Goal: Information Seeking & Learning: Learn about a topic

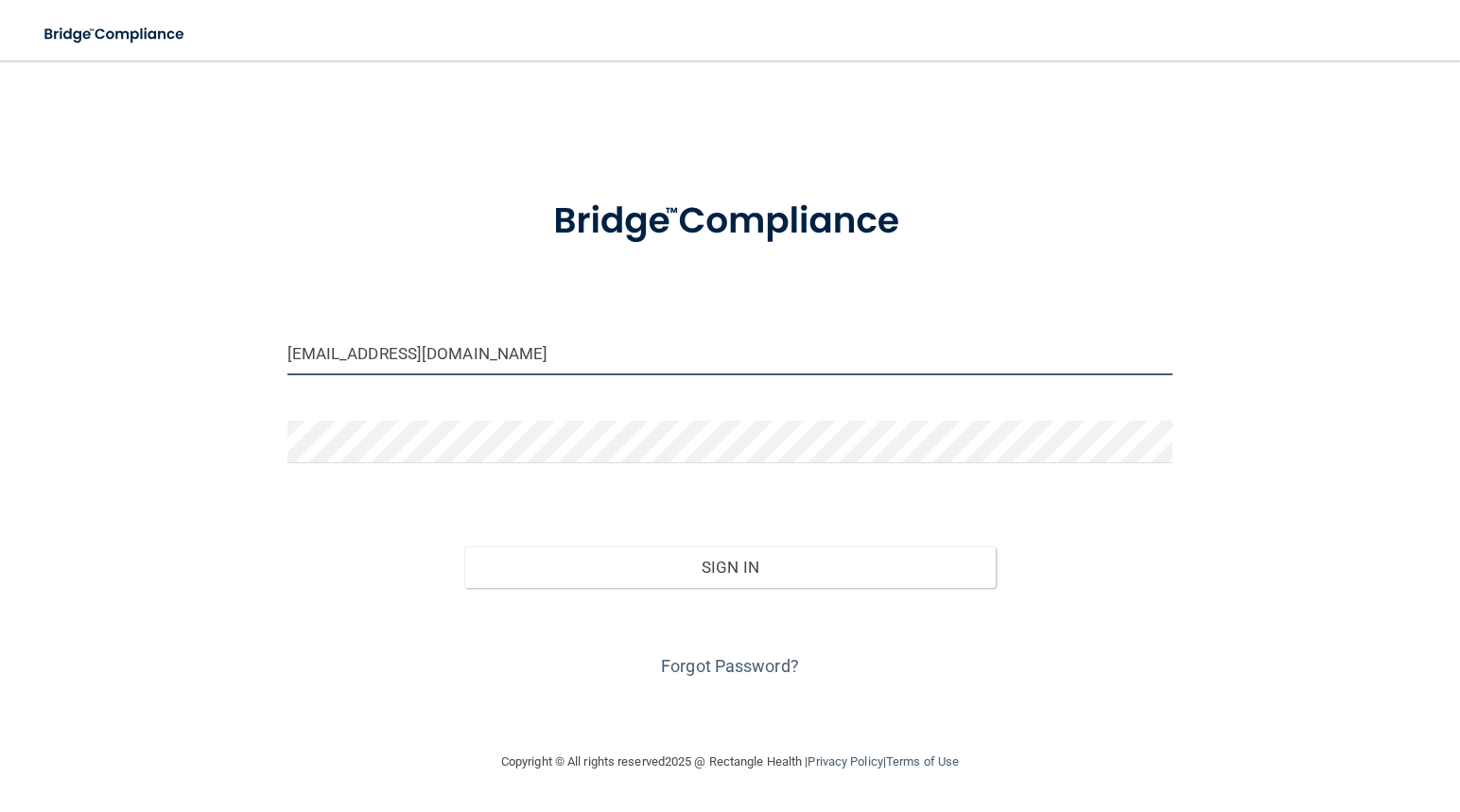
click at [458, 358] on input "sydneyhj932@hotmail.com" at bounding box center [730, 354] width 886 height 42
drag, startPoint x: 492, startPoint y: 358, endPoint x: 289, endPoint y: 373, distance: 203.6
click at [289, 373] on input "sydneyhj932@hotmail.com" at bounding box center [730, 354] width 886 height 42
type input "[EMAIL_ADDRESS][DOMAIN_NAME]"
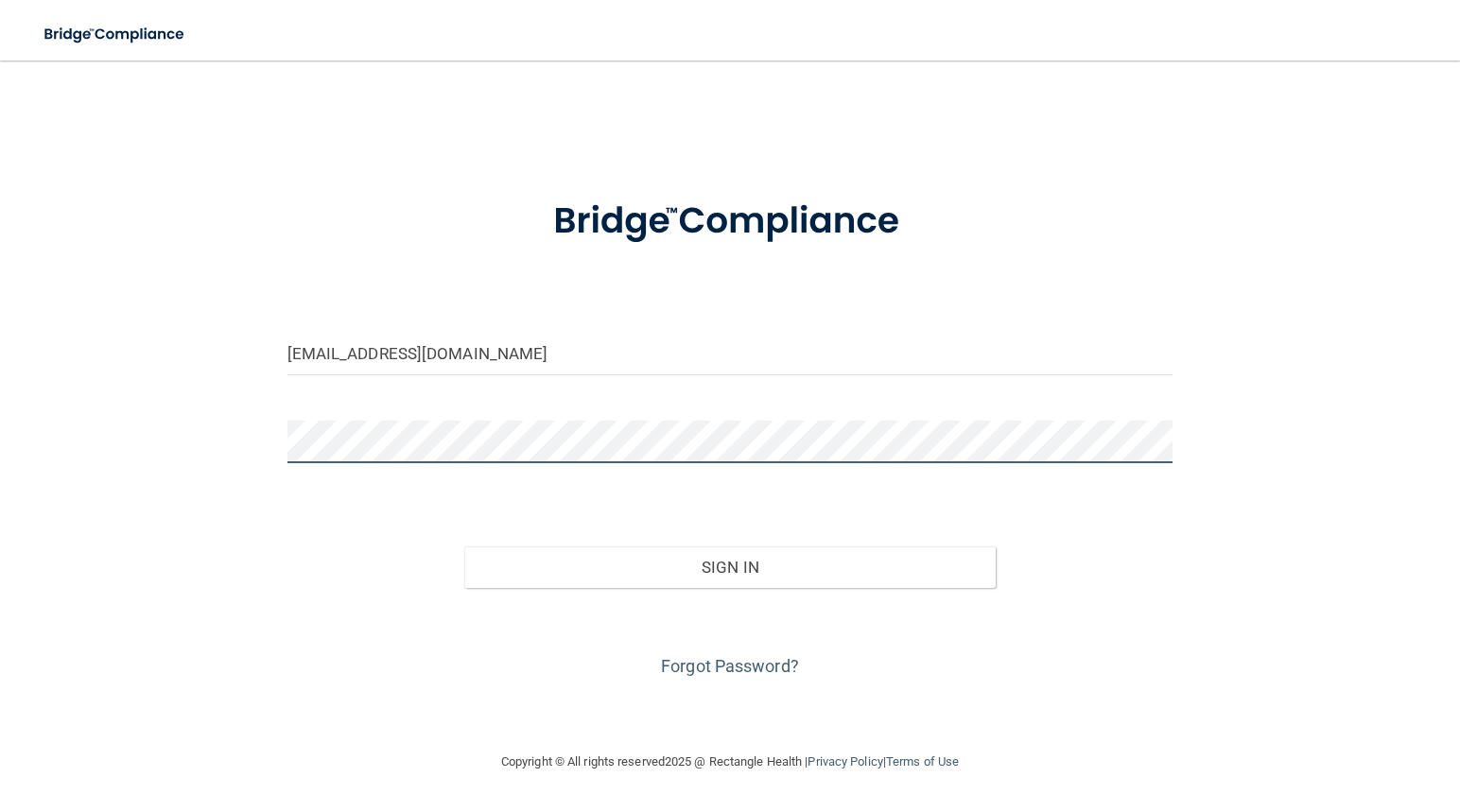
click at [256, 438] on div "michellelynnwagner@comcast.net Invalid email/password. You don't have permissio…" at bounding box center [730, 406] width 1384 height 652
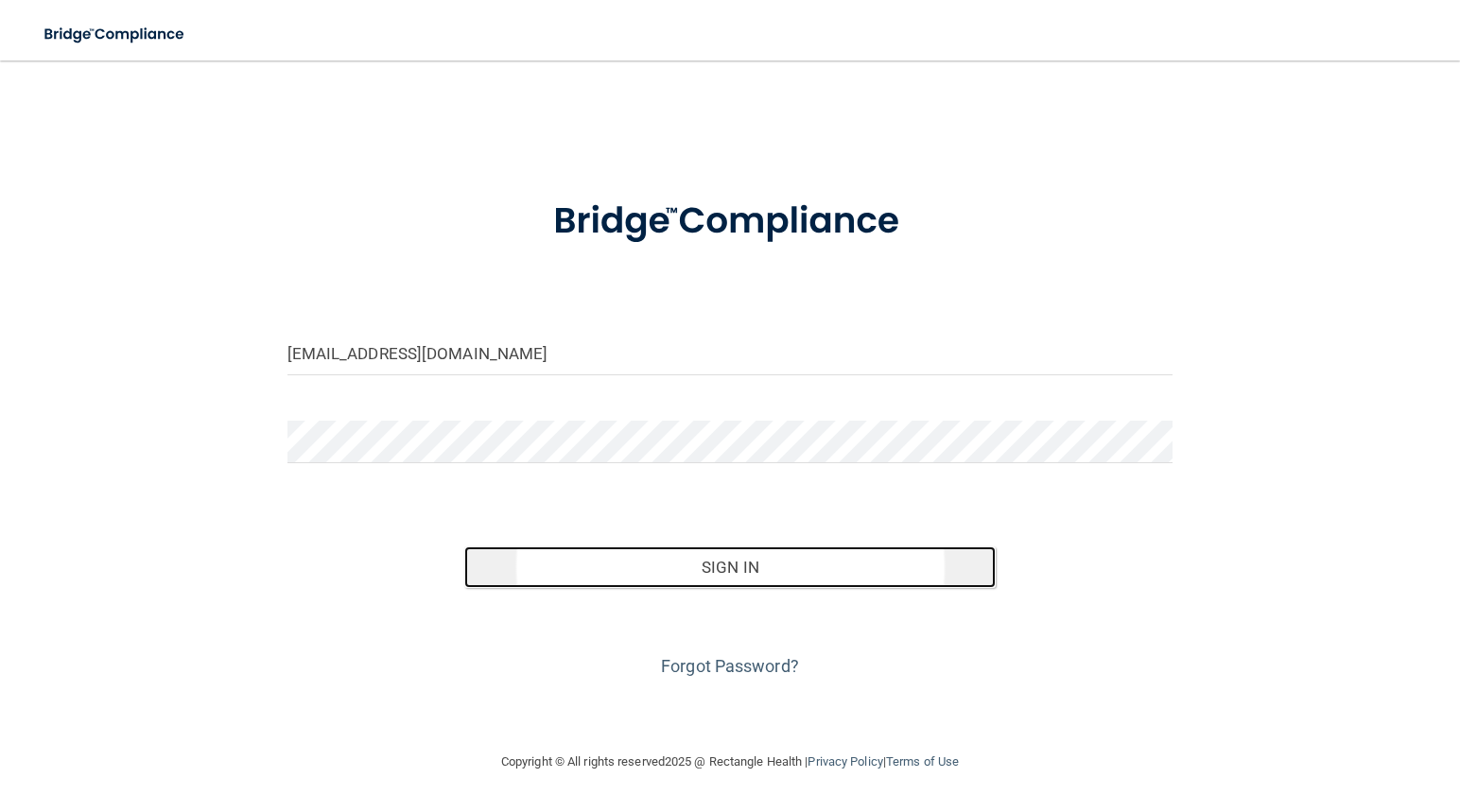
click at [756, 578] on button "Sign In" at bounding box center [729, 566] width 531 height 41
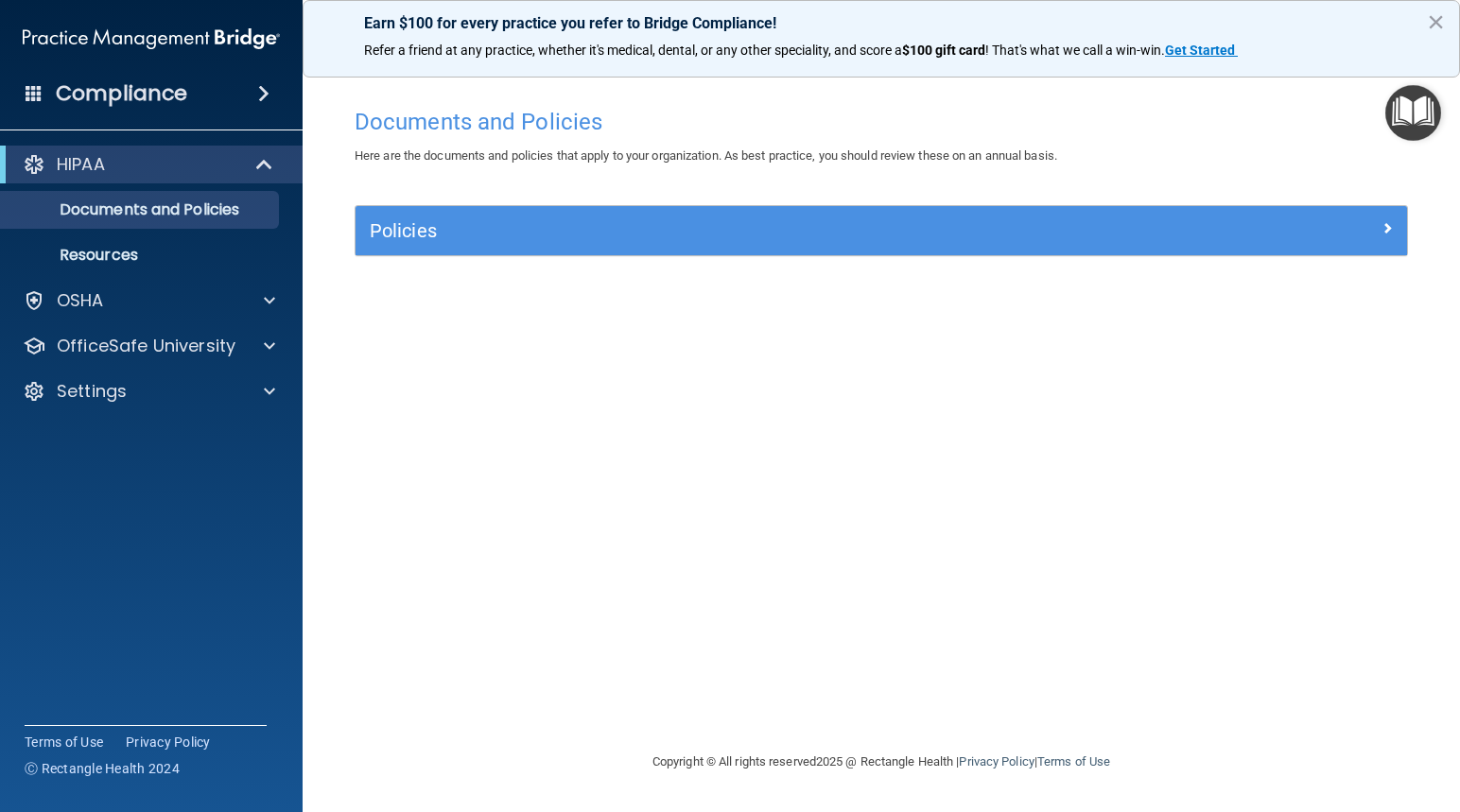
click at [110, 92] on h4 "Compliance" at bounding box center [121, 94] width 131 height 27
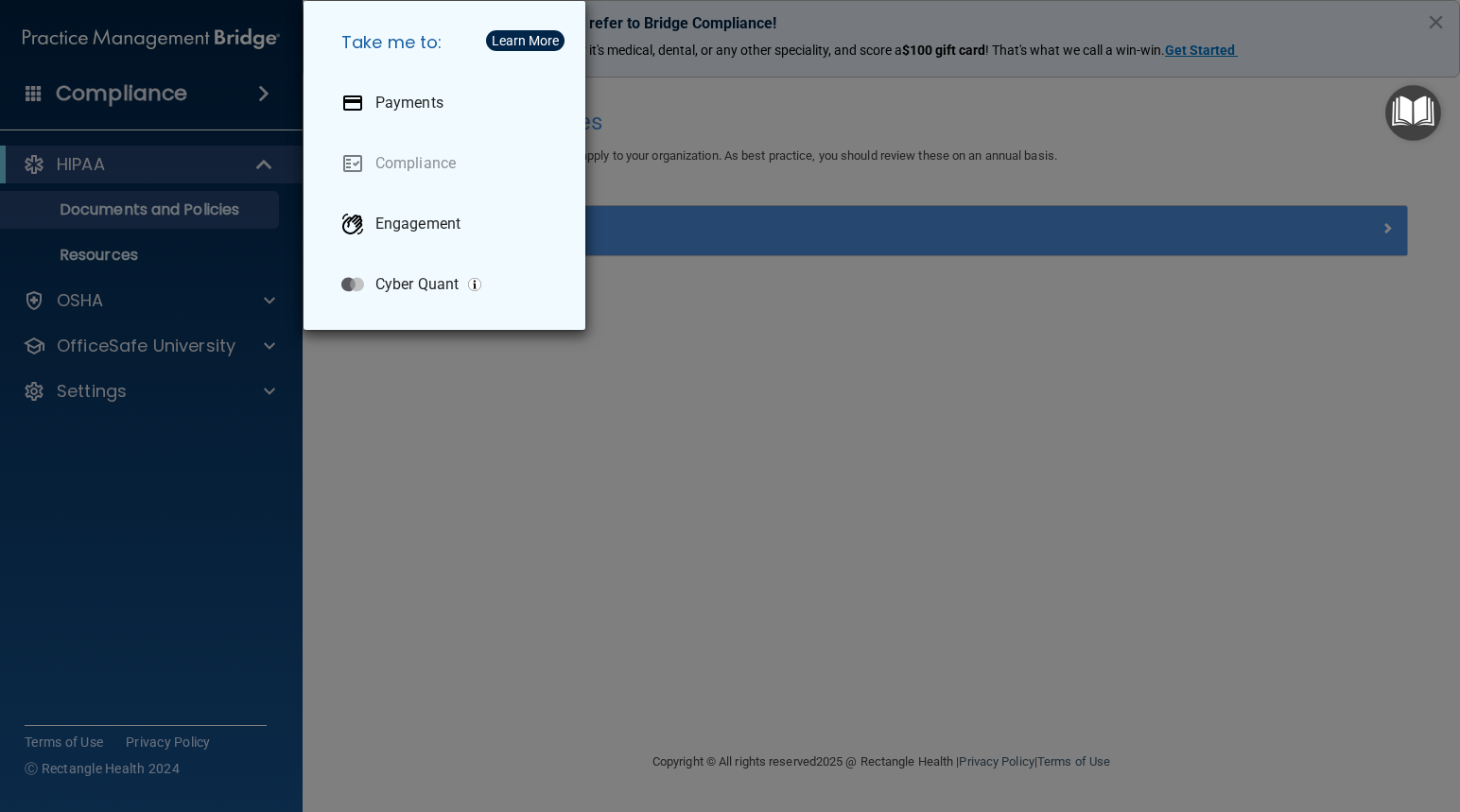
click at [98, 300] on div "Take me to: Payments Compliance Engagement Cyber Quant" at bounding box center [730, 406] width 1460 height 812
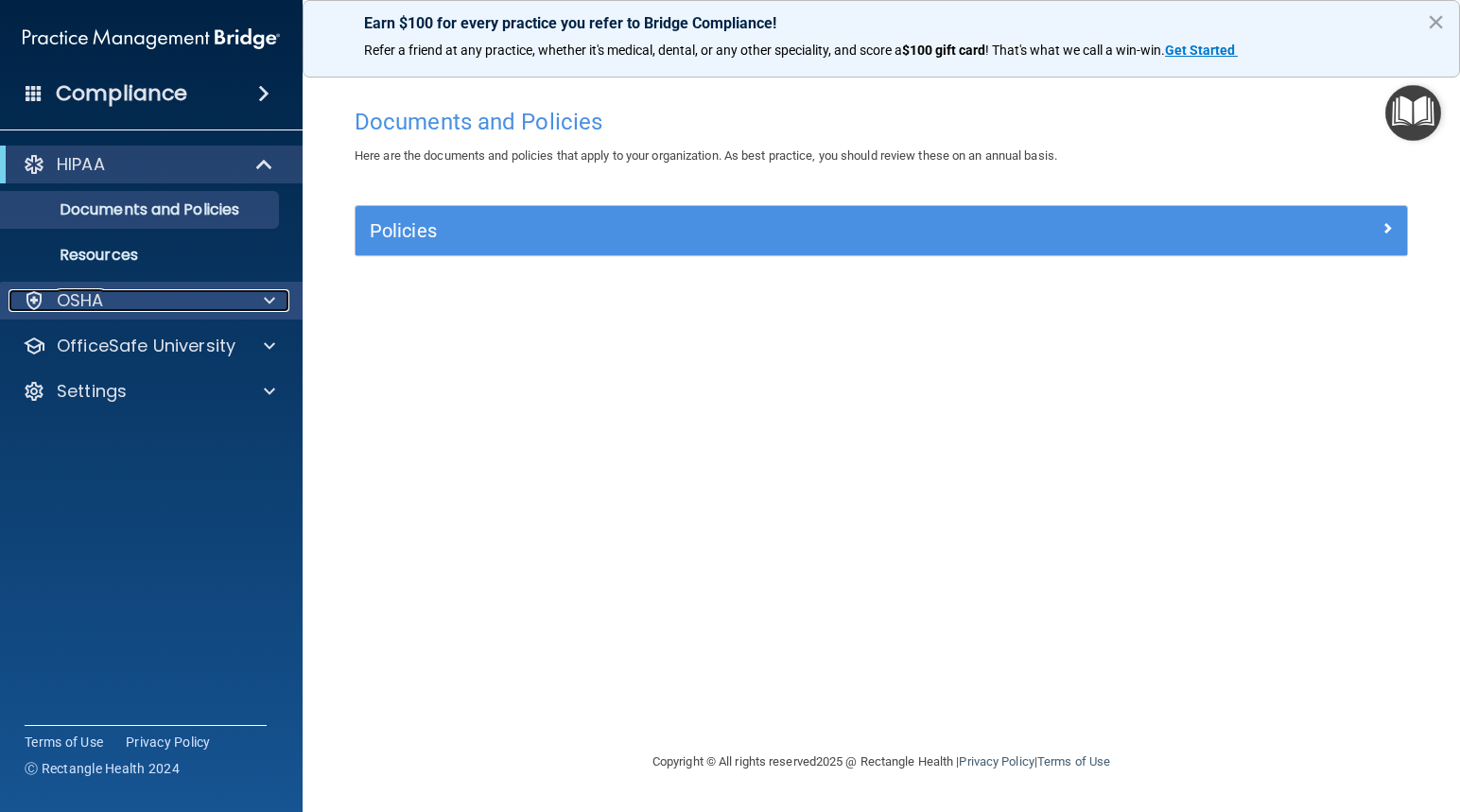
click at [267, 299] on span at bounding box center [270, 300] width 11 height 23
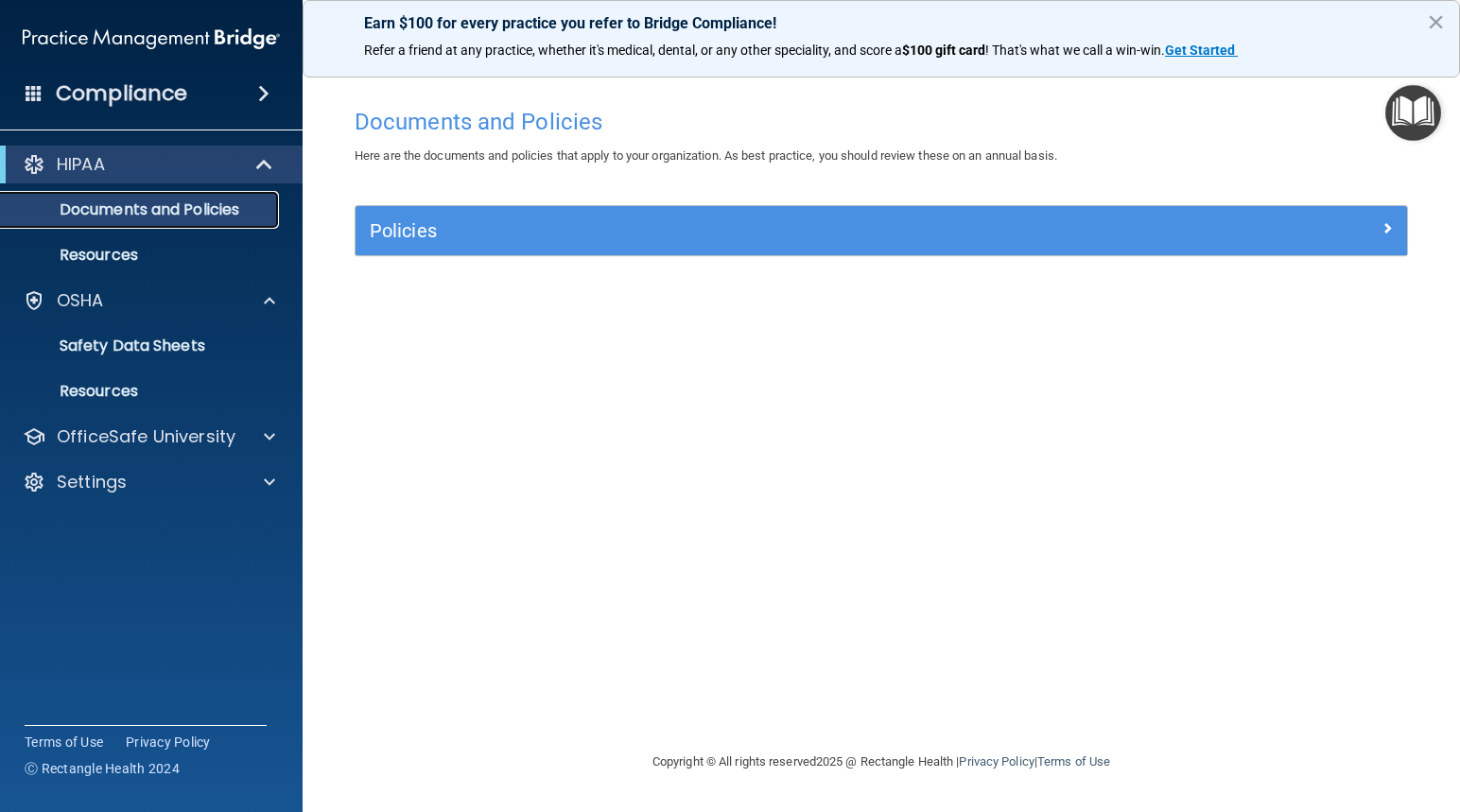
click at [102, 213] on p "Documents and Policies" at bounding box center [142, 209] width 258 height 19
click at [152, 254] on p "Resources" at bounding box center [142, 255] width 258 height 19
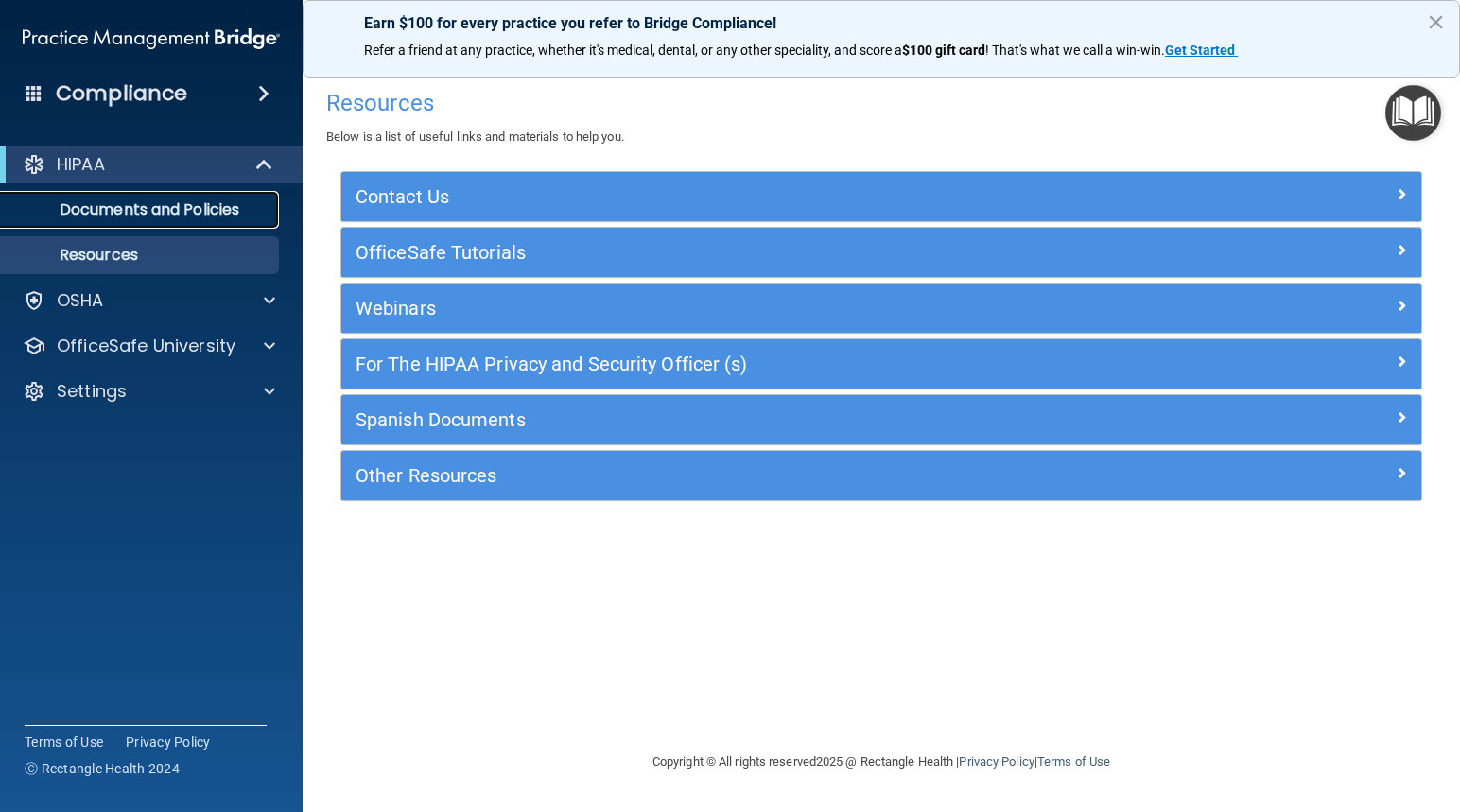
click at [144, 207] on p "Documents and Policies" at bounding box center [142, 209] width 258 height 19
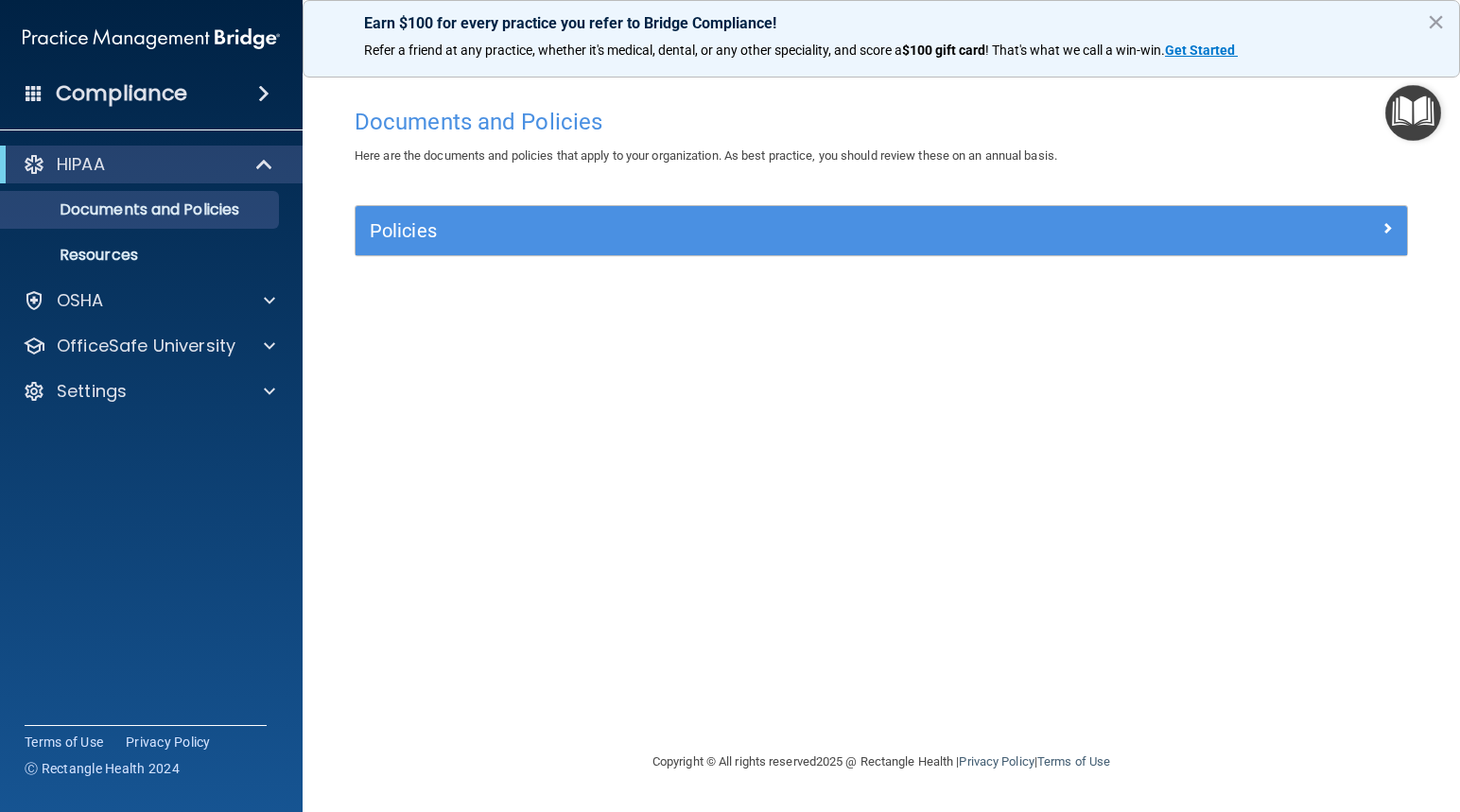
click at [123, 89] on h4 "Compliance" at bounding box center [121, 94] width 131 height 27
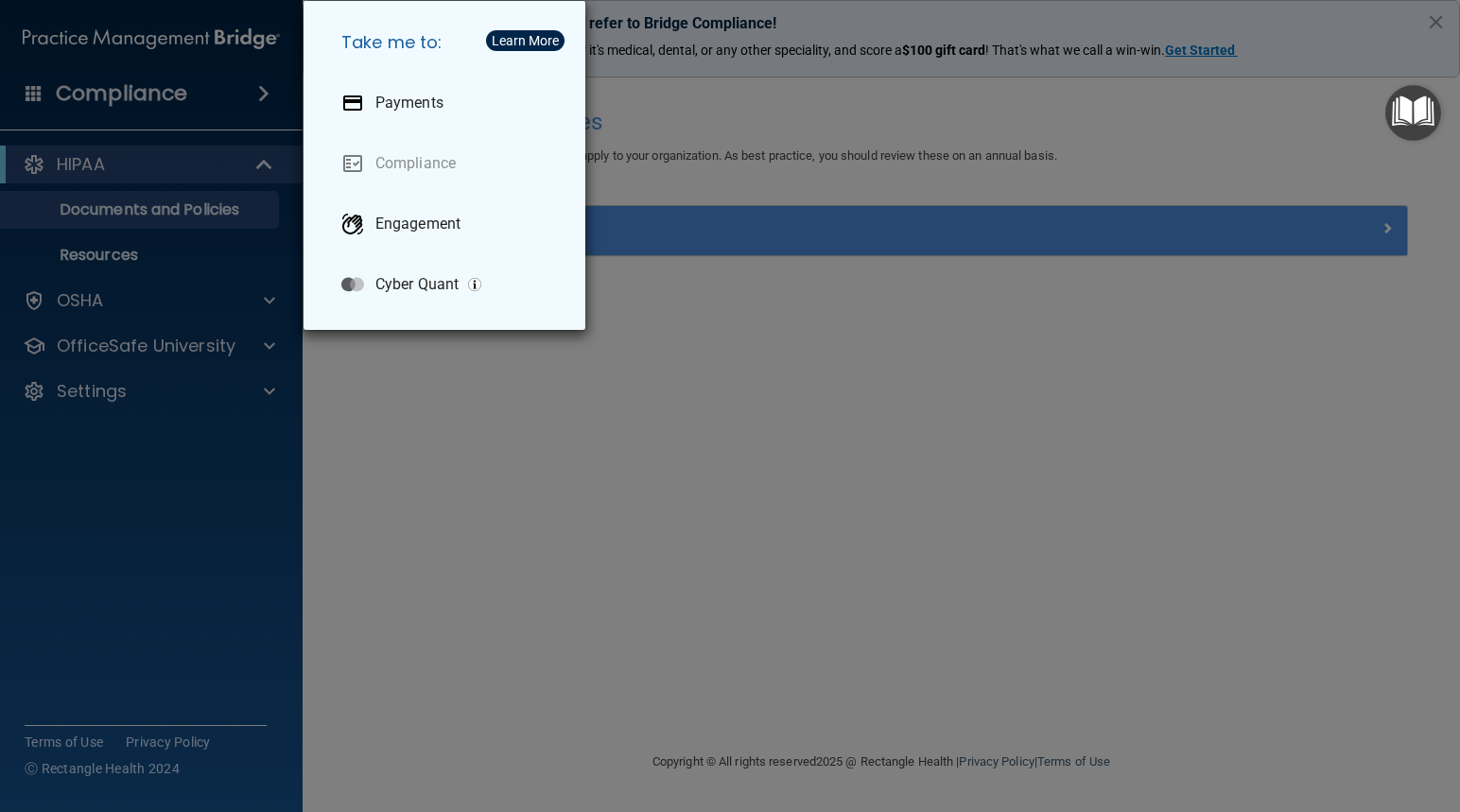
click at [677, 577] on div "Take me to: Payments Compliance Engagement Cyber Quant" at bounding box center [730, 406] width 1460 height 812
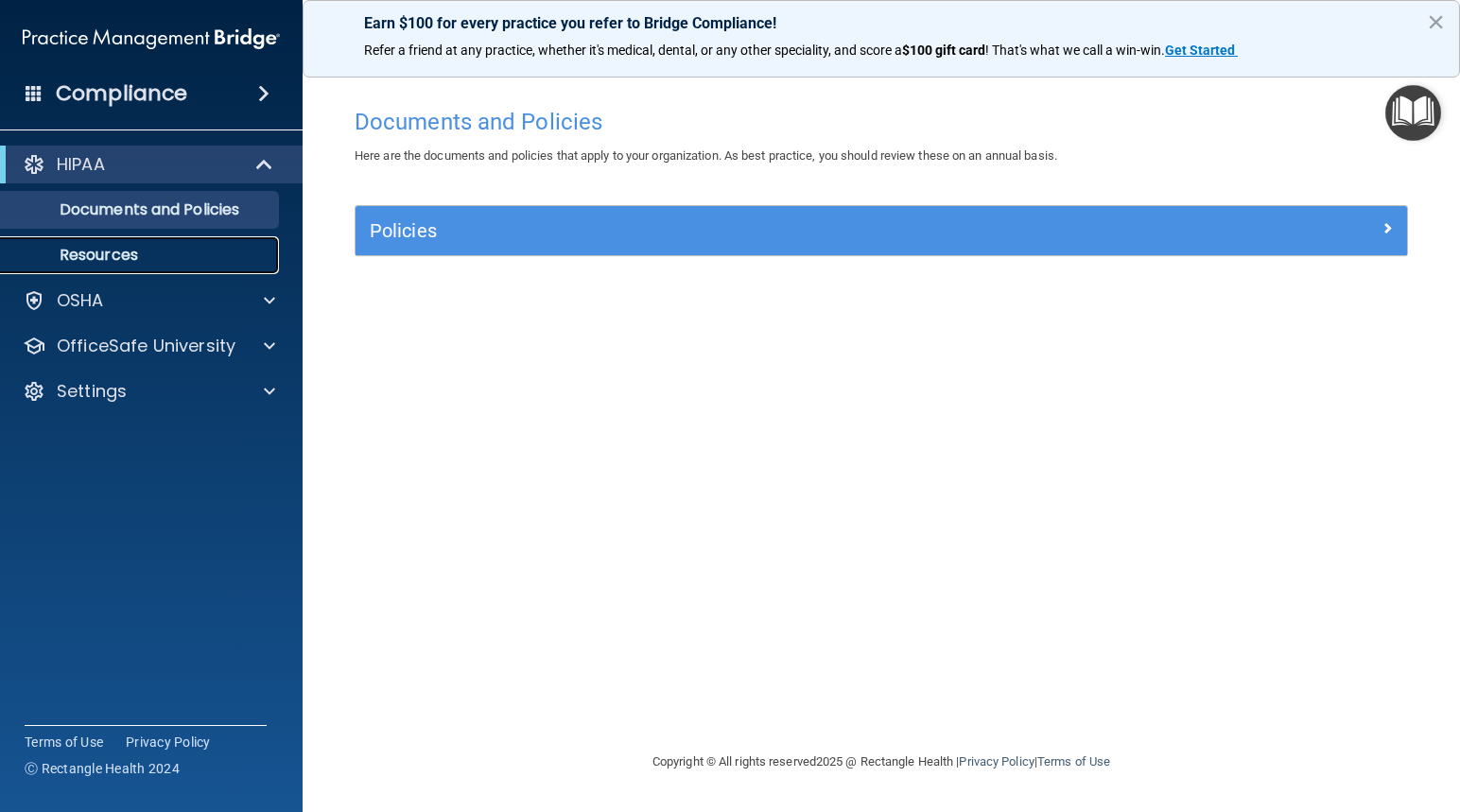
click at [98, 257] on p "Resources" at bounding box center [142, 255] width 258 height 19
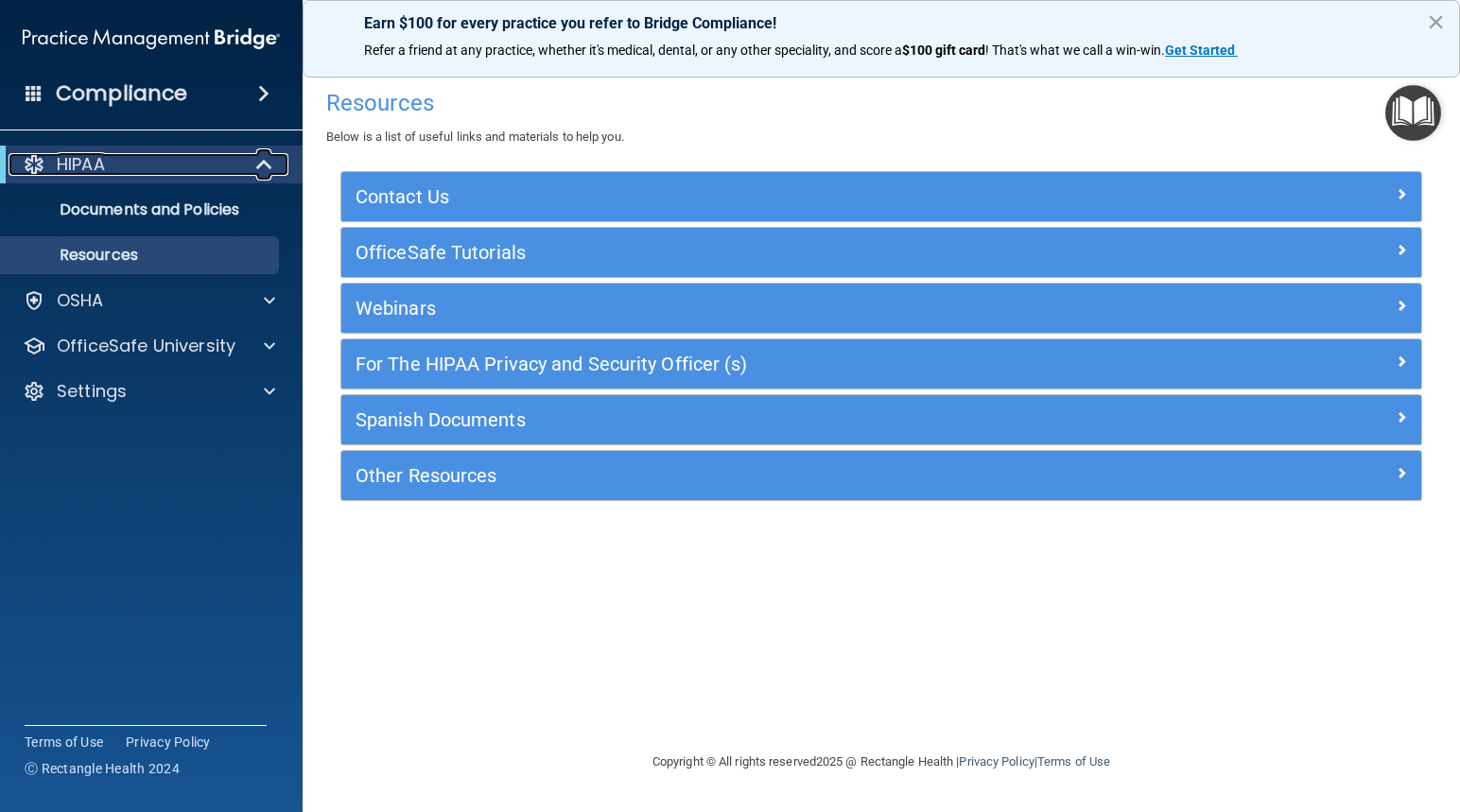
click at [113, 175] on div "HIPAA" at bounding box center [125, 165] width 233 height 23
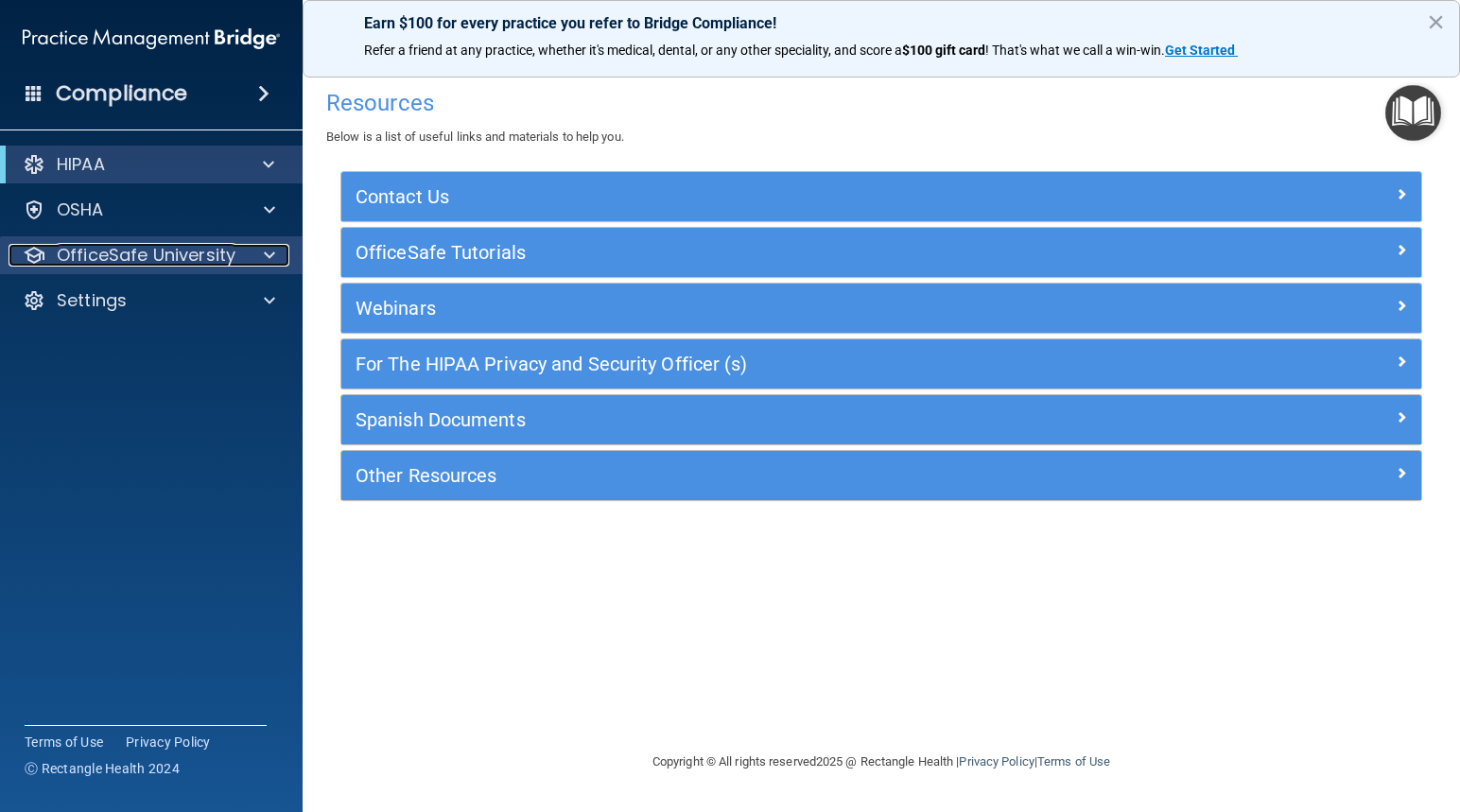
click at [73, 251] on p "OfficeSafe University" at bounding box center [145, 255] width 179 height 23
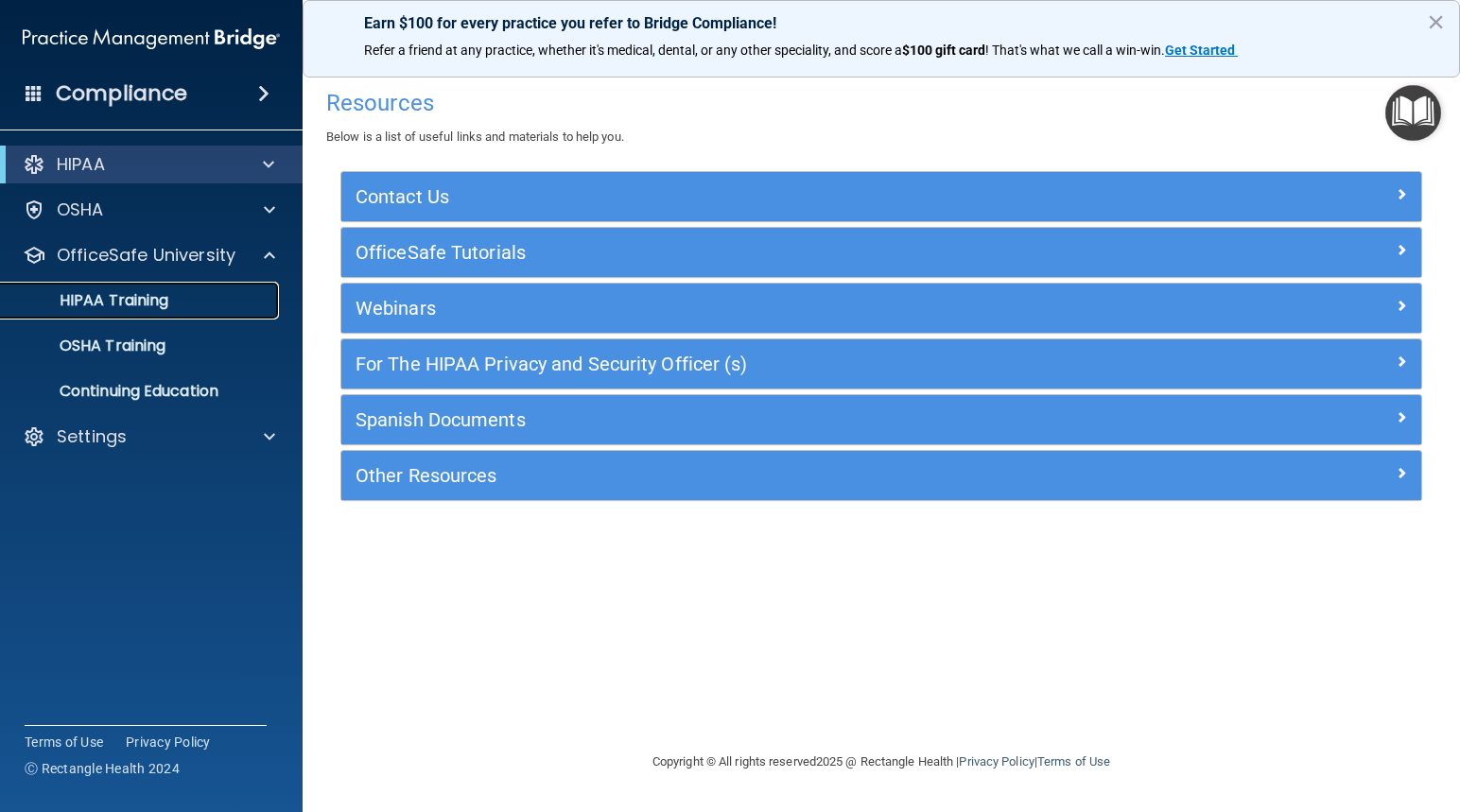
click at [90, 293] on p "HIPAA Training" at bounding box center [90, 300] width 156 height 19
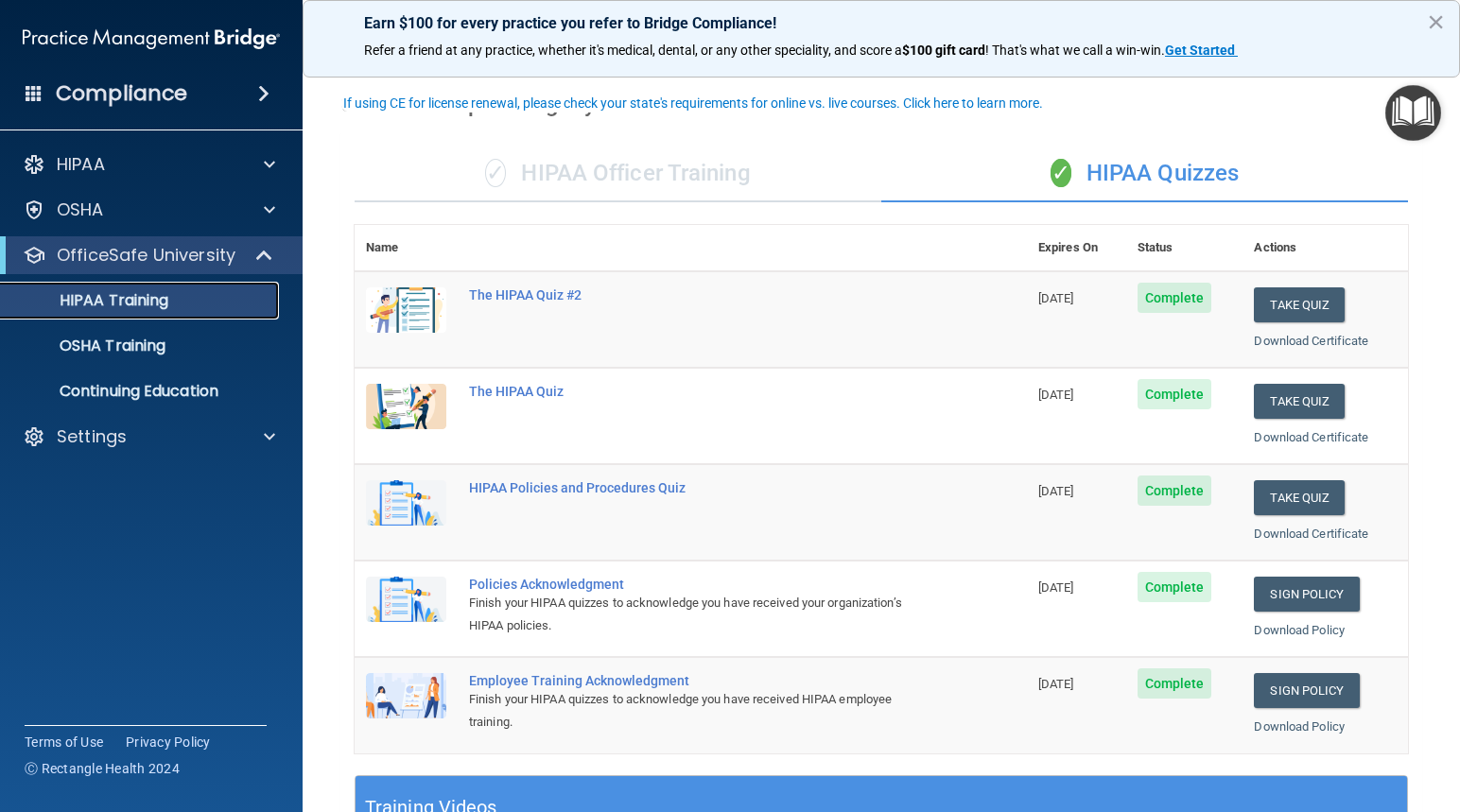
scroll to position [95, 0]
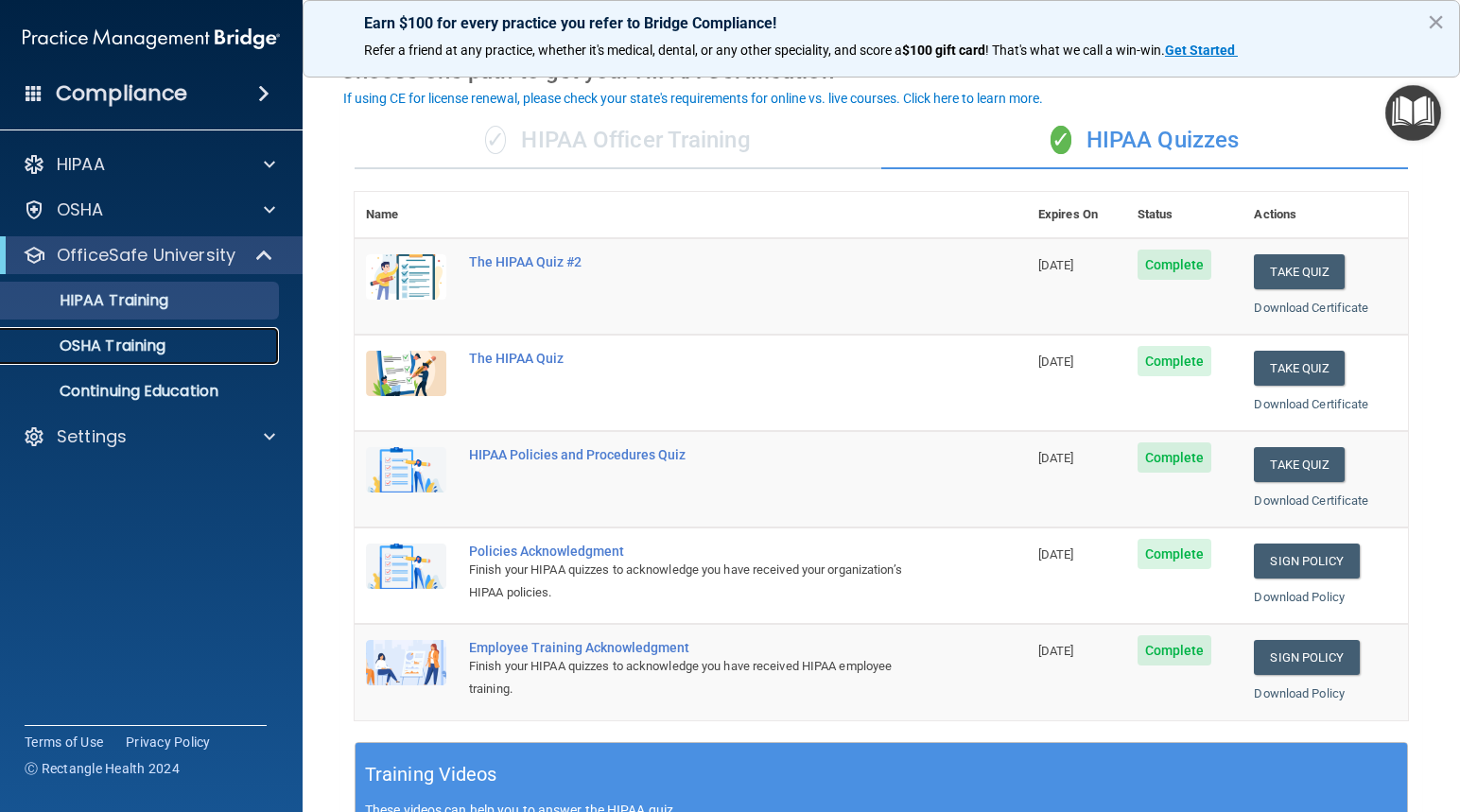
click at [149, 346] on p "OSHA Training" at bounding box center [89, 346] width 153 height 19
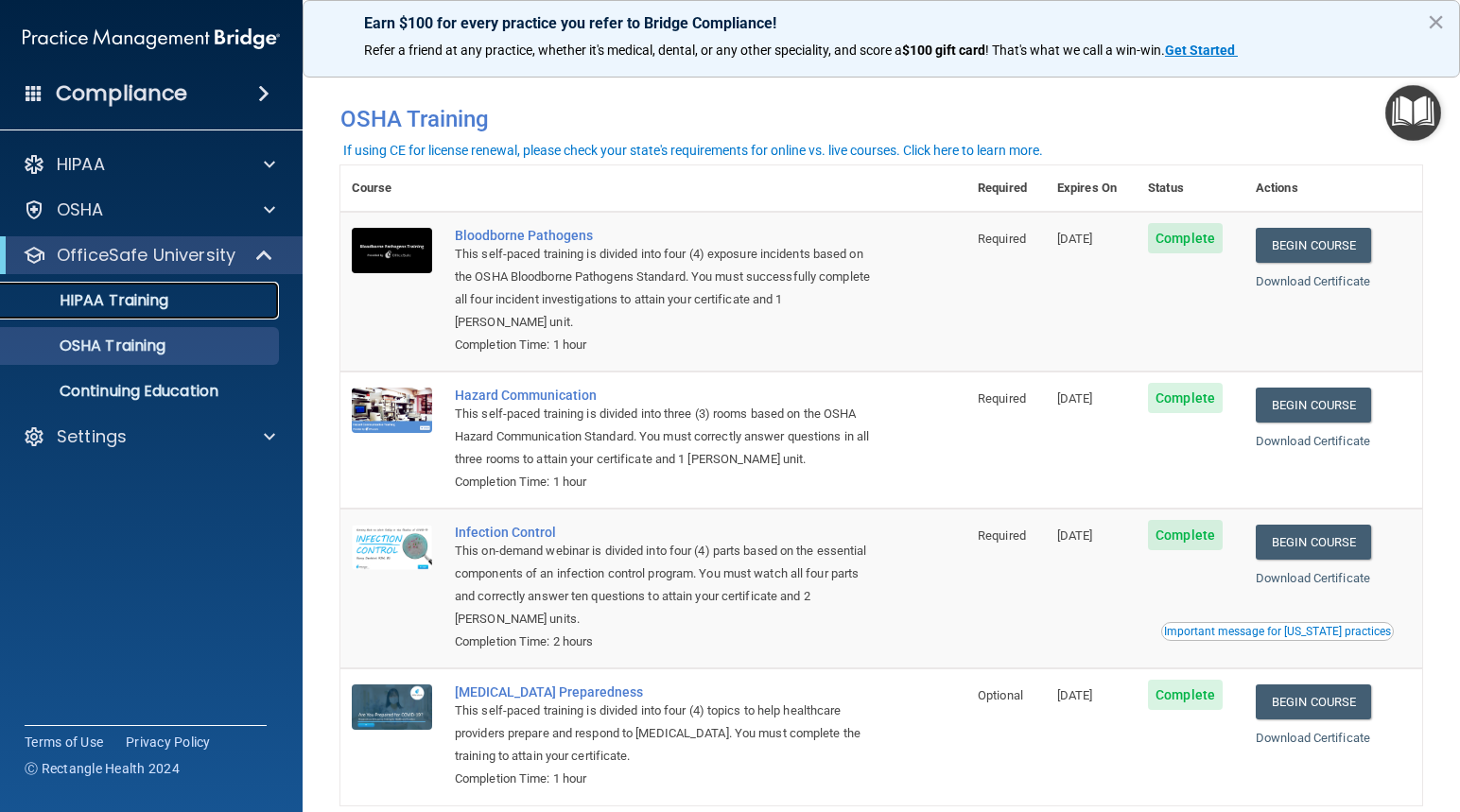
click at [116, 302] on p "HIPAA Training" at bounding box center [90, 300] width 156 height 19
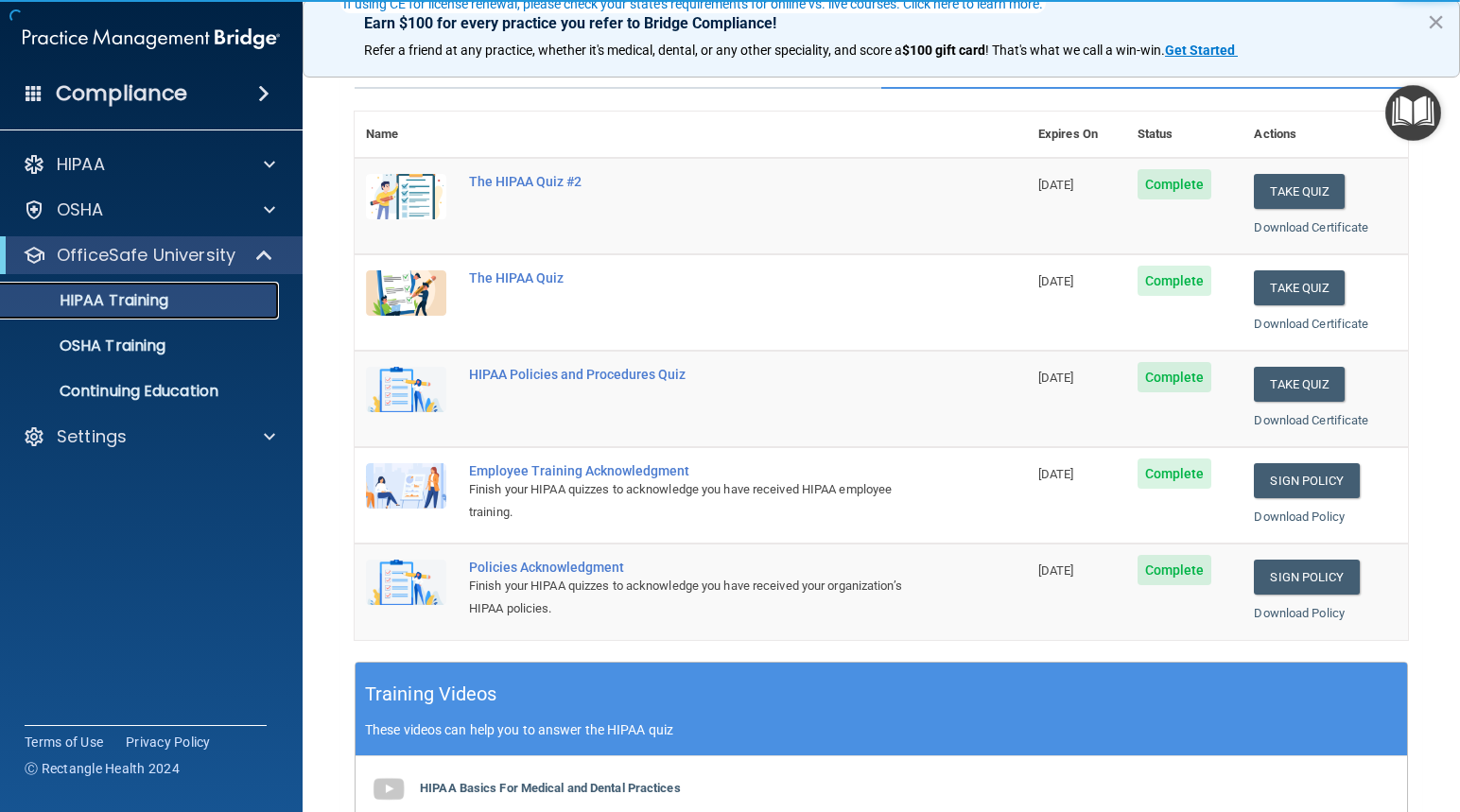
scroll to position [189, 0]
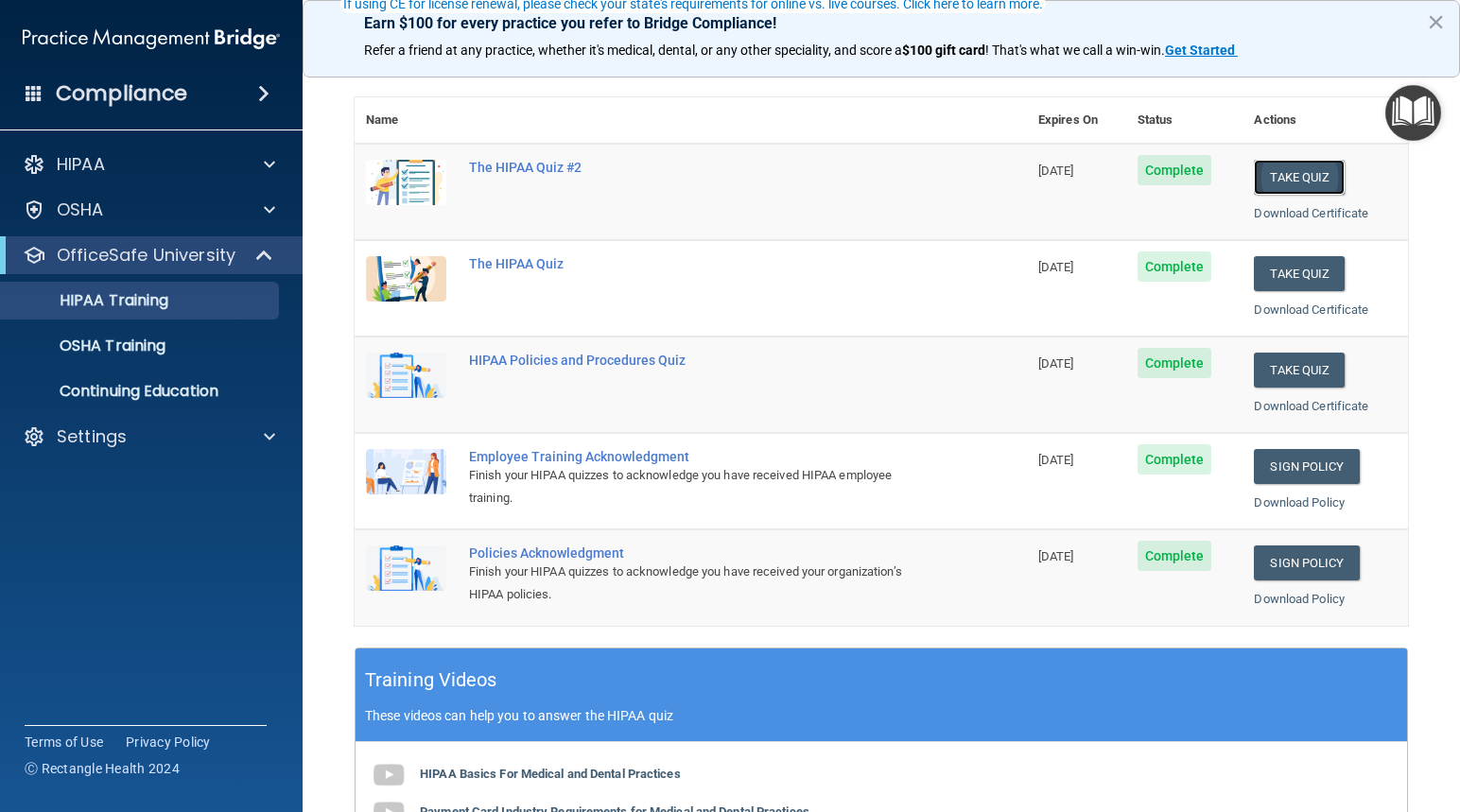
click at [1288, 173] on button "Take Quiz" at bounding box center [1298, 177] width 91 height 35
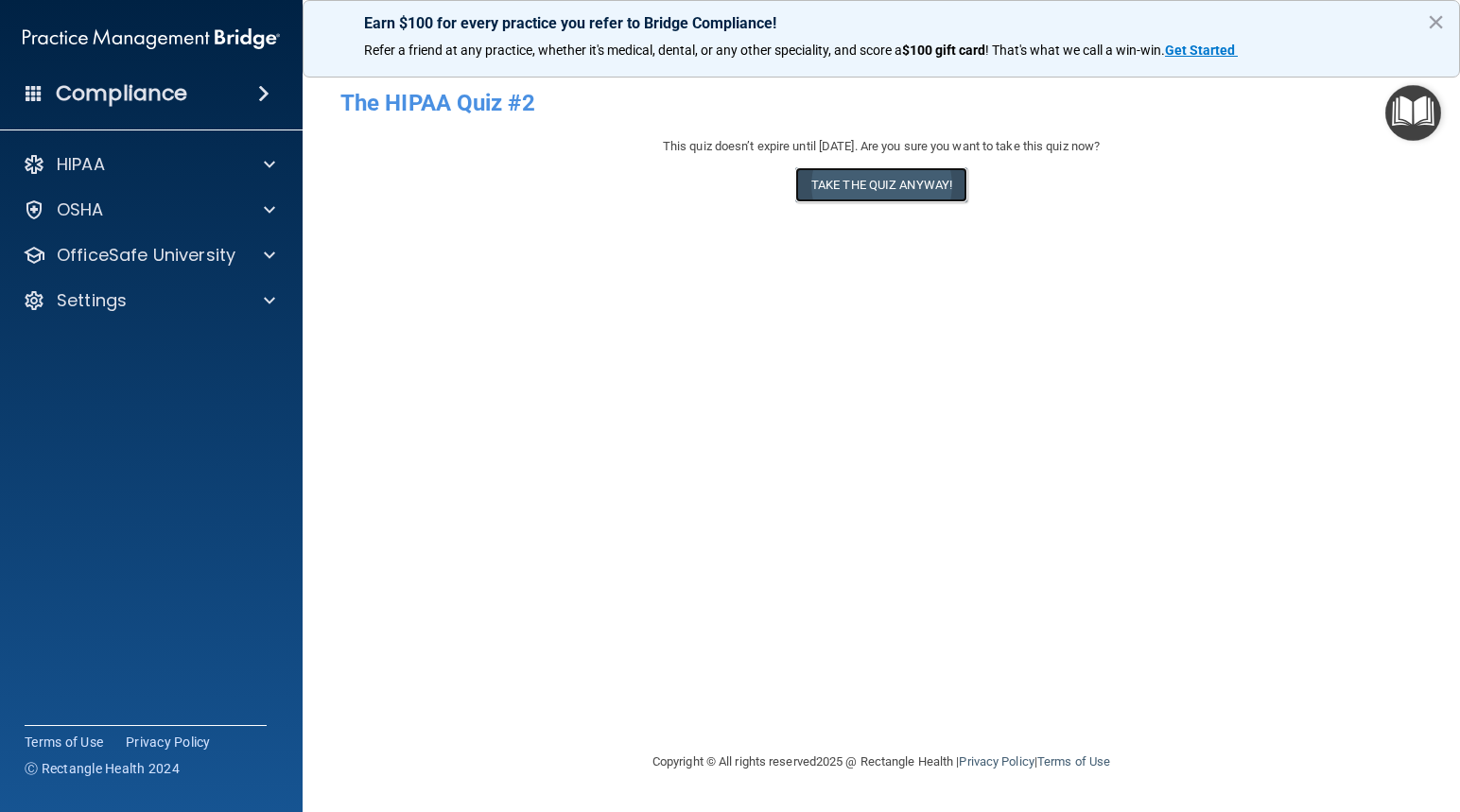
click at [907, 196] on button "Take the quiz anyway!" at bounding box center [881, 185] width 172 height 35
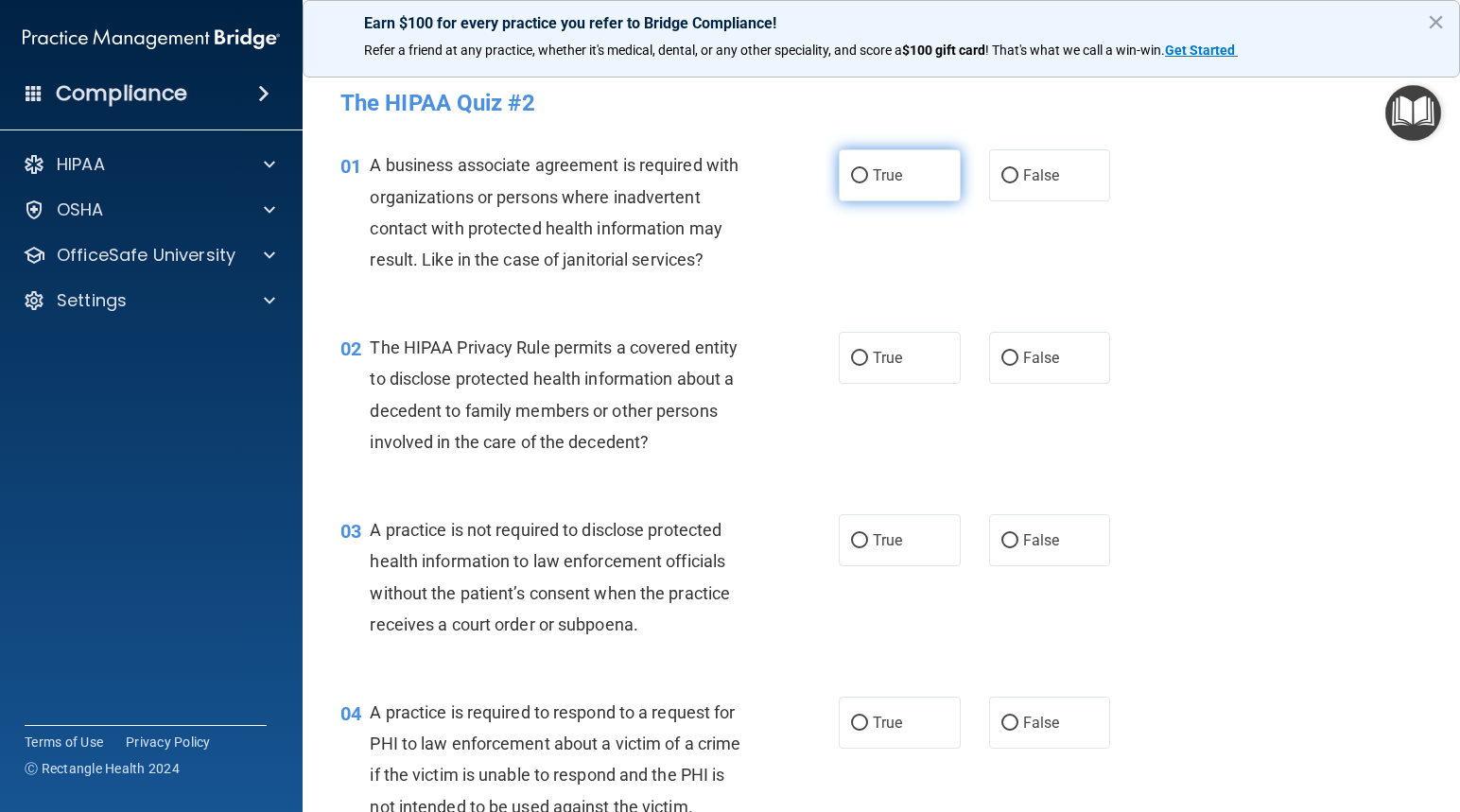
click at [856, 173] on input "True" at bounding box center [859, 176] width 17 height 14
radio input "true"
click at [855, 353] on input "True" at bounding box center [859, 359] width 17 height 14
radio input "true"
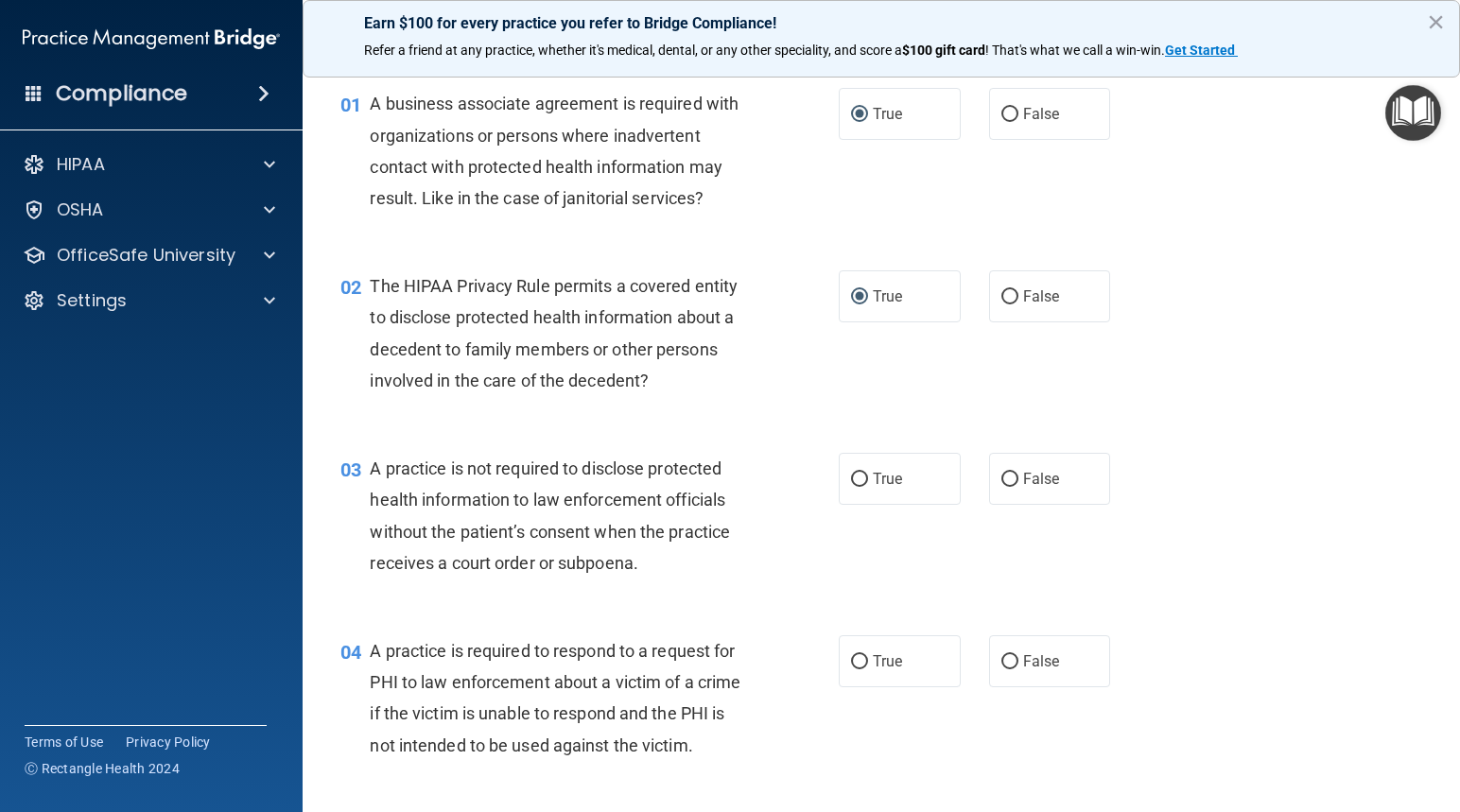
scroll to position [95, 0]
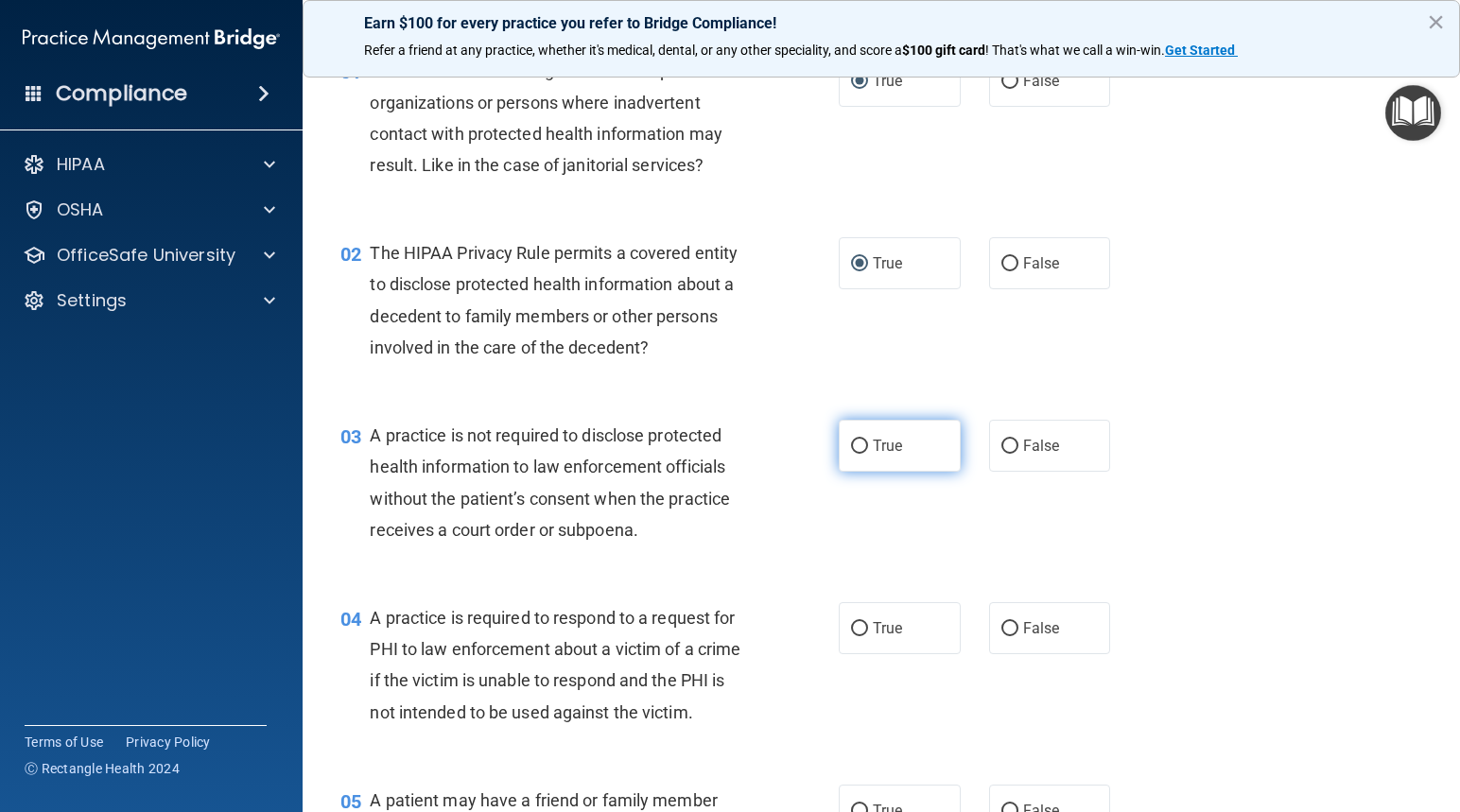
click at [851, 446] on input "True" at bounding box center [859, 446] width 17 height 14
radio input "true"
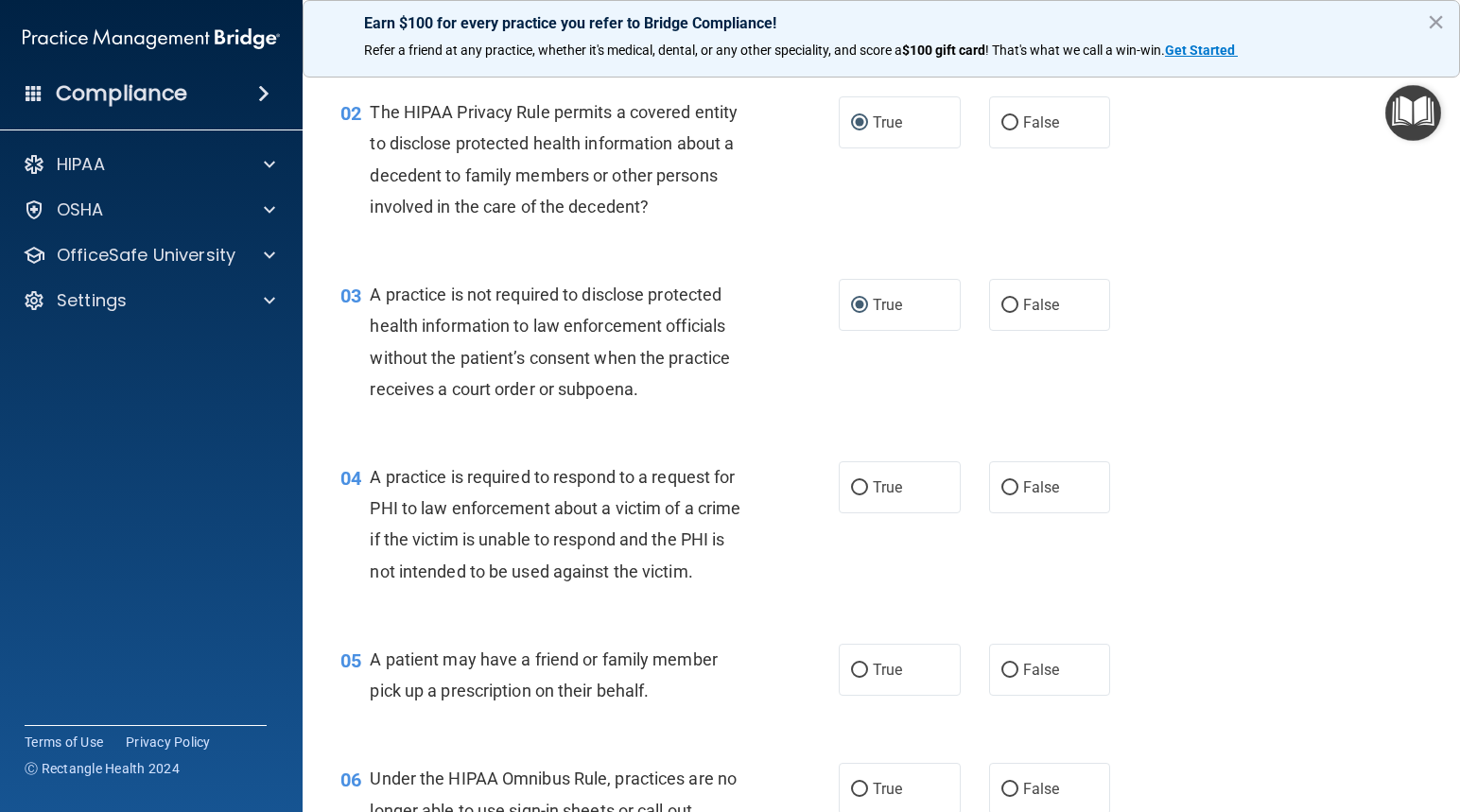
scroll to position [283, 0]
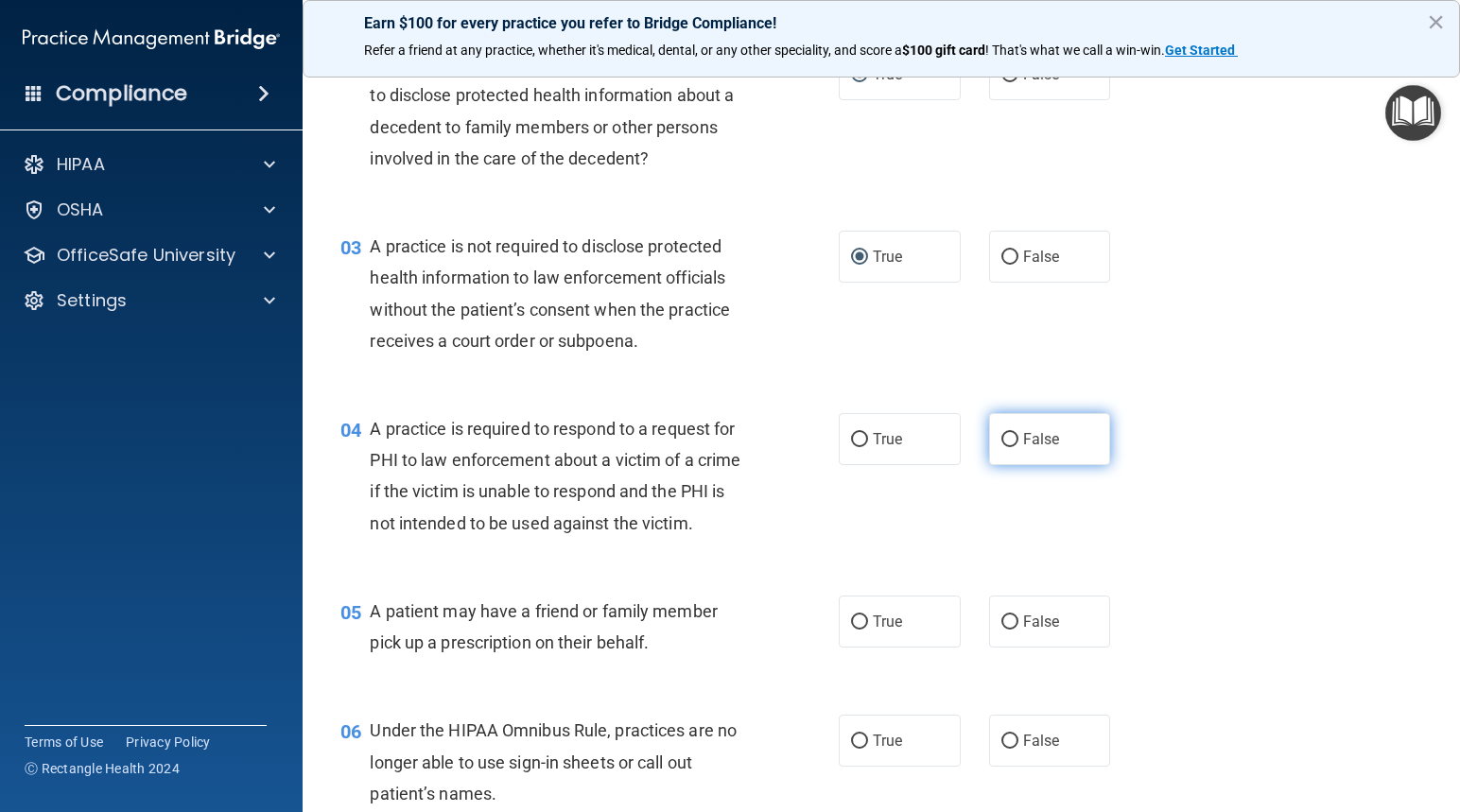
click at [1001, 437] on input "False" at bounding box center [1009, 440] width 17 height 14
radio input "true"
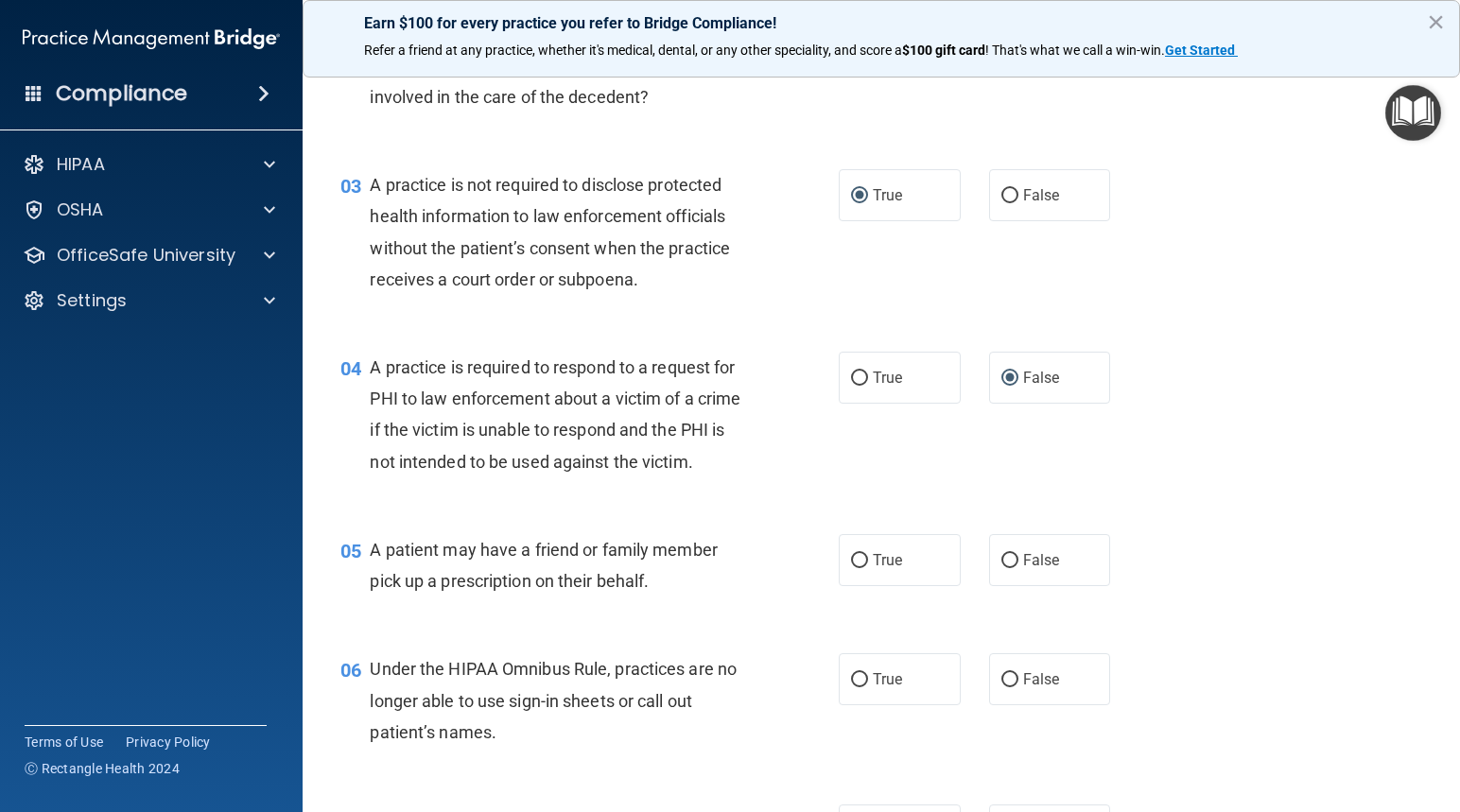
scroll to position [378, 0]
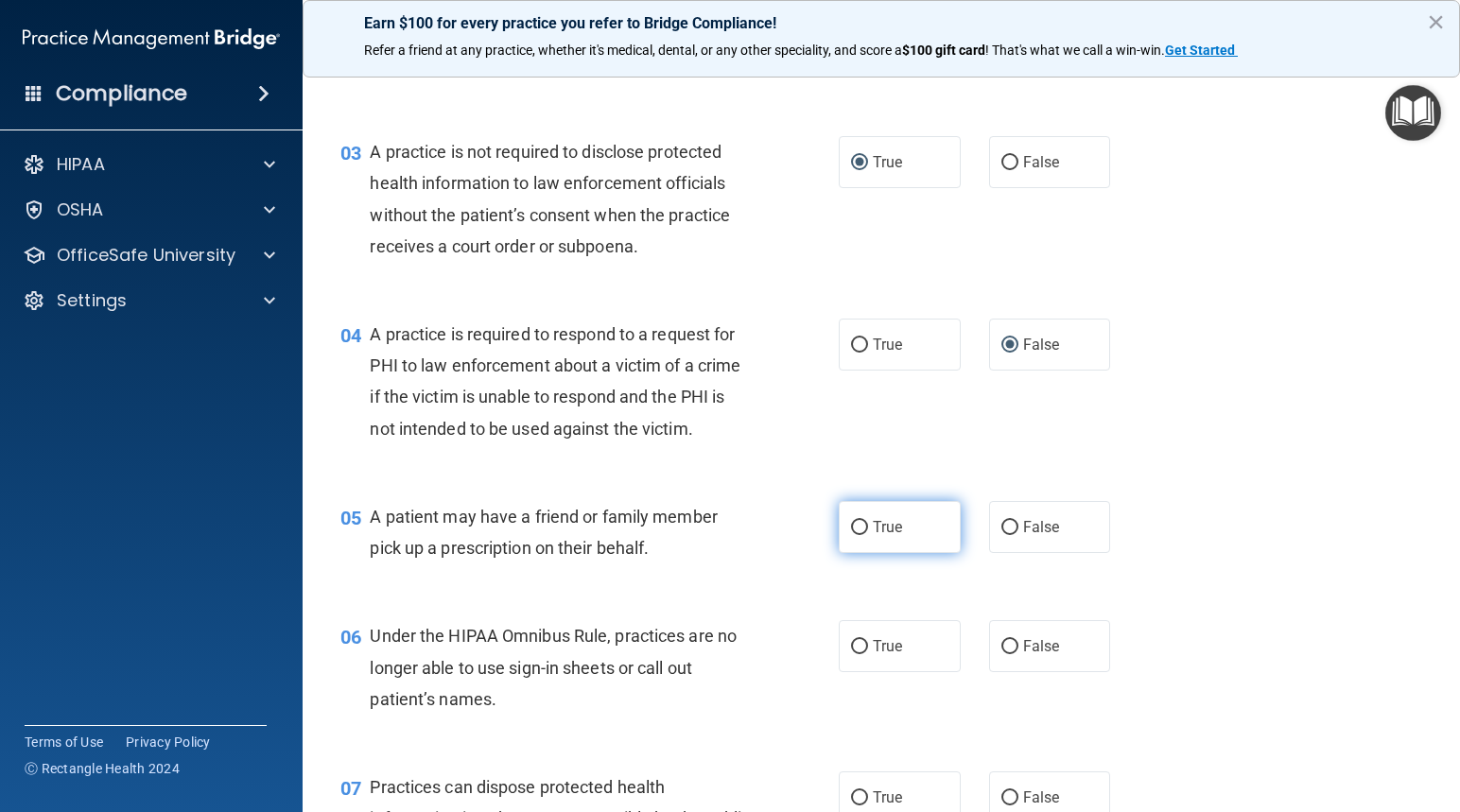
click at [853, 524] on input "True" at bounding box center [859, 527] width 17 height 14
radio input "true"
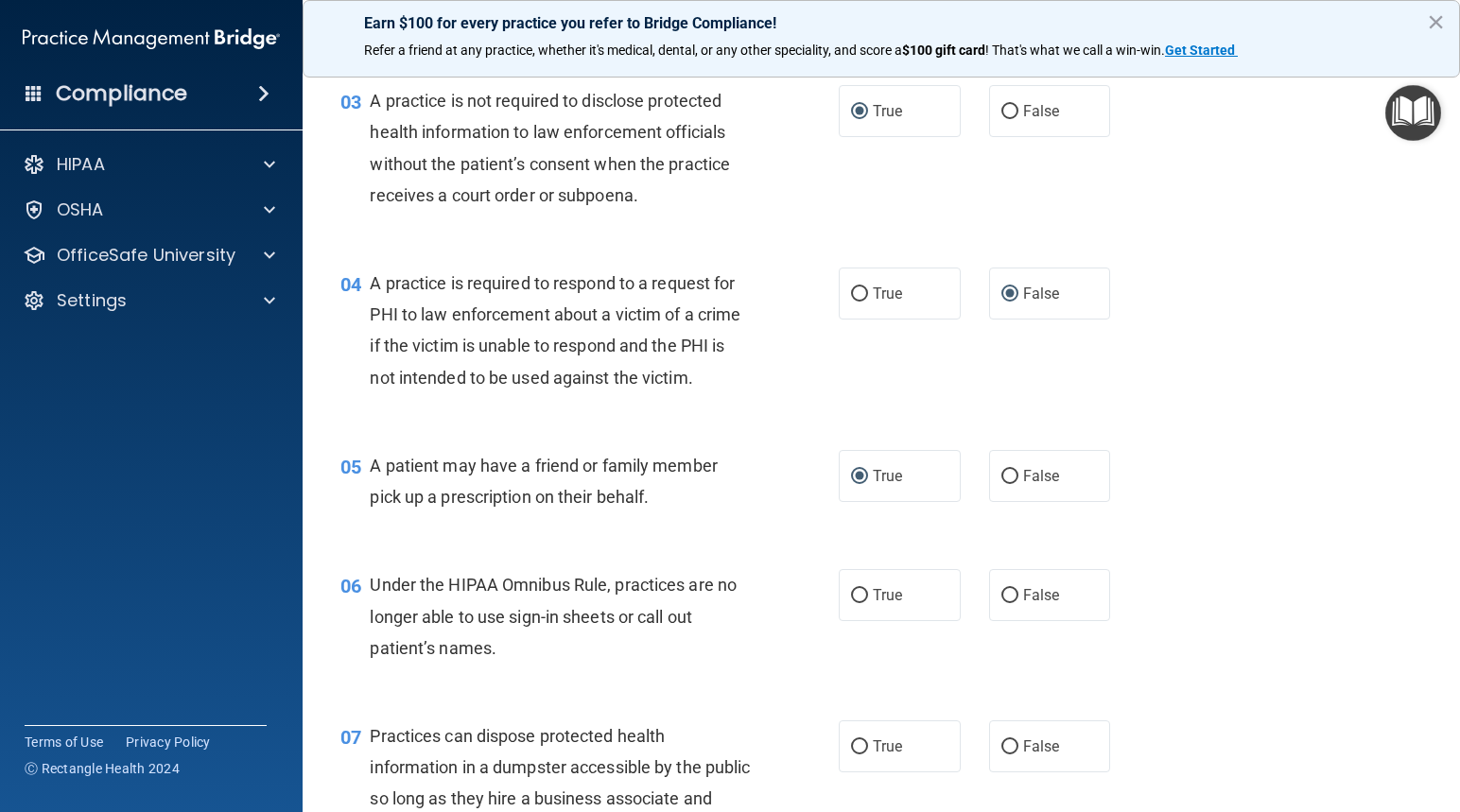
scroll to position [472, 0]
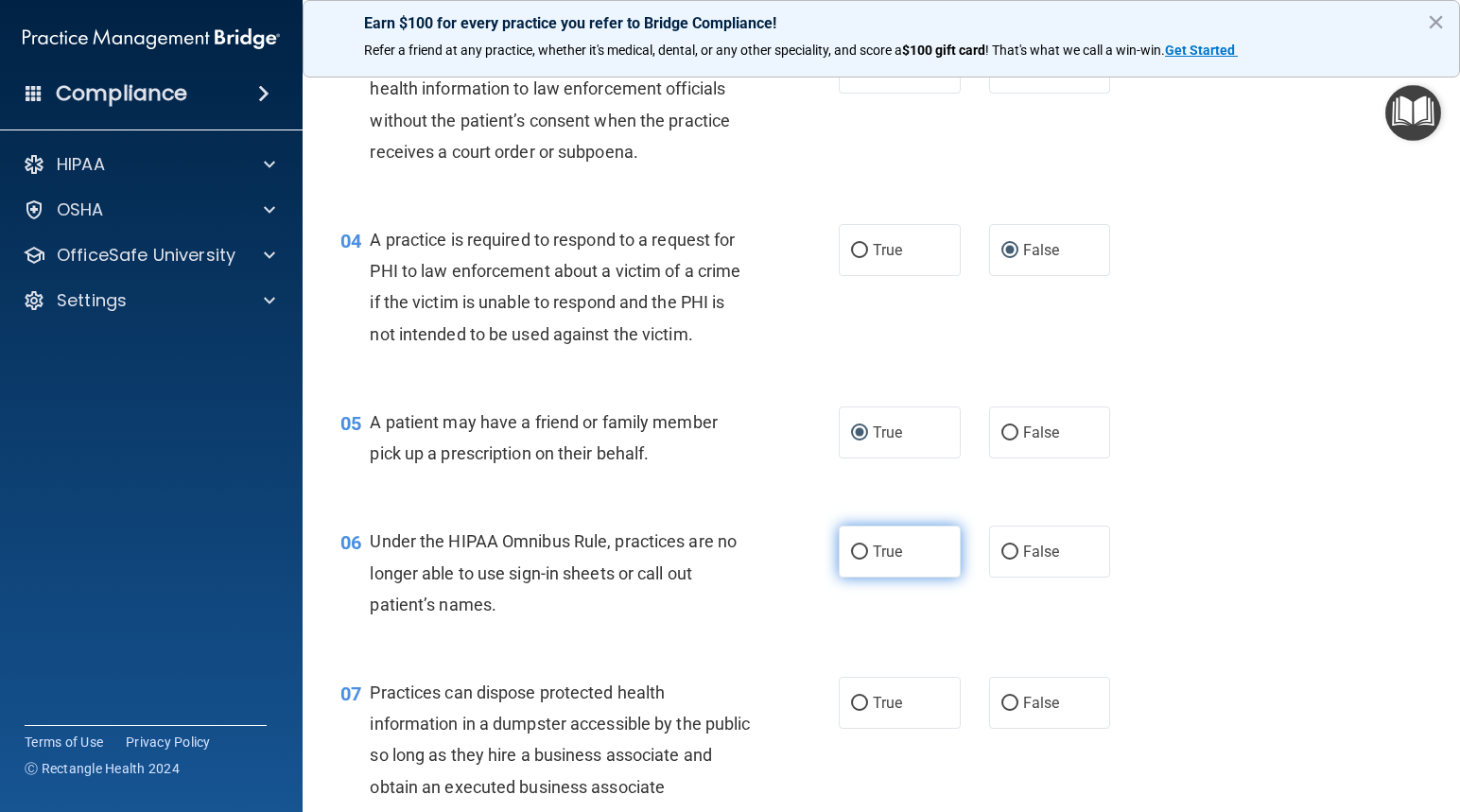
click at [857, 551] on input "True" at bounding box center [859, 552] width 17 height 14
radio input "true"
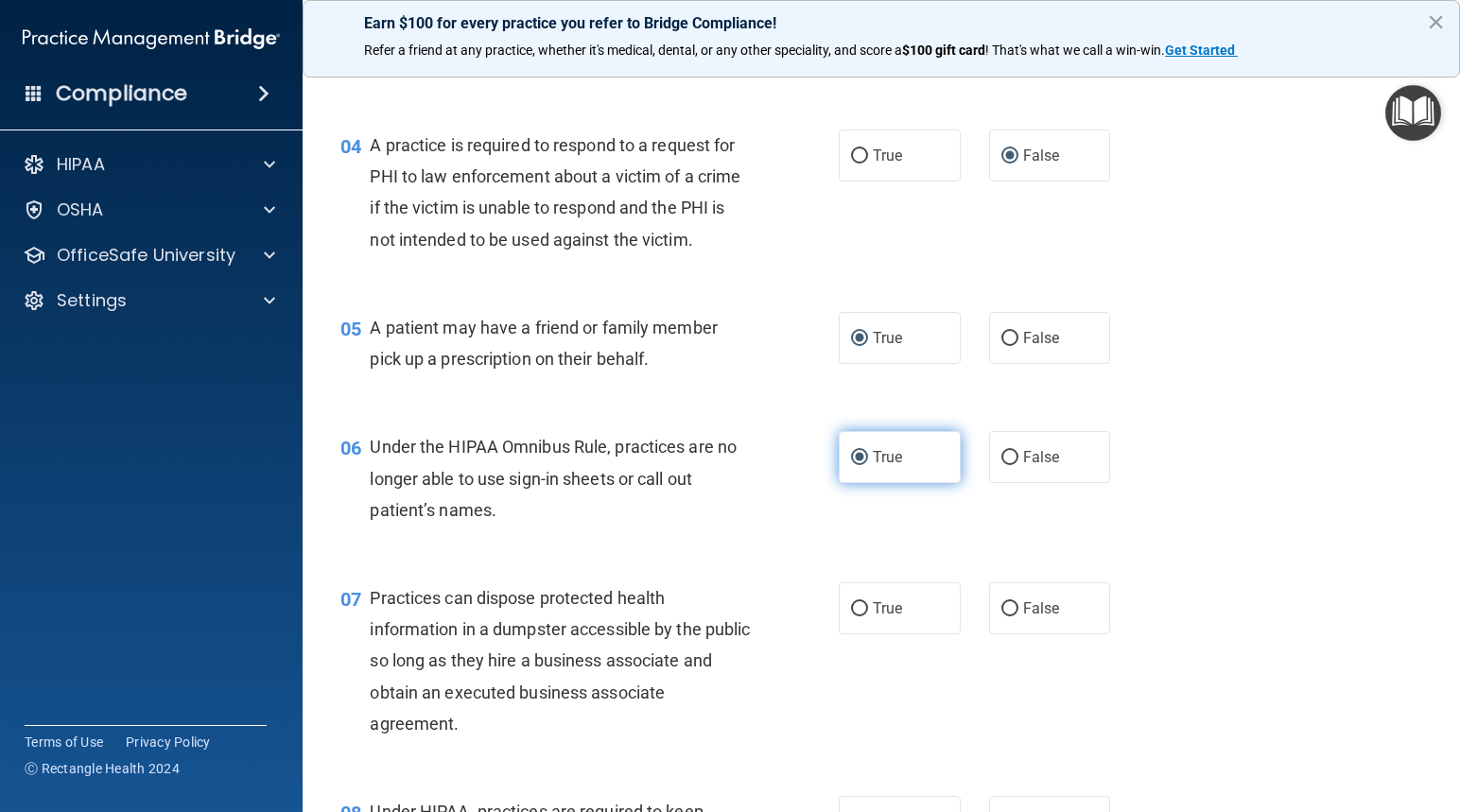
scroll to position [662, 0]
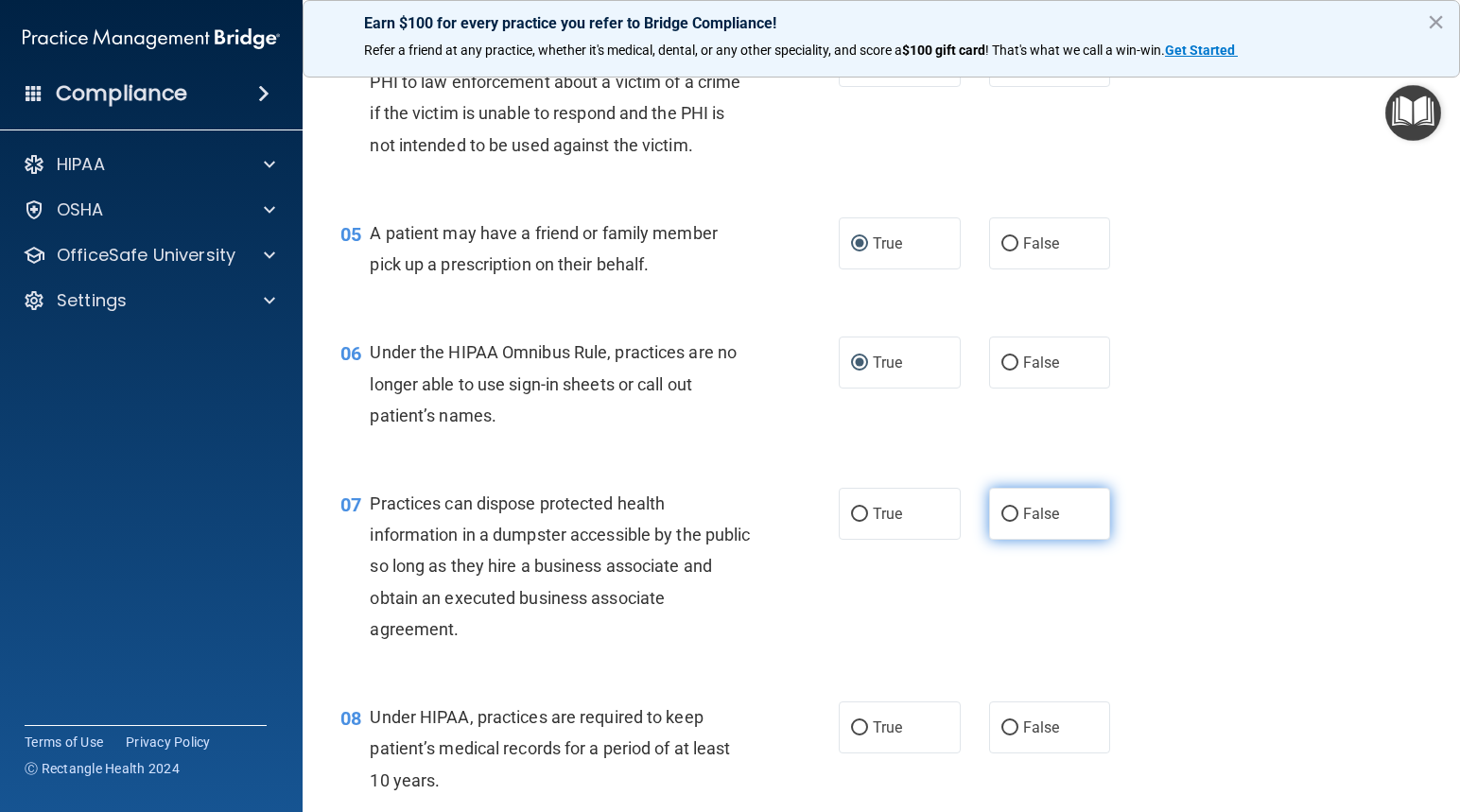
click at [1001, 508] on input "False" at bounding box center [1009, 515] width 17 height 14
radio input "true"
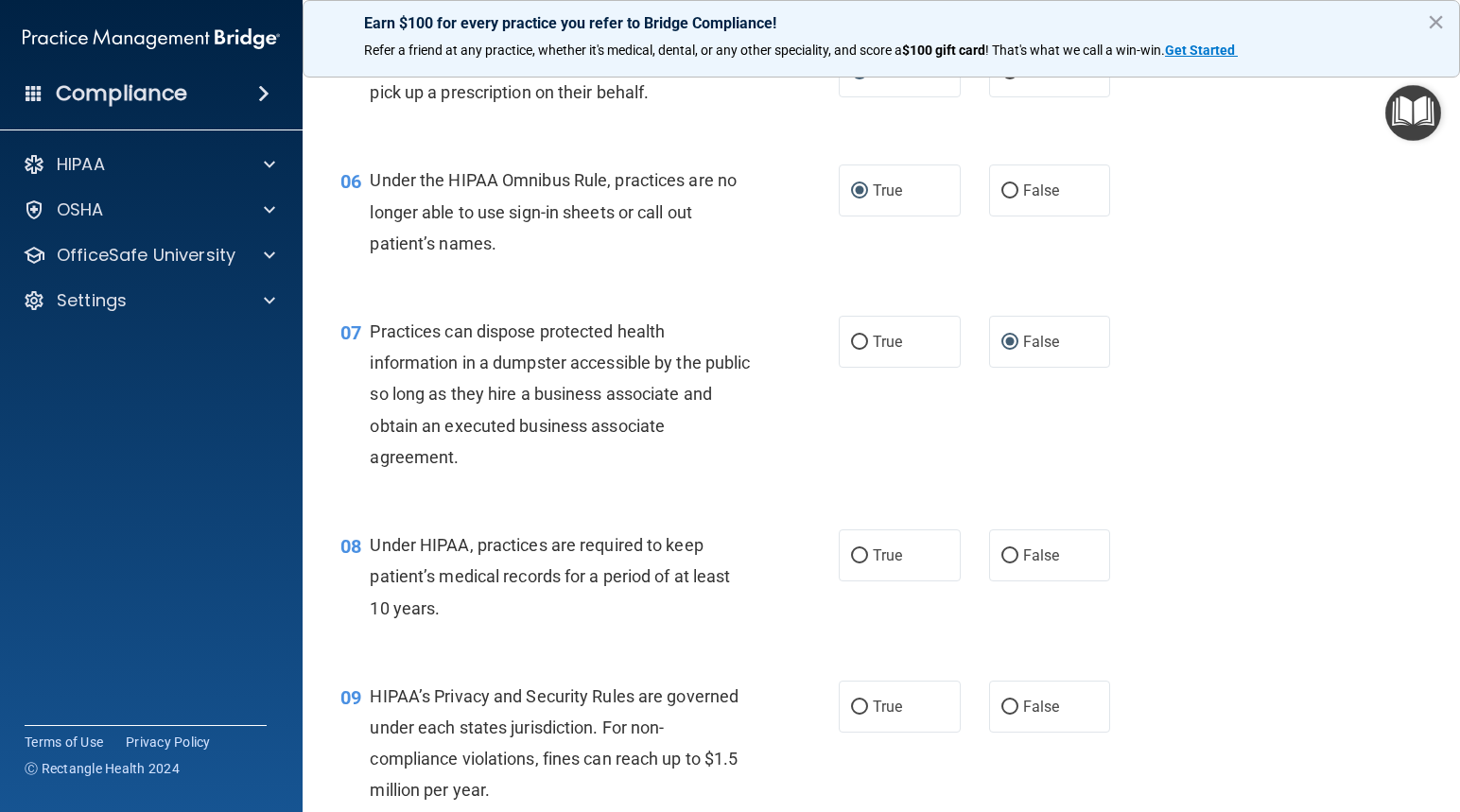
scroll to position [850, 0]
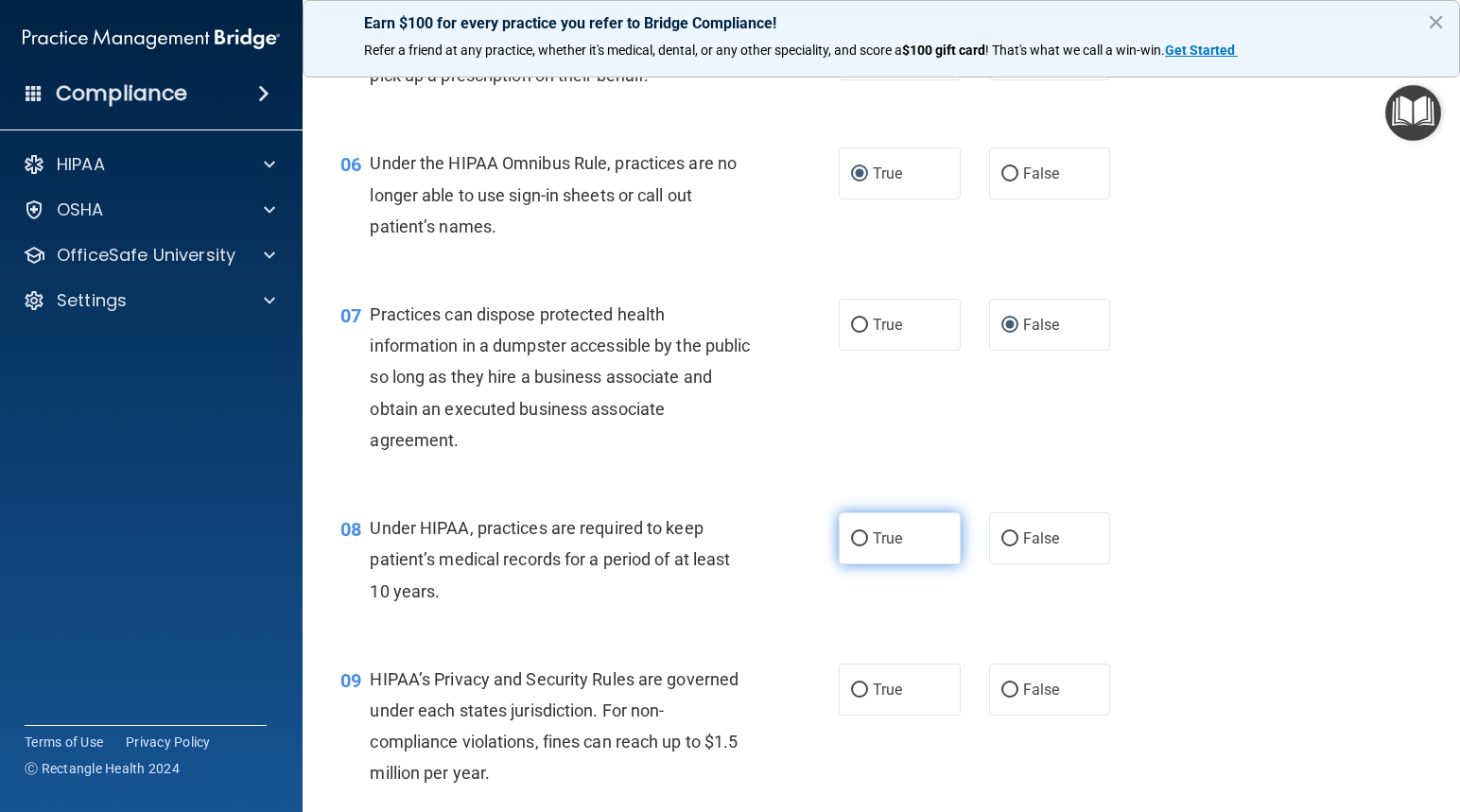
click at [853, 535] on input "True" at bounding box center [859, 538] width 17 height 14
radio input "true"
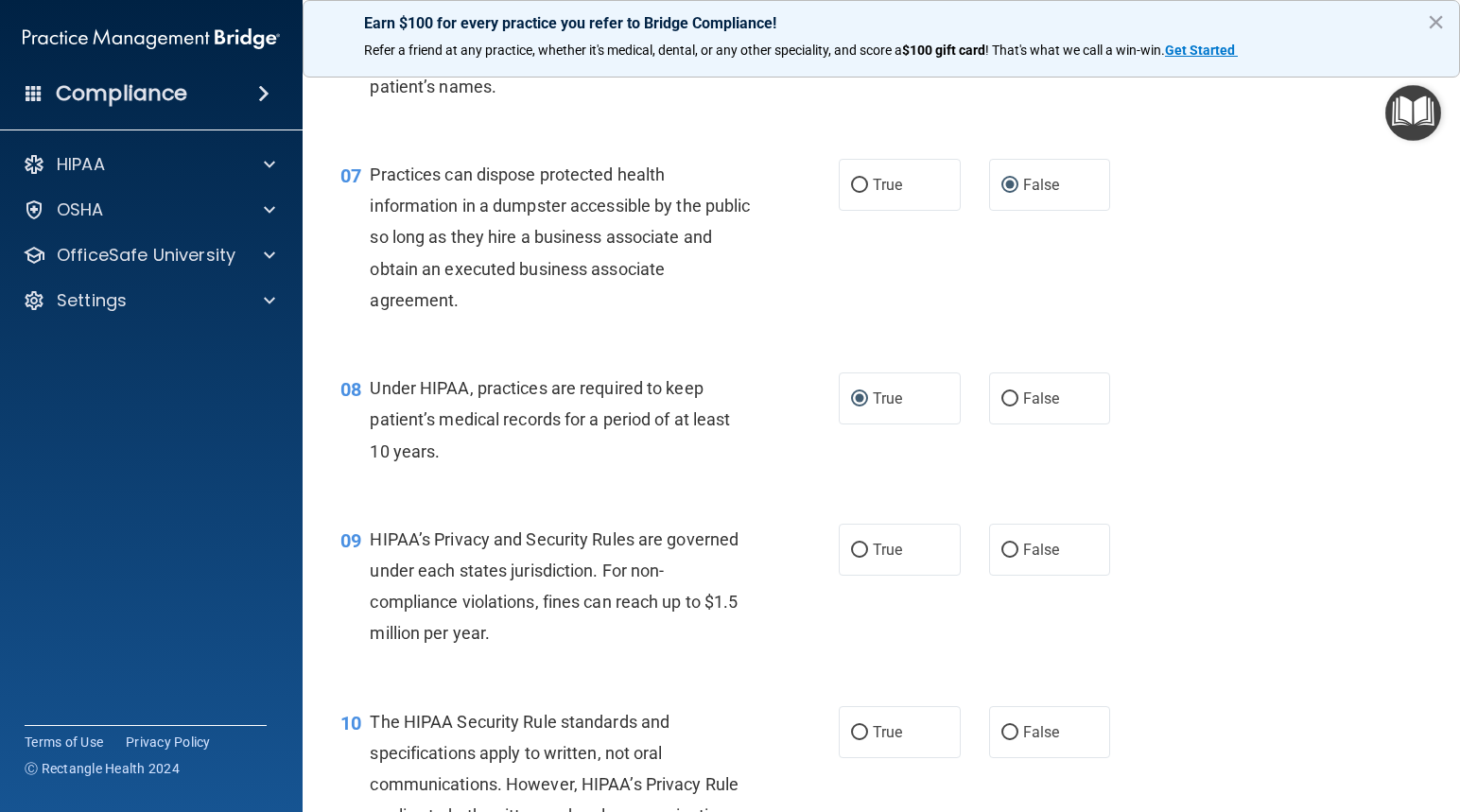
scroll to position [1040, 0]
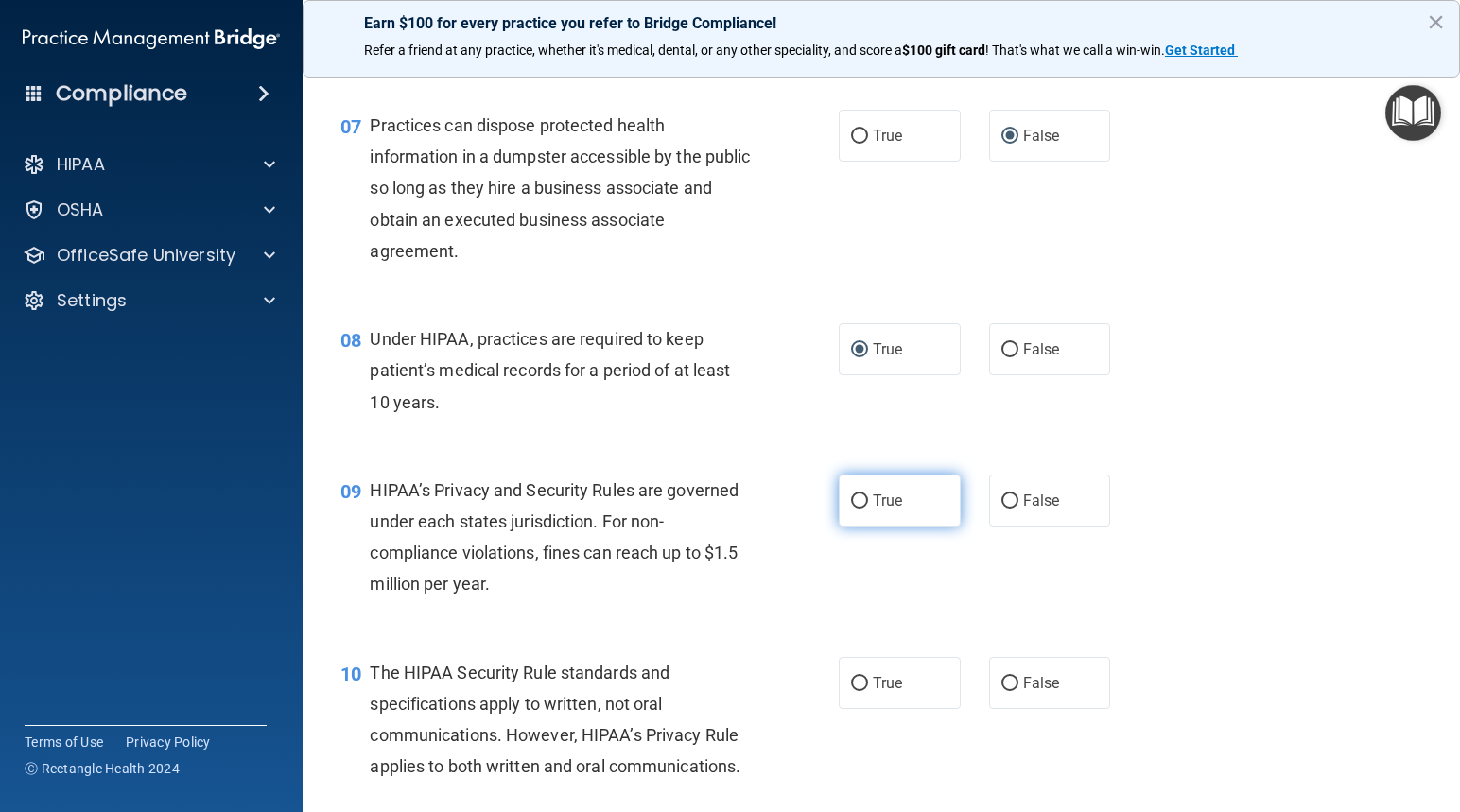
click at [854, 503] on input "True" at bounding box center [859, 501] width 17 height 14
radio input "true"
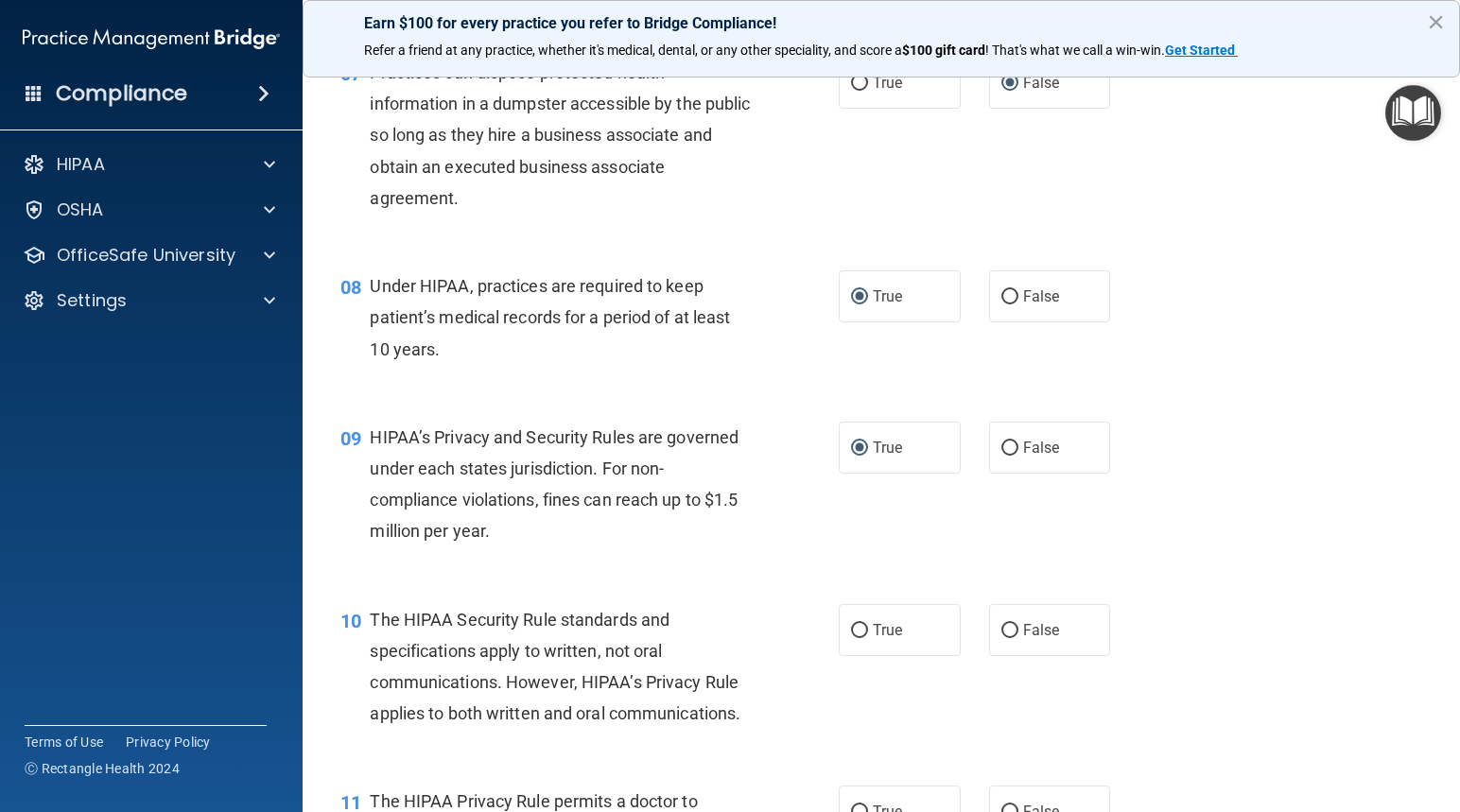
scroll to position [1229, 0]
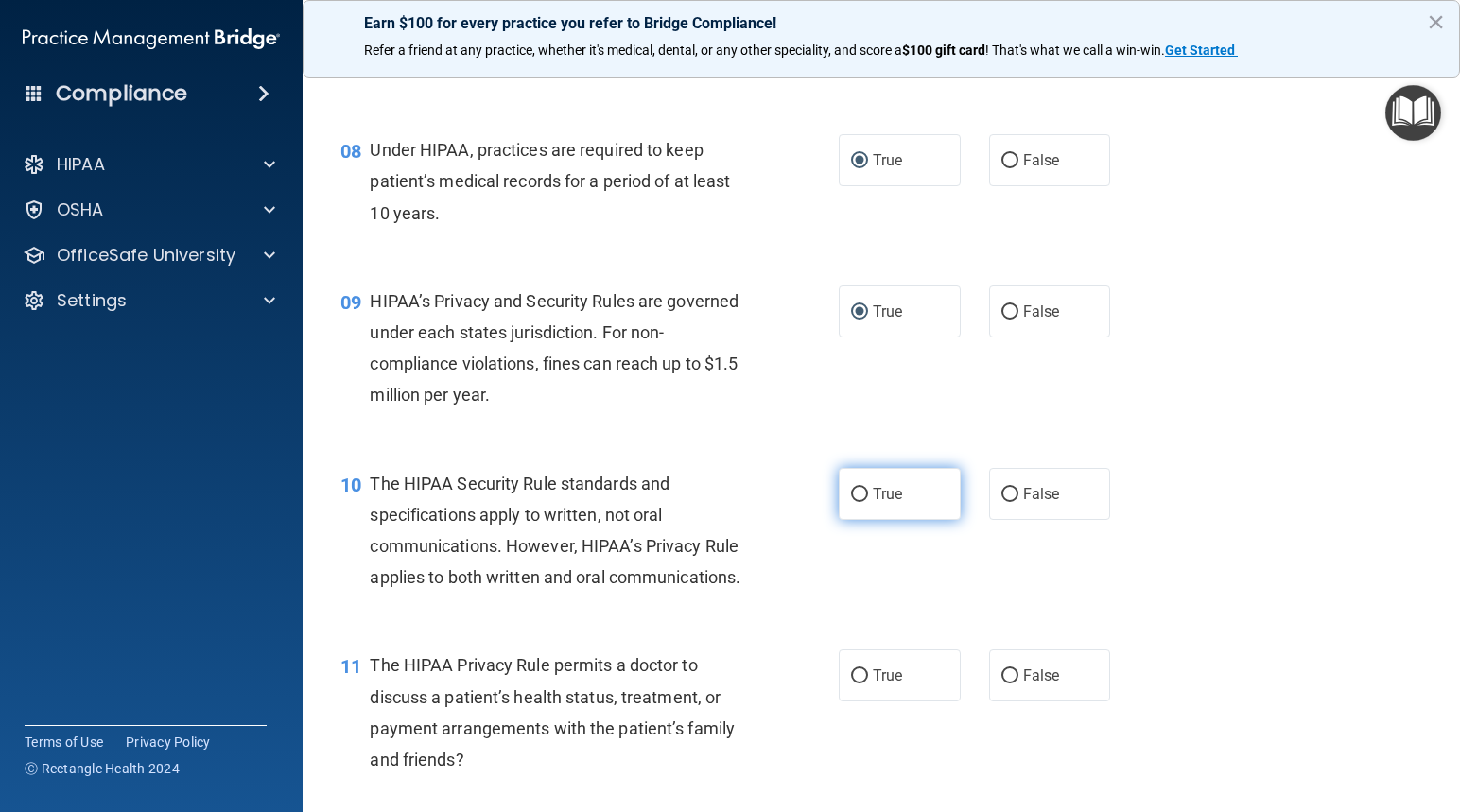
click at [851, 488] on input "True" at bounding box center [859, 494] width 17 height 14
radio input "true"
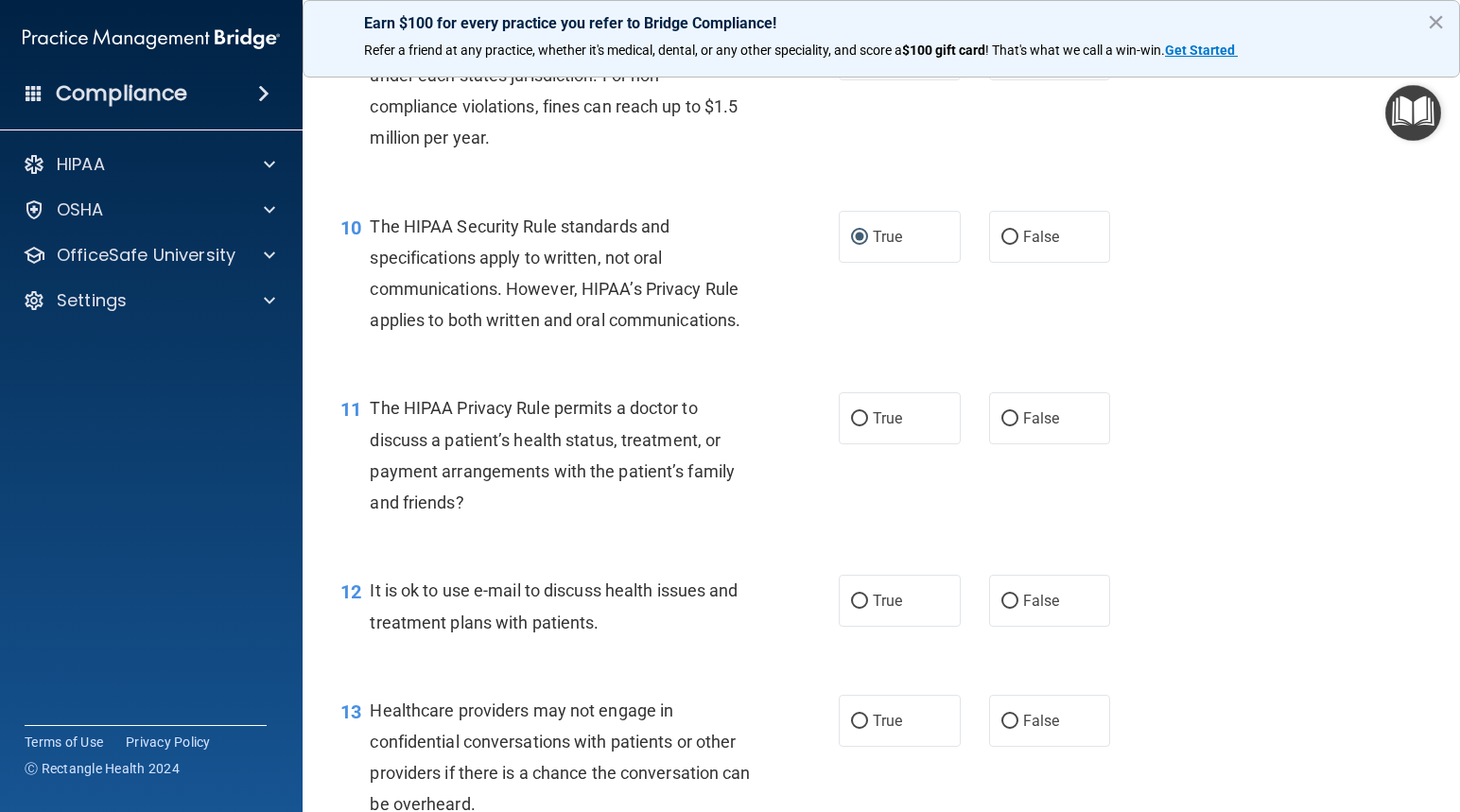
scroll to position [1512, 0]
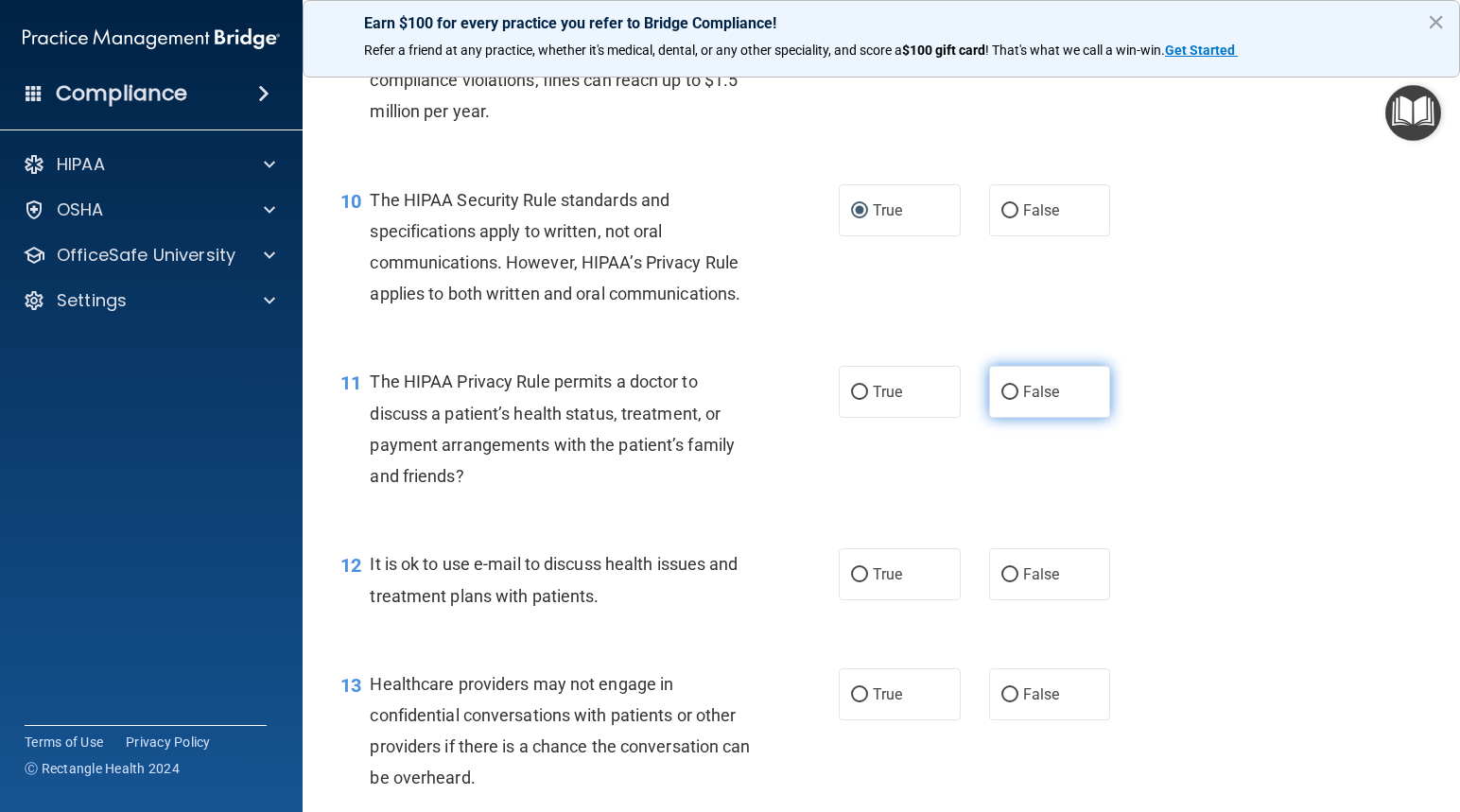
click at [1002, 392] on input "False" at bounding box center [1009, 392] width 17 height 14
radio input "true"
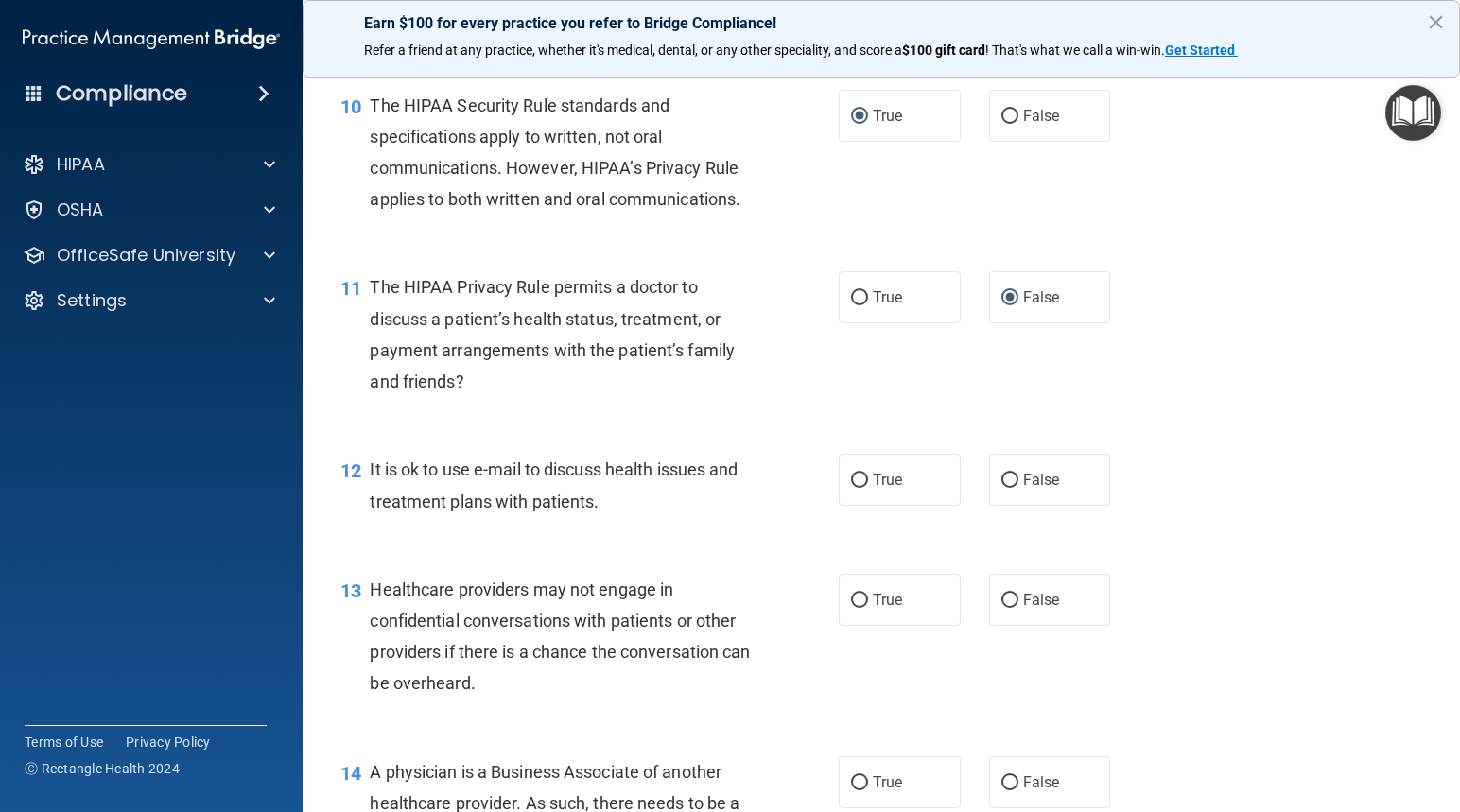
scroll to position [1701, 0]
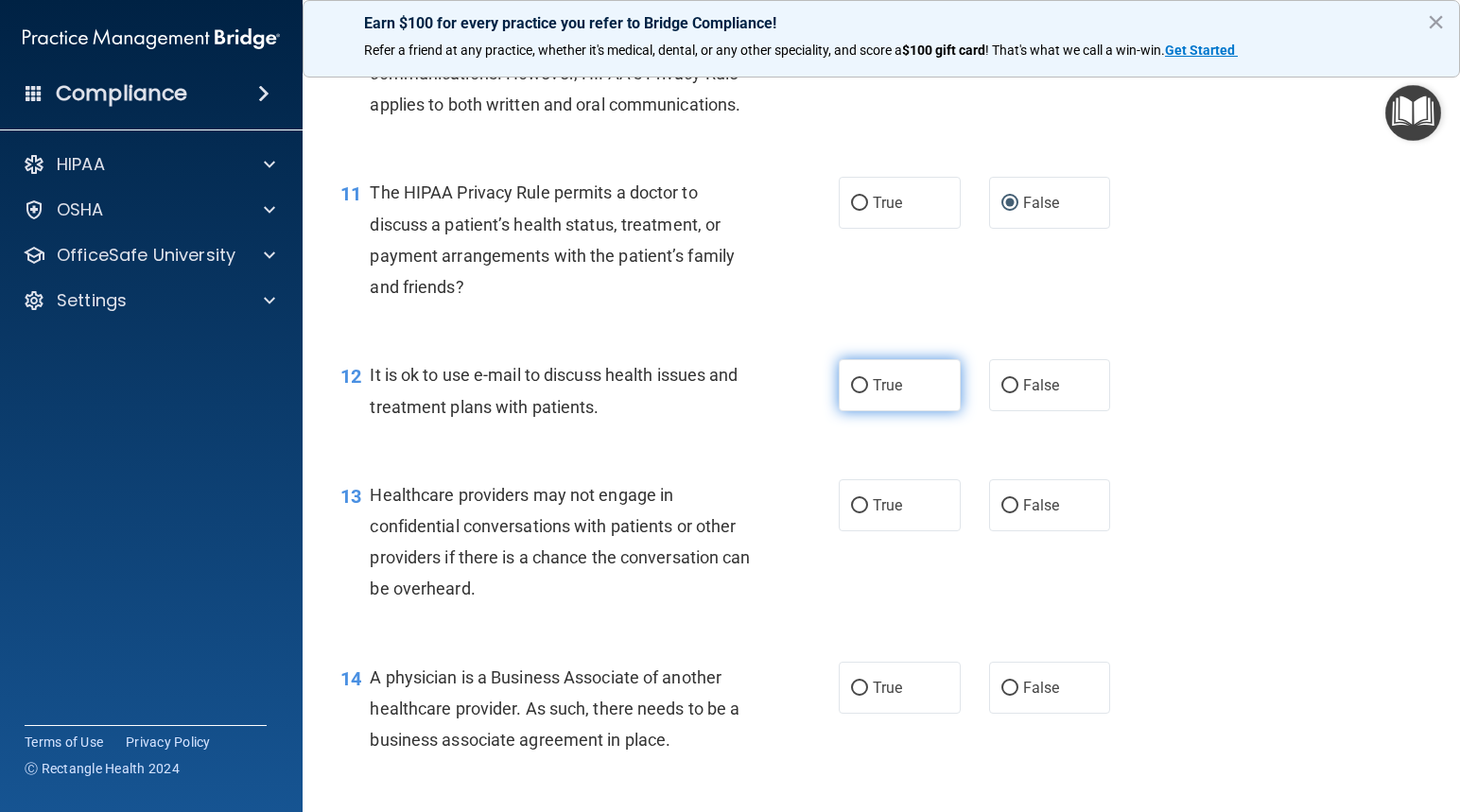
click at [852, 388] on input "True" at bounding box center [859, 385] width 17 height 14
radio input "true"
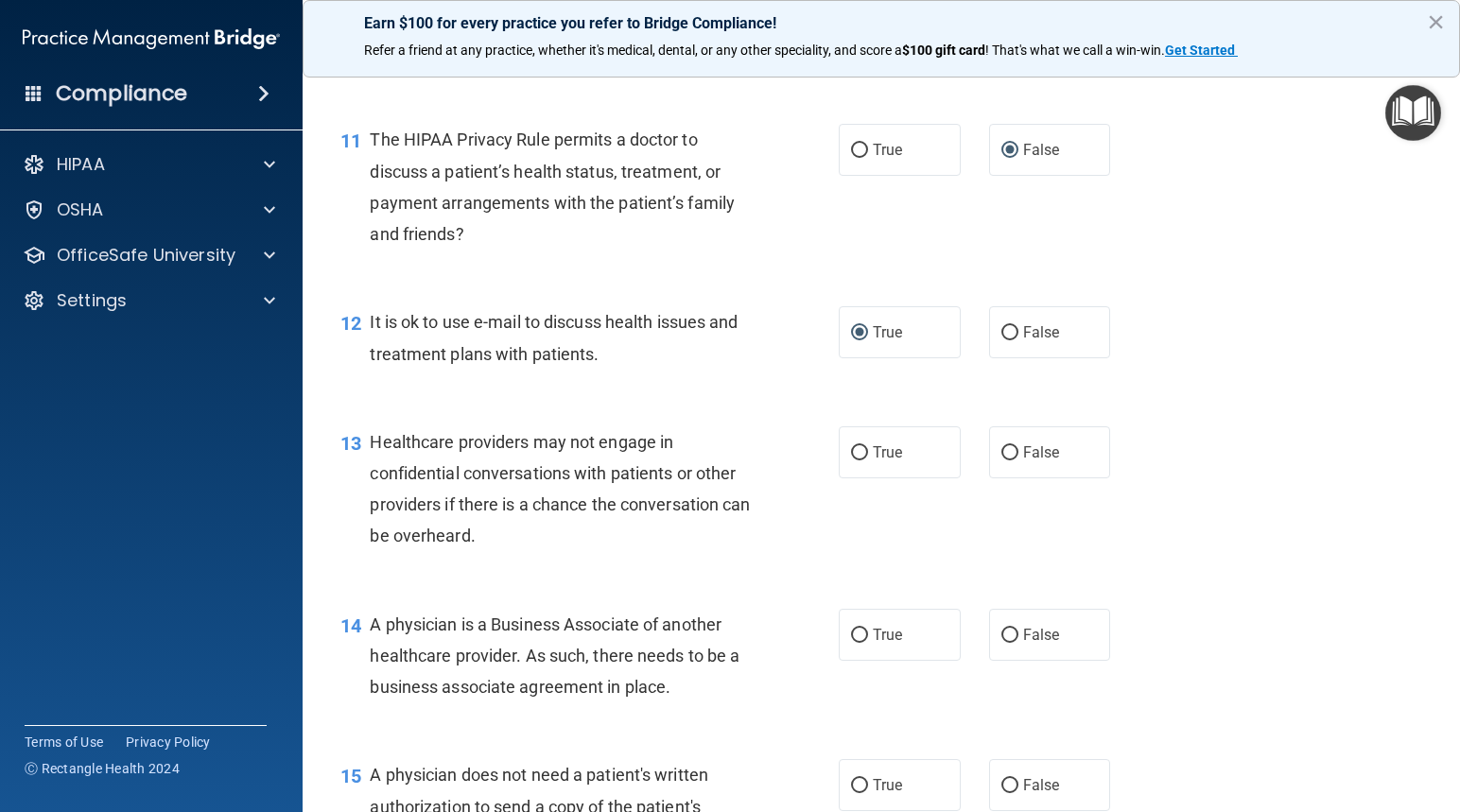
scroll to position [1795, 0]
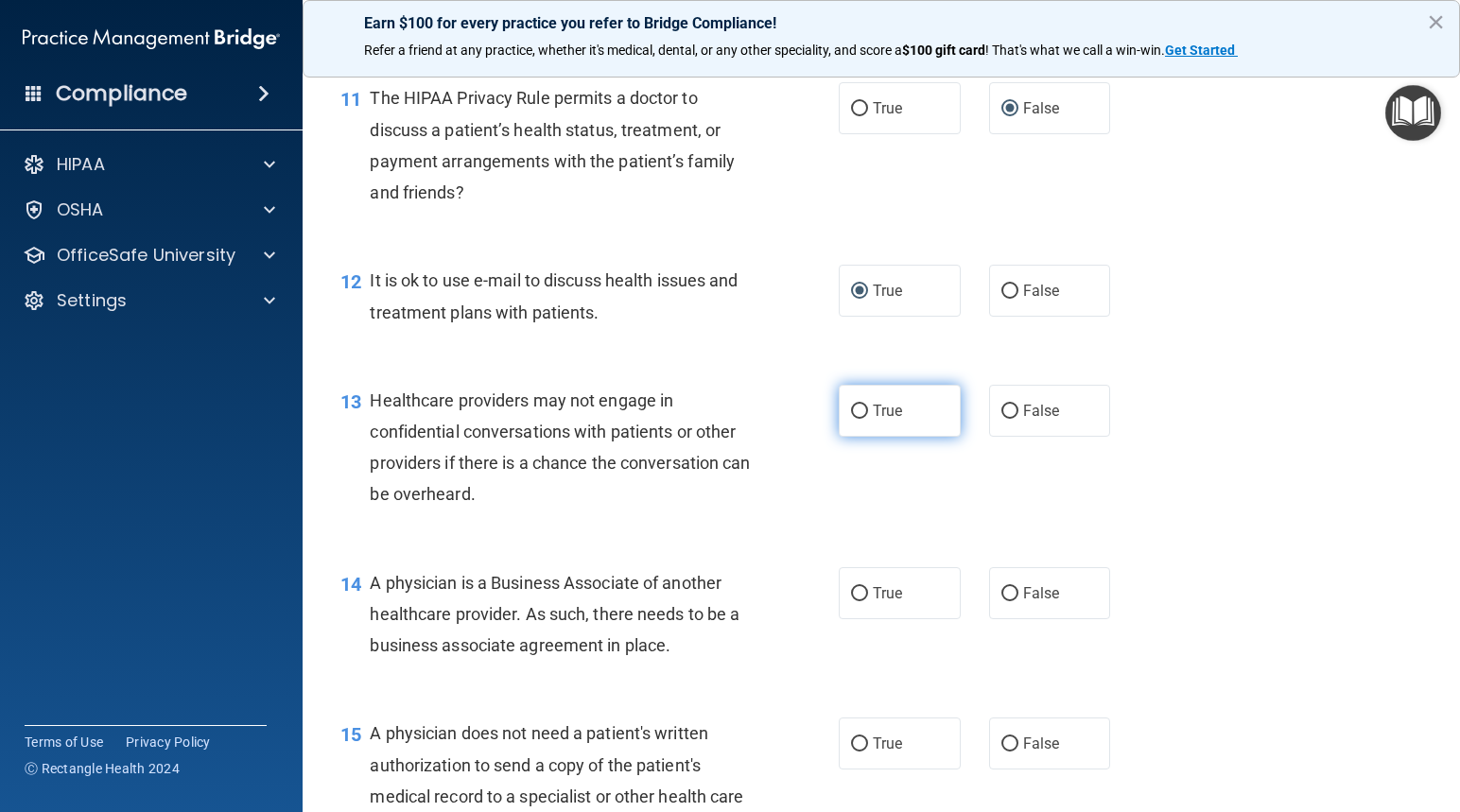
click at [852, 405] on input "True" at bounding box center [859, 411] width 17 height 14
radio input "true"
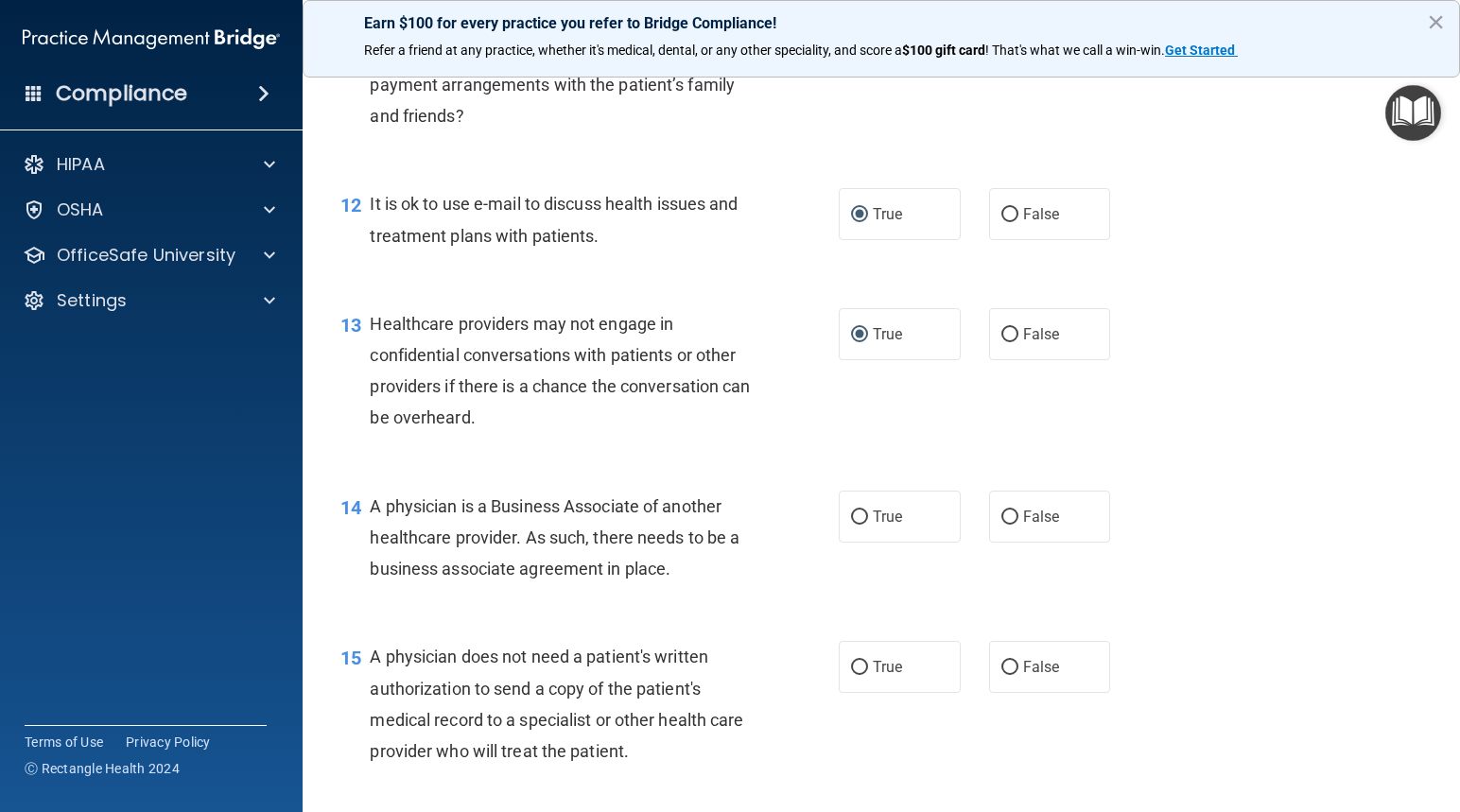
scroll to position [1985, 0]
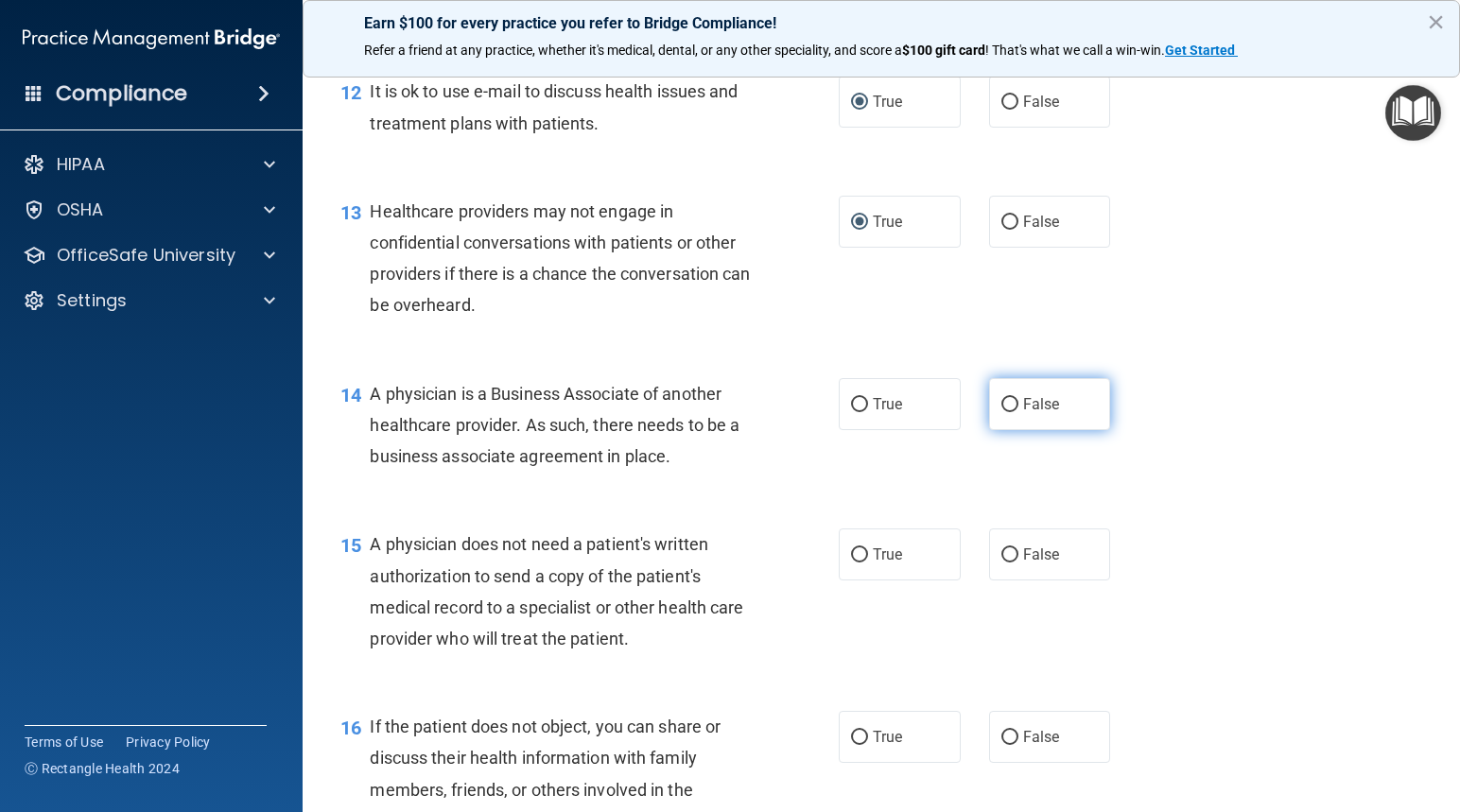
click at [1001, 403] on input "False" at bounding box center [1009, 405] width 17 height 14
radio input "true"
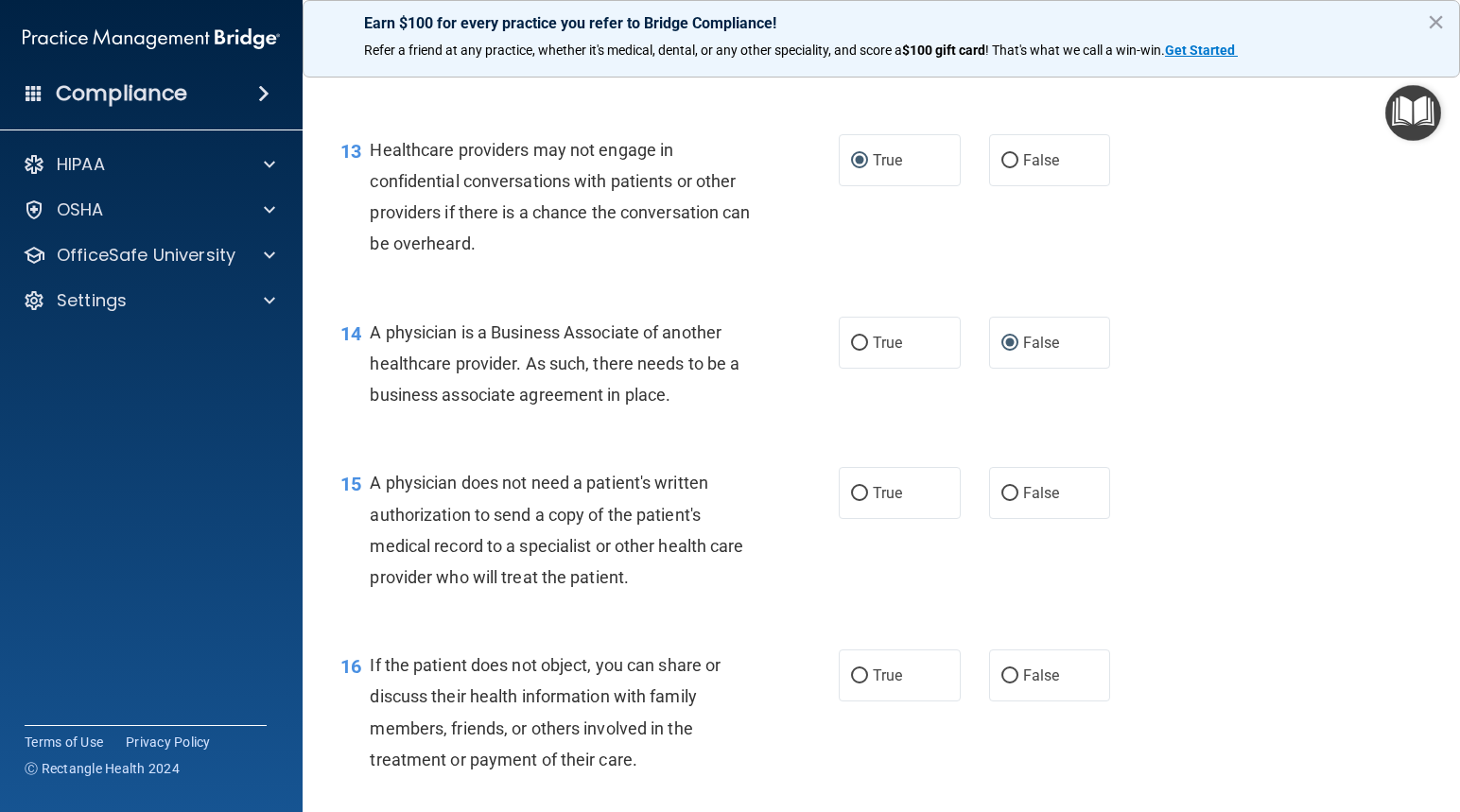
scroll to position [2079, 0]
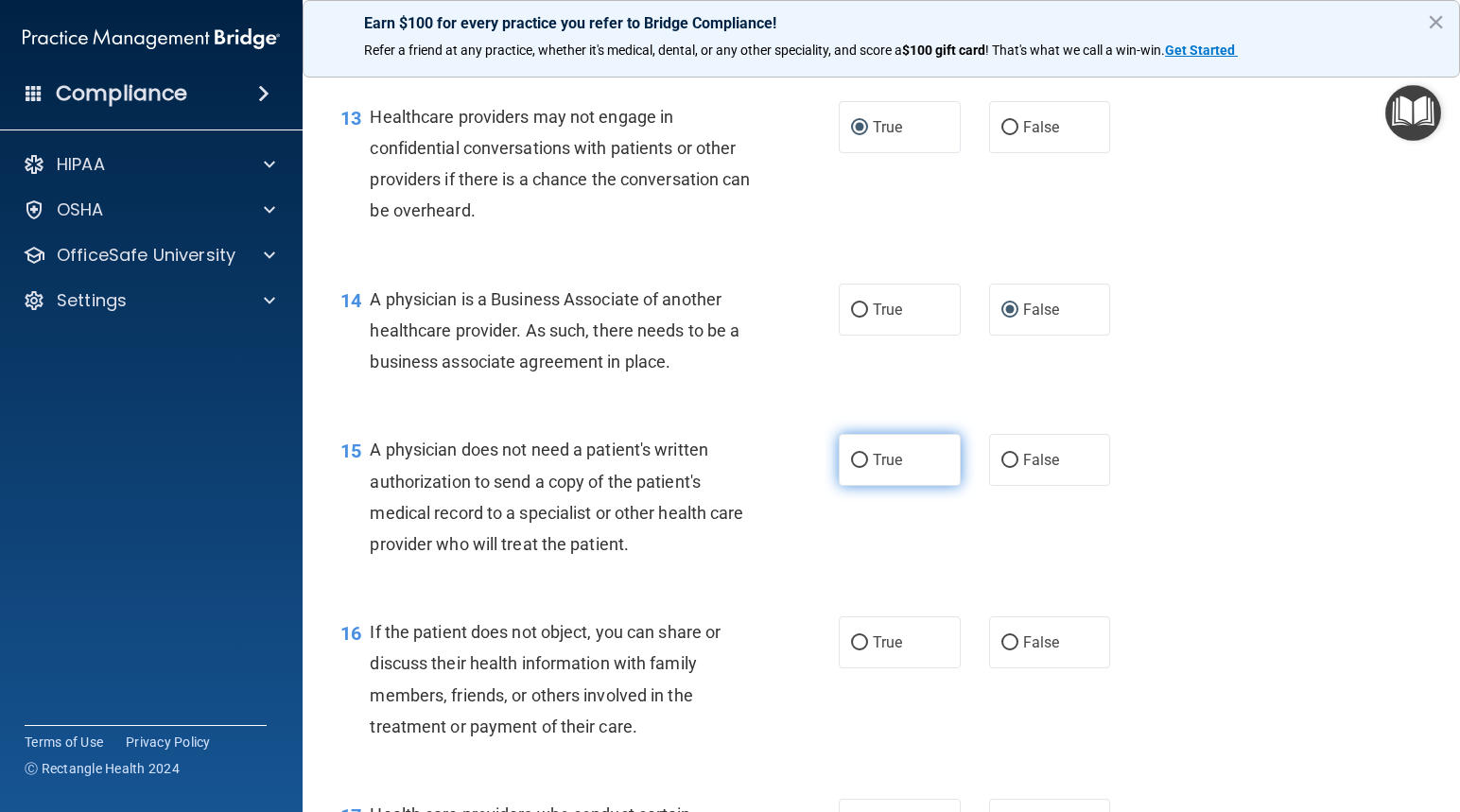
click at [851, 459] on input "True" at bounding box center [859, 460] width 17 height 14
radio input "true"
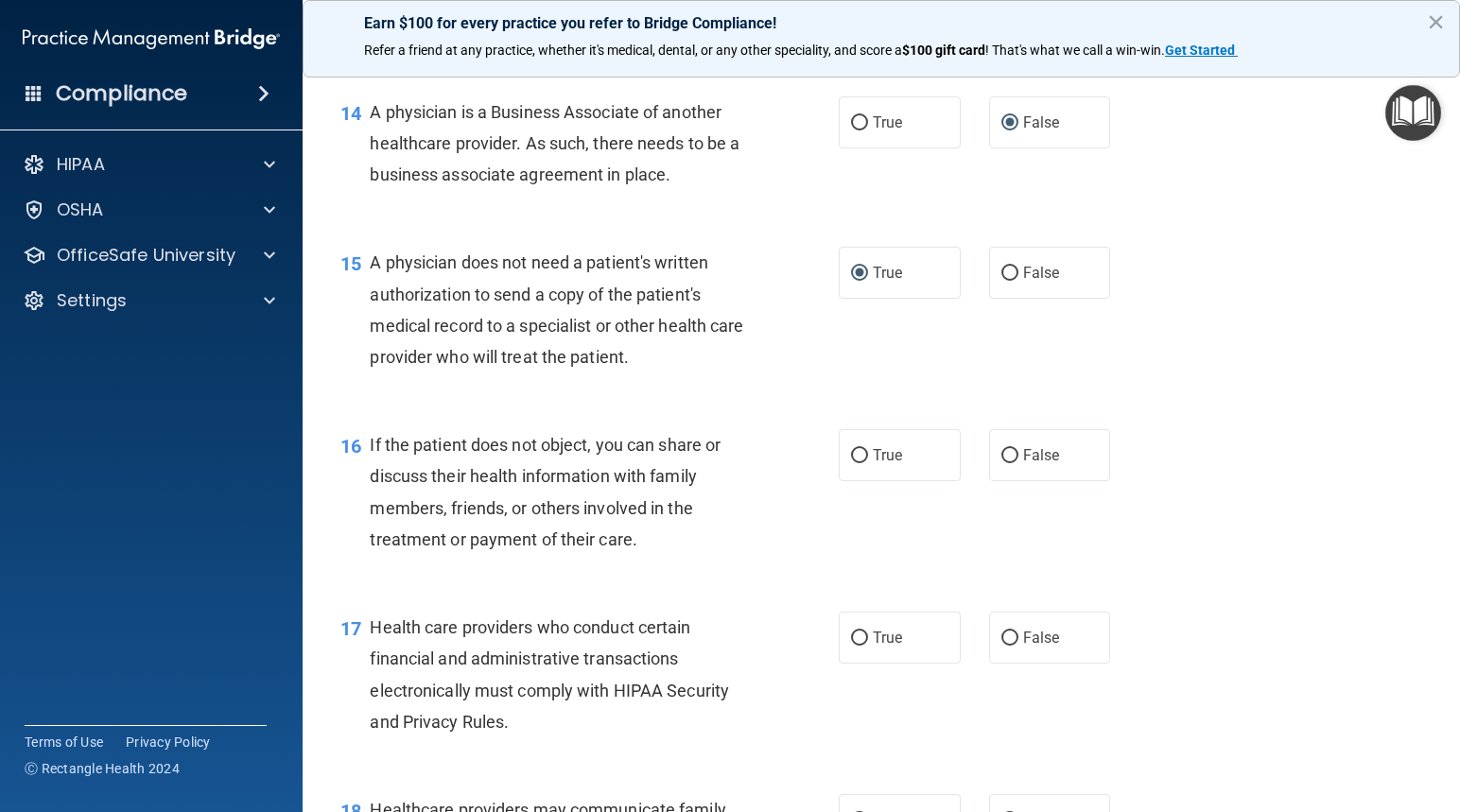
scroll to position [2268, 0]
click at [1001, 453] on input "False" at bounding box center [1009, 453] width 17 height 14
radio input "true"
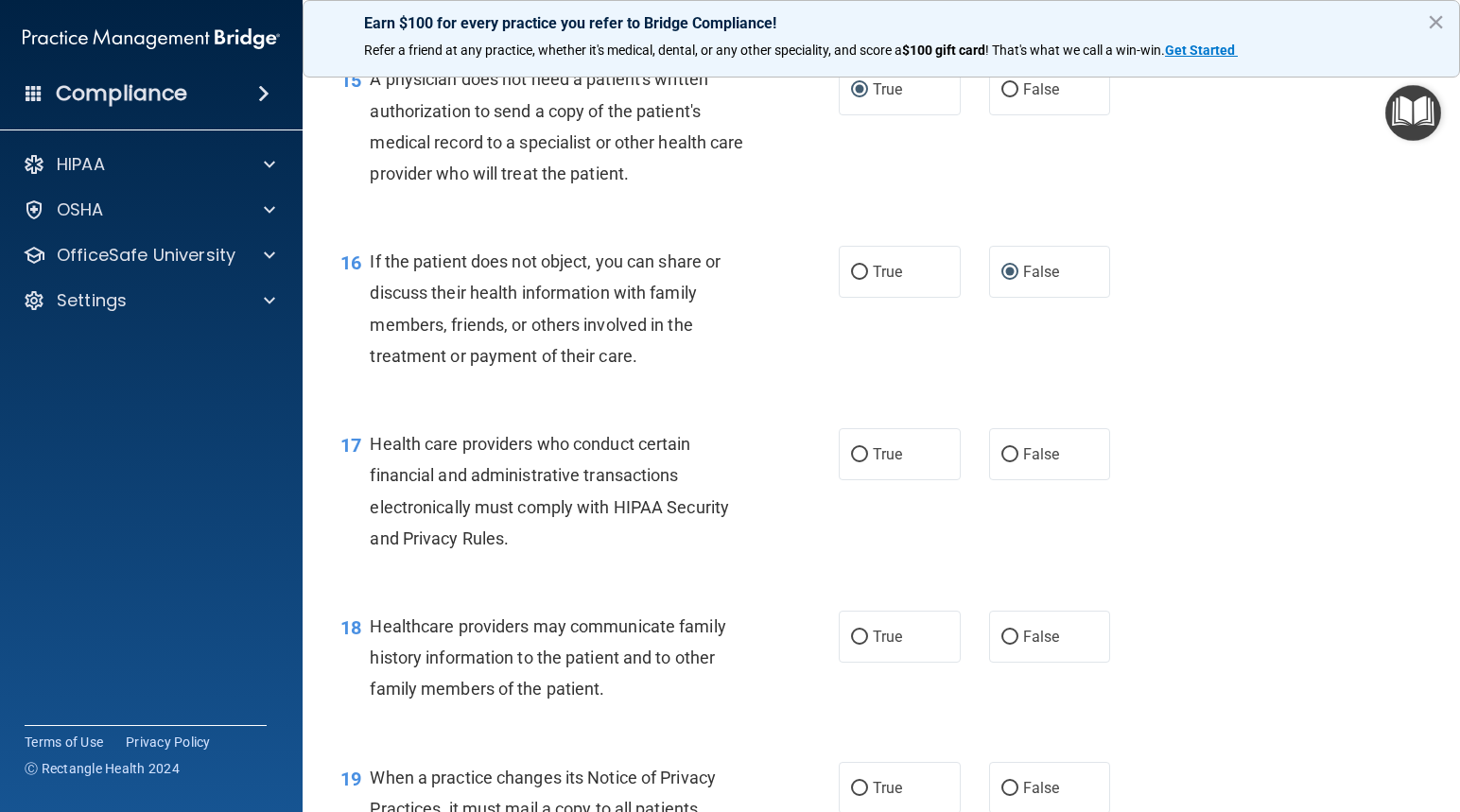
scroll to position [2457, 0]
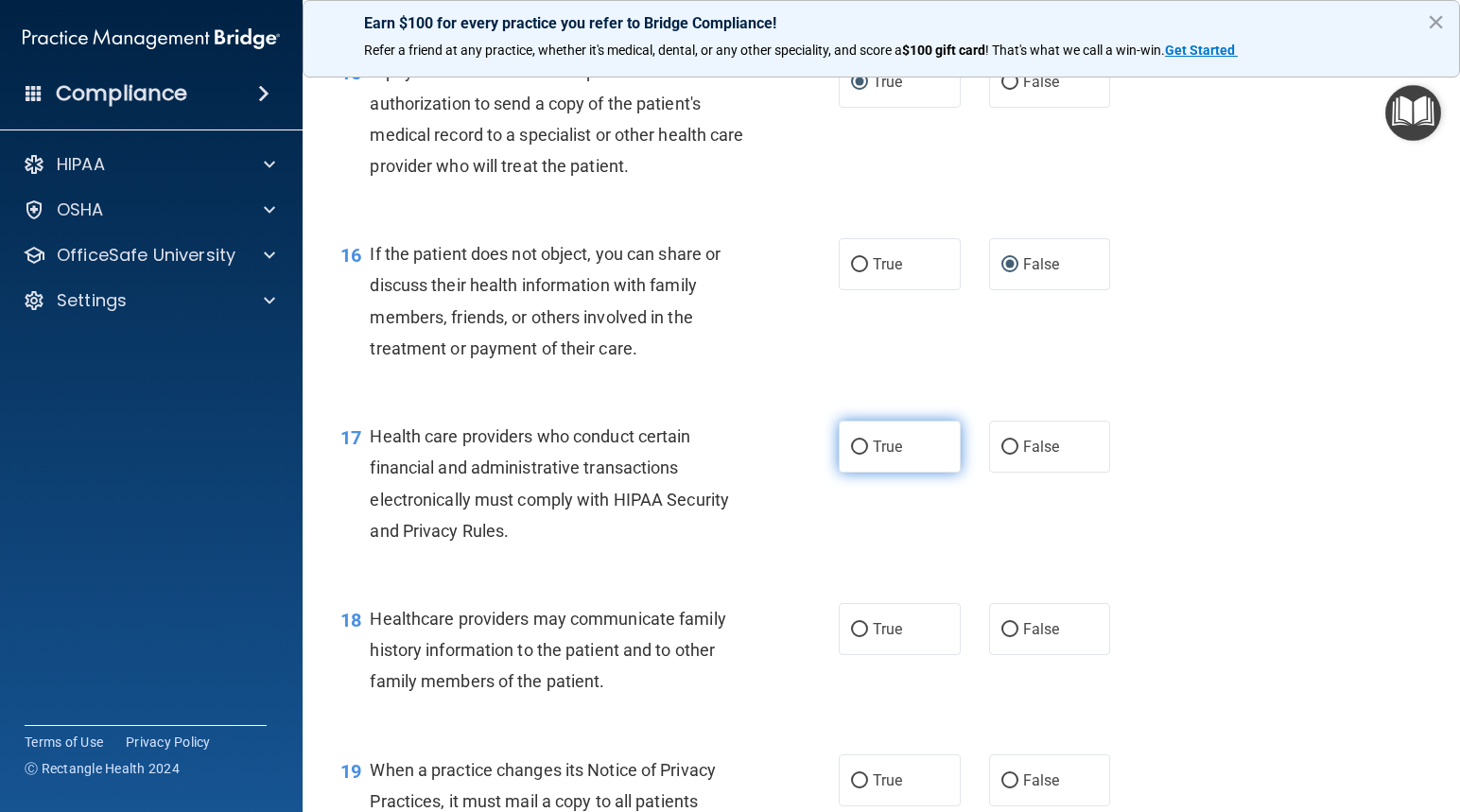
click at [854, 446] on input "True" at bounding box center [859, 447] width 17 height 14
radio input "true"
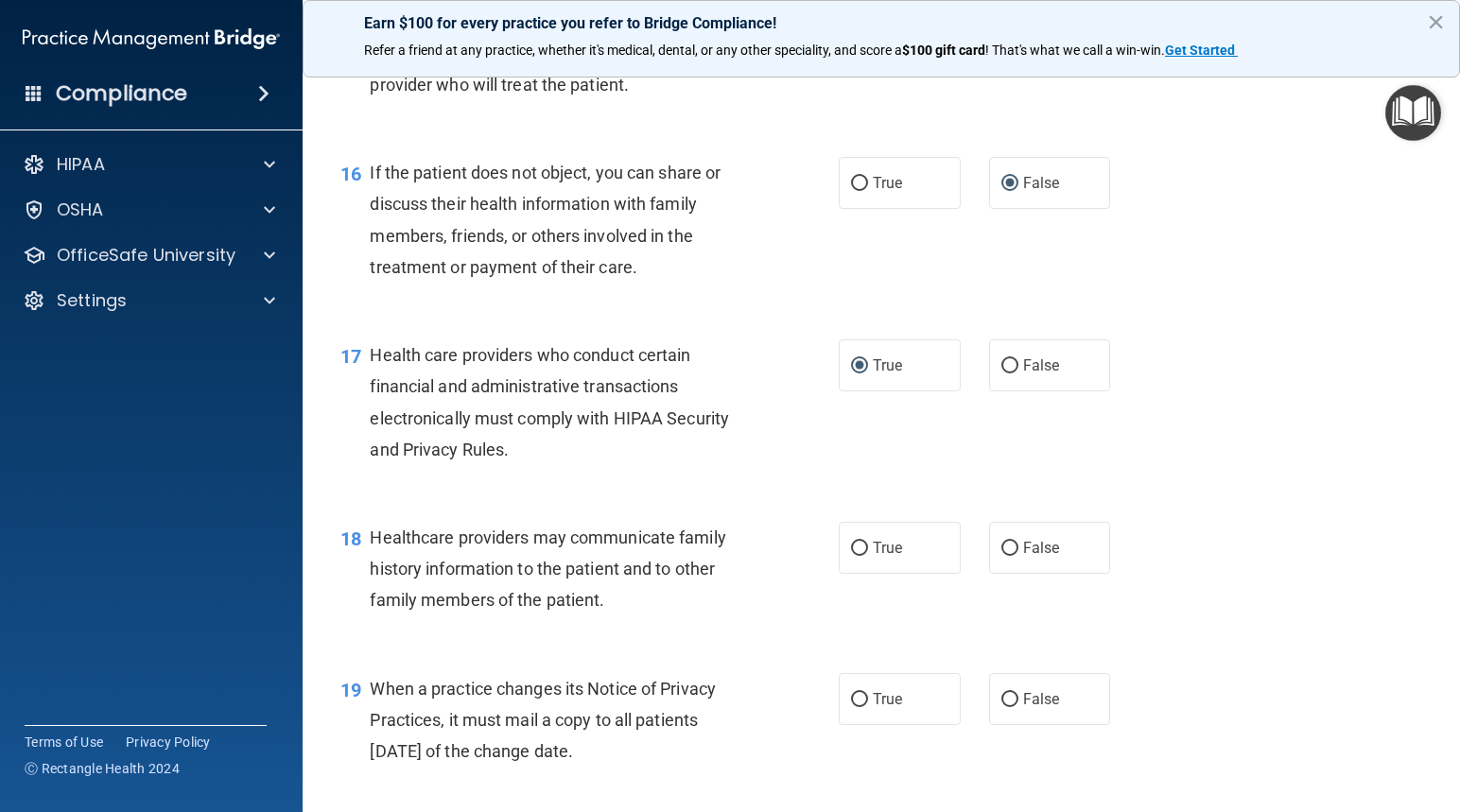
scroll to position [2646, 0]
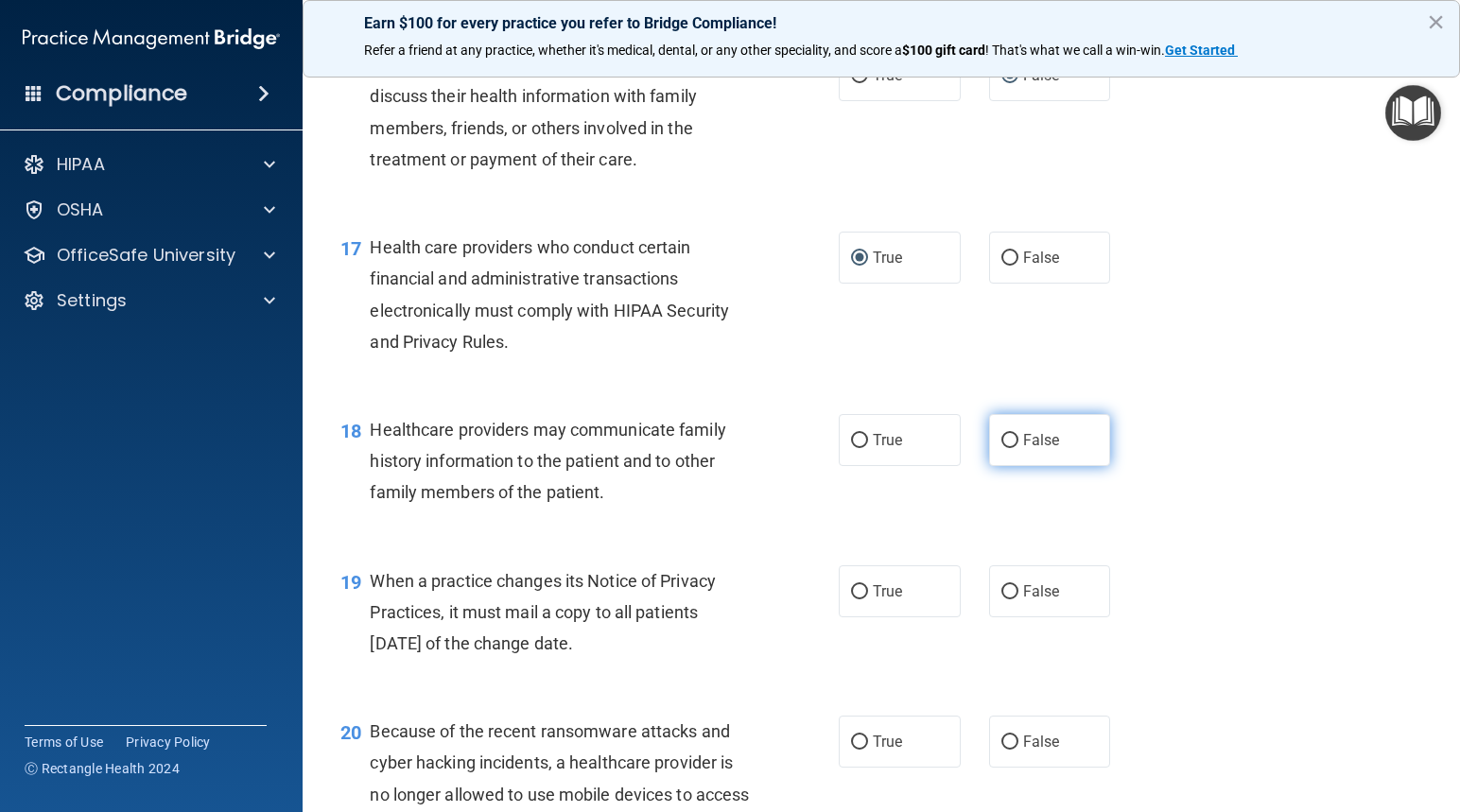
click at [1004, 437] on input "False" at bounding box center [1009, 441] width 17 height 14
radio input "true"
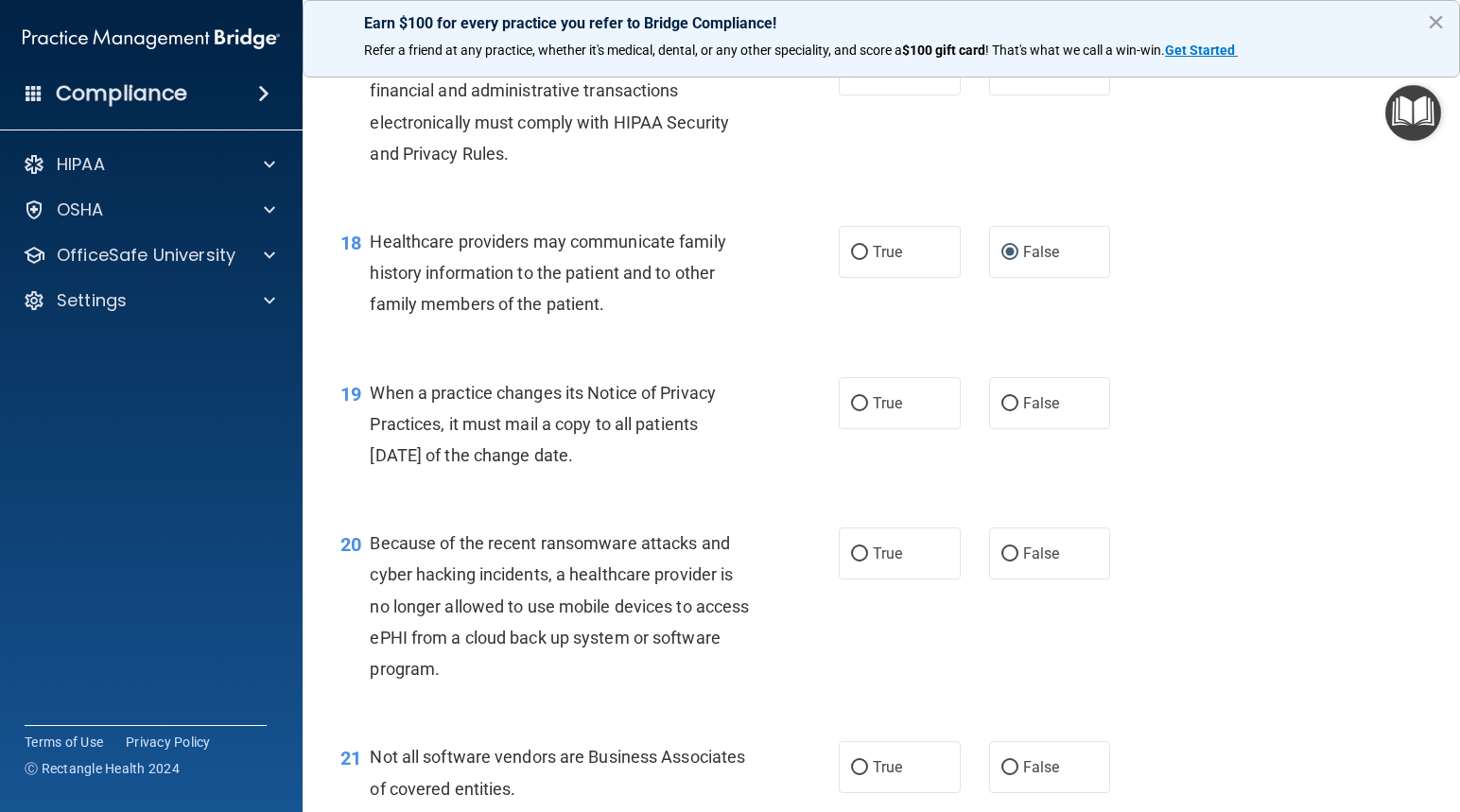
scroll to position [2835, 0]
click at [852, 401] on input "True" at bounding box center [859, 403] width 17 height 14
radio input "true"
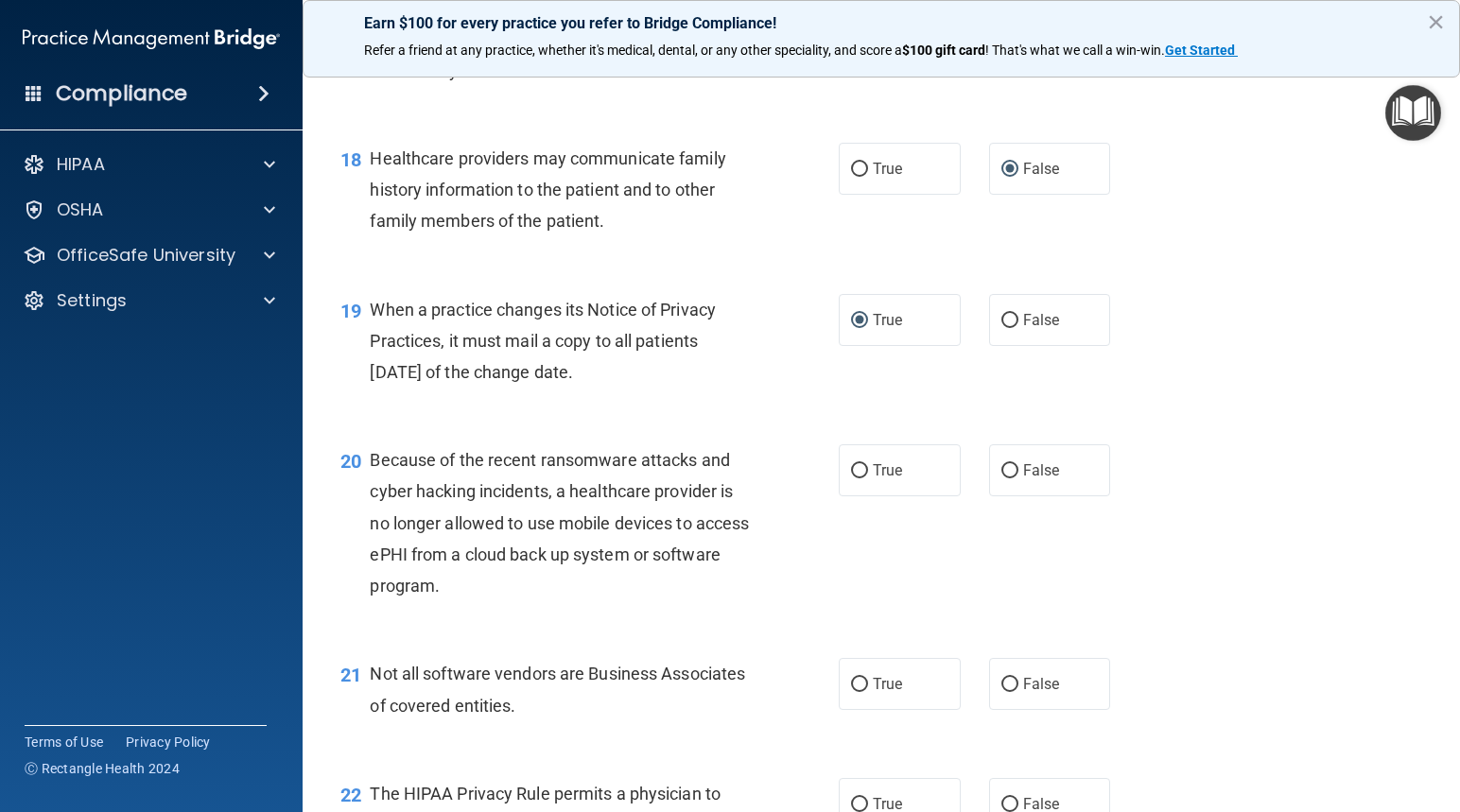
scroll to position [3024, 0]
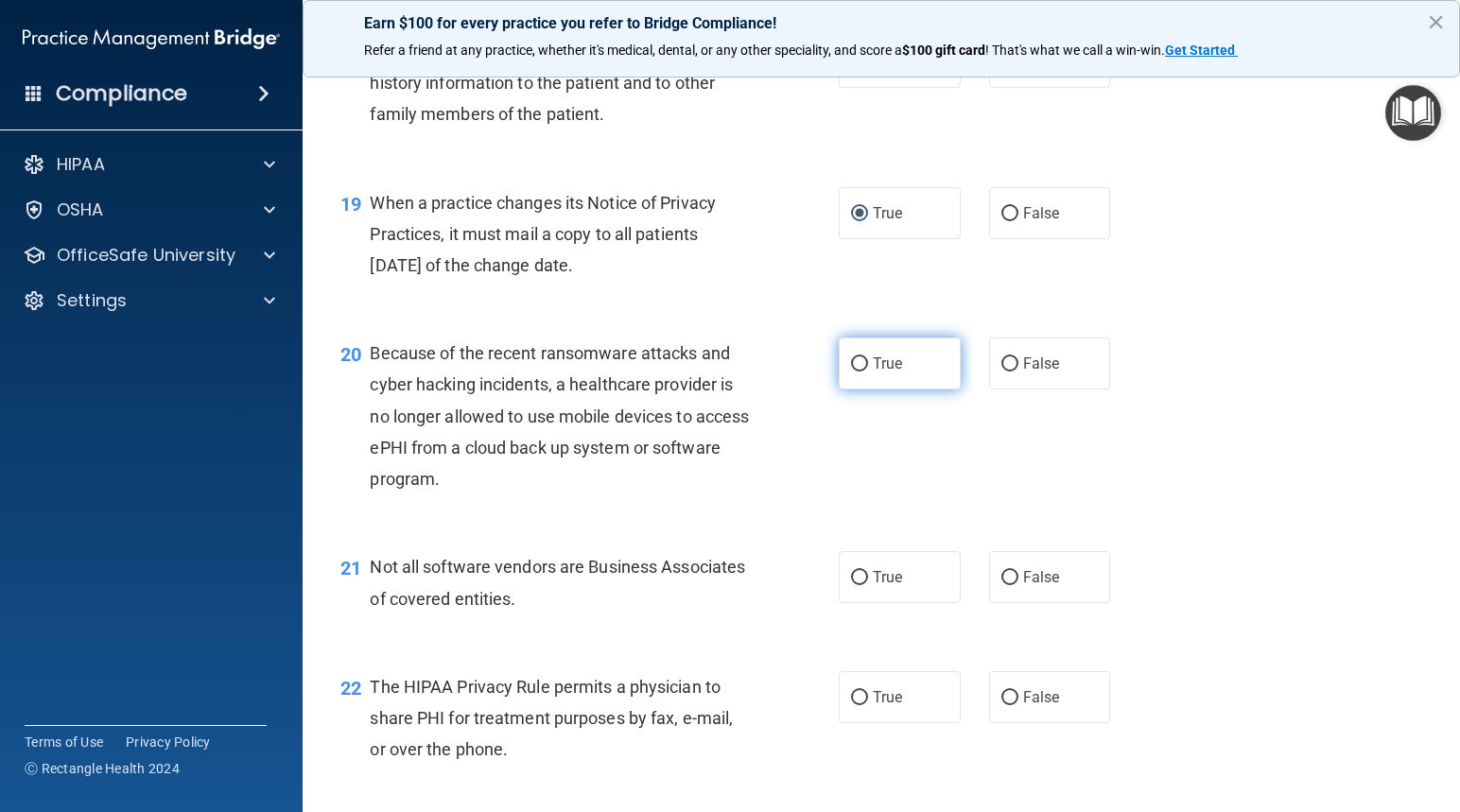
click at [855, 361] on input "True" at bounding box center [859, 364] width 17 height 14
radio input "true"
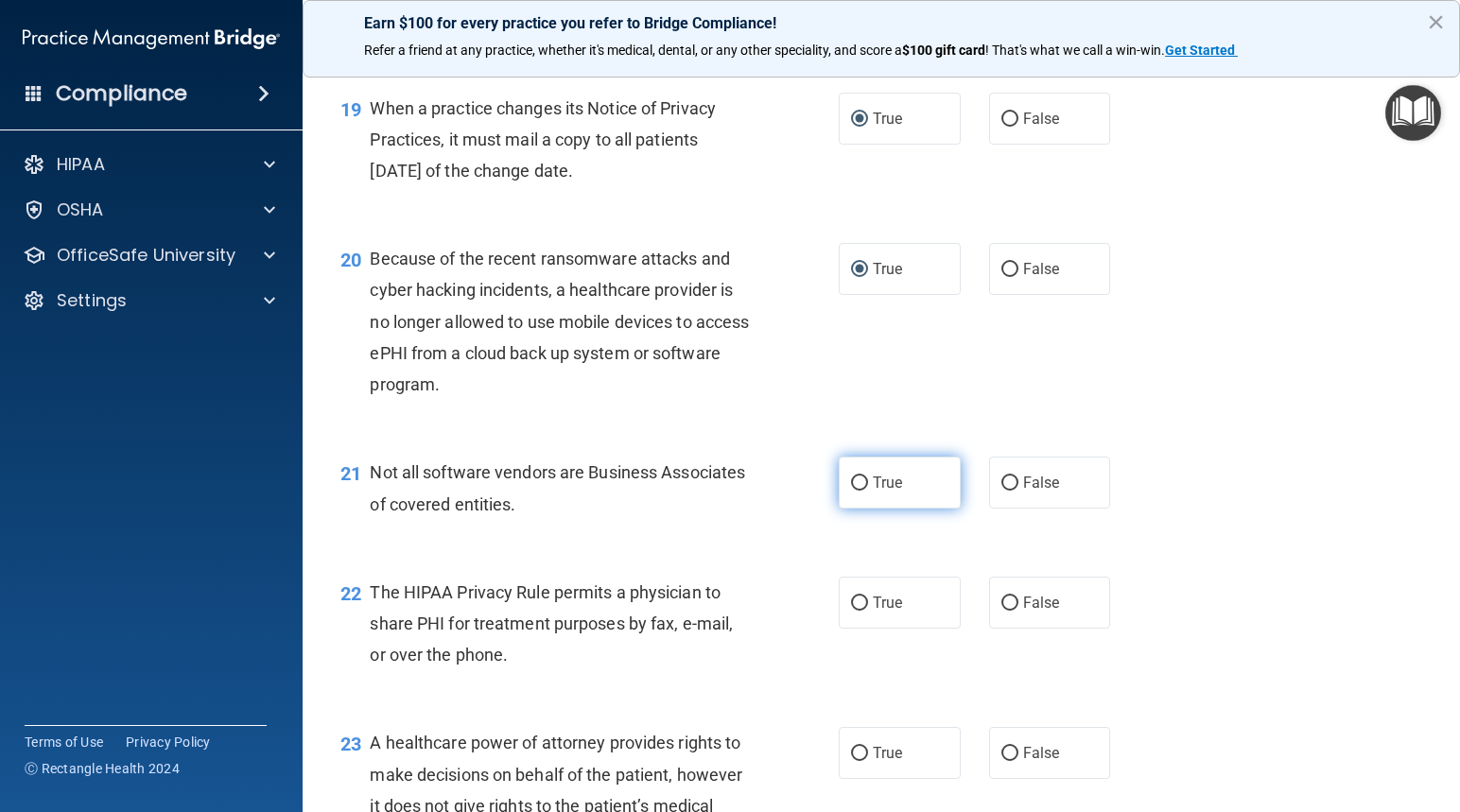
click at [851, 484] on input "True" at bounding box center [859, 483] width 17 height 14
radio input "true"
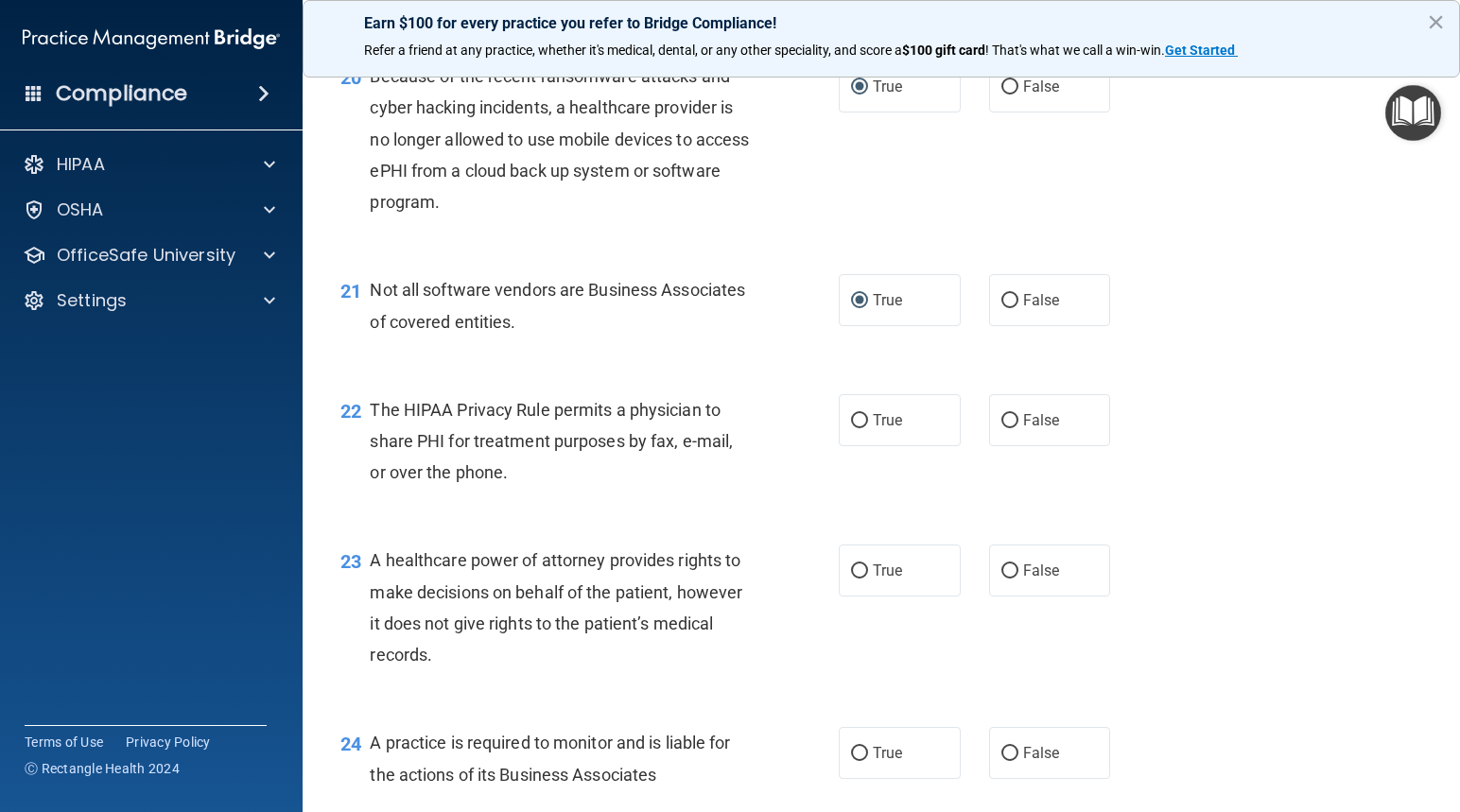
scroll to position [3307, 0]
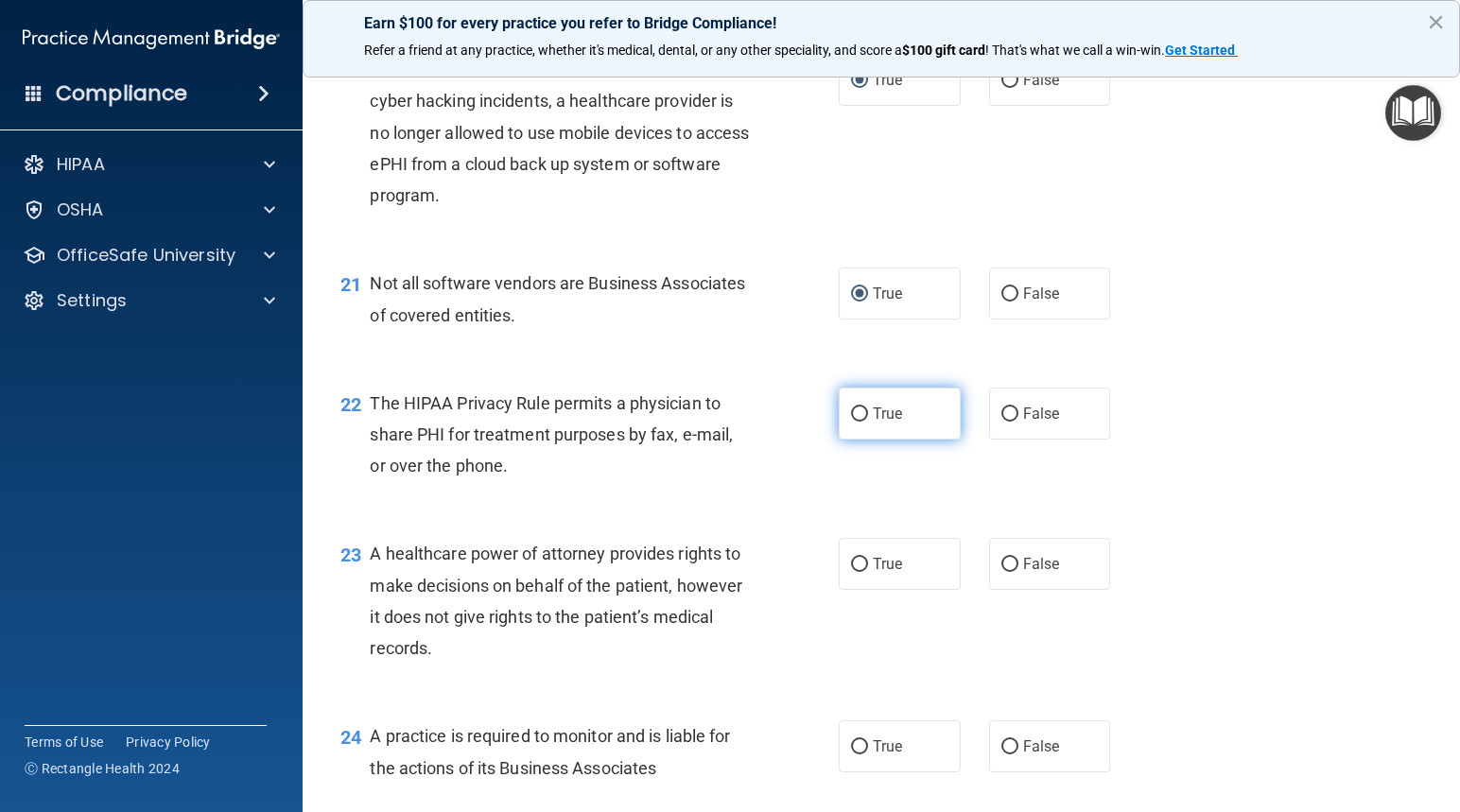
click at [851, 412] on input "True" at bounding box center [859, 414] width 17 height 14
radio input "true"
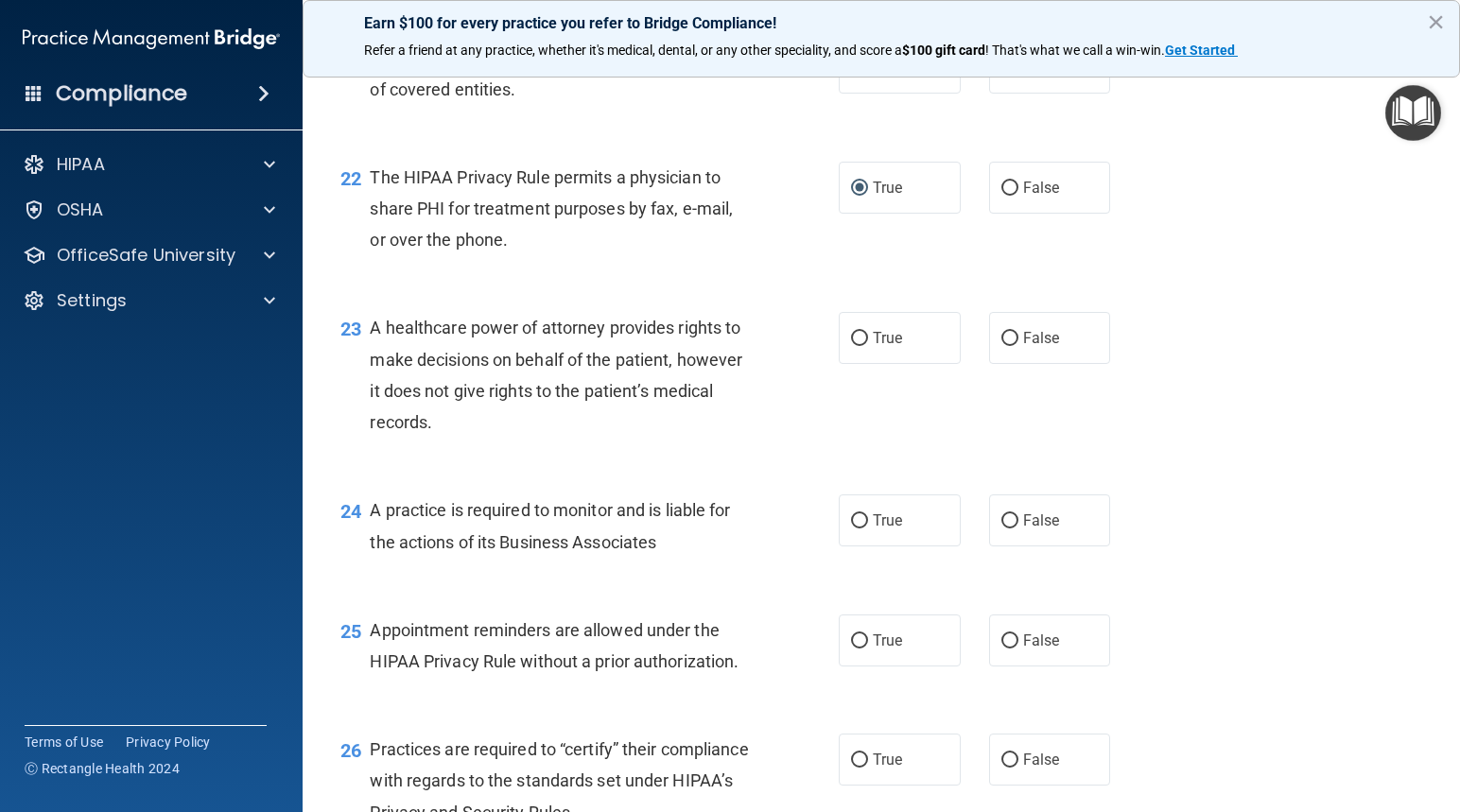
scroll to position [3591, 0]
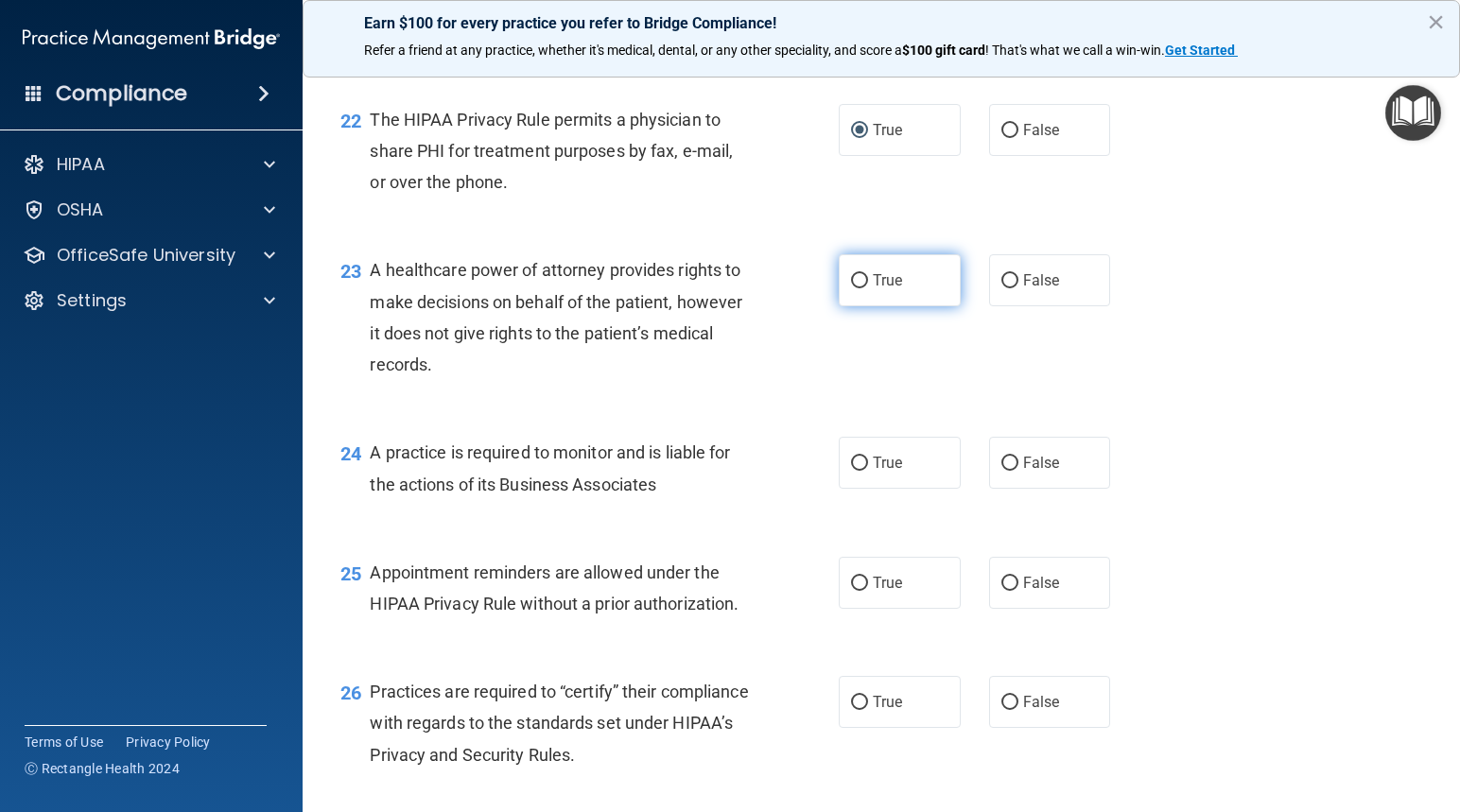
click at [856, 279] on input "True" at bounding box center [859, 281] width 17 height 14
radio input "true"
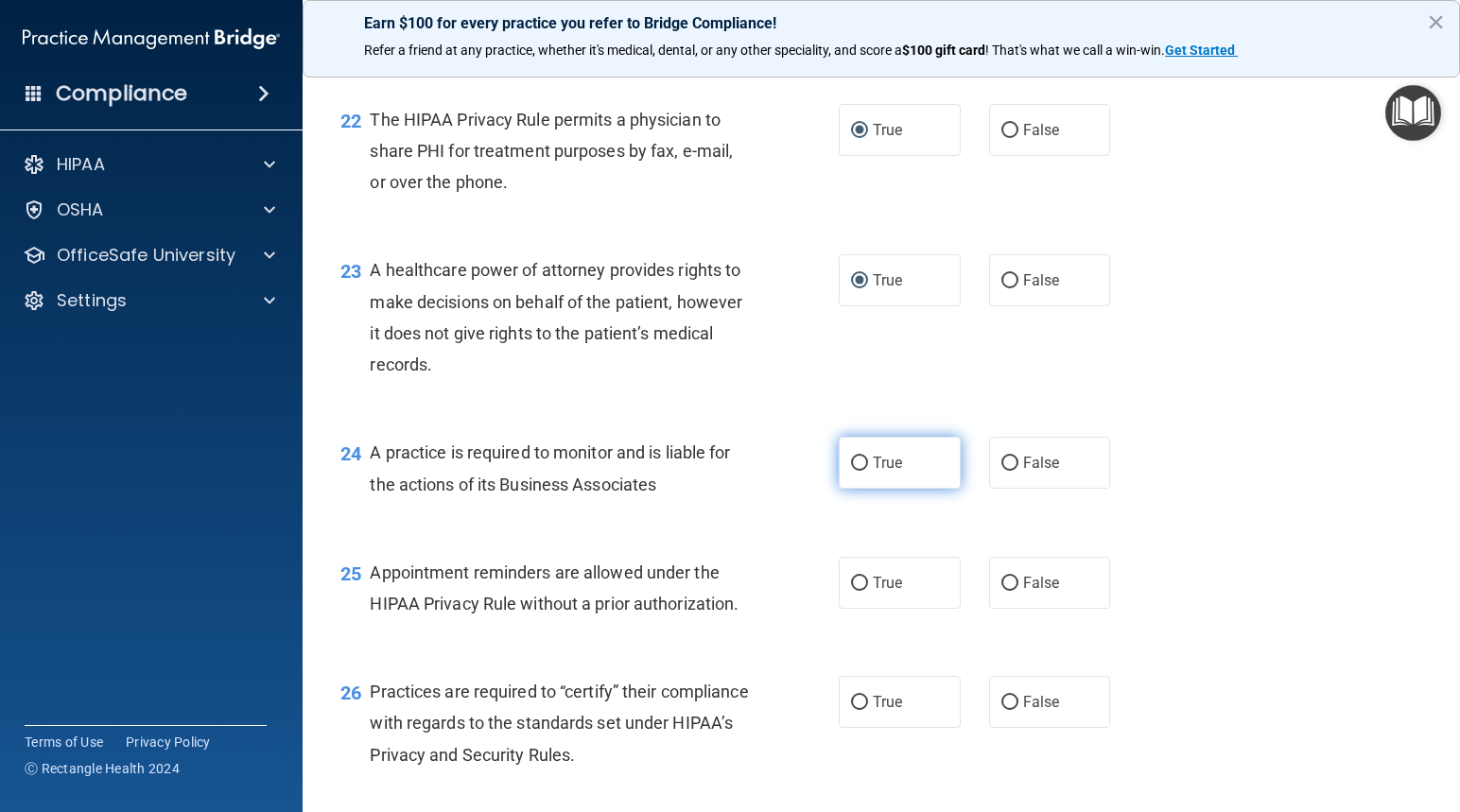
click at [851, 459] on input "True" at bounding box center [859, 463] width 17 height 14
radio input "true"
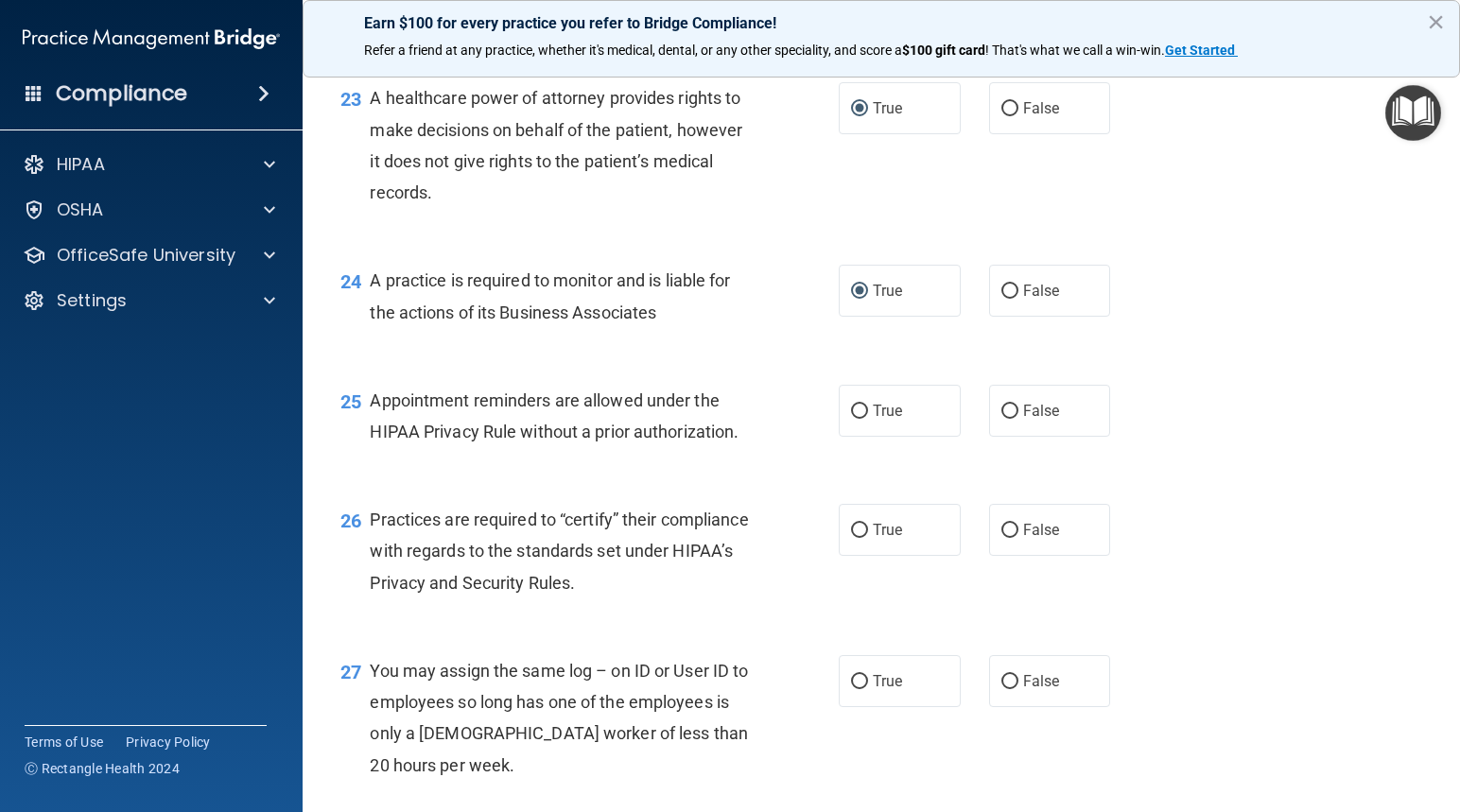
scroll to position [3780, 0]
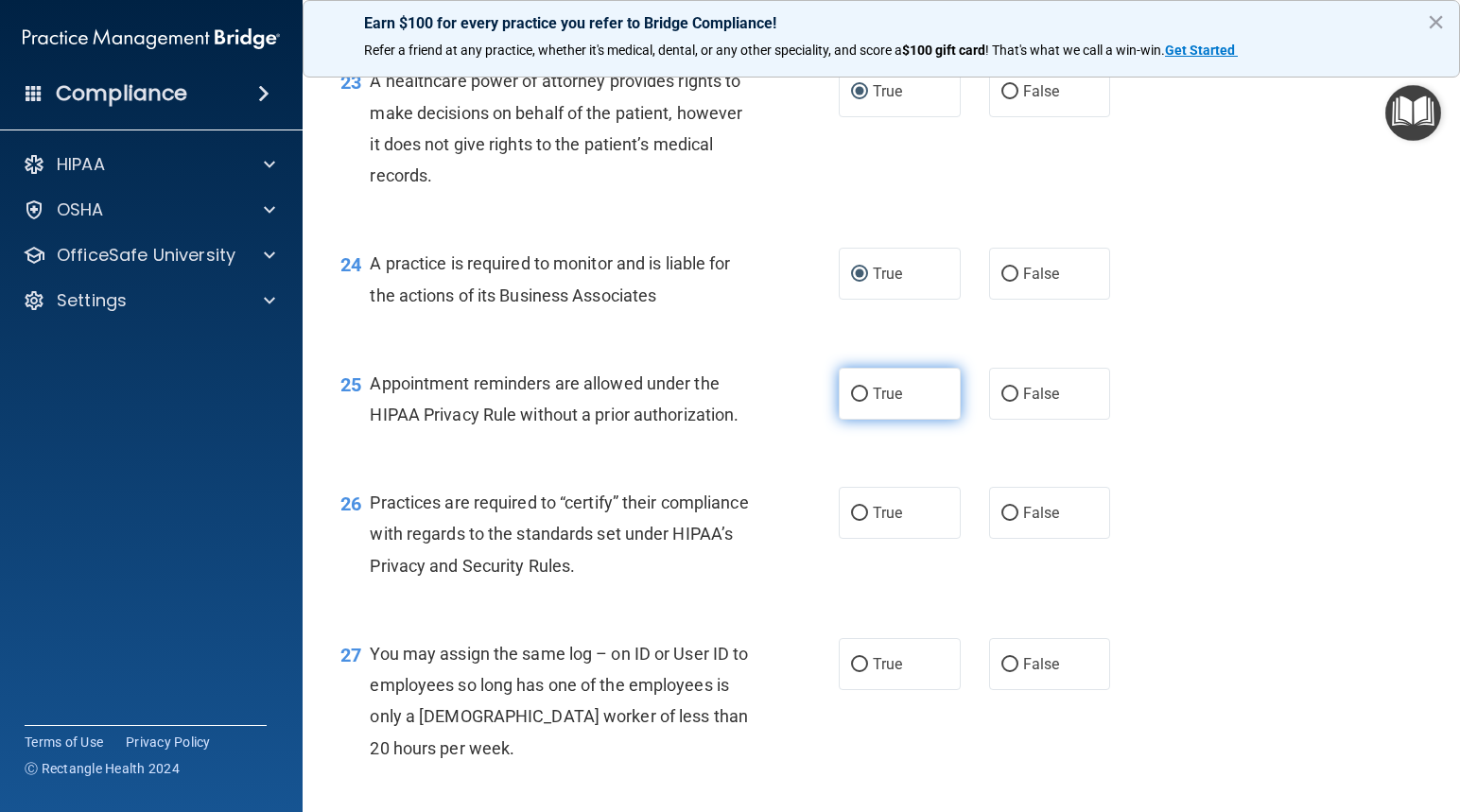
click at [860, 396] on input "True" at bounding box center [859, 394] width 17 height 14
radio input "true"
click at [856, 507] on input "True" at bounding box center [859, 514] width 17 height 14
radio input "true"
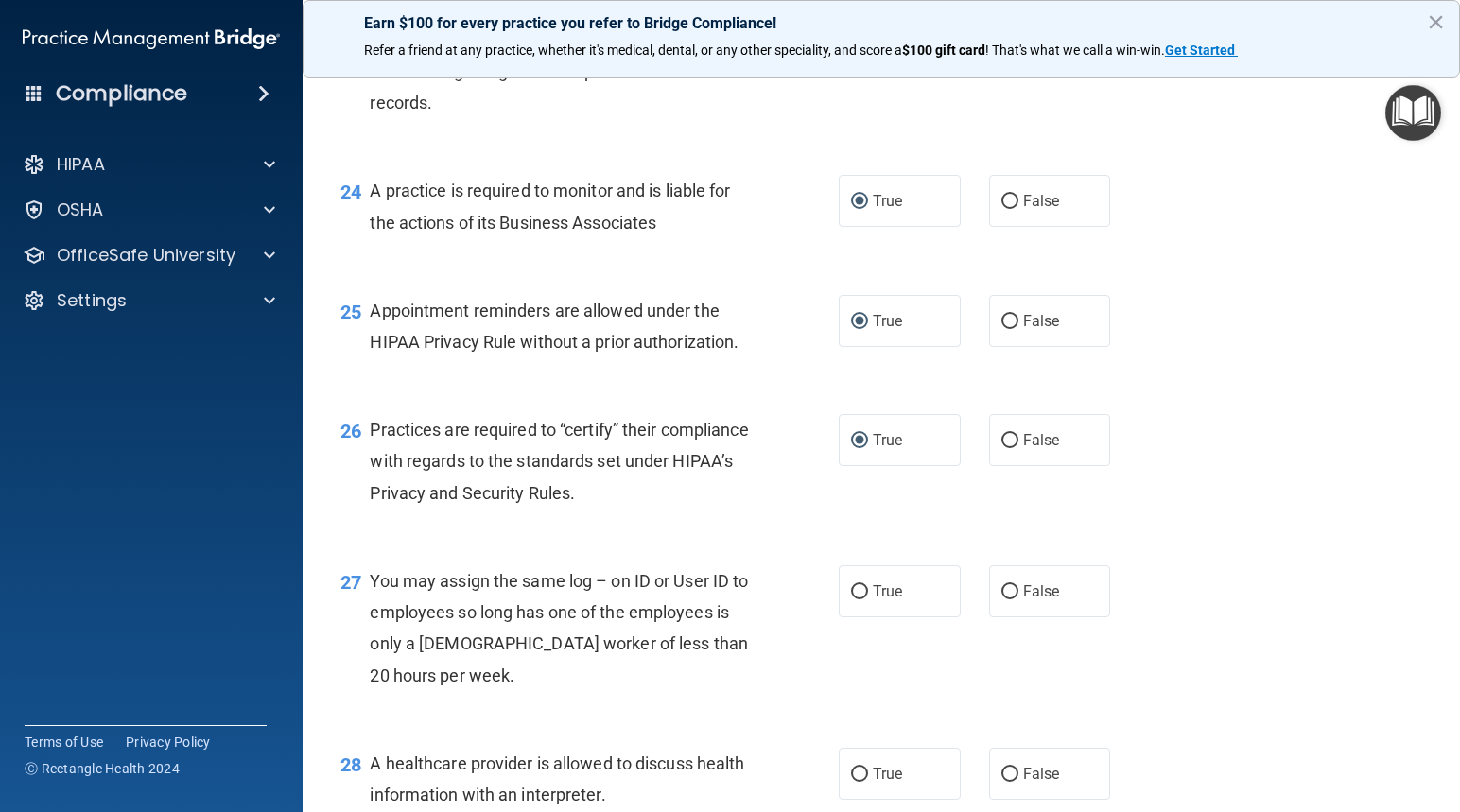
scroll to position [3969, 0]
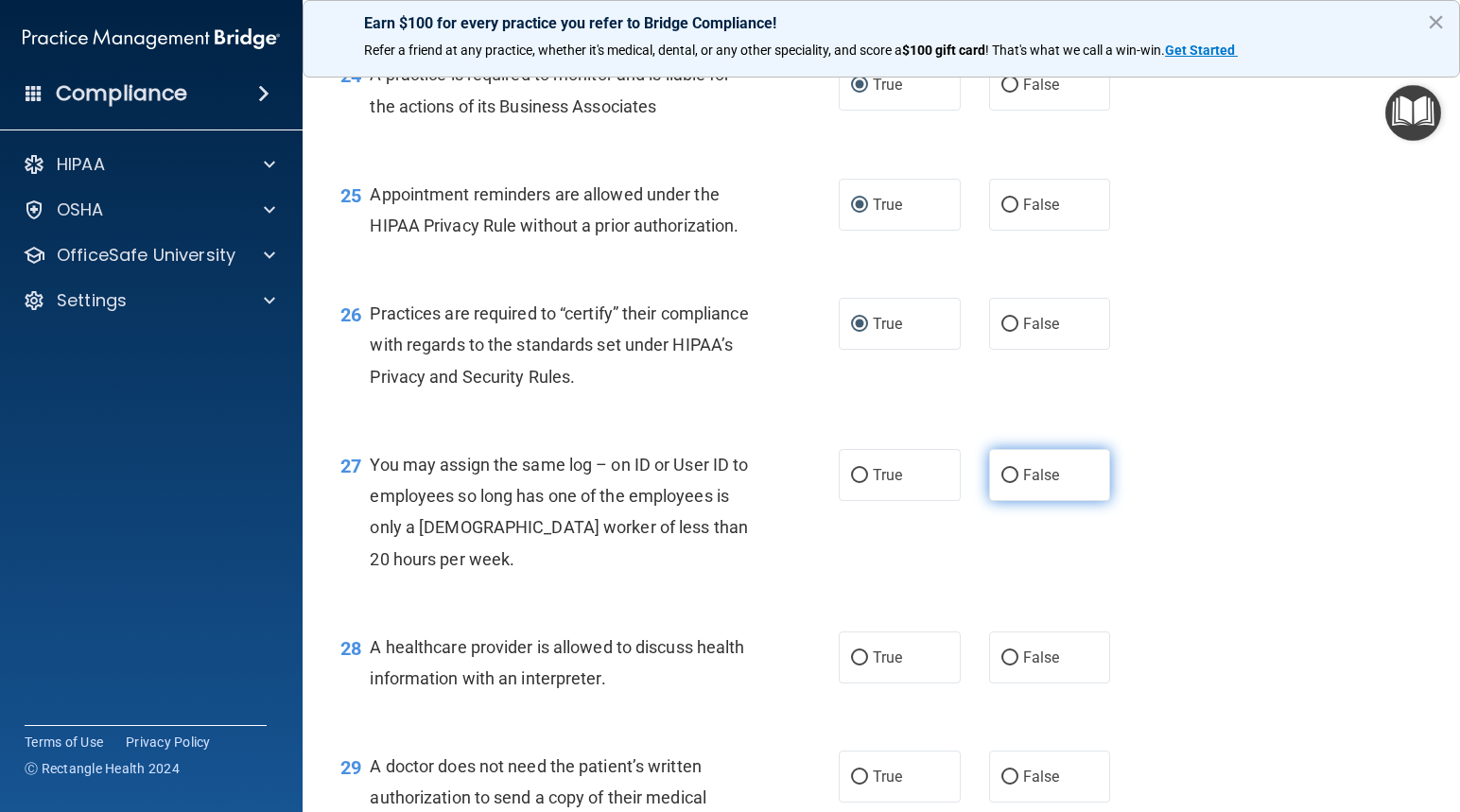
click at [1001, 473] on input "False" at bounding box center [1009, 475] width 17 height 14
radio input "true"
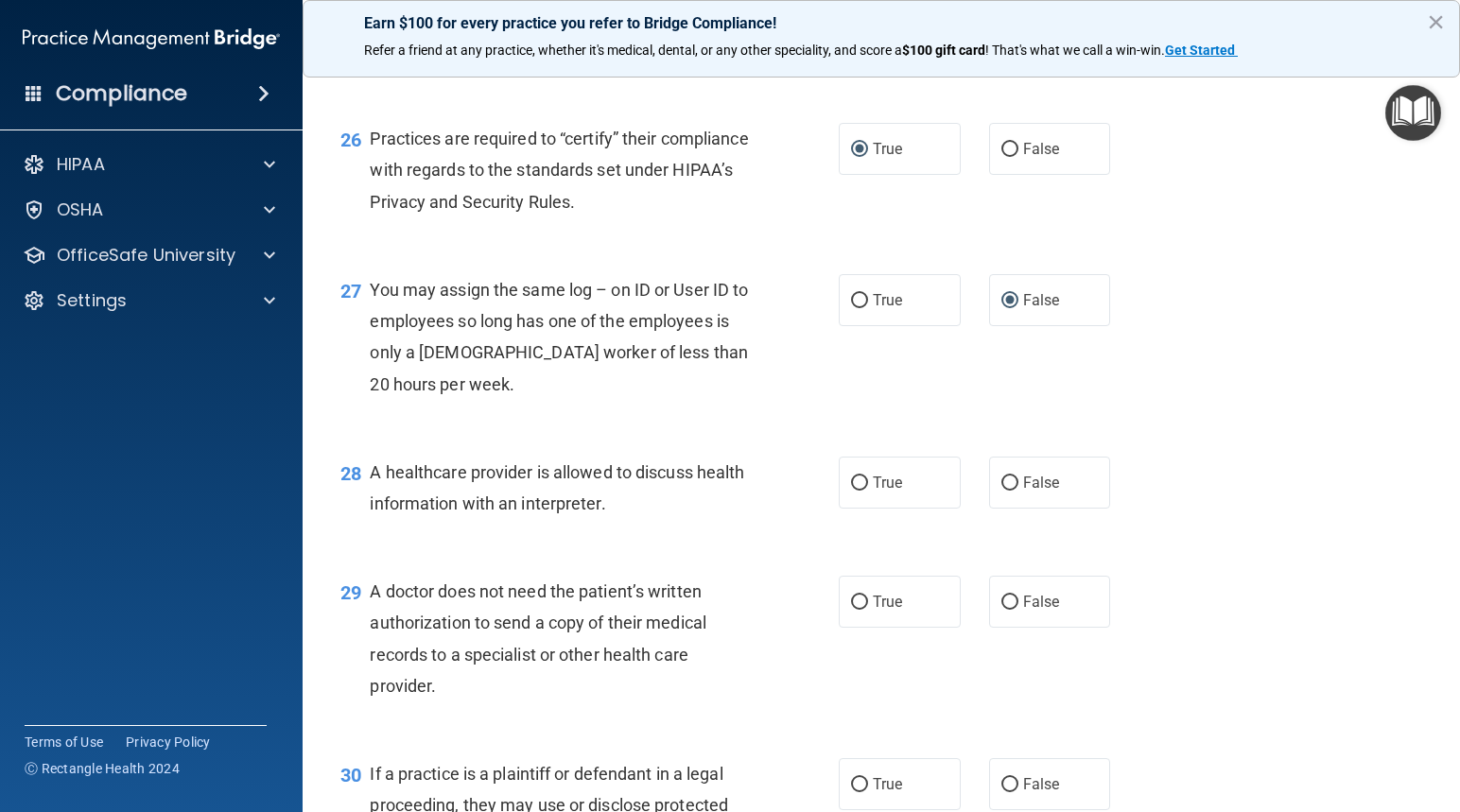
scroll to position [4159, 0]
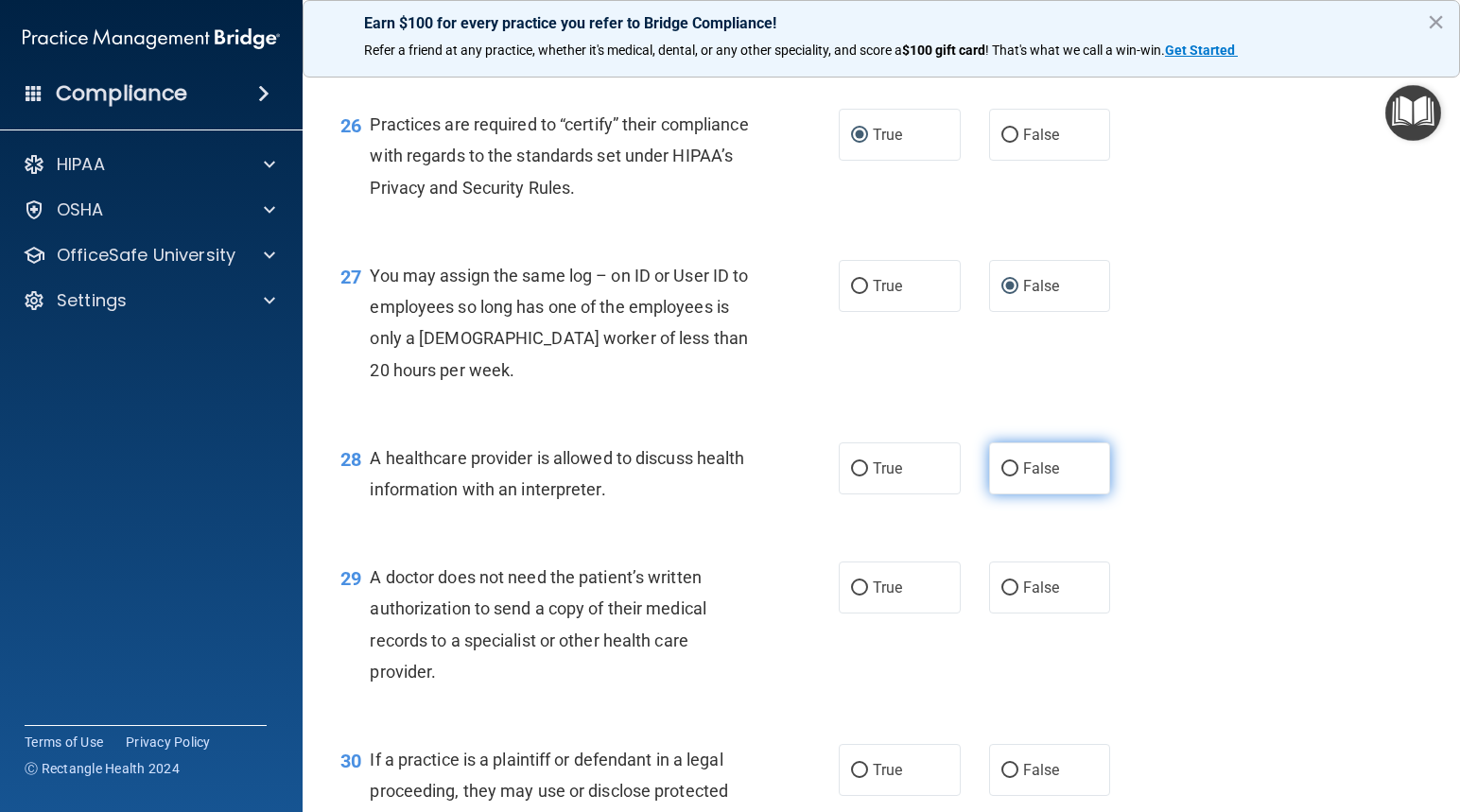
click at [1002, 464] on input "False" at bounding box center [1009, 469] width 17 height 14
radio input "true"
click at [851, 585] on input "True" at bounding box center [859, 588] width 17 height 14
radio input "true"
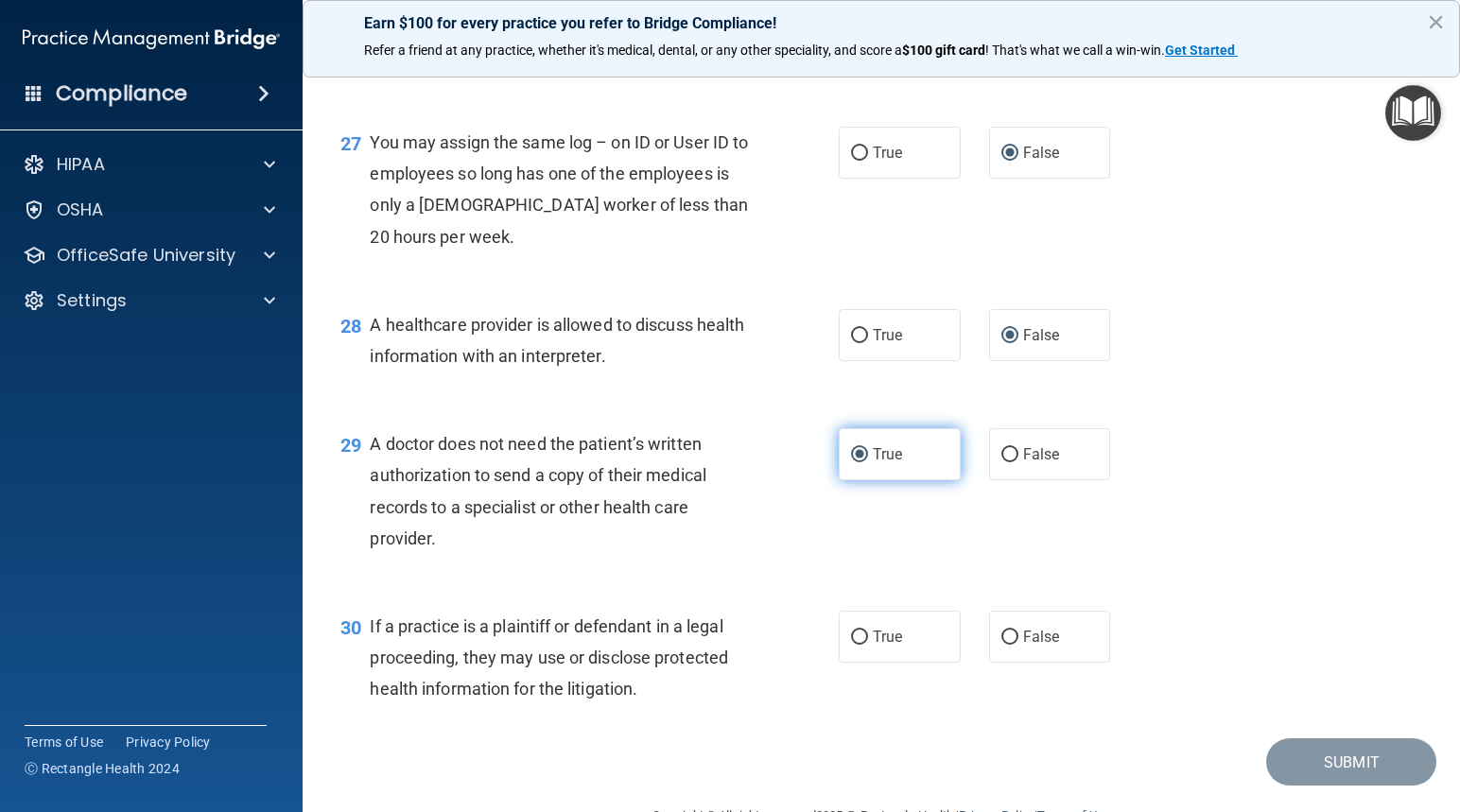
scroll to position [4340, 0]
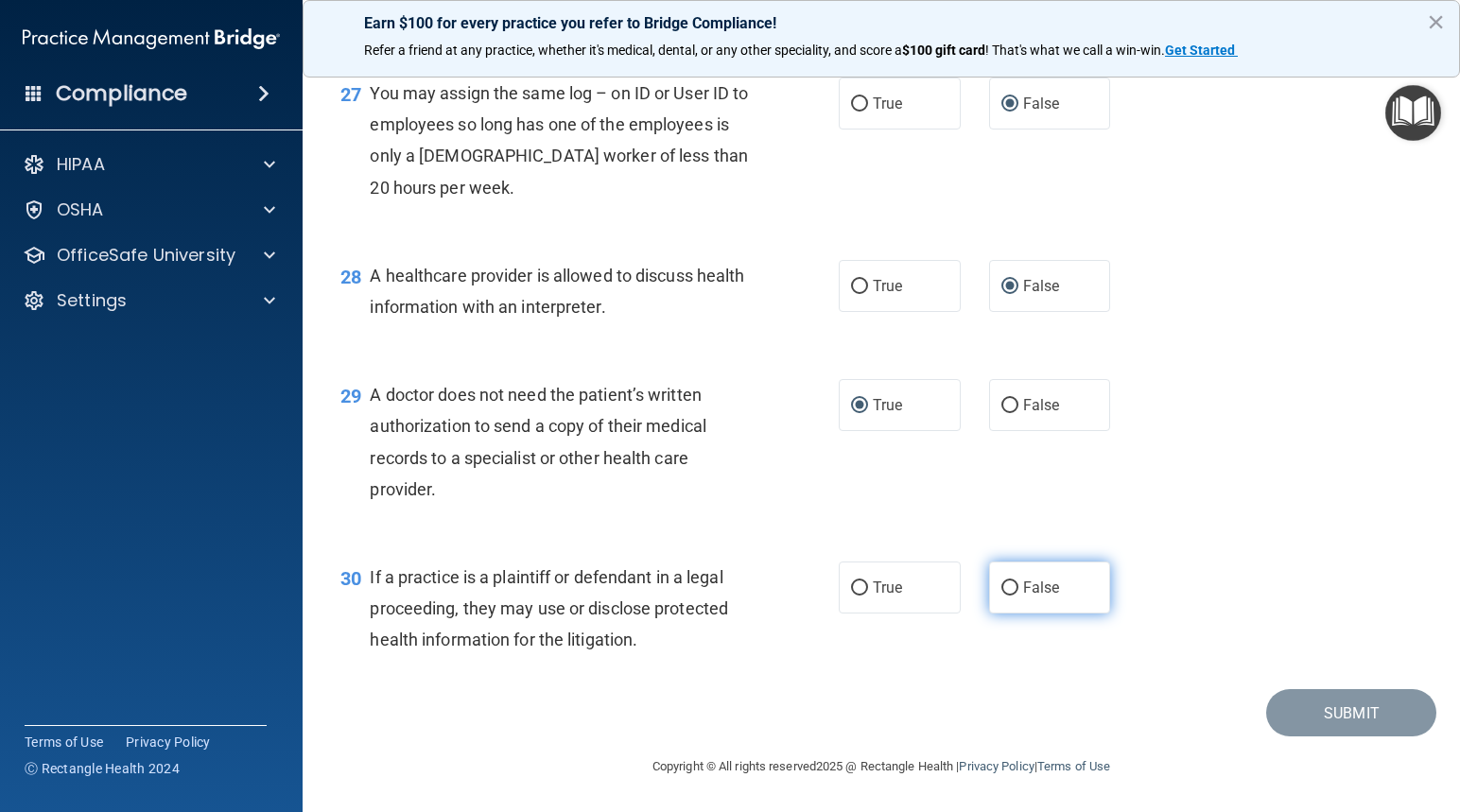
click at [1001, 583] on input "False" at bounding box center [1009, 588] width 17 height 14
radio input "true"
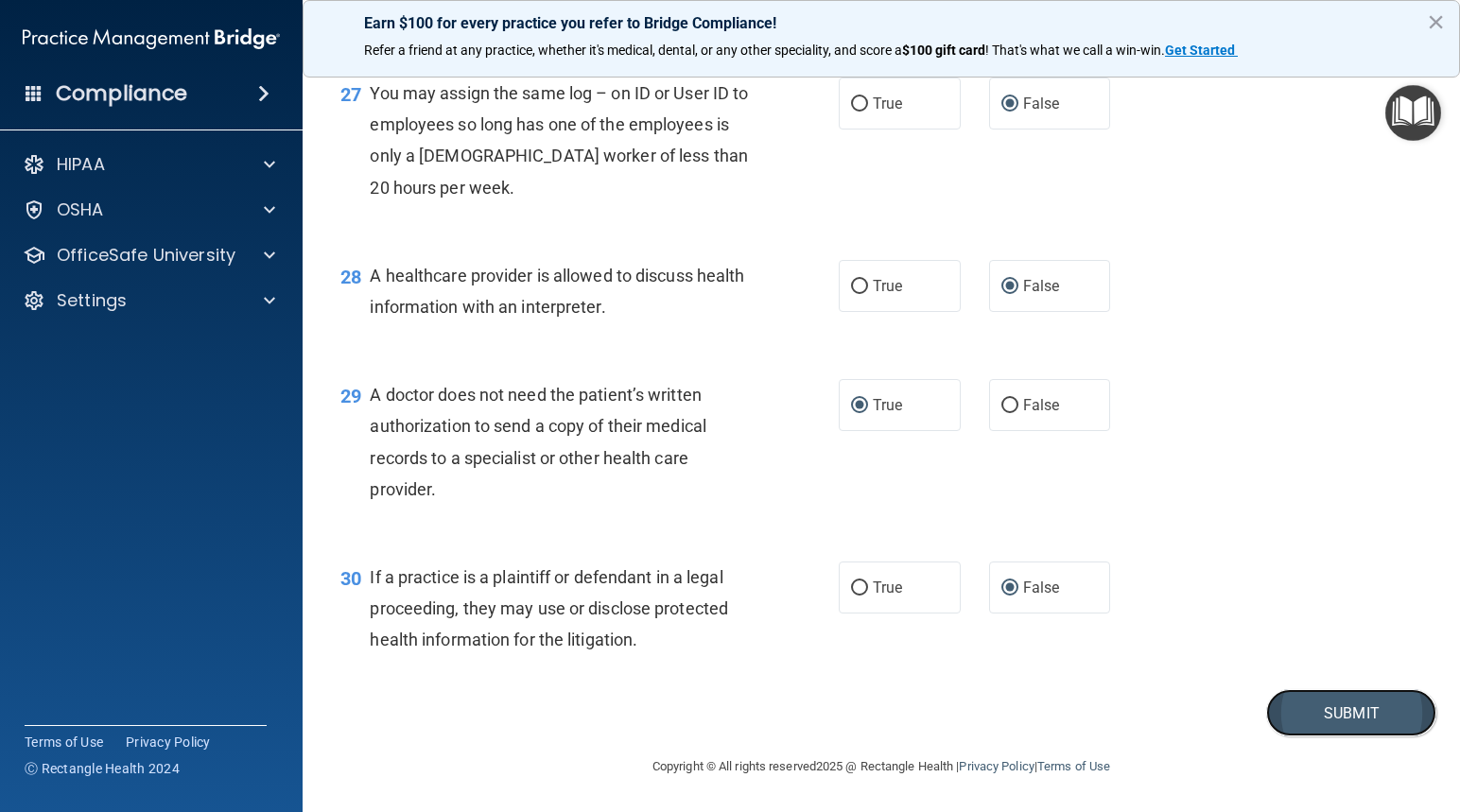
click at [1335, 704] on button "Submit" at bounding box center [1351, 713] width 170 height 48
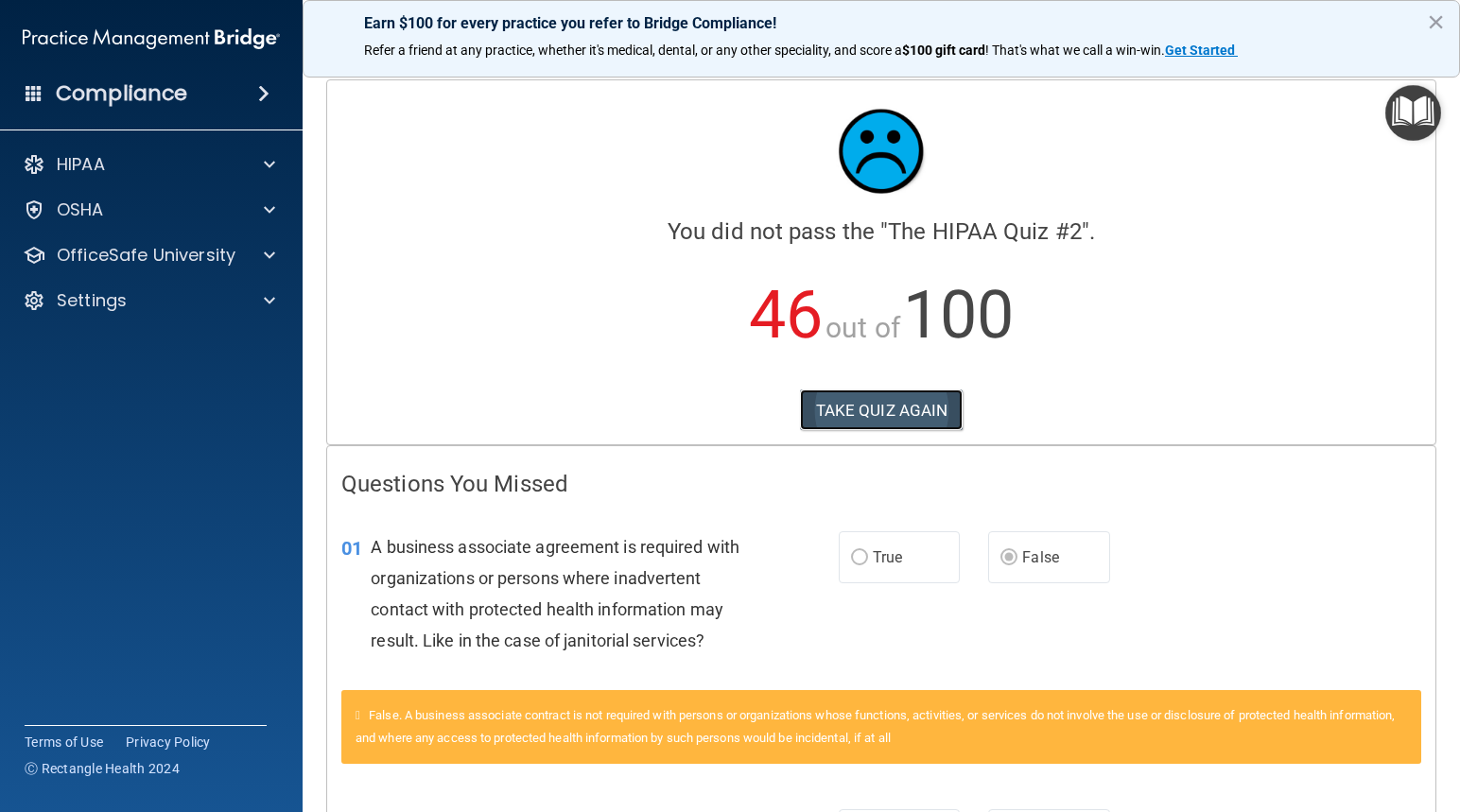
click at [906, 411] on button "TAKE QUIZ AGAIN" at bounding box center [881, 409] width 164 height 41
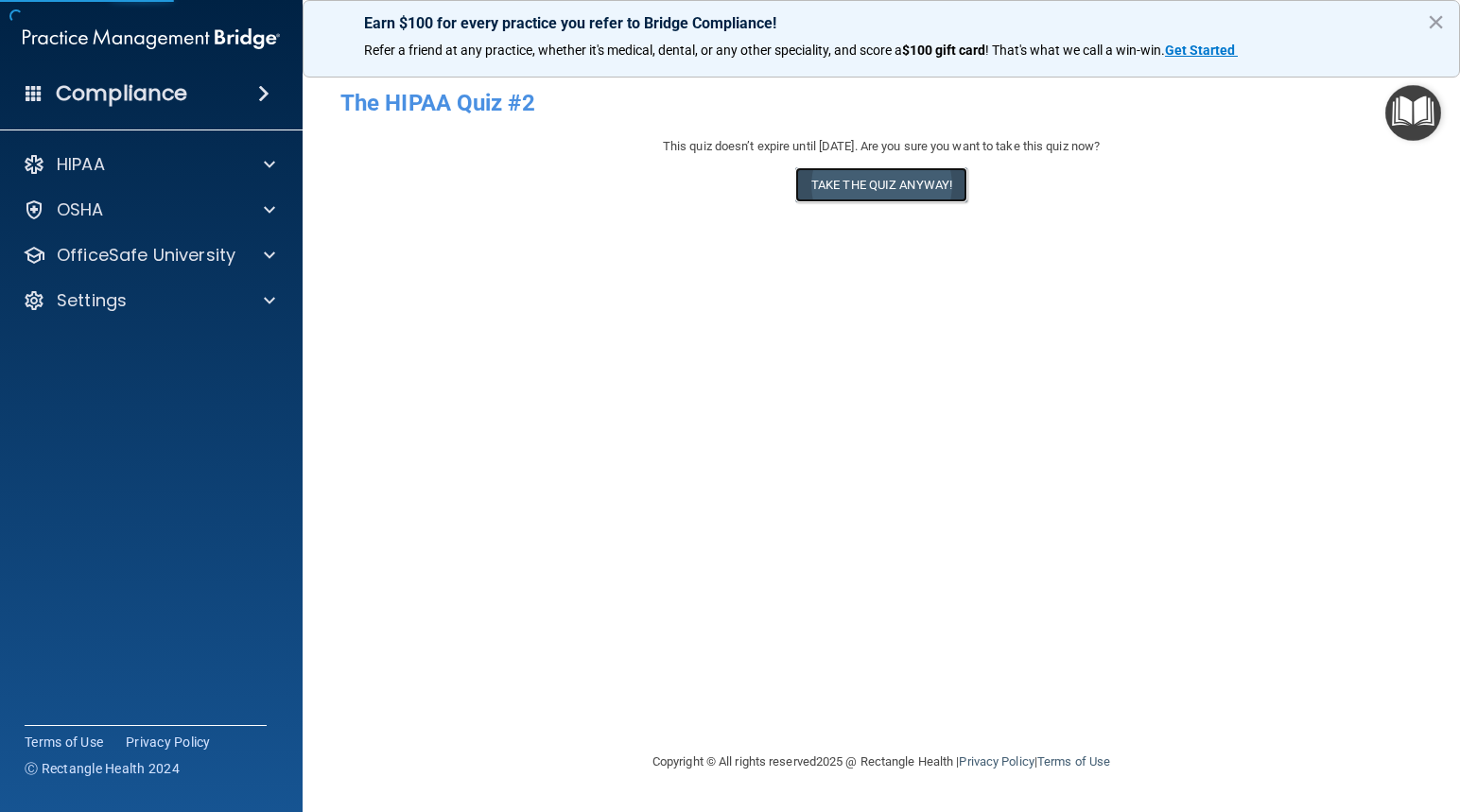
click at [856, 177] on button "Take the quiz anyway!" at bounding box center [881, 185] width 172 height 35
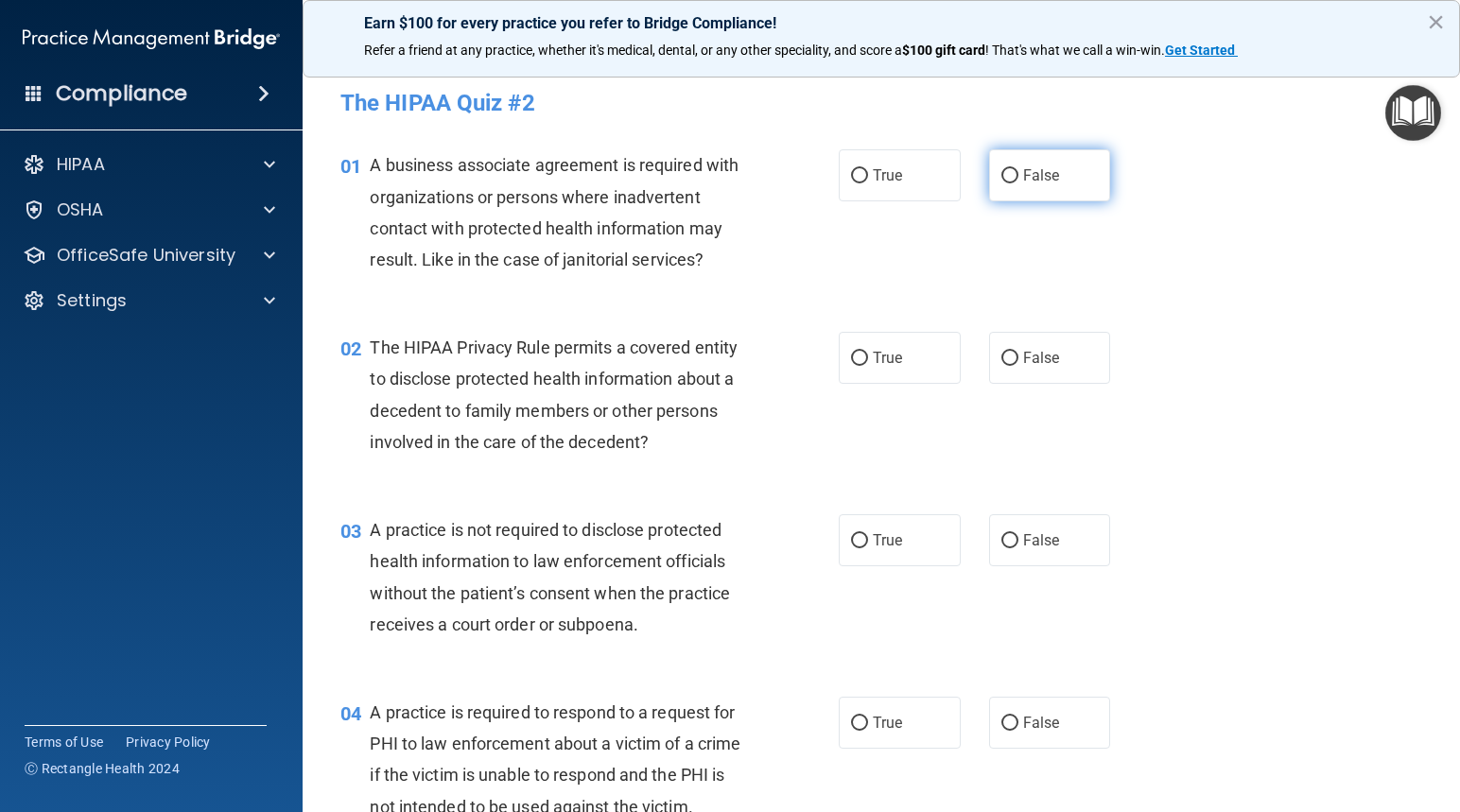
click at [1001, 172] on input "False" at bounding box center [1009, 176] width 17 height 14
radio input "true"
click at [851, 358] on input "True" at bounding box center [859, 359] width 17 height 14
radio input "true"
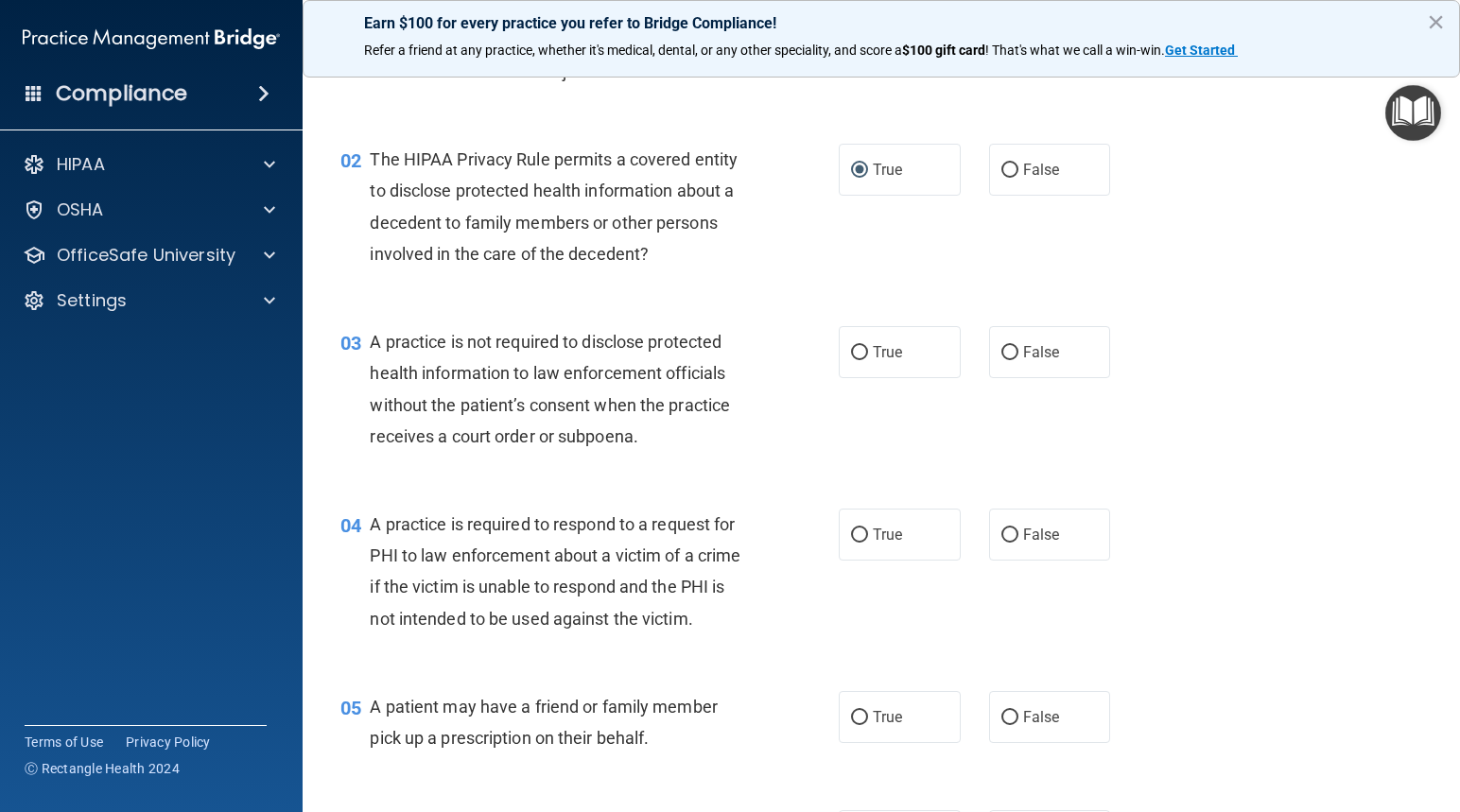
scroll to position [189, 0]
click at [1001, 353] on input "False" at bounding box center [1009, 352] width 17 height 14
radio input "true"
click at [853, 529] on input "True" at bounding box center [859, 534] width 17 height 14
radio input "true"
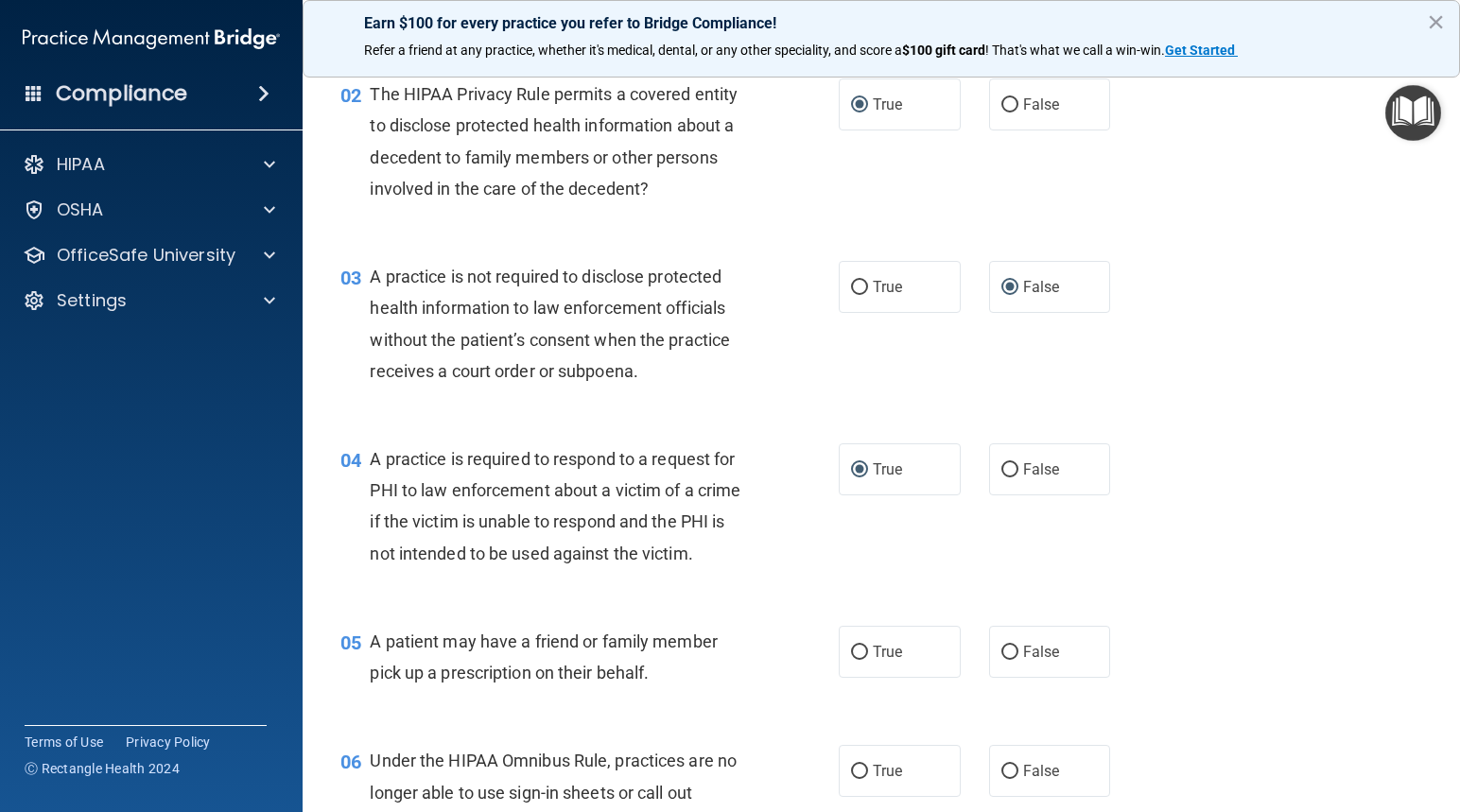
scroll to position [378, 0]
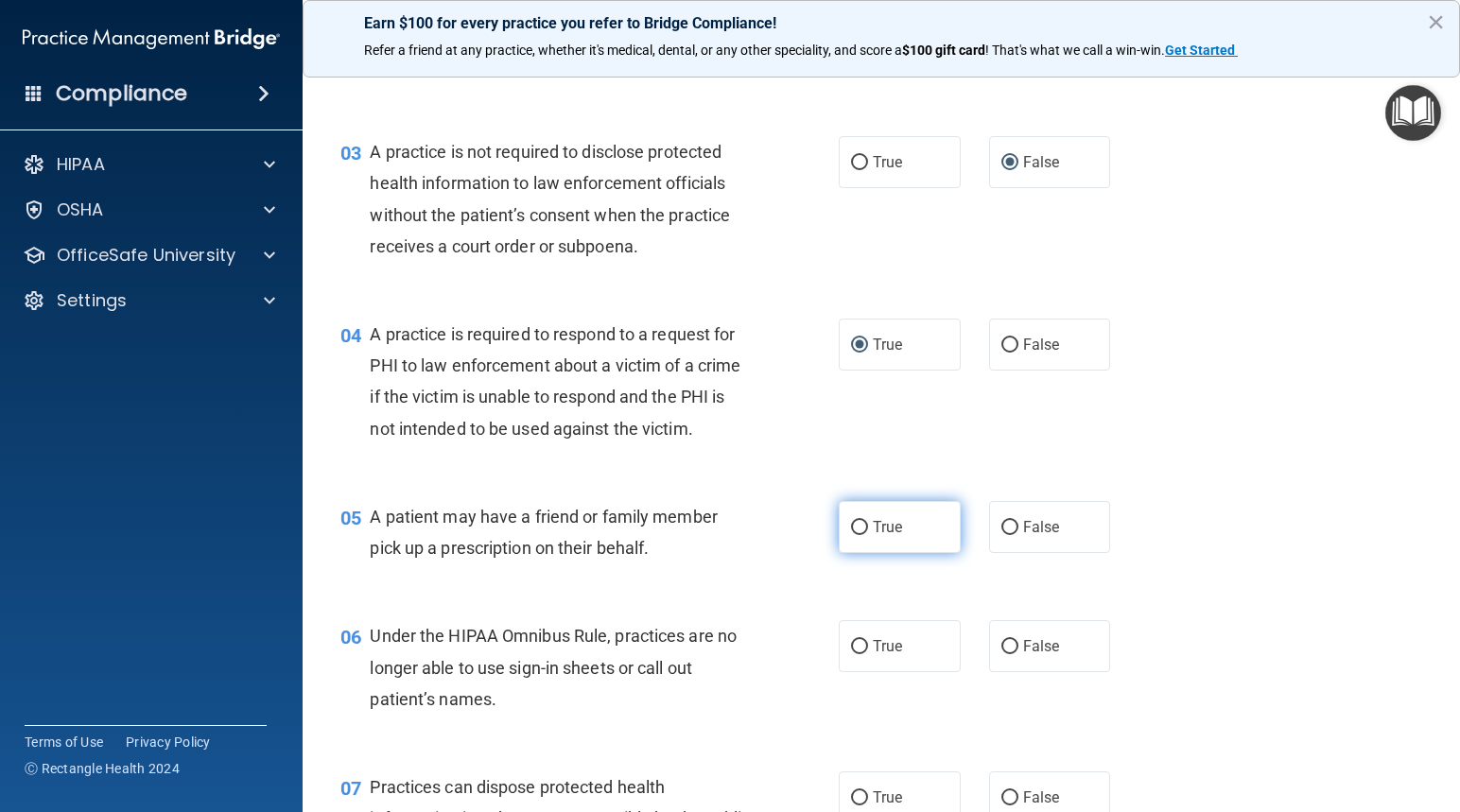
click at [857, 521] on input "True" at bounding box center [859, 527] width 17 height 14
radio input "true"
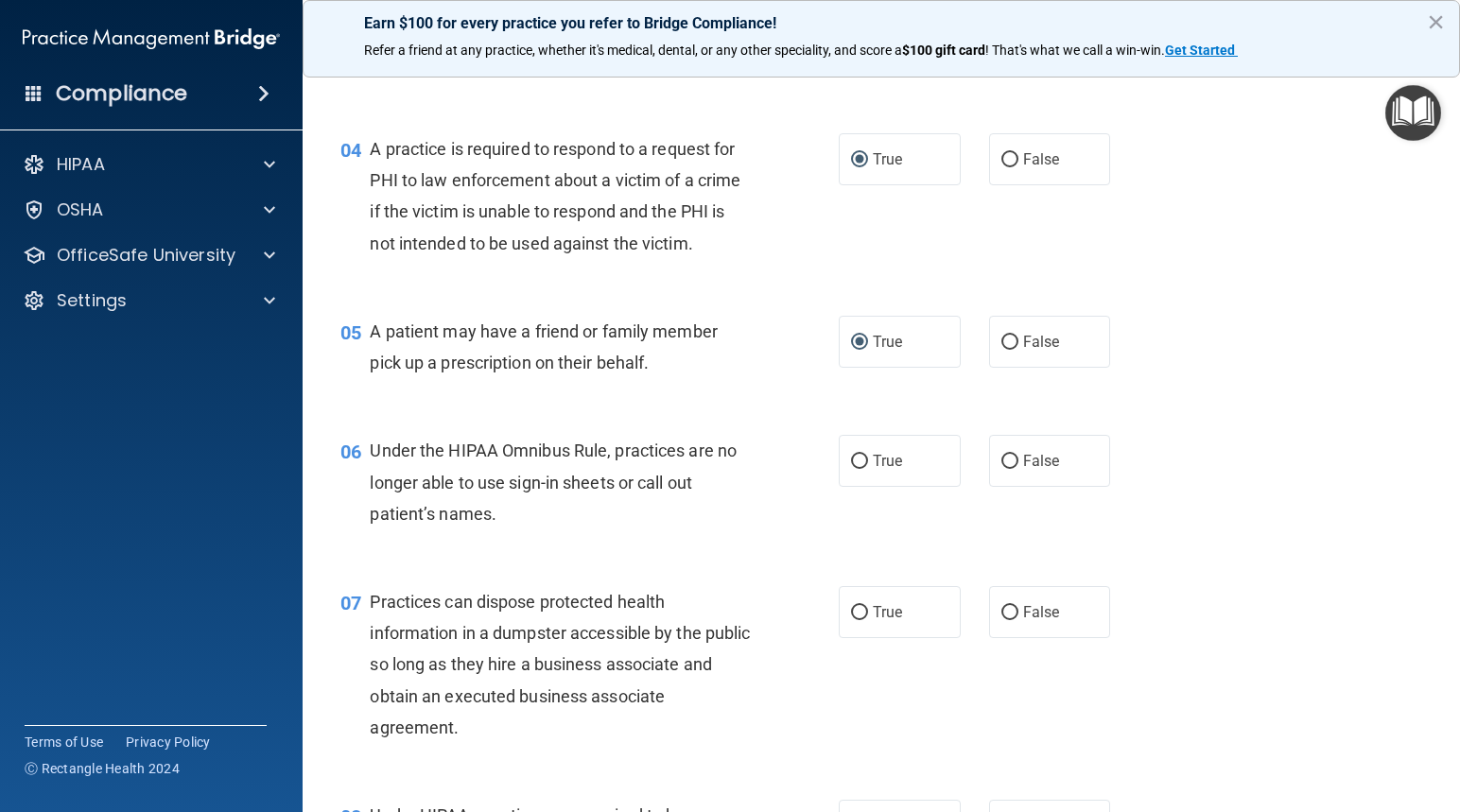
scroll to position [567, 0]
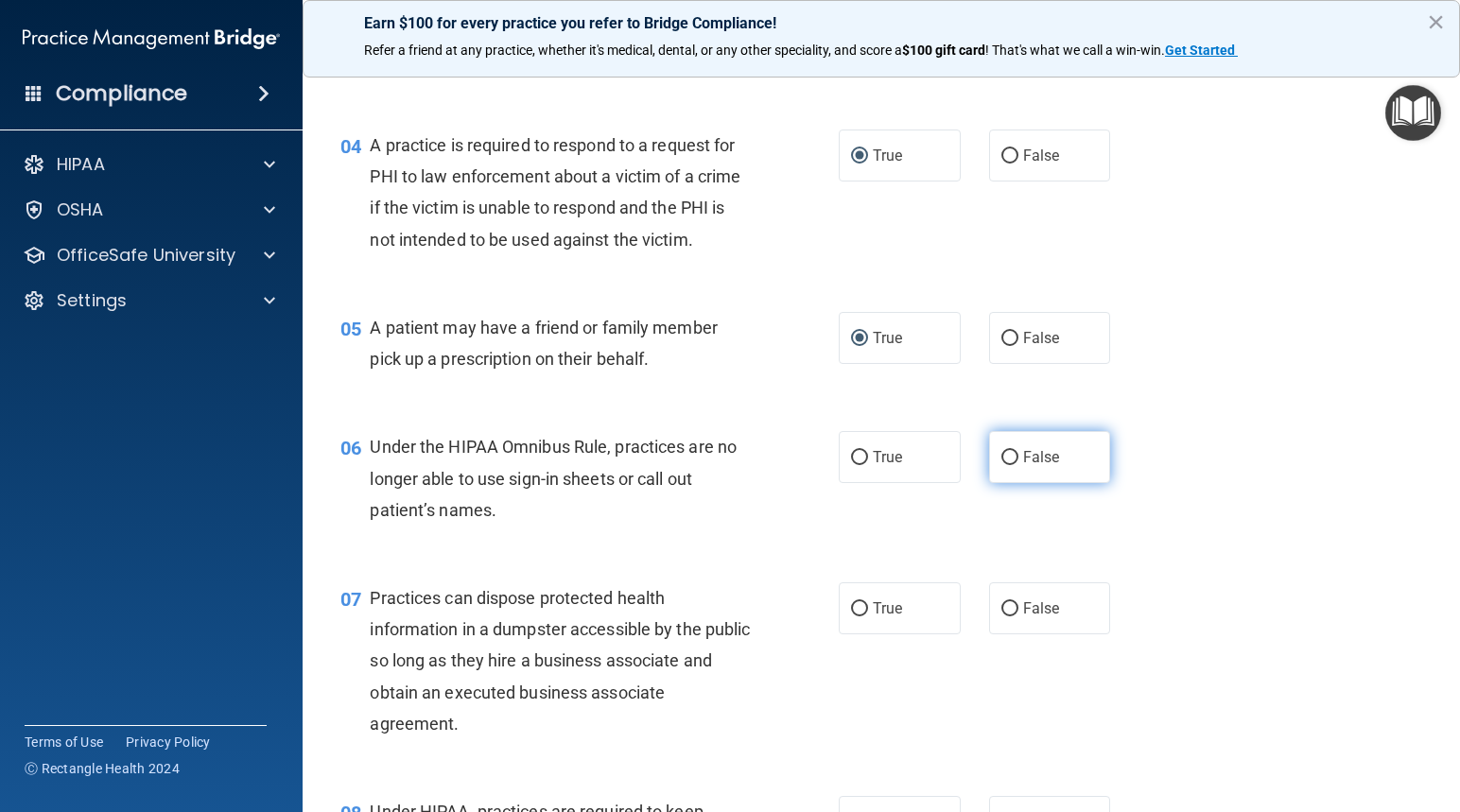
click at [1001, 459] on input "False" at bounding box center [1009, 457] width 17 height 14
radio input "true"
click at [1005, 604] on input "False" at bounding box center [1009, 608] width 17 height 14
radio input "true"
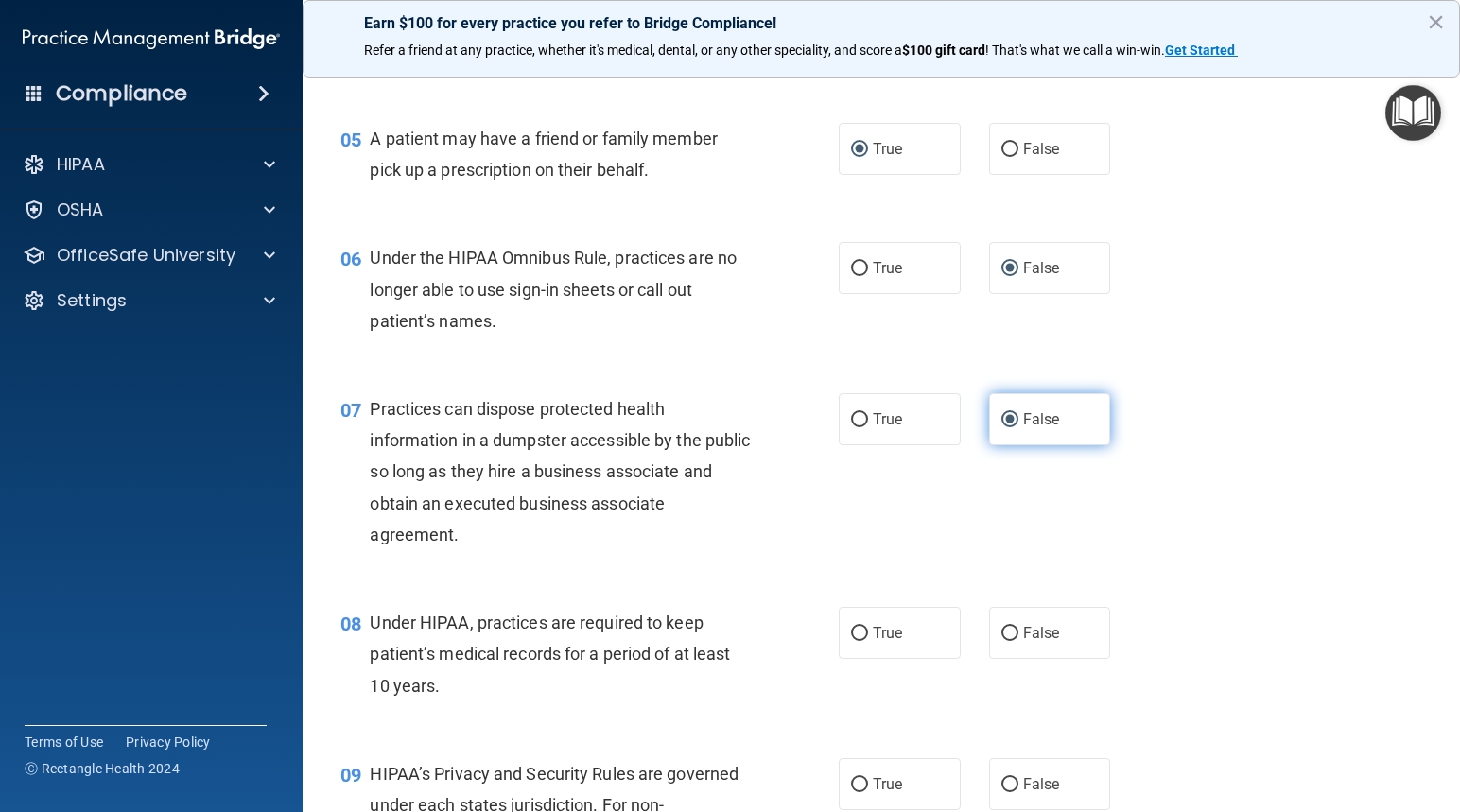
scroll to position [850, 0]
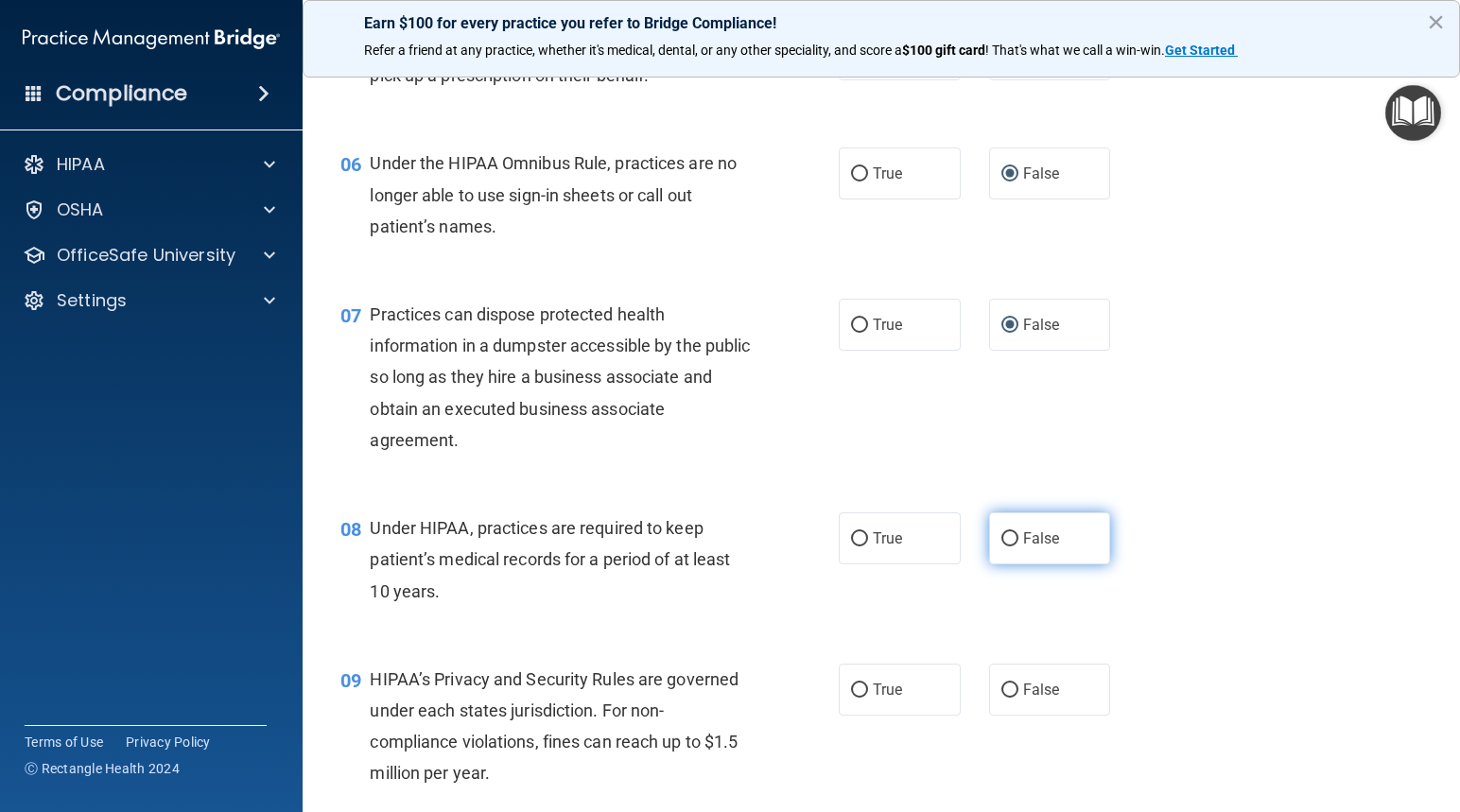
click at [1001, 538] on input "False" at bounding box center [1009, 538] width 17 height 14
radio input "true"
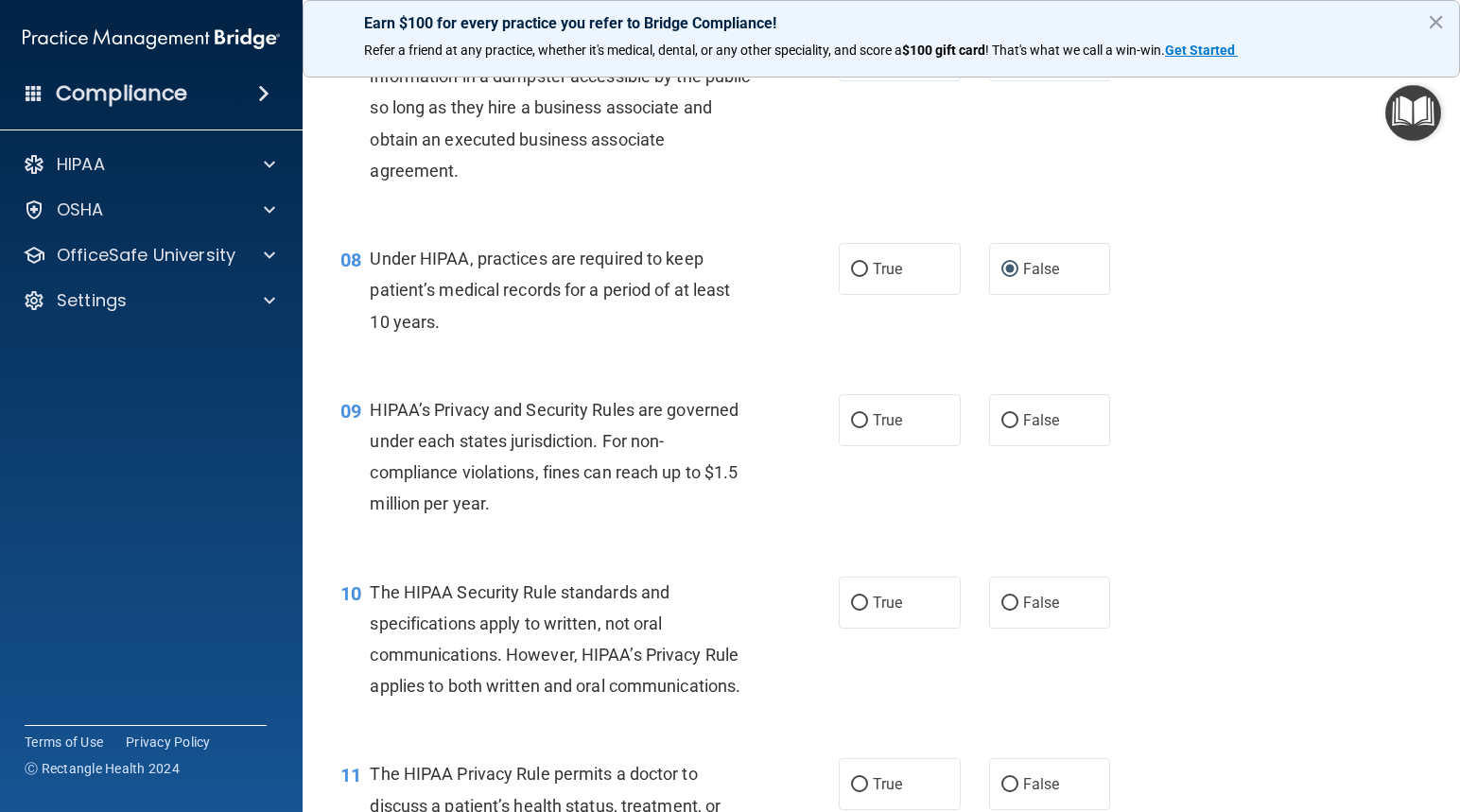
scroll to position [1134, 0]
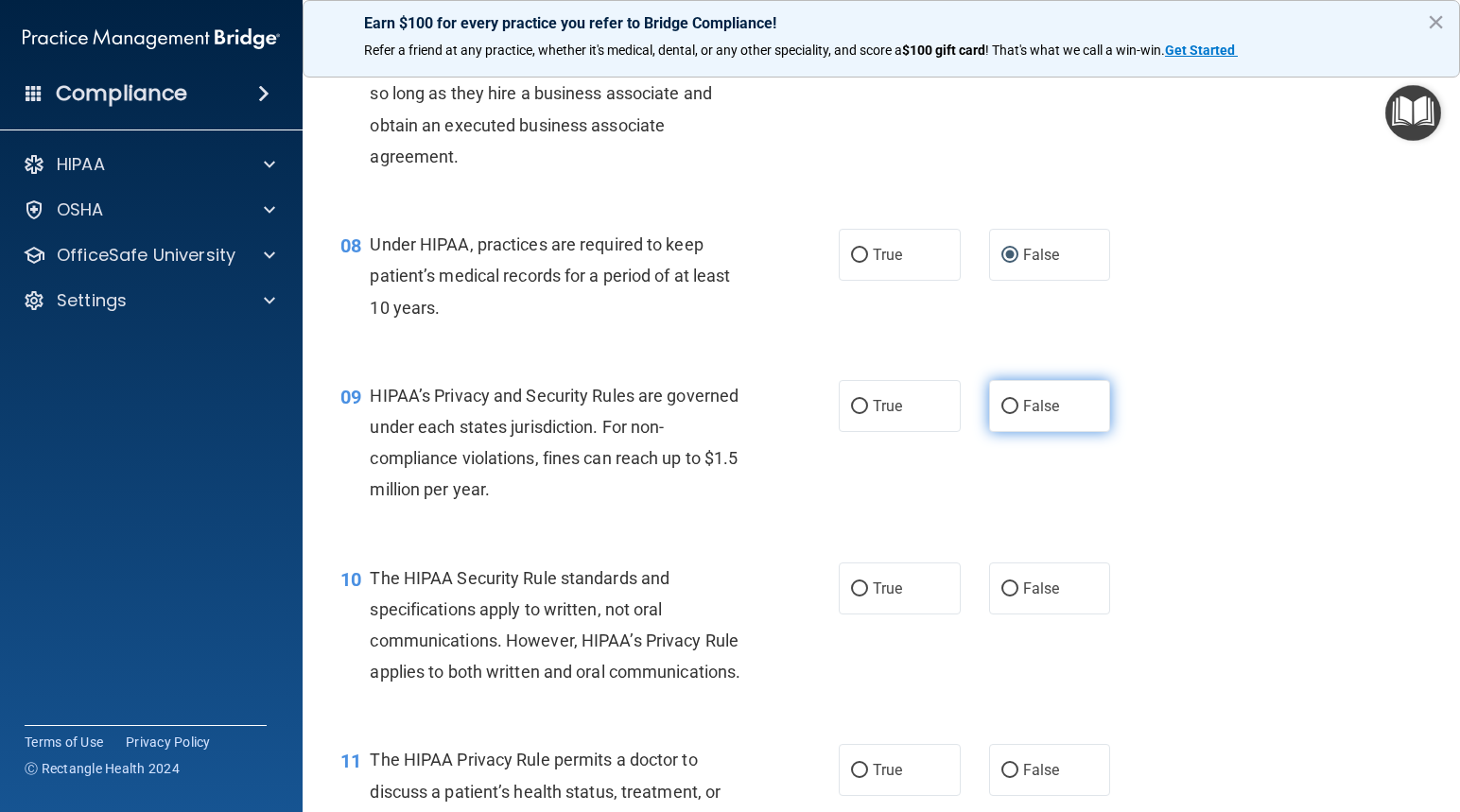
click at [1001, 405] on input "False" at bounding box center [1009, 406] width 17 height 14
radio input "true"
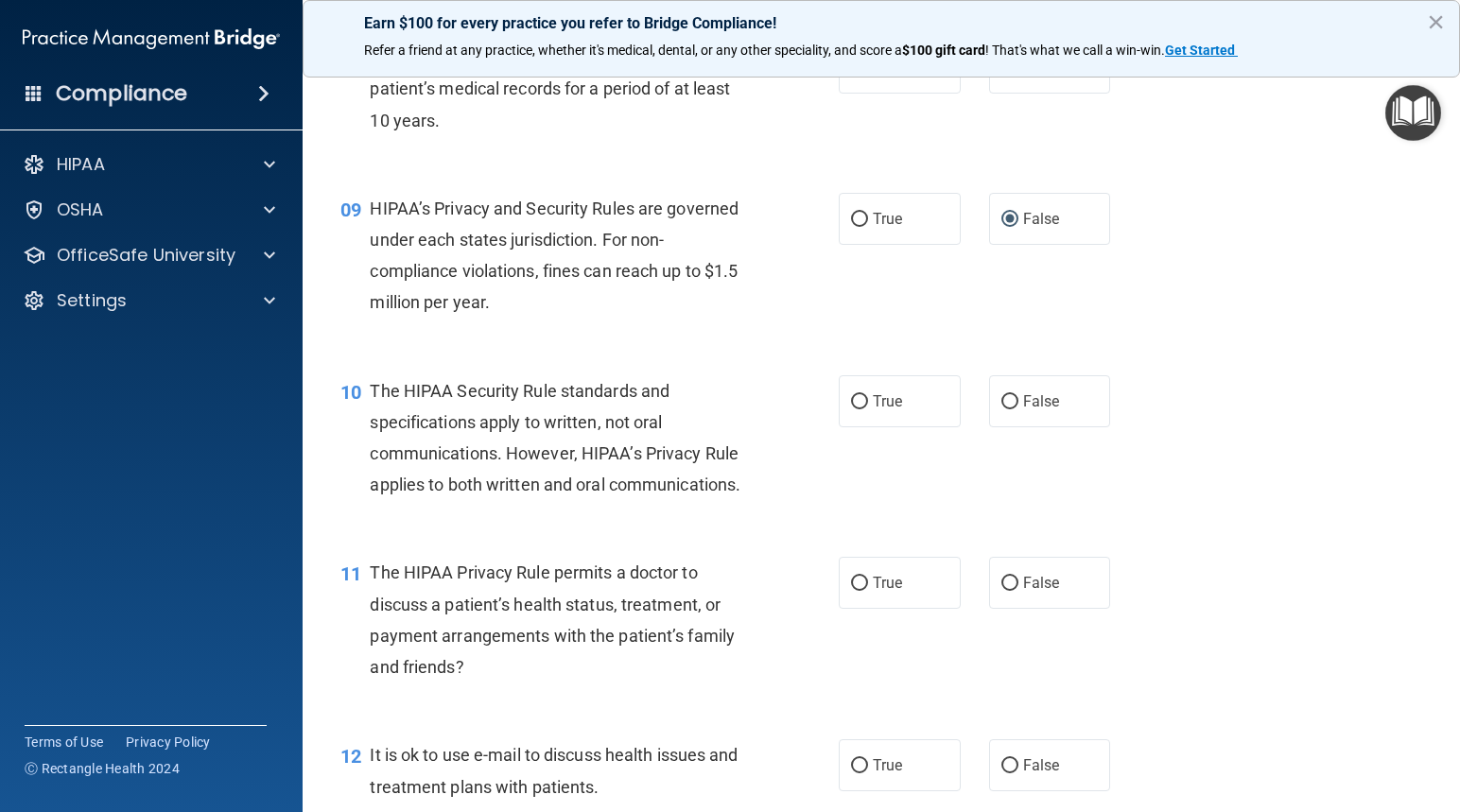
scroll to position [1323, 0]
click at [851, 398] on input "True" at bounding box center [859, 400] width 17 height 14
radio input "true"
click at [858, 584] on input "True" at bounding box center [859, 582] width 17 height 14
radio input "true"
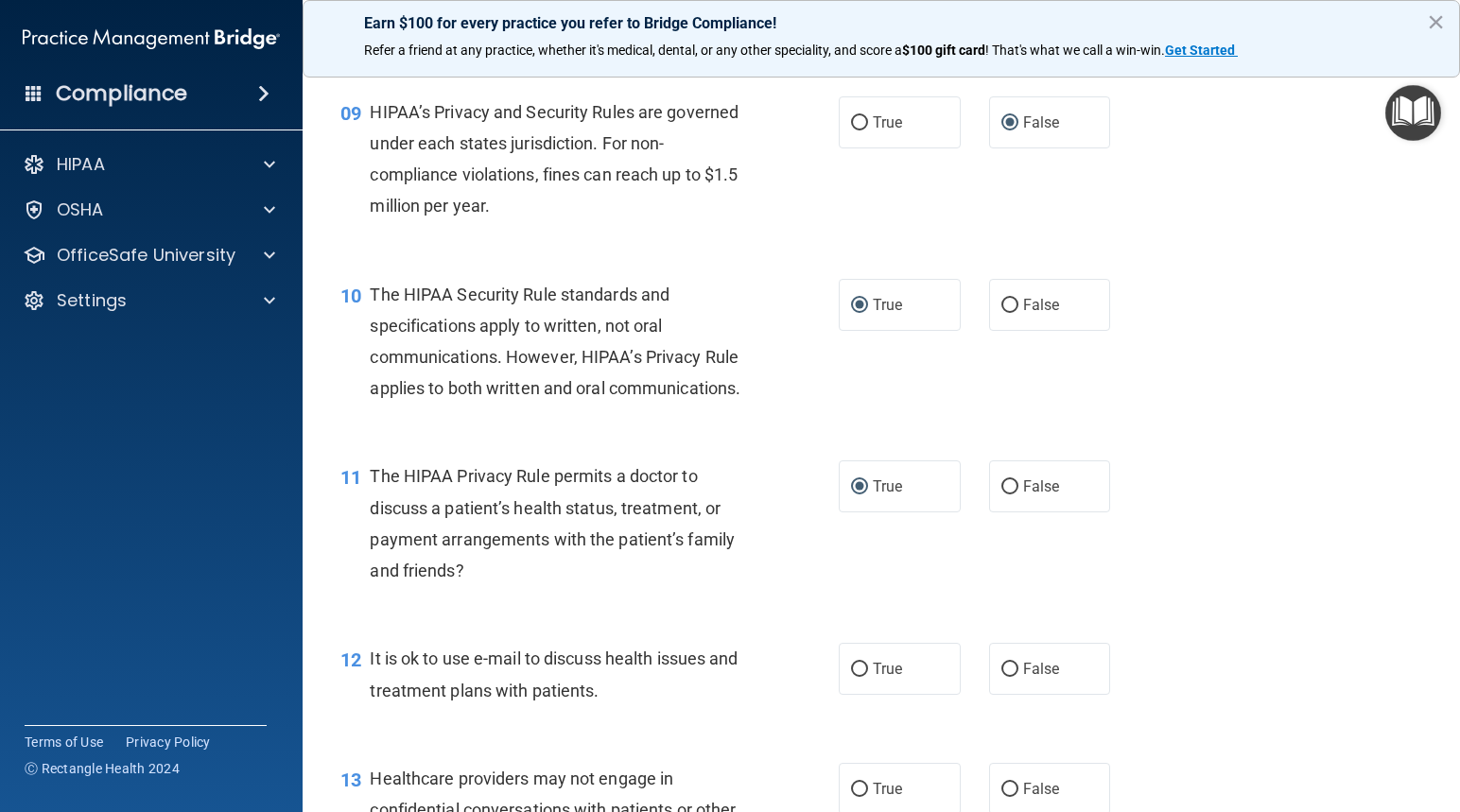
scroll to position [1512, 0]
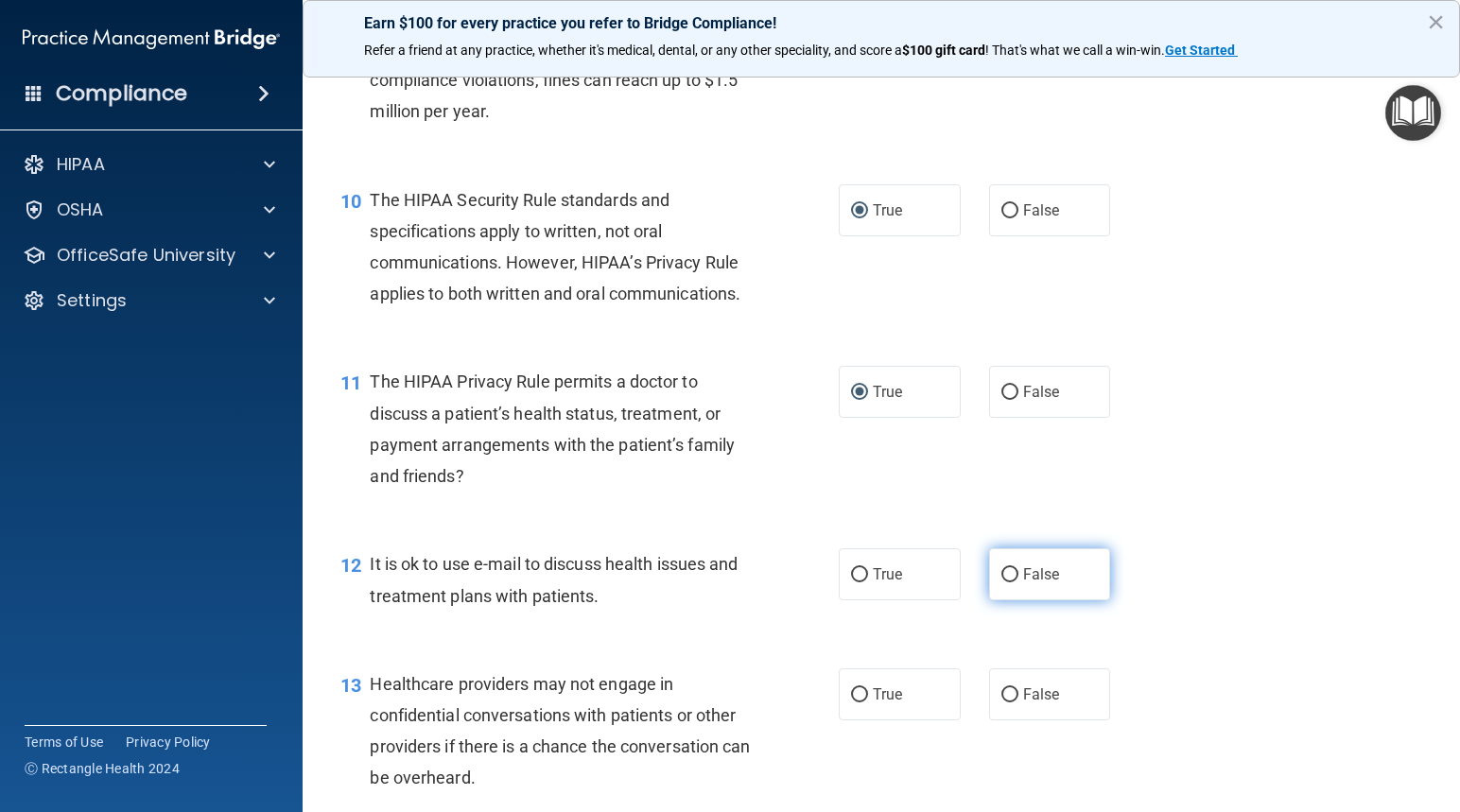
click at [1006, 568] on input "False" at bounding box center [1009, 575] width 17 height 14
radio input "true"
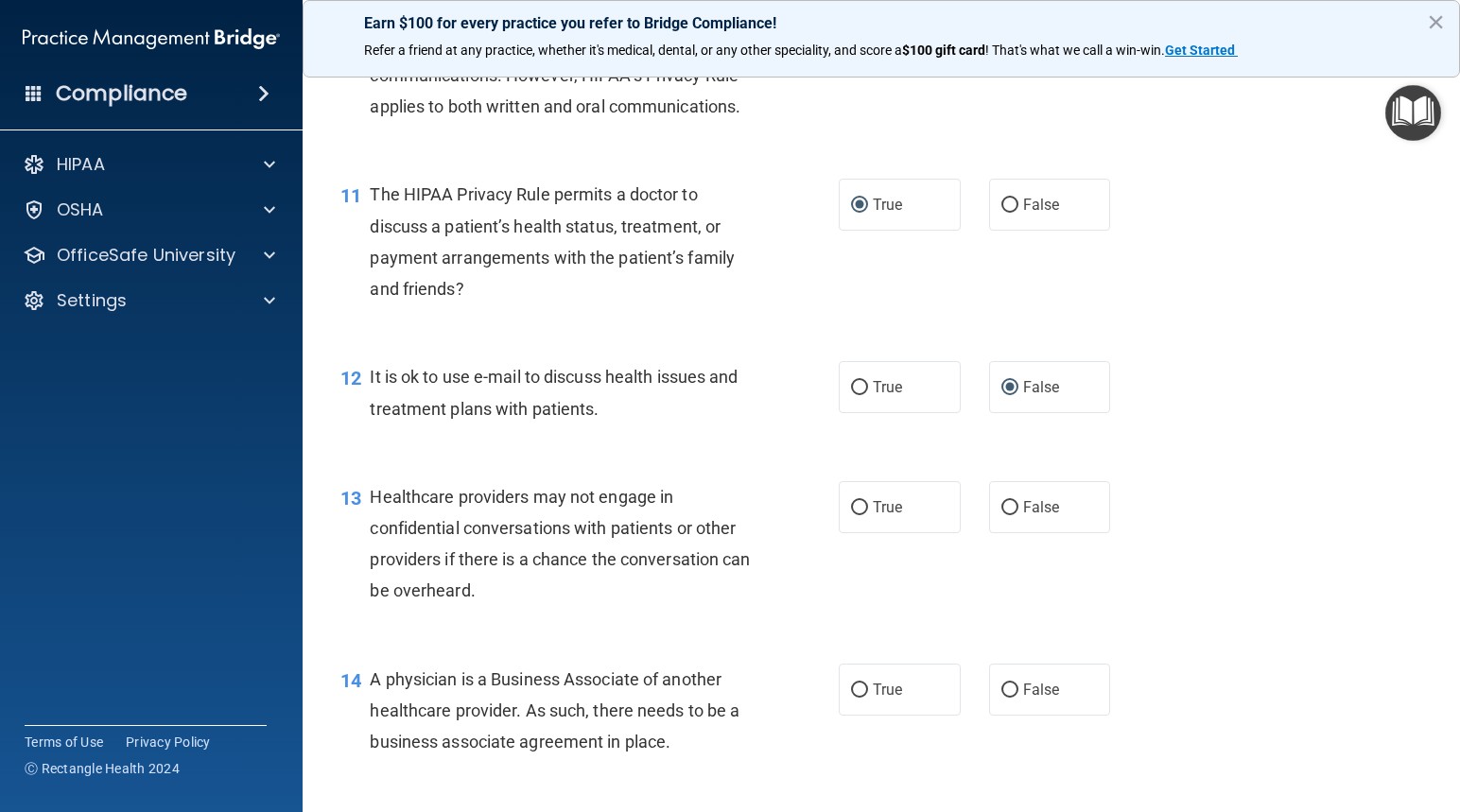
scroll to position [1701, 0]
click at [1003, 500] on input "False" at bounding box center [1009, 506] width 17 height 14
radio input "true"
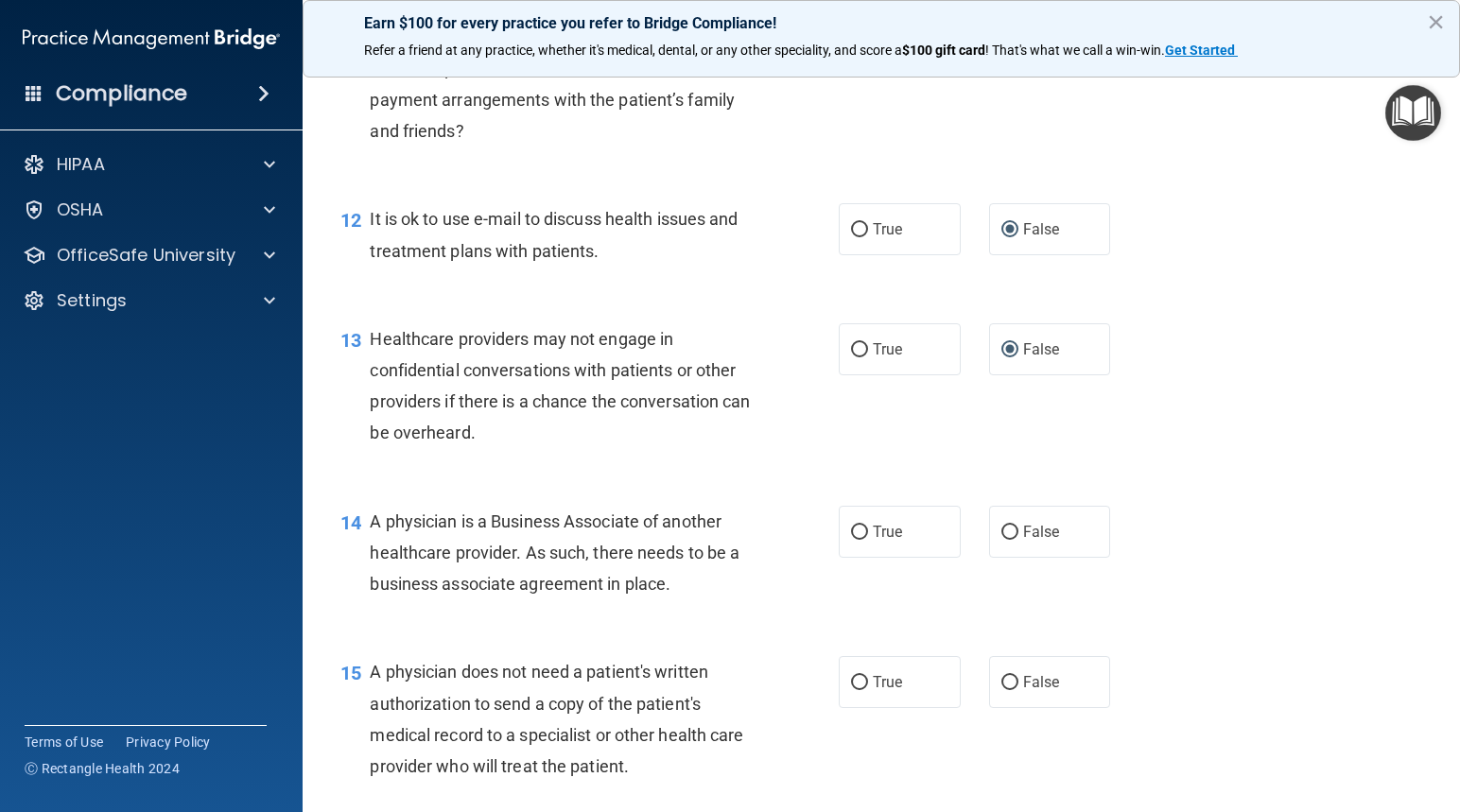
scroll to position [1890, 0]
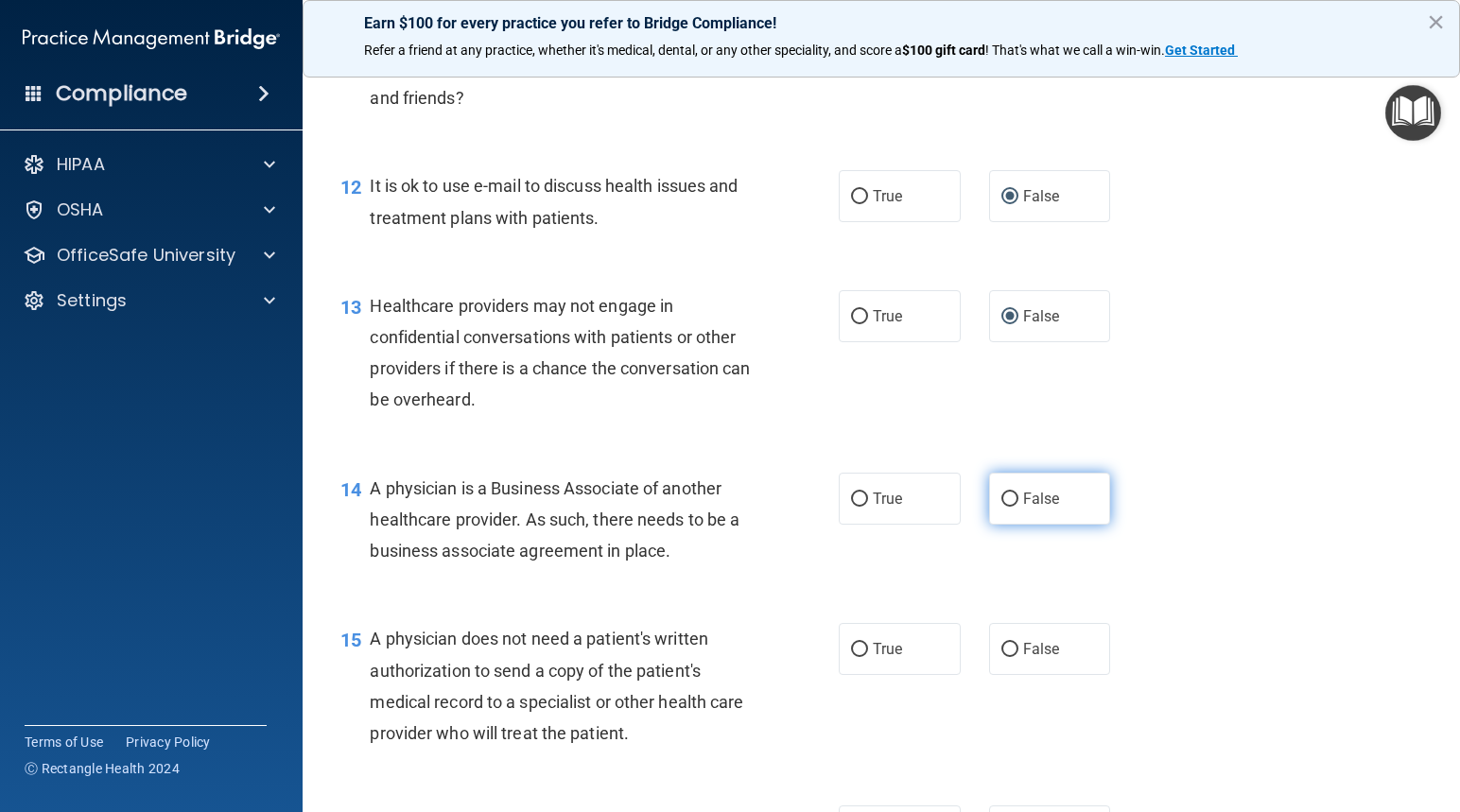
click at [1001, 503] on input "False" at bounding box center [1009, 499] width 17 height 14
radio input "true"
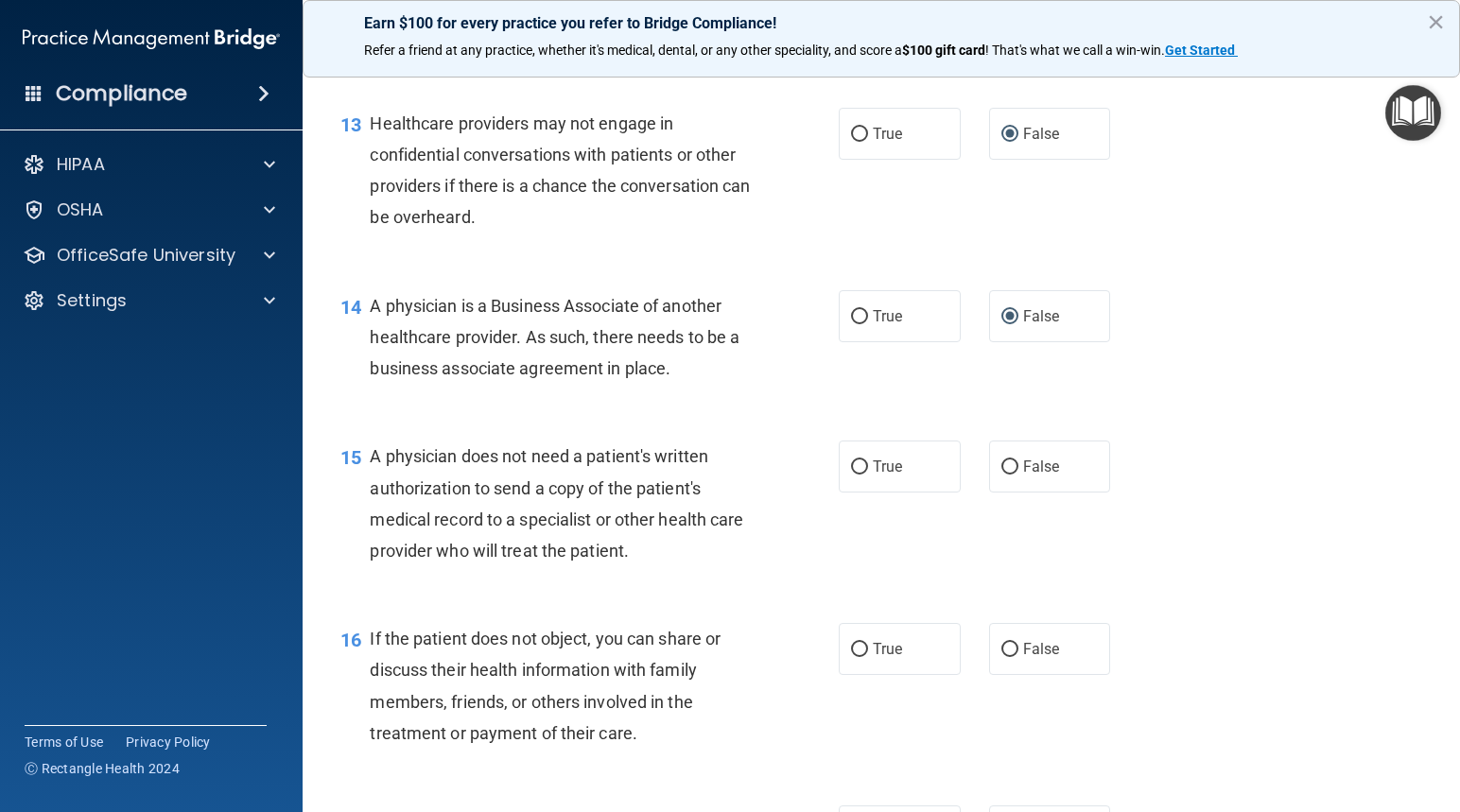
scroll to position [2079, 0]
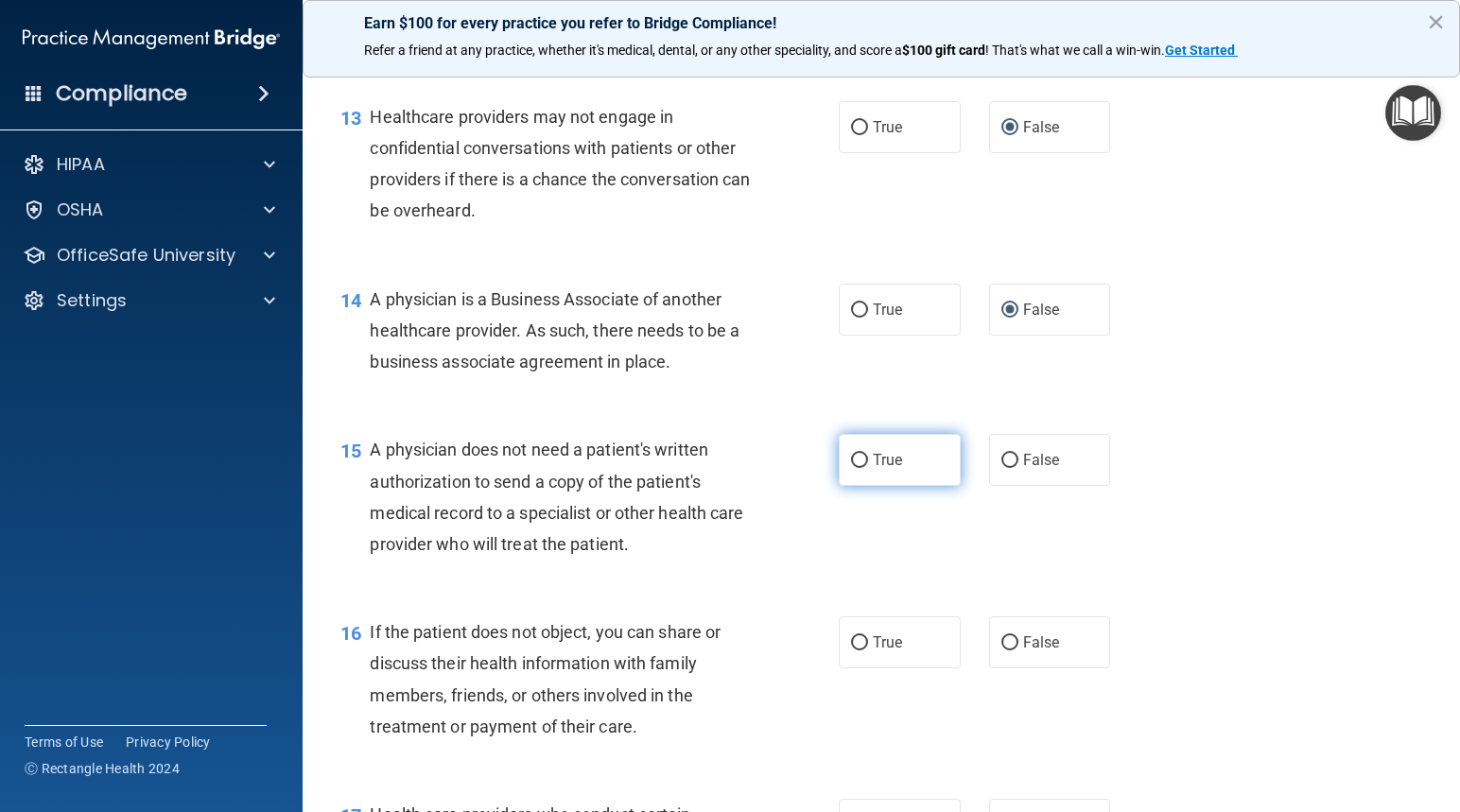
click at [859, 462] on input "True" at bounding box center [859, 460] width 17 height 14
radio input "true"
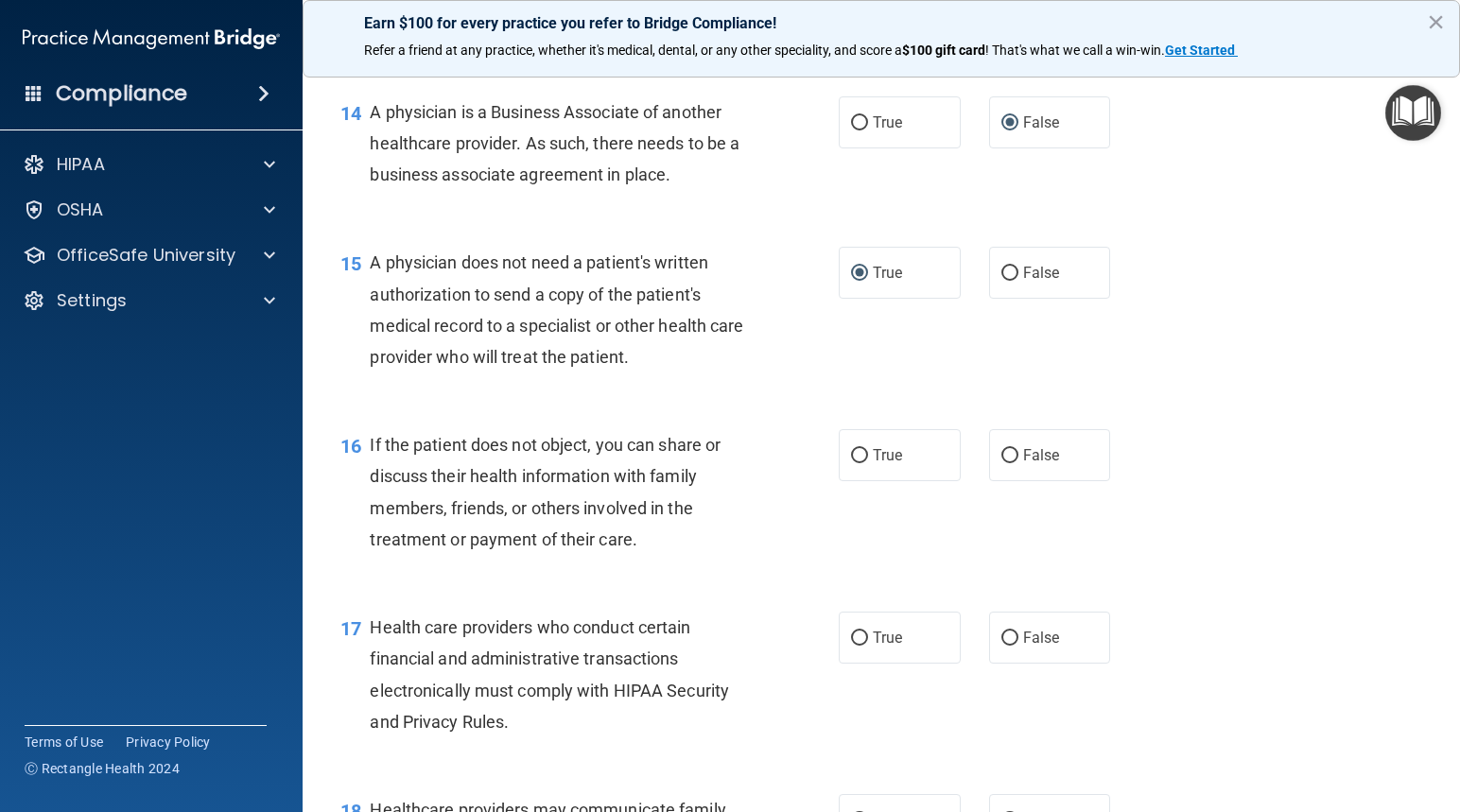
scroll to position [2268, 0]
click at [853, 453] on input "True" at bounding box center [859, 453] width 17 height 14
radio input "true"
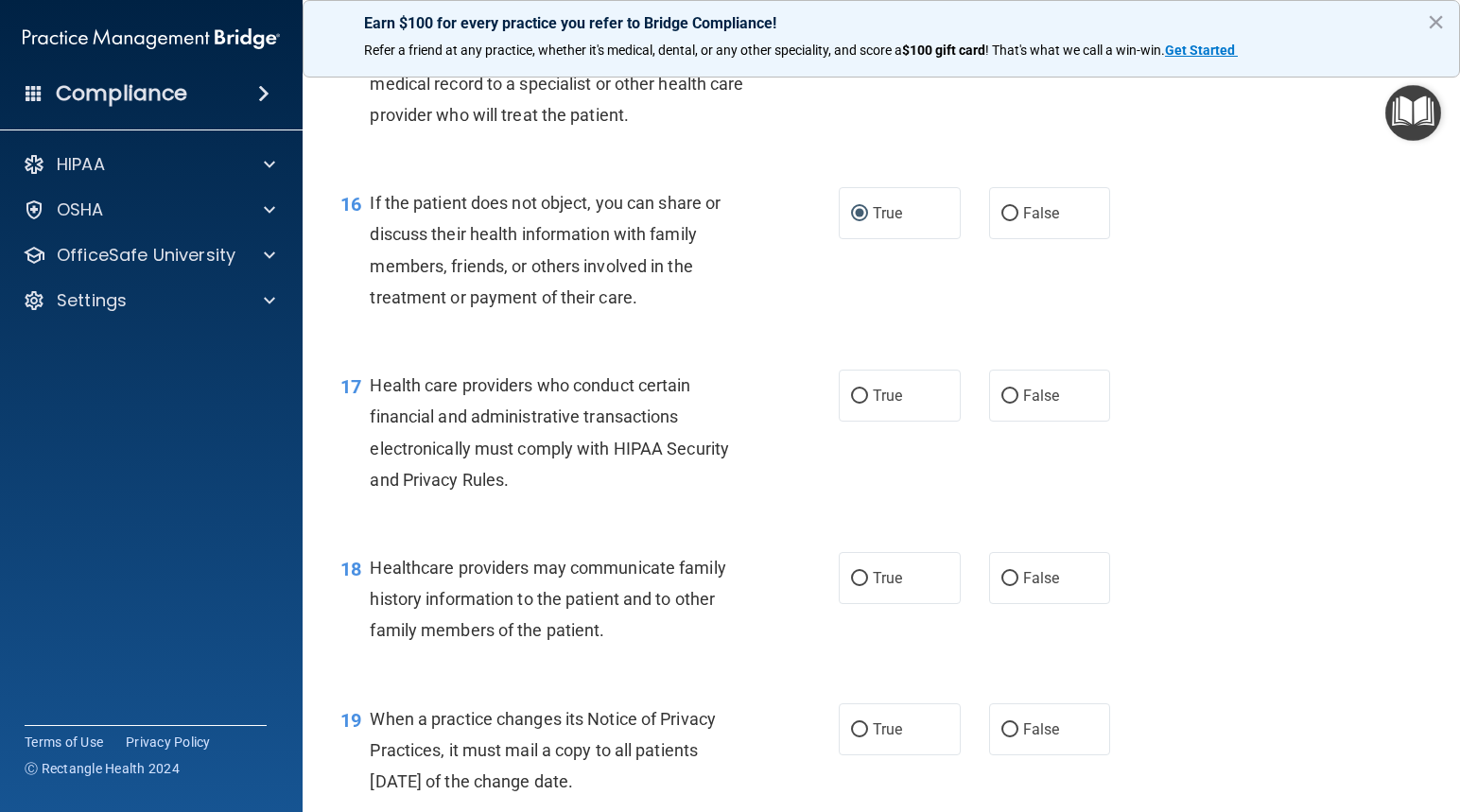
scroll to position [2552, 0]
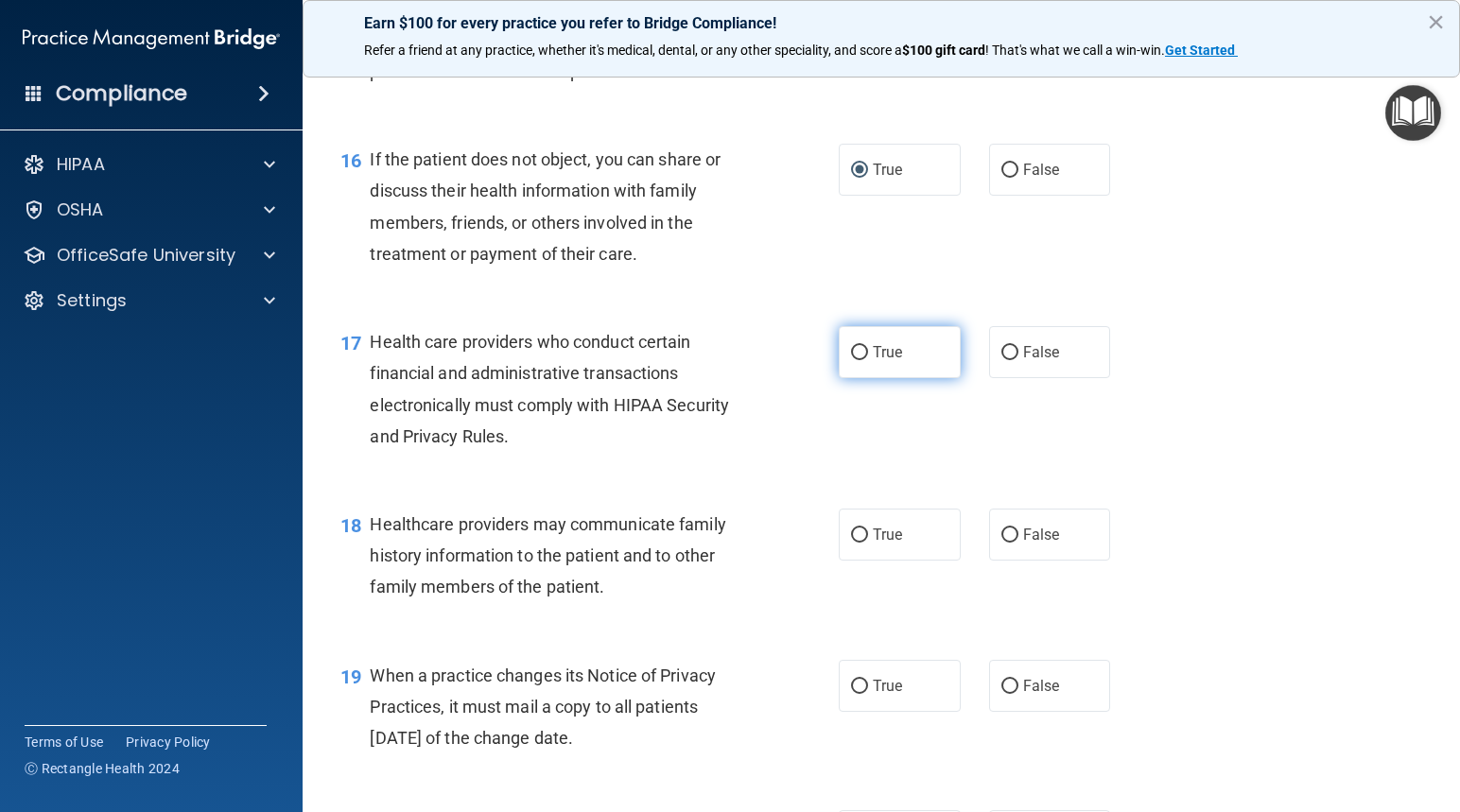
click at [852, 352] on input "True" at bounding box center [859, 353] width 17 height 14
radio input "true"
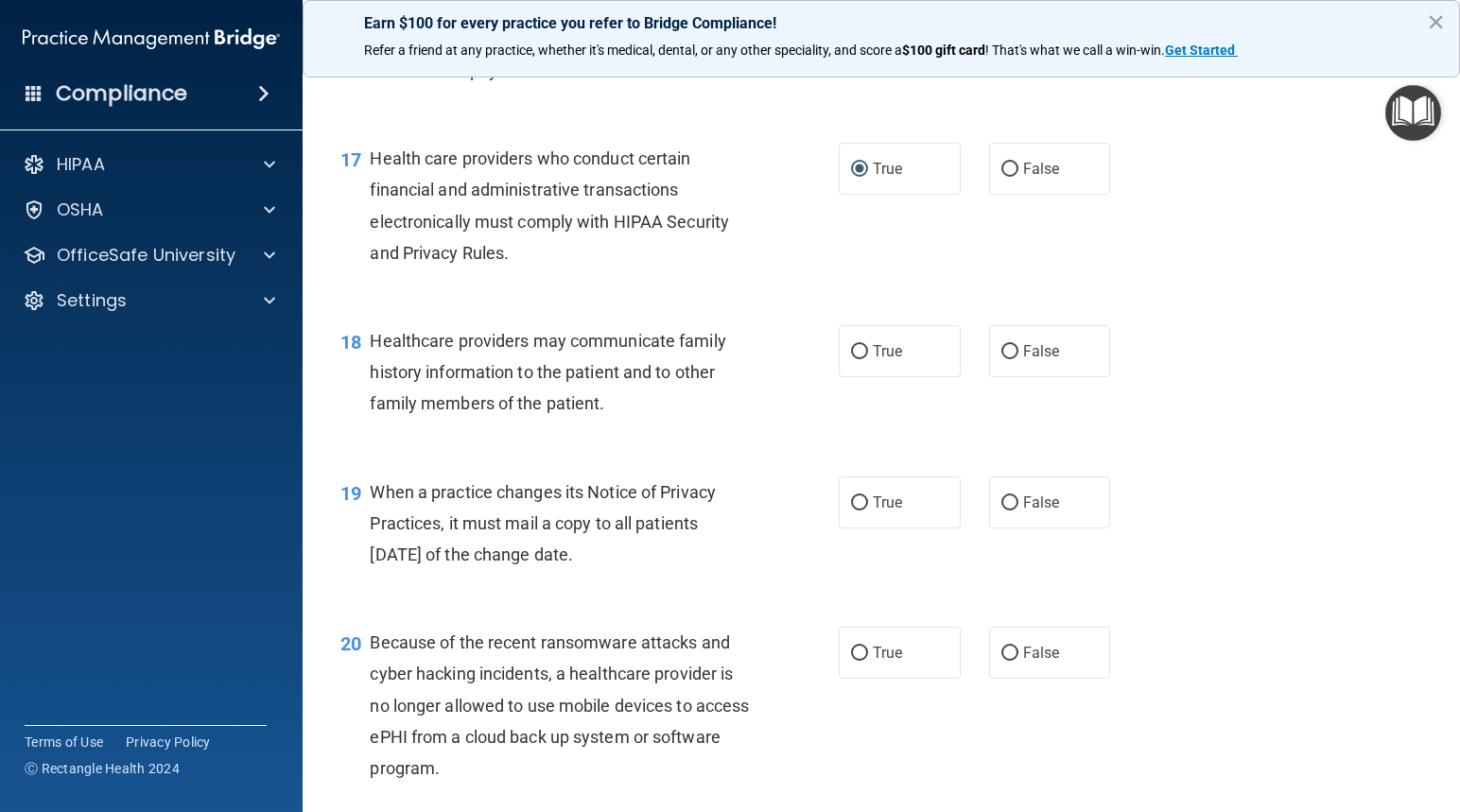
scroll to position [2740, 0]
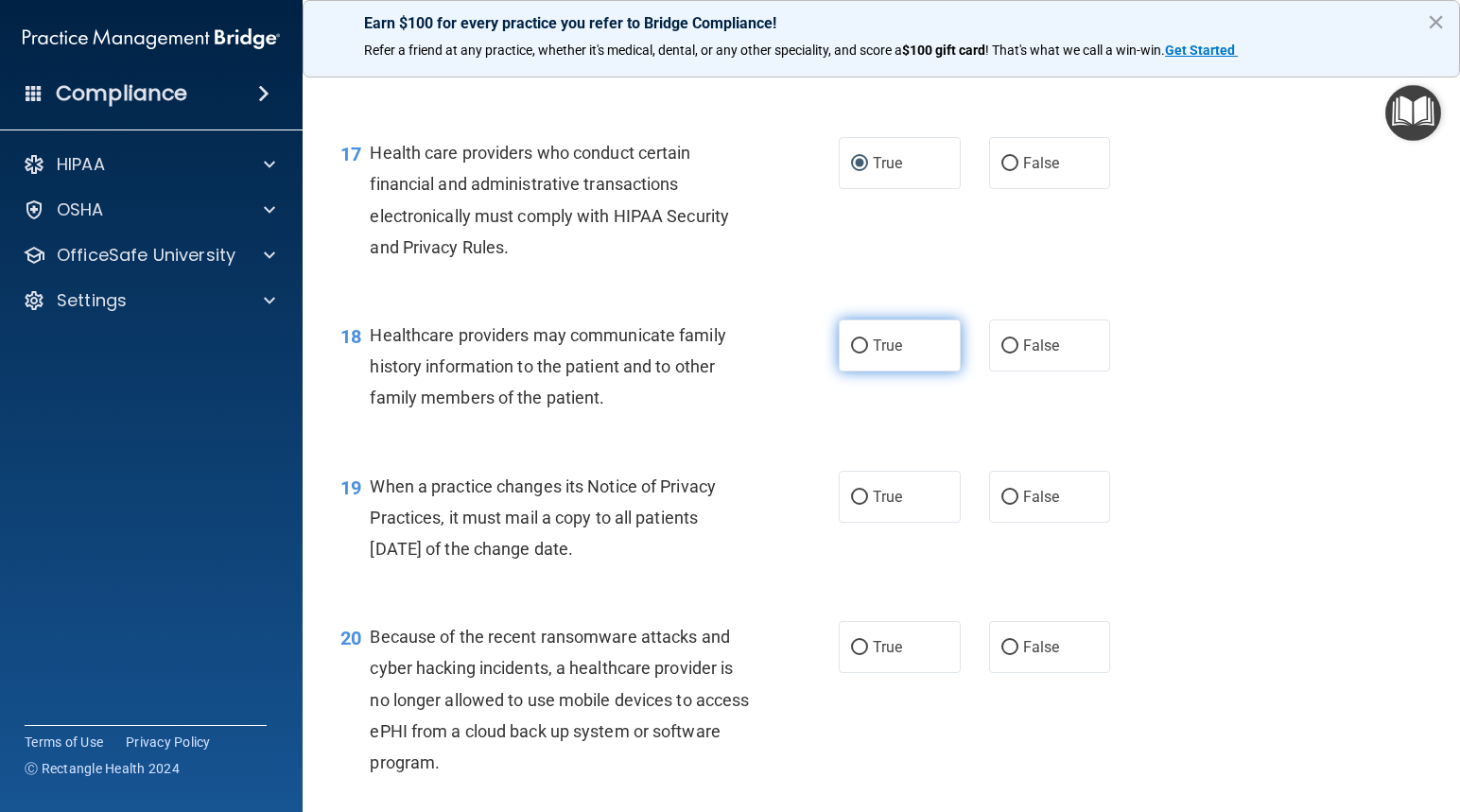
click at [851, 344] on input "True" at bounding box center [859, 346] width 17 height 14
radio input "true"
click at [1005, 494] on input "False" at bounding box center [1009, 497] width 17 height 14
radio input "true"
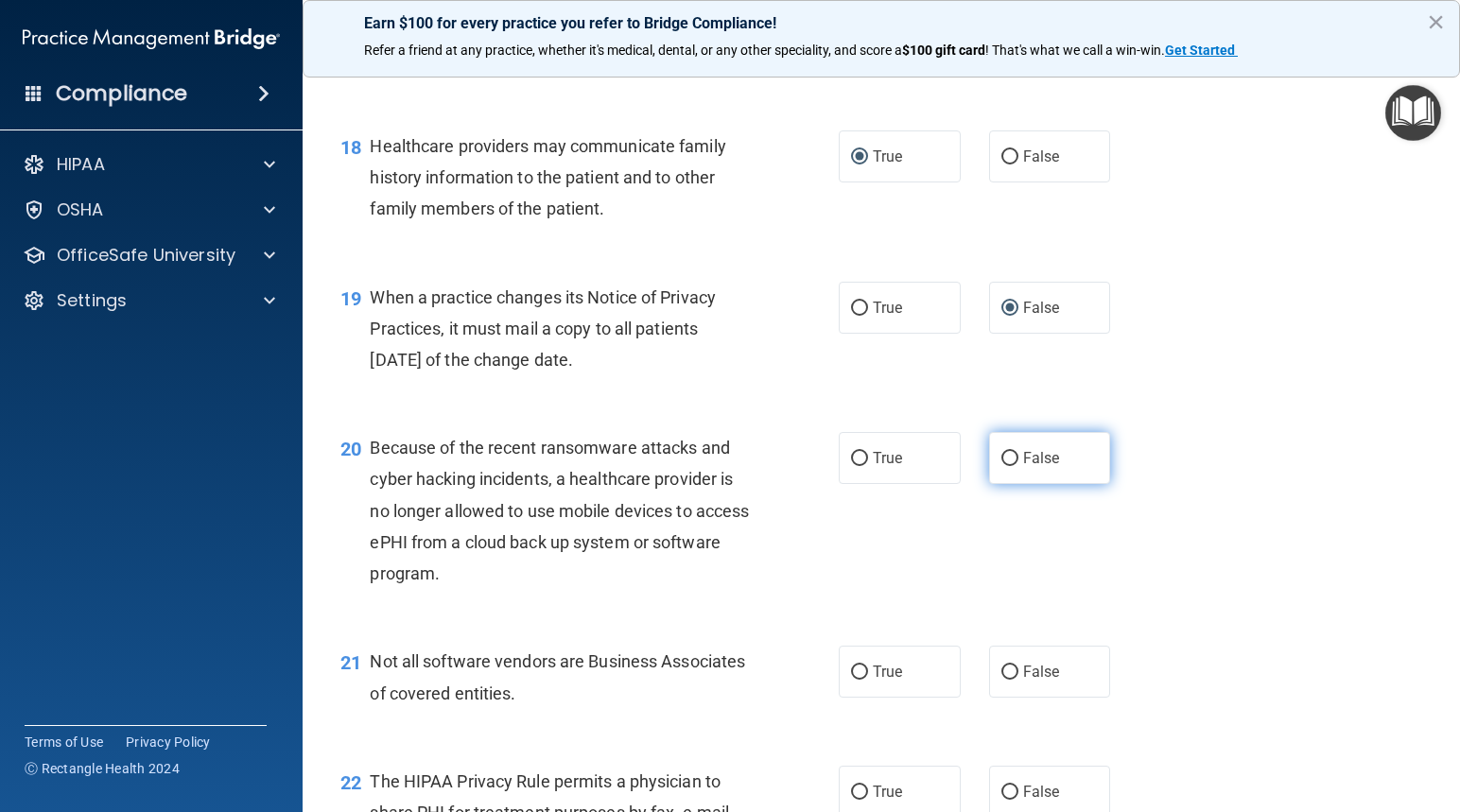
click at [1001, 455] on input "False" at bounding box center [1009, 458] width 17 height 14
radio input "true"
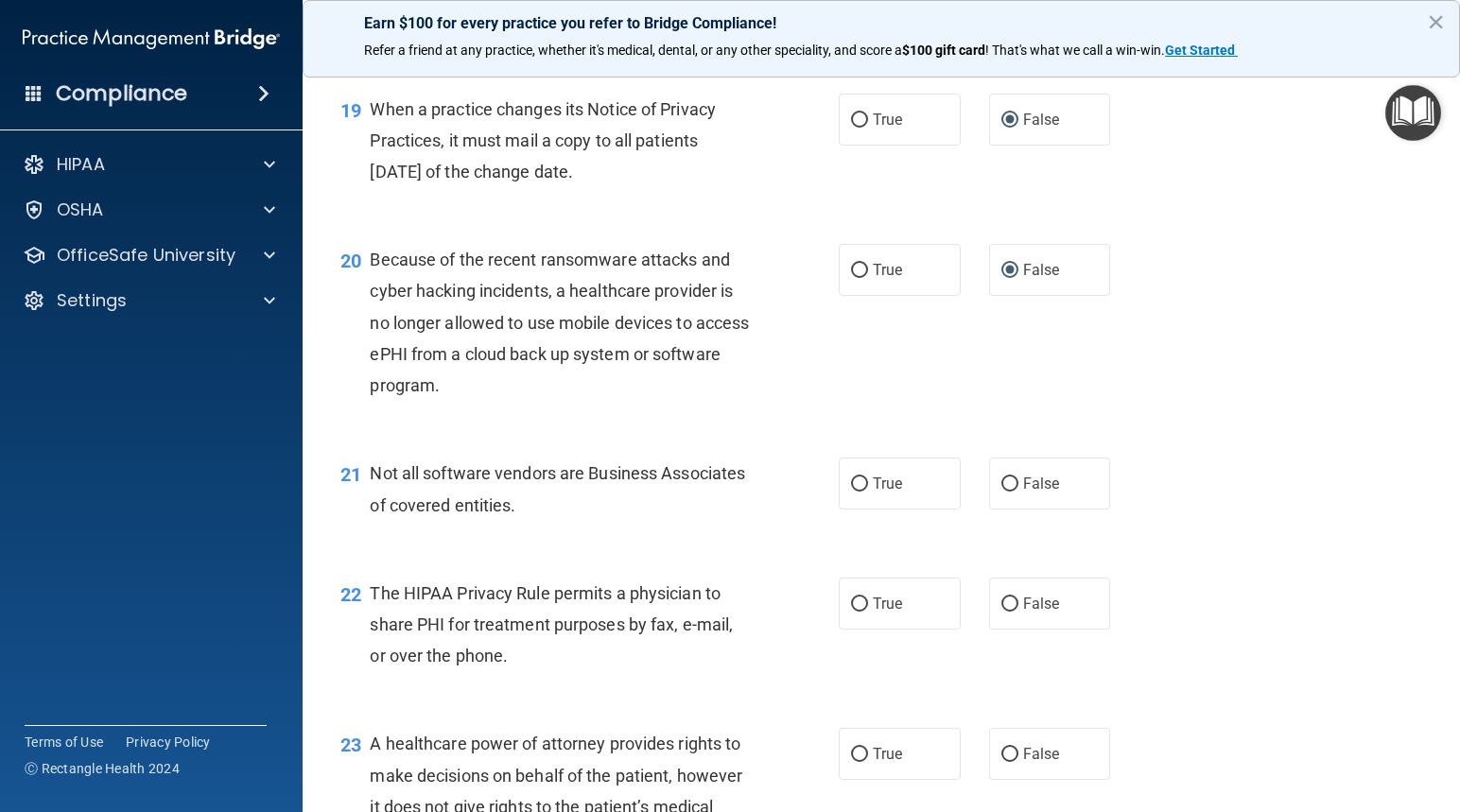
scroll to position [3119, 0]
click at [1007, 480] on input "False" at bounding box center [1009, 483] width 17 height 14
radio input "true"
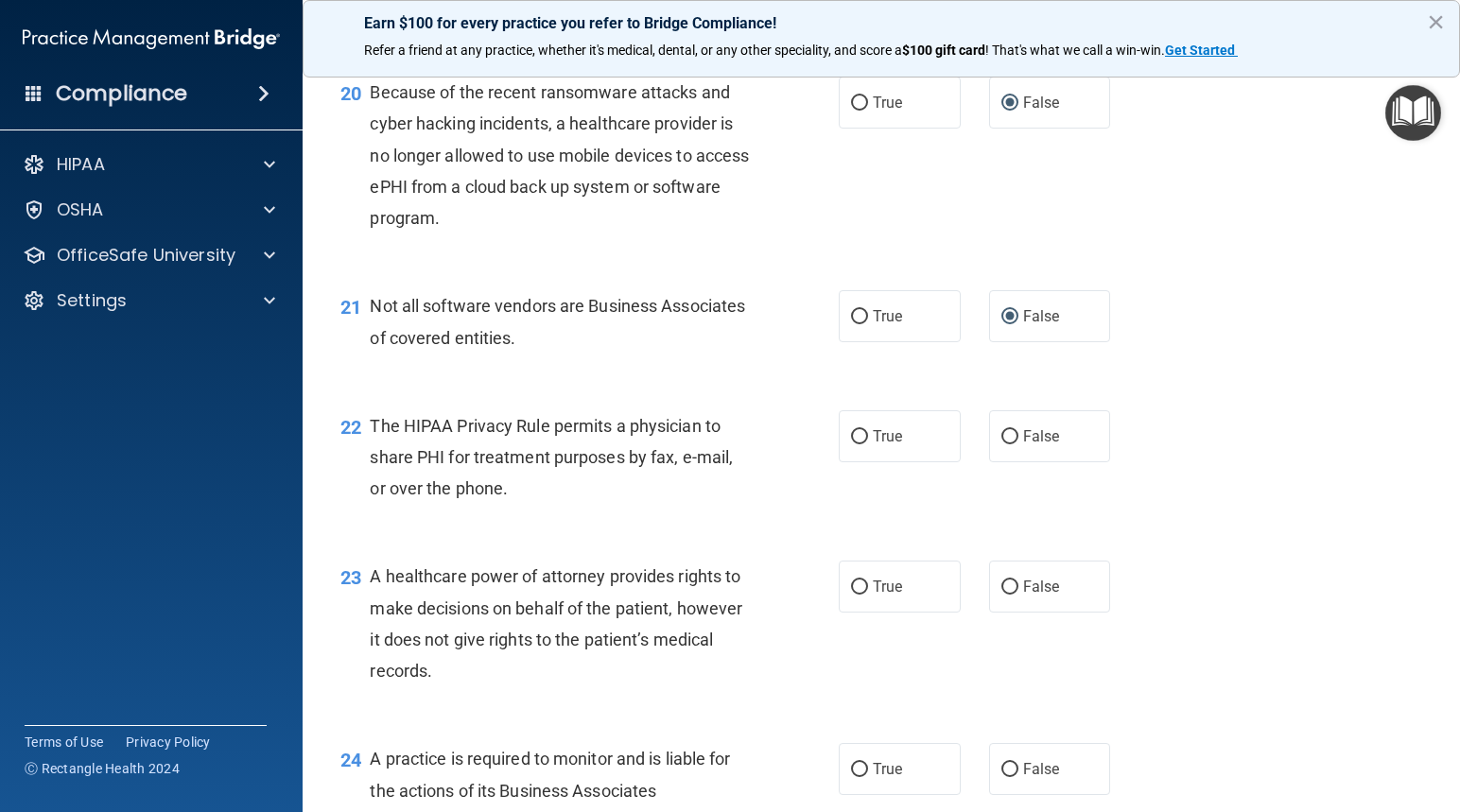
scroll to position [3307, 0]
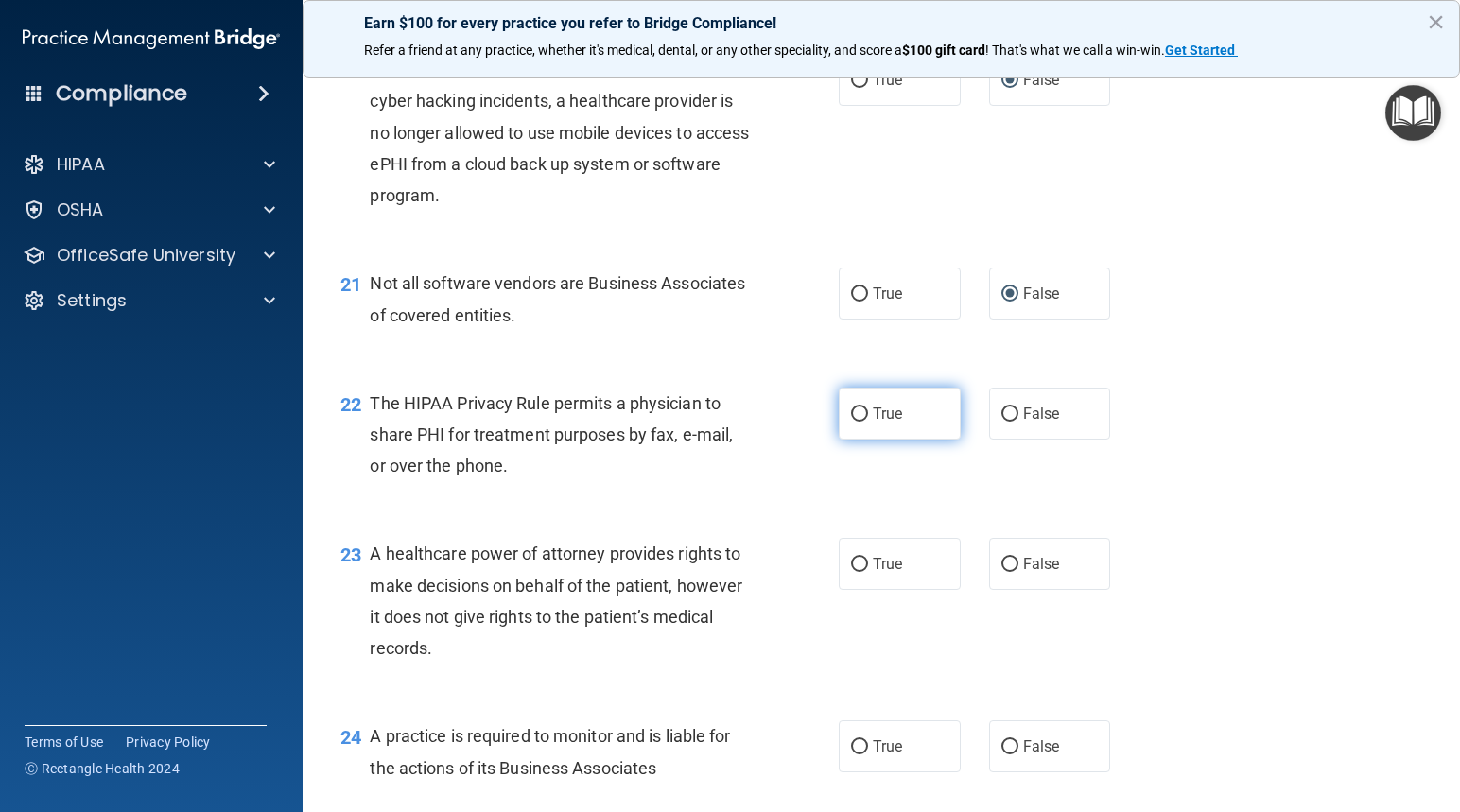
click at [852, 413] on input "True" at bounding box center [859, 414] width 17 height 14
radio input "true"
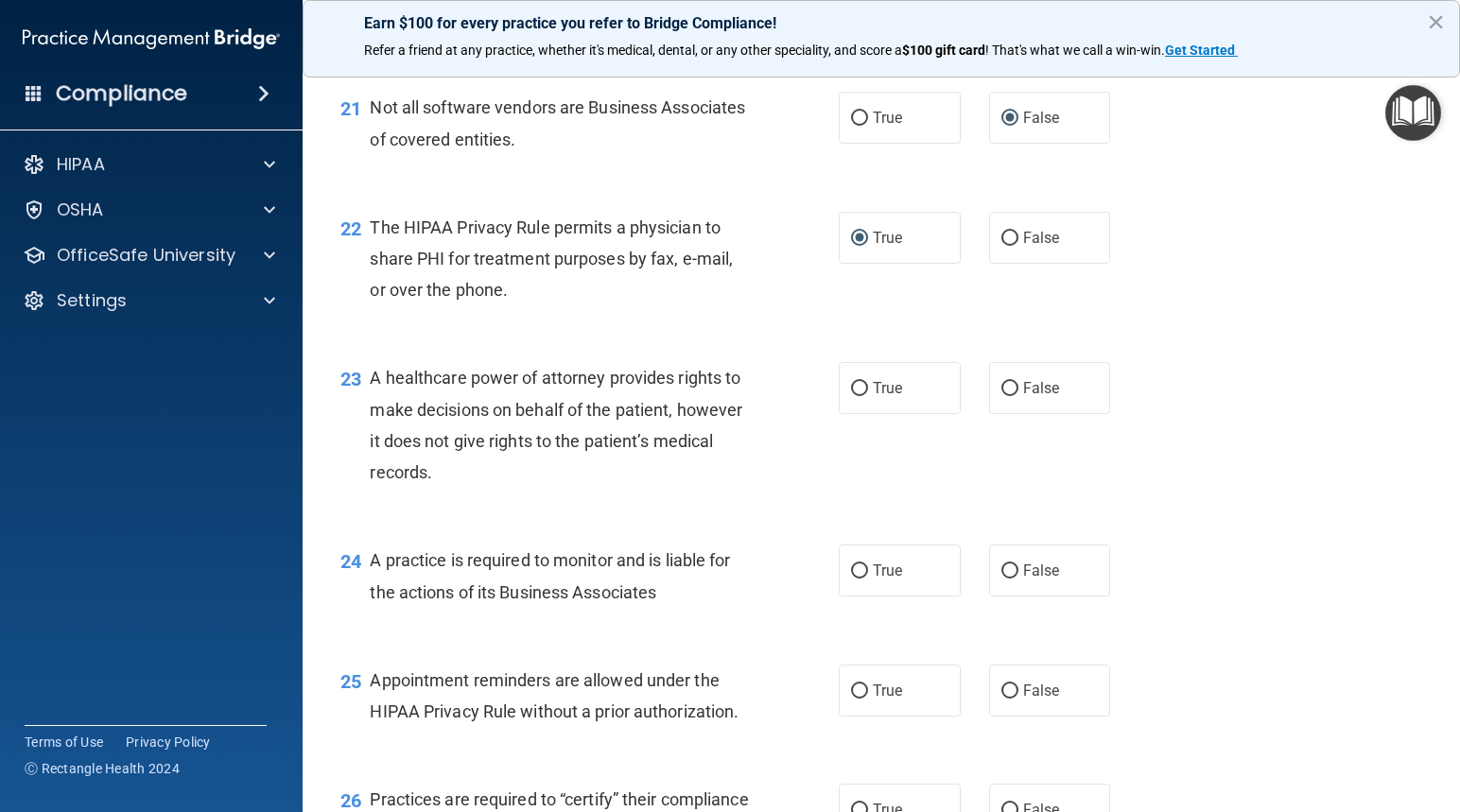
scroll to position [3497, 0]
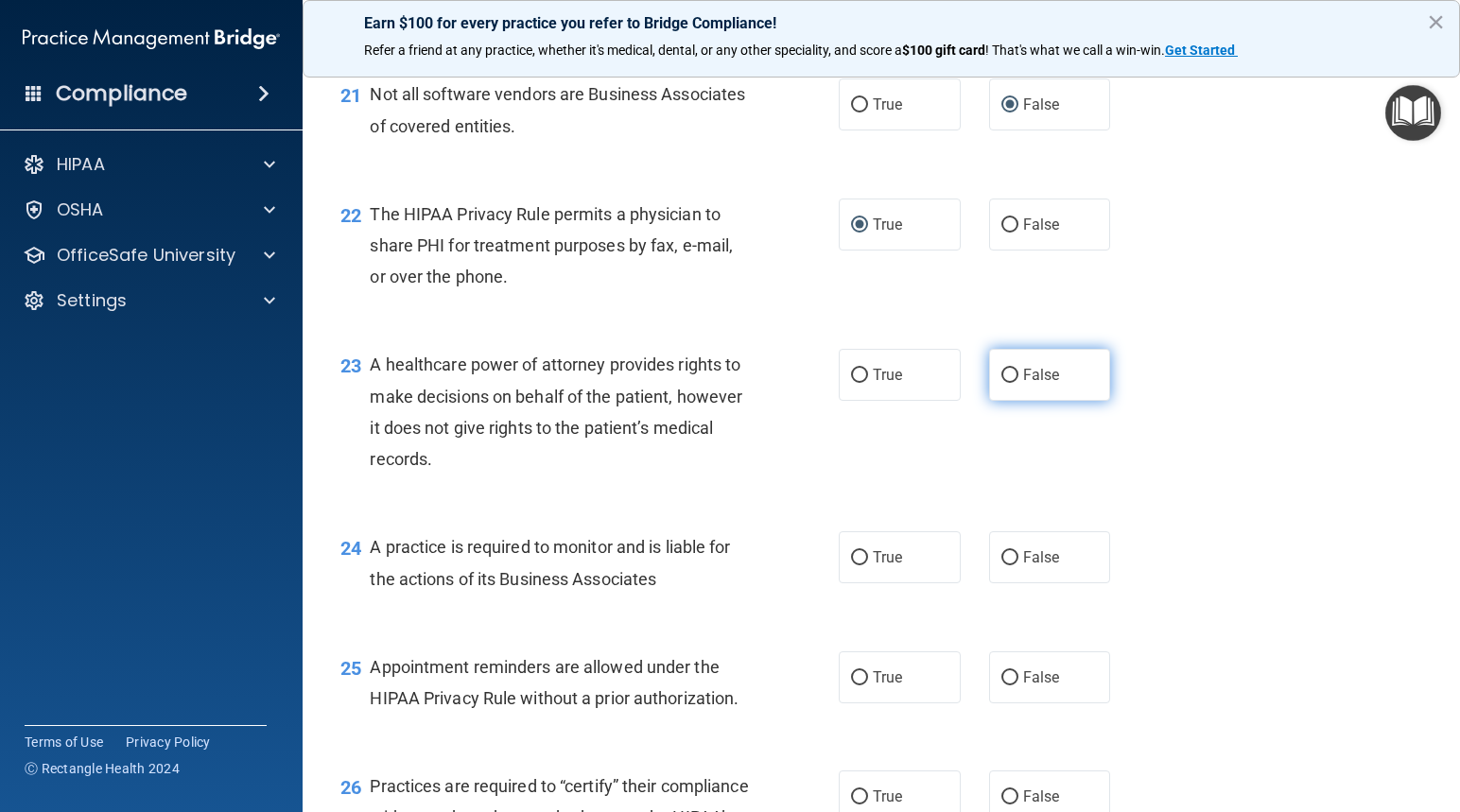
click at [1001, 369] on input "False" at bounding box center [1009, 375] width 17 height 14
radio input "true"
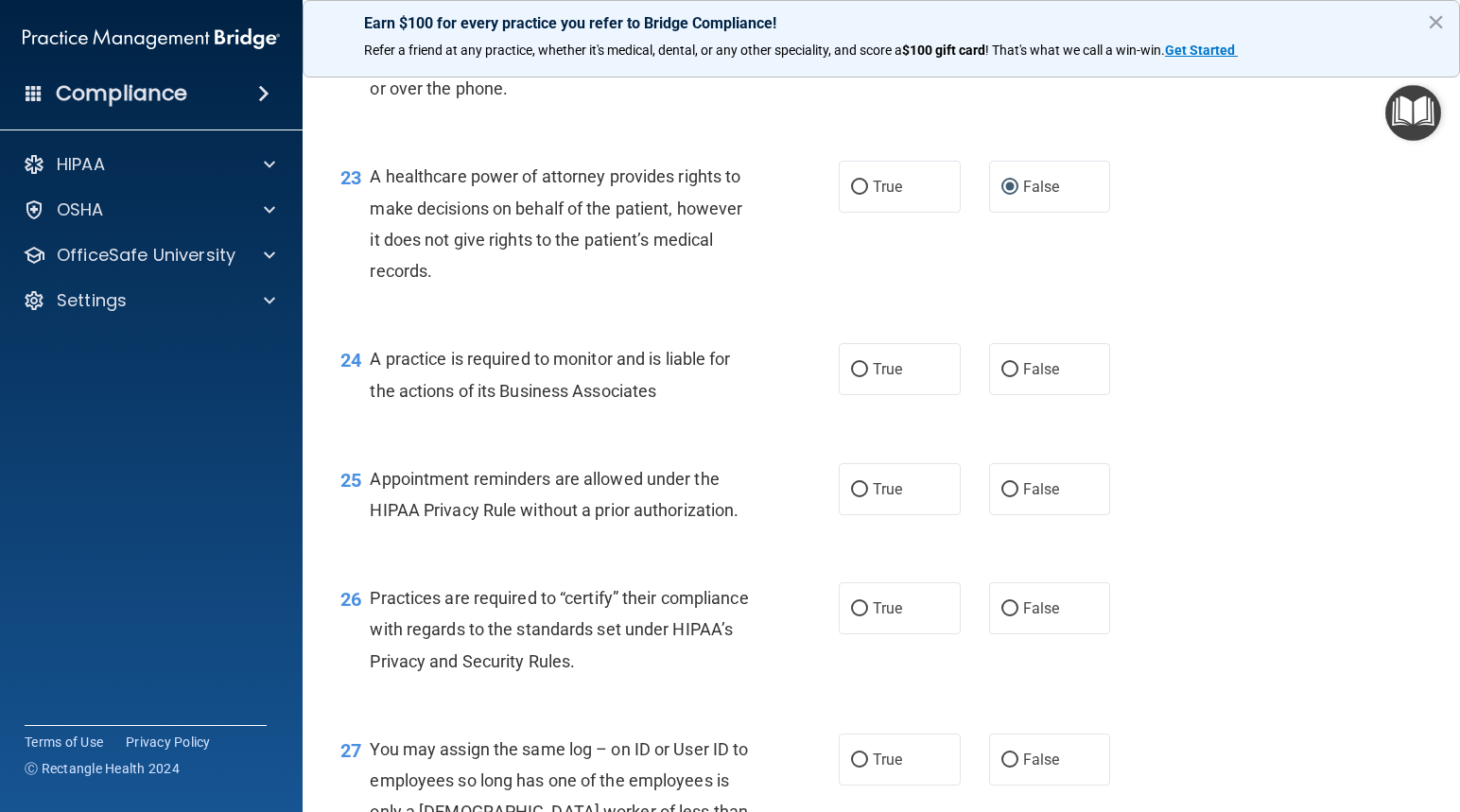
scroll to position [3686, 0]
click at [1001, 362] on input "False" at bounding box center [1009, 368] width 17 height 14
radio input "true"
click at [851, 491] on input "True" at bounding box center [859, 489] width 17 height 14
radio input "true"
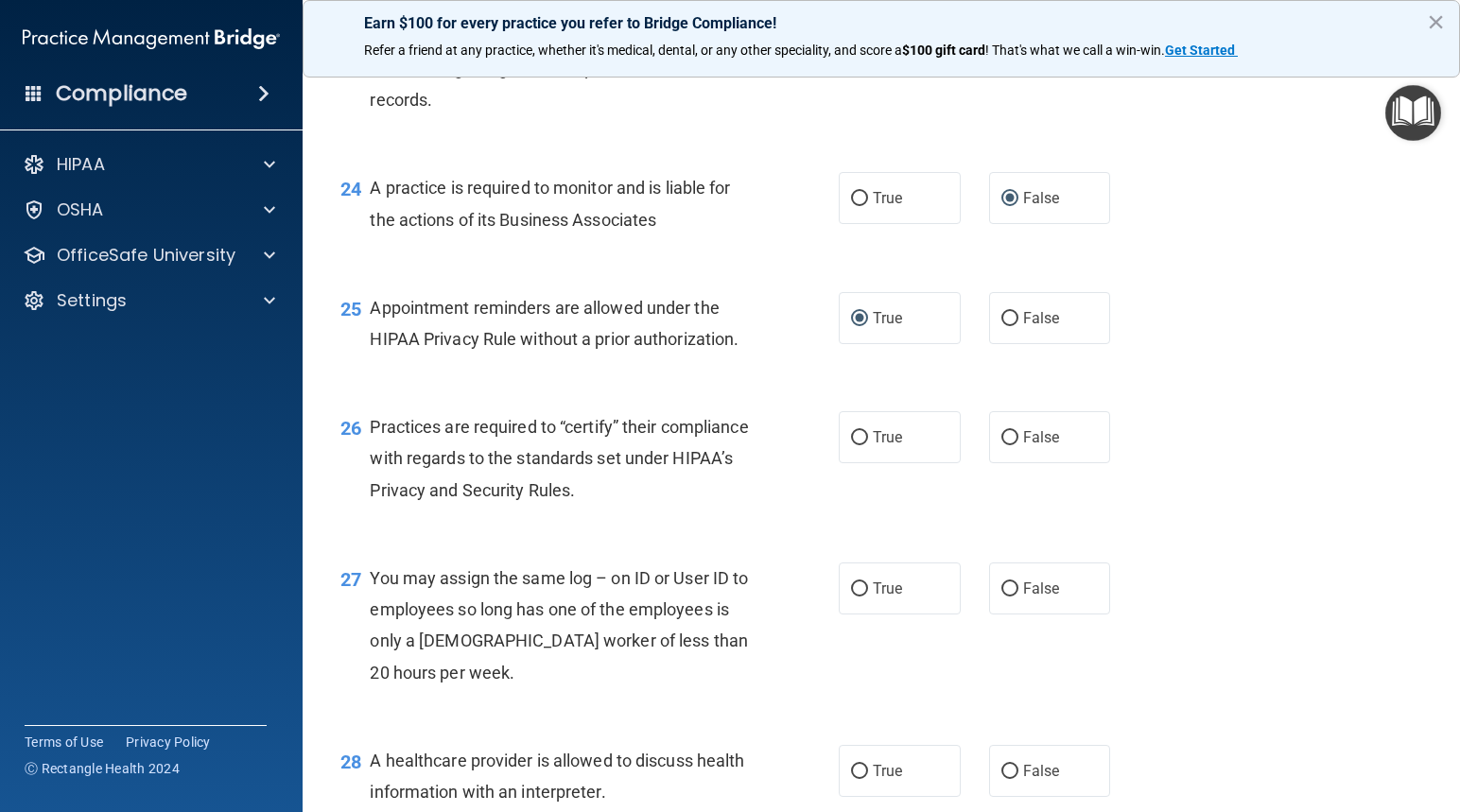
scroll to position [3874, 0]
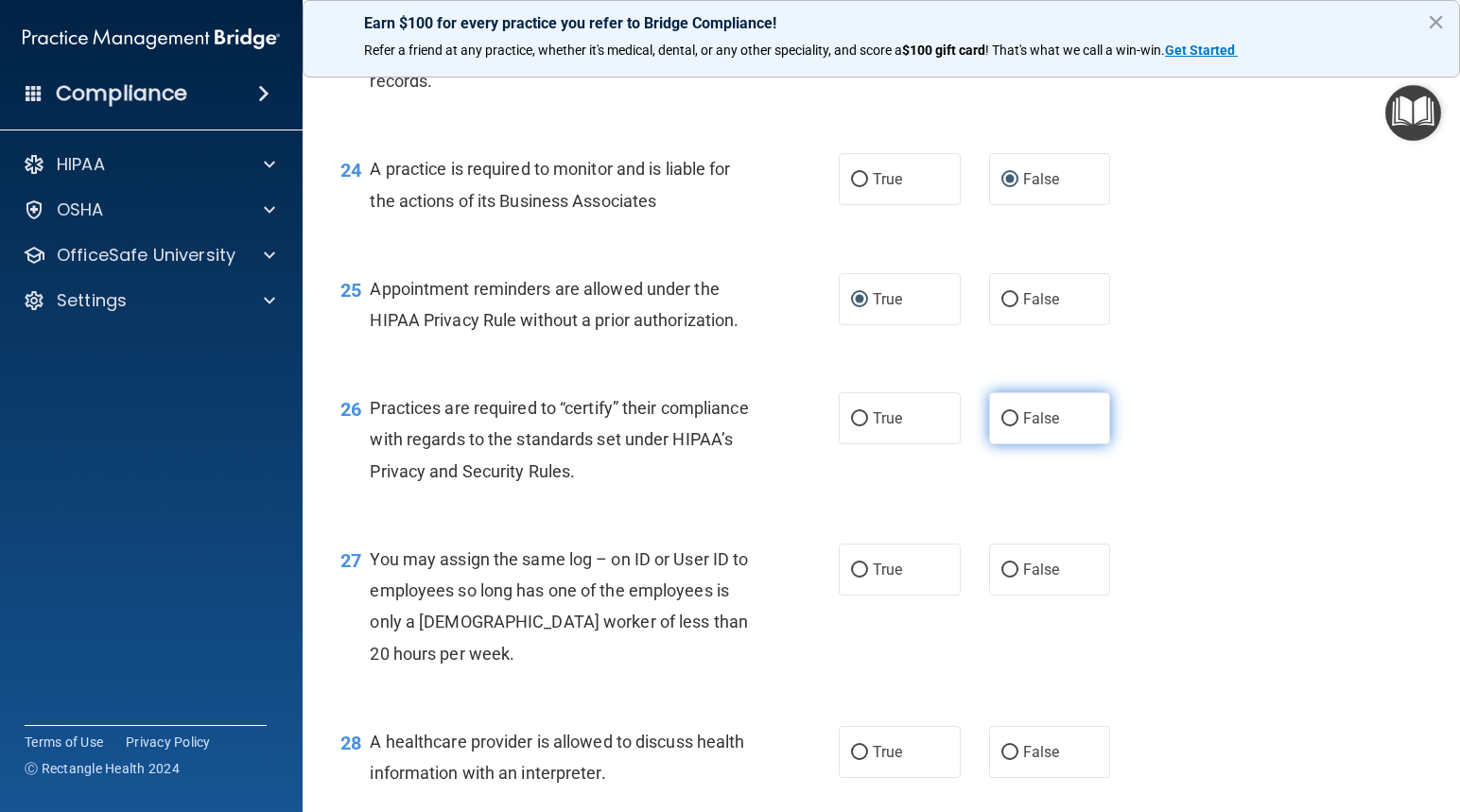
click at [1001, 417] on input "False" at bounding box center [1009, 419] width 17 height 14
radio input "true"
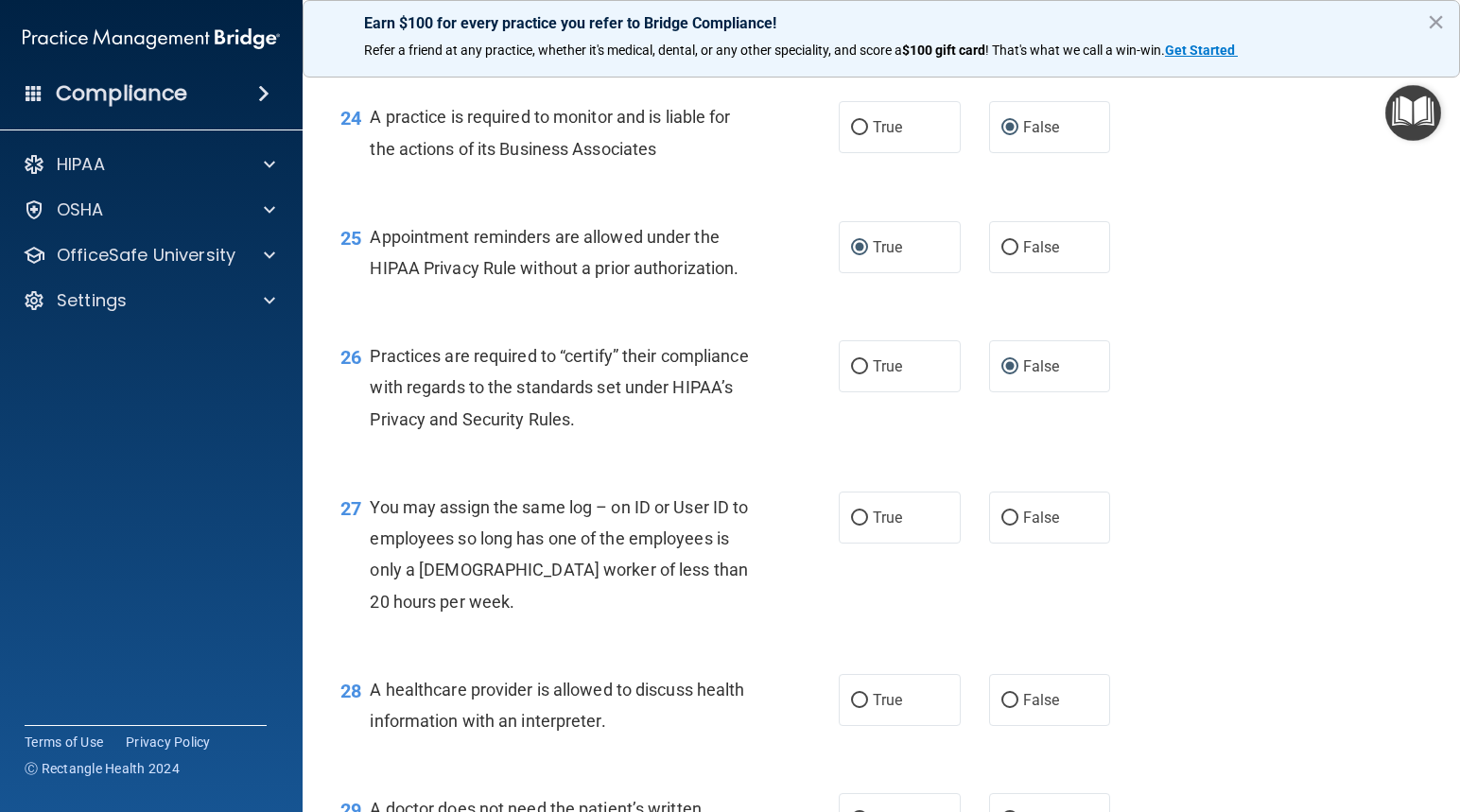
scroll to position [4064, 0]
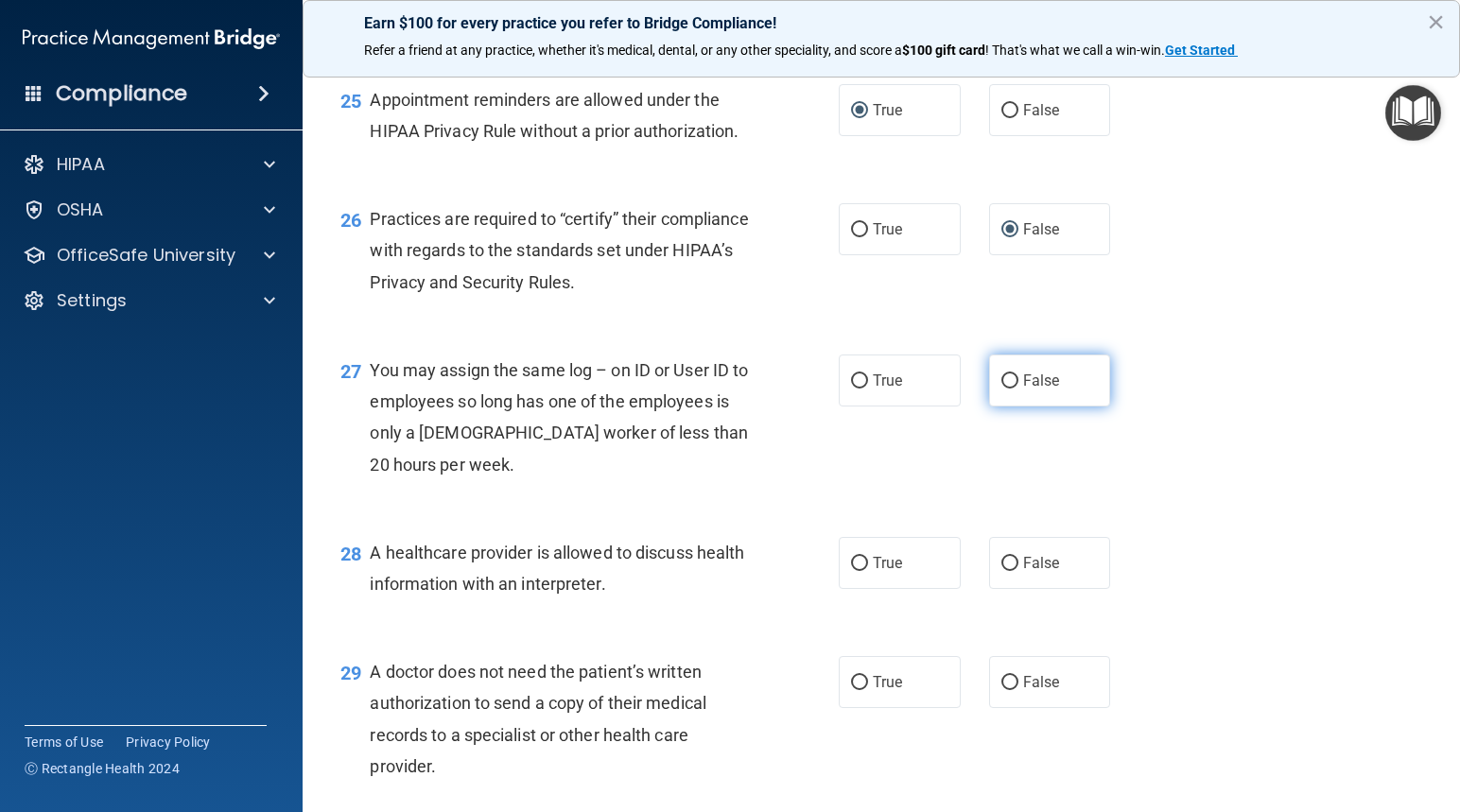
click at [1001, 381] on input "False" at bounding box center [1009, 381] width 17 height 14
radio input "true"
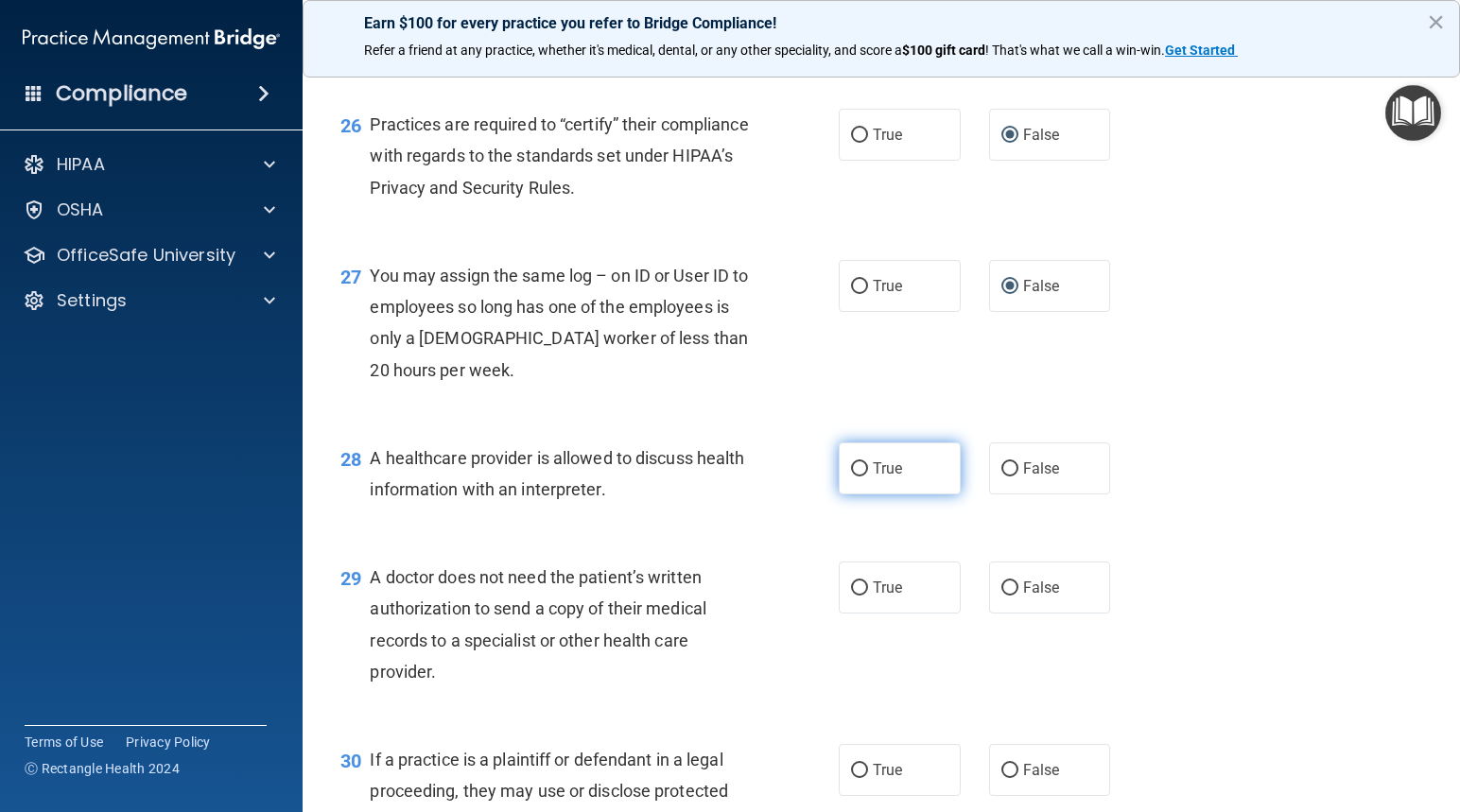
click at [851, 472] on input "True" at bounding box center [859, 469] width 17 height 14
radio input "true"
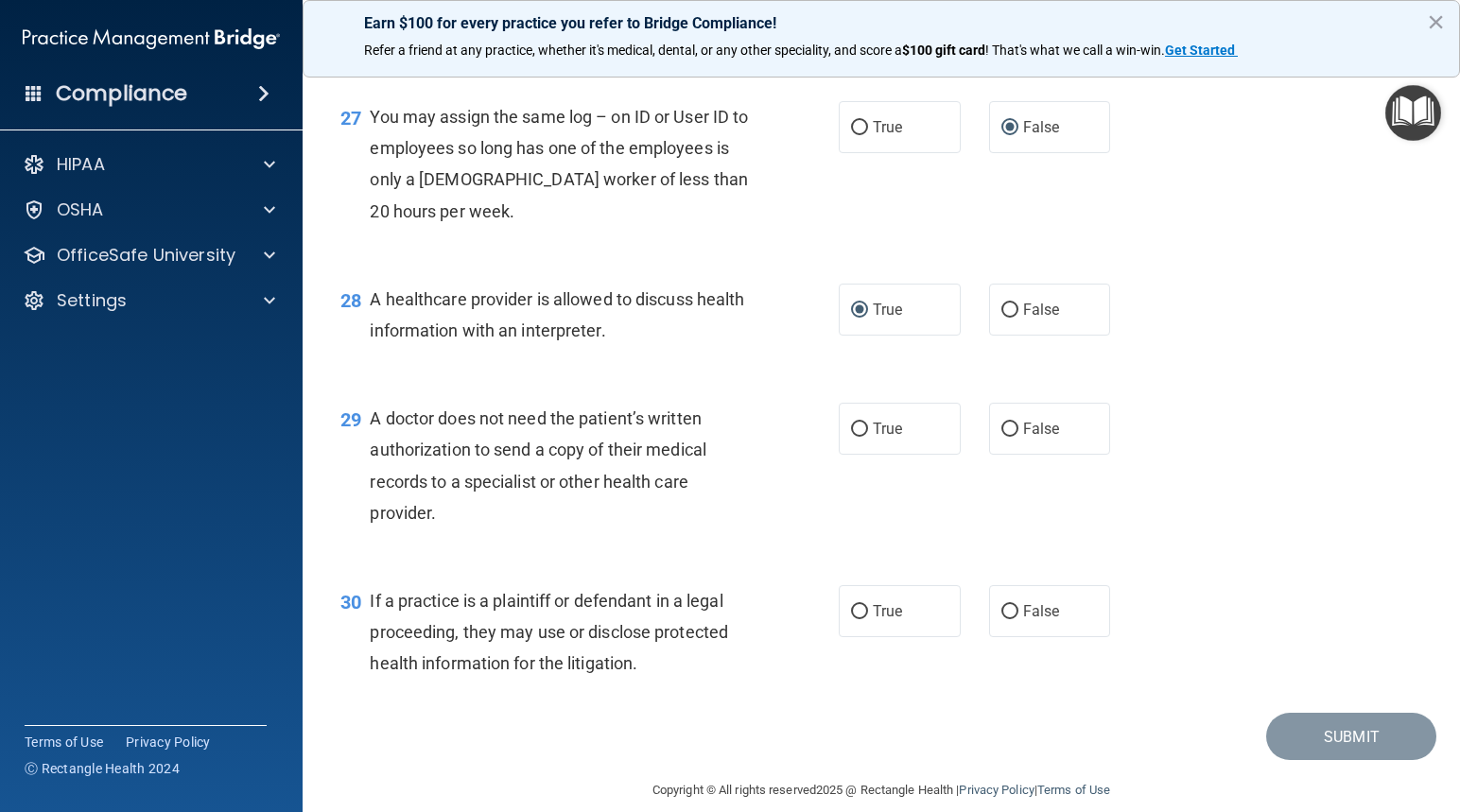
scroll to position [4340, 0]
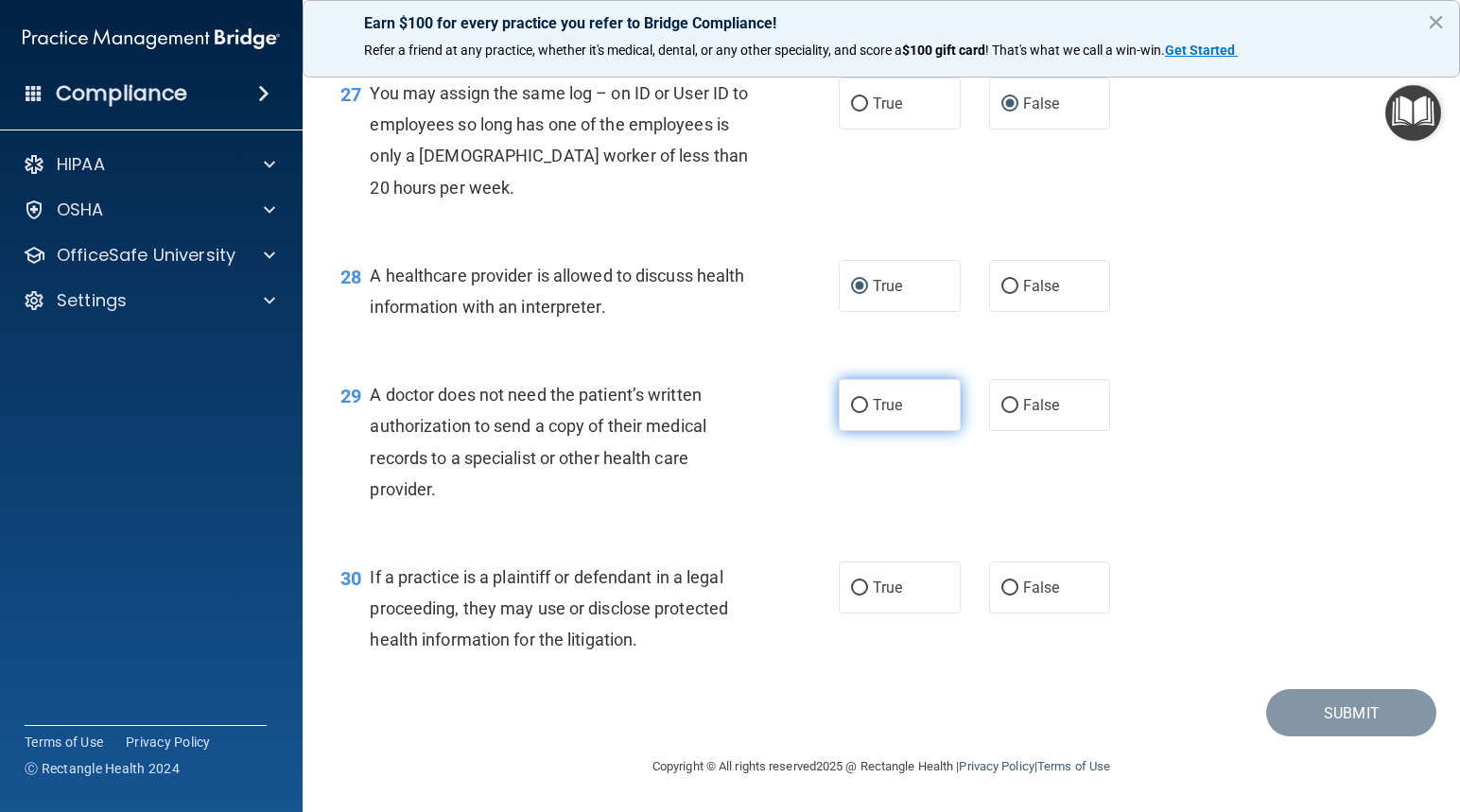
click at [855, 402] on input "True" at bounding box center [859, 406] width 17 height 14
radio input "true"
click at [851, 582] on input "True" at bounding box center [859, 588] width 17 height 14
radio input "true"
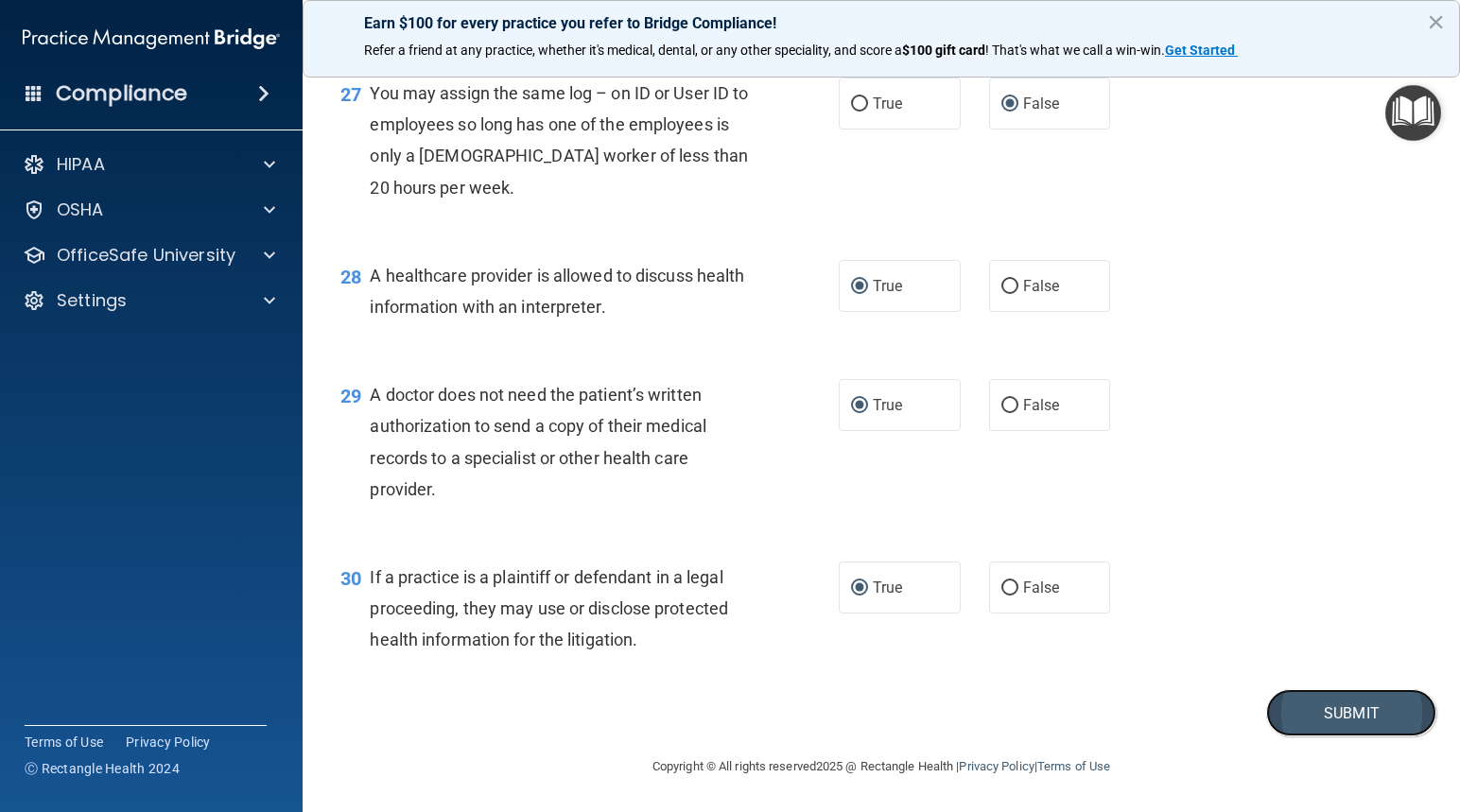
click at [1341, 716] on button "Submit" at bounding box center [1351, 713] width 170 height 48
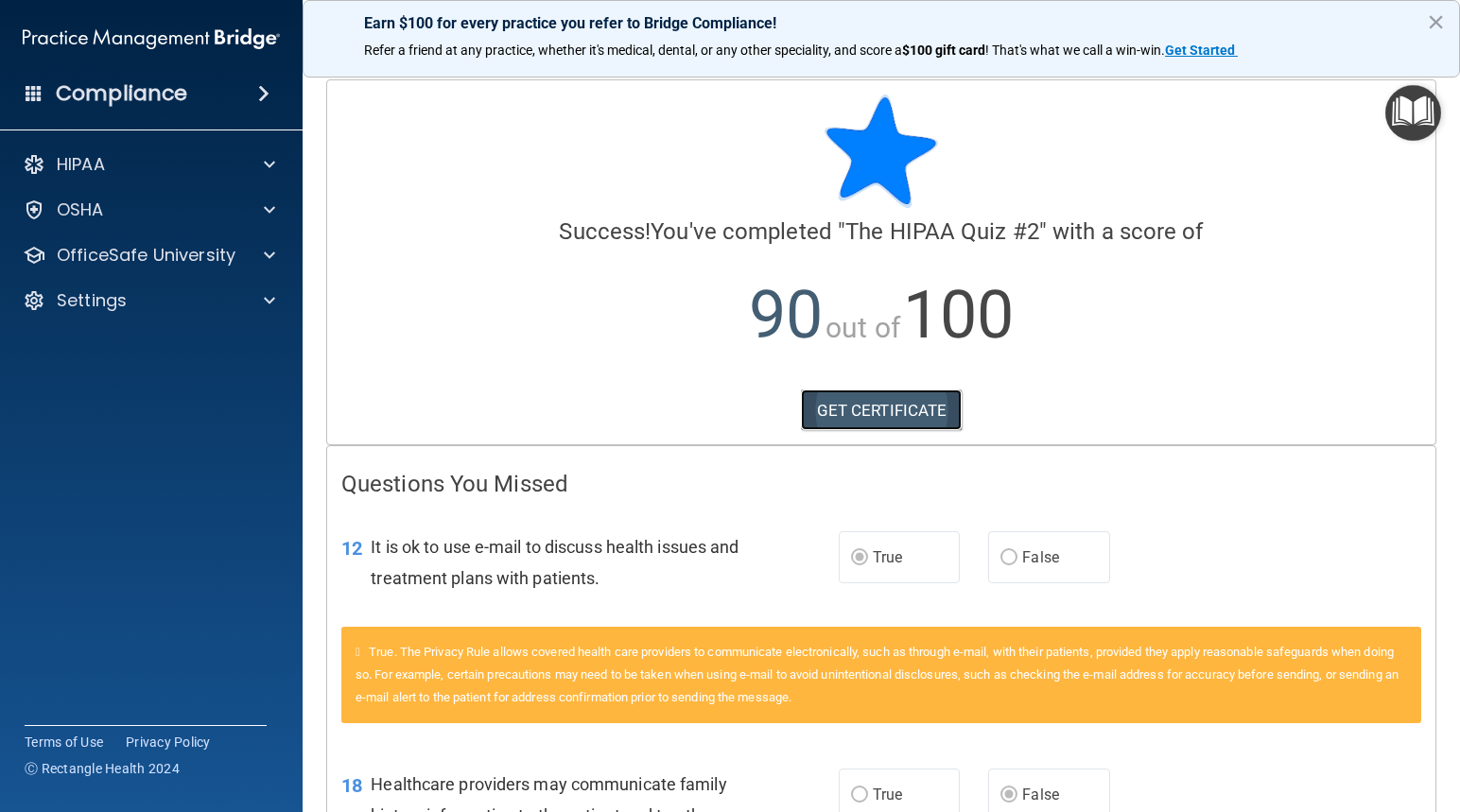
click at [843, 403] on link "GET CERTIFICATE" at bounding box center [881, 409] width 162 height 41
click at [147, 251] on p "OfficeSafe University" at bounding box center [145, 255] width 179 height 23
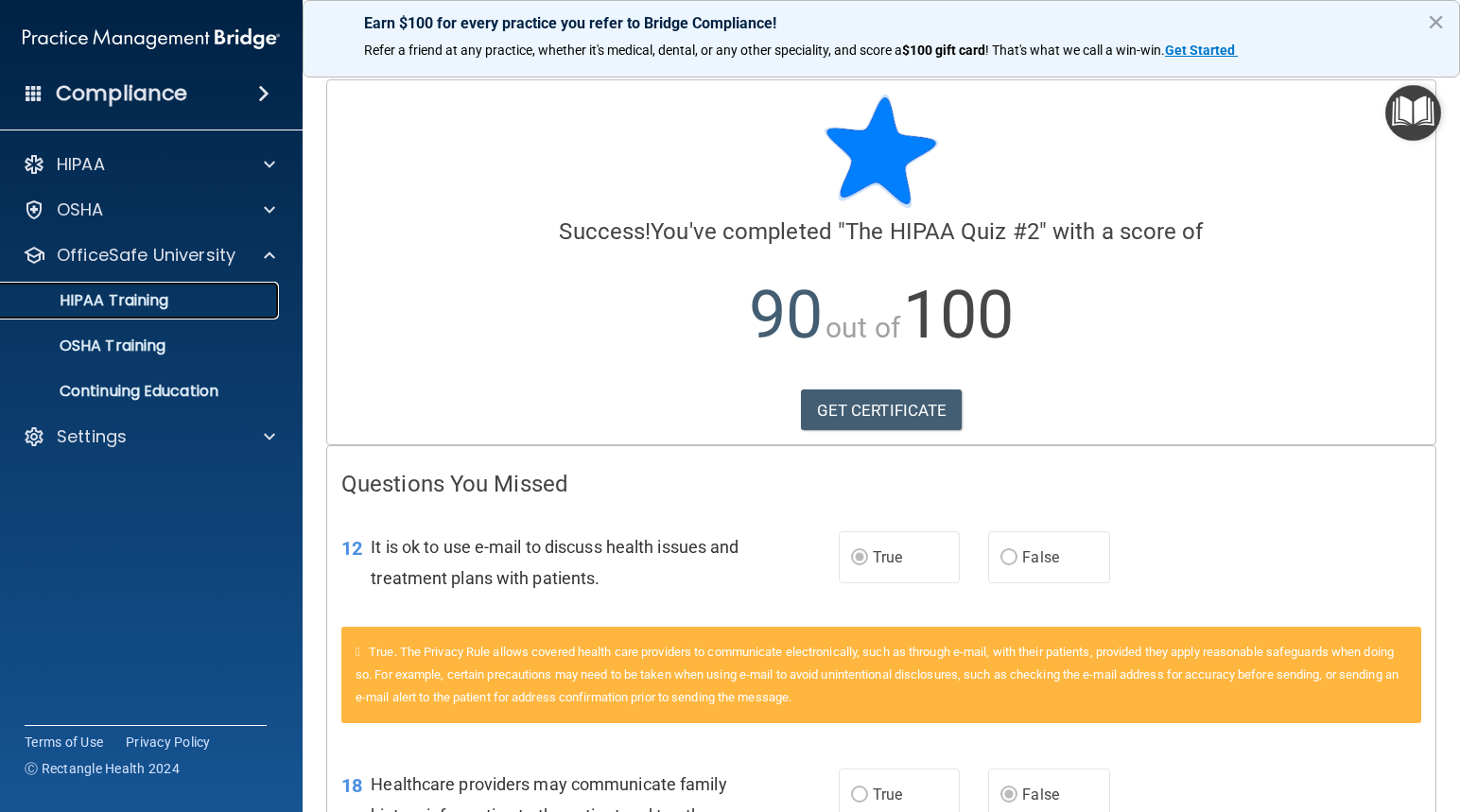
click at [161, 302] on p "HIPAA Training" at bounding box center [90, 300] width 156 height 19
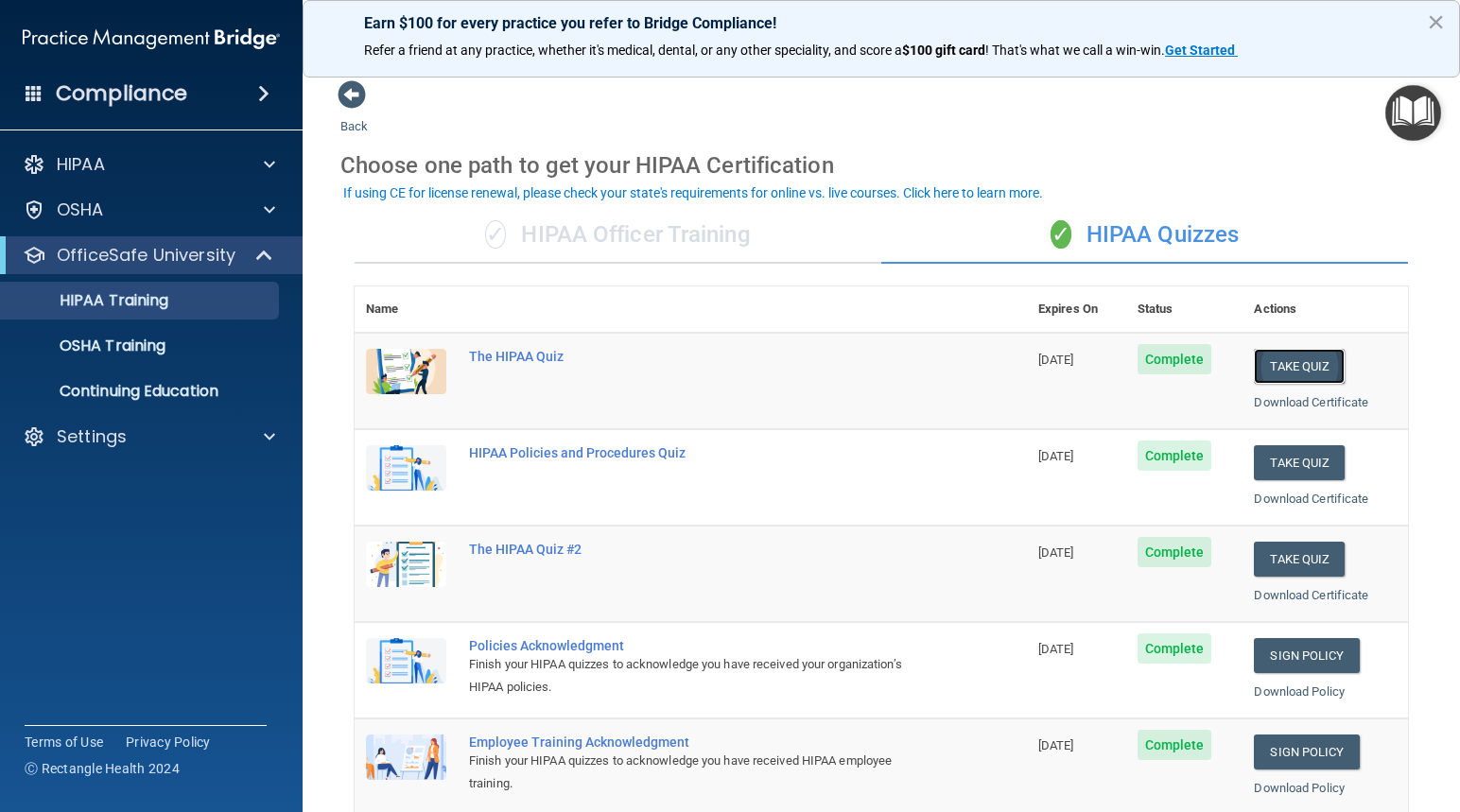
click at [1283, 360] on button "Take Quiz" at bounding box center [1298, 366] width 91 height 35
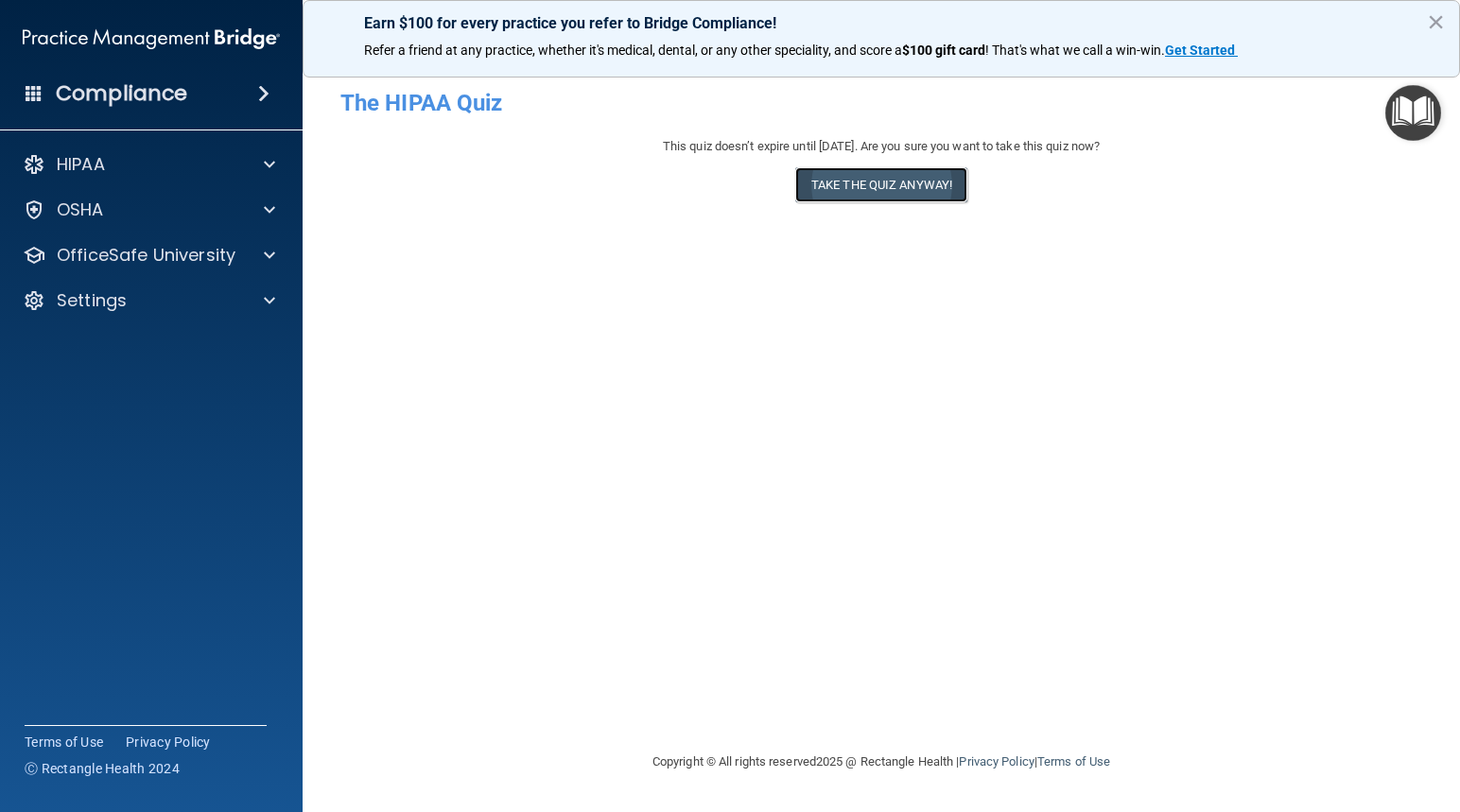
click at [886, 187] on button "Take the quiz anyway!" at bounding box center [881, 185] width 172 height 35
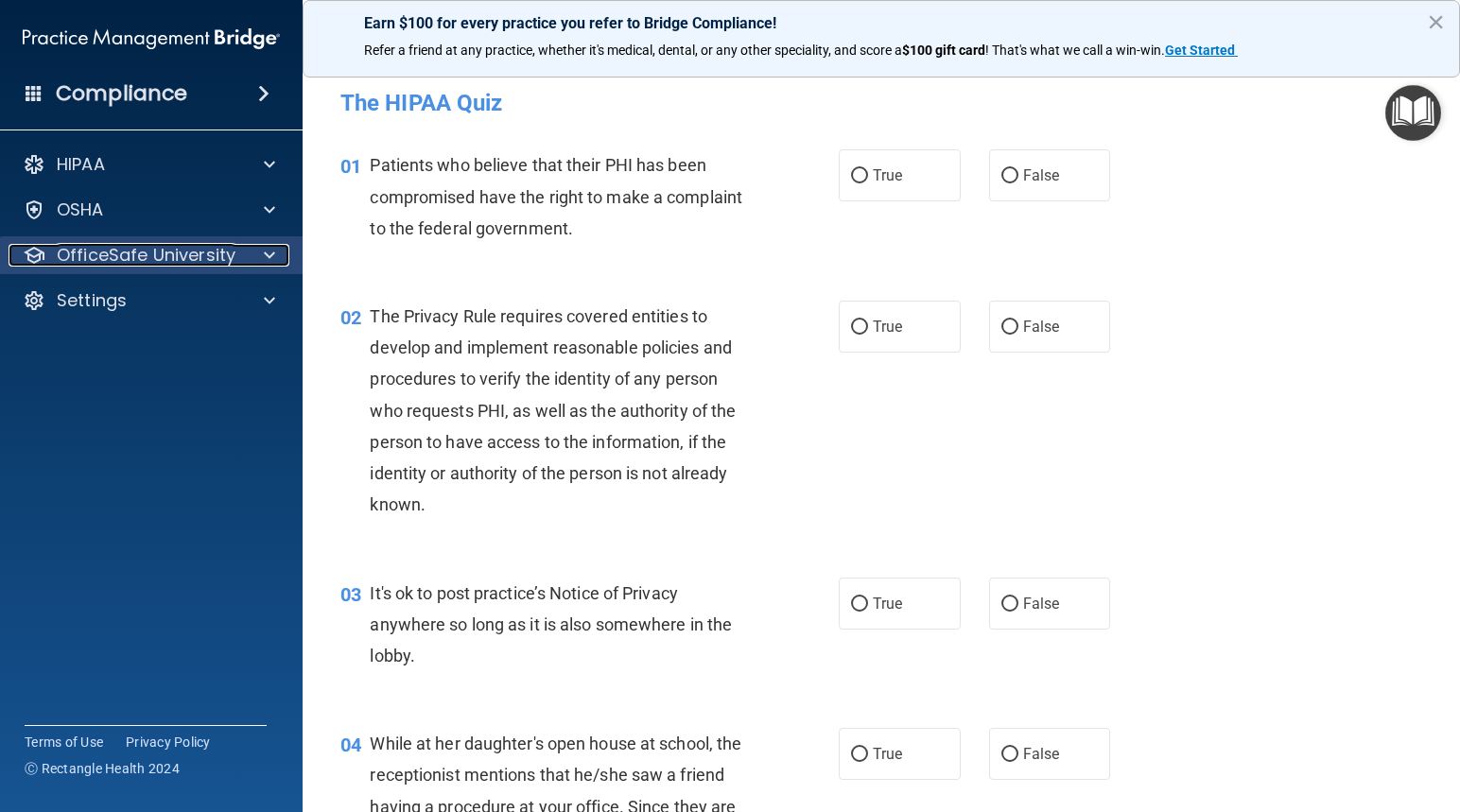
click at [117, 252] on p "OfficeSafe University" at bounding box center [145, 255] width 179 height 23
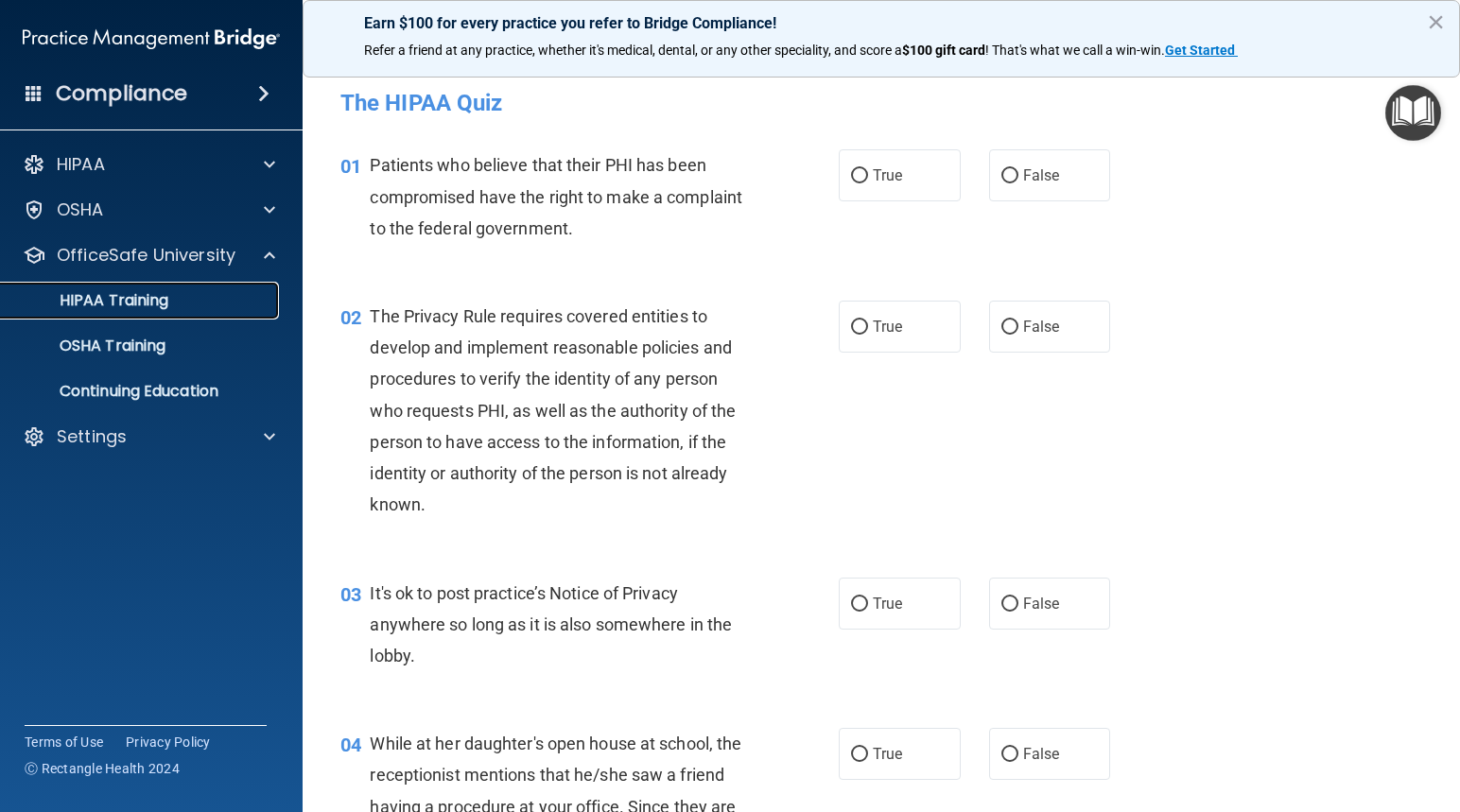
click at [114, 296] on p "HIPAA Training" at bounding box center [90, 300] width 156 height 19
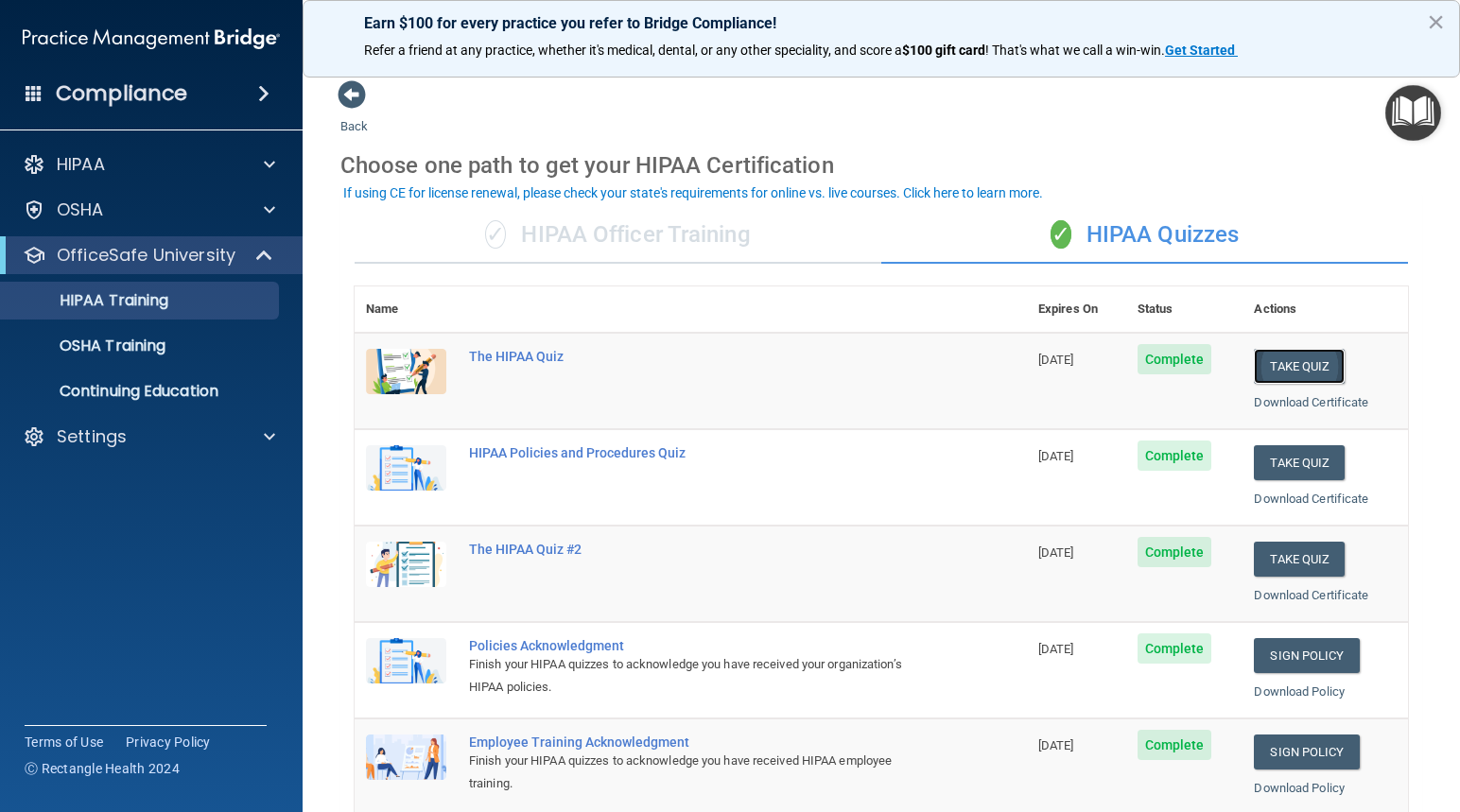
click at [1272, 369] on button "Take Quiz" at bounding box center [1298, 366] width 91 height 35
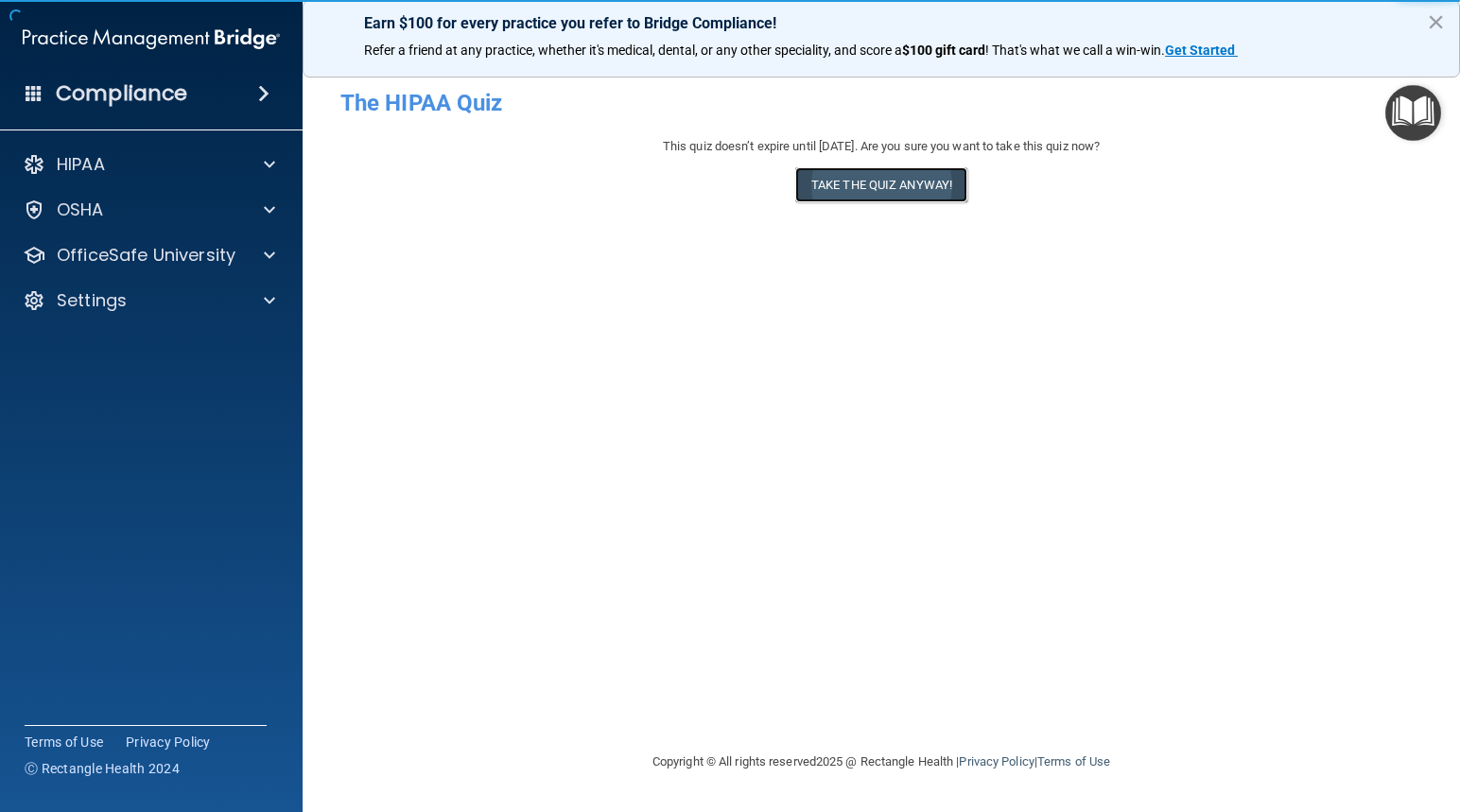
click at [909, 181] on button "Take the quiz anyway!" at bounding box center [881, 185] width 172 height 35
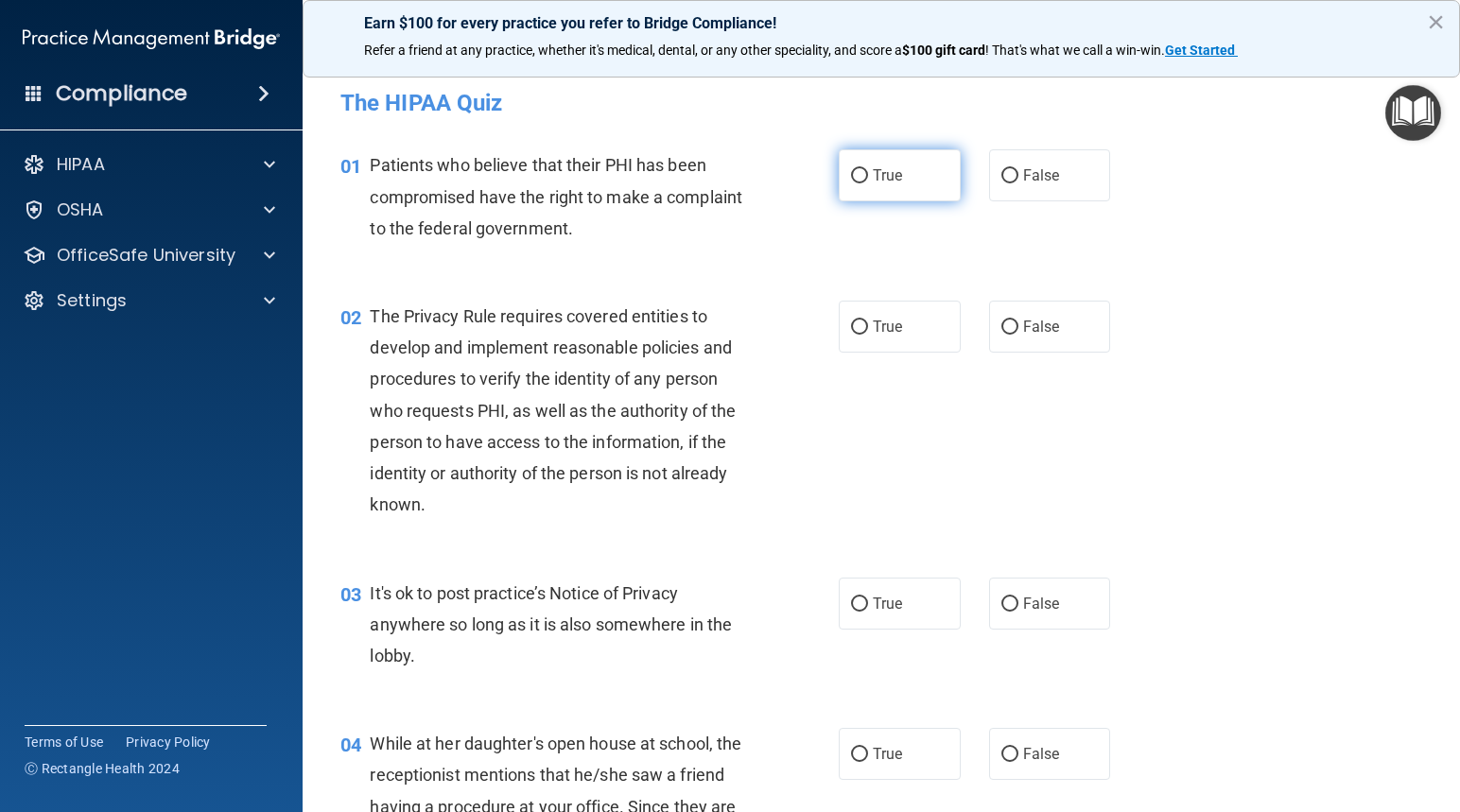
click at [854, 169] on input "True" at bounding box center [859, 176] width 17 height 14
radio input "true"
click at [854, 604] on input "True" at bounding box center [859, 604] width 17 height 14
radio input "true"
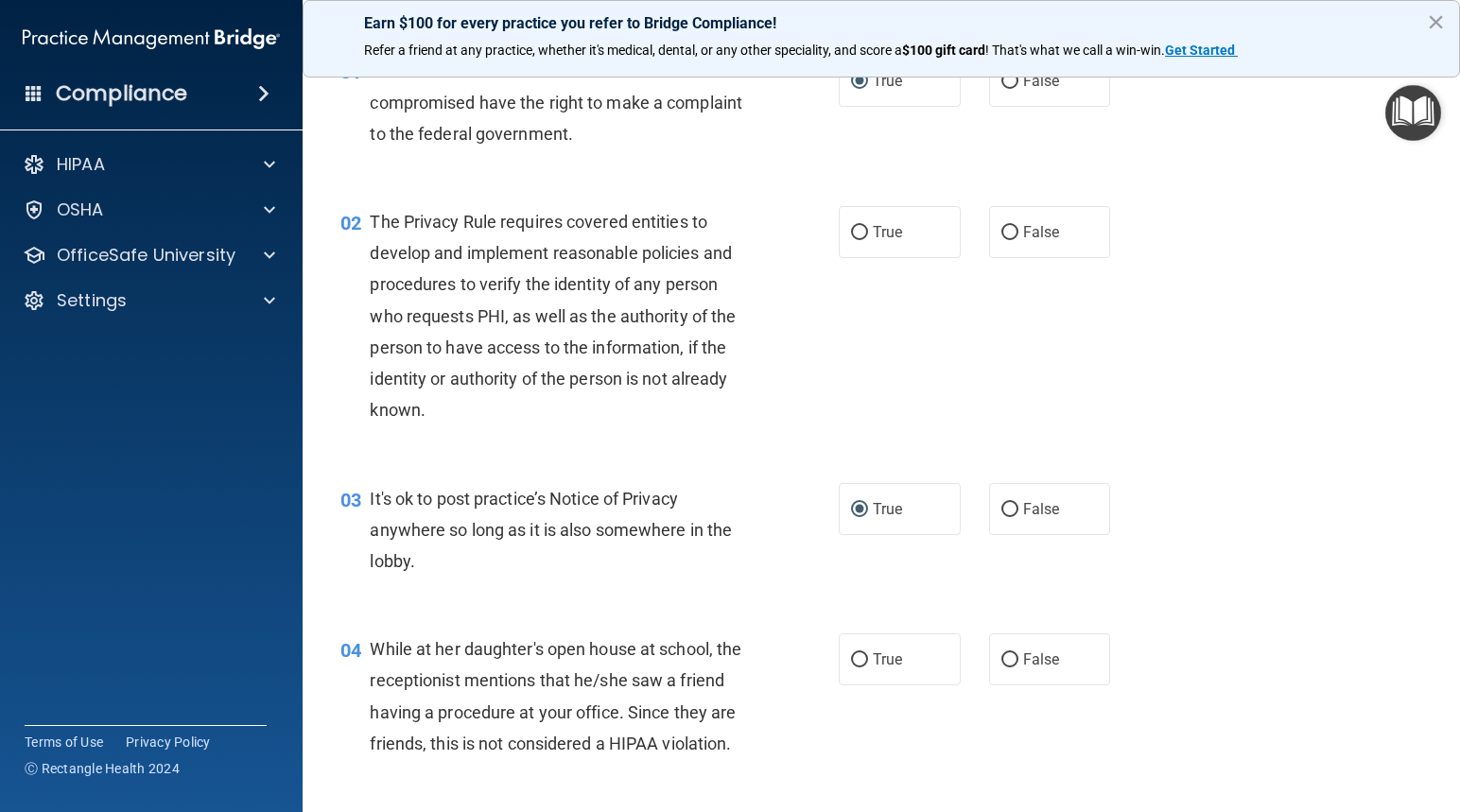
scroll to position [189, 0]
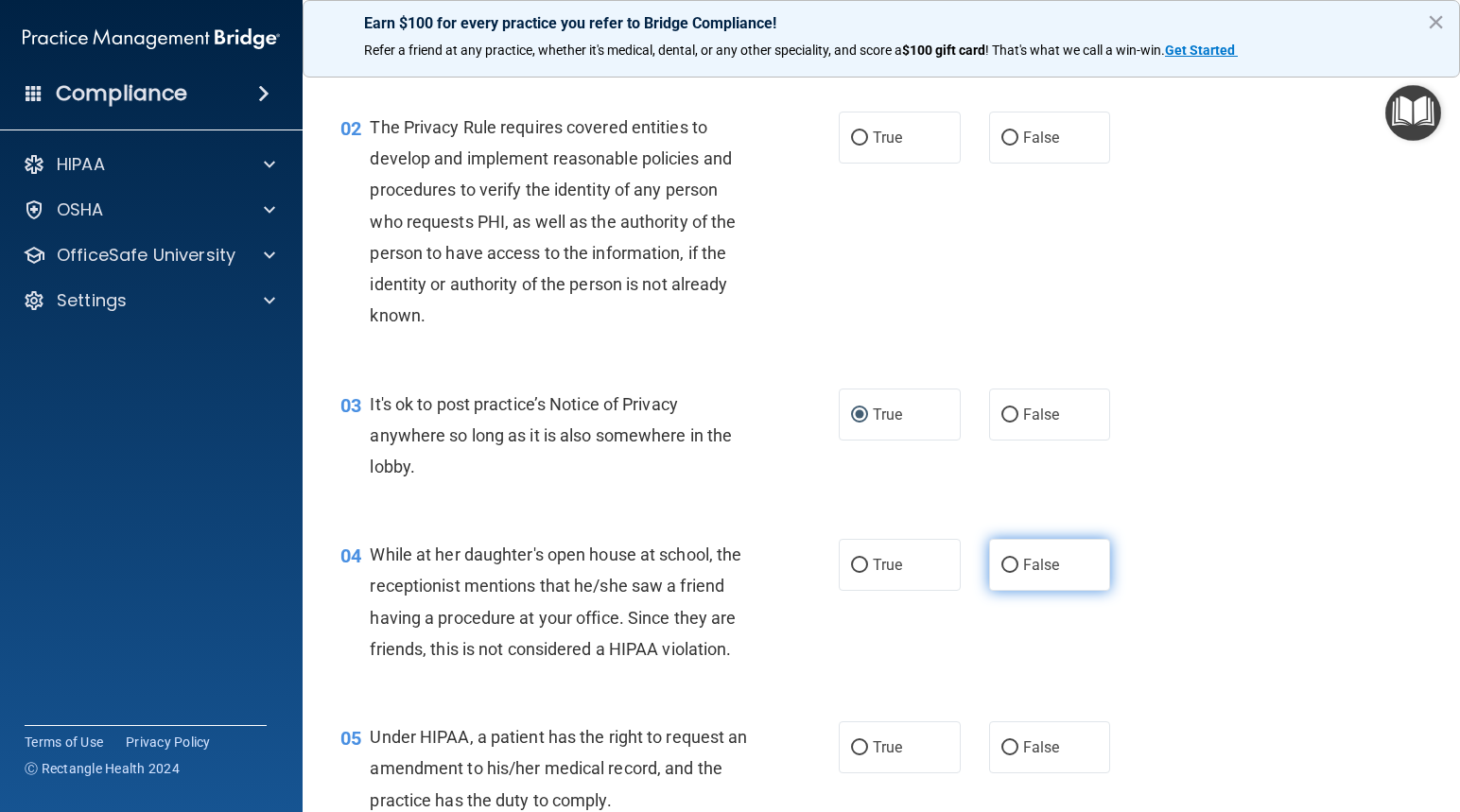
click at [1001, 563] on input "False" at bounding box center [1009, 565] width 17 height 14
radio input "true"
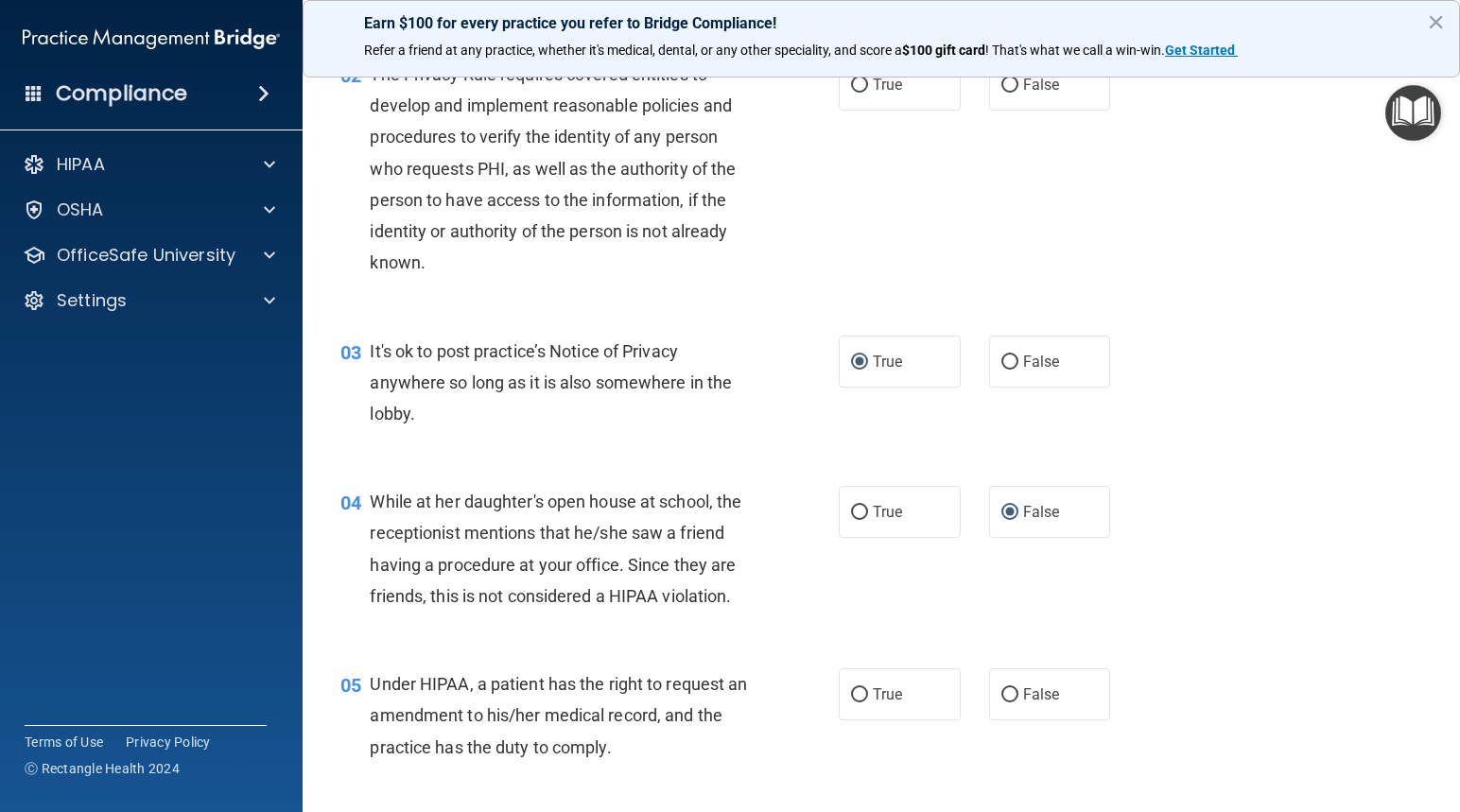
scroll to position [283, 0]
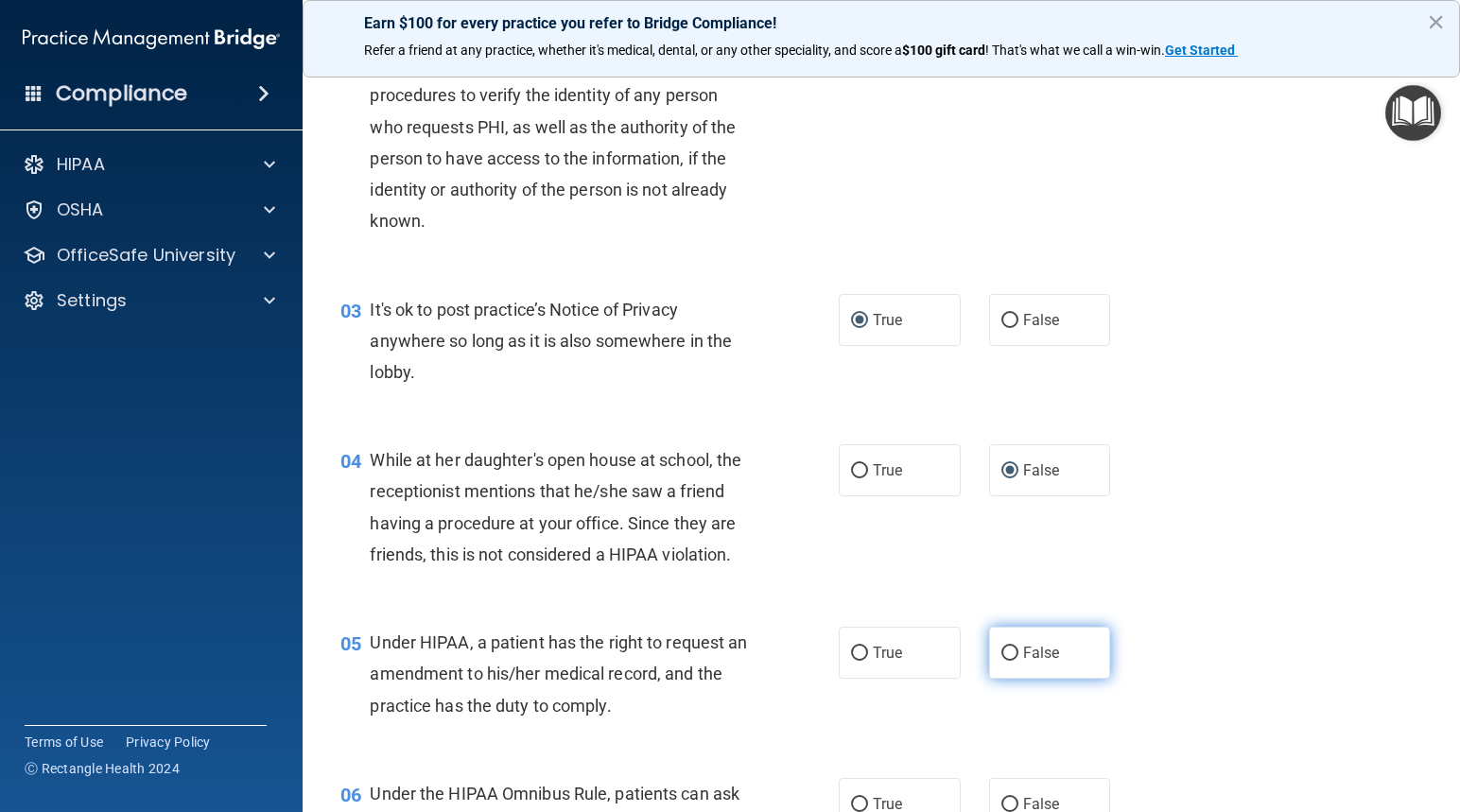
click at [1001, 652] on input "False" at bounding box center [1009, 653] width 17 height 14
radio input "true"
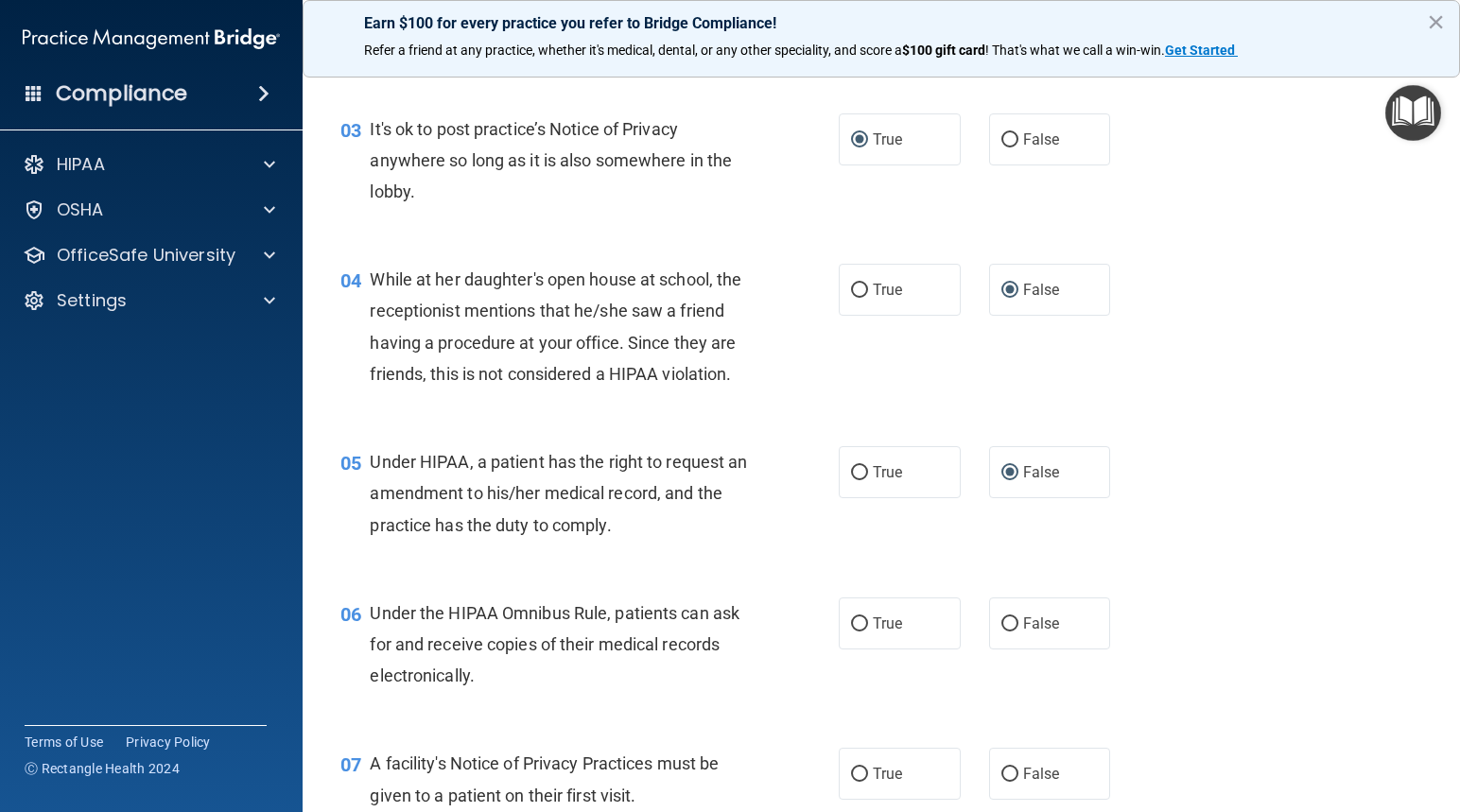
scroll to position [472, 0]
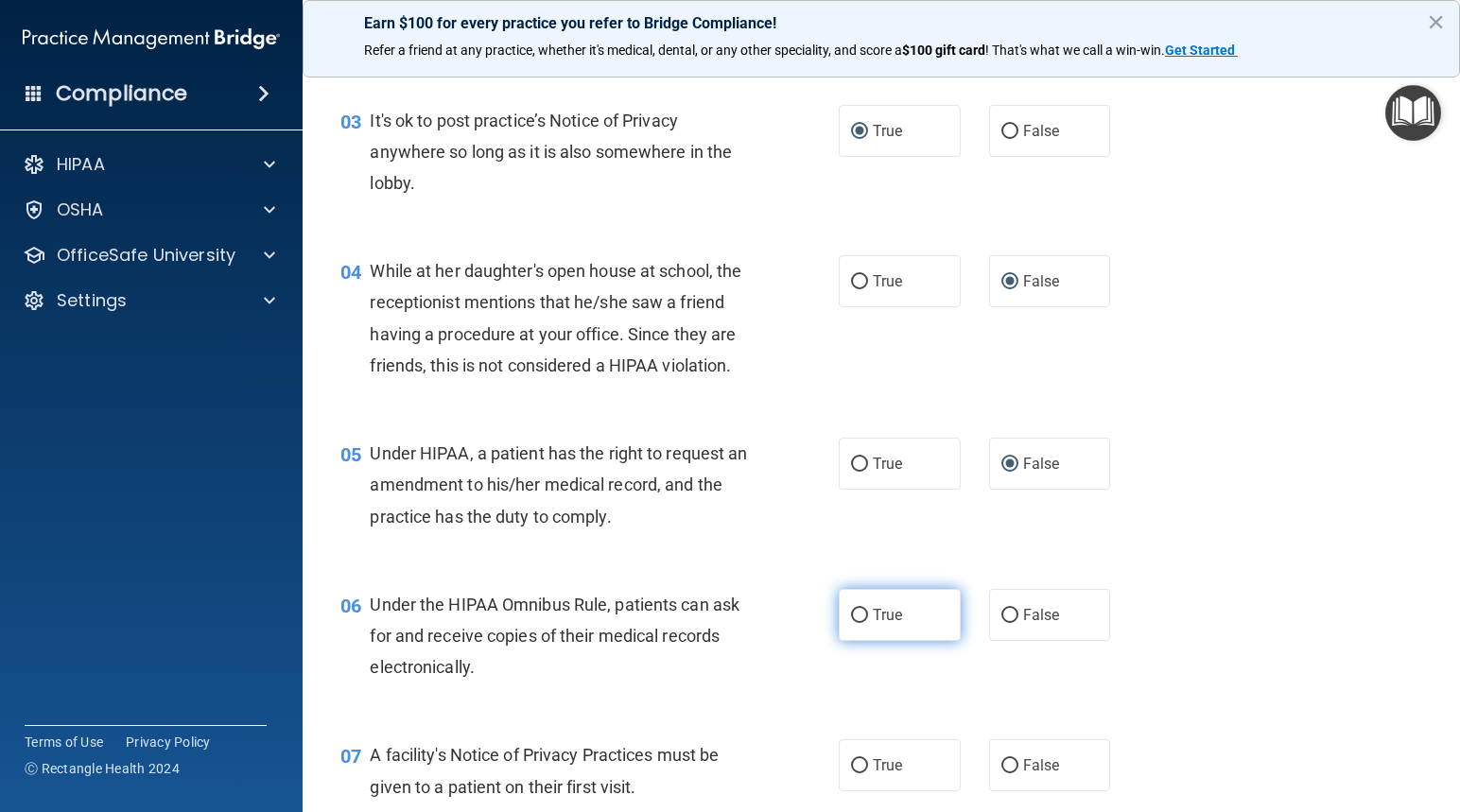
click at [851, 608] on input "True" at bounding box center [859, 615] width 17 height 14
radio input "true"
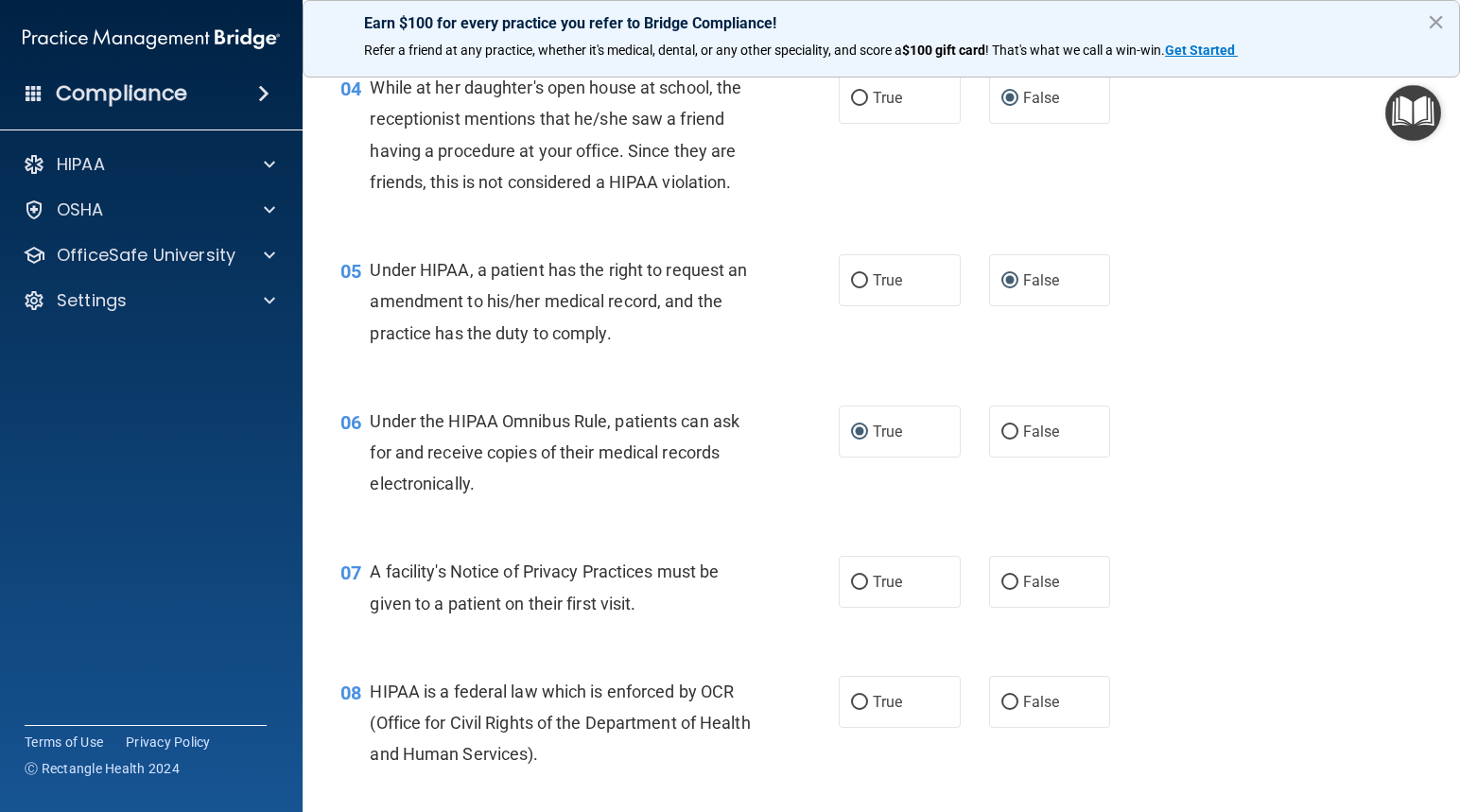
scroll to position [662, 0]
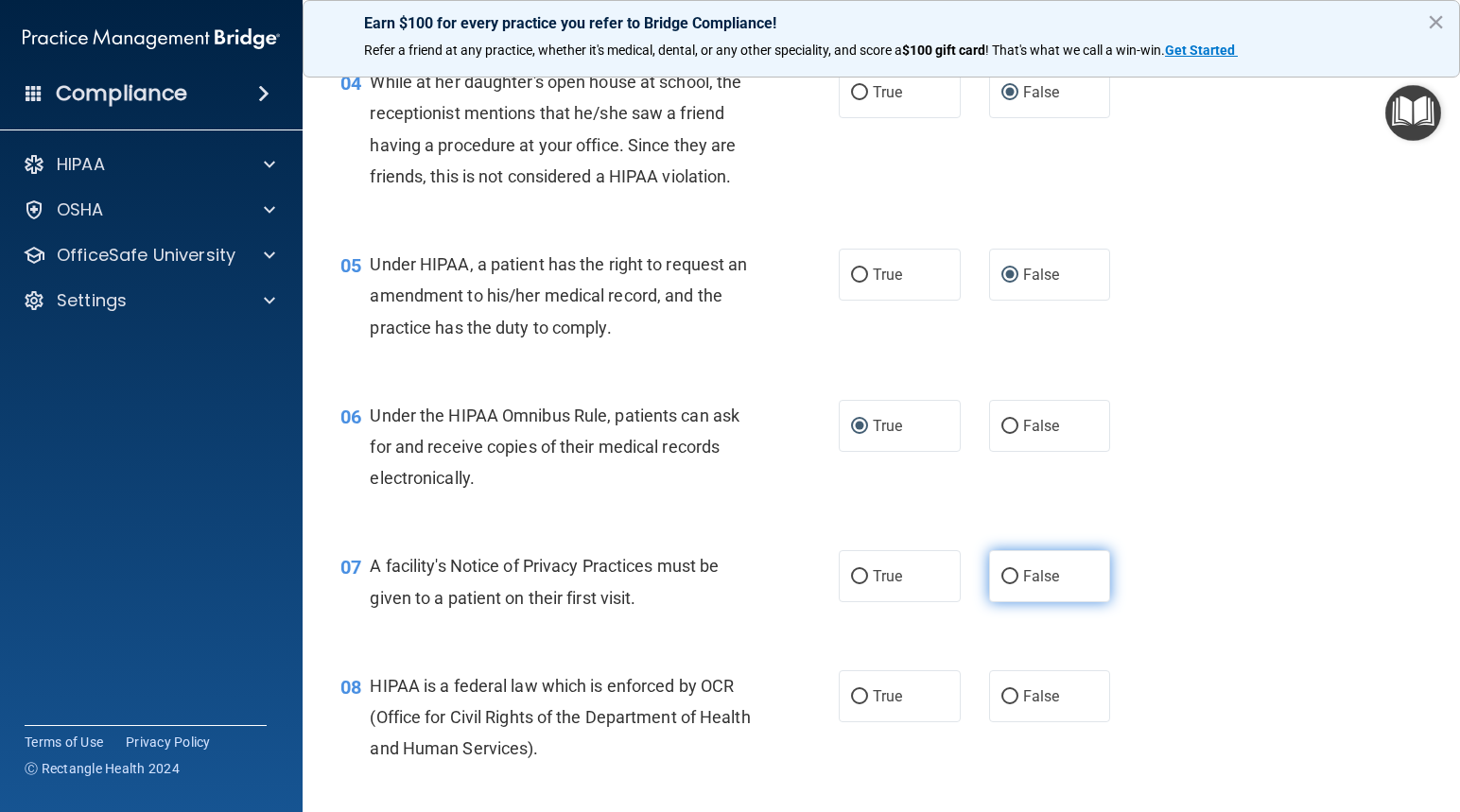
click at [995, 566] on label "False" at bounding box center [1050, 576] width 122 height 52
click at [1001, 570] on input "False" at bounding box center [1009, 577] width 17 height 14
radio input "true"
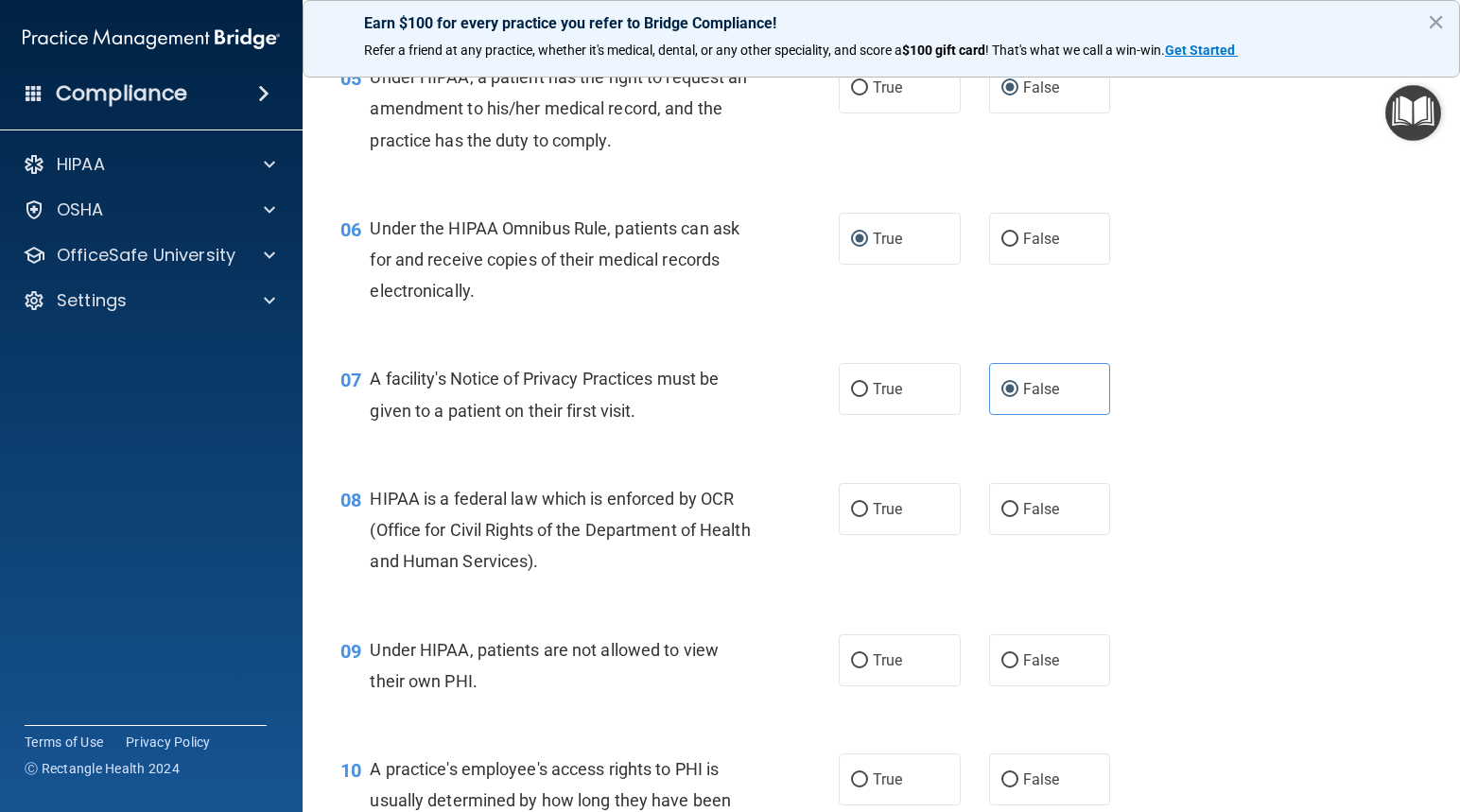
scroll to position [850, 0]
click at [857, 506] on input "True" at bounding box center [859, 508] width 17 height 14
radio input "true"
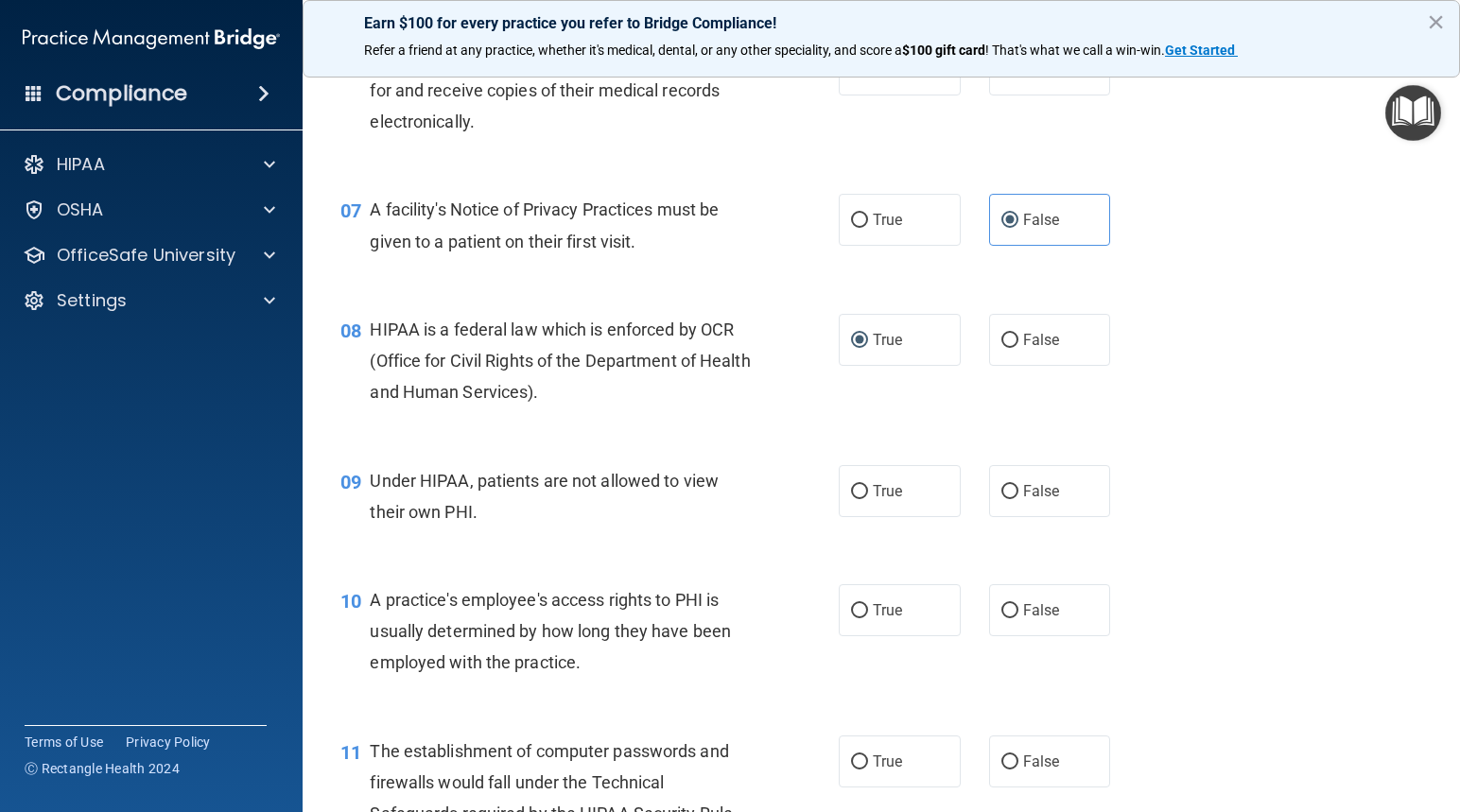
scroll to position [1040, 0]
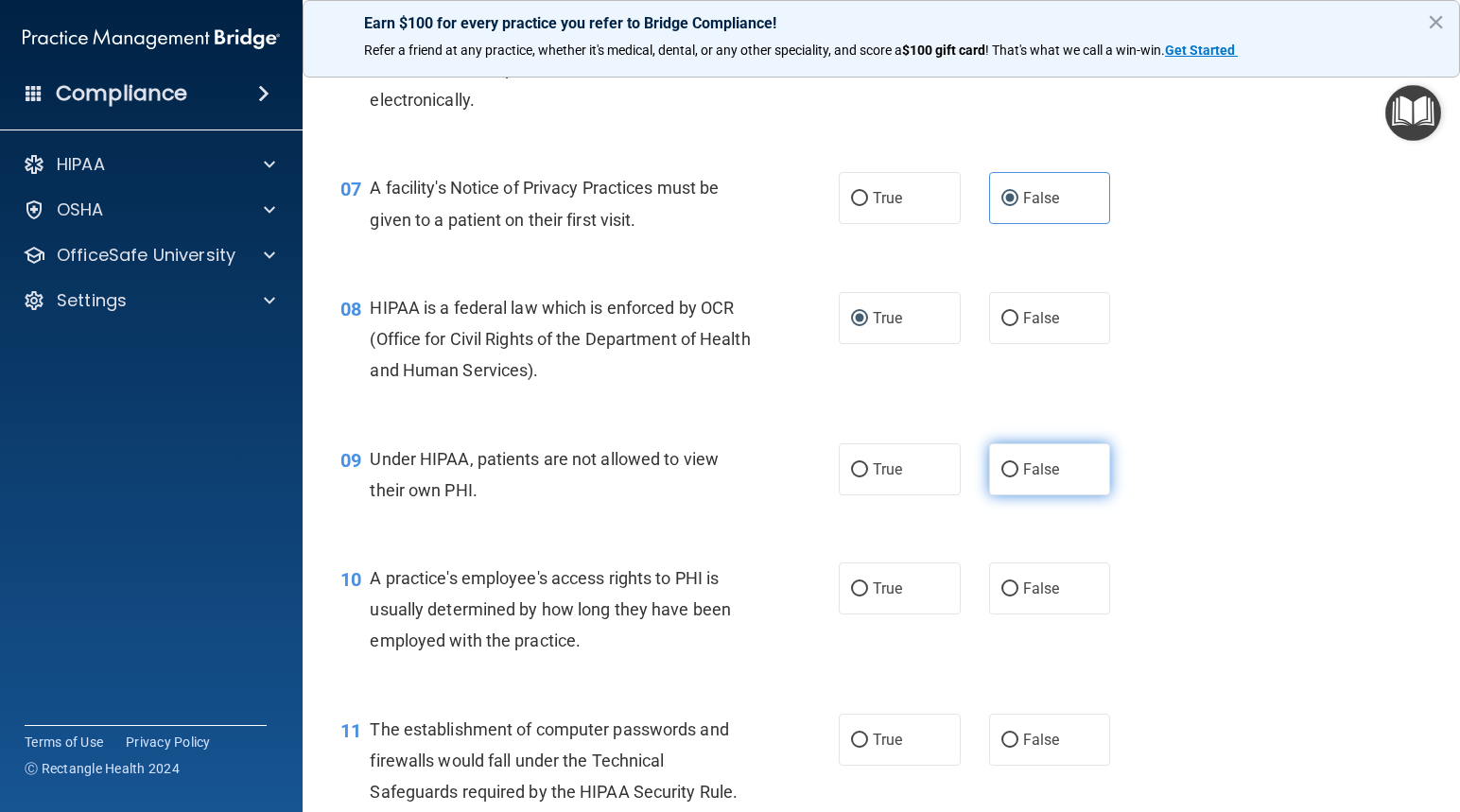
click at [1003, 475] on input "False" at bounding box center [1009, 470] width 17 height 14
radio input "true"
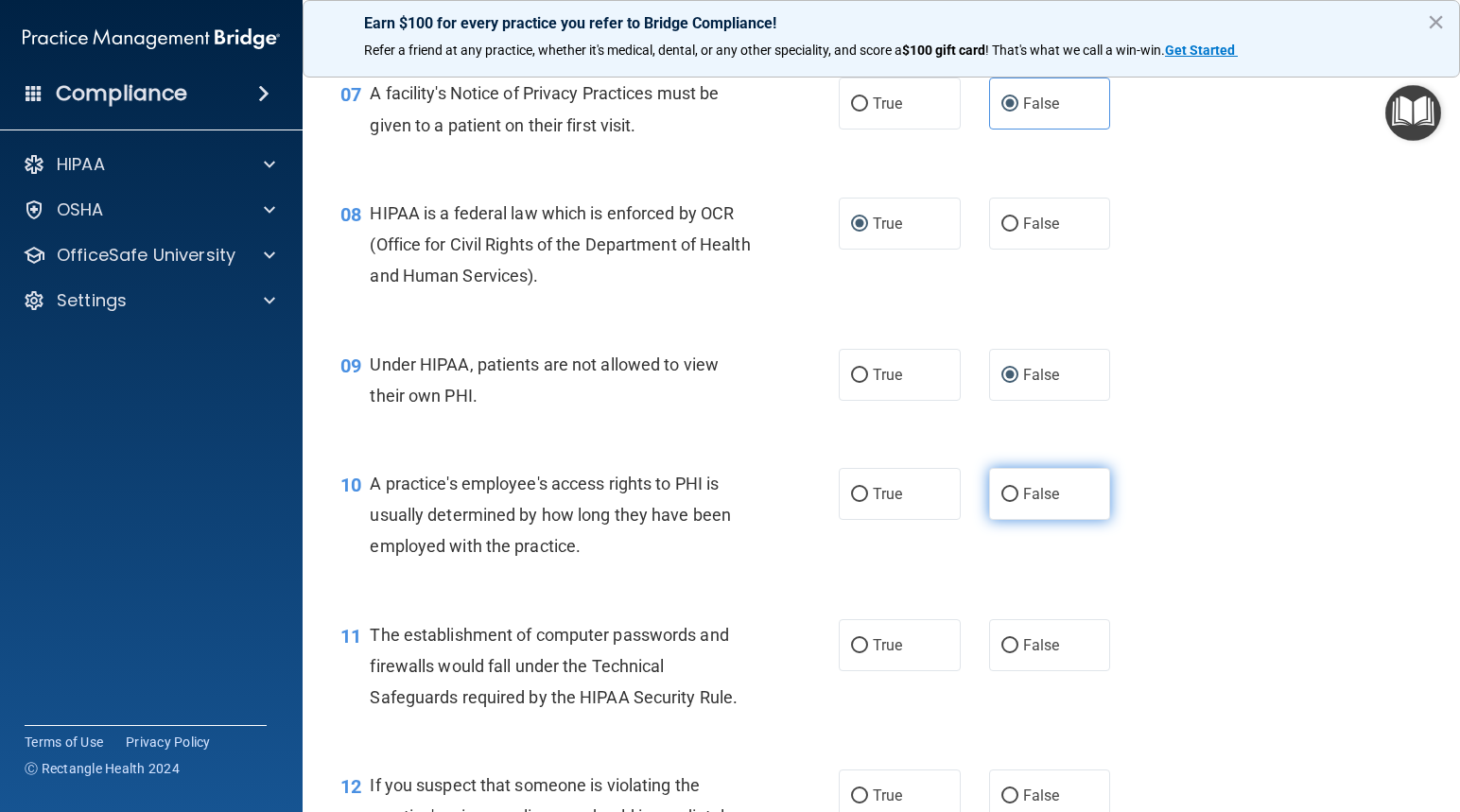
click at [1001, 494] on input "False" at bounding box center [1009, 494] width 17 height 14
radio input "true"
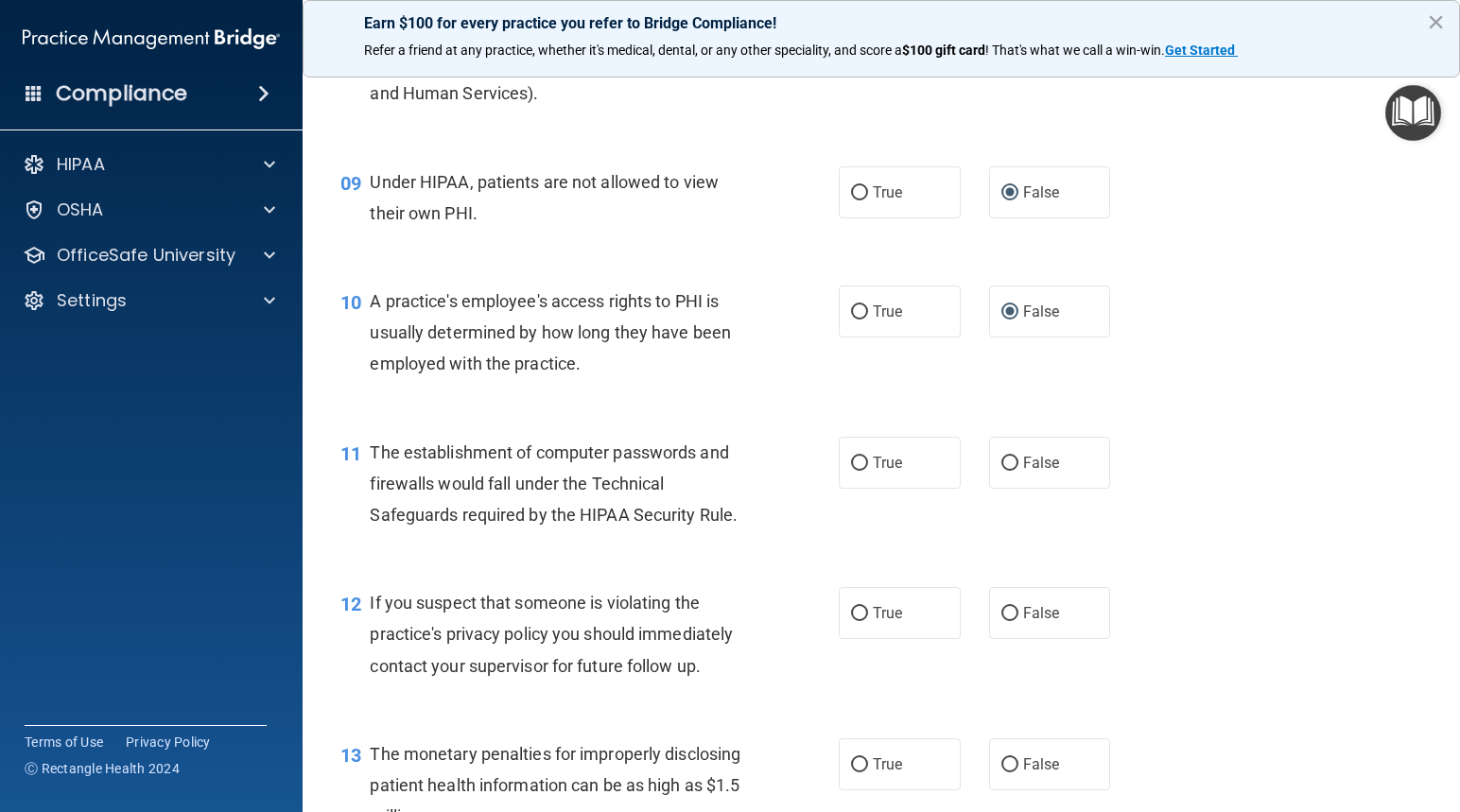
scroll to position [1323, 0]
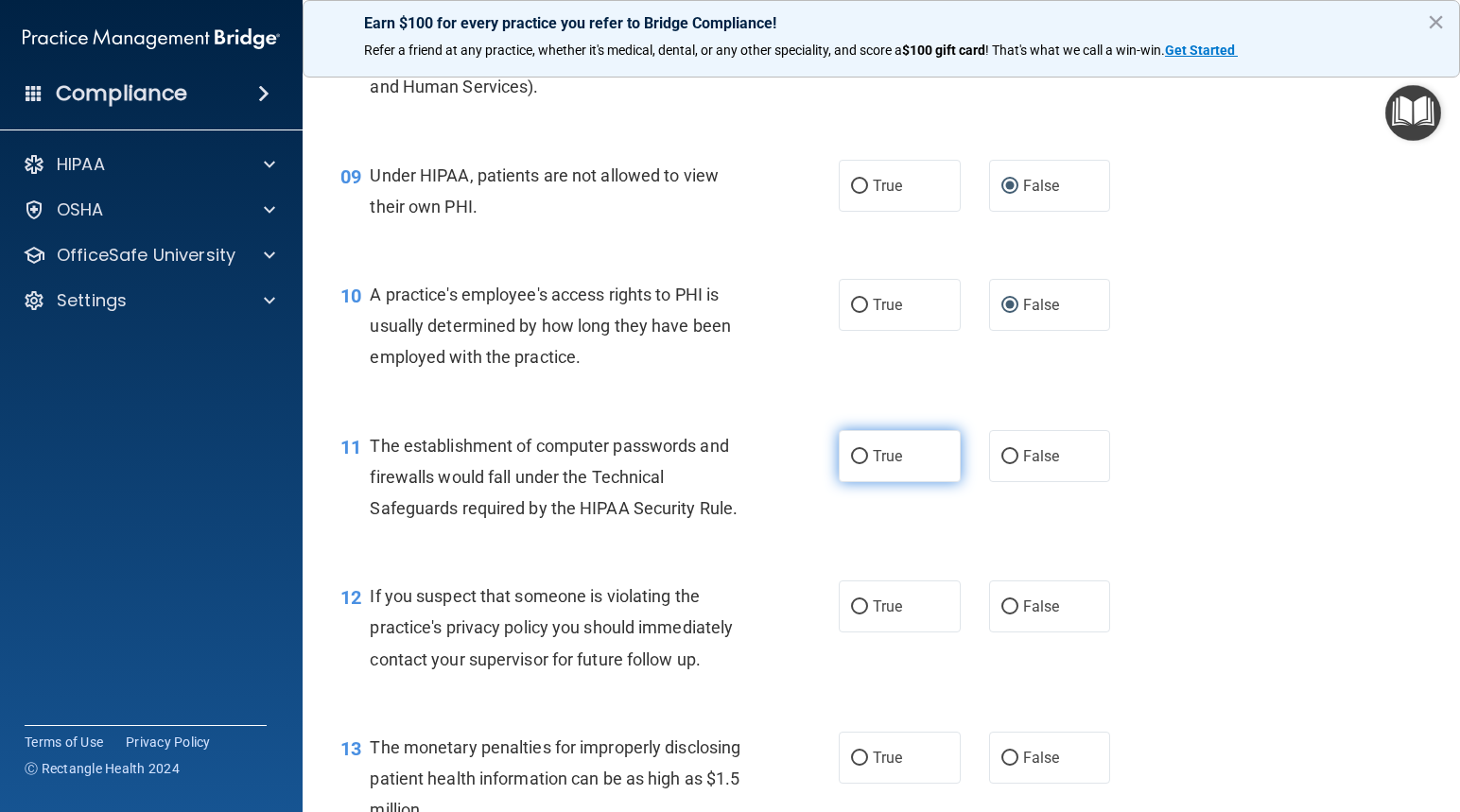
click at [852, 450] on input "True" at bounding box center [859, 456] width 17 height 14
radio input "true"
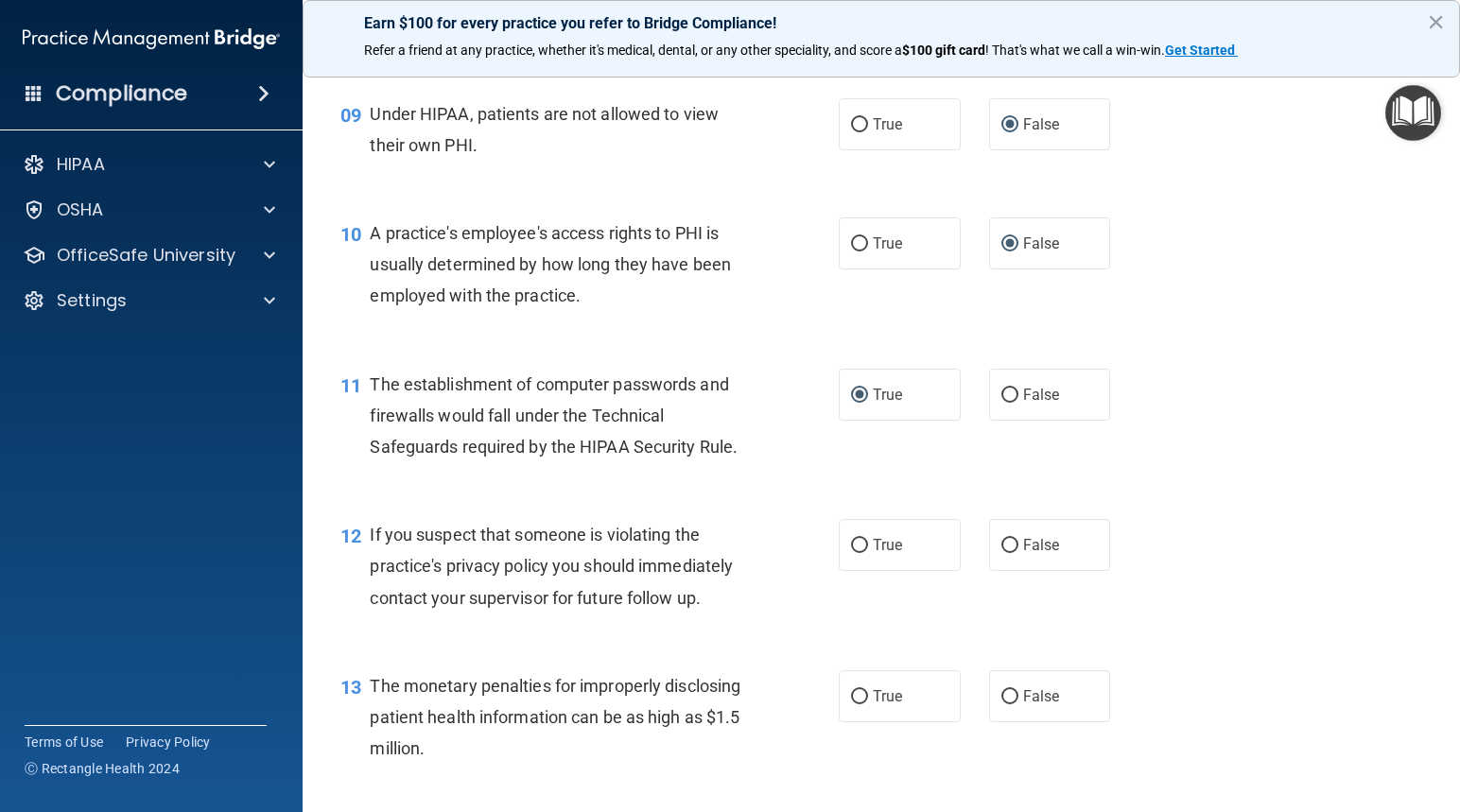
scroll to position [1417, 0]
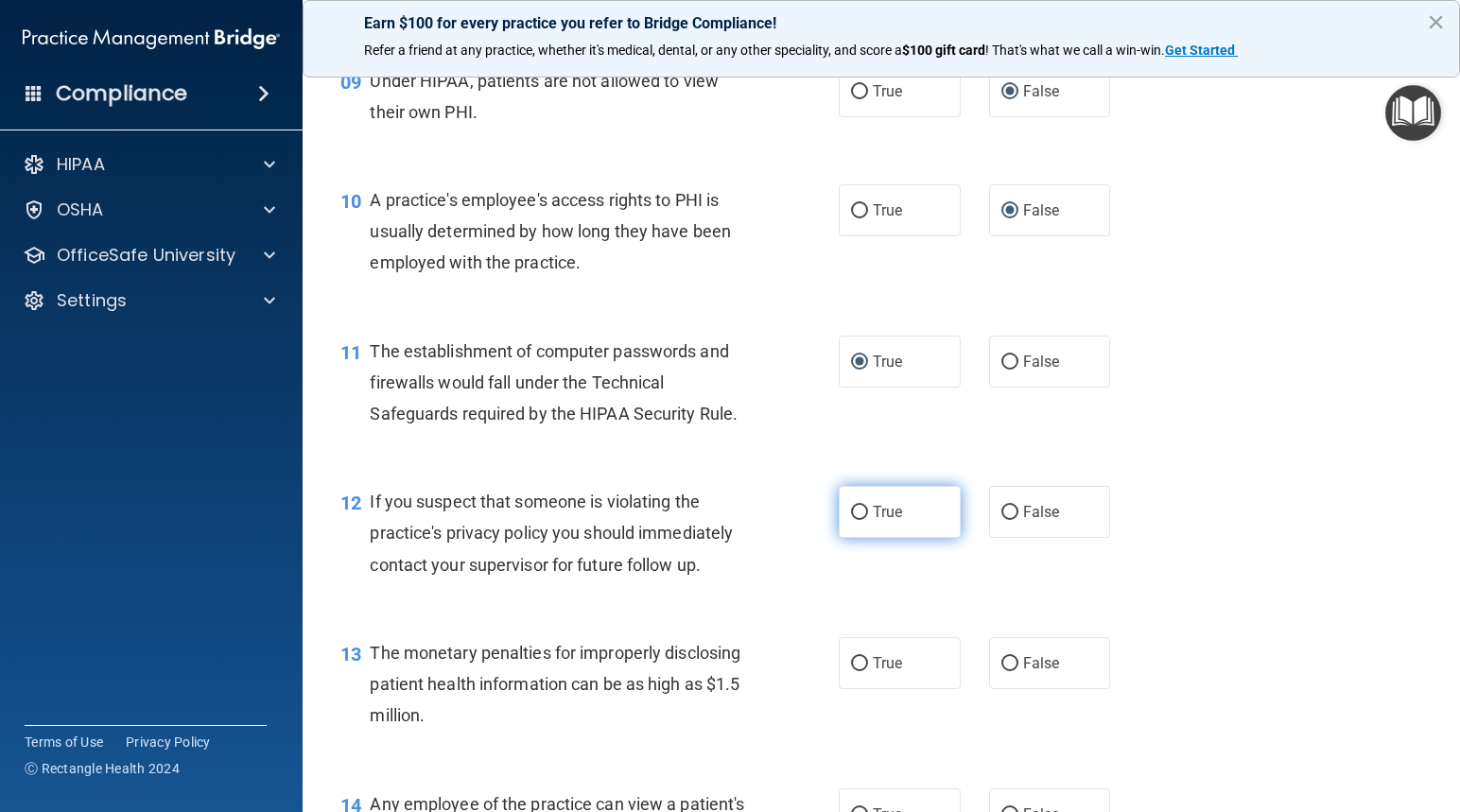
click at [853, 516] on input "True" at bounding box center [859, 513] width 17 height 14
radio input "true"
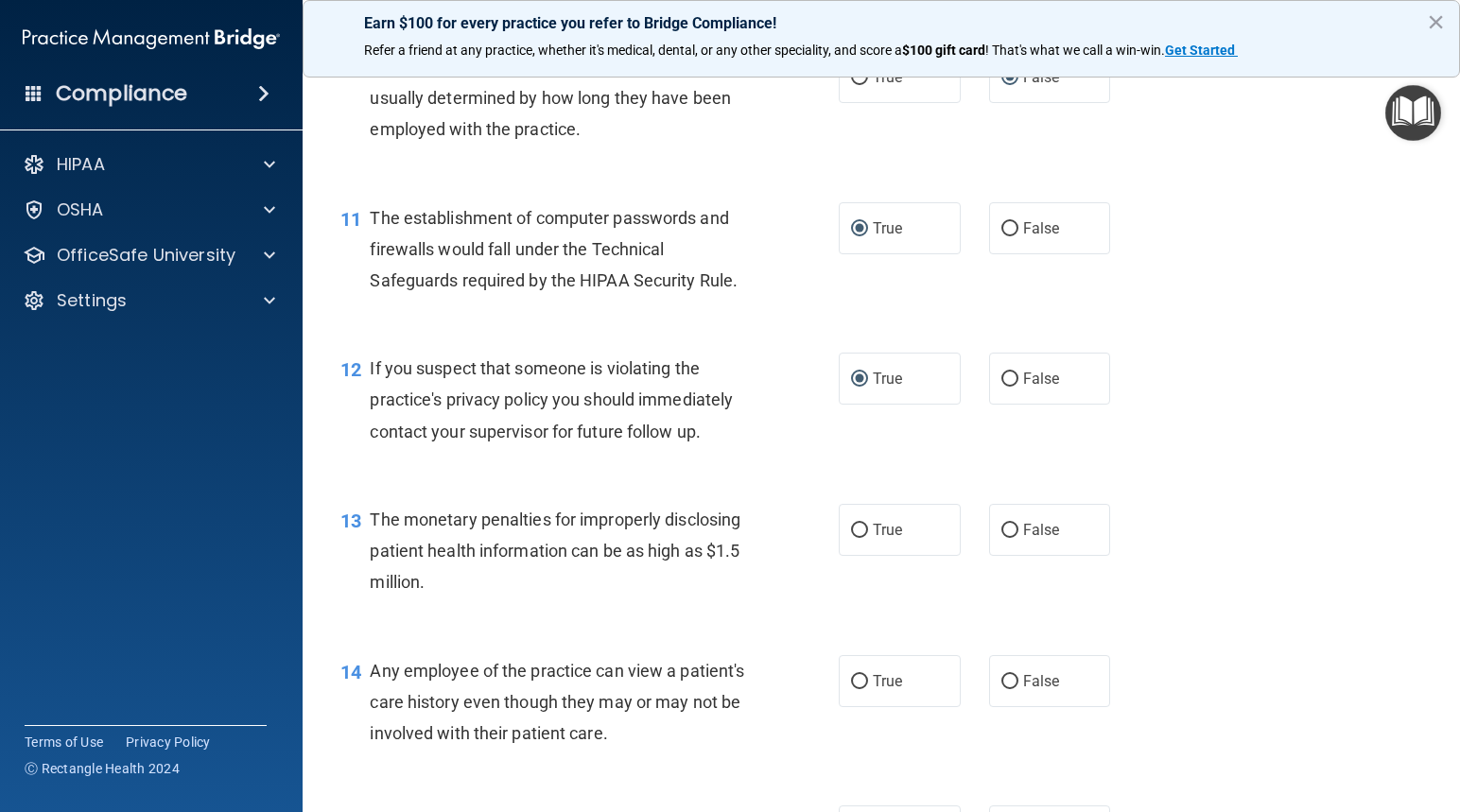
scroll to position [1607, 0]
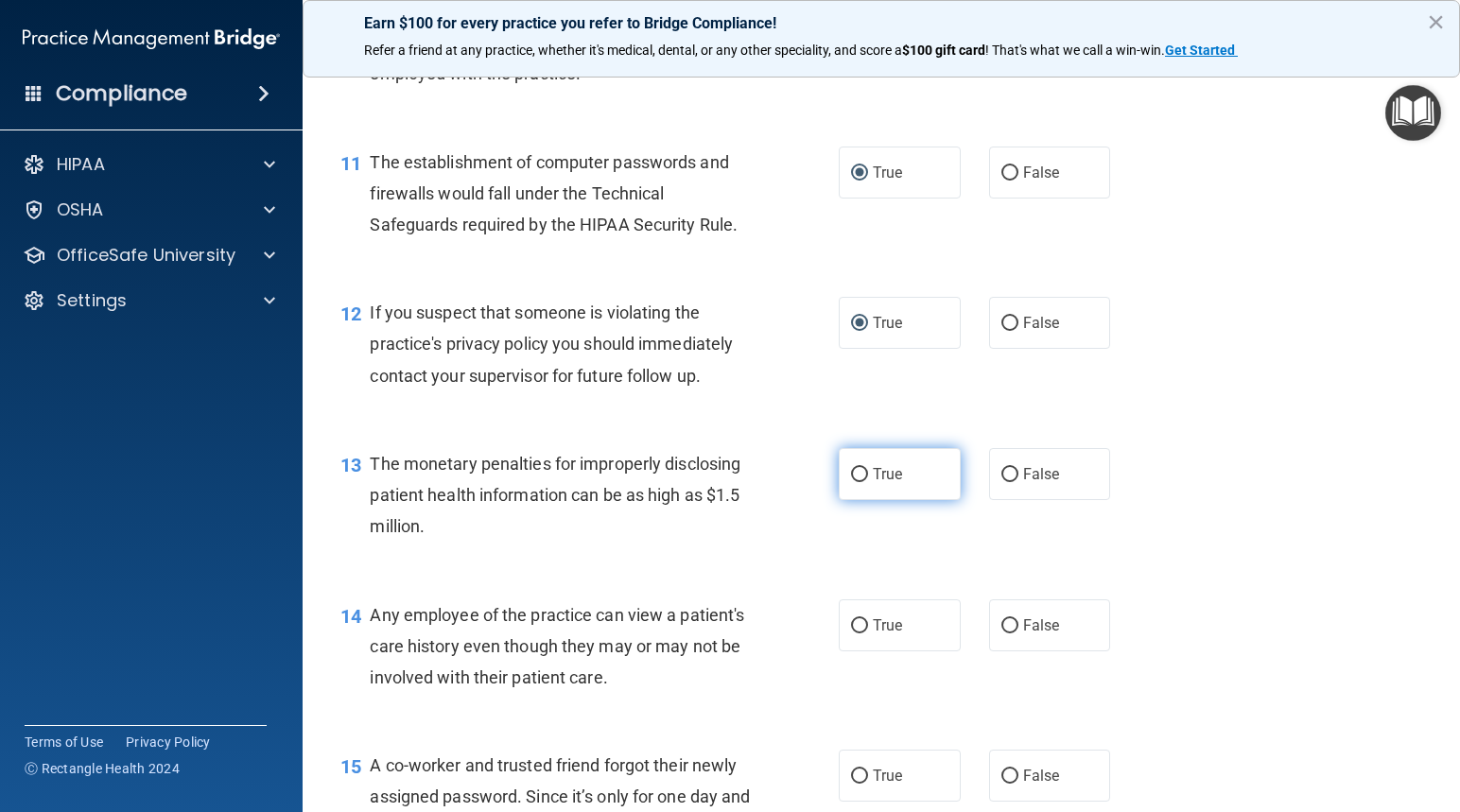
click at [856, 474] on input "True" at bounding box center [859, 474] width 17 height 14
radio input "true"
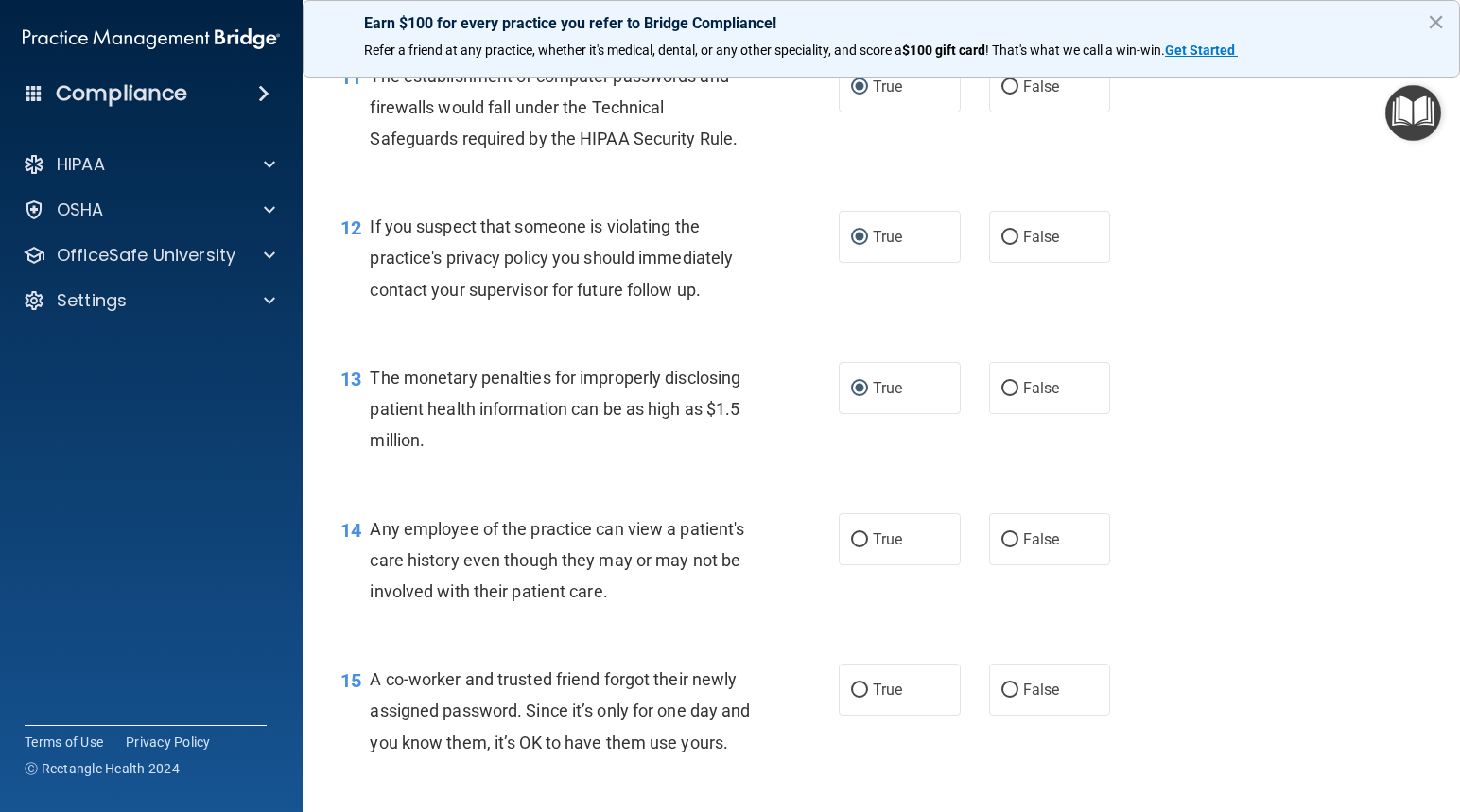
scroll to position [1795, 0]
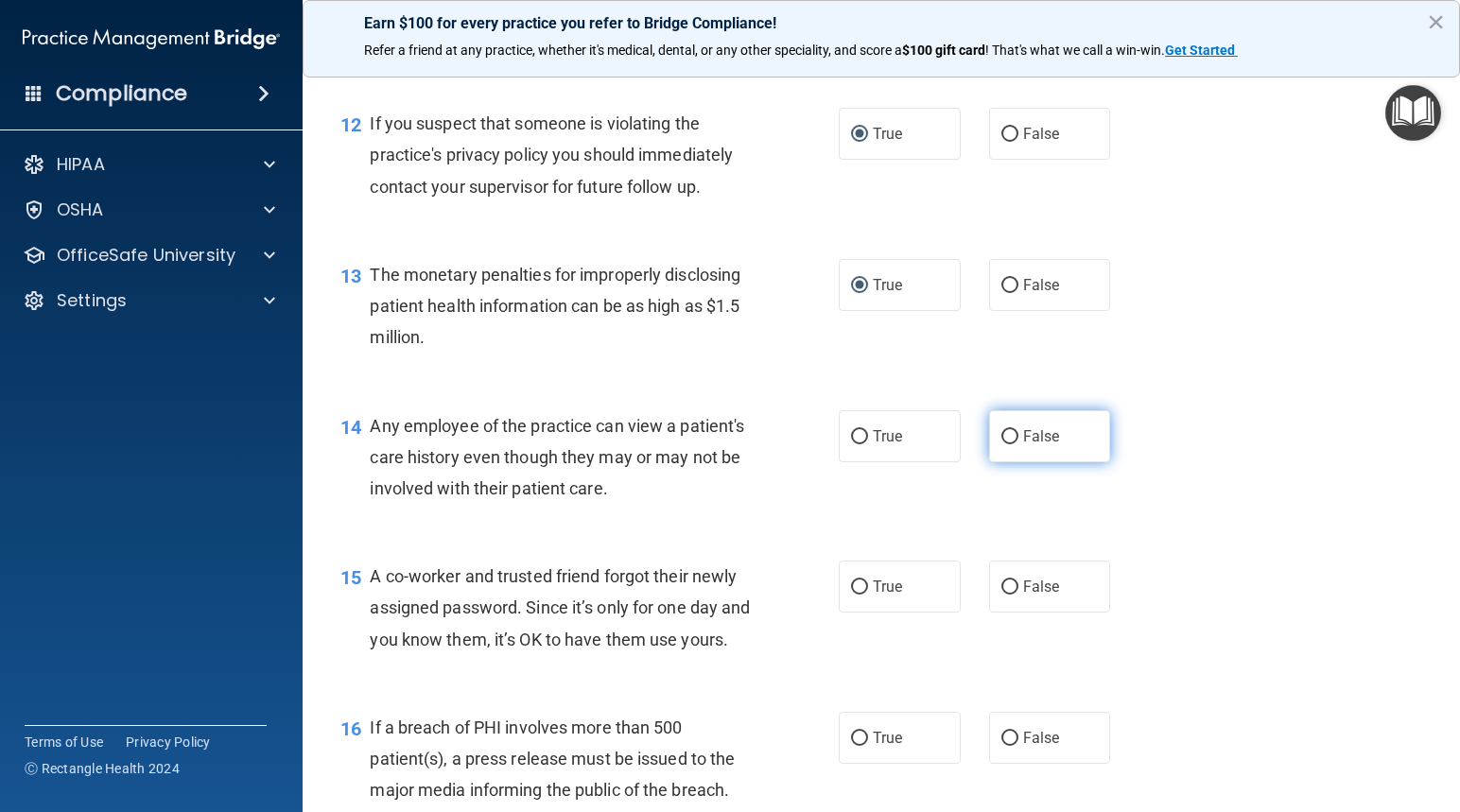
click at [1001, 431] on input "False" at bounding box center [1009, 437] width 17 height 14
radio input "true"
click at [1001, 583] on input "False" at bounding box center [1009, 587] width 17 height 14
radio input "true"
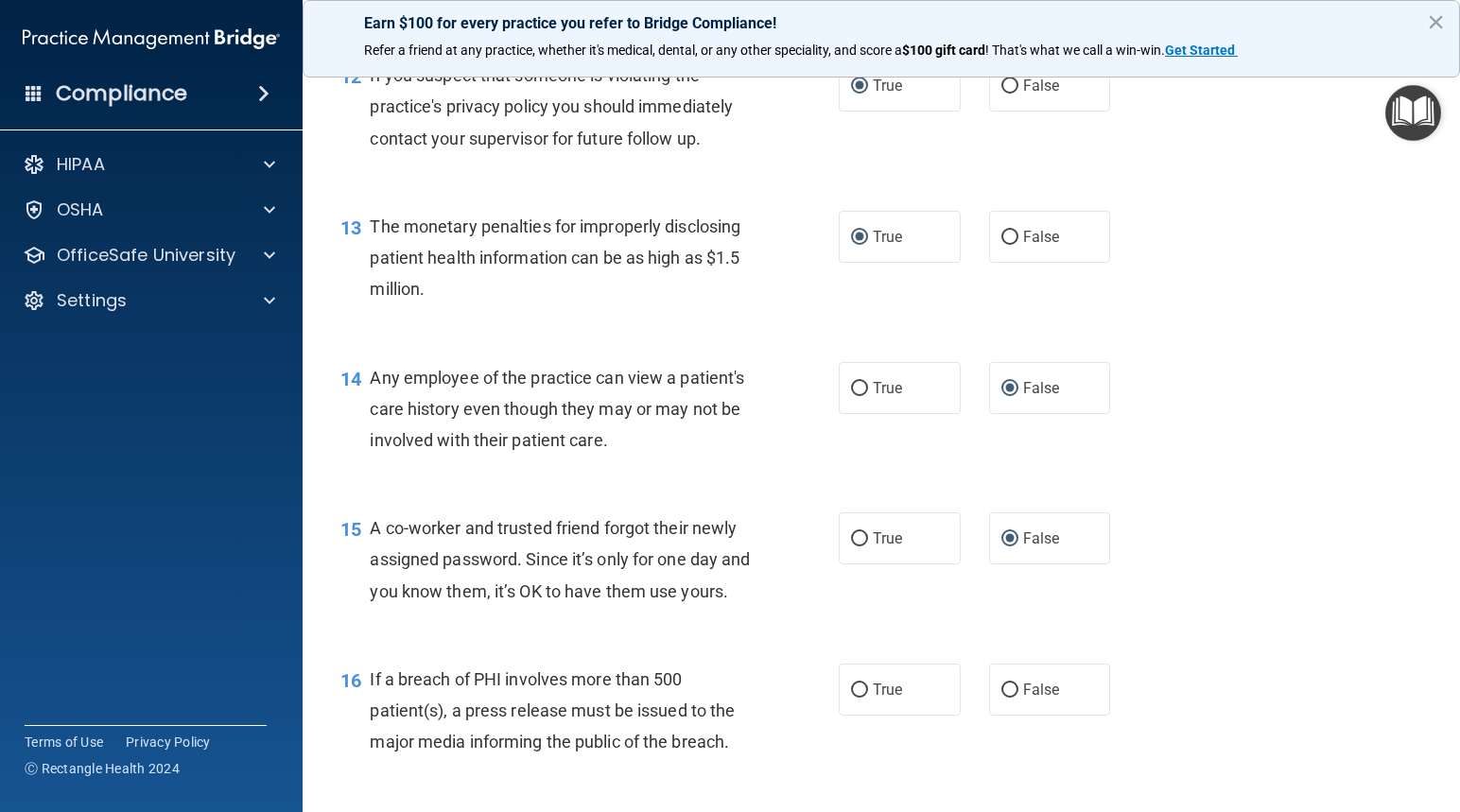
scroll to position [1985, 0]
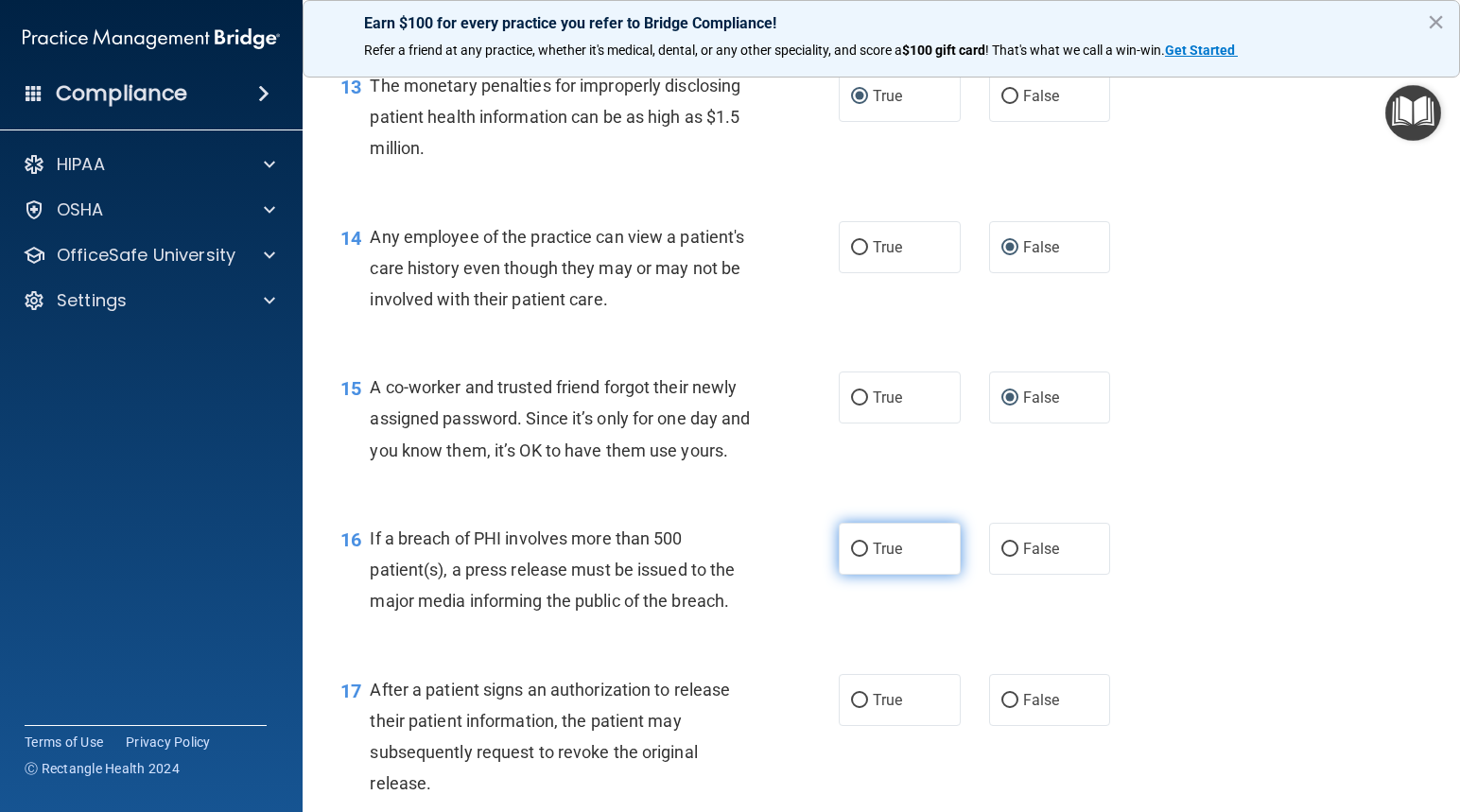
click at [852, 557] on input "True" at bounding box center [859, 549] width 17 height 14
radio input "true"
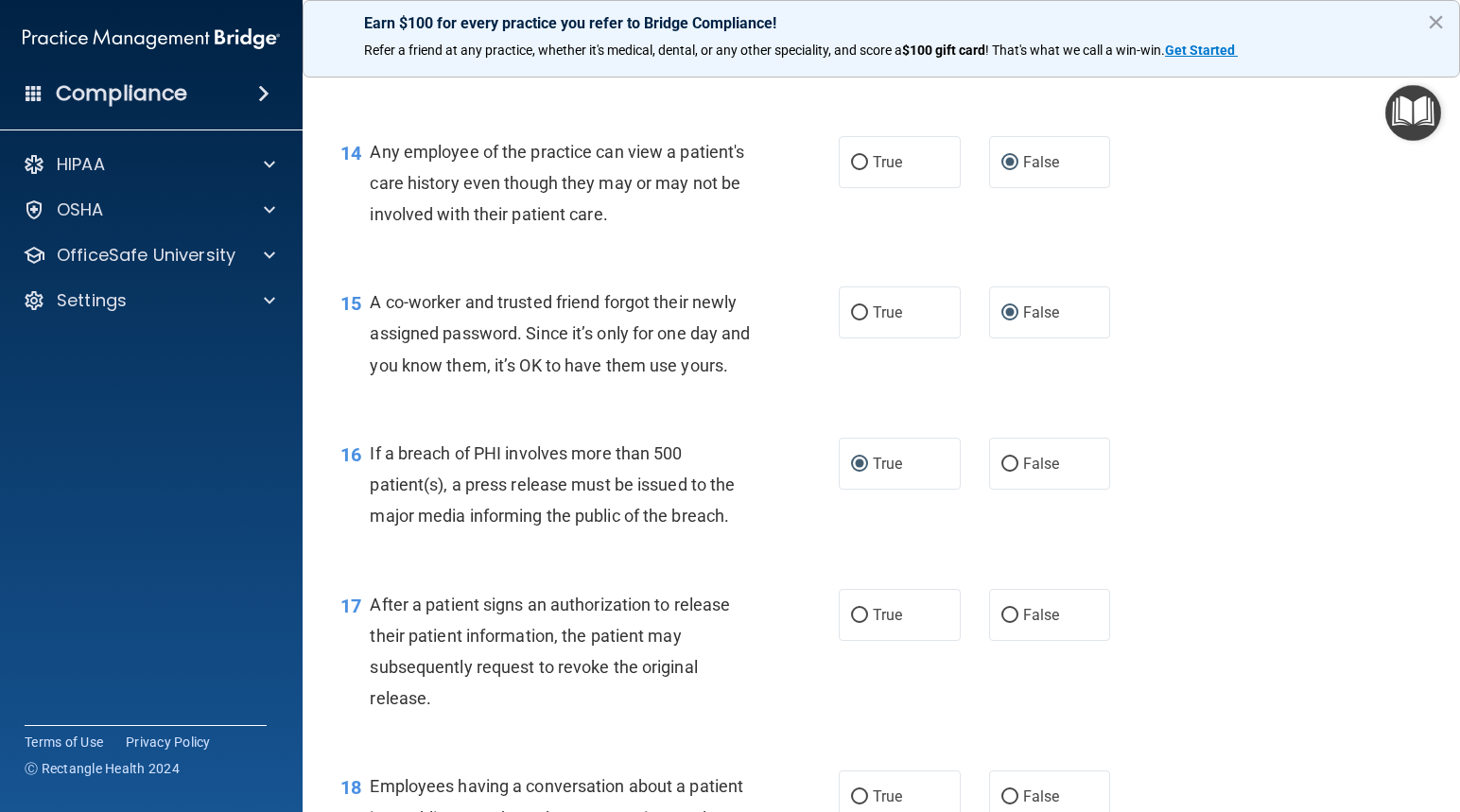
scroll to position [2174, 0]
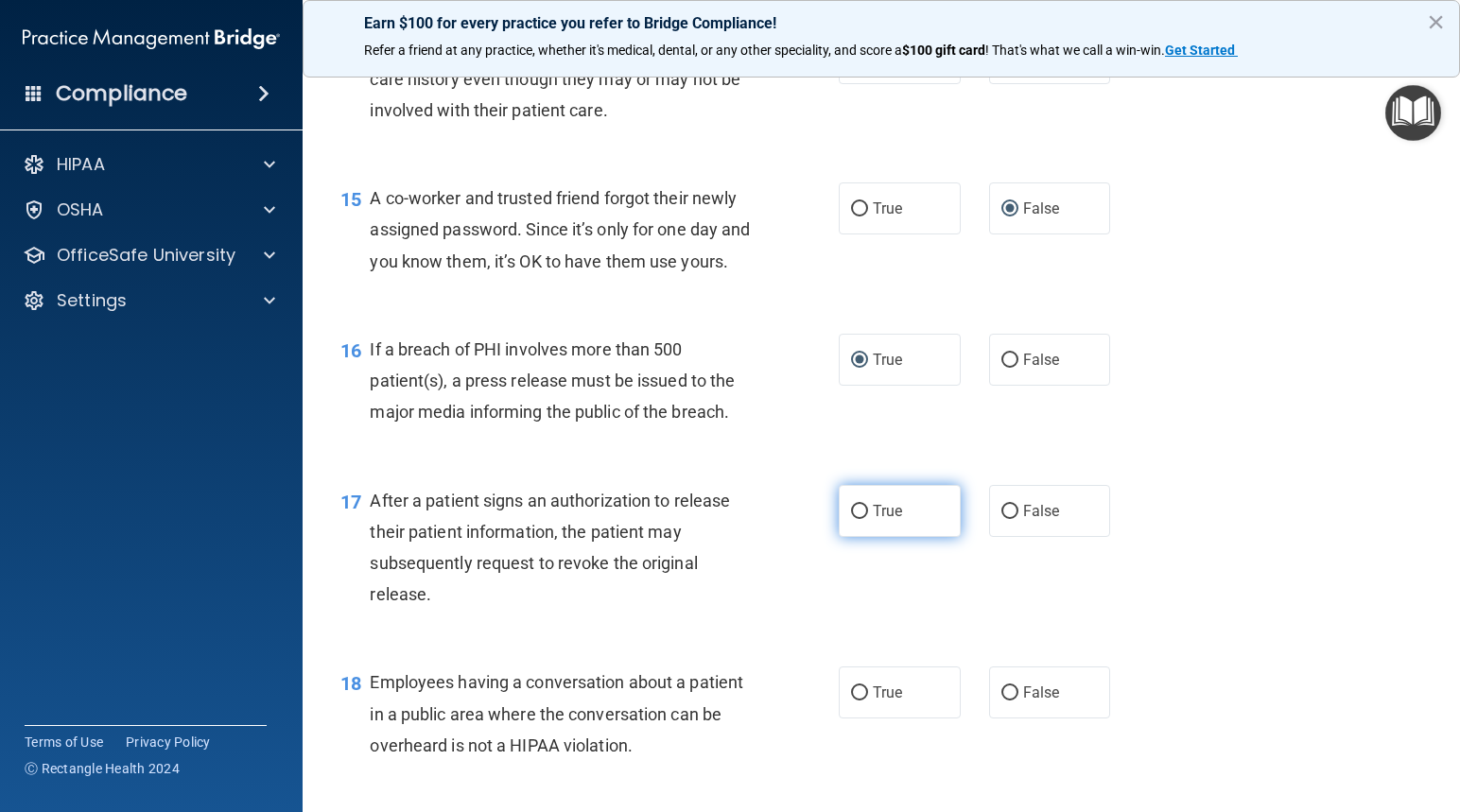
click at [860, 518] on input "True" at bounding box center [859, 512] width 17 height 14
radio input "true"
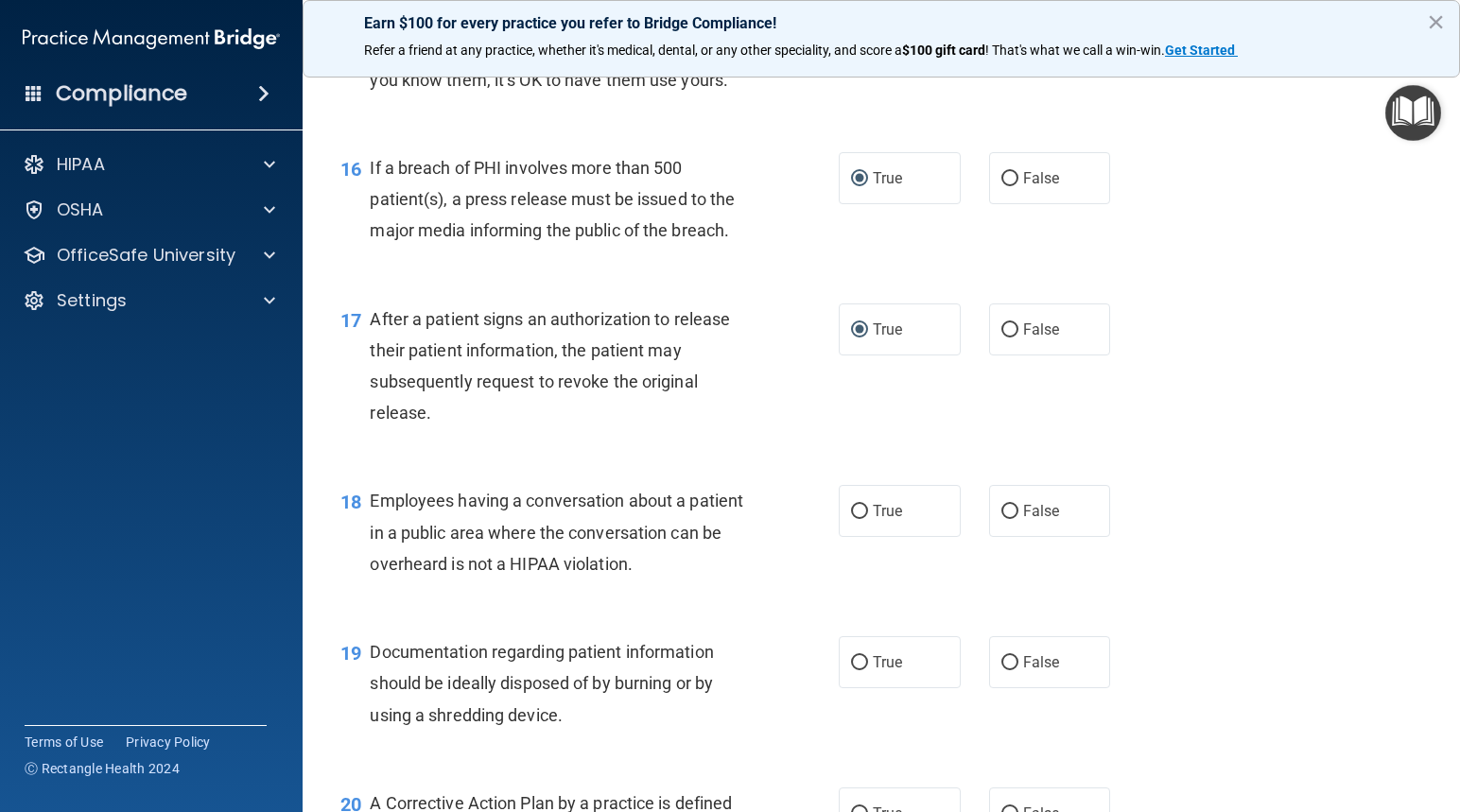
scroll to position [2362, 0]
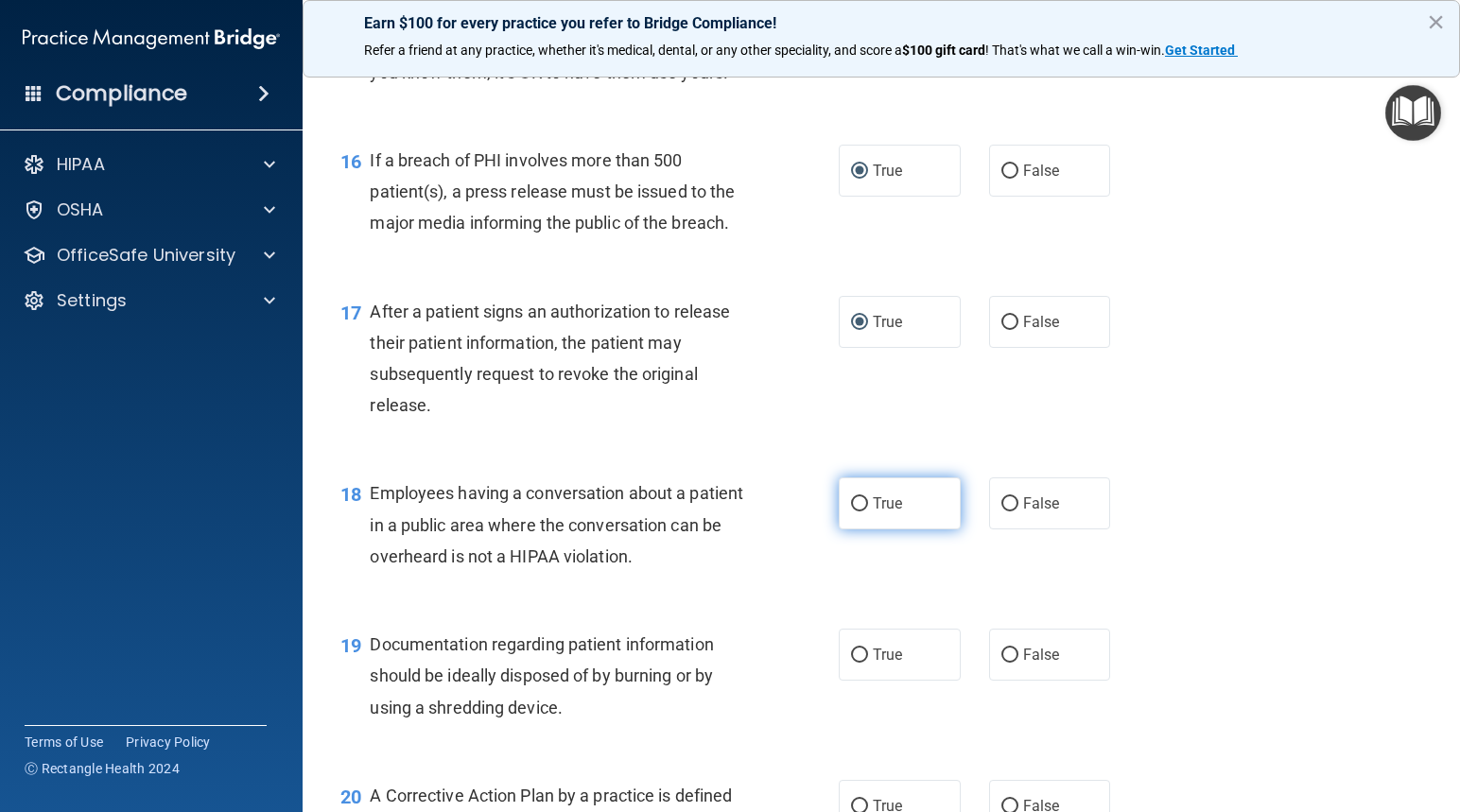
click at [851, 512] on input "True" at bounding box center [859, 504] width 17 height 14
radio input "true"
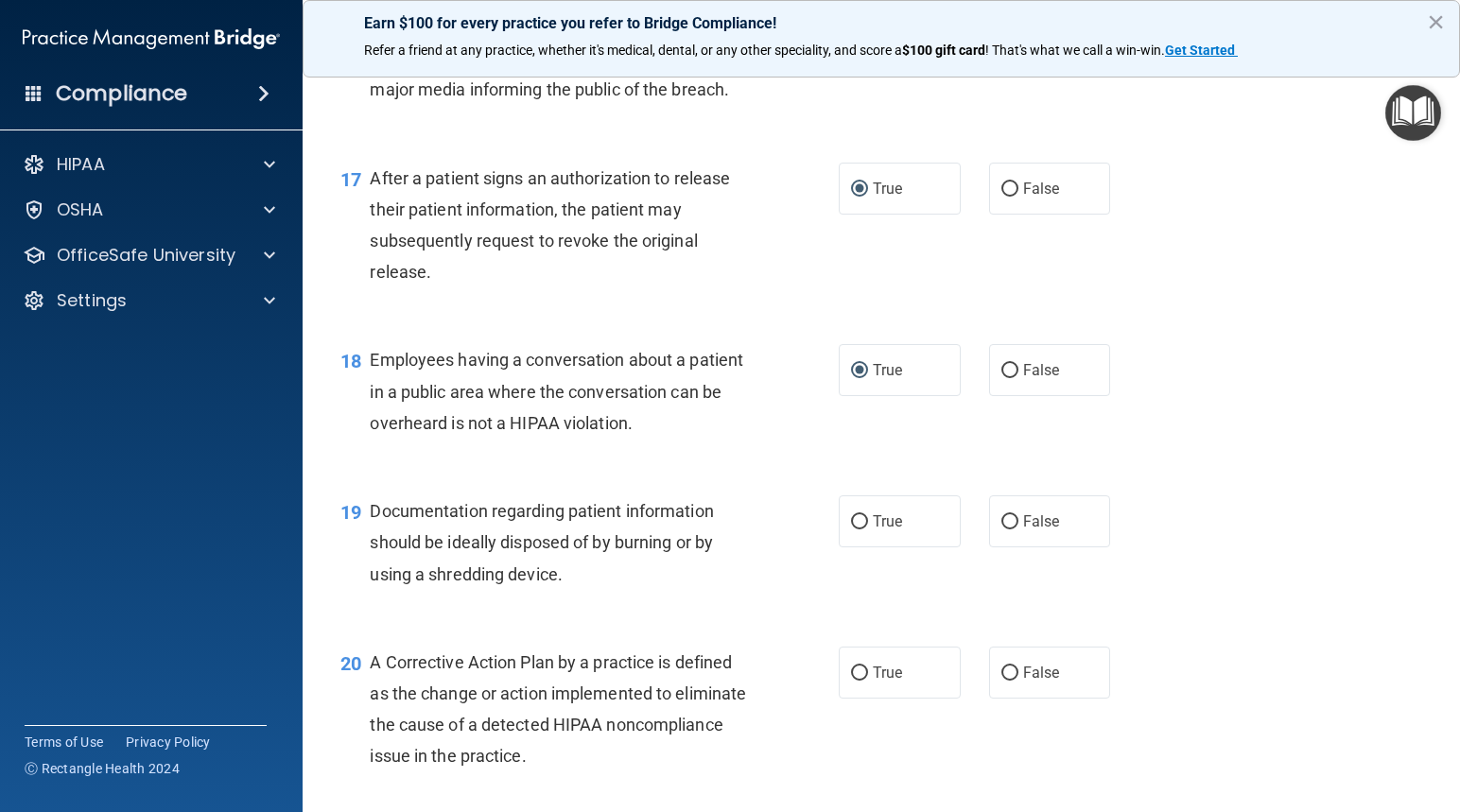
scroll to position [2552, 0]
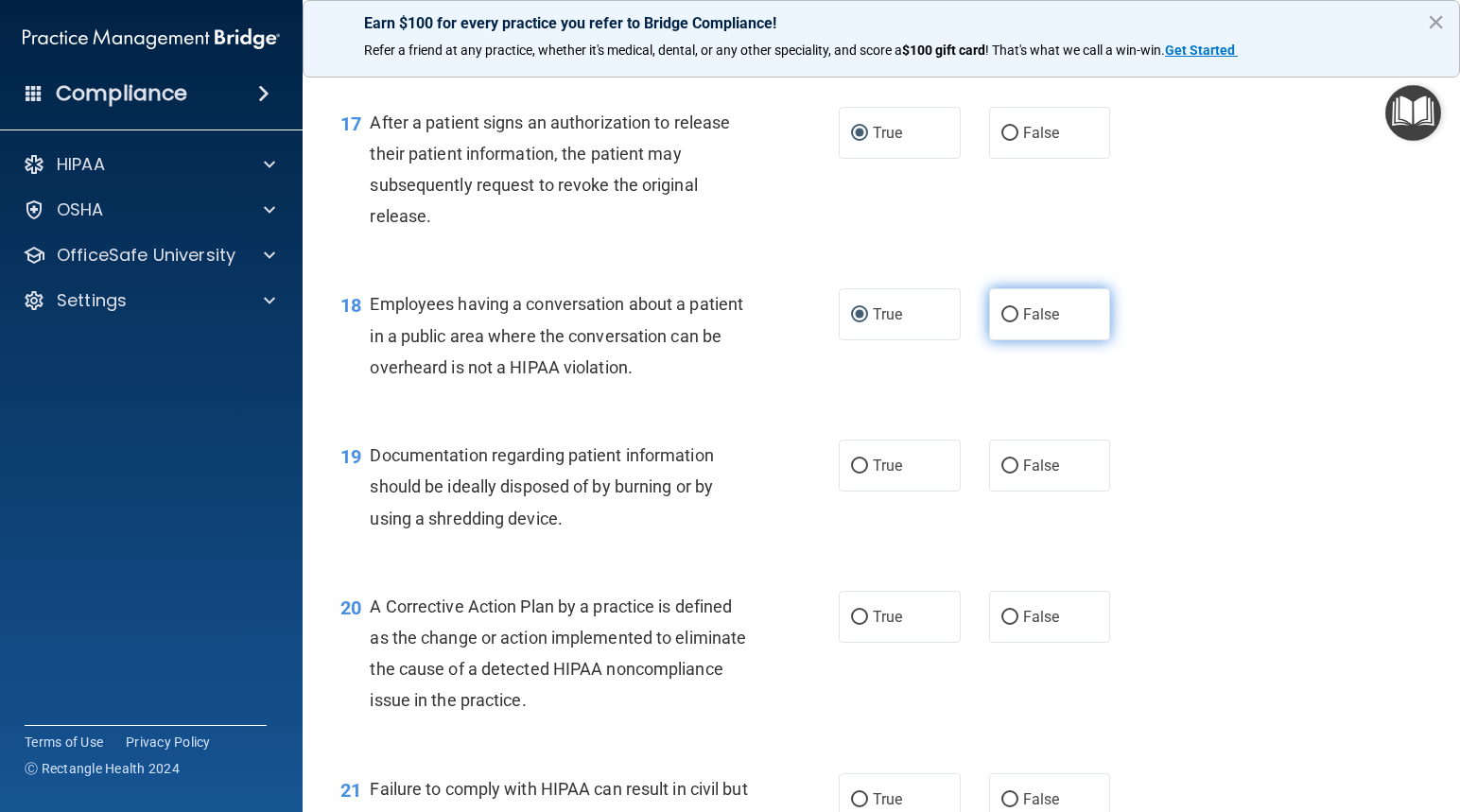
click at [1001, 322] on input "False" at bounding box center [1009, 315] width 17 height 14
radio input "true"
radio input "false"
click at [852, 473] on input "True" at bounding box center [859, 466] width 17 height 14
radio input "true"
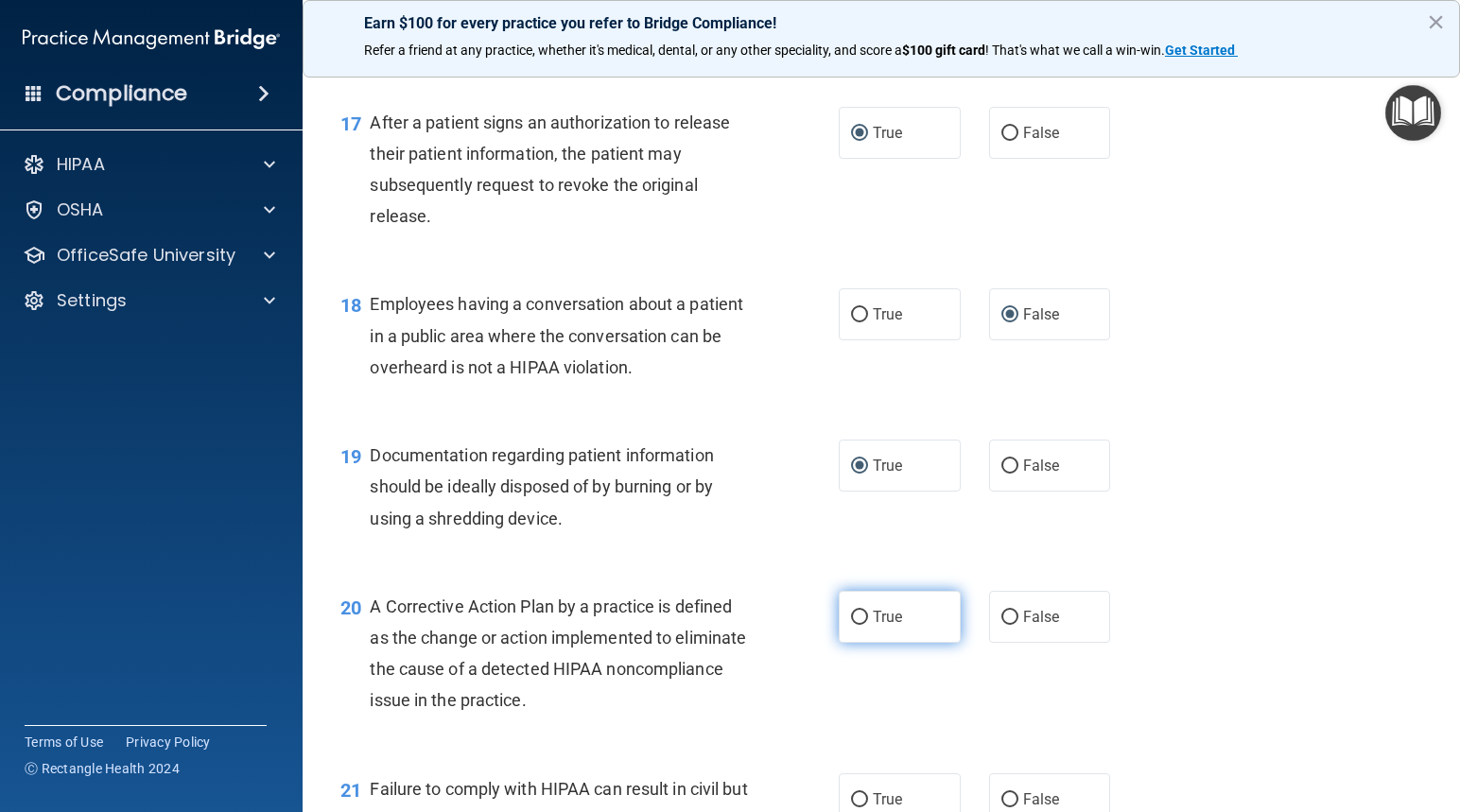
click at [851, 625] on input "True" at bounding box center [859, 617] width 17 height 14
radio input "true"
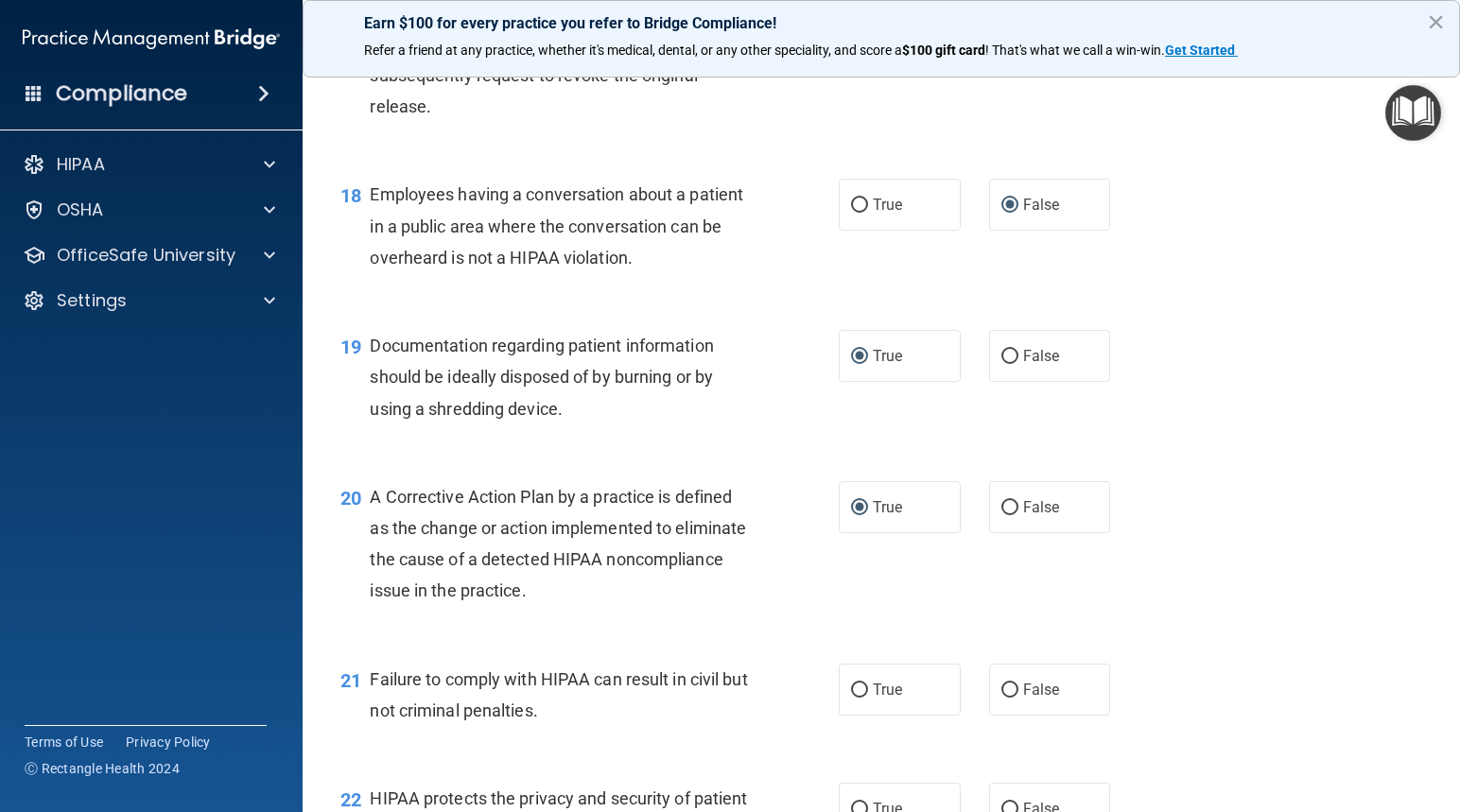
scroll to position [2835, 0]
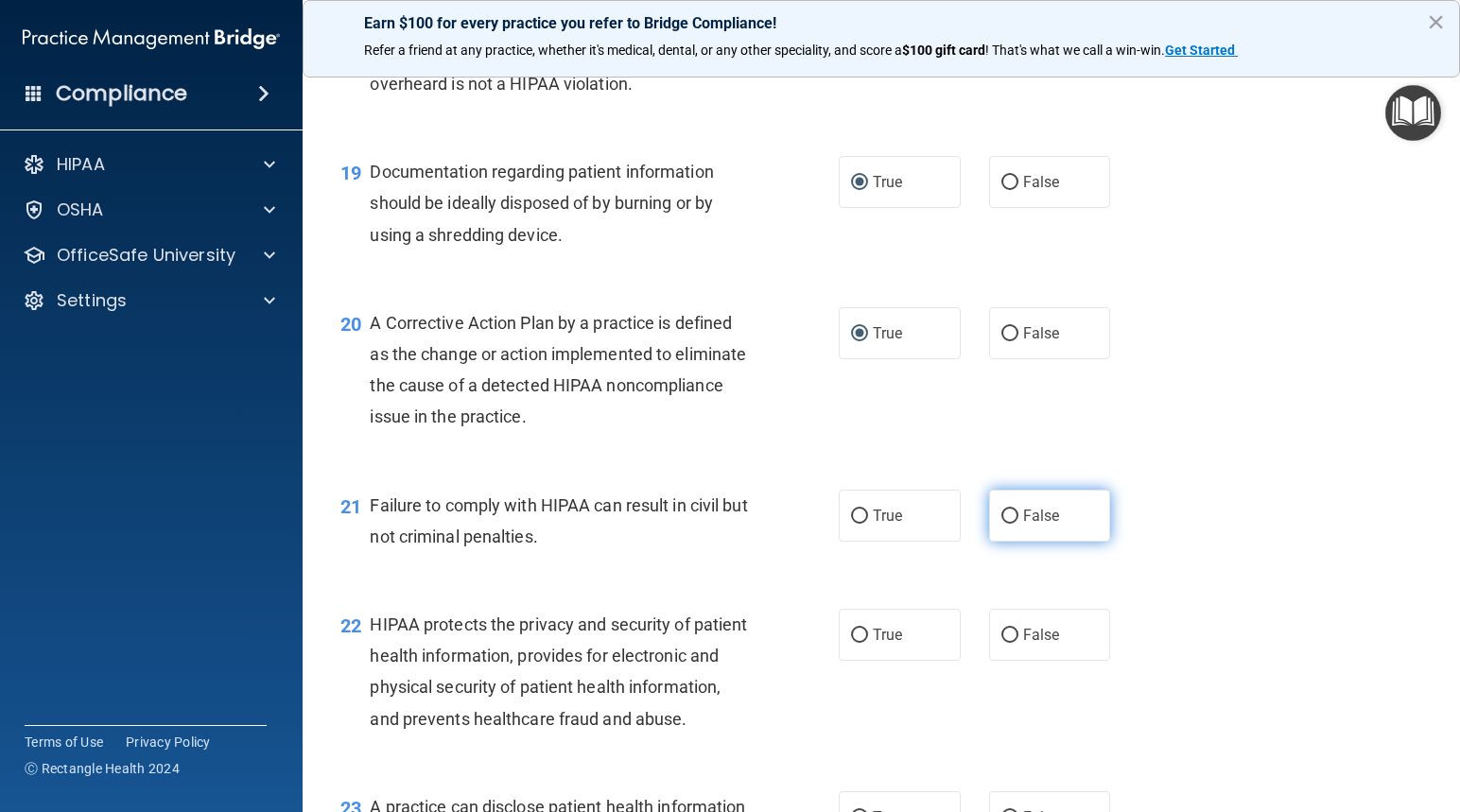
click at [1002, 523] on input "False" at bounding box center [1009, 516] width 17 height 14
radio input "true"
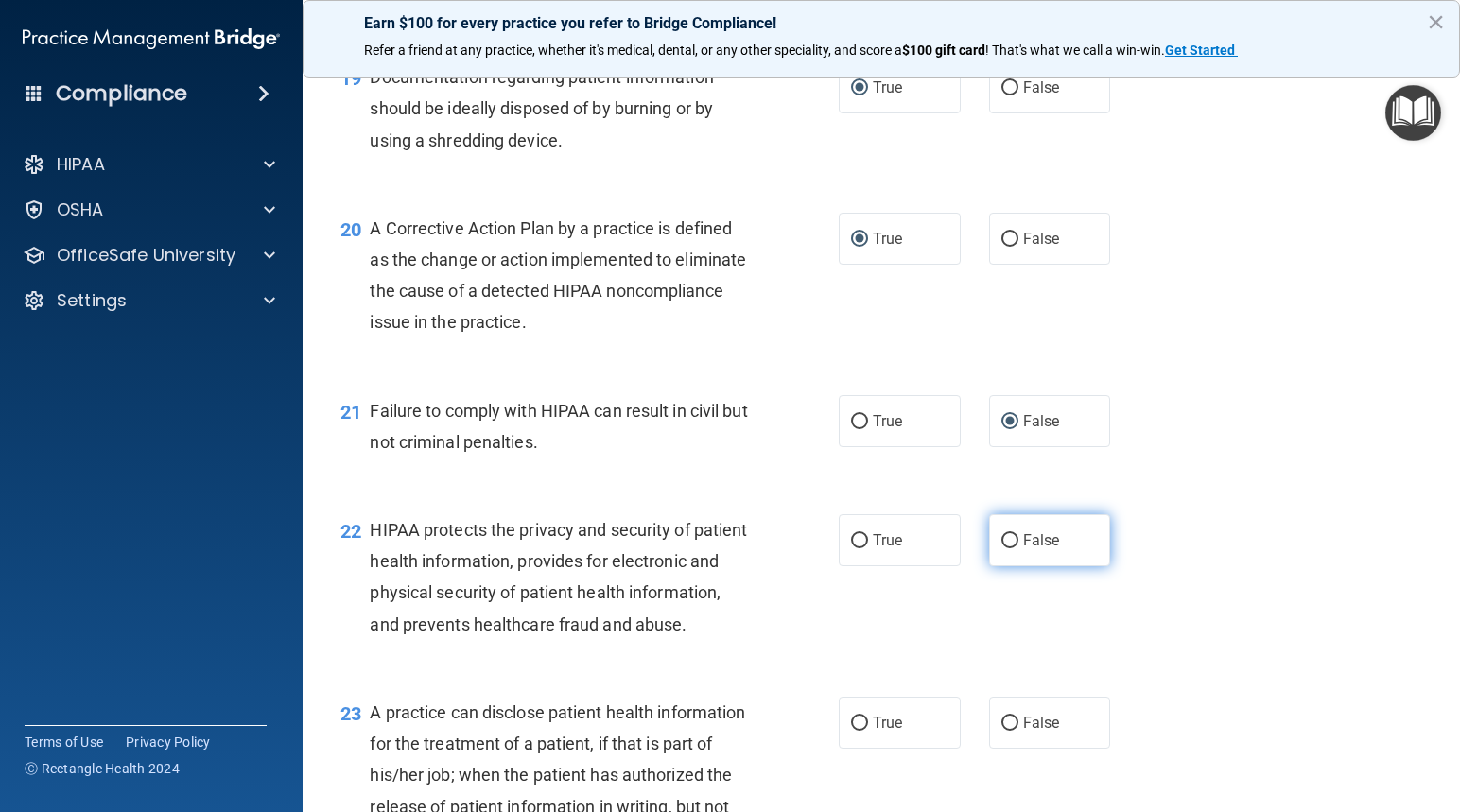
click at [1005, 548] on input "False" at bounding box center [1009, 540] width 17 height 14
radio input "true"
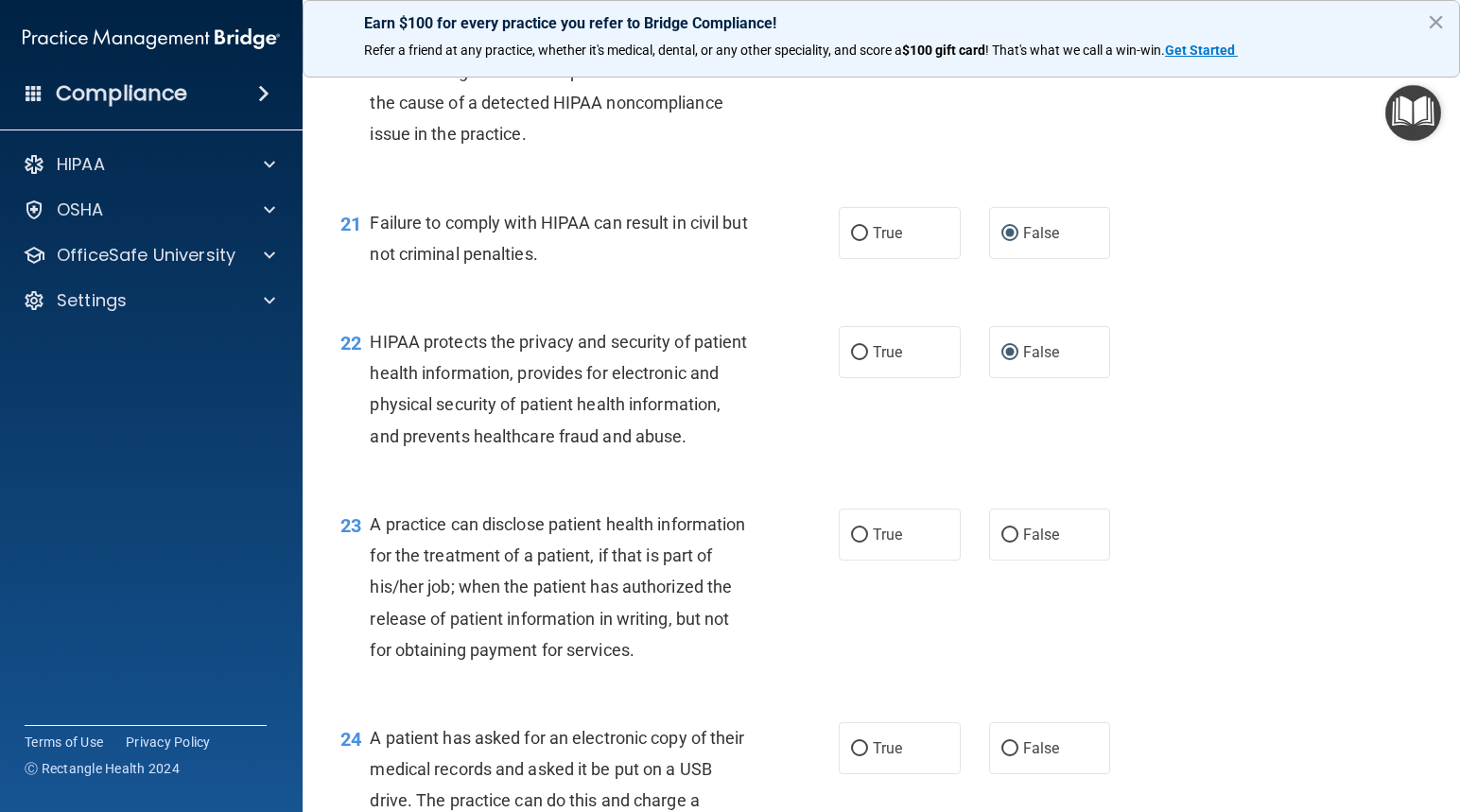
scroll to position [3119, 0]
click at [1001, 541] on input "False" at bounding box center [1009, 534] width 17 height 14
radio input "true"
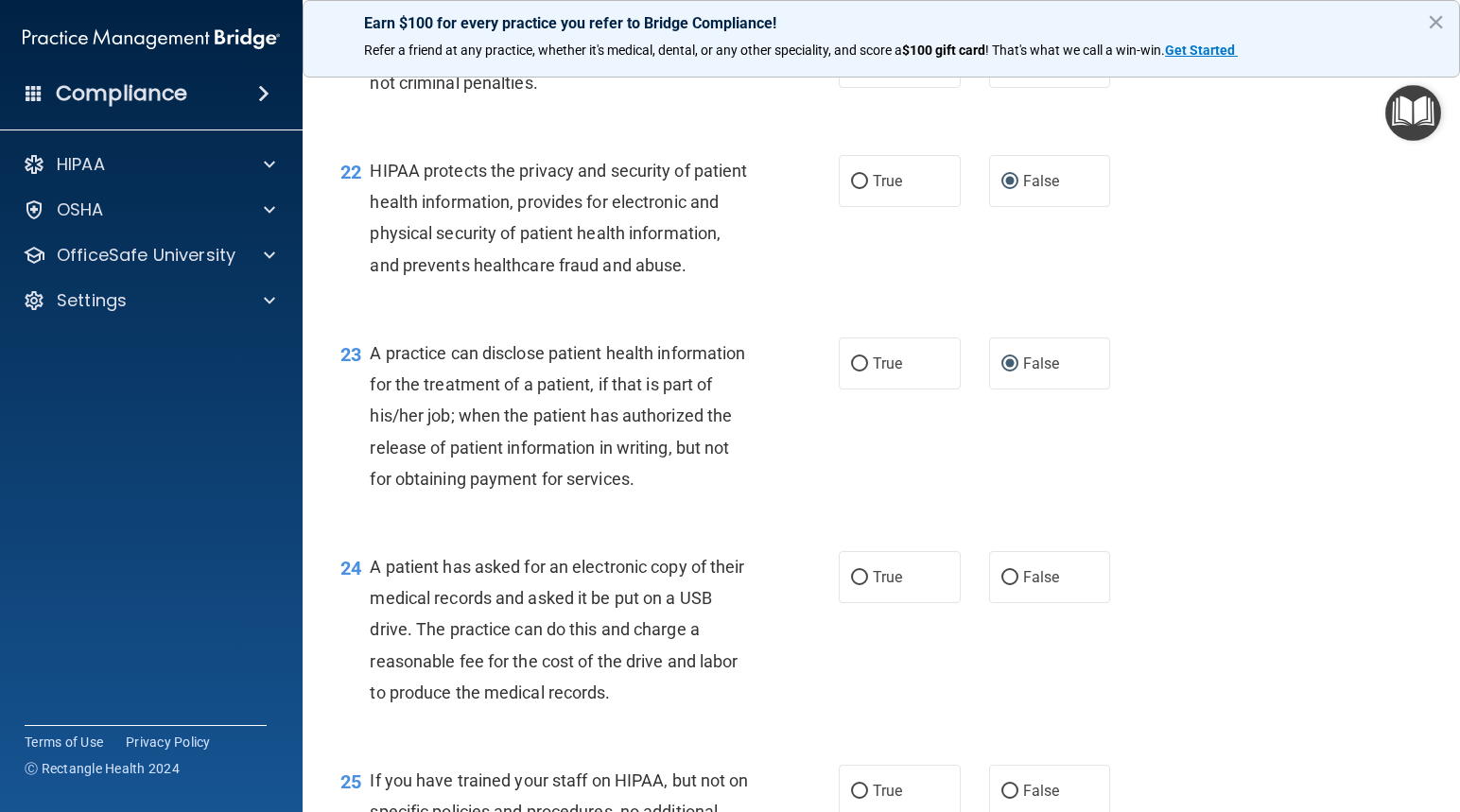
scroll to position [3307, 0]
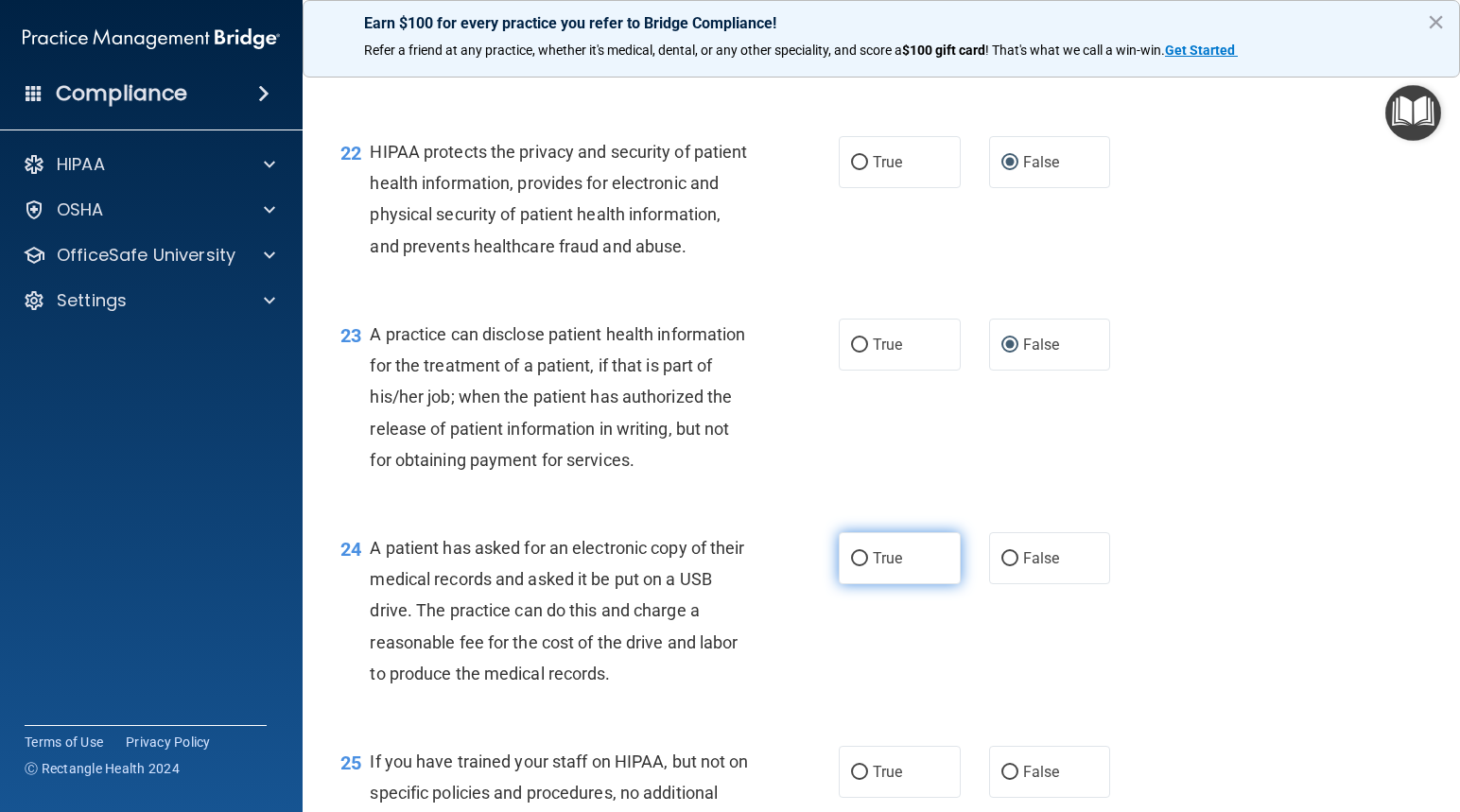
click at [861, 584] on label "True" at bounding box center [898, 558] width 122 height 52
click at [861, 566] on input "True" at bounding box center [859, 559] width 17 height 14
radio input "true"
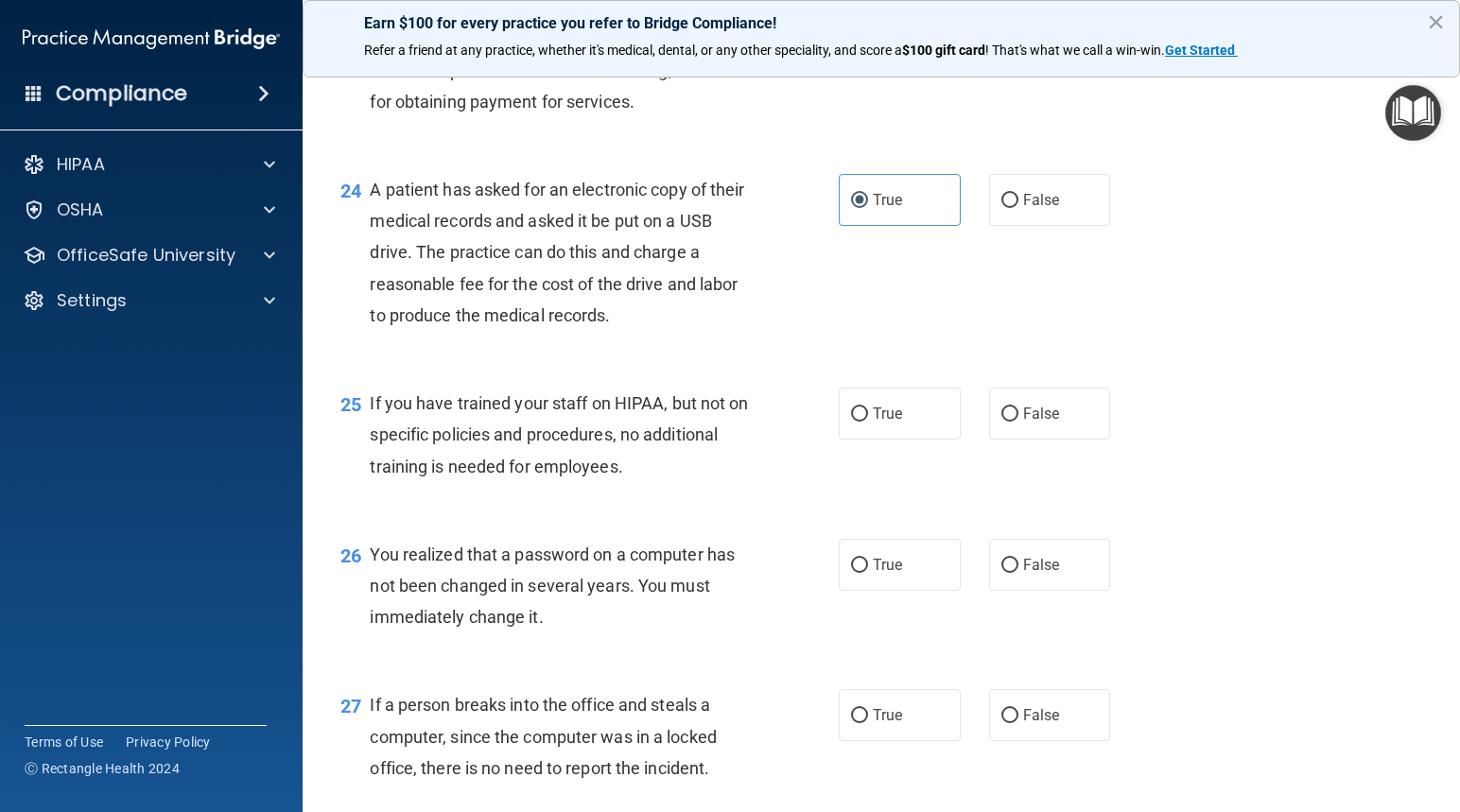
scroll to position [3686, 0]
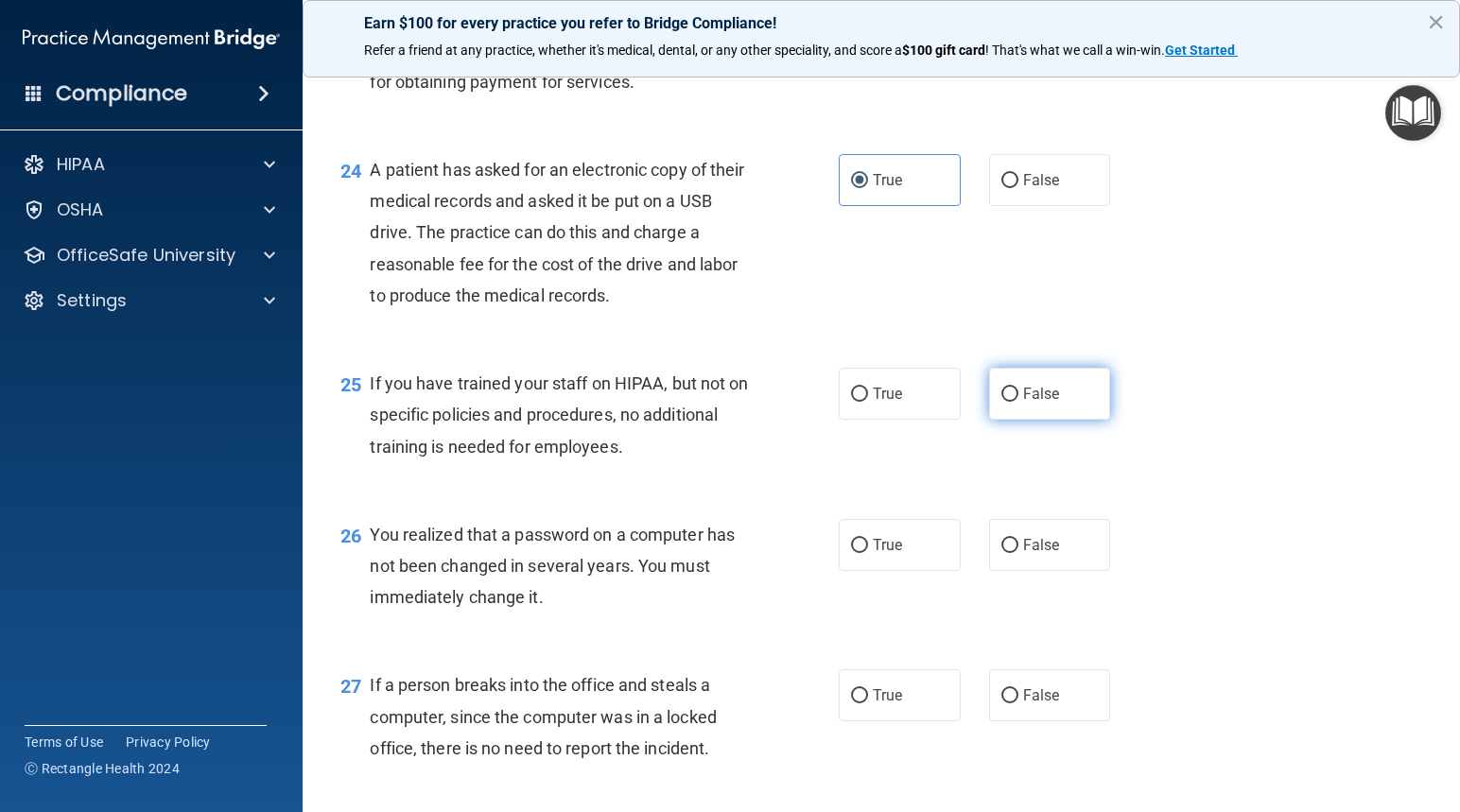
click at [1007, 402] on input "False" at bounding box center [1009, 394] width 17 height 14
radio input "true"
click at [856, 553] on input "True" at bounding box center [859, 545] width 17 height 14
radio input "true"
click at [1002, 553] on input "False" at bounding box center [1009, 545] width 17 height 14
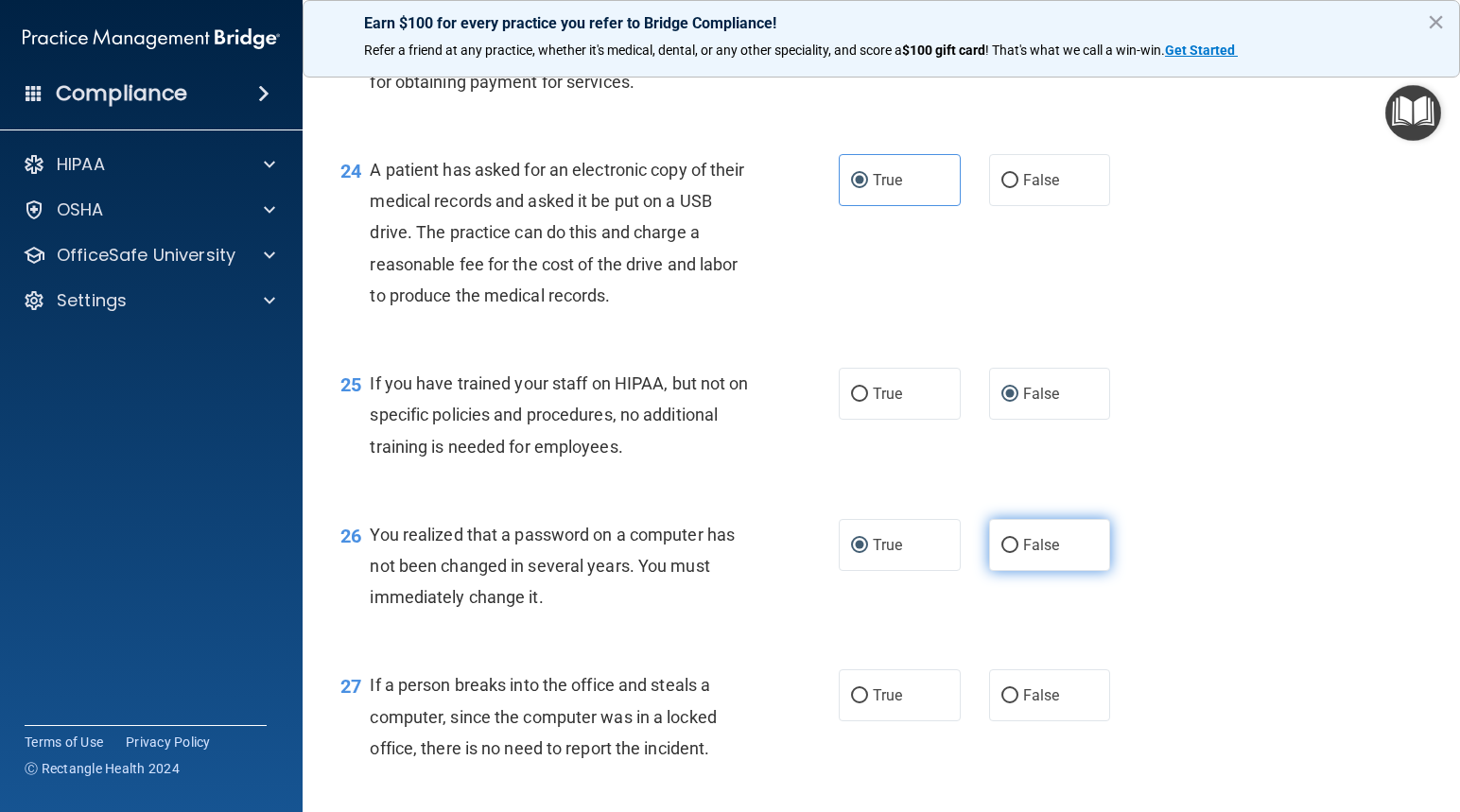
radio input "true"
radio input "false"
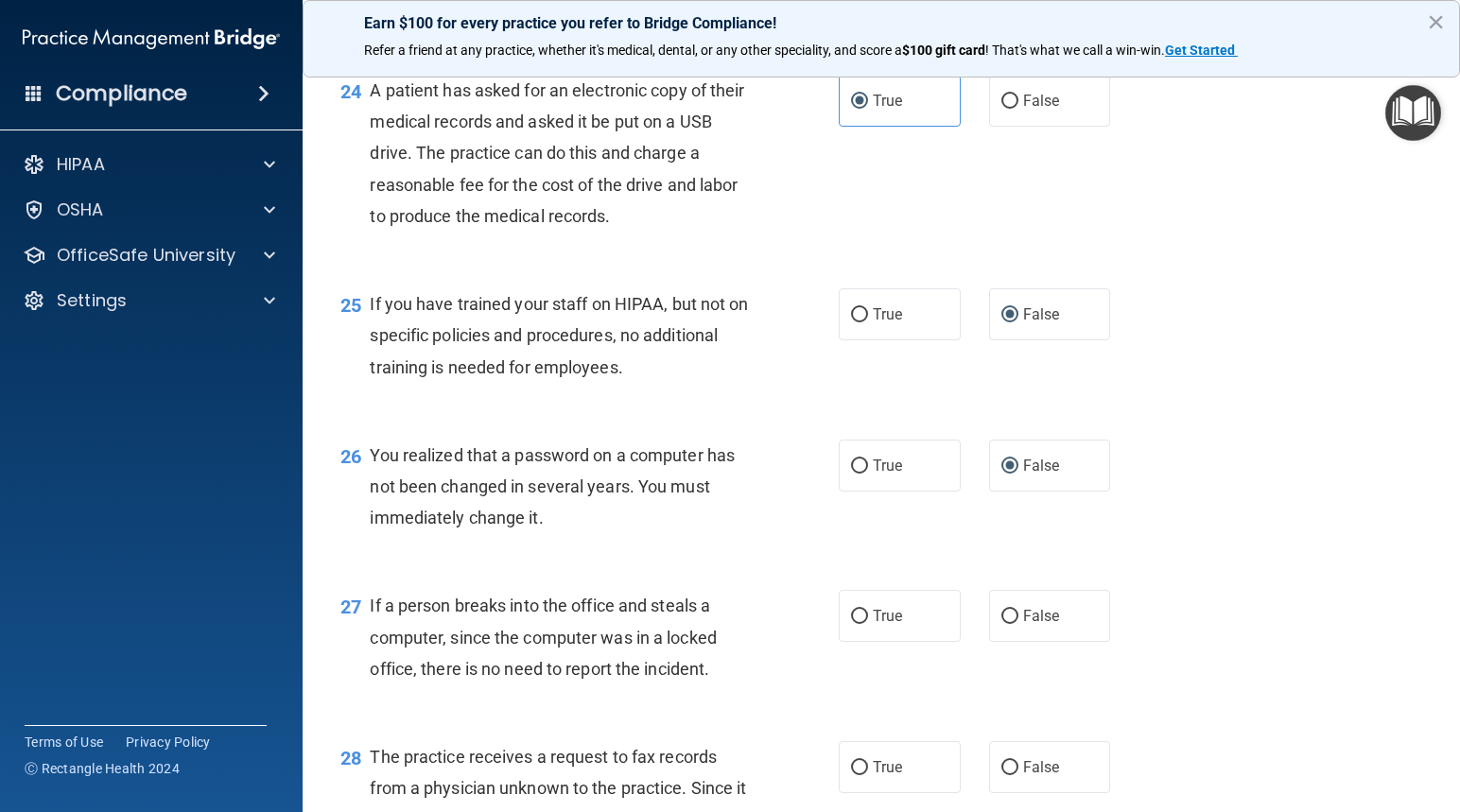
scroll to position [3874, 0]
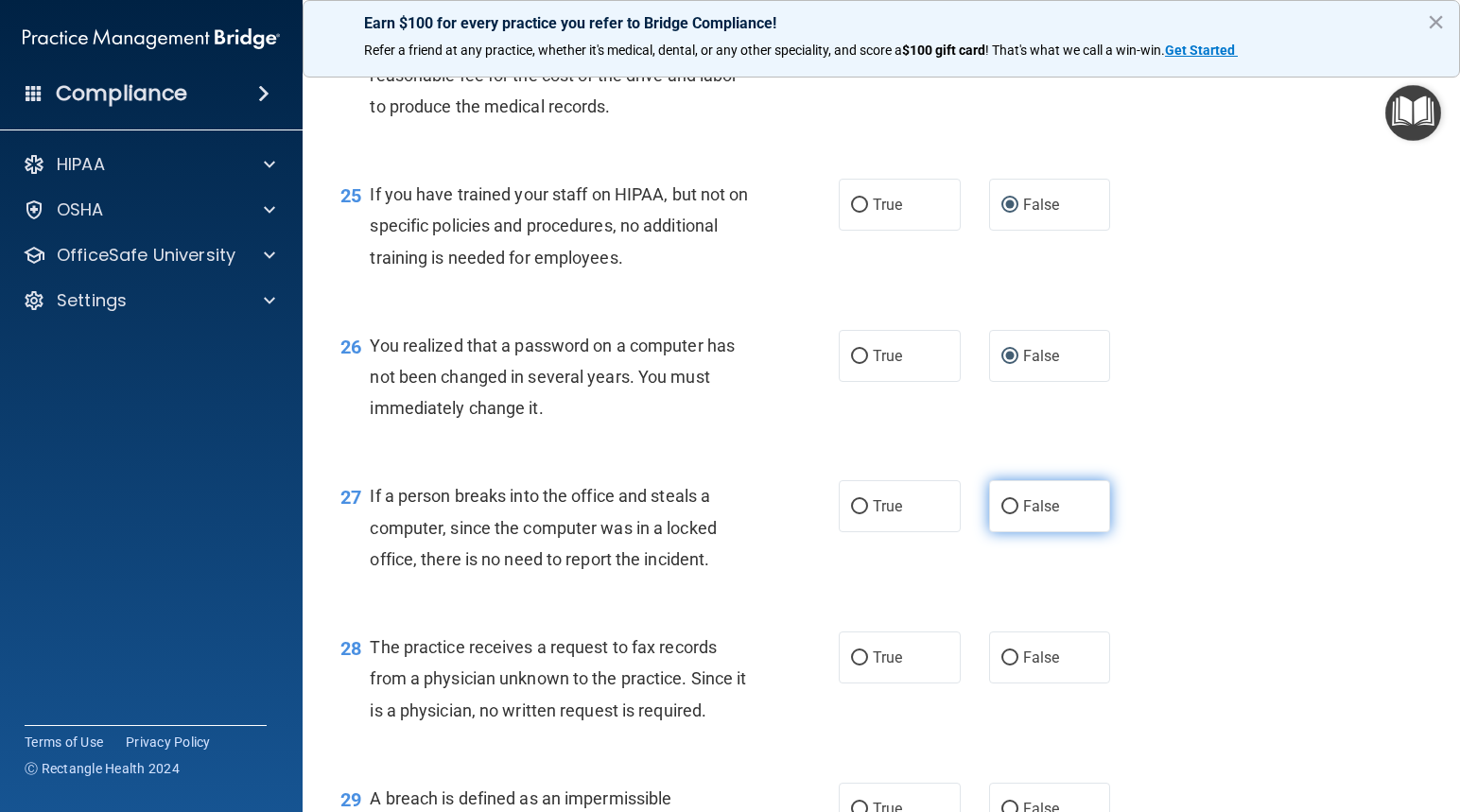
click at [1001, 515] on input "False" at bounding box center [1009, 507] width 17 height 14
radio input "true"
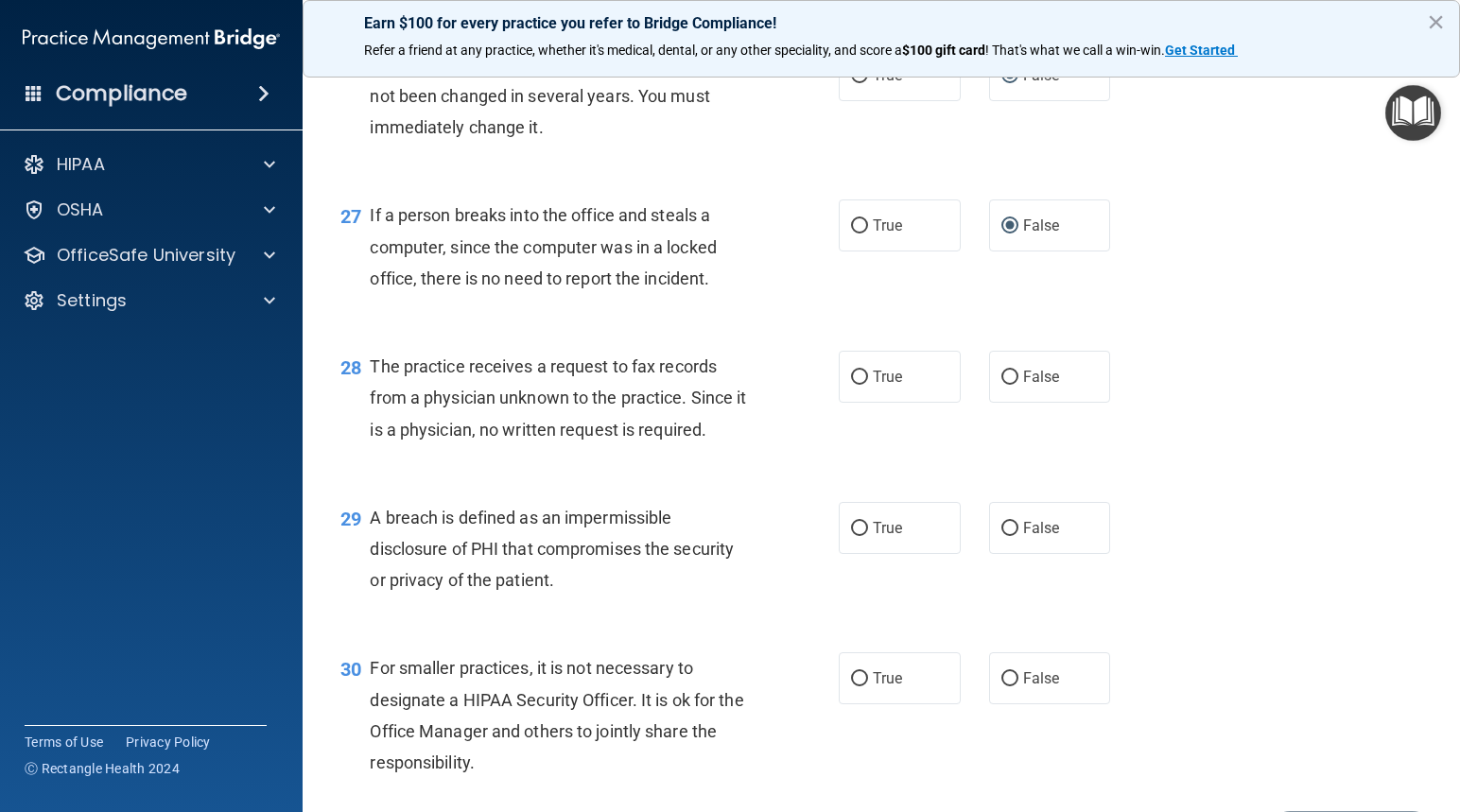
scroll to position [4159, 0]
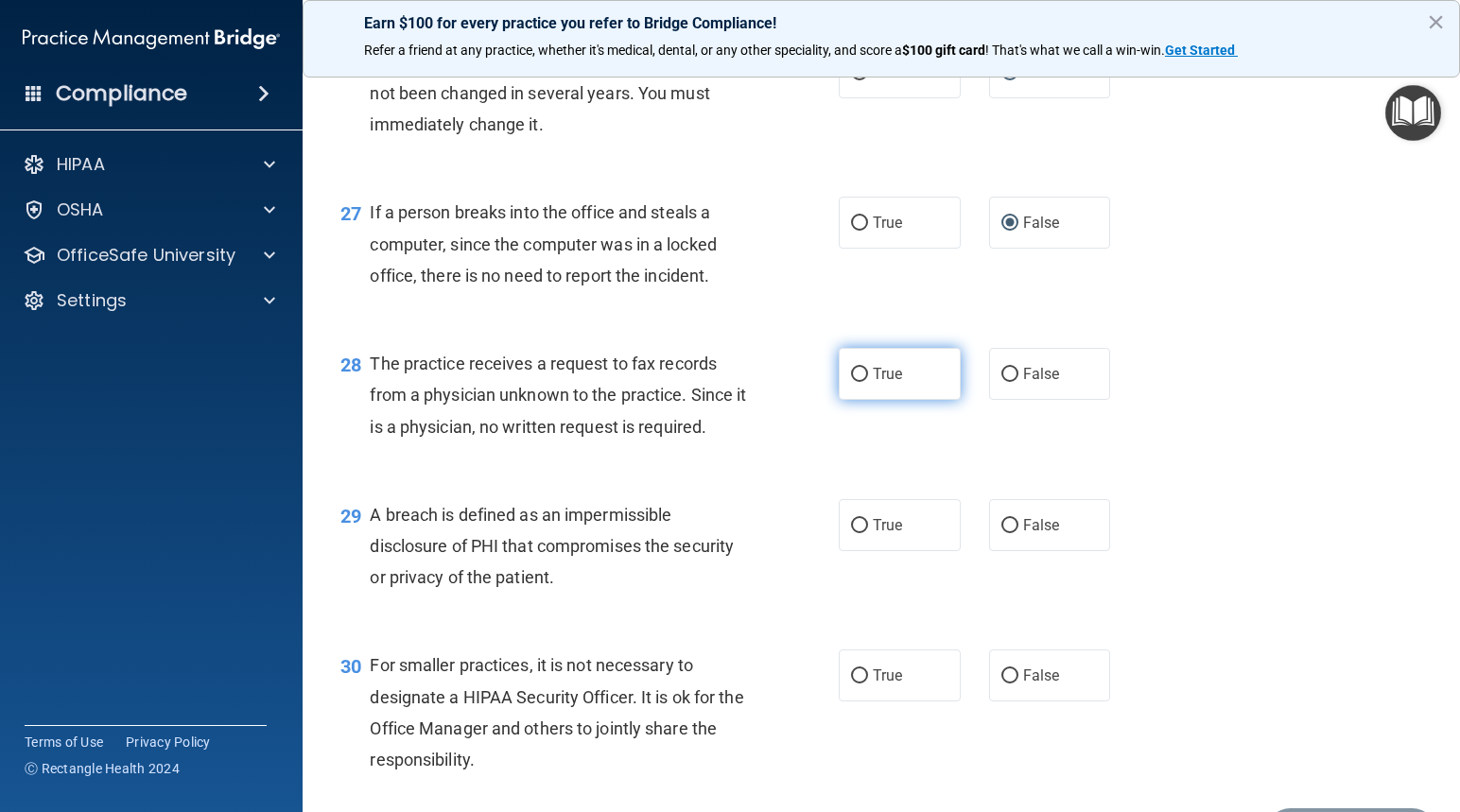
click at [851, 382] on input "True" at bounding box center [859, 374] width 17 height 14
radio input "true"
click at [854, 533] on input "True" at bounding box center [859, 525] width 17 height 14
radio input "true"
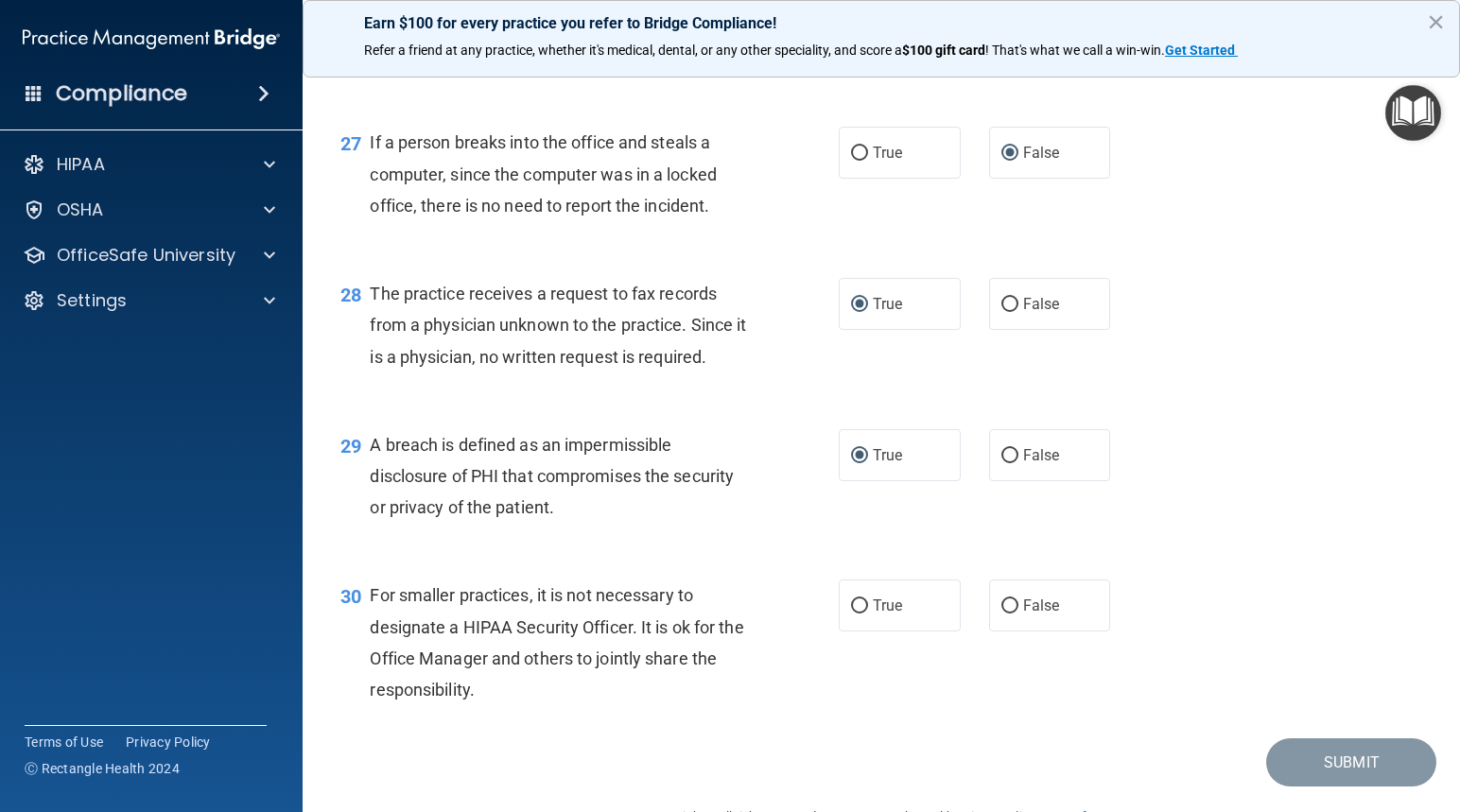
scroll to position [4347, 0]
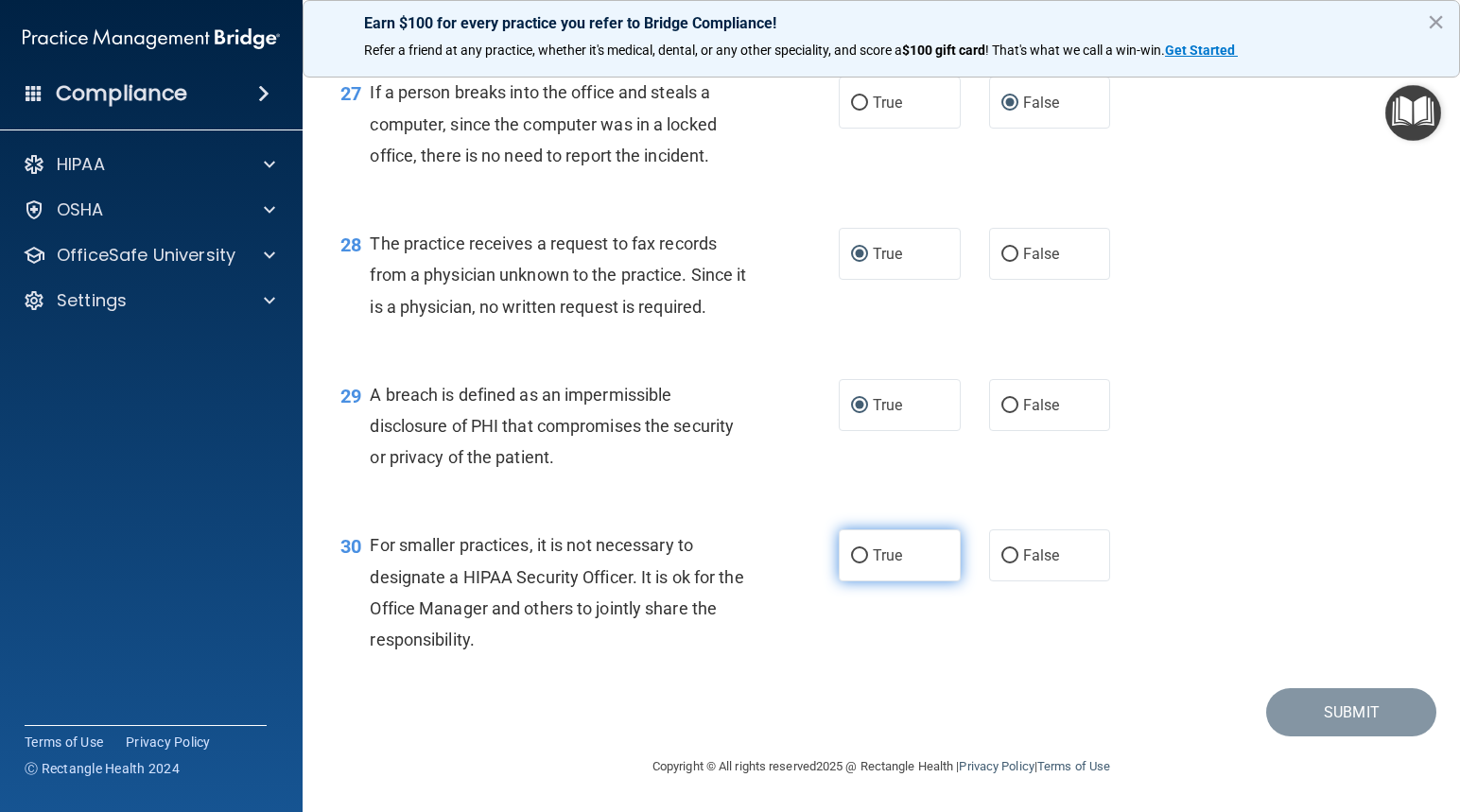
click at [854, 563] on input "True" at bounding box center [859, 556] width 17 height 14
radio input "true"
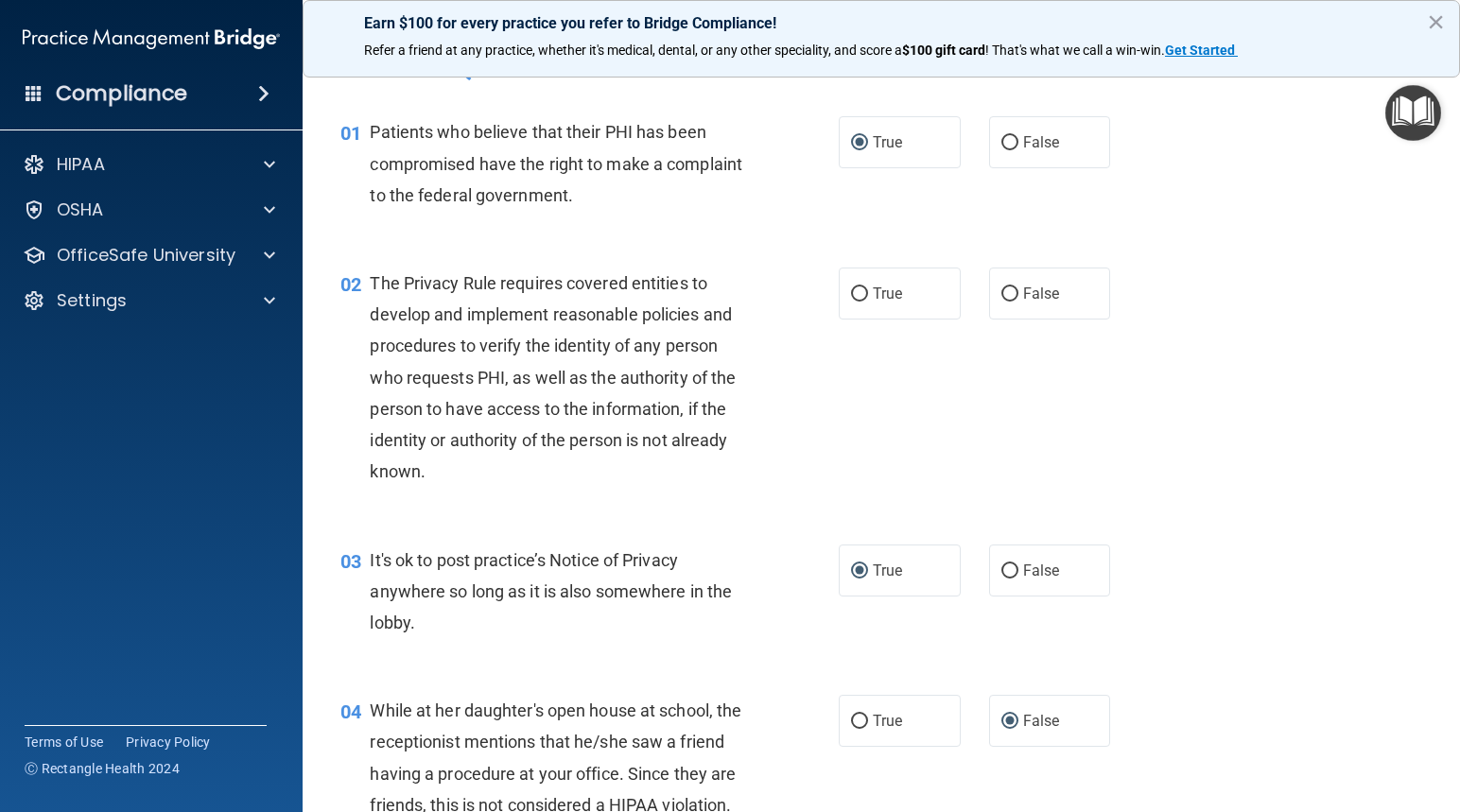
scroll to position [0, 0]
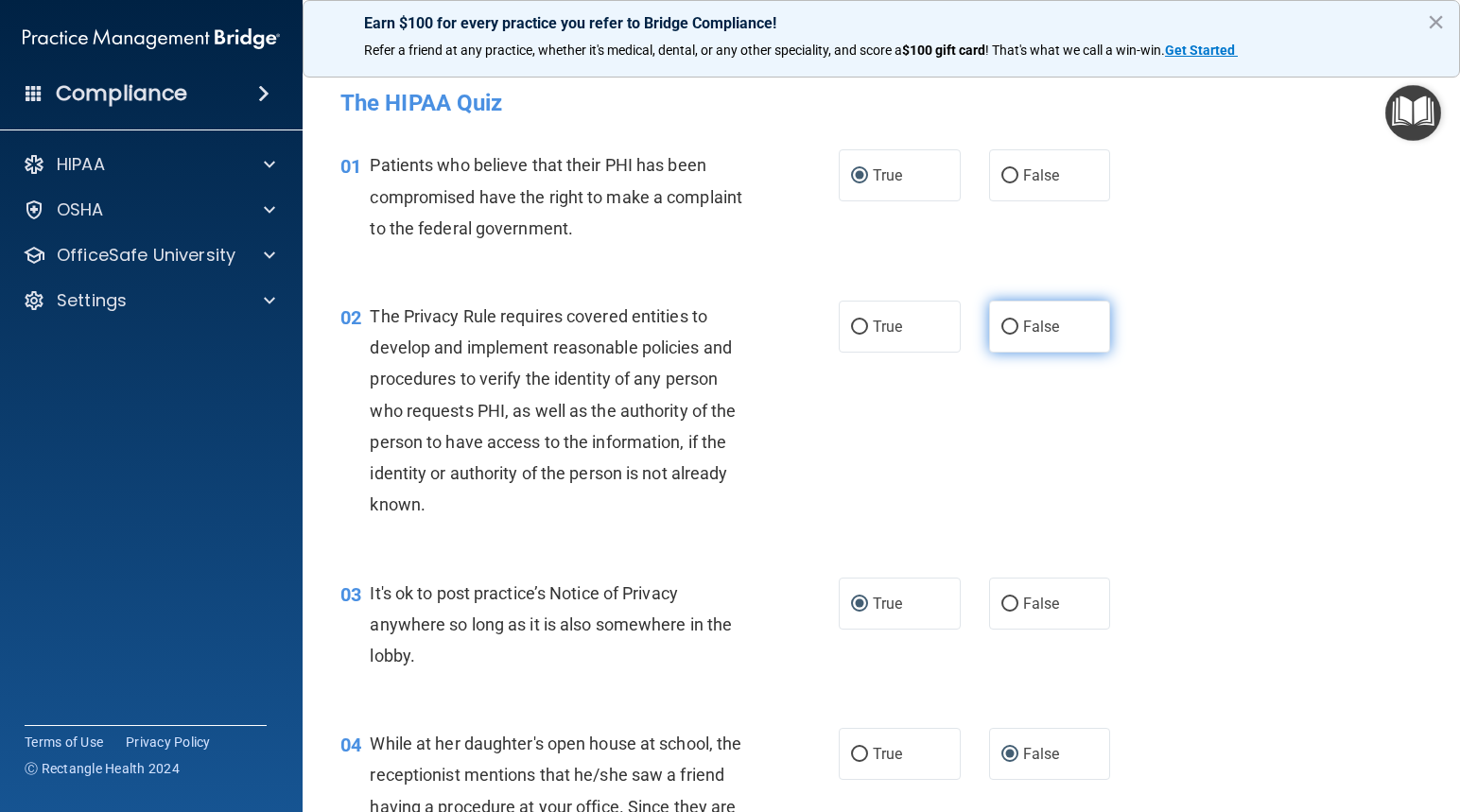
click at [1004, 320] on input "False" at bounding box center [1009, 327] width 17 height 14
radio input "true"
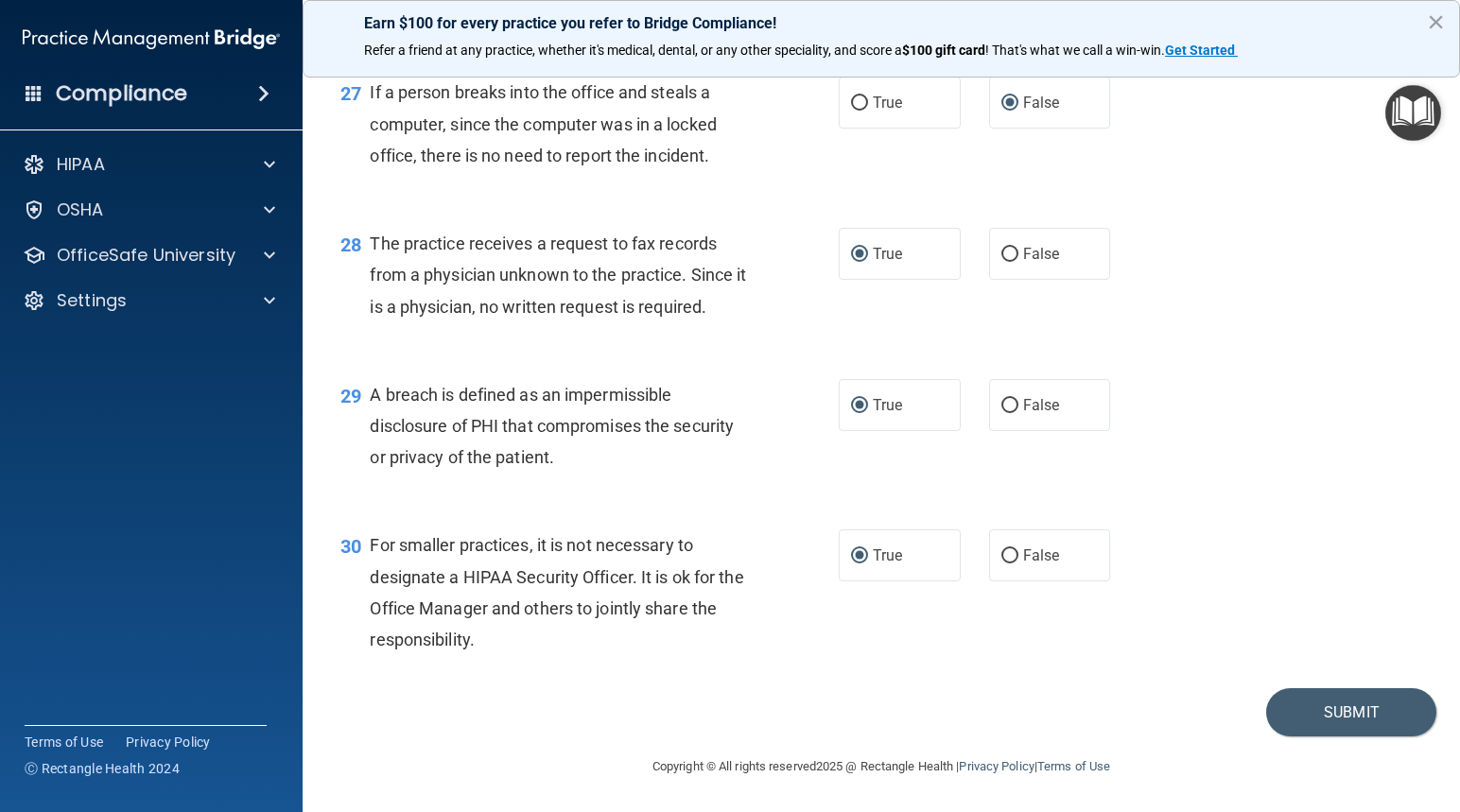
scroll to position [4372, 0]
click at [1309, 714] on button "Submit" at bounding box center [1351, 712] width 170 height 48
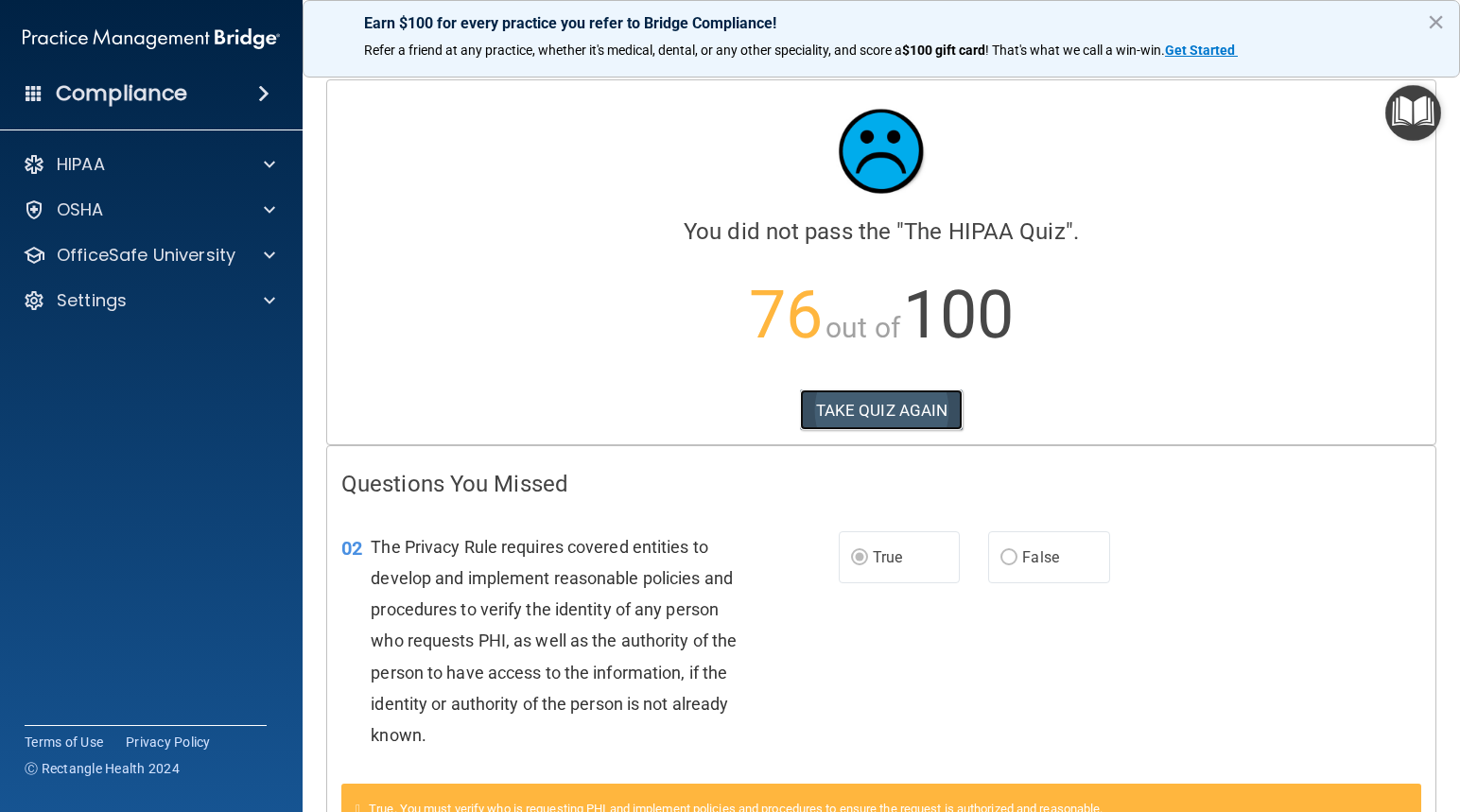
click at [825, 394] on button "TAKE QUIZ AGAIN" at bounding box center [881, 409] width 164 height 41
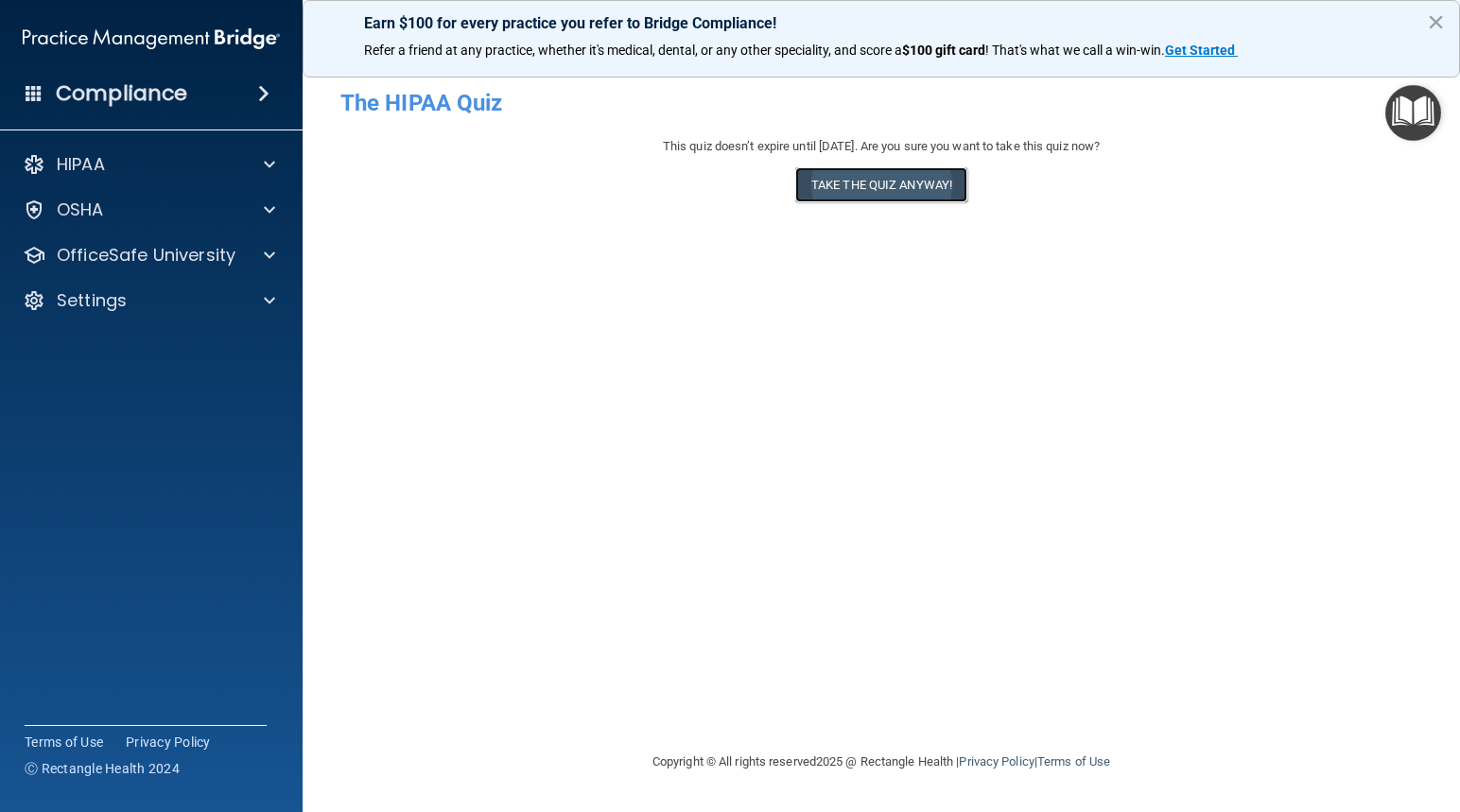
click at [918, 187] on button "Take the quiz anyway!" at bounding box center [881, 185] width 172 height 35
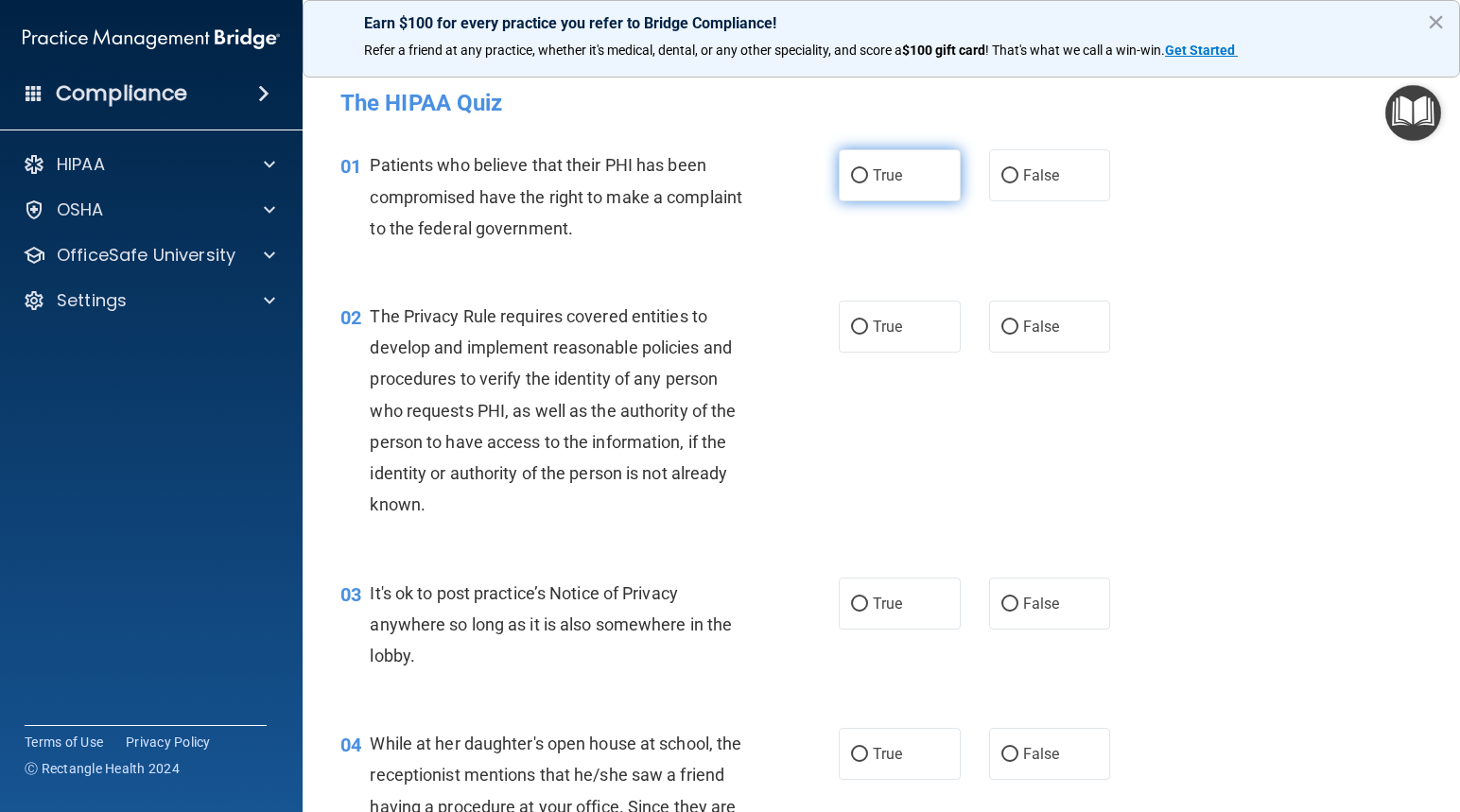
click at [851, 171] on input "True" at bounding box center [859, 176] width 17 height 14
radio input "true"
click at [855, 325] on input "True" at bounding box center [859, 327] width 17 height 14
radio input "true"
click at [1001, 599] on input "False" at bounding box center [1009, 604] width 17 height 14
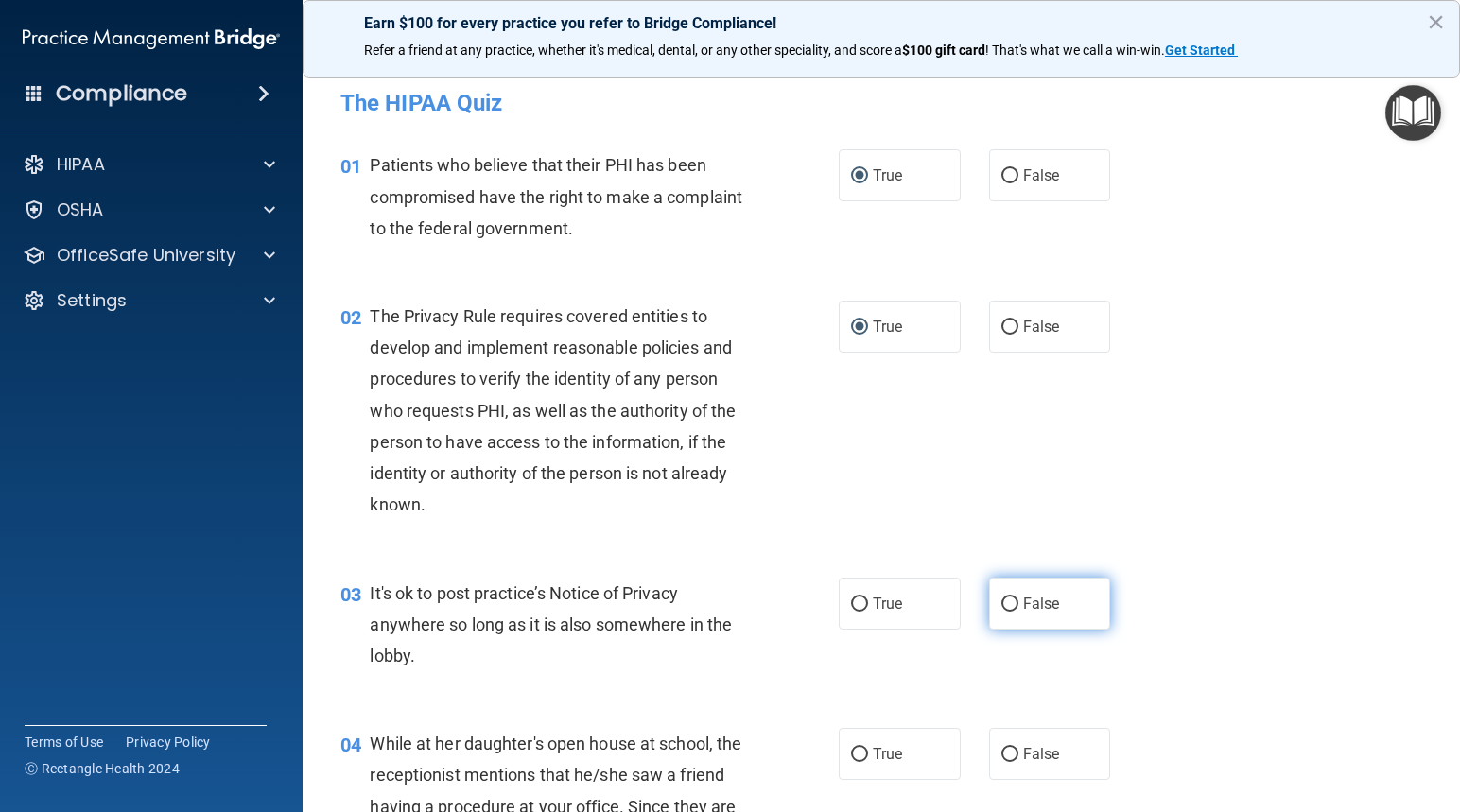
radio input "true"
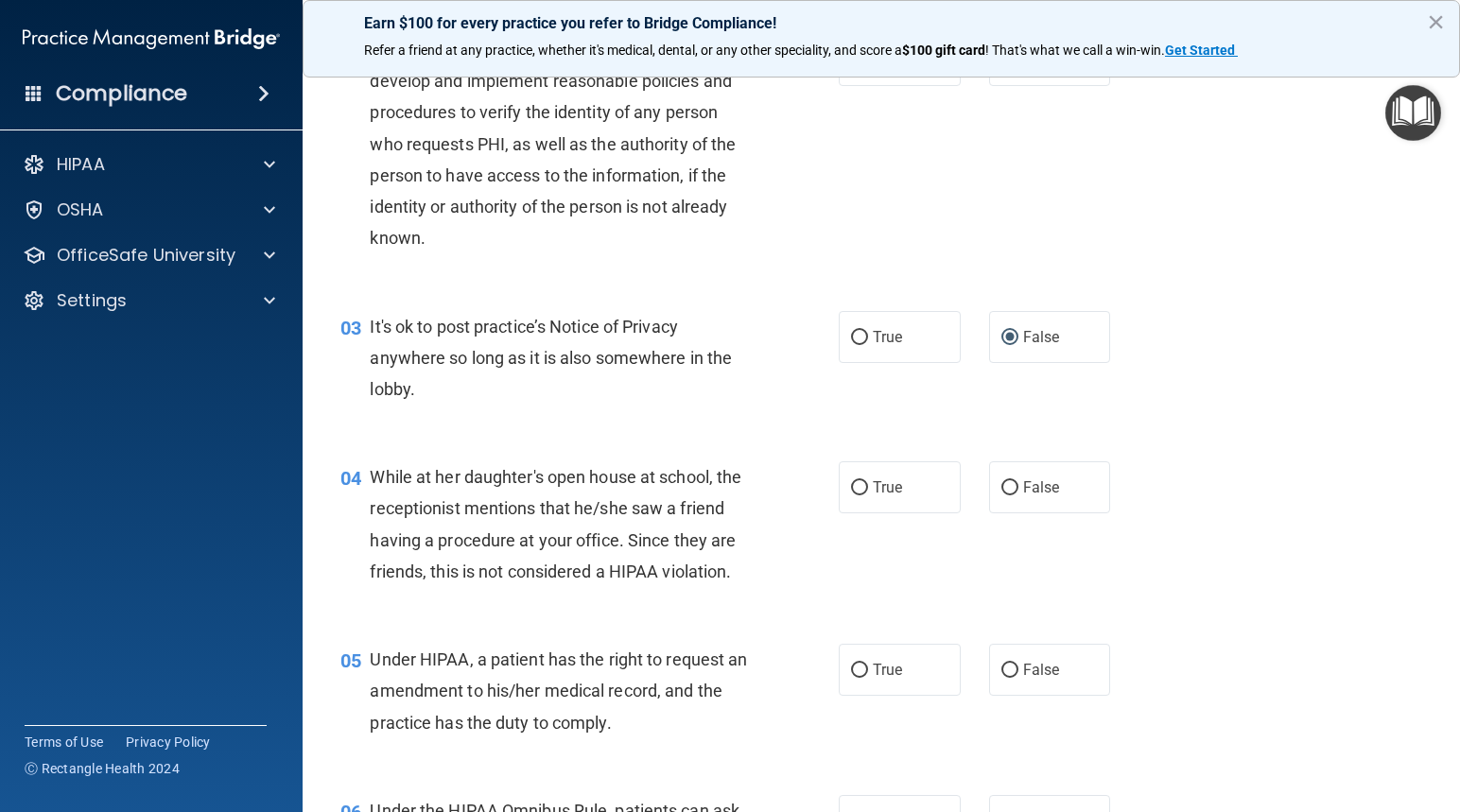
scroll to position [378, 0]
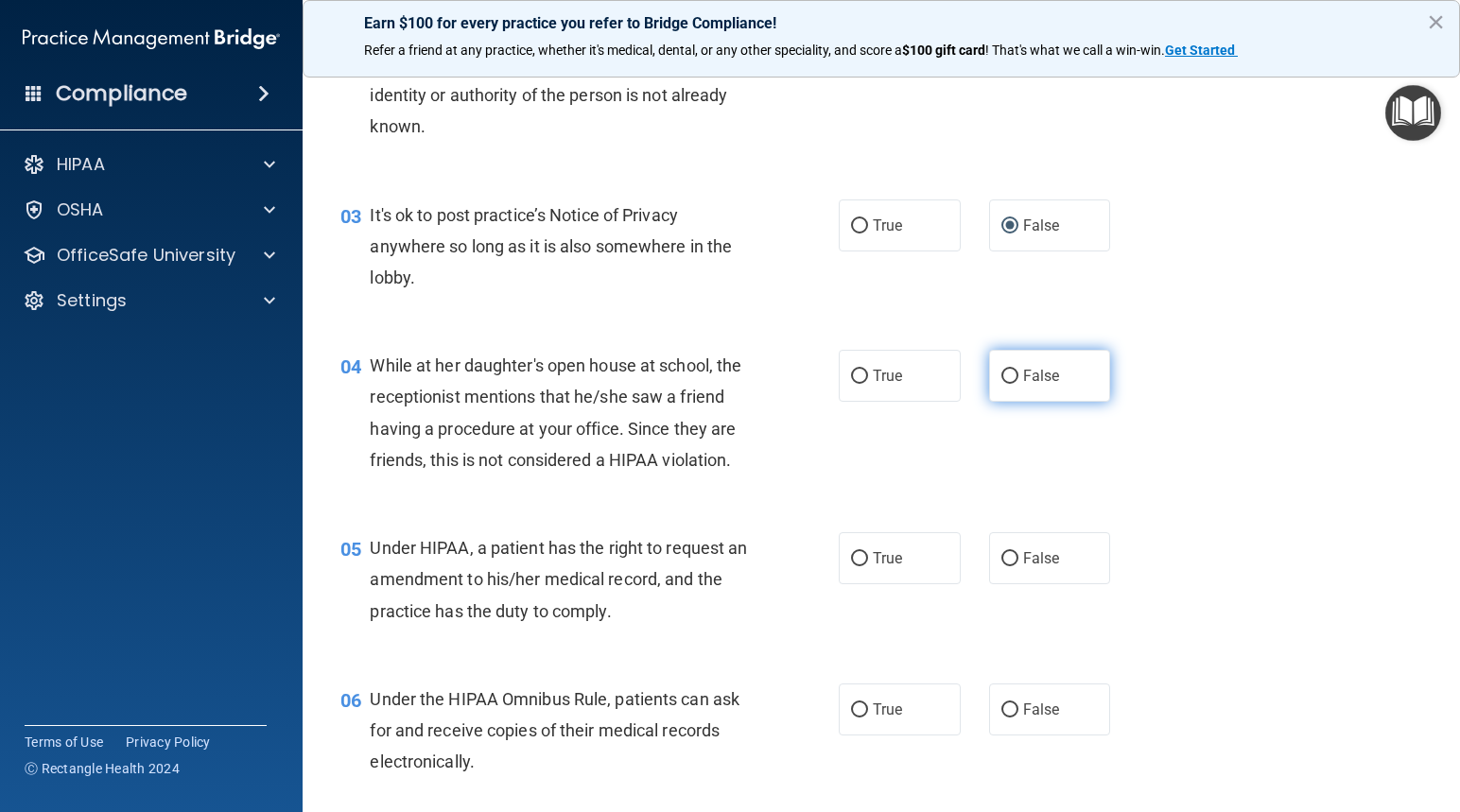
click at [1004, 374] on input "False" at bounding box center [1009, 376] width 17 height 14
radio input "true"
click at [851, 552] on input "True" at bounding box center [859, 559] width 17 height 14
radio input "true"
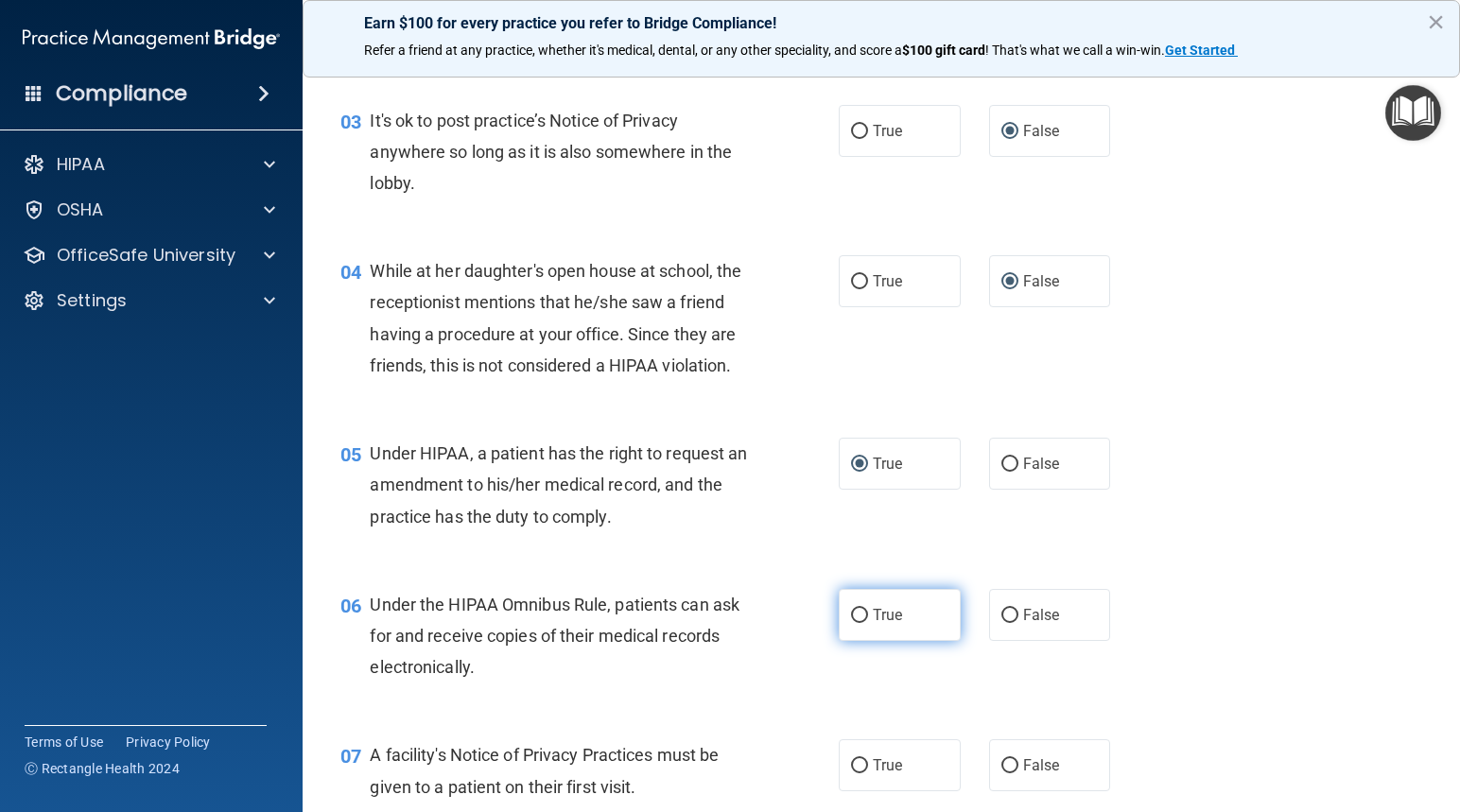
click at [851, 612] on input "True" at bounding box center [859, 615] width 17 height 14
radio input "true"
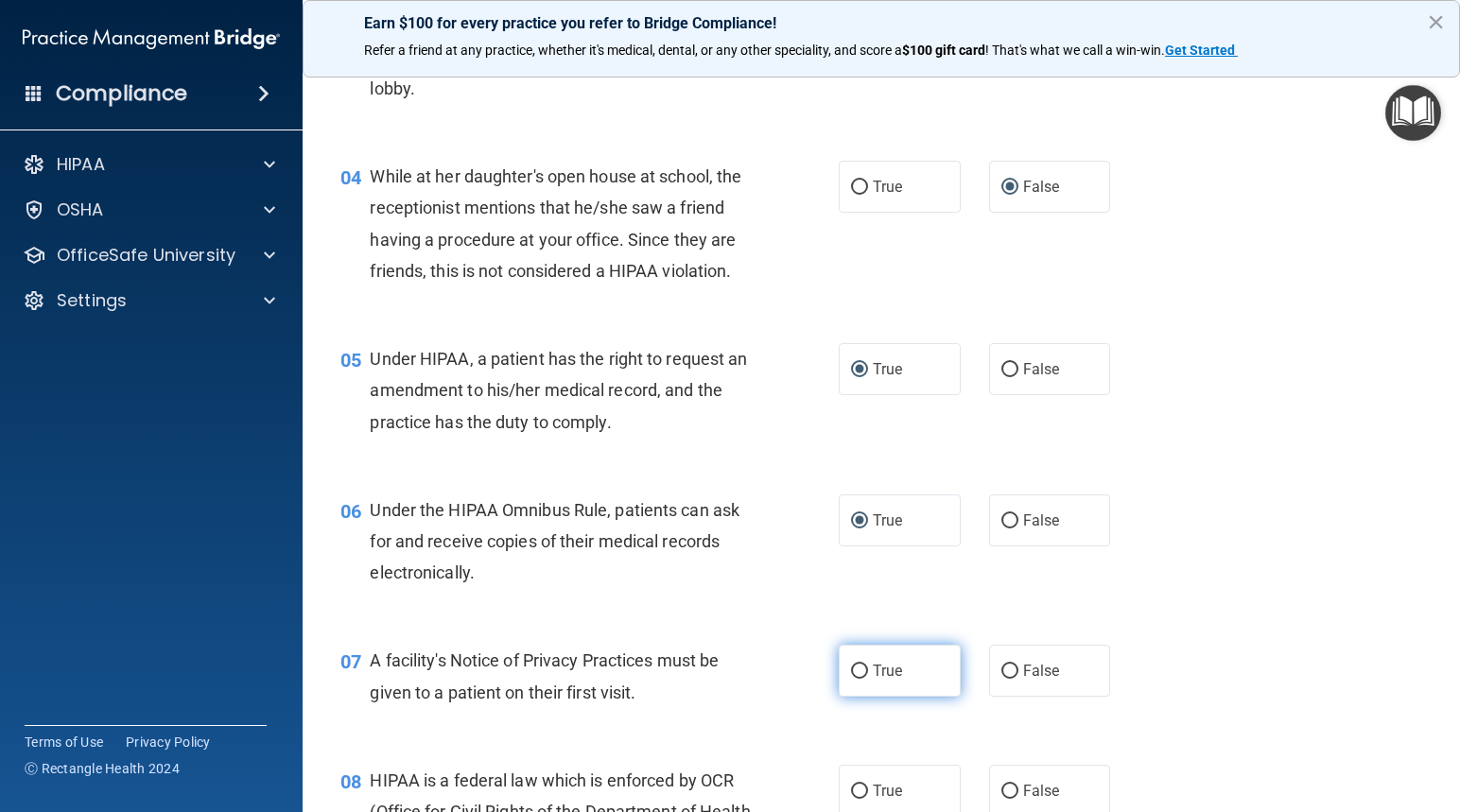
click at [852, 671] on input "True" at bounding box center [859, 671] width 17 height 14
radio input "true"
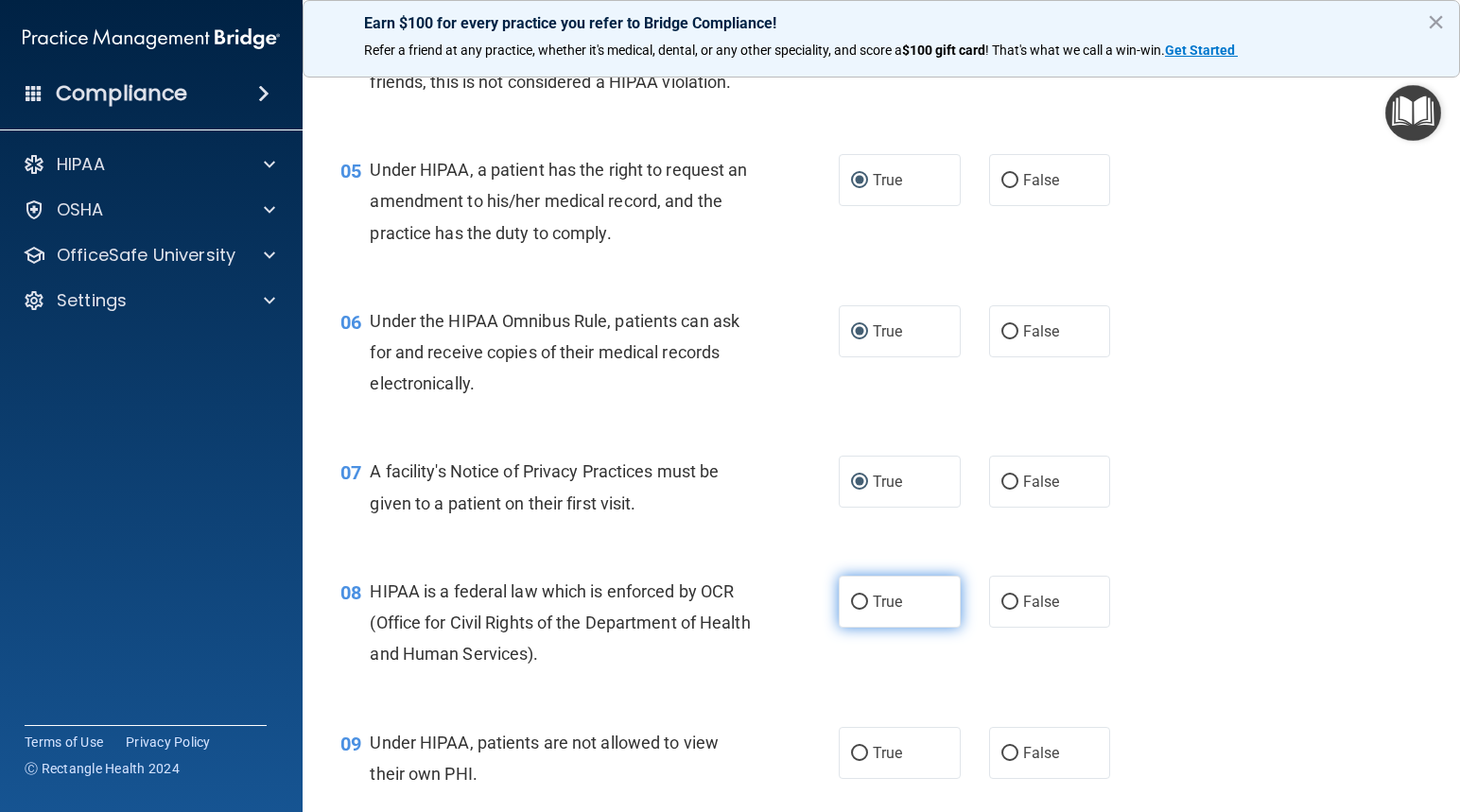
click at [851, 602] on input "True" at bounding box center [859, 603] width 17 height 14
radio input "true"
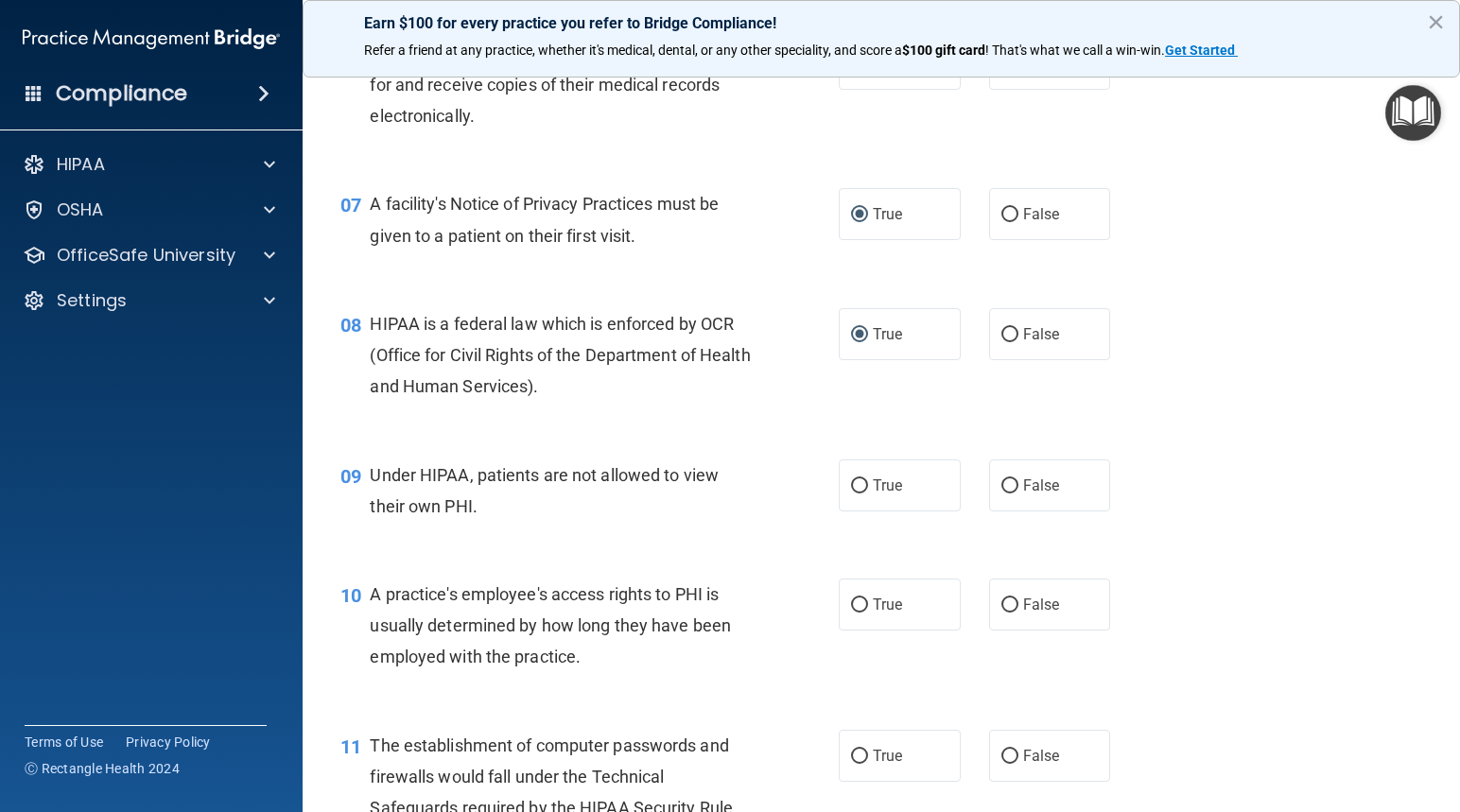
scroll to position [1040, 0]
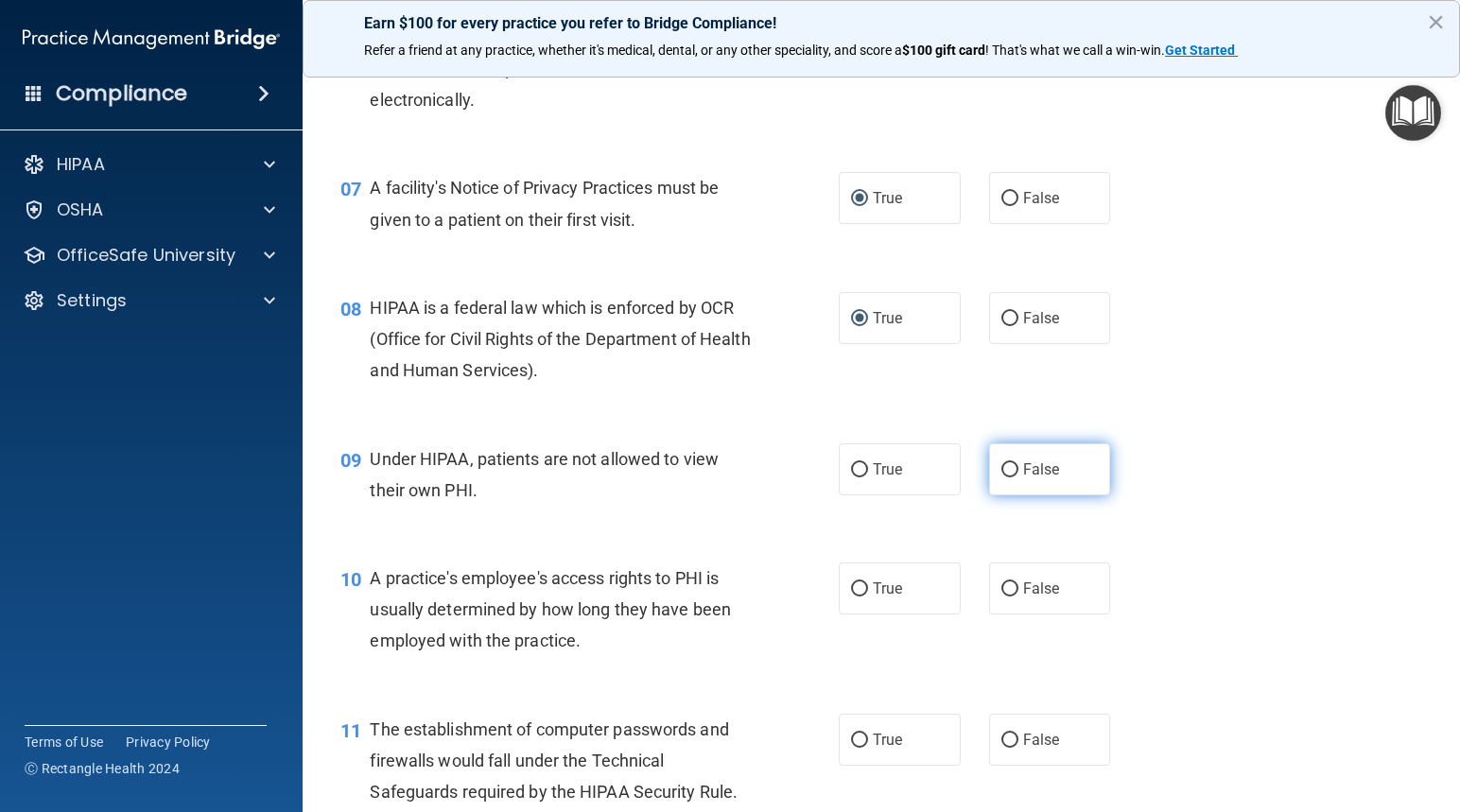
click at [1001, 468] on input "False" at bounding box center [1009, 470] width 17 height 14
radio input "true"
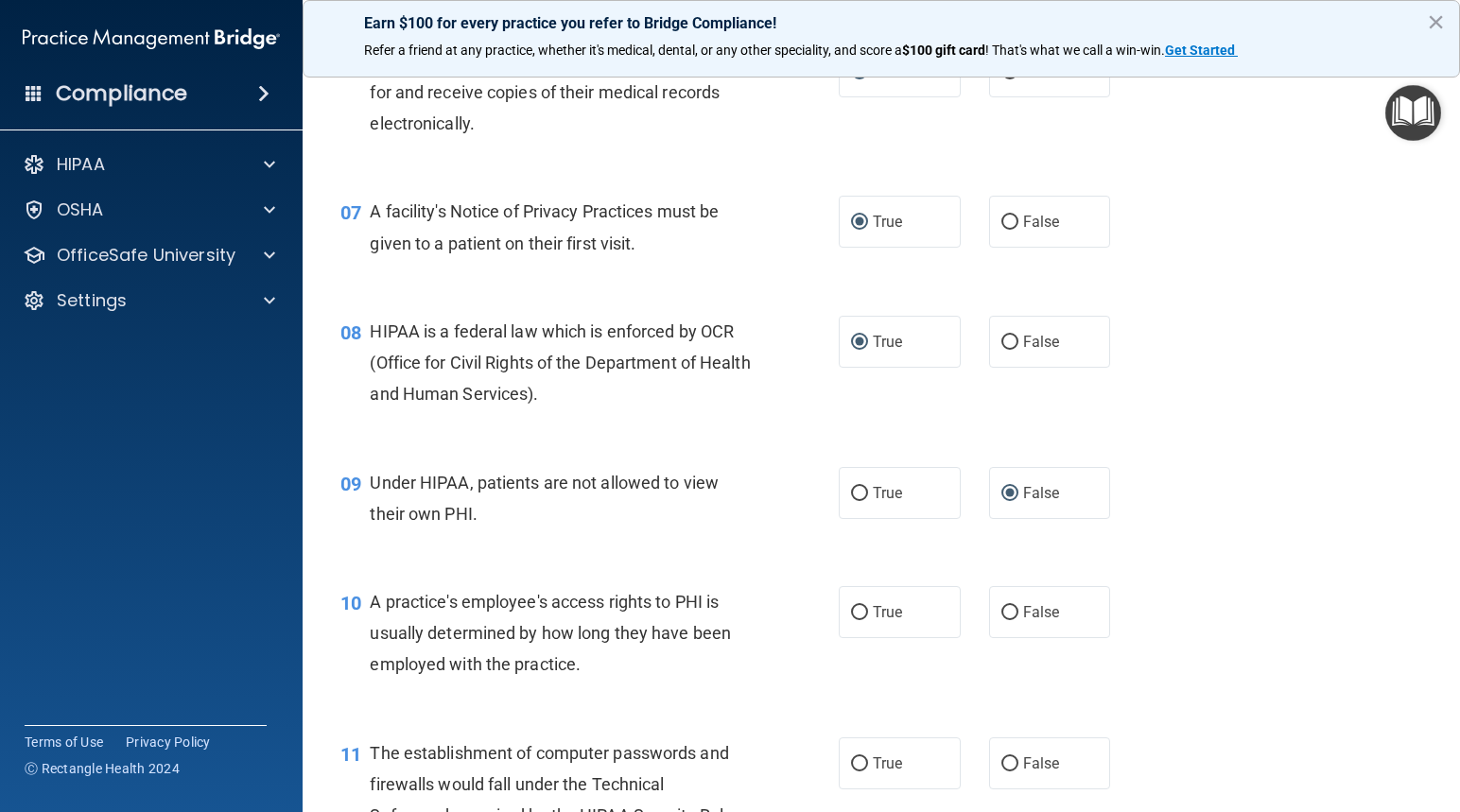
scroll to position [1229, 0]
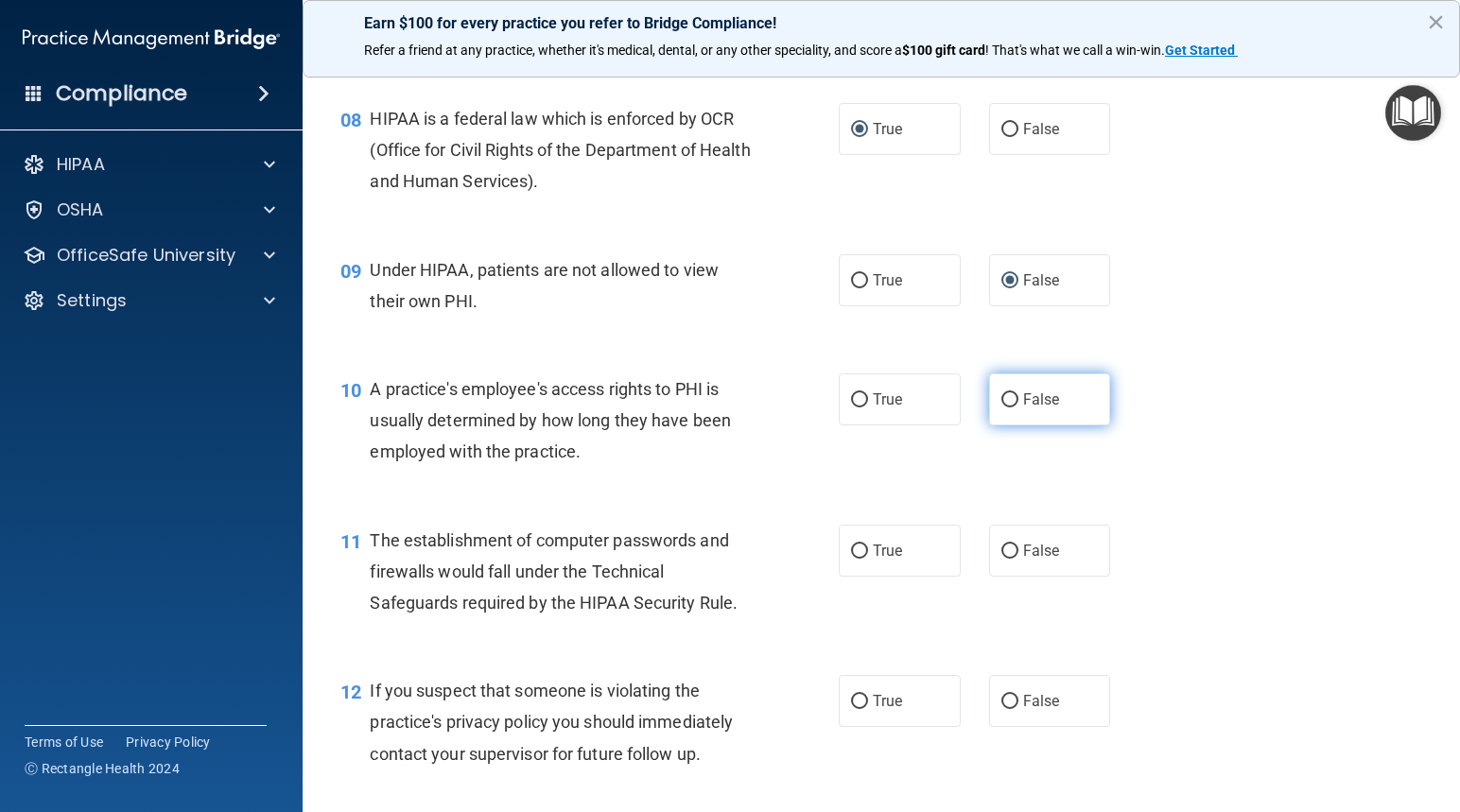
click at [1001, 393] on input "False" at bounding box center [1009, 400] width 17 height 14
radio input "true"
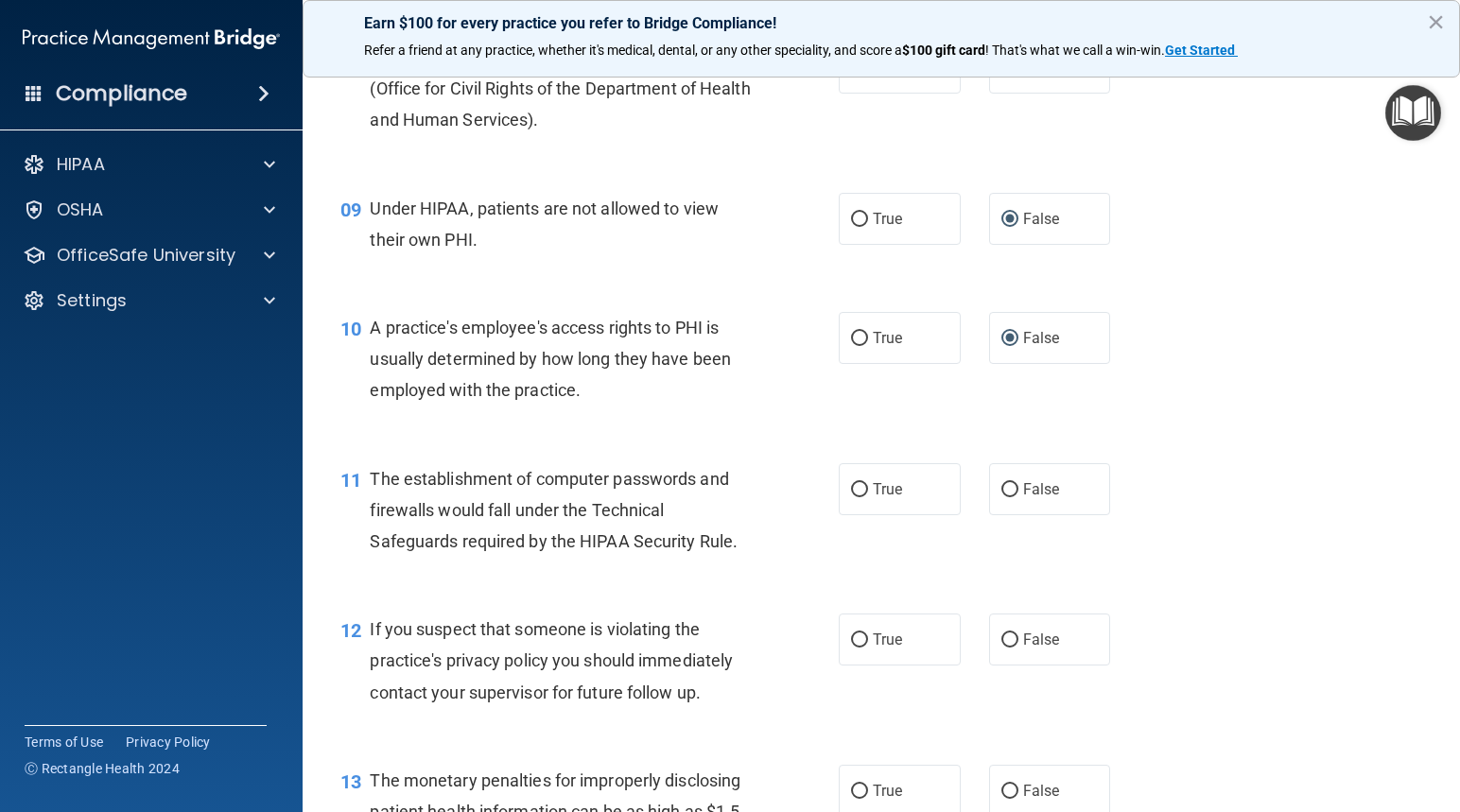
scroll to position [1323, 0]
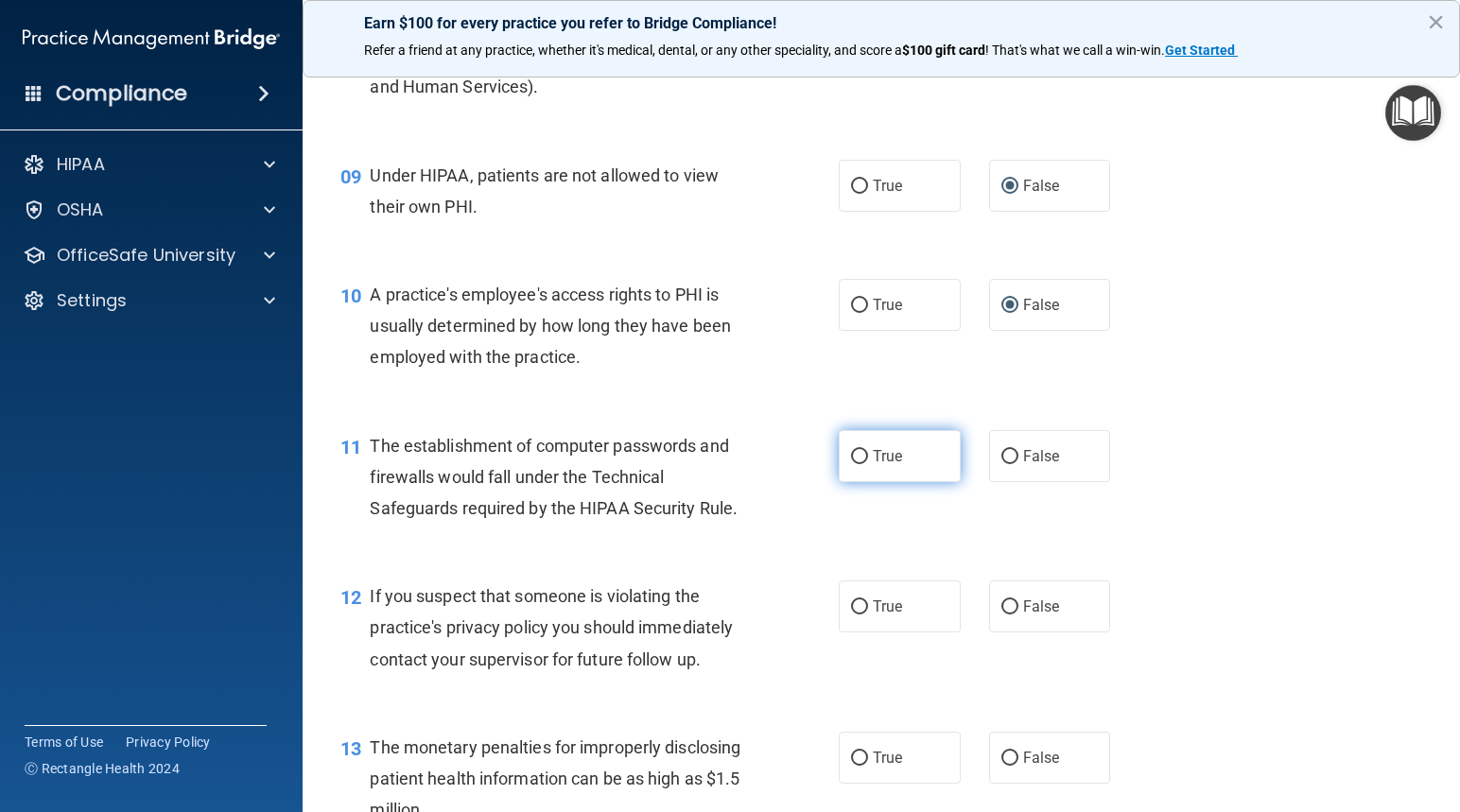
click at [853, 452] on input "True" at bounding box center [859, 456] width 17 height 14
radio input "true"
click at [851, 606] on input "True" at bounding box center [859, 606] width 17 height 14
radio input "true"
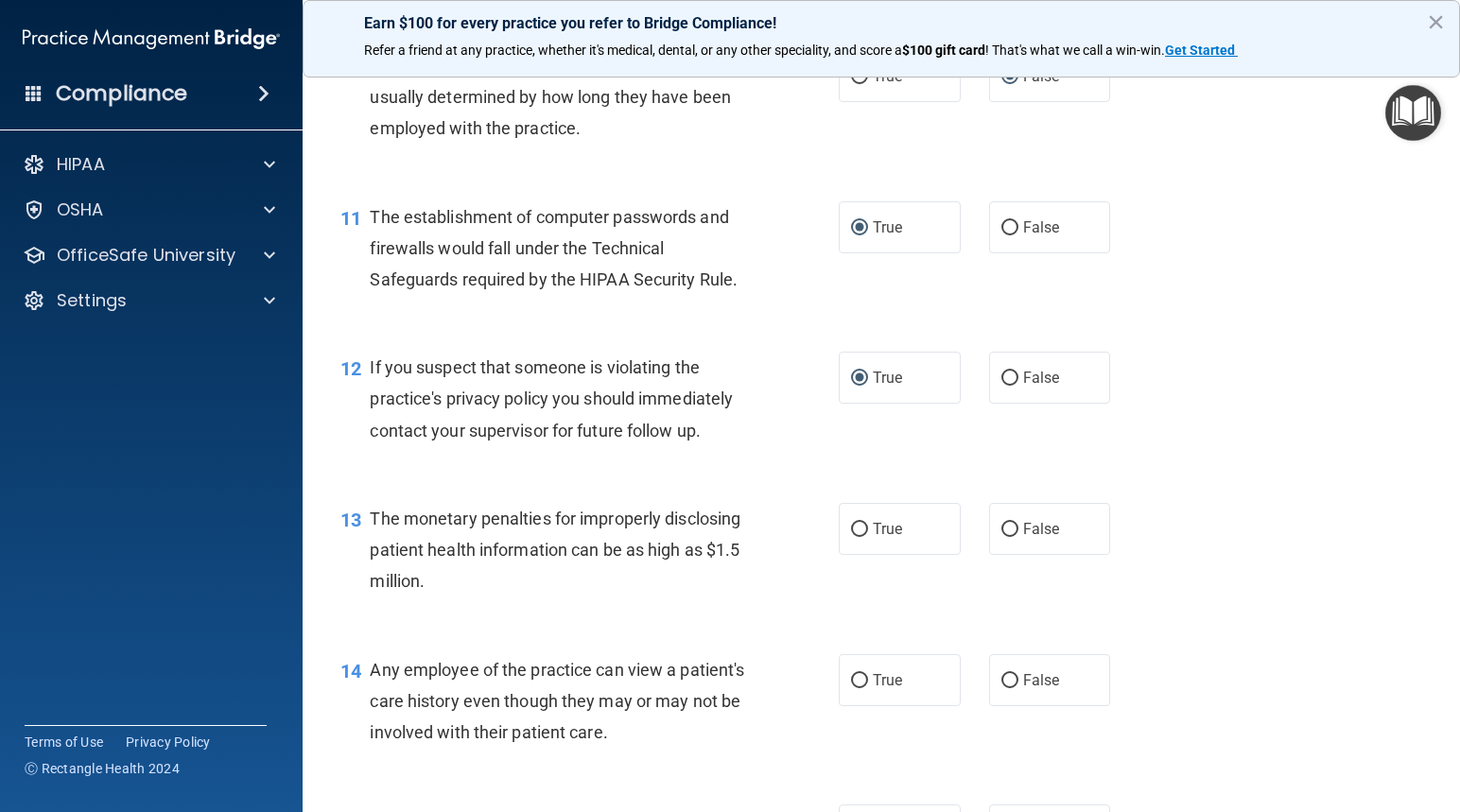
scroll to position [1607, 0]
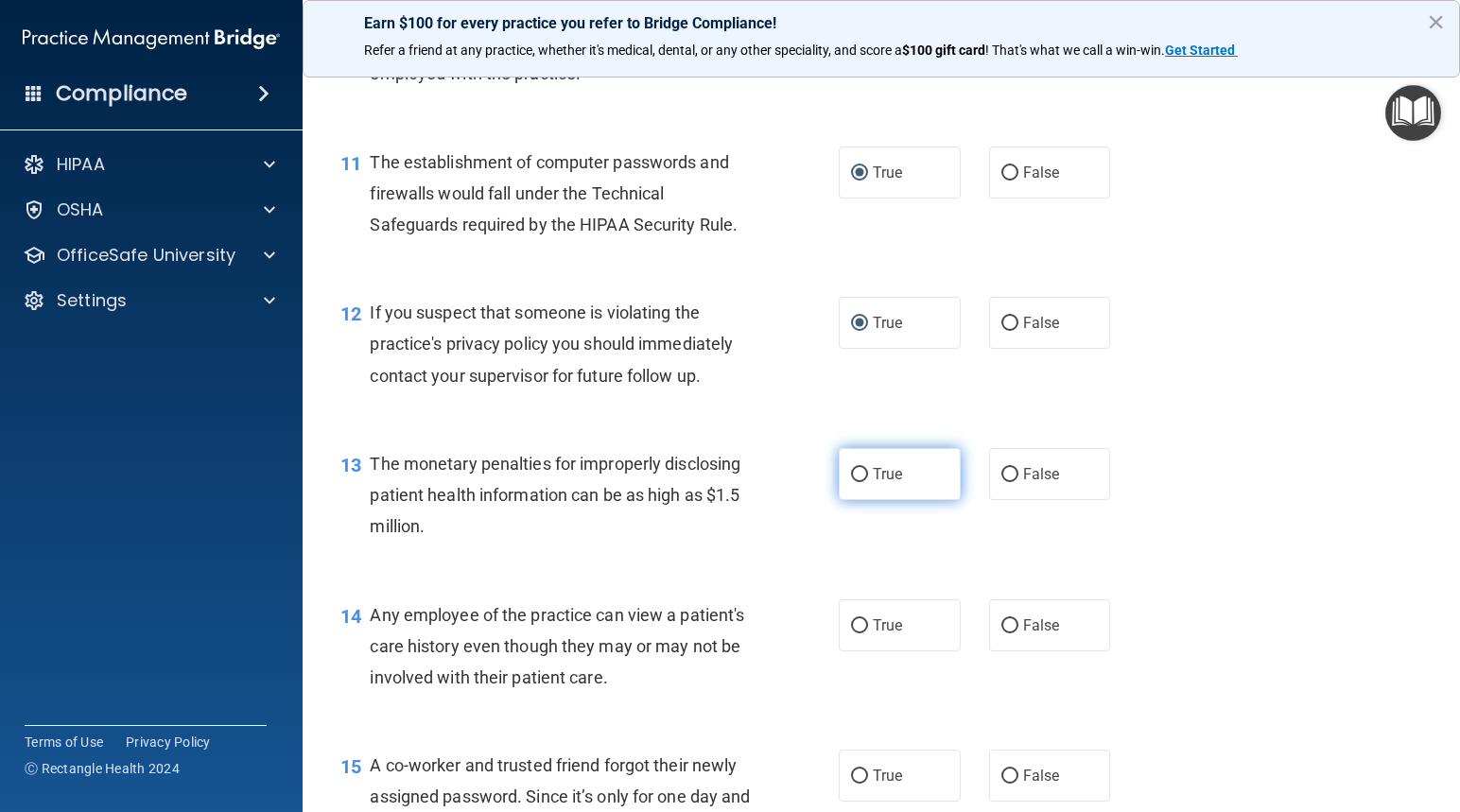
click at [852, 474] on input "True" at bounding box center [859, 474] width 17 height 14
radio input "true"
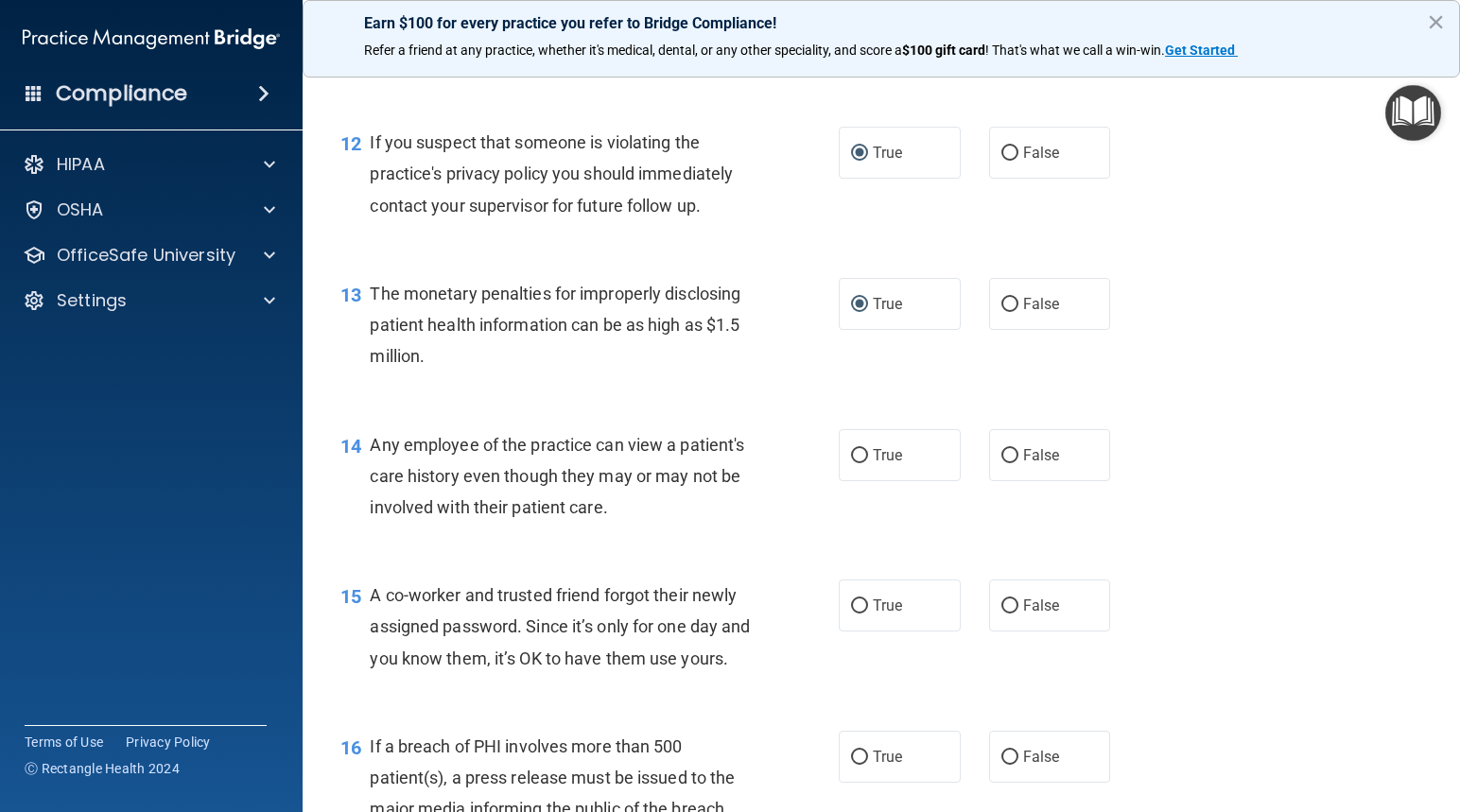
scroll to position [1795, 0]
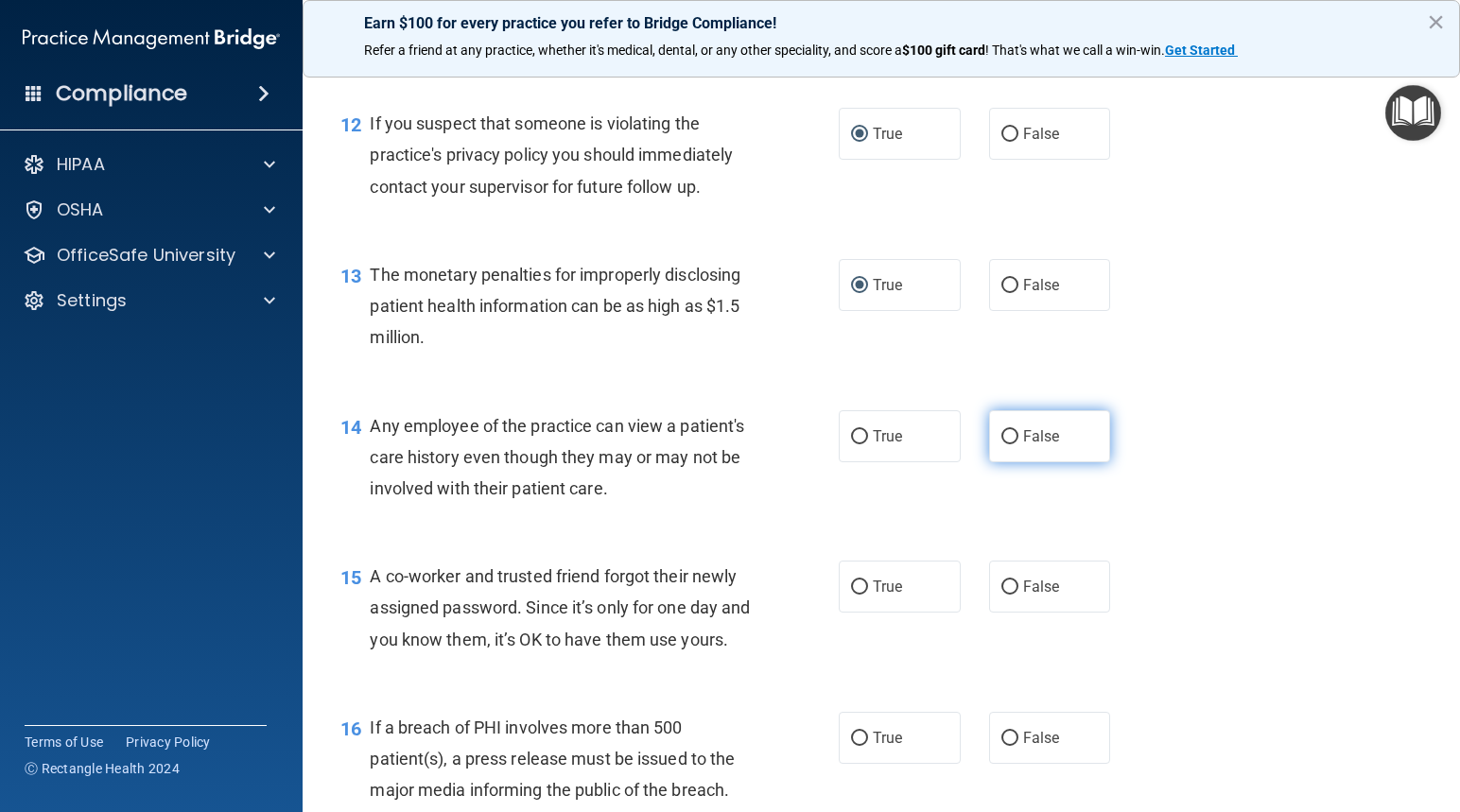
click at [1003, 436] on input "False" at bounding box center [1009, 437] width 17 height 14
radio input "true"
click at [1001, 585] on input "False" at bounding box center [1009, 587] width 17 height 14
radio input "true"
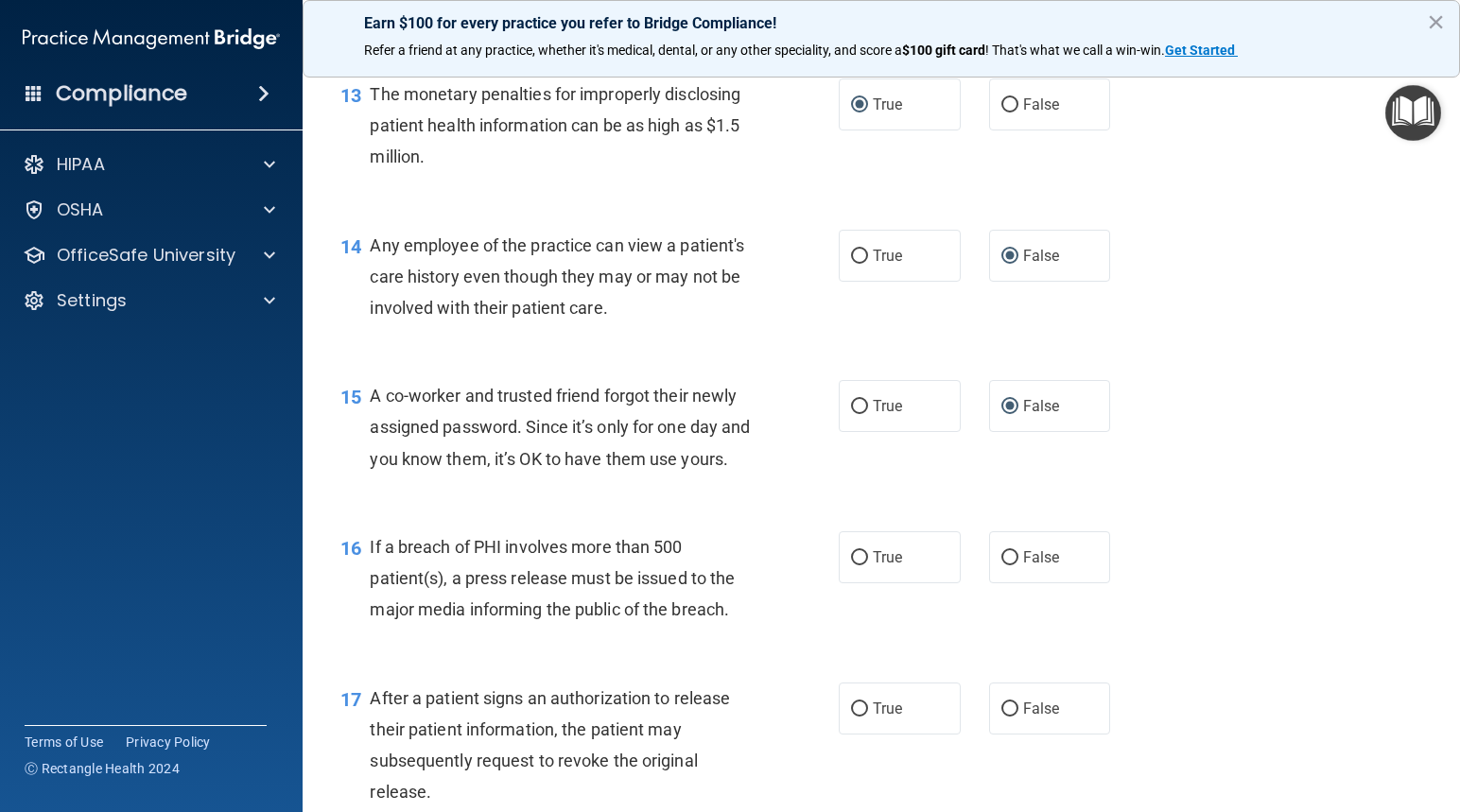
scroll to position [1985, 0]
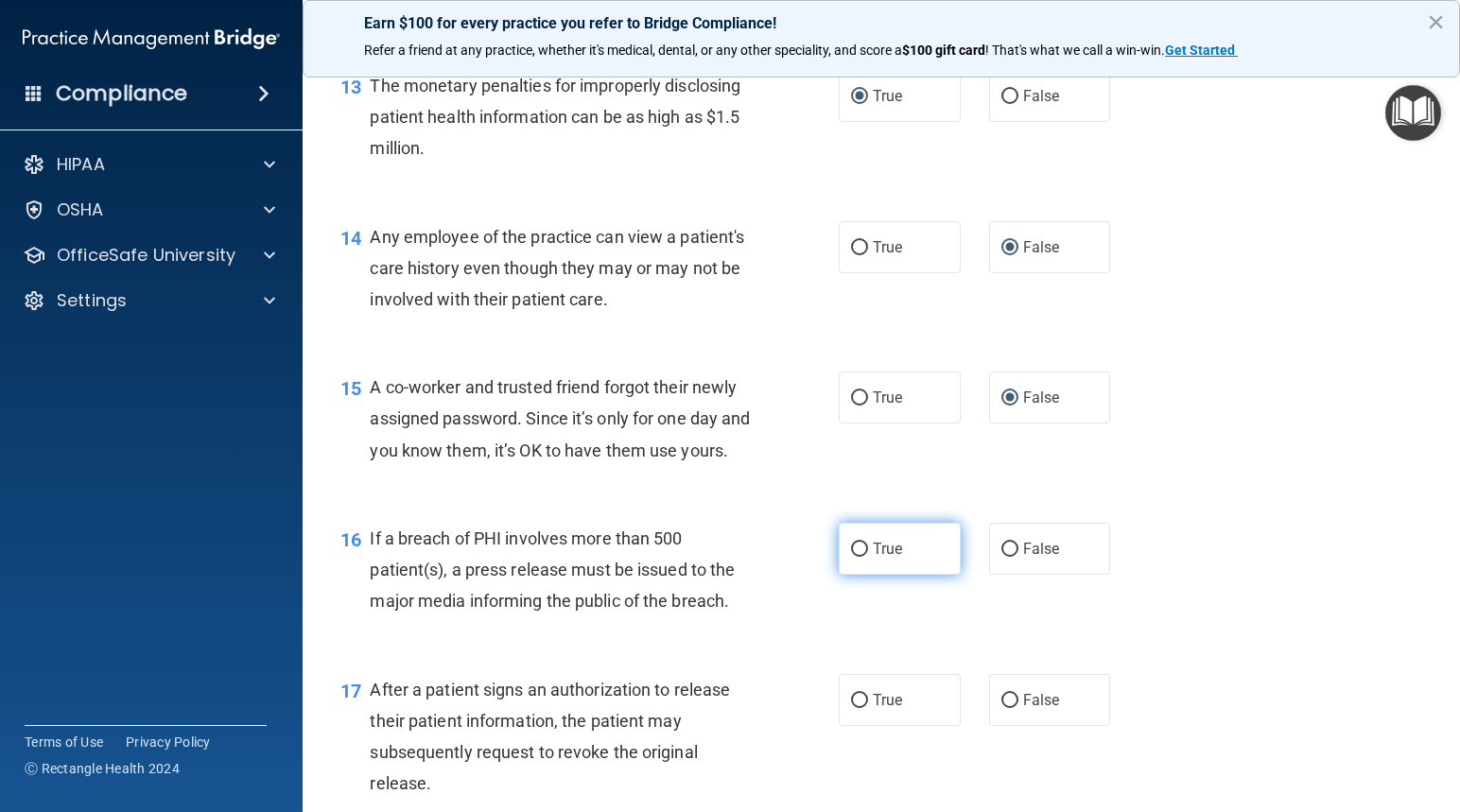
click at [851, 557] on input "True" at bounding box center [859, 549] width 17 height 14
radio input "true"
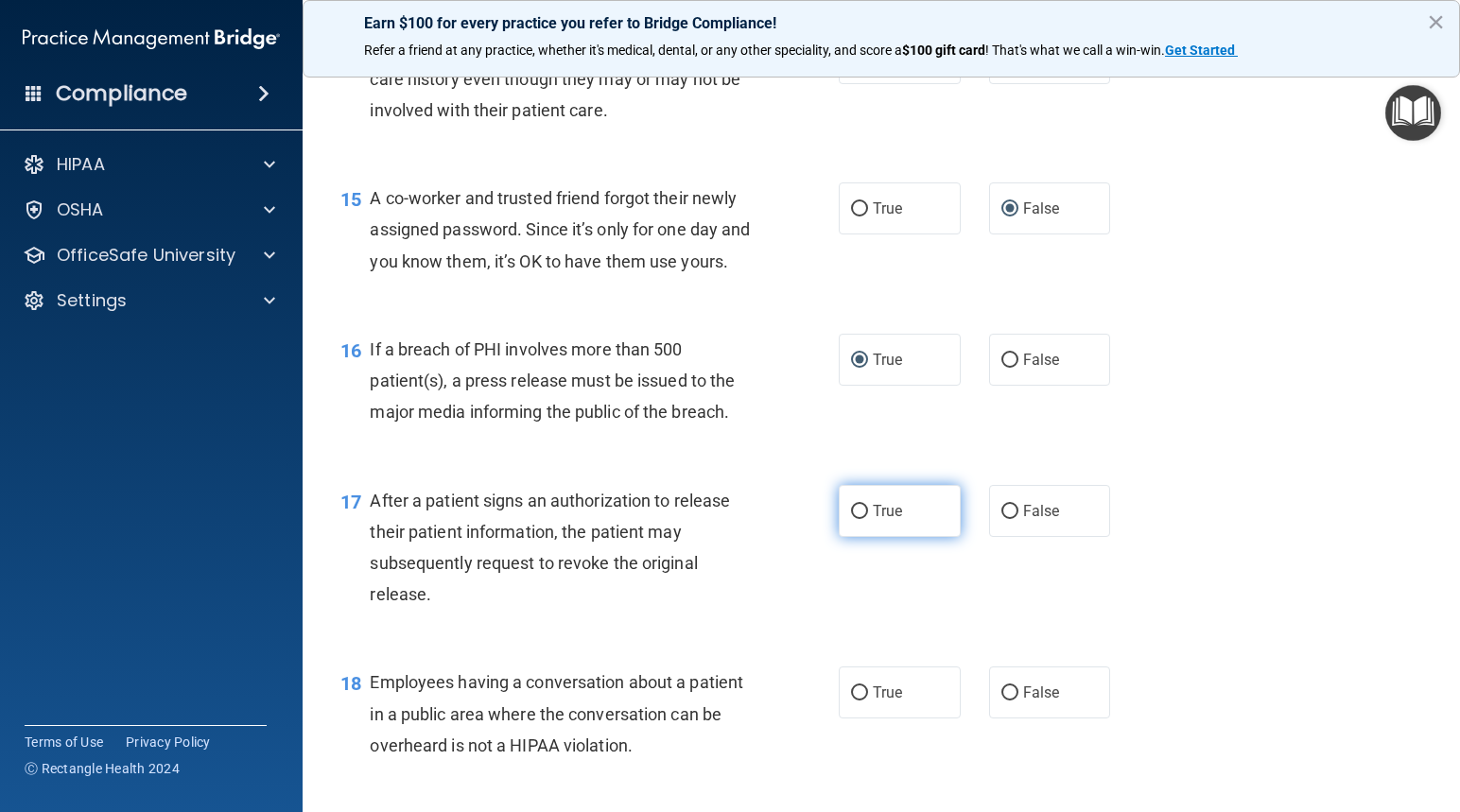
click at [853, 518] on input "True" at bounding box center [859, 512] width 17 height 14
radio input "true"
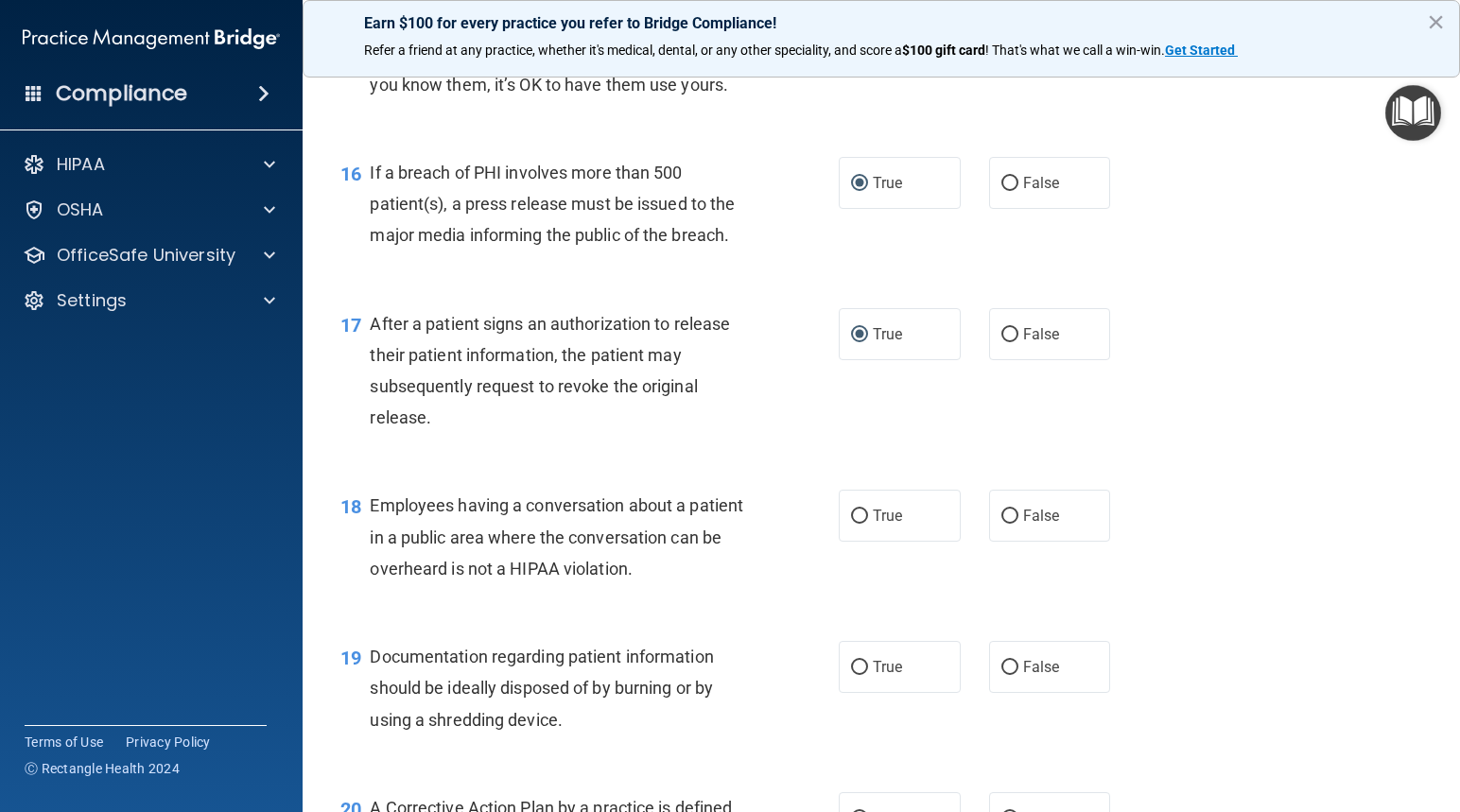
scroll to position [2362, 0]
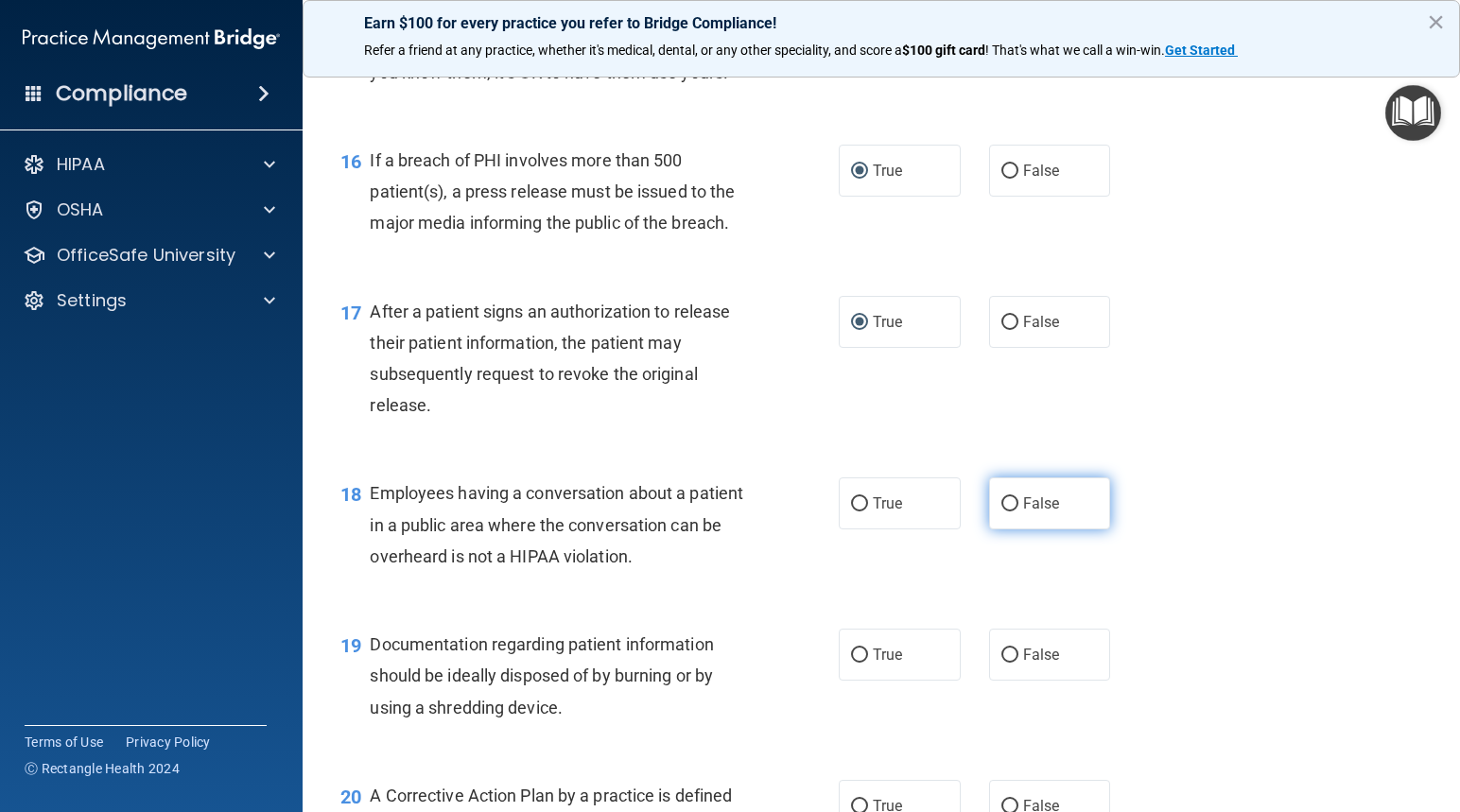
click at [1001, 512] on input "False" at bounding box center [1009, 504] width 17 height 14
radio input "true"
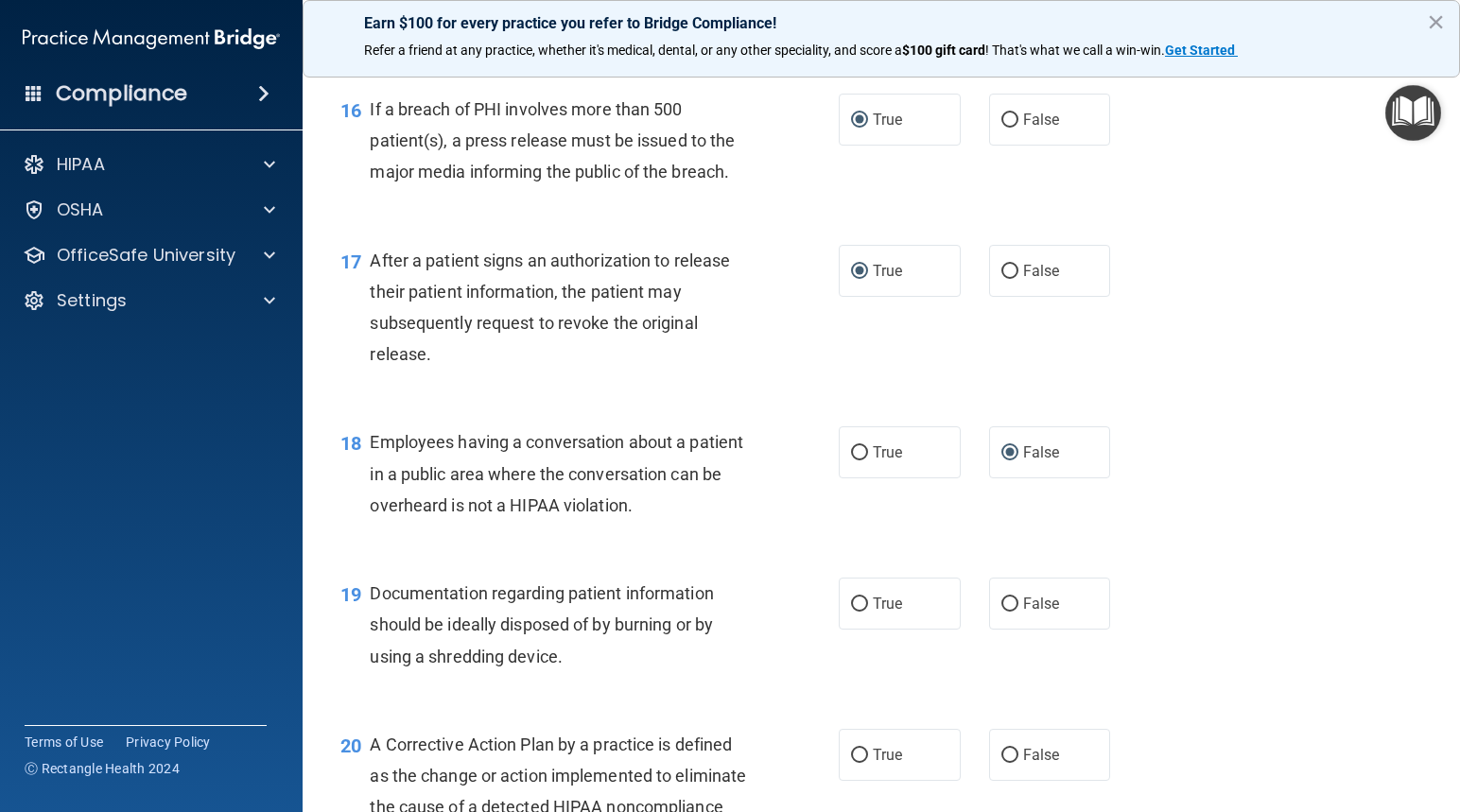
scroll to position [2457, 0]
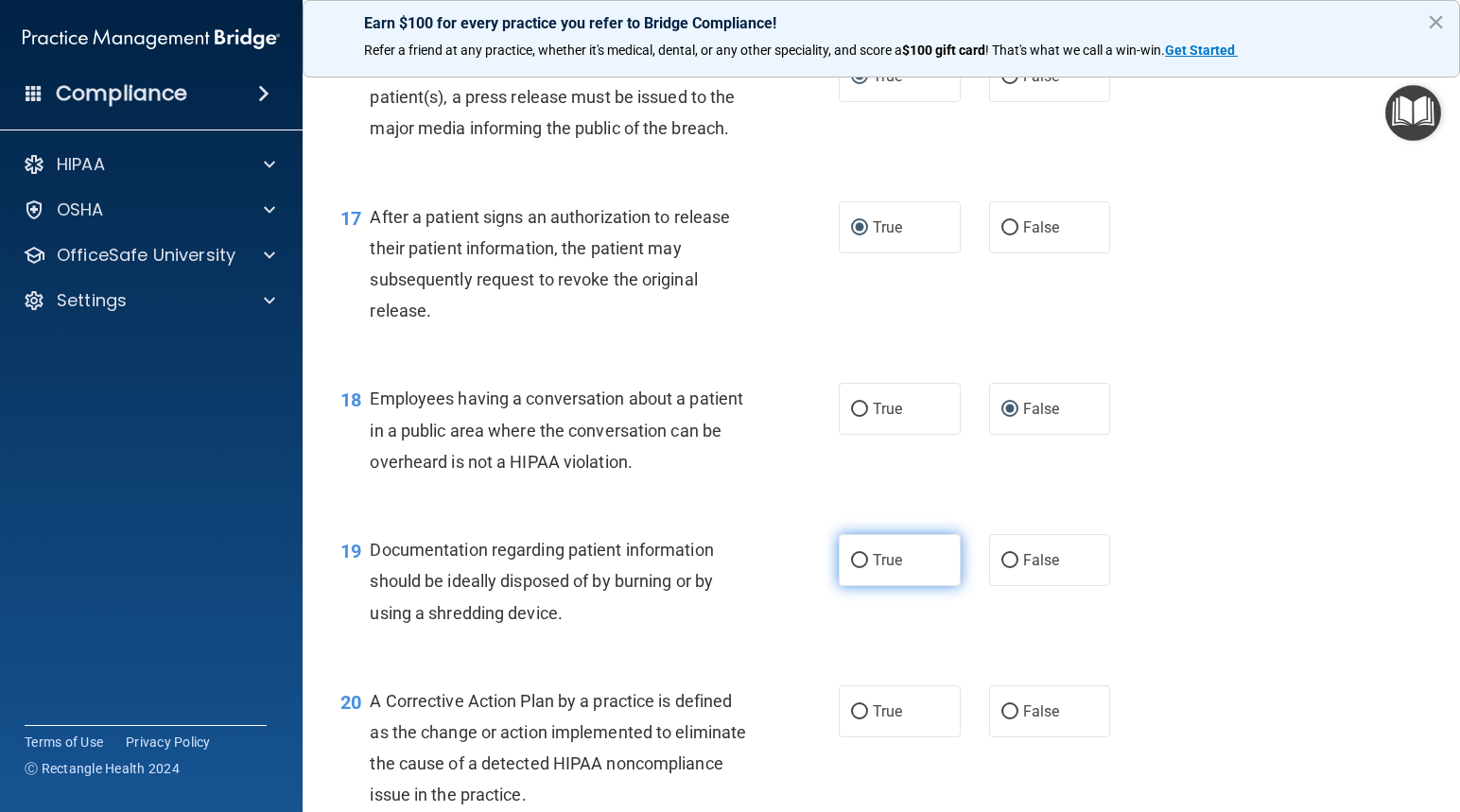
click at [856, 568] on input "True" at bounding box center [859, 560] width 17 height 14
radio input "true"
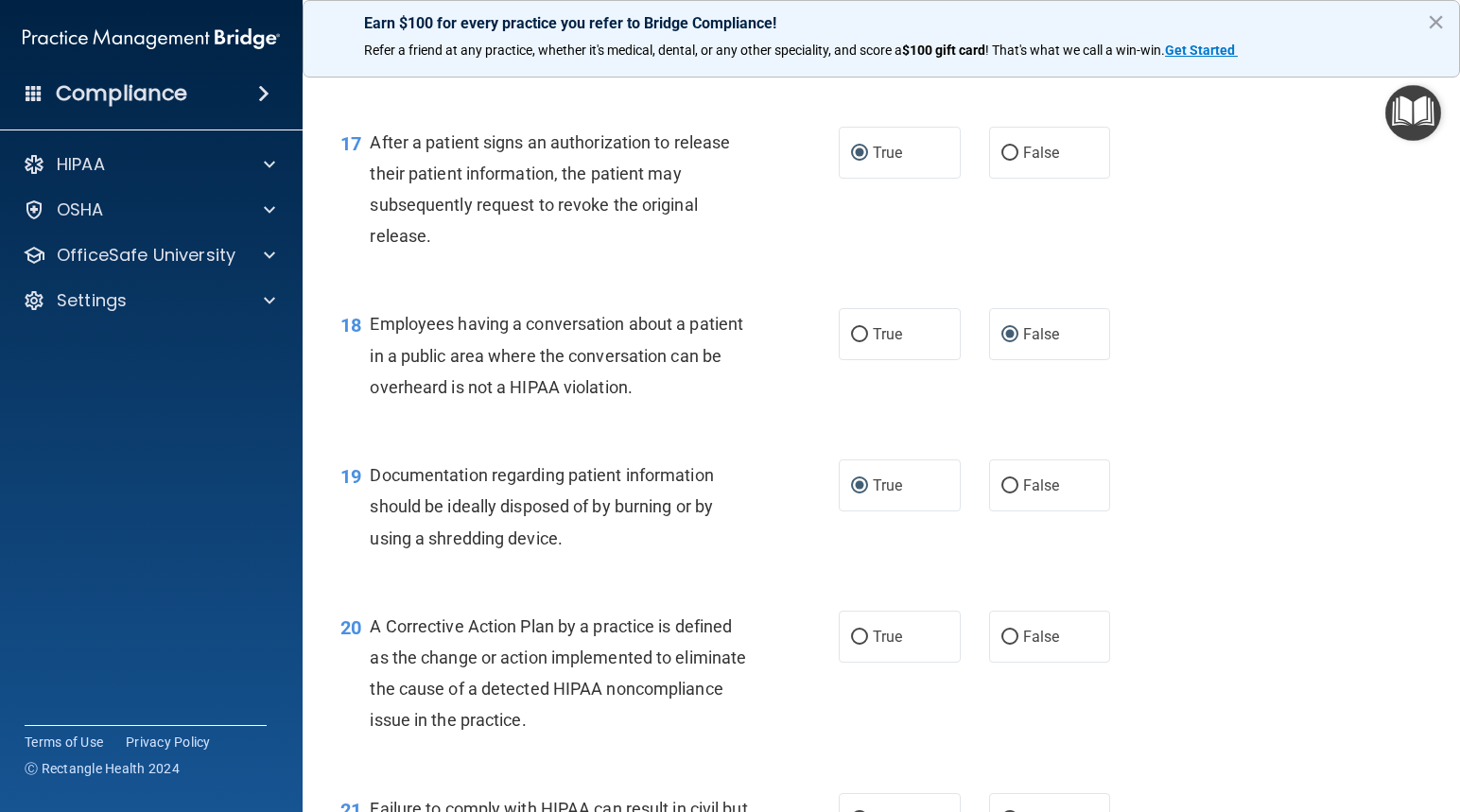
scroll to position [2646, 0]
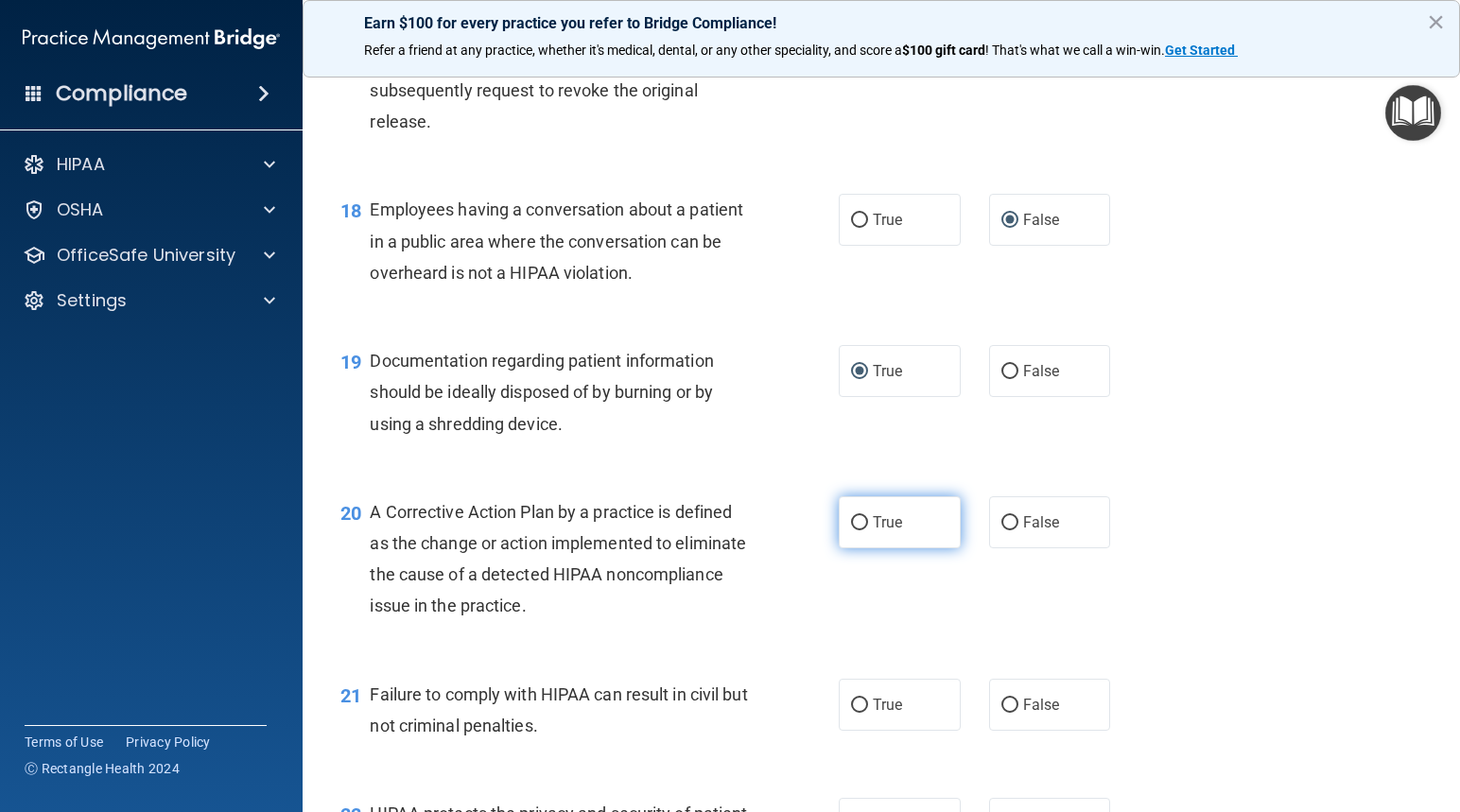
click at [855, 530] on input "True" at bounding box center [859, 523] width 17 height 14
radio input "true"
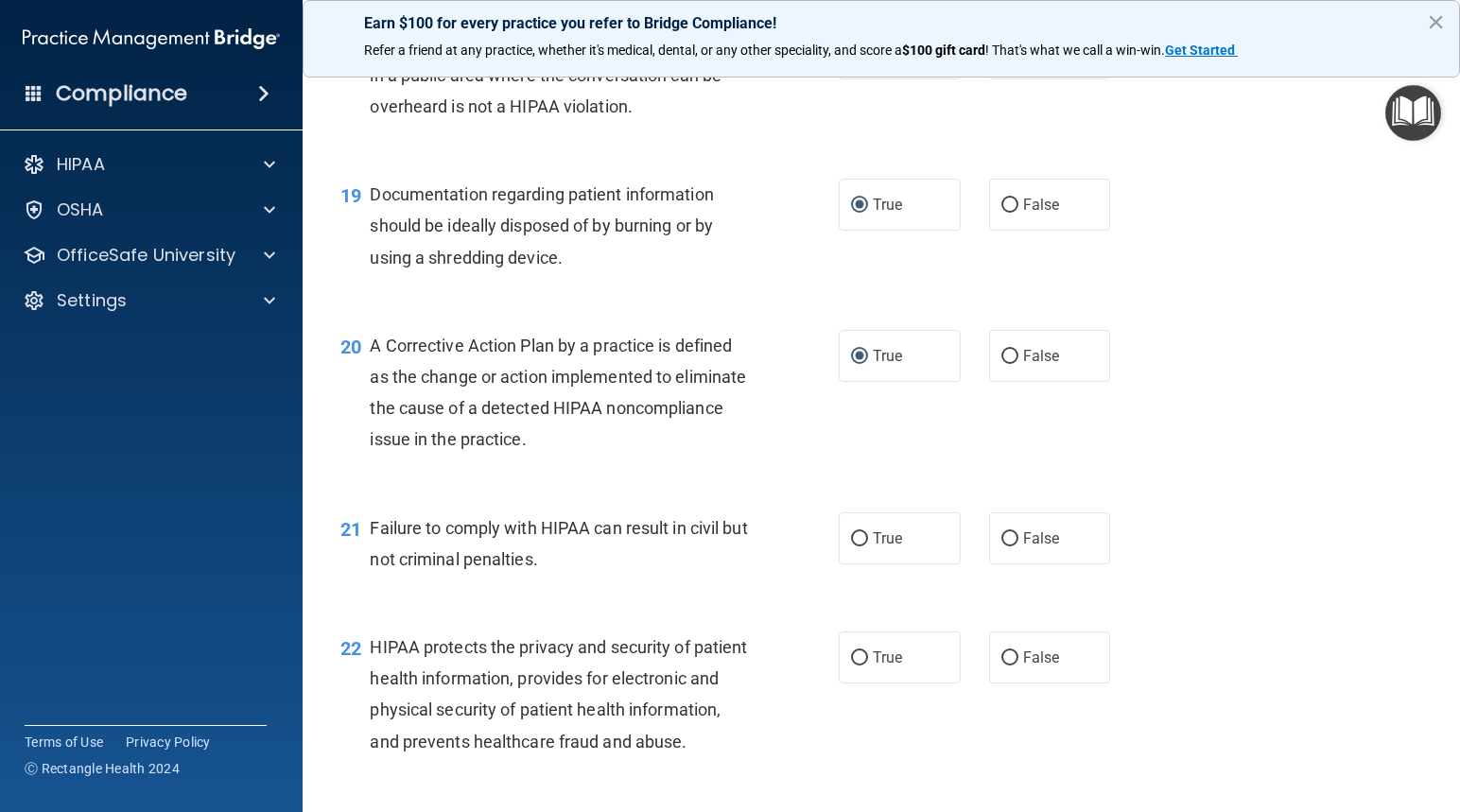
scroll to position [2835, 0]
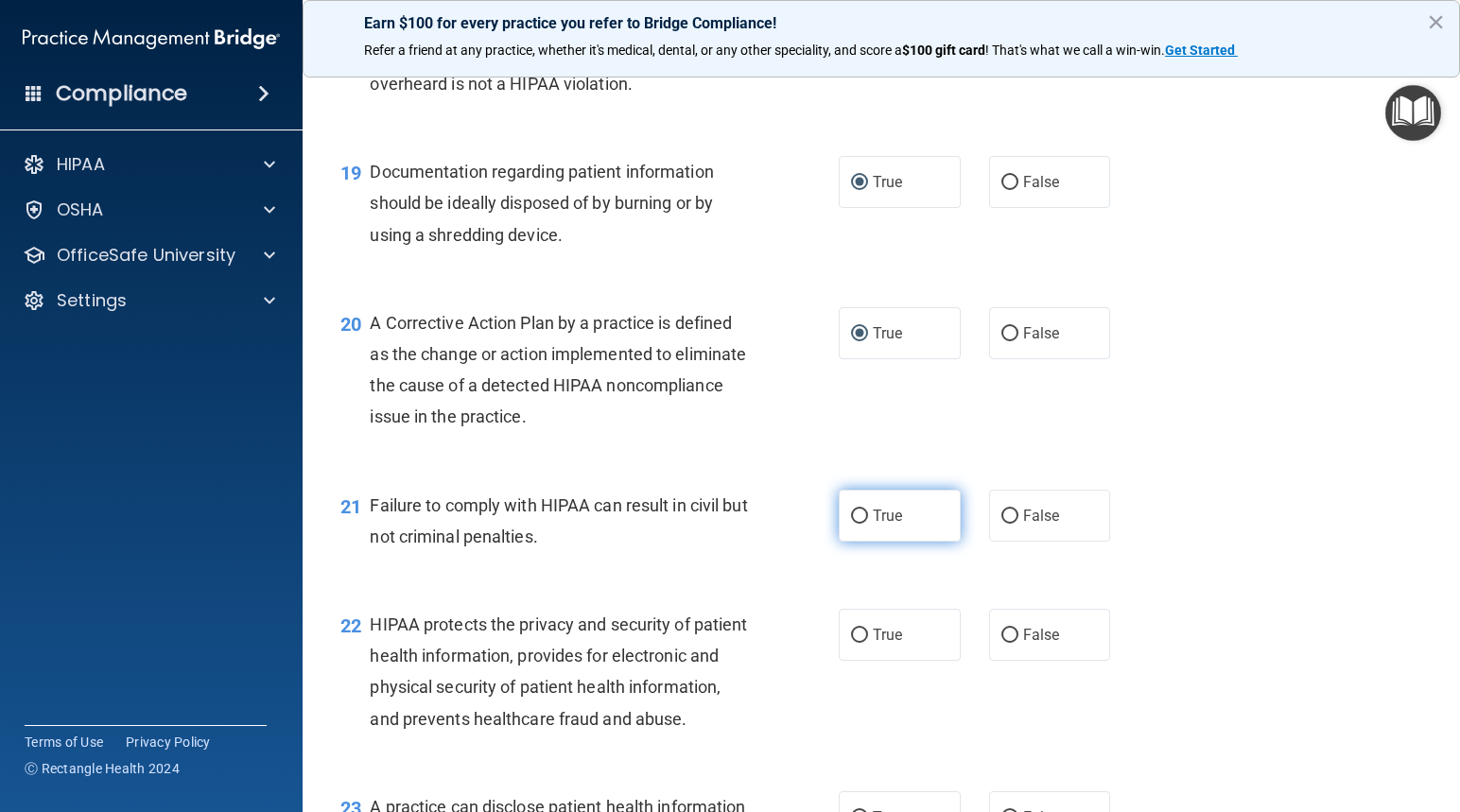
click at [852, 523] on input "True" at bounding box center [859, 516] width 17 height 14
radio input "true"
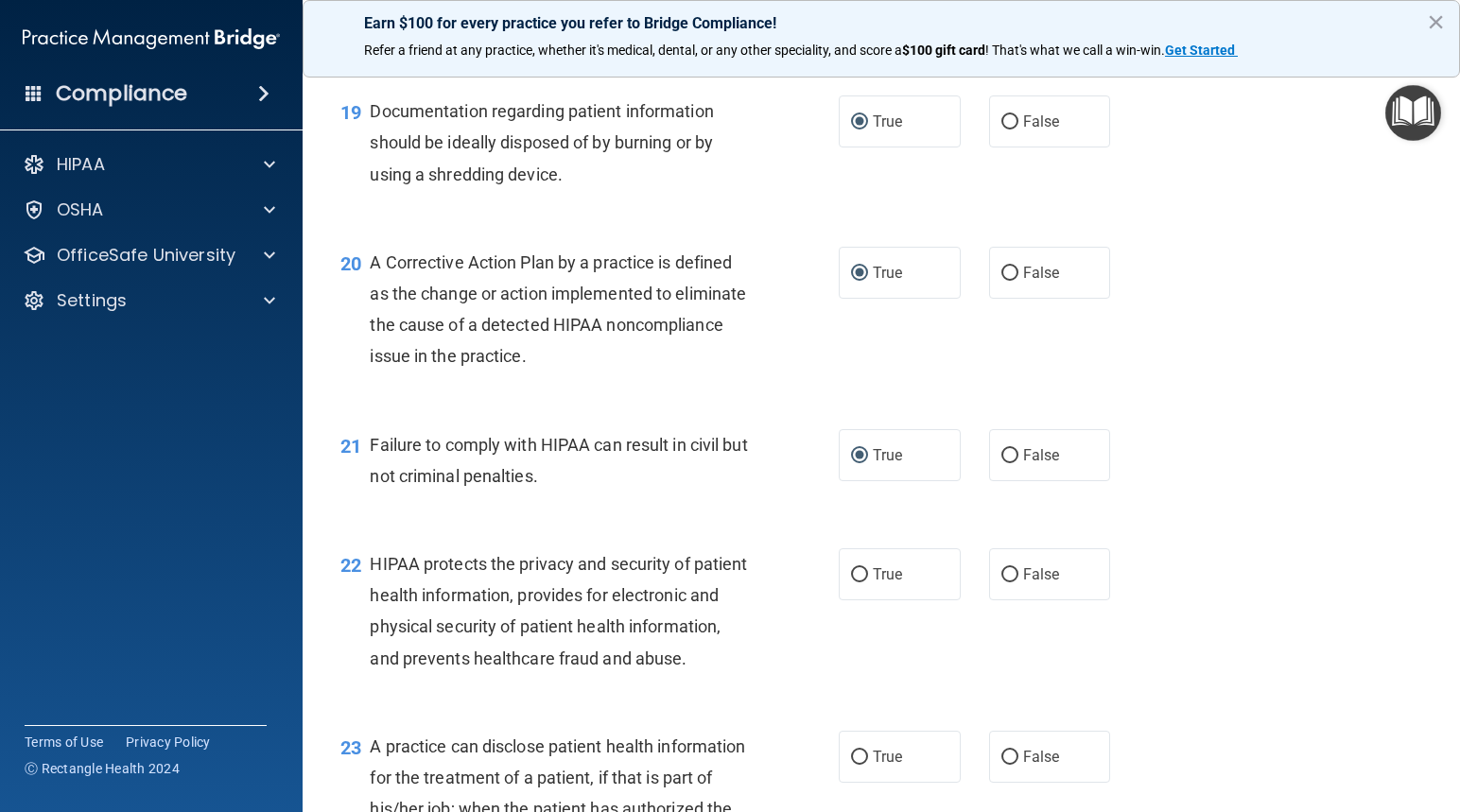
scroll to position [3024, 0]
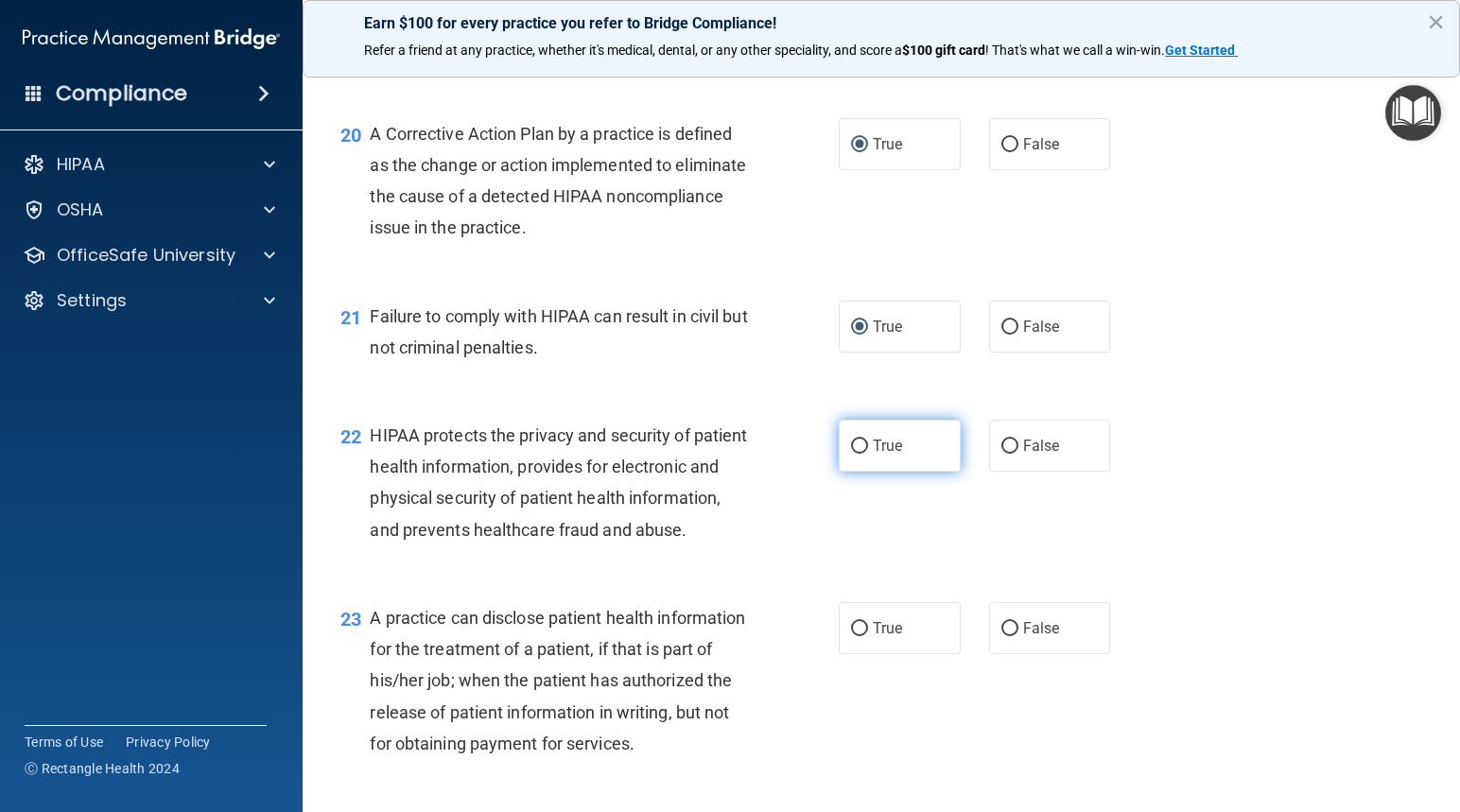
click at [853, 453] on input "True" at bounding box center [859, 446] width 17 height 14
radio input "true"
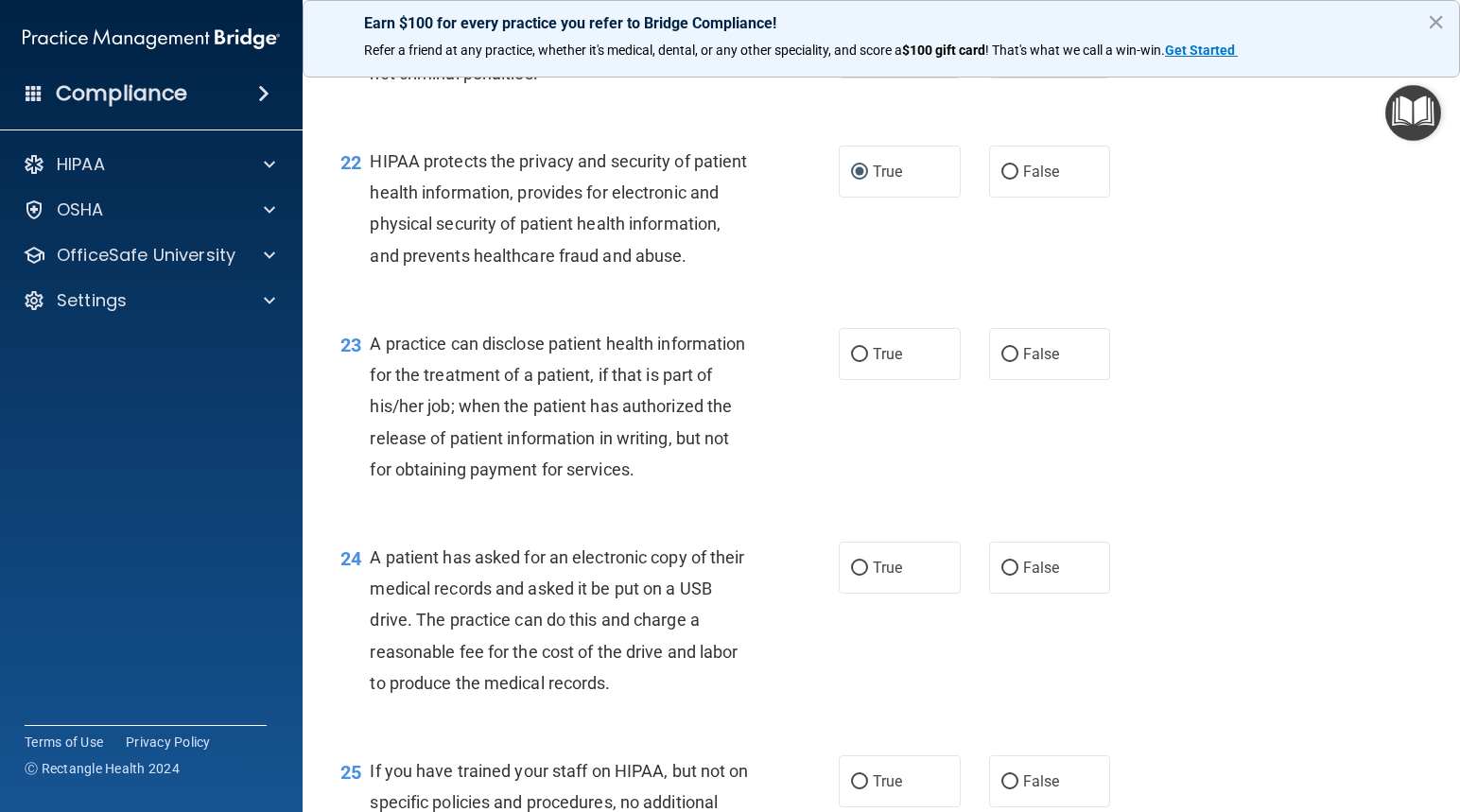
scroll to position [3307, 0]
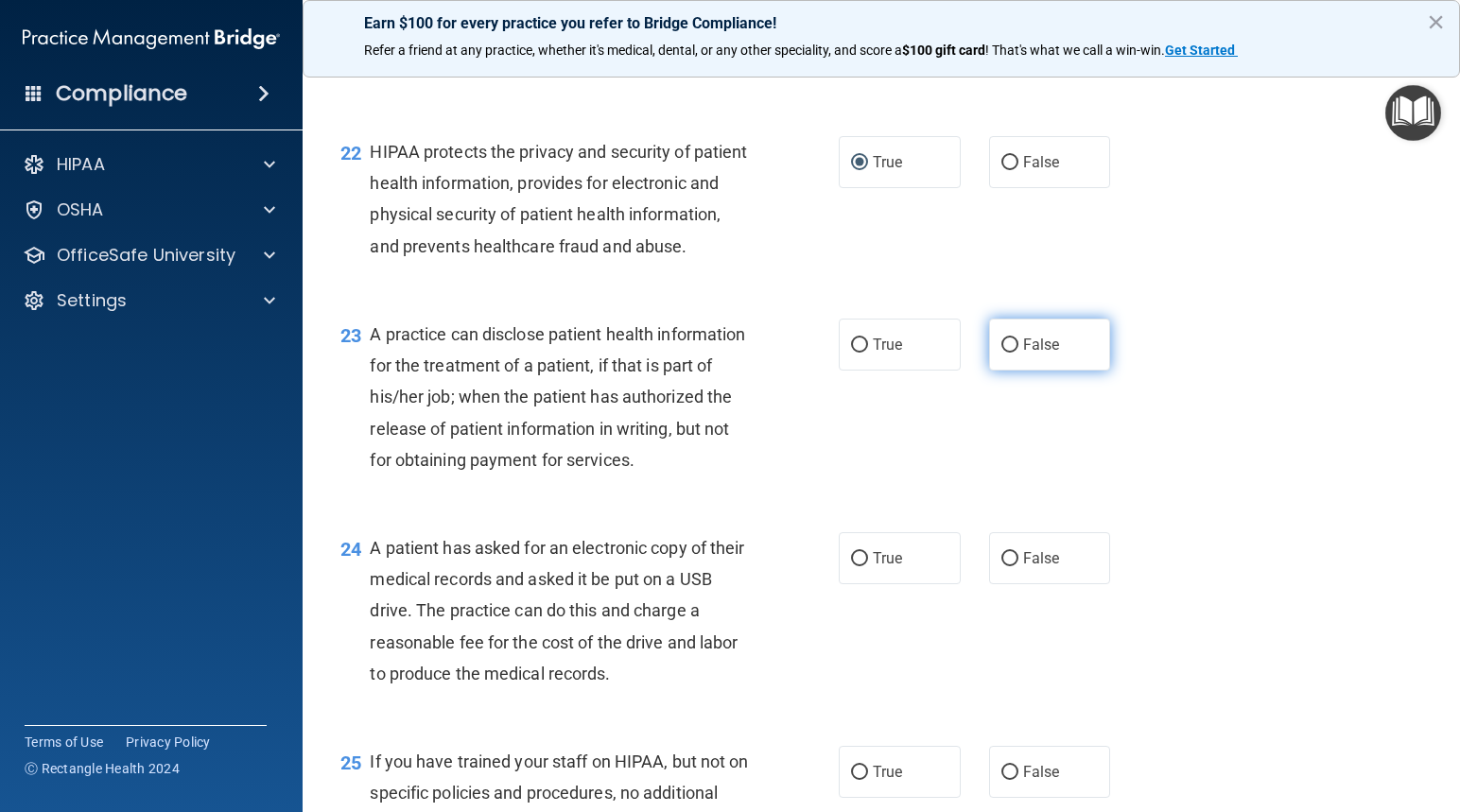
click at [1001, 353] on input "False" at bounding box center [1009, 345] width 17 height 14
radio input "true"
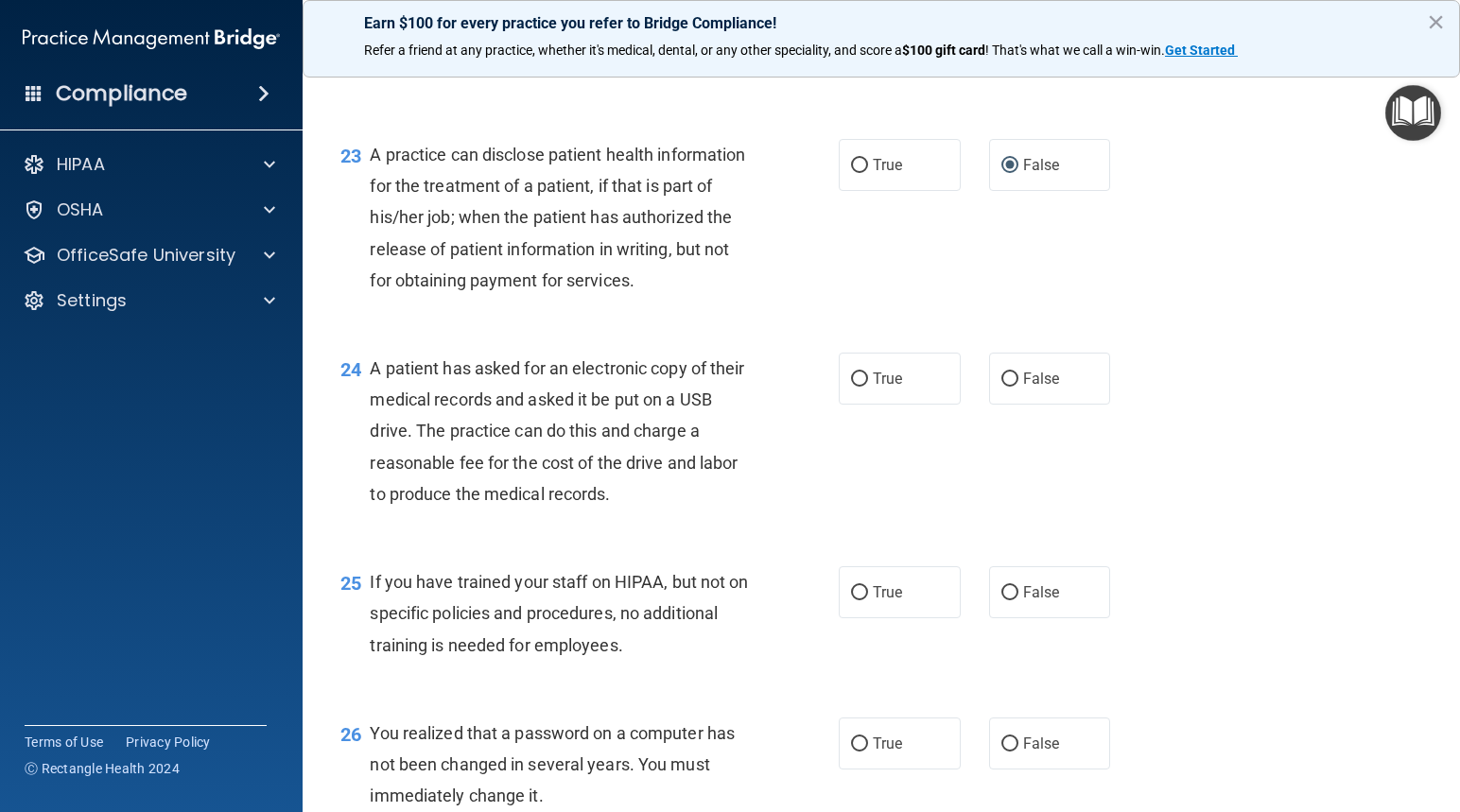
scroll to position [3497, 0]
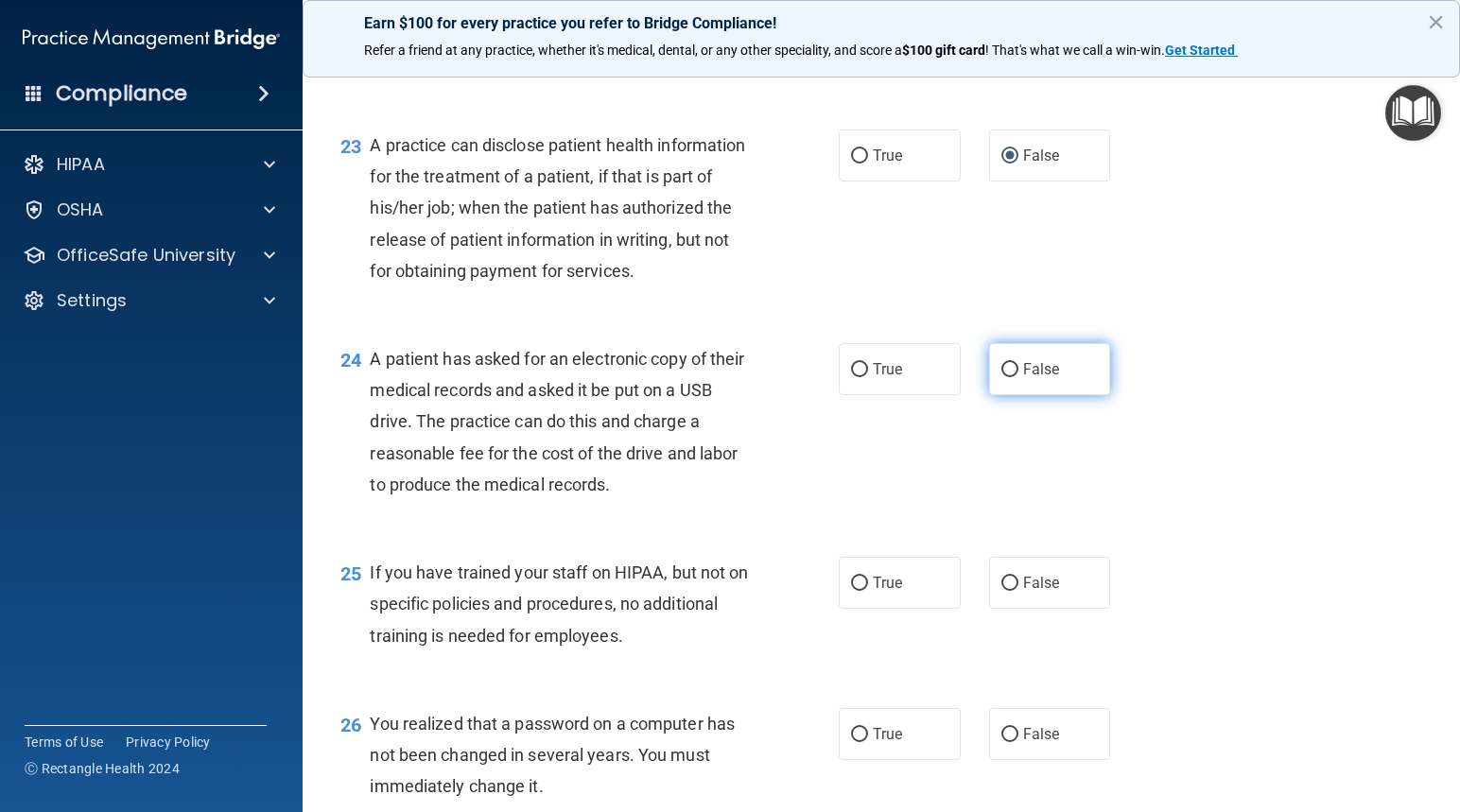
click at [1001, 377] on input "False" at bounding box center [1009, 369] width 17 height 14
radio input "true"
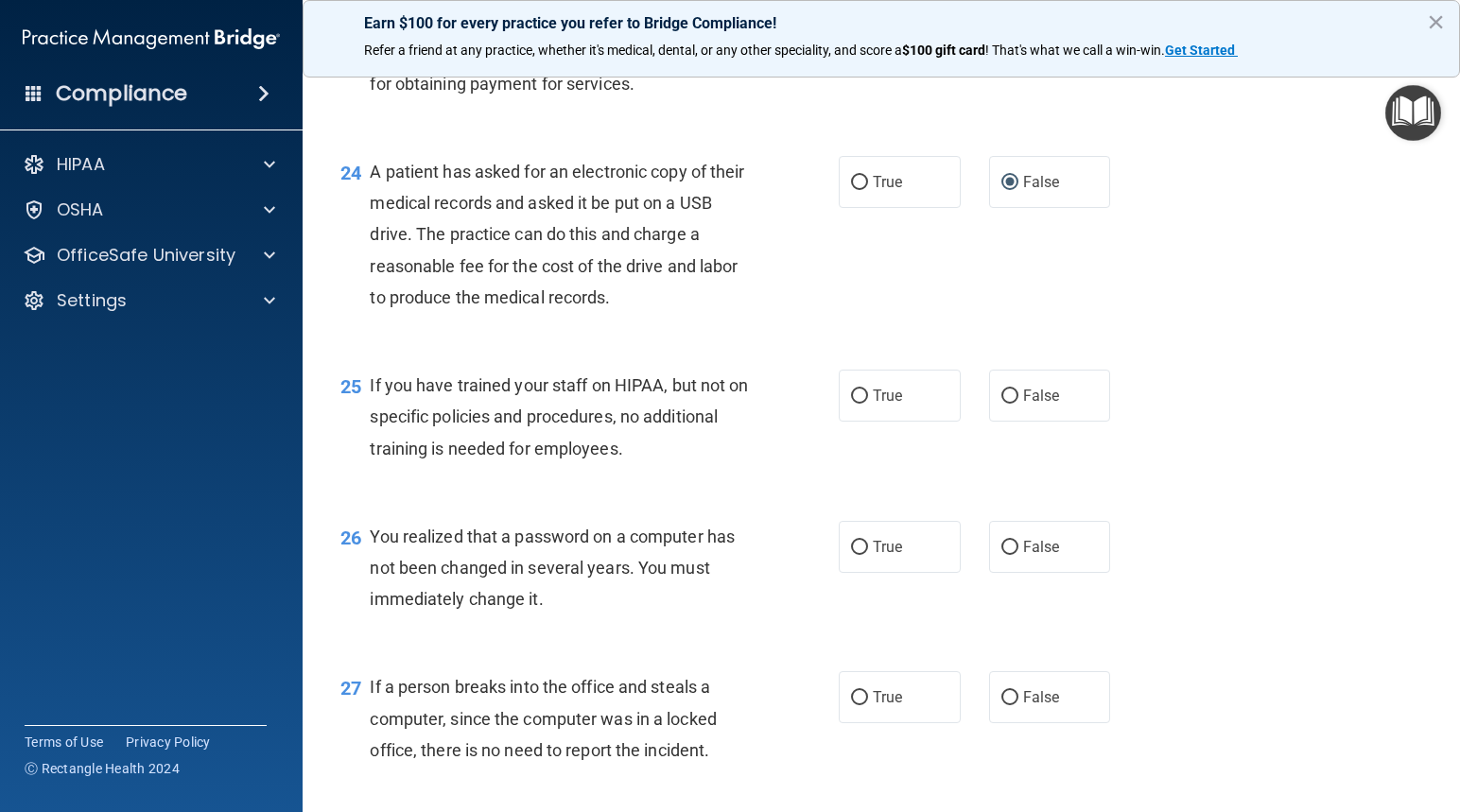
scroll to position [3686, 0]
click at [853, 188] on input "True" at bounding box center [859, 181] width 17 height 14
radio input "true"
radio input "false"
click at [1001, 402] on input "False" at bounding box center [1009, 394] width 17 height 14
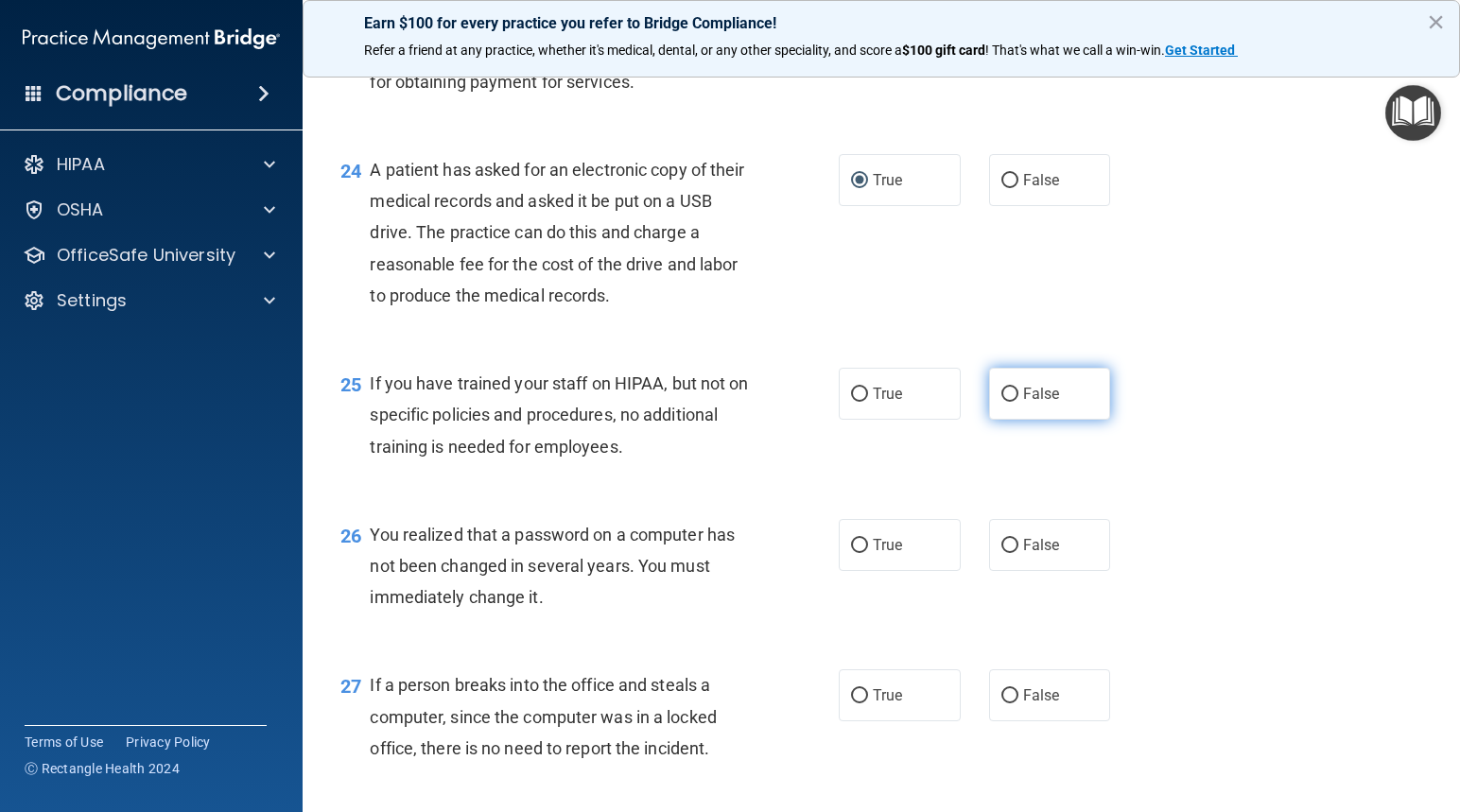
radio input "true"
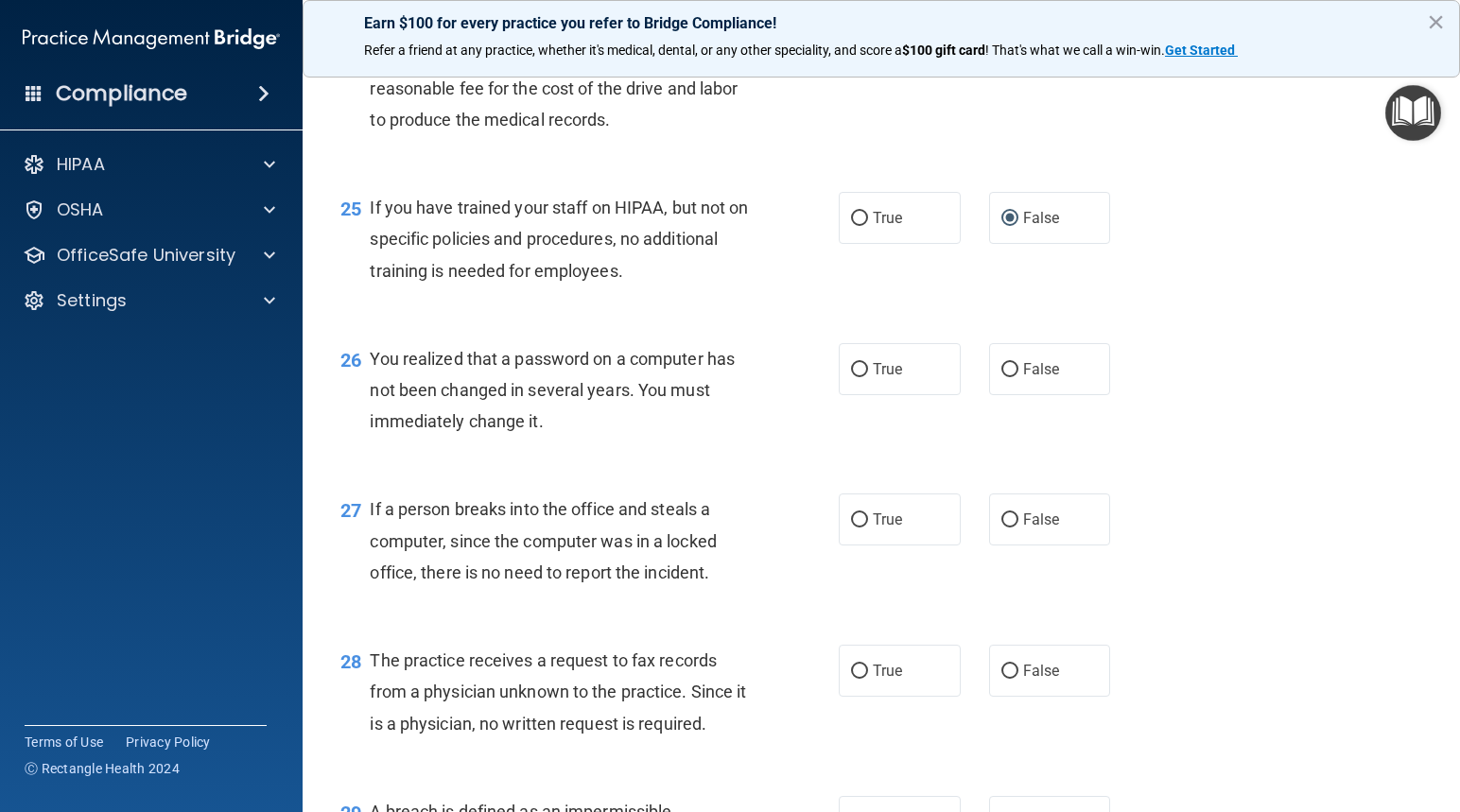
scroll to position [3874, 0]
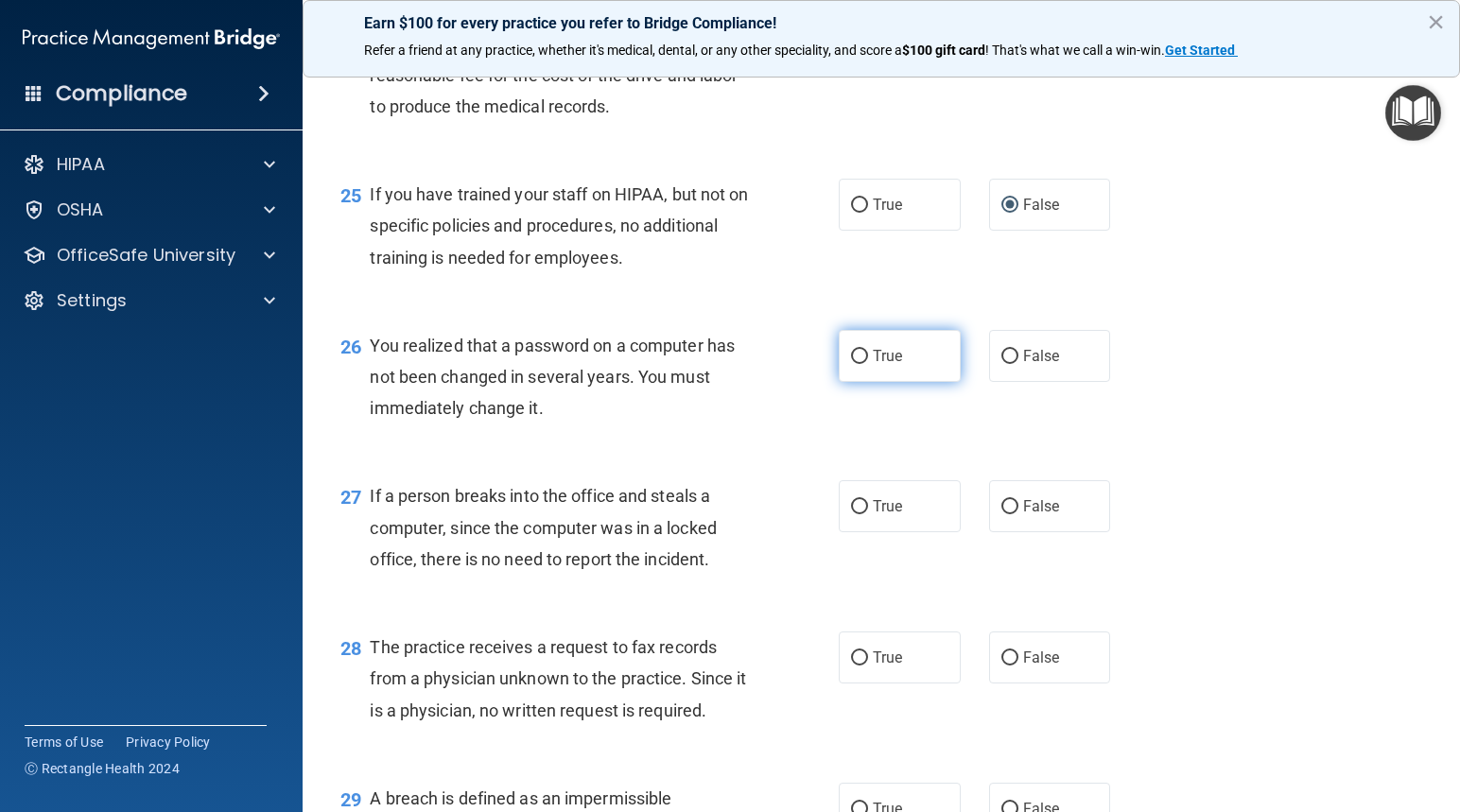
click at [852, 363] on input "True" at bounding box center [859, 357] width 17 height 14
radio input "true"
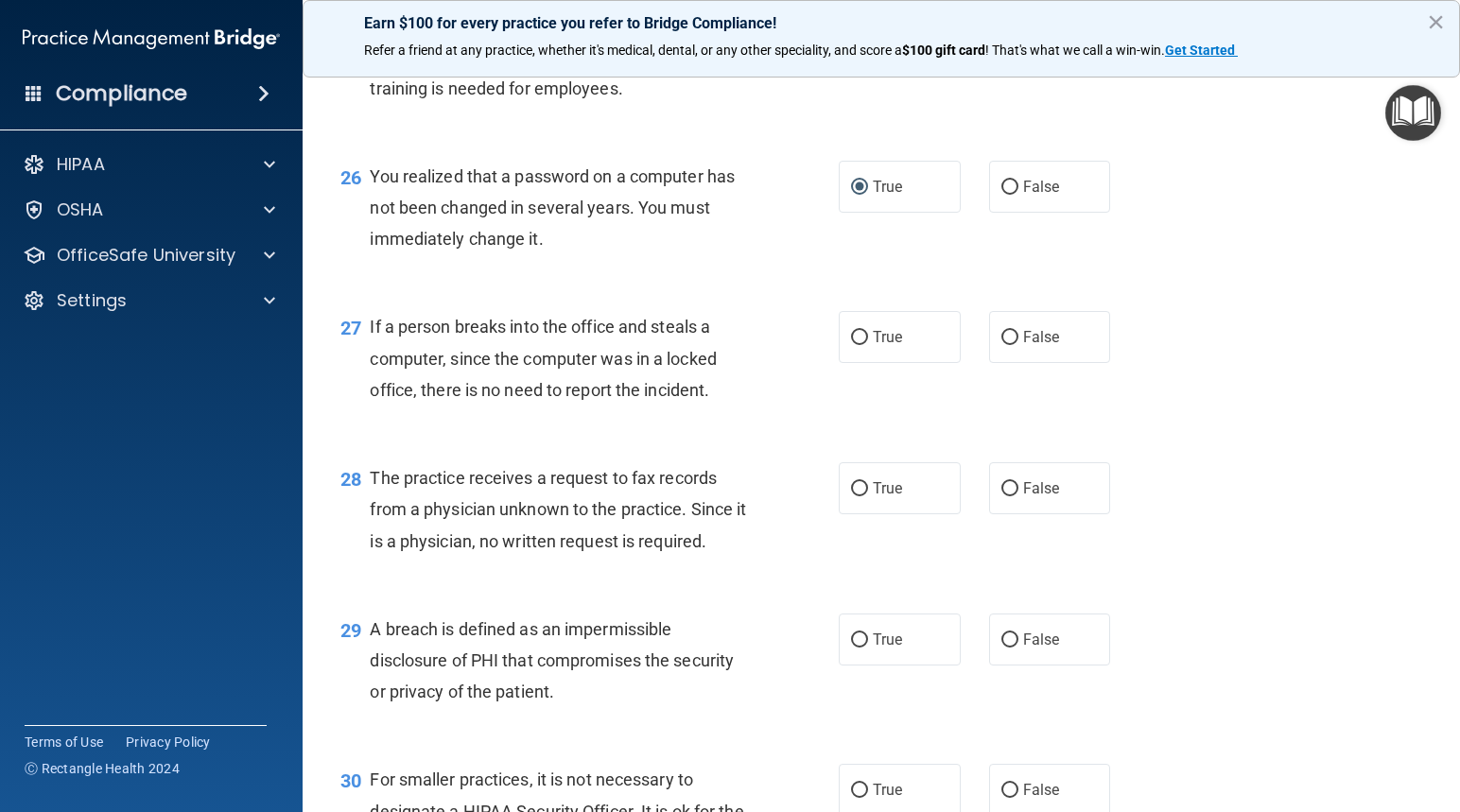
scroll to position [4064, 0]
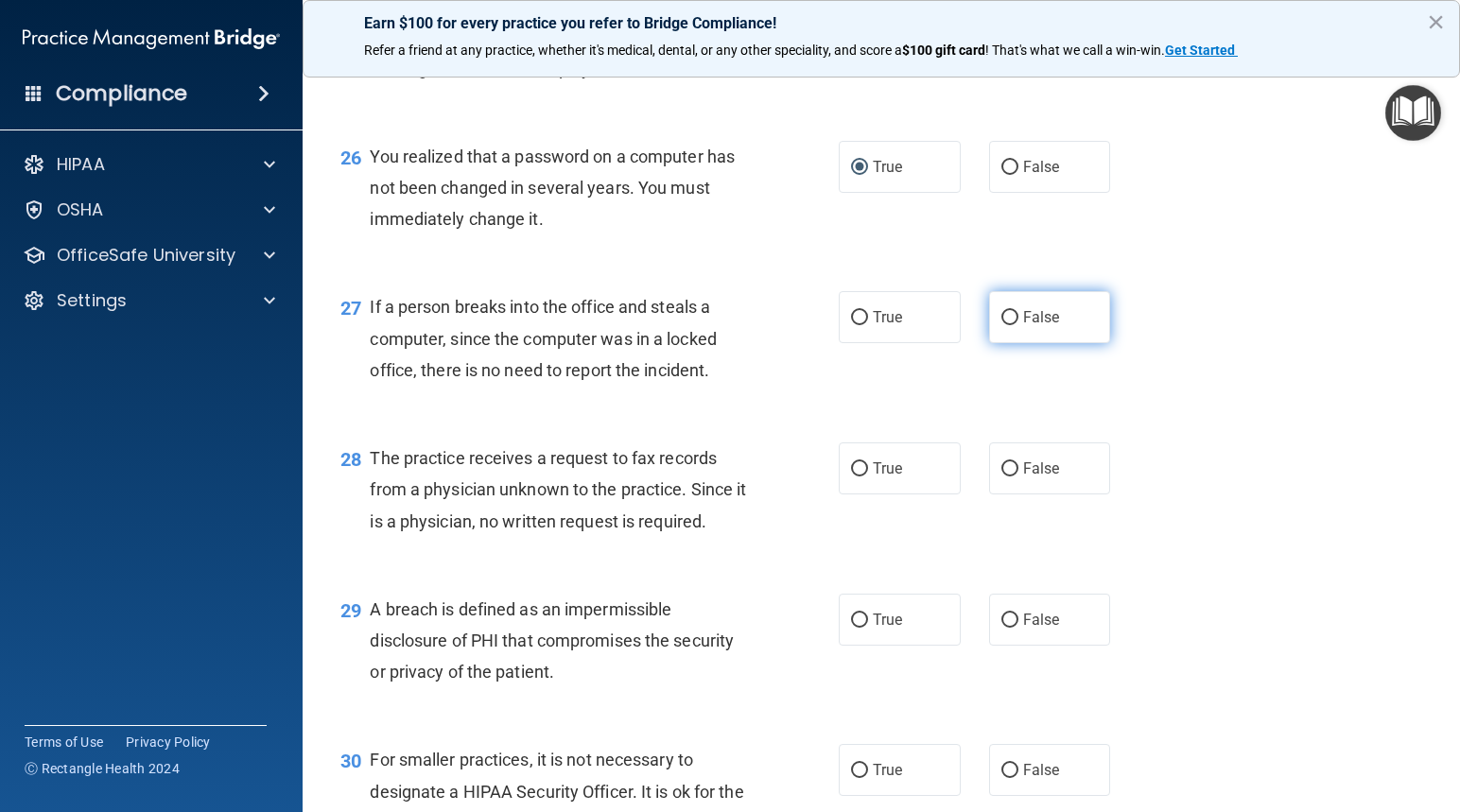
click at [1001, 325] on input "False" at bounding box center [1009, 318] width 17 height 14
radio input "true"
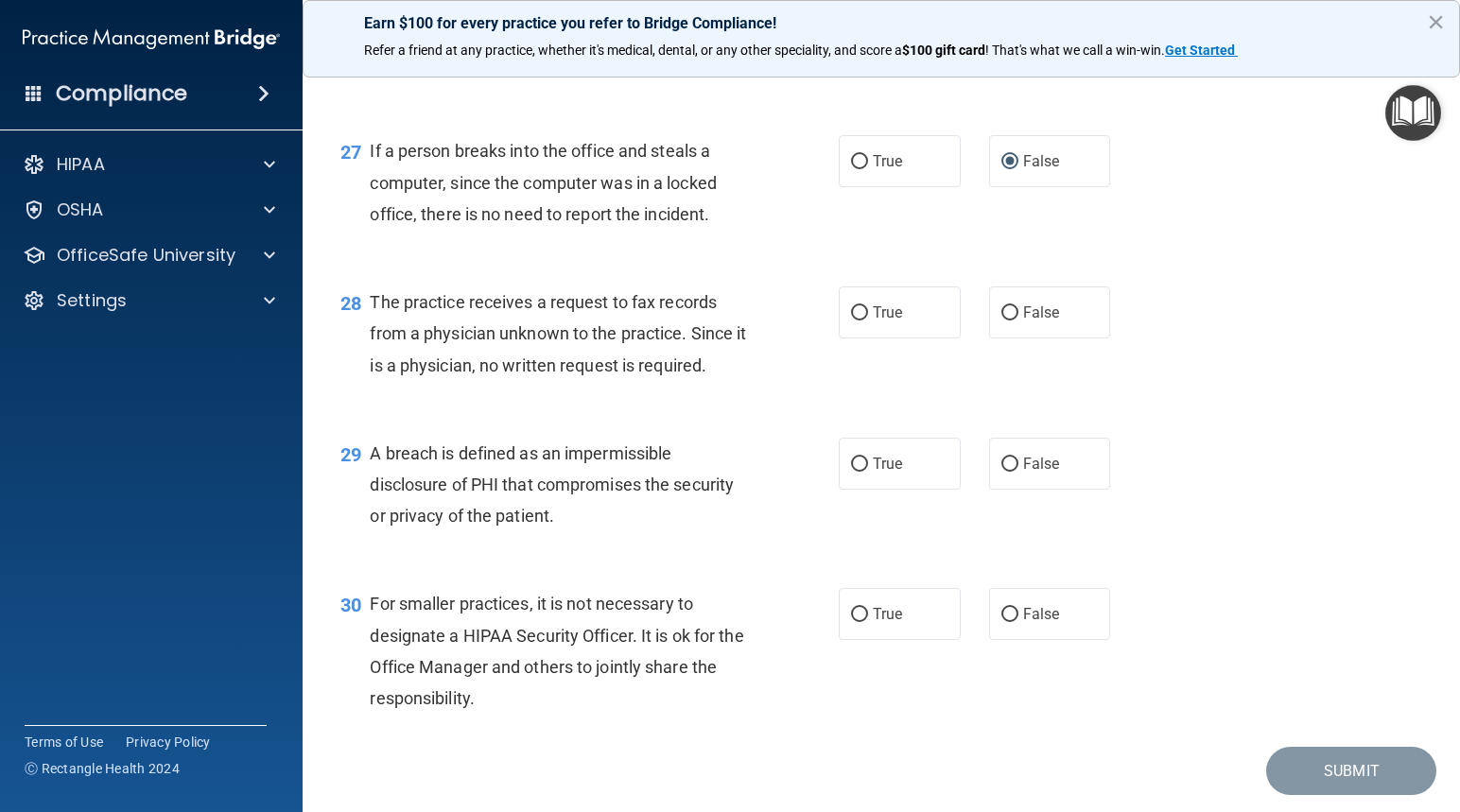
scroll to position [4252, 0]
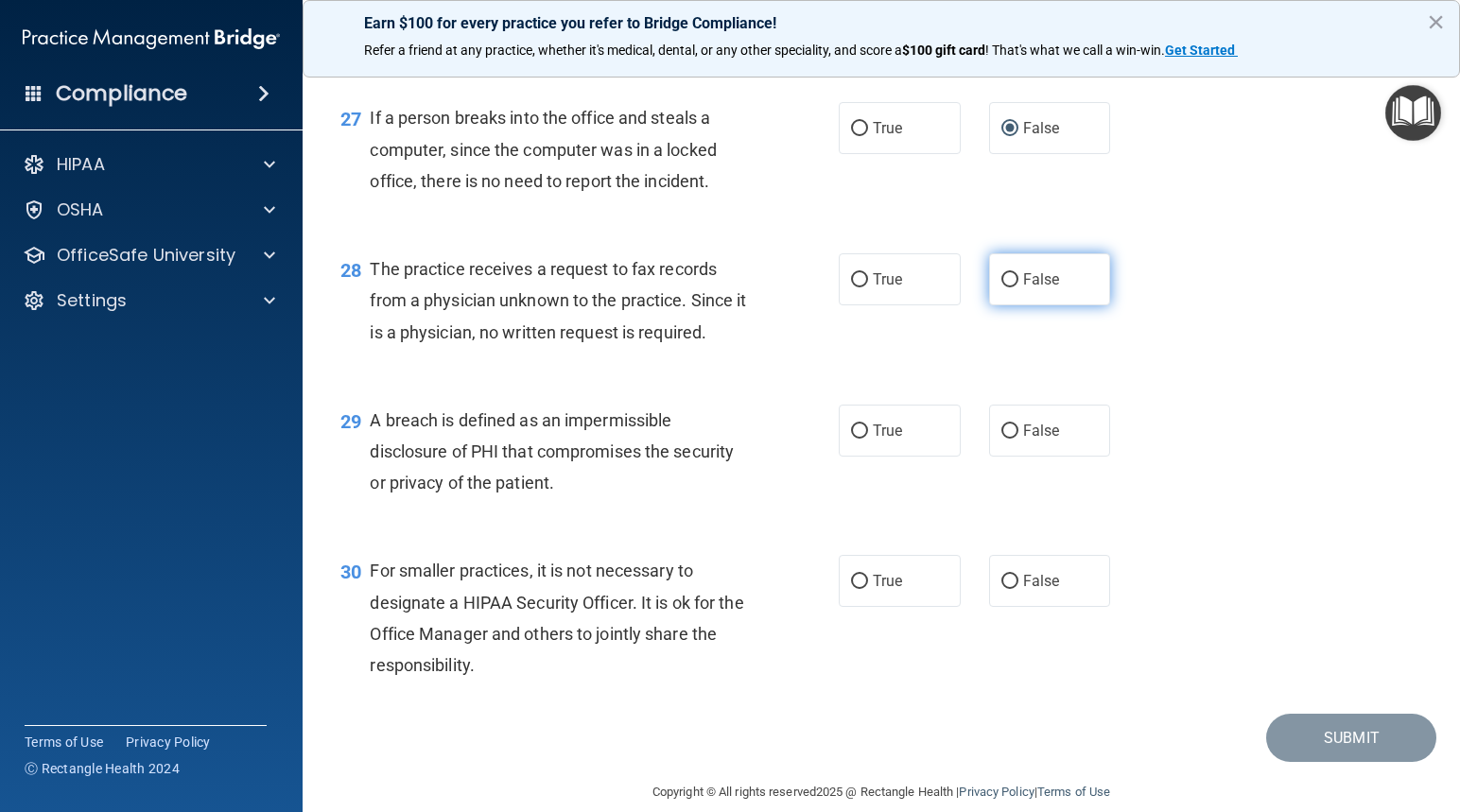
click at [1001, 287] on input "False" at bounding box center [1009, 280] width 17 height 14
radio input "true"
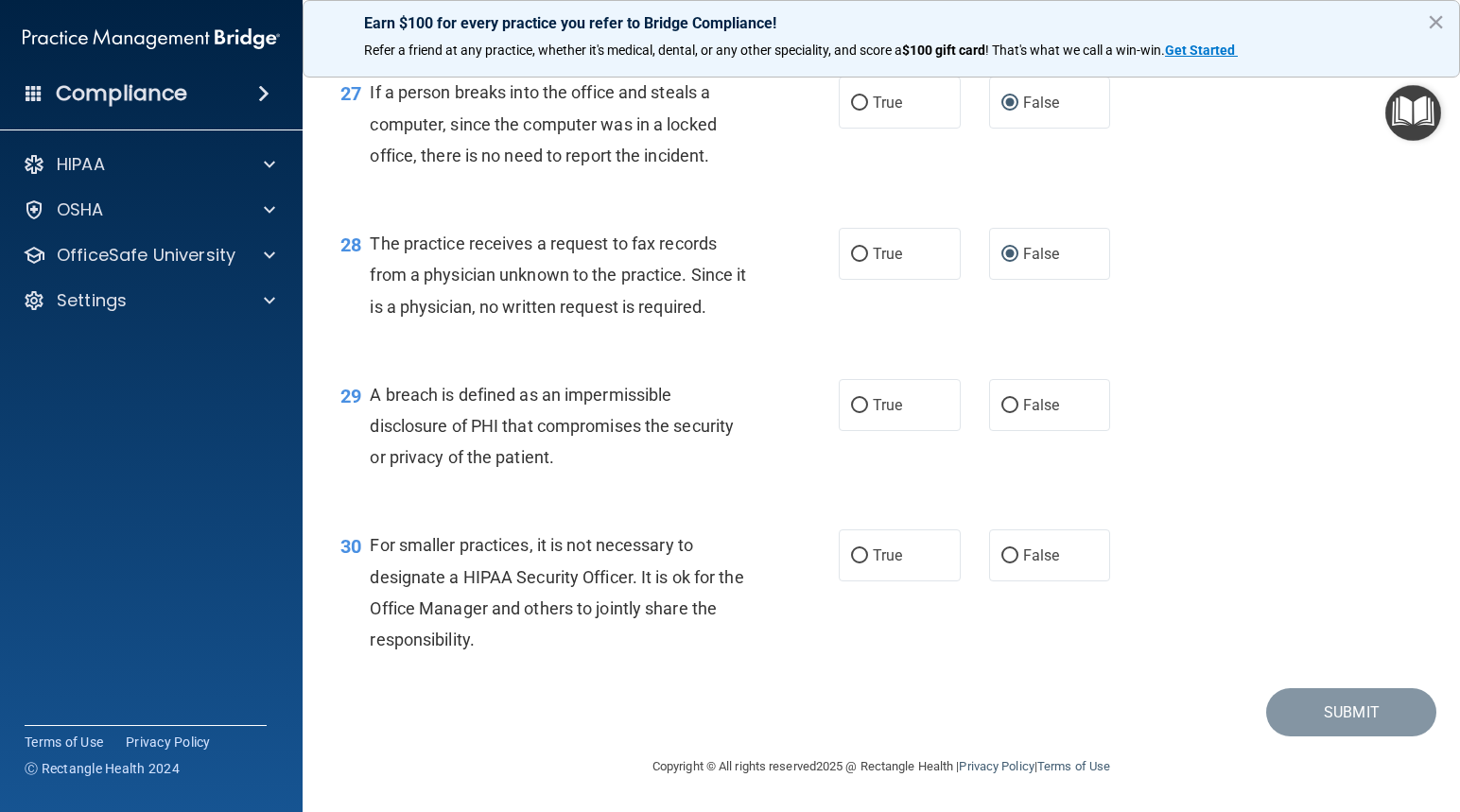
scroll to position [4372, 0]
click at [852, 400] on input "True" at bounding box center [859, 406] width 17 height 14
radio input "true"
click at [1001, 552] on input "False" at bounding box center [1009, 556] width 17 height 14
radio input "true"
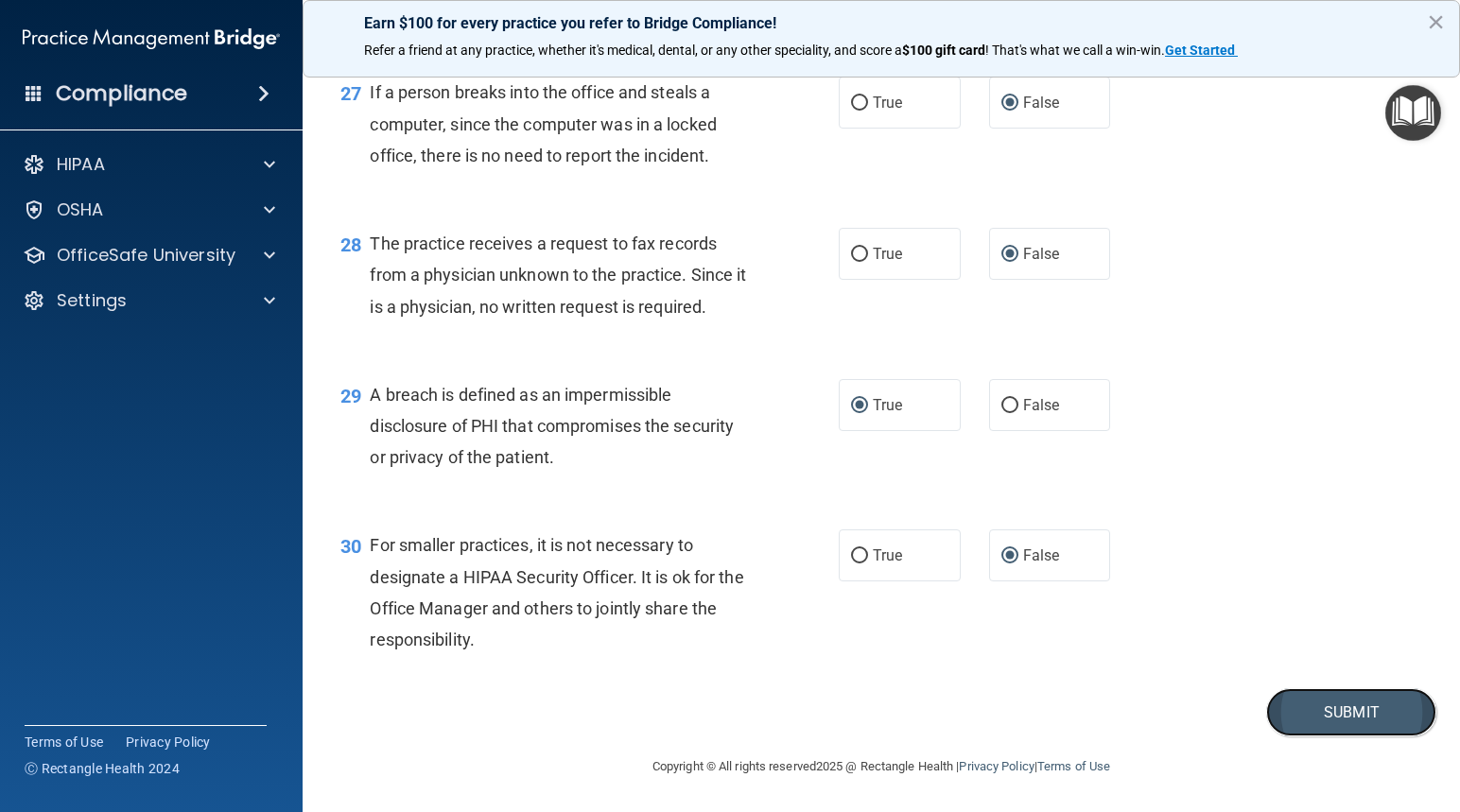
click at [1346, 706] on button "Submit" at bounding box center [1351, 712] width 170 height 48
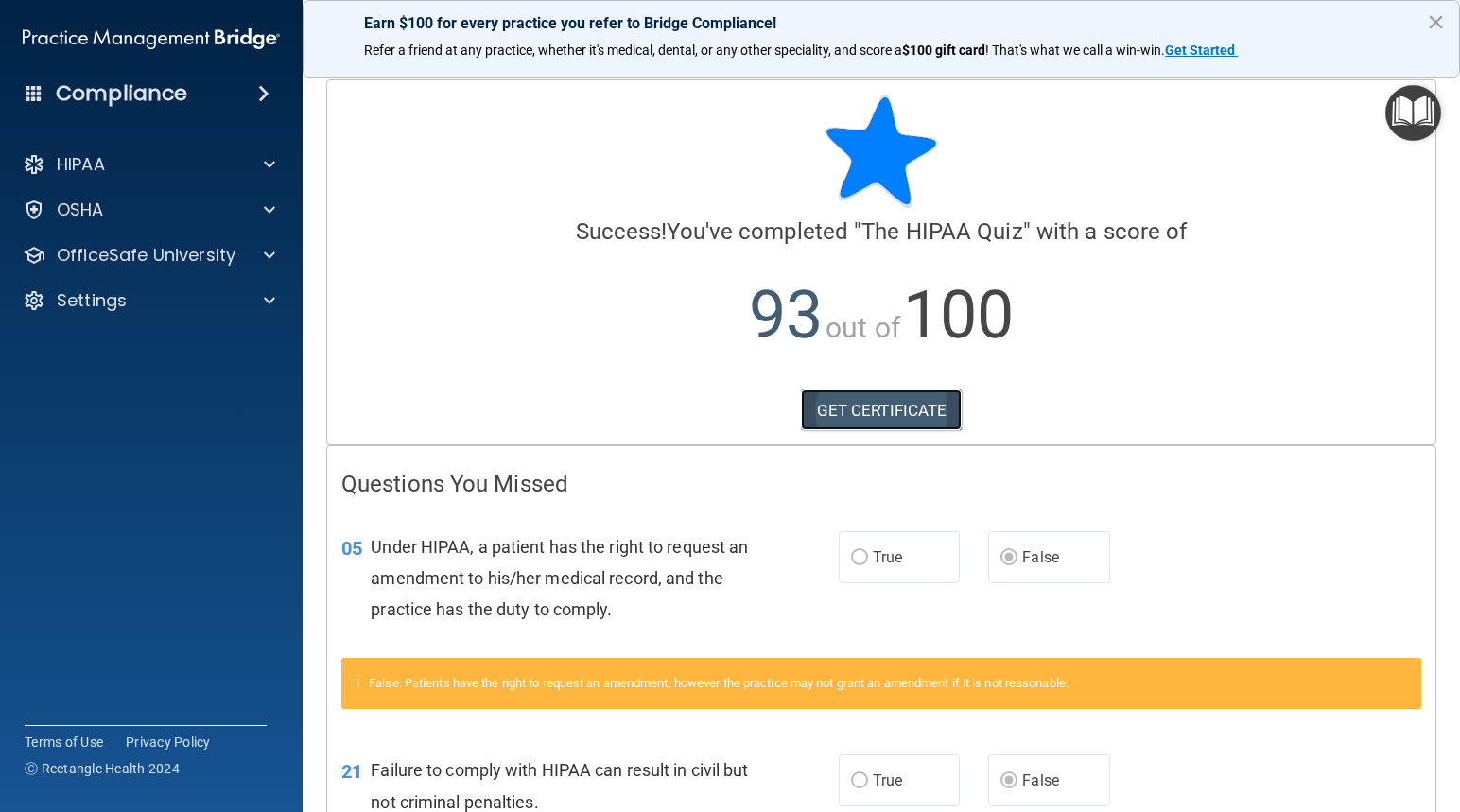
click at [861, 417] on link "GET CERTIFICATE" at bounding box center [881, 409] width 162 height 41
click at [86, 252] on p "OfficeSafe University" at bounding box center [145, 255] width 179 height 23
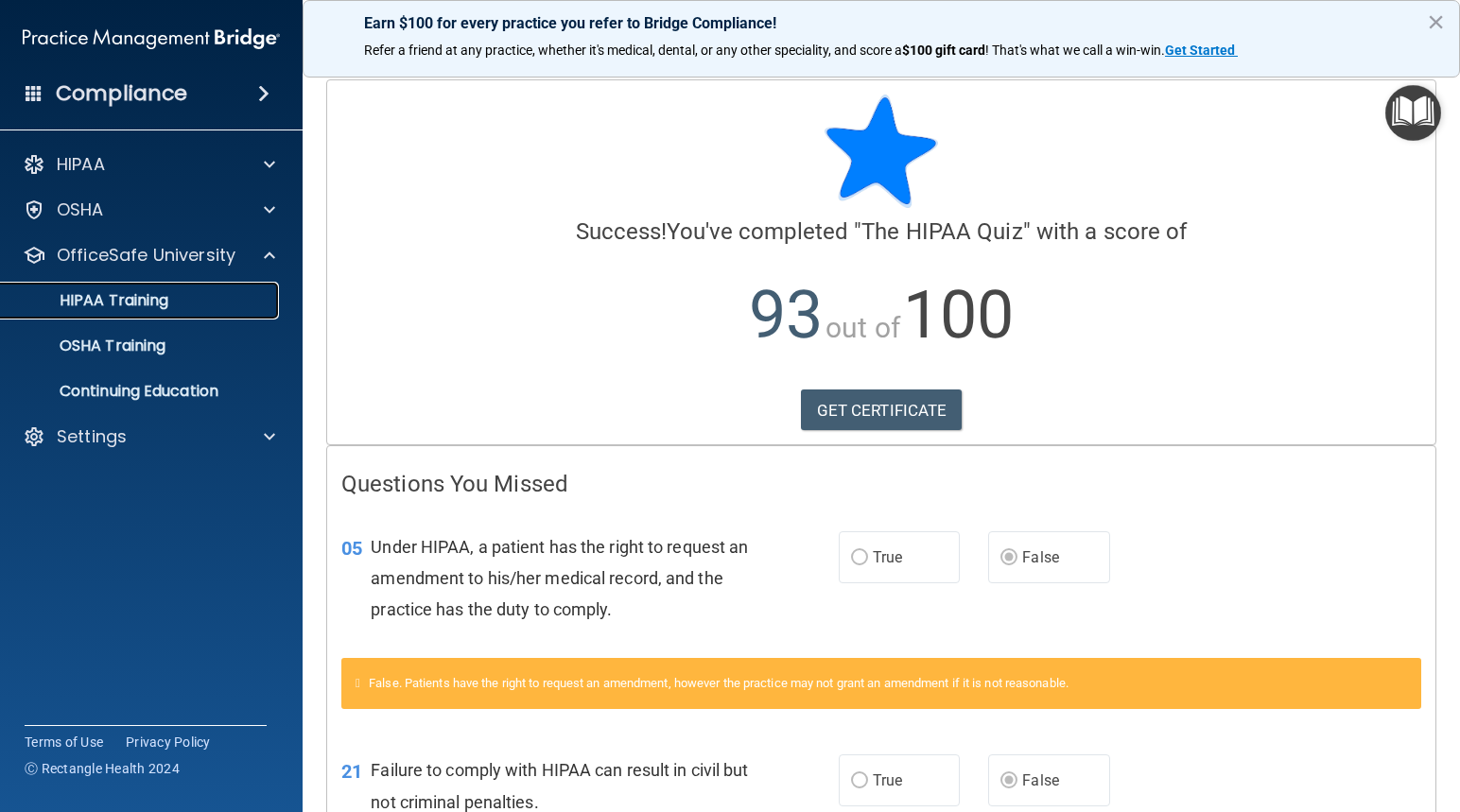
click at [130, 299] on p "HIPAA Training" at bounding box center [90, 300] width 156 height 19
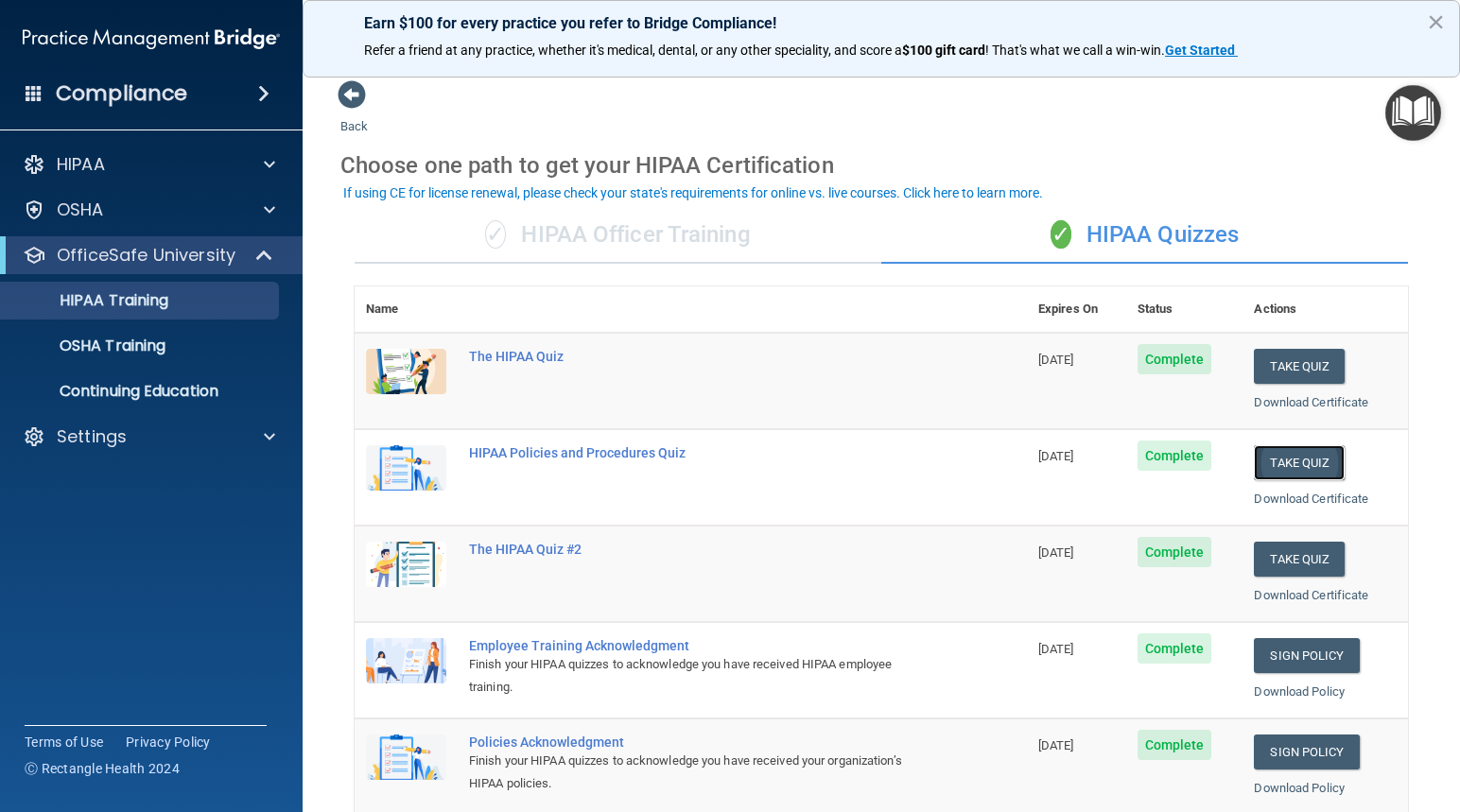
click at [1311, 465] on button "Take Quiz" at bounding box center [1298, 462] width 91 height 35
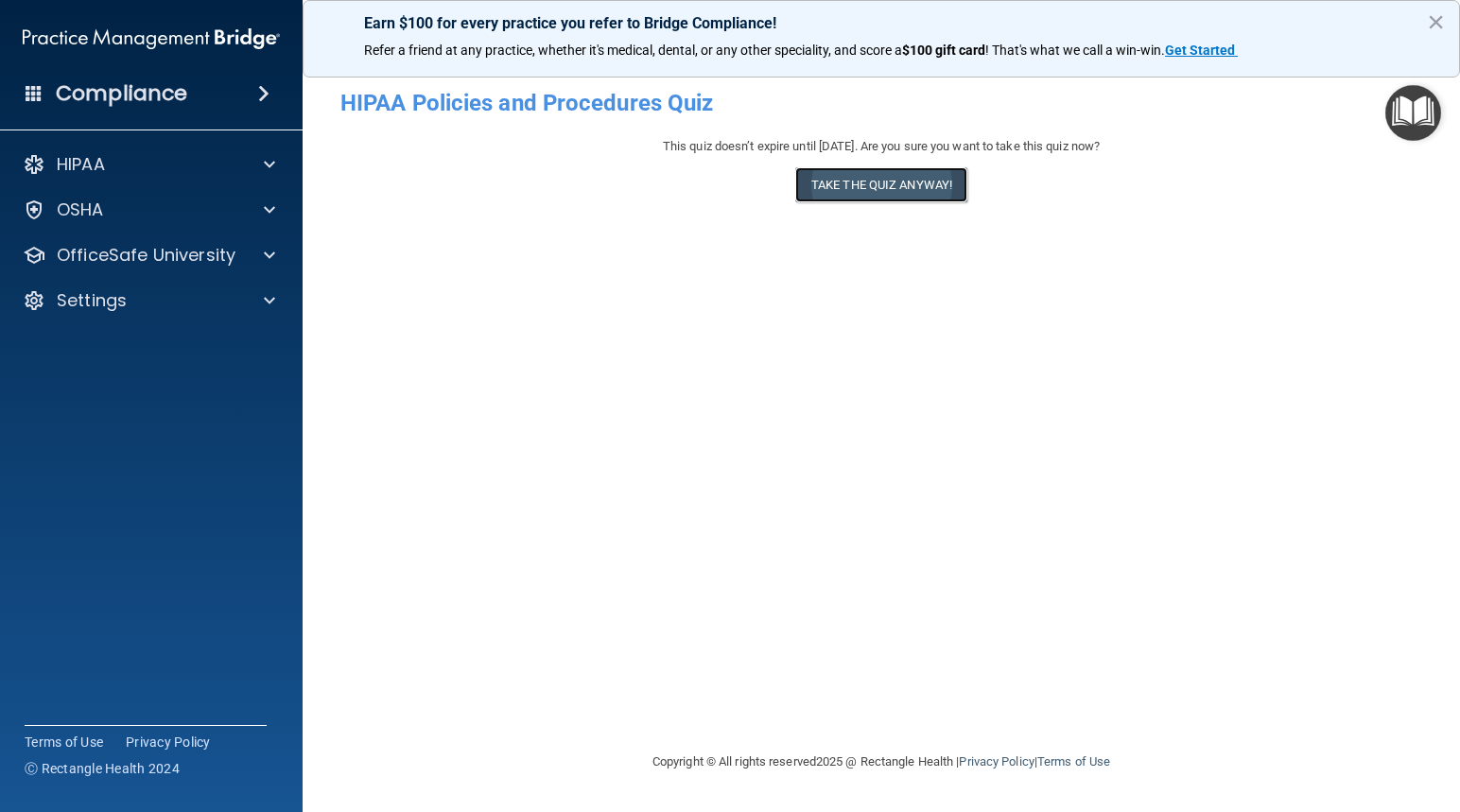
click at [843, 190] on button "Take the quiz anyway!" at bounding box center [881, 185] width 172 height 35
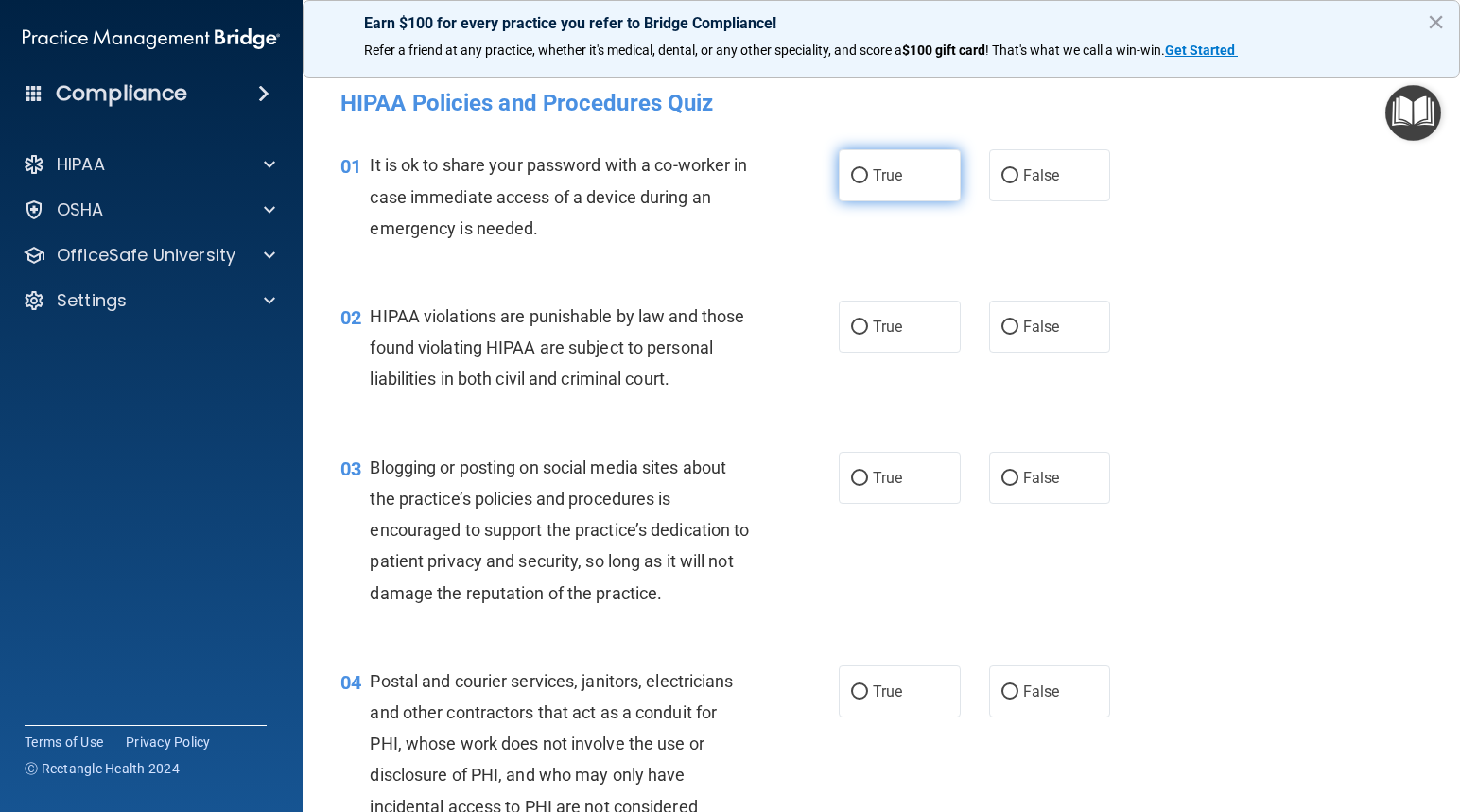
click at [853, 175] on input "True" at bounding box center [859, 176] width 17 height 14
radio input "true"
click at [1005, 324] on input "False" at bounding box center [1009, 327] width 17 height 14
radio input "true"
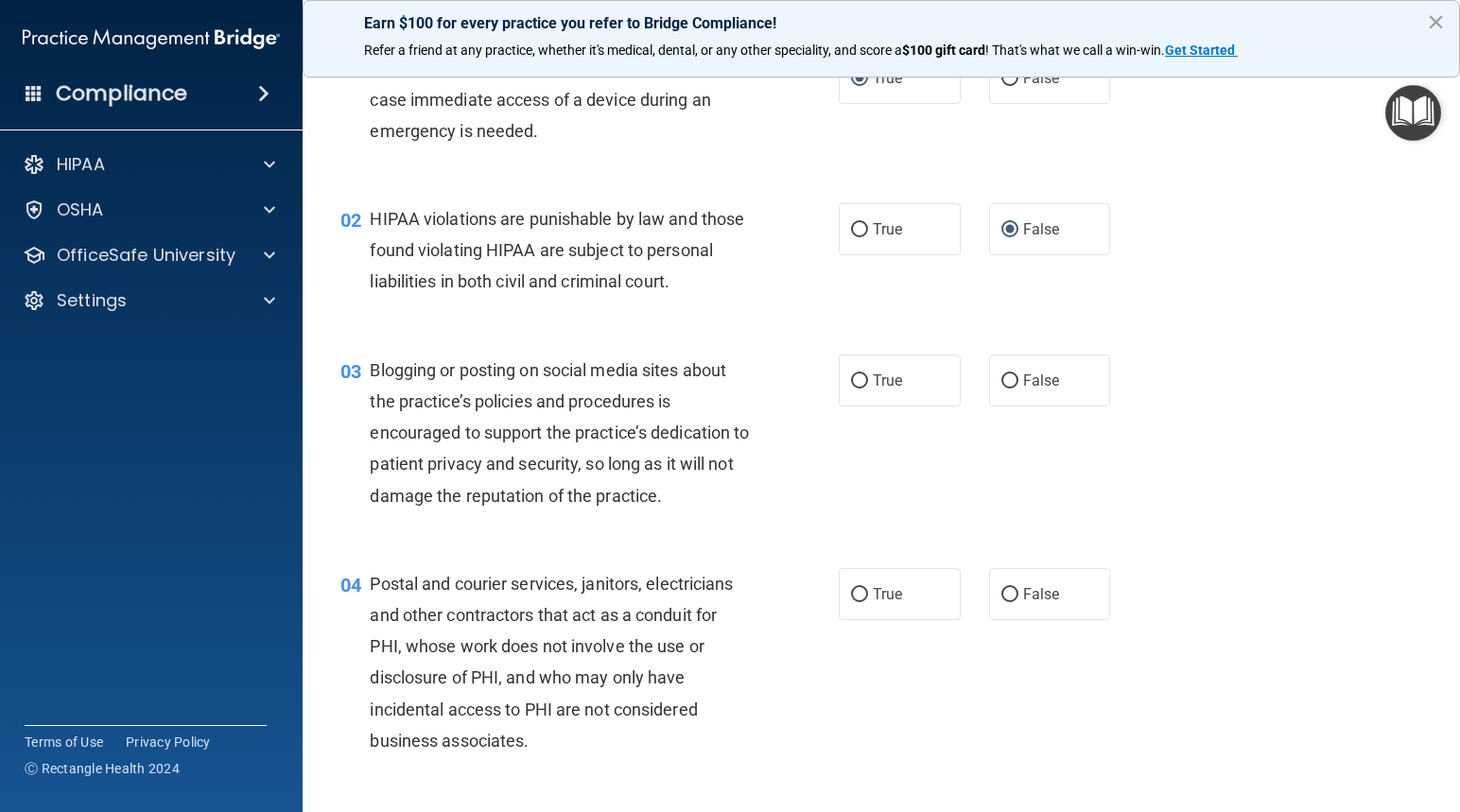
scroll to position [189, 0]
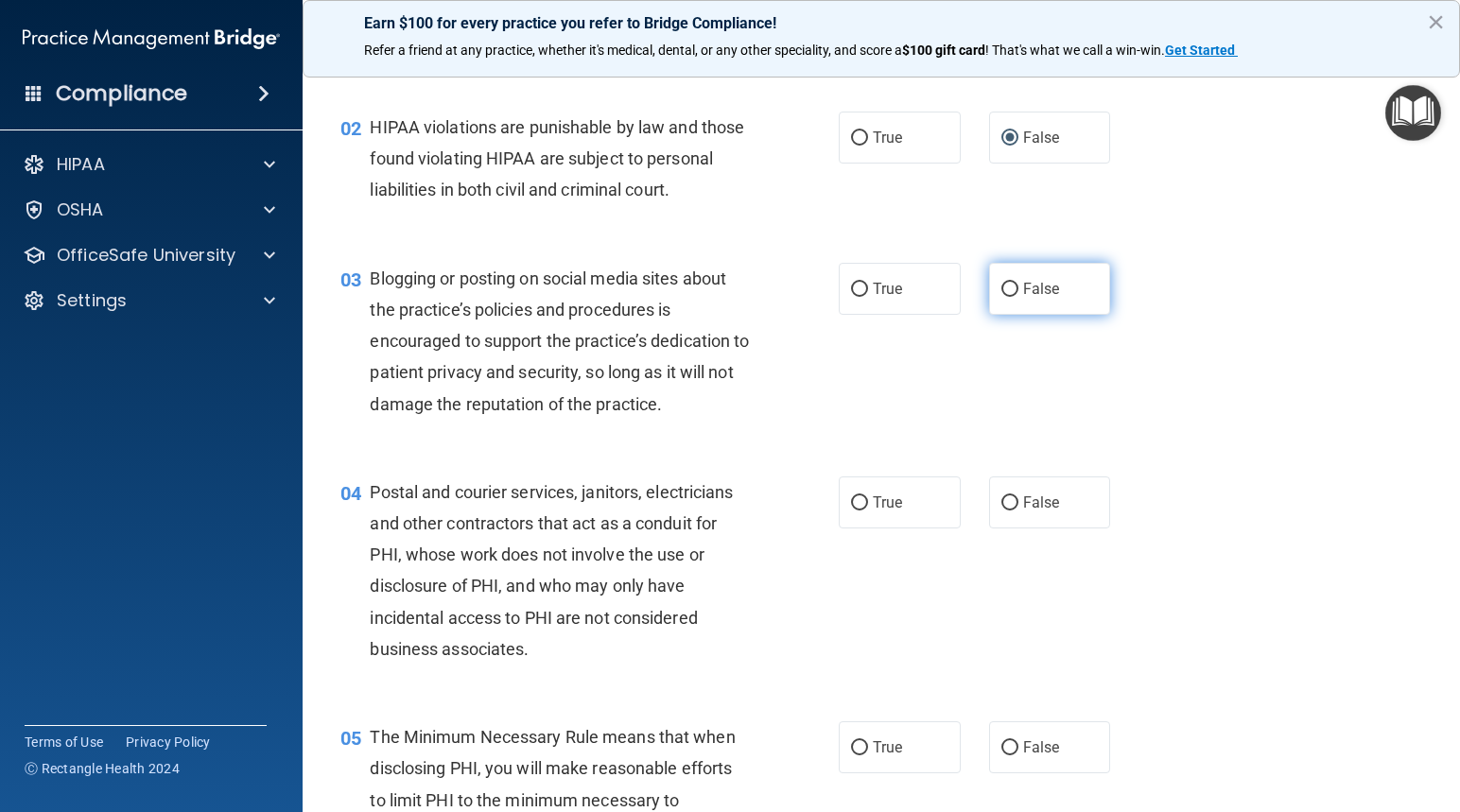
click at [1001, 296] on input "False" at bounding box center [1009, 289] width 17 height 14
radio input "true"
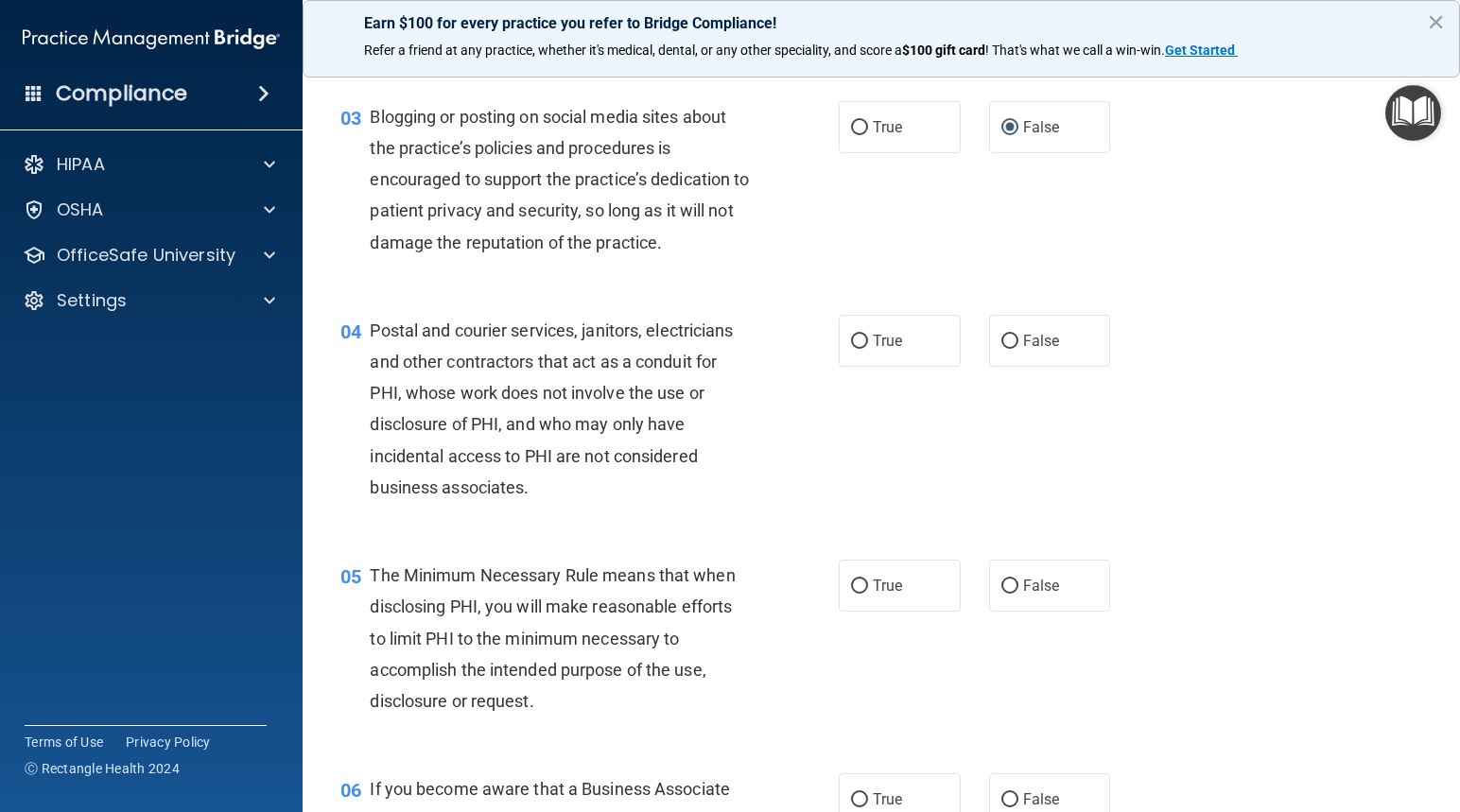
scroll to position [378, 0]
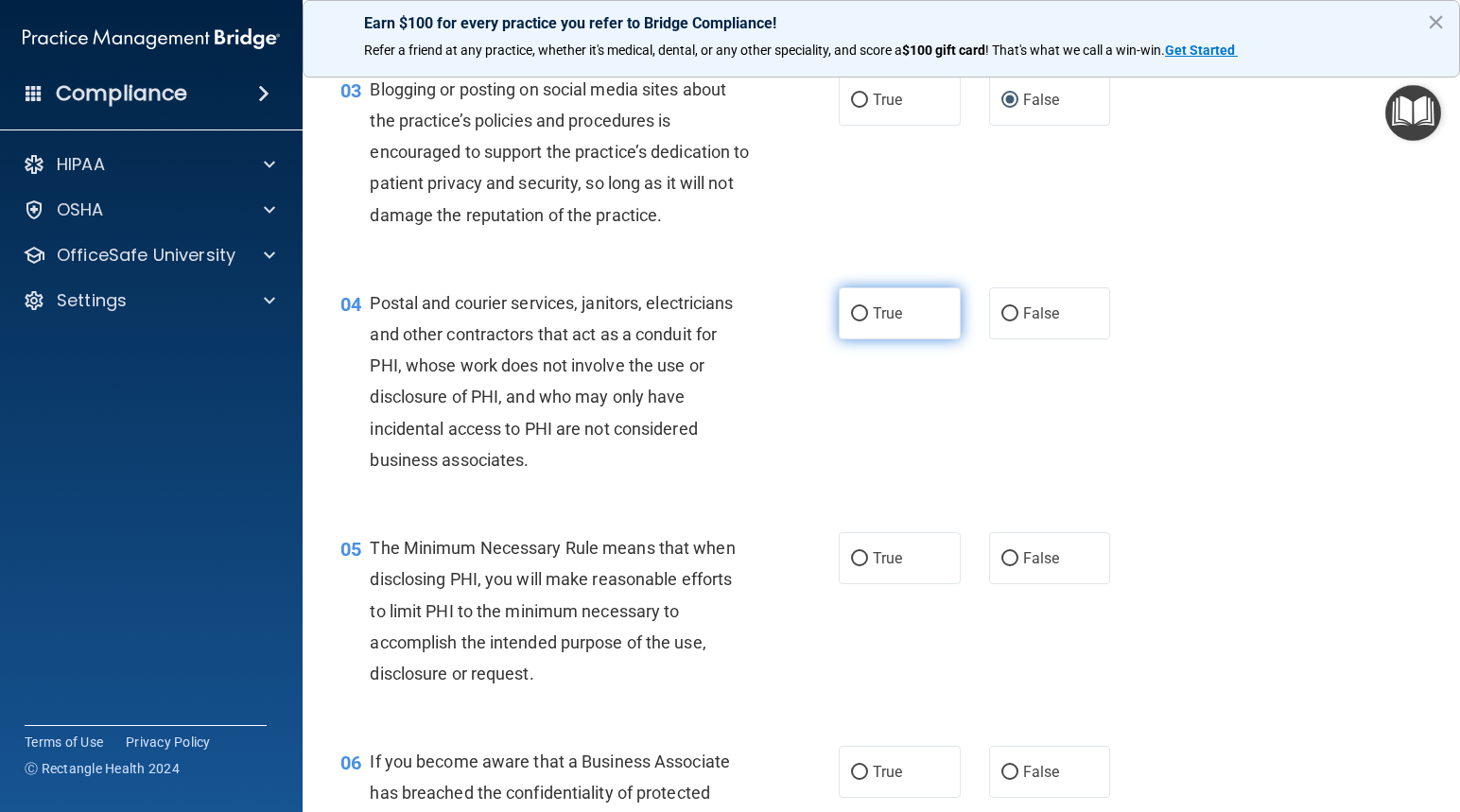
click at [851, 321] on input "True" at bounding box center [859, 314] width 17 height 14
radio input "true"
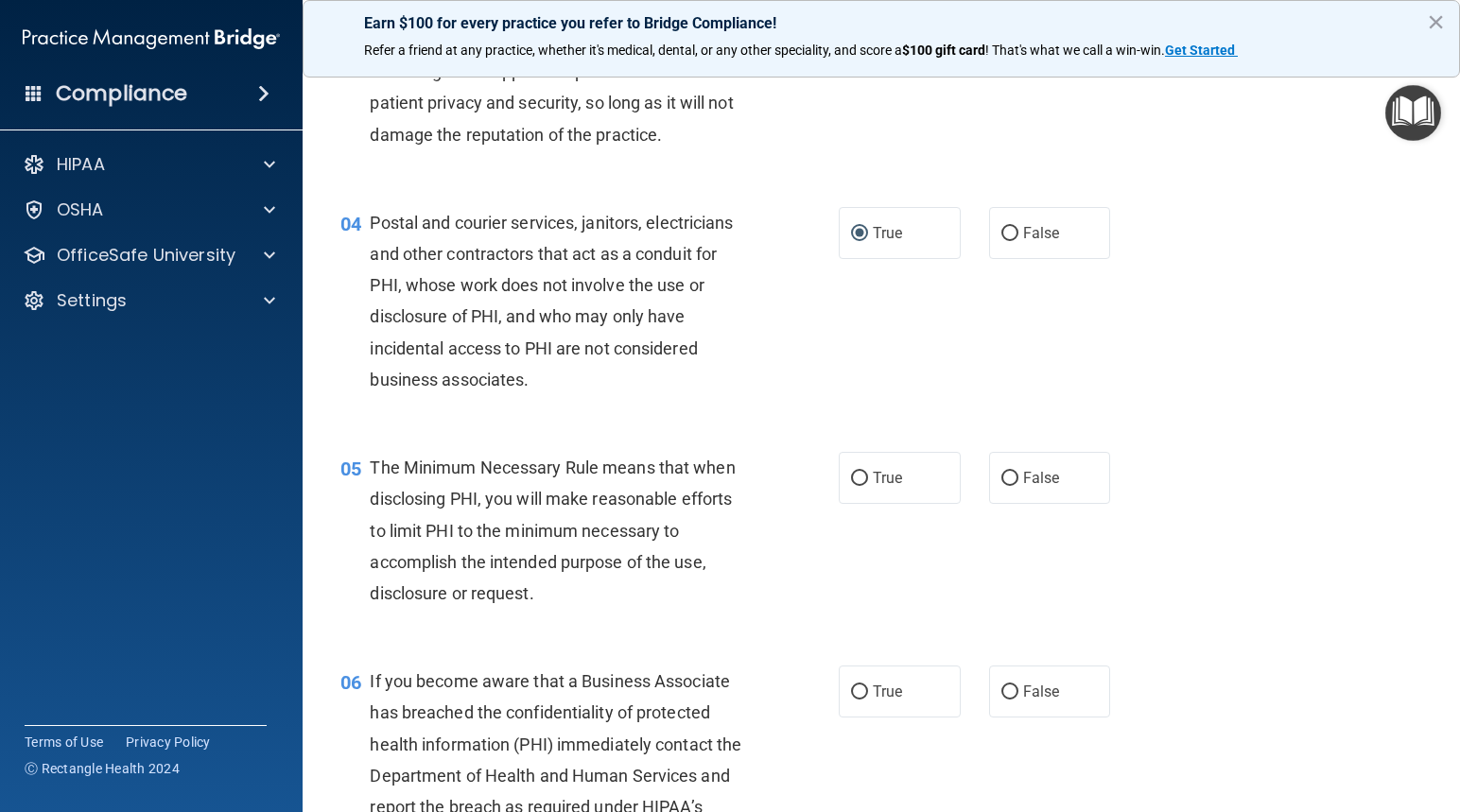
scroll to position [567, 0]
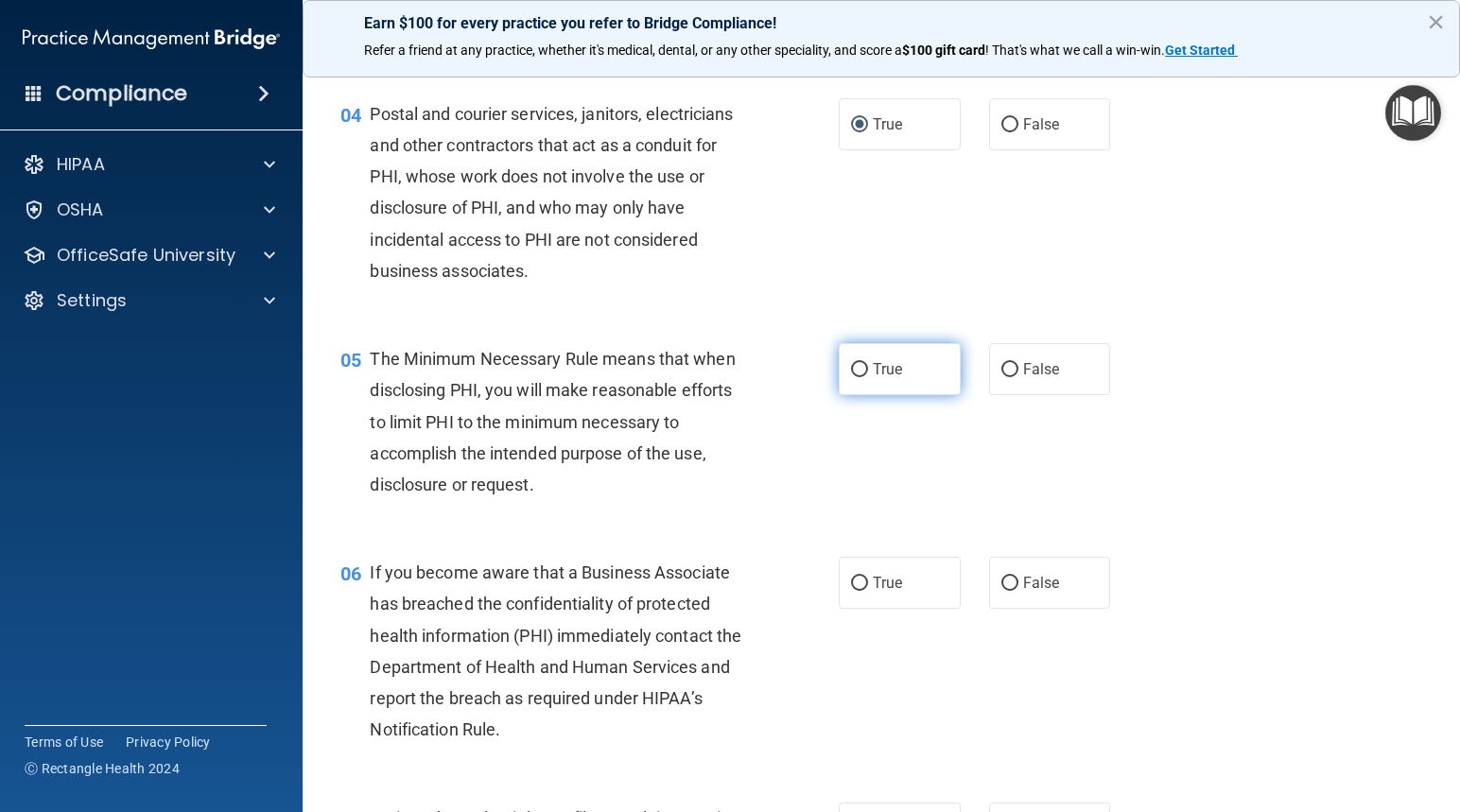
click at [852, 377] on input "True" at bounding box center [859, 369] width 17 height 14
radio input "true"
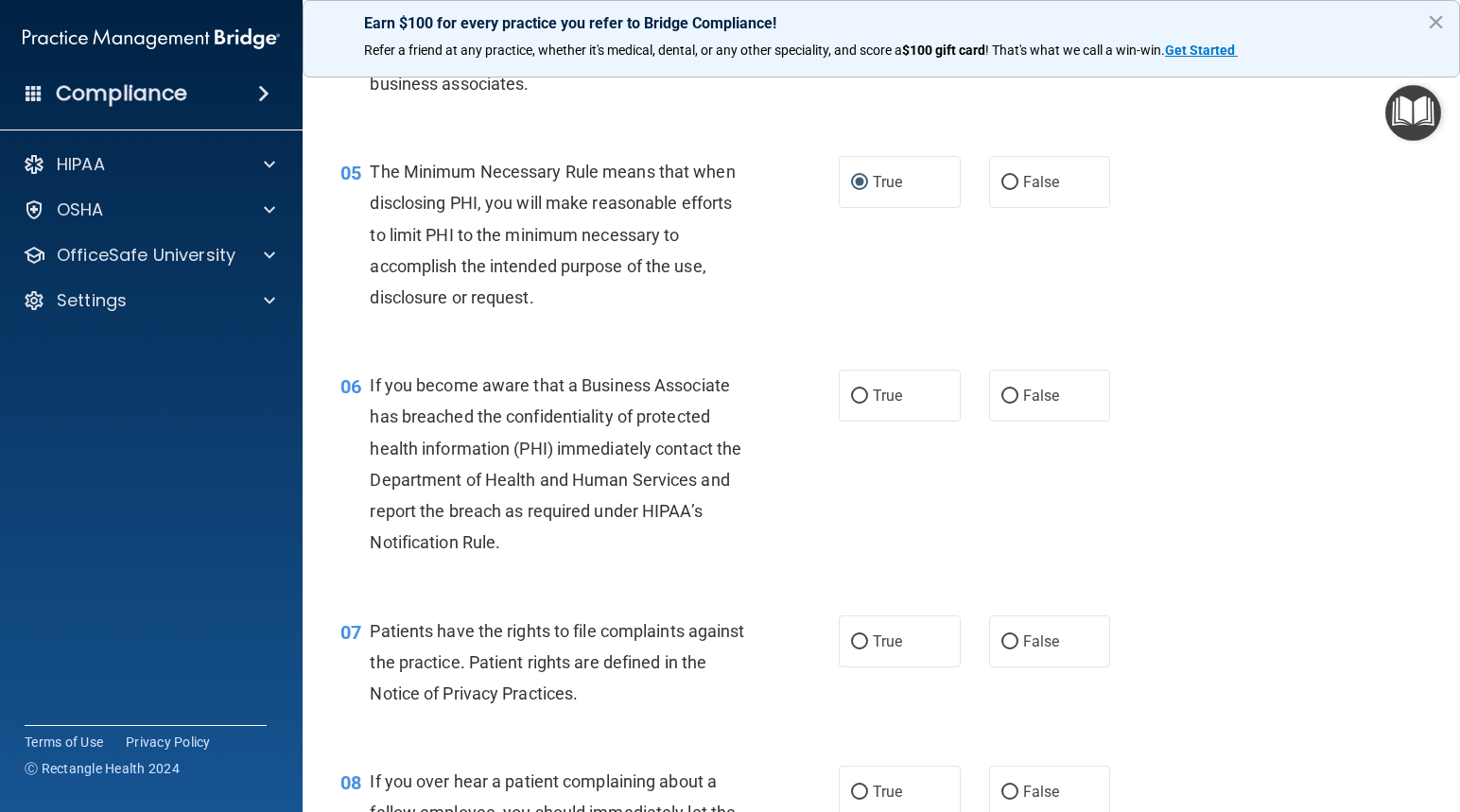
scroll to position [756, 0]
click at [854, 402] on input "True" at bounding box center [859, 394] width 17 height 14
radio input "true"
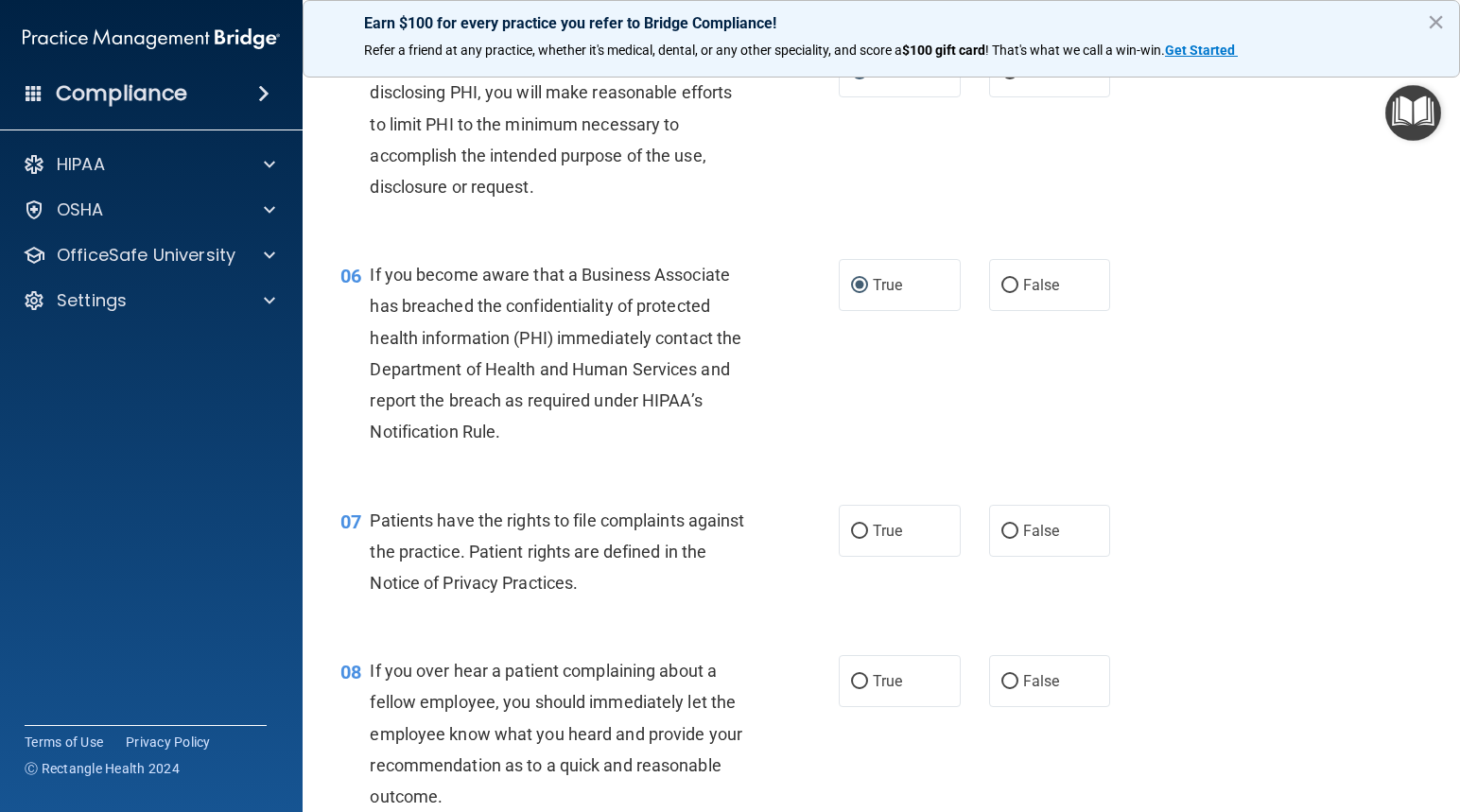
scroll to position [1040, 0]
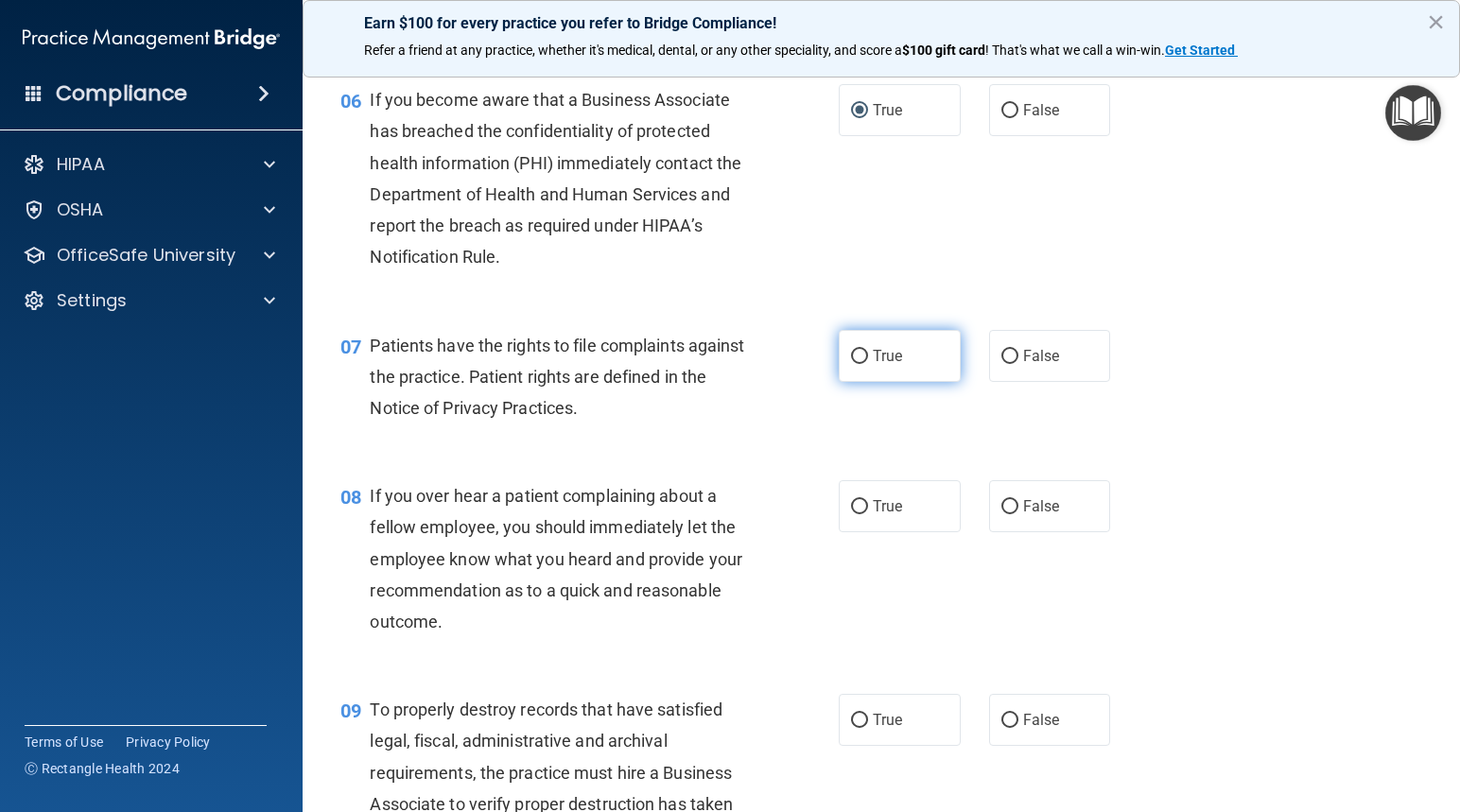
click at [851, 363] on input "True" at bounding box center [859, 357] width 17 height 14
radio input "true"
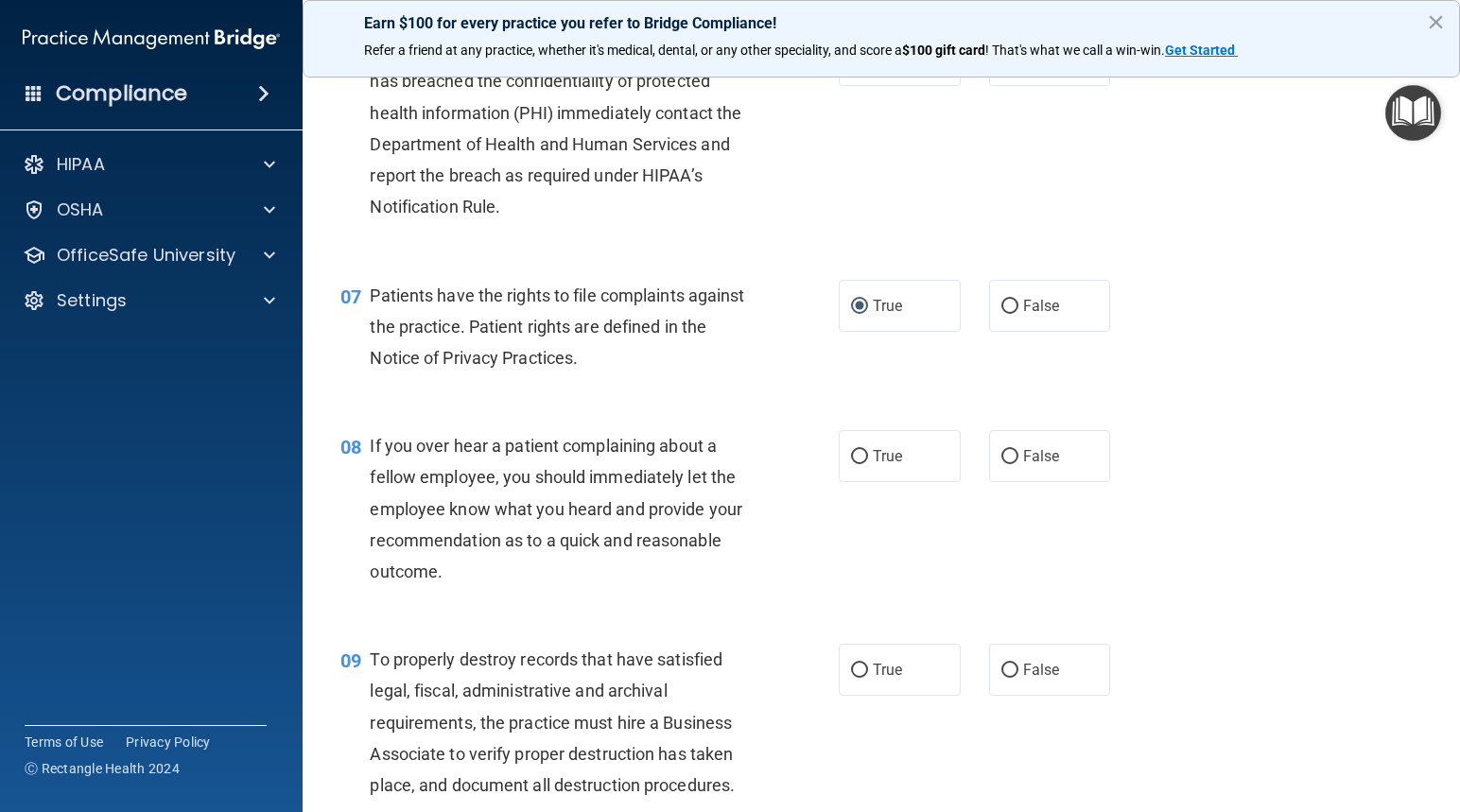
scroll to position [1229, 0]
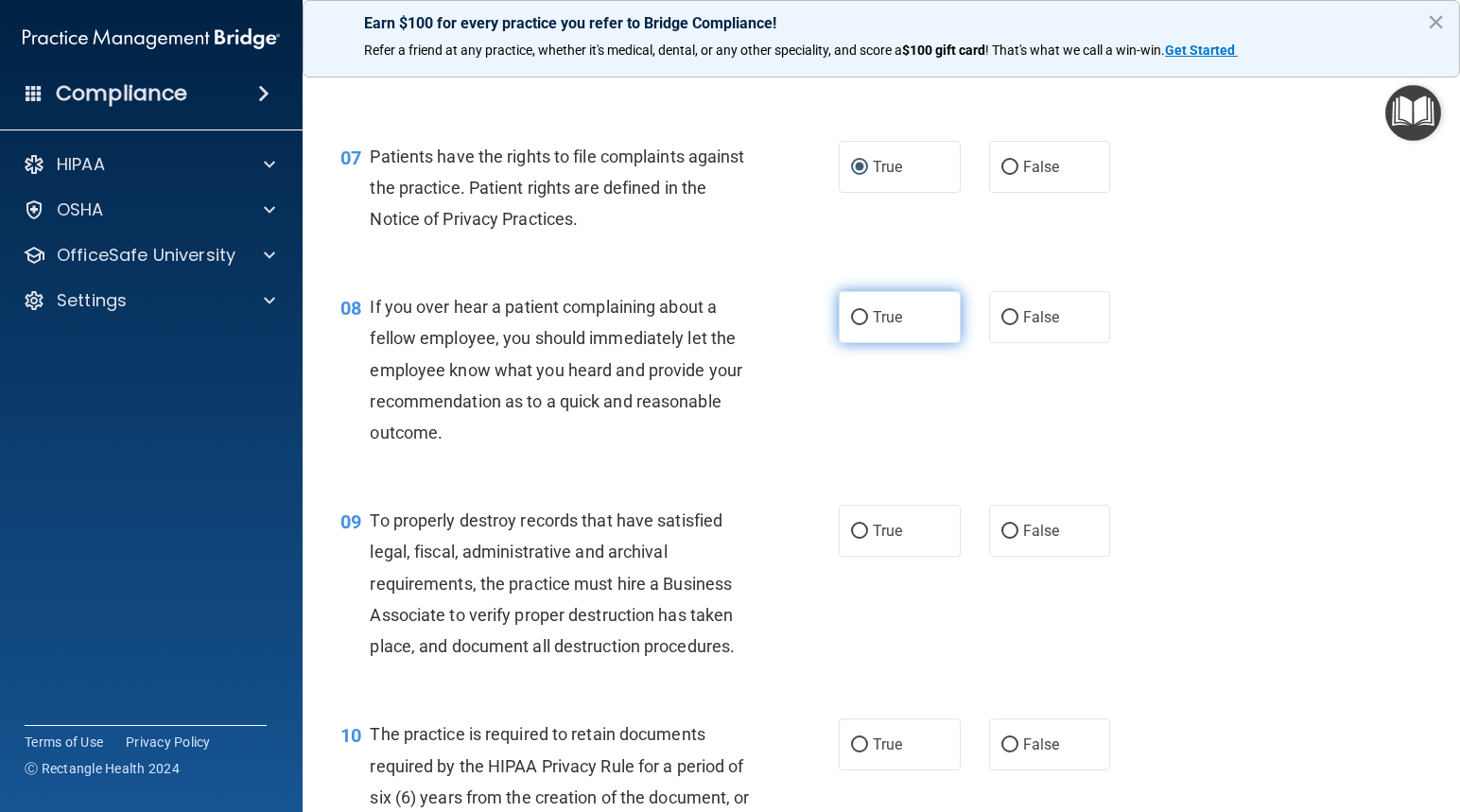
click at [851, 325] on input "True" at bounding box center [859, 318] width 17 height 14
radio input "true"
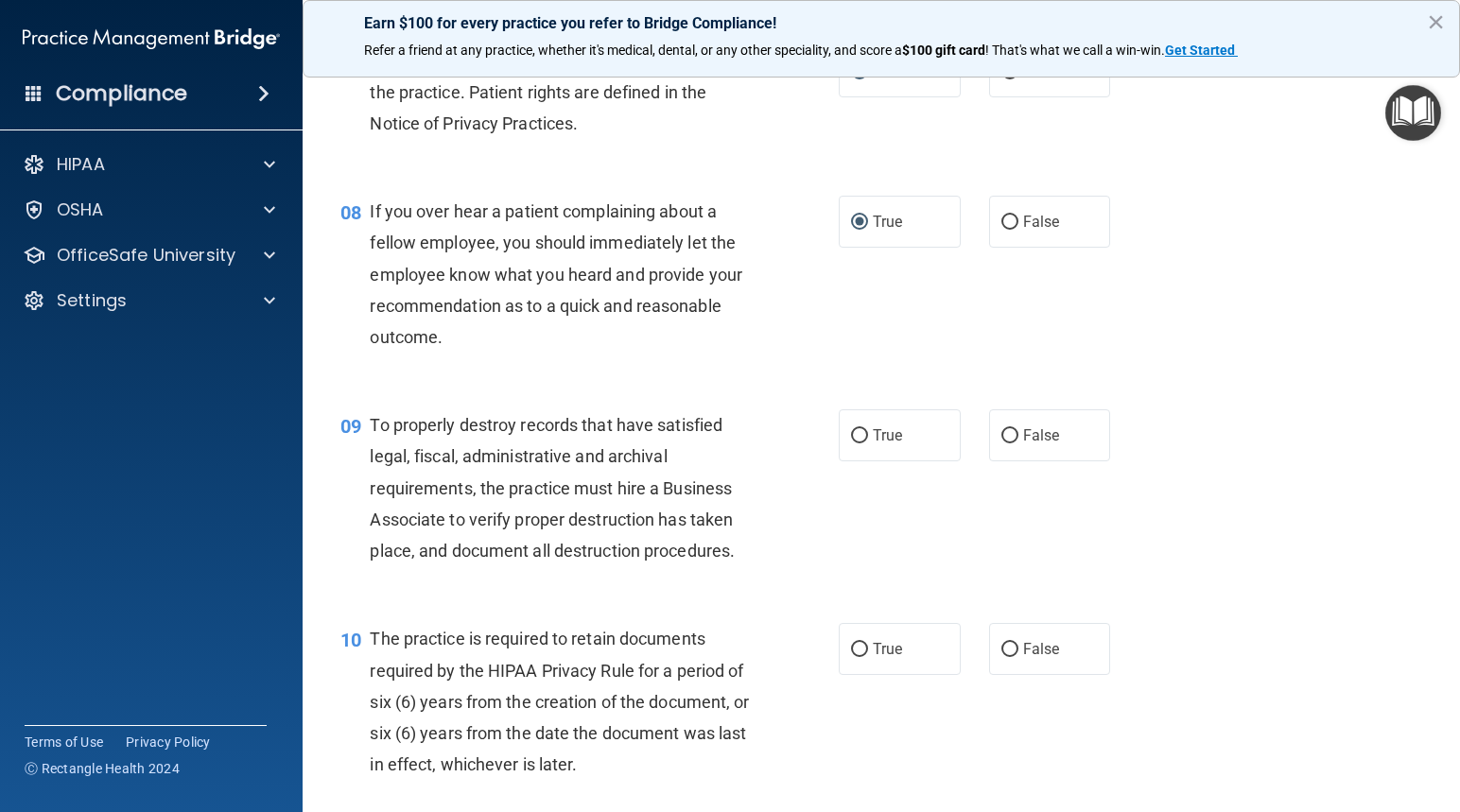
scroll to position [1417, 0]
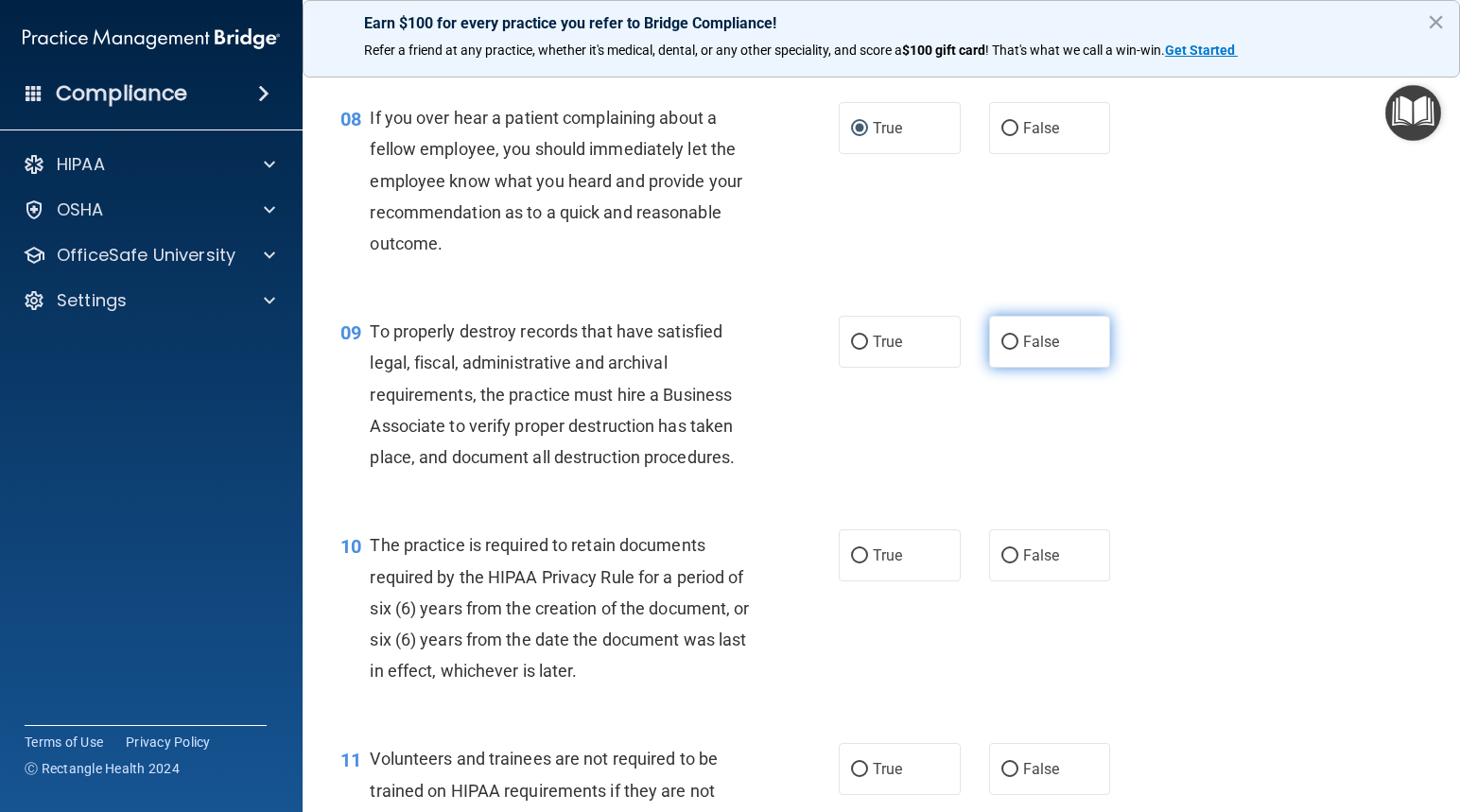
click at [1006, 350] on input "False" at bounding box center [1009, 342] width 17 height 14
radio input "true"
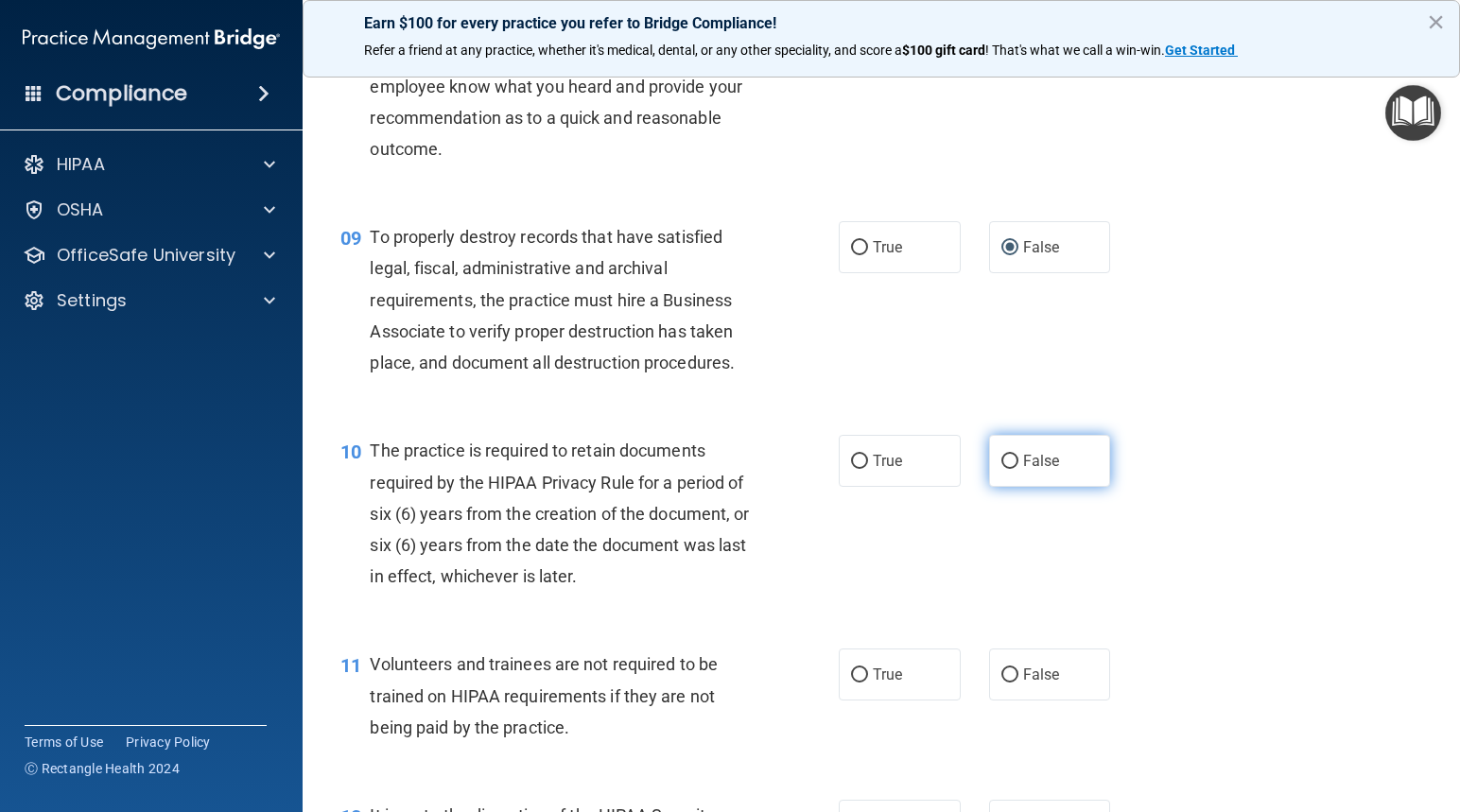
click at [1001, 469] on input "False" at bounding box center [1009, 461] width 17 height 14
radio input "true"
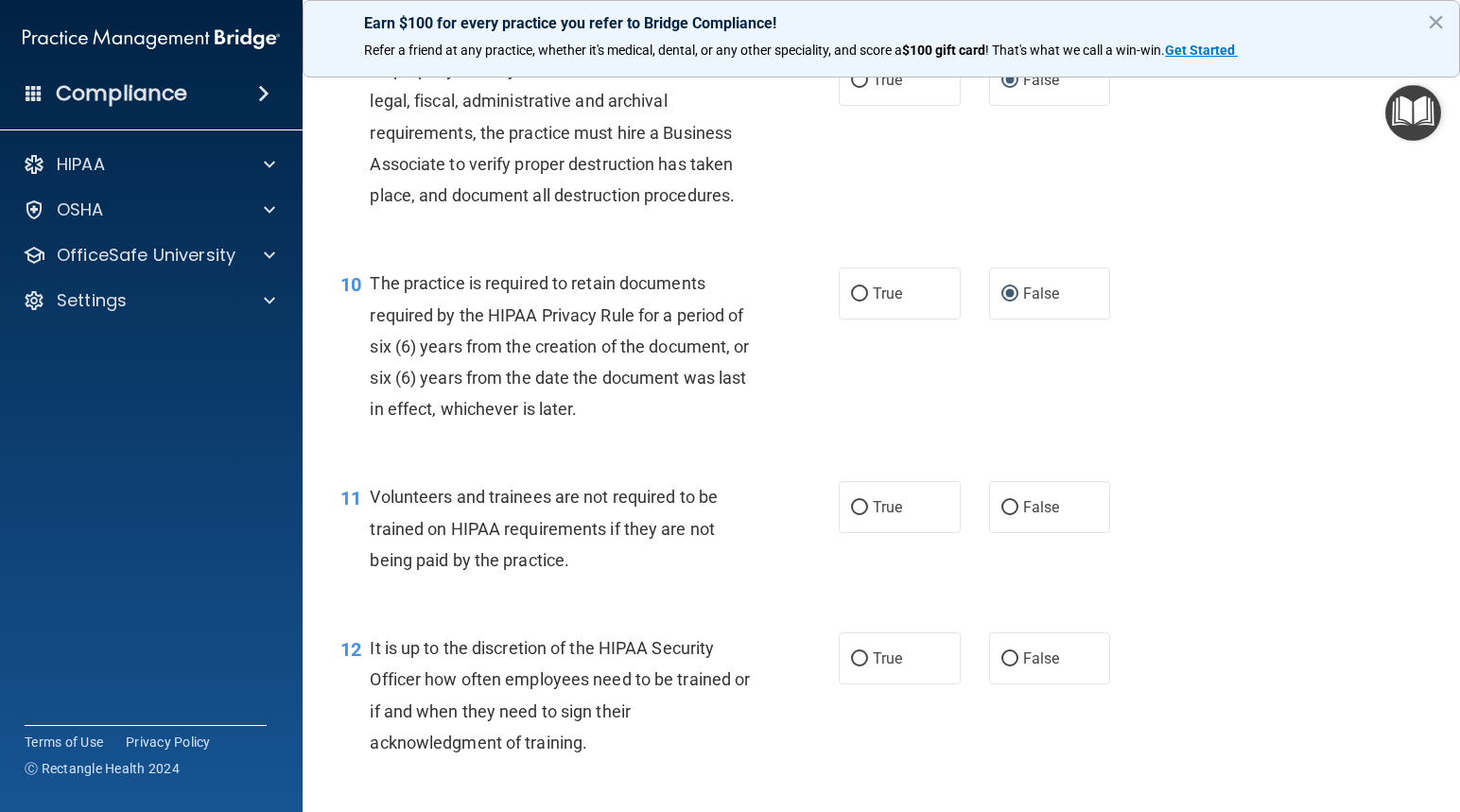
scroll to position [1701, 0]
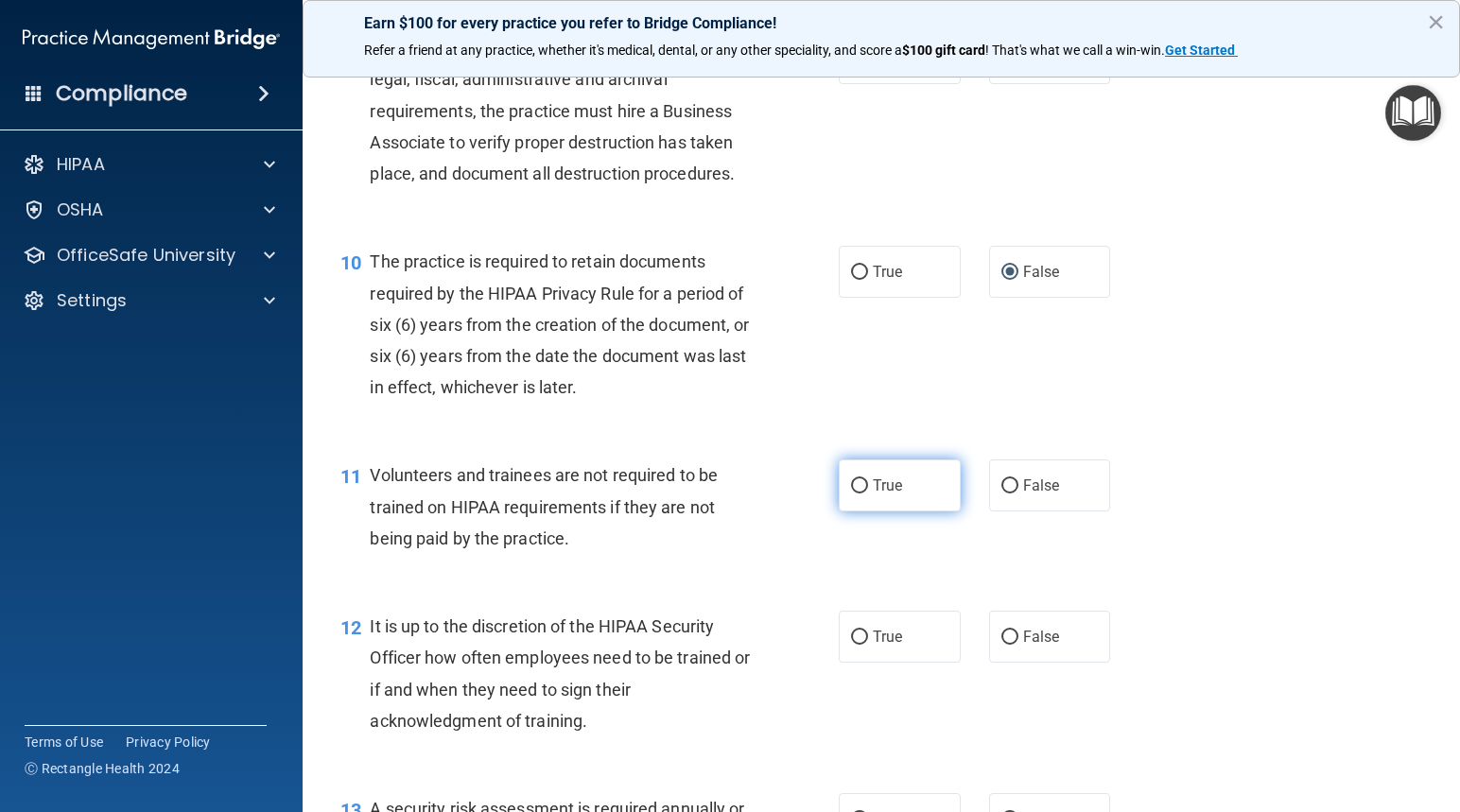
click at [858, 494] on input "True" at bounding box center [859, 486] width 17 height 14
radio input "true"
click at [1001, 494] on input "False" at bounding box center [1009, 486] width 17 height 14
radio input "true"
radio input "false"
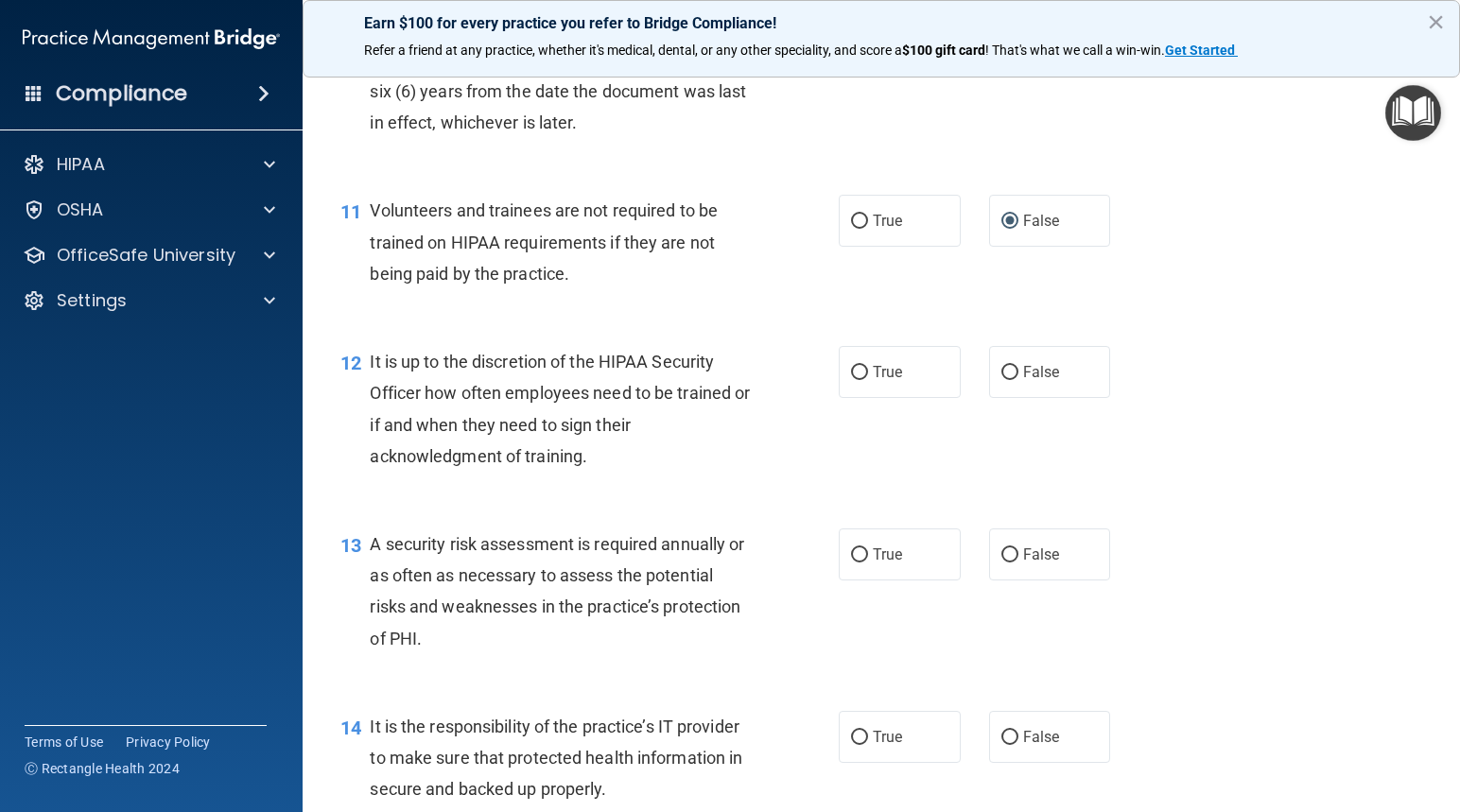
scroll to position [1985, 0]
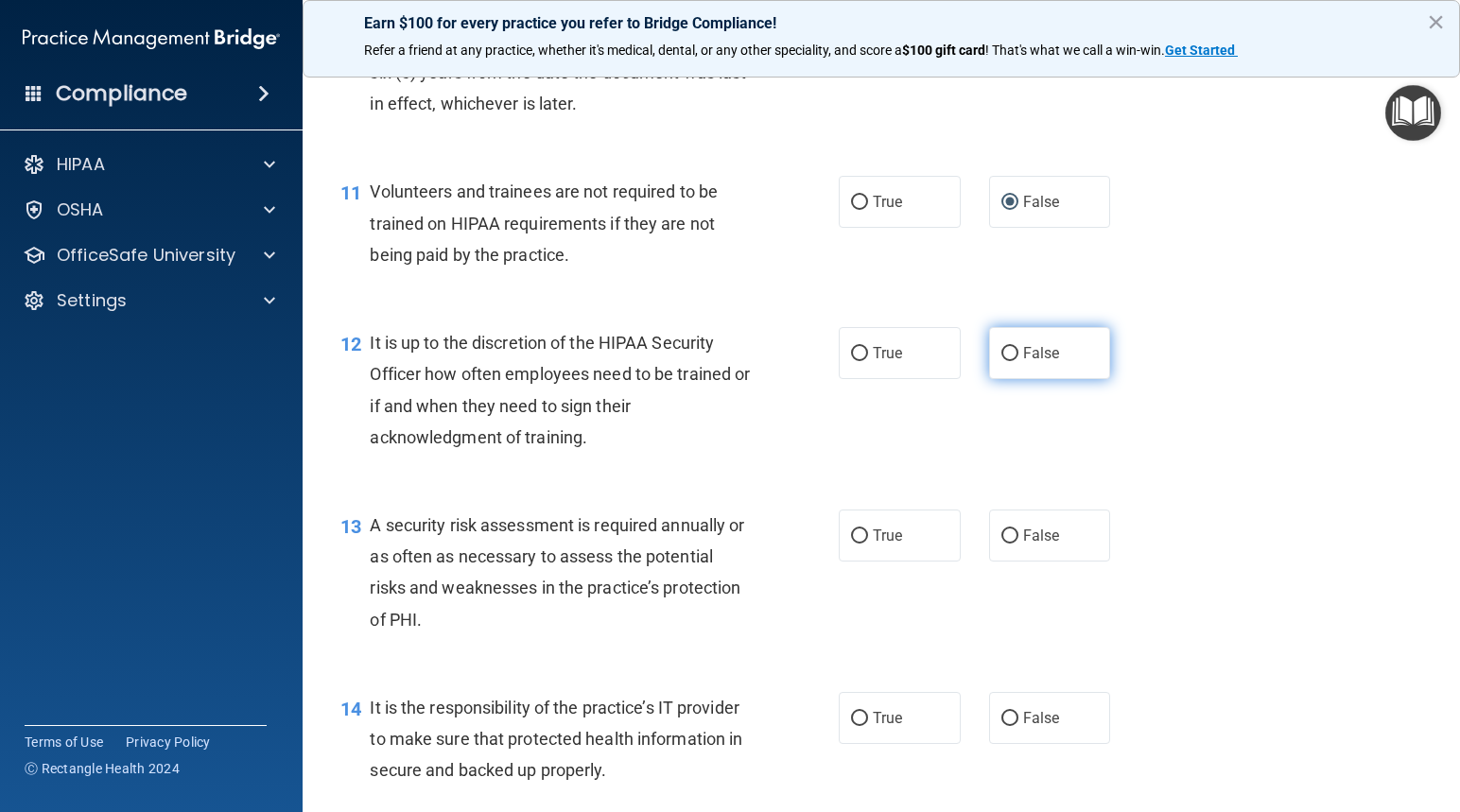
click at [1001, 361] on input "False" at bounding box center [1009, 354] width 17 height 14
radio input "true"
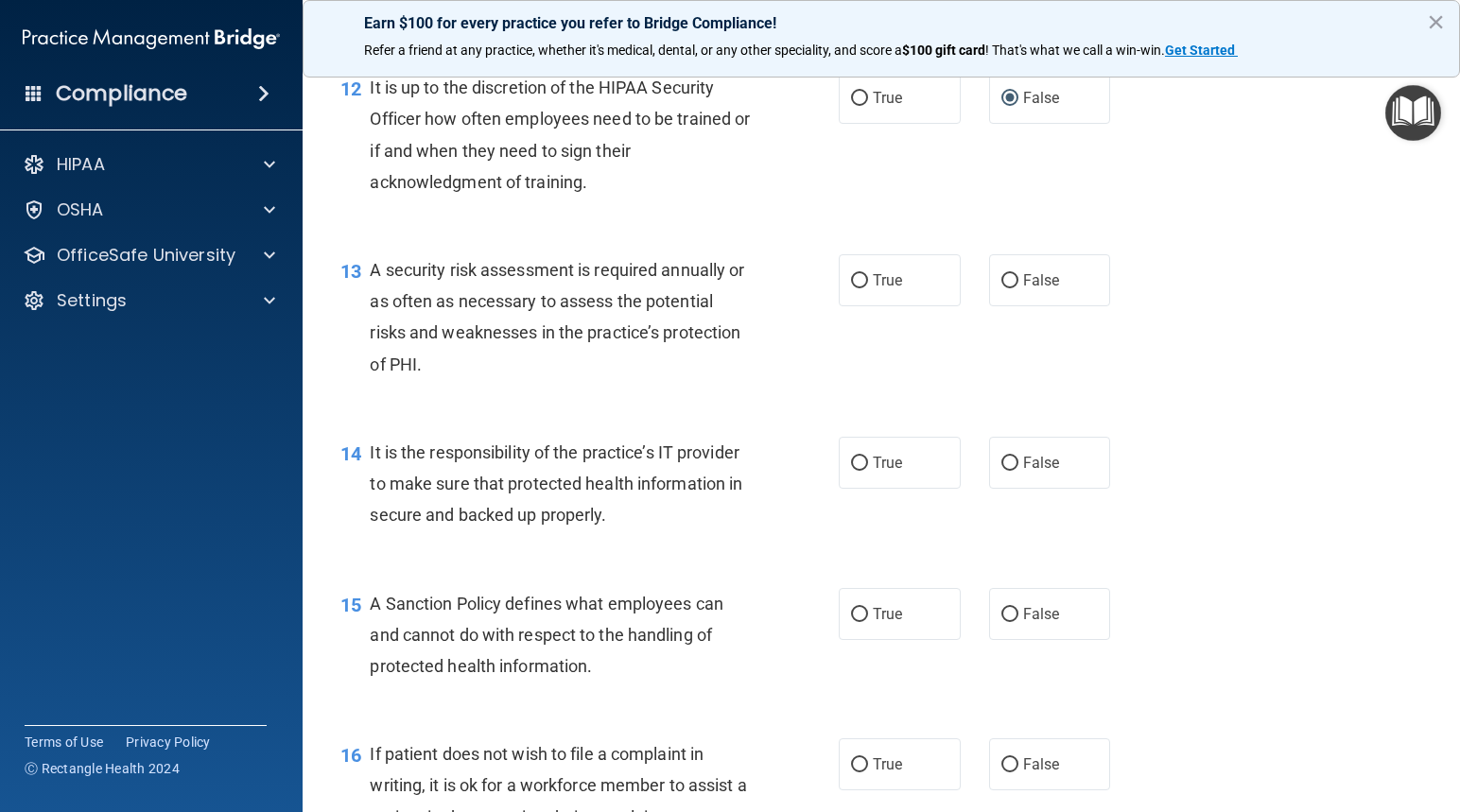
scroll to position [2268, 0]
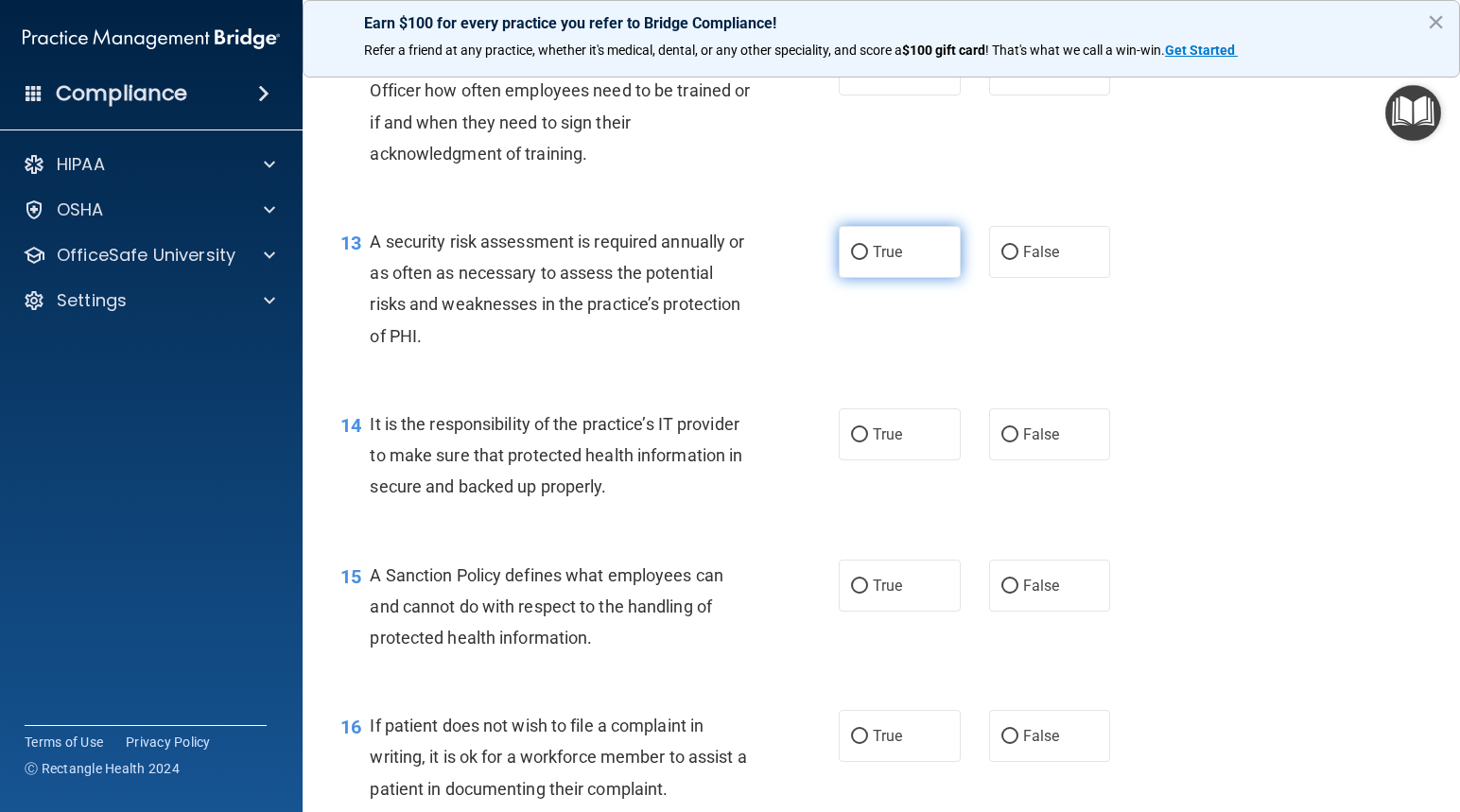
click at [851, 260] on input "True" at bounding box center [859, 252] width 17 height 14
radio input "true"
click at [859, 442] on input "True" at bounding box center [859, 435] width 17 height 14
radio input "true"
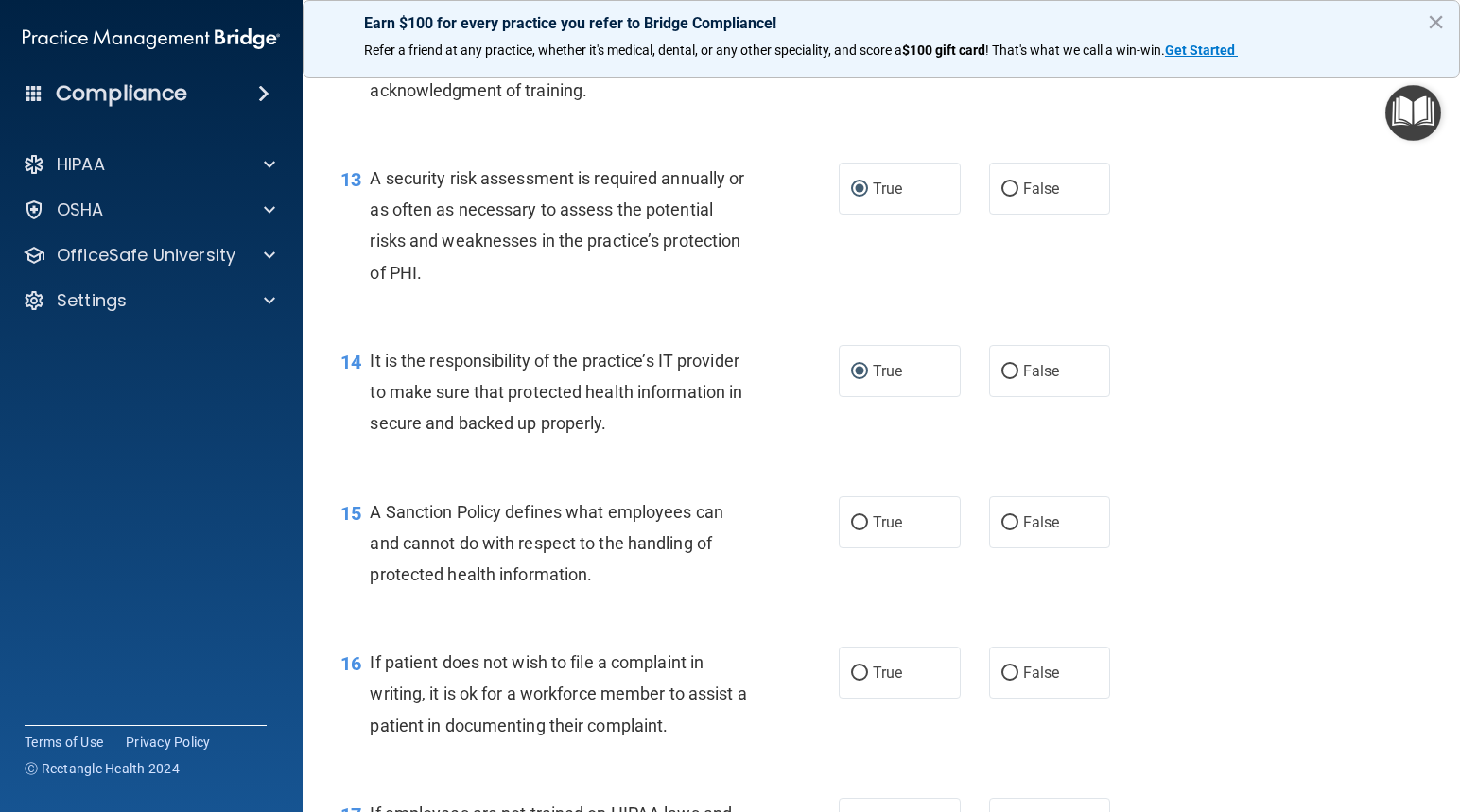
scroll to position [2457, 0]
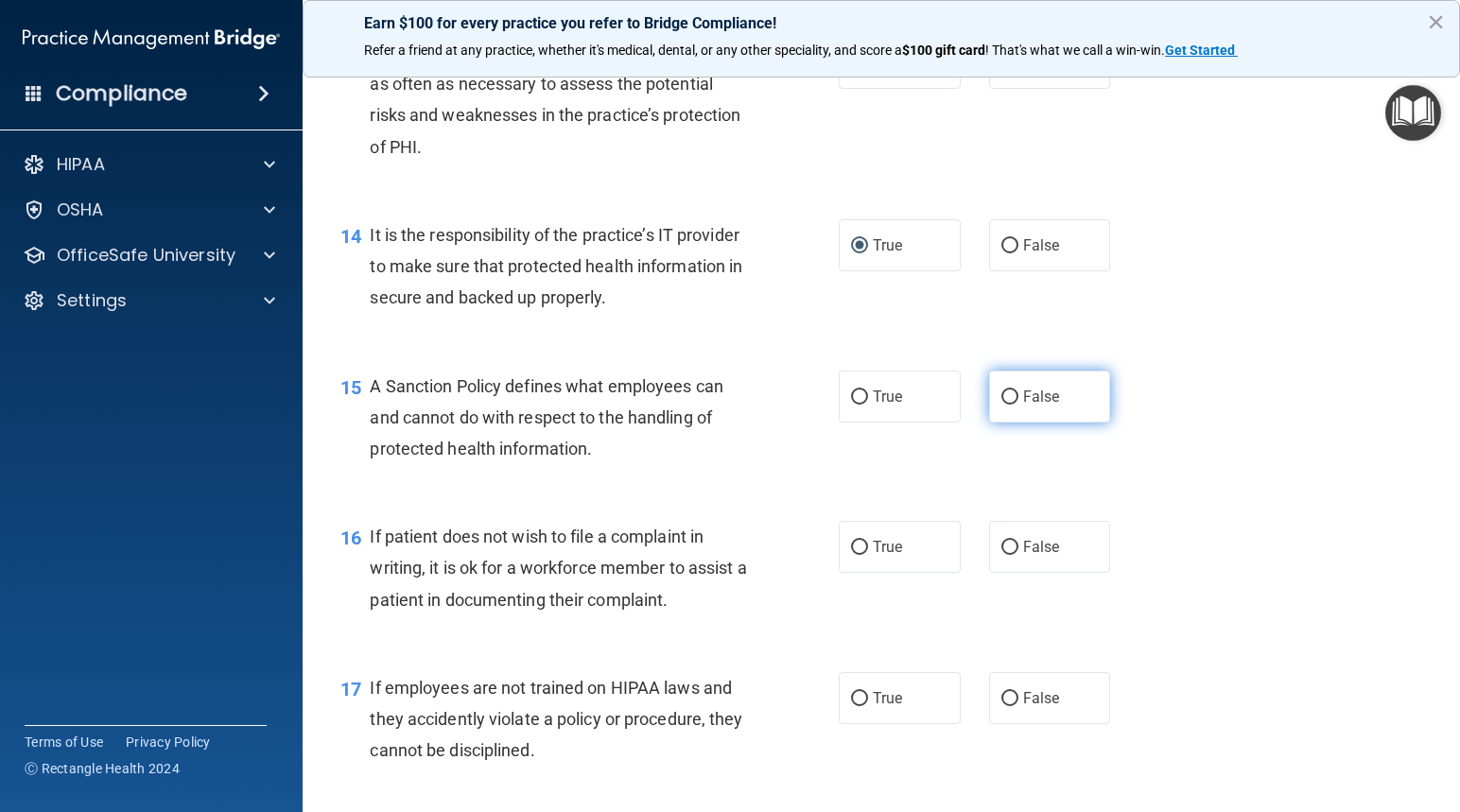
click at [1003, 405] on input "False" at bounding box center [1009, 397] width 17 height 14
radio input "true"
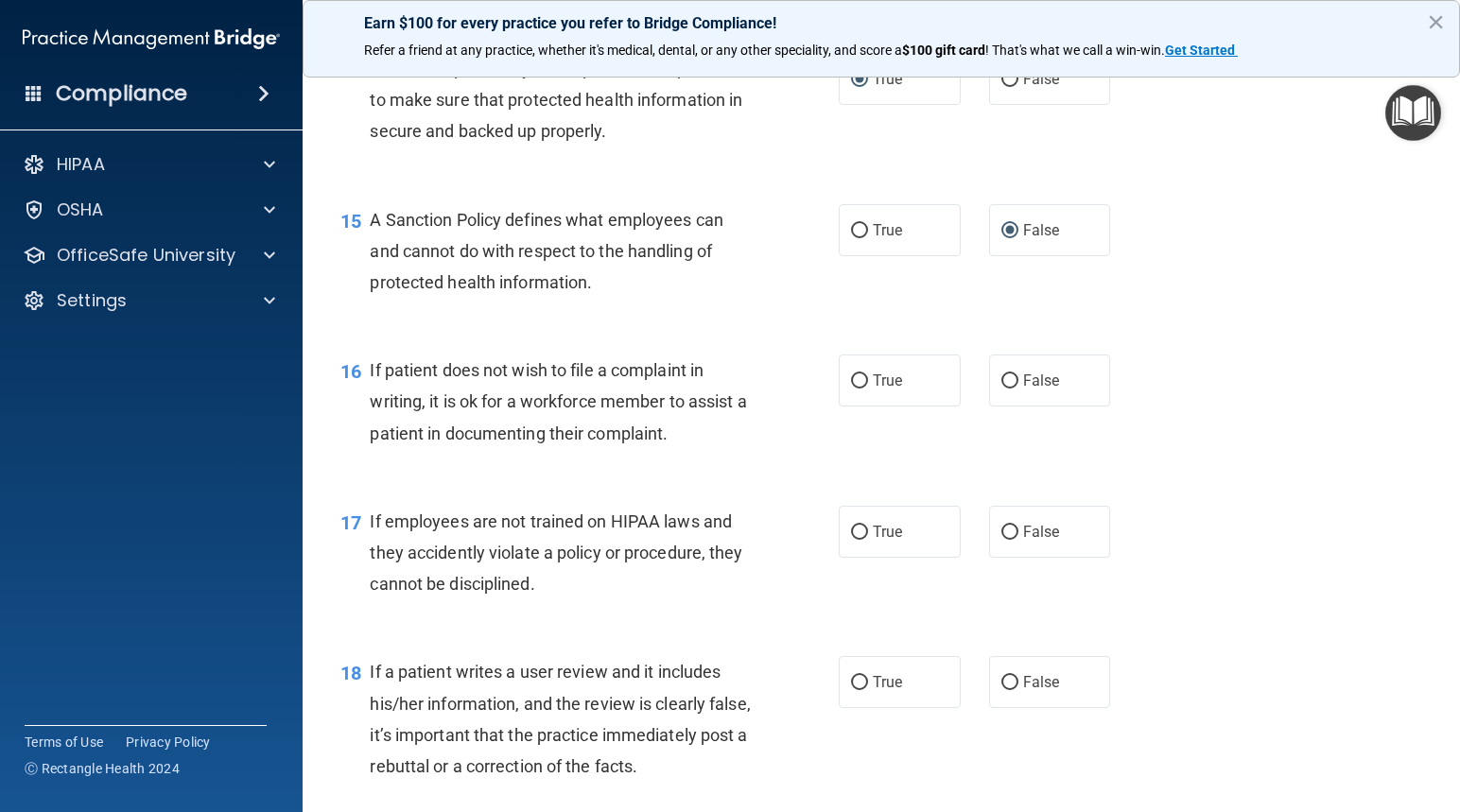
scroll to position [2646, 0]
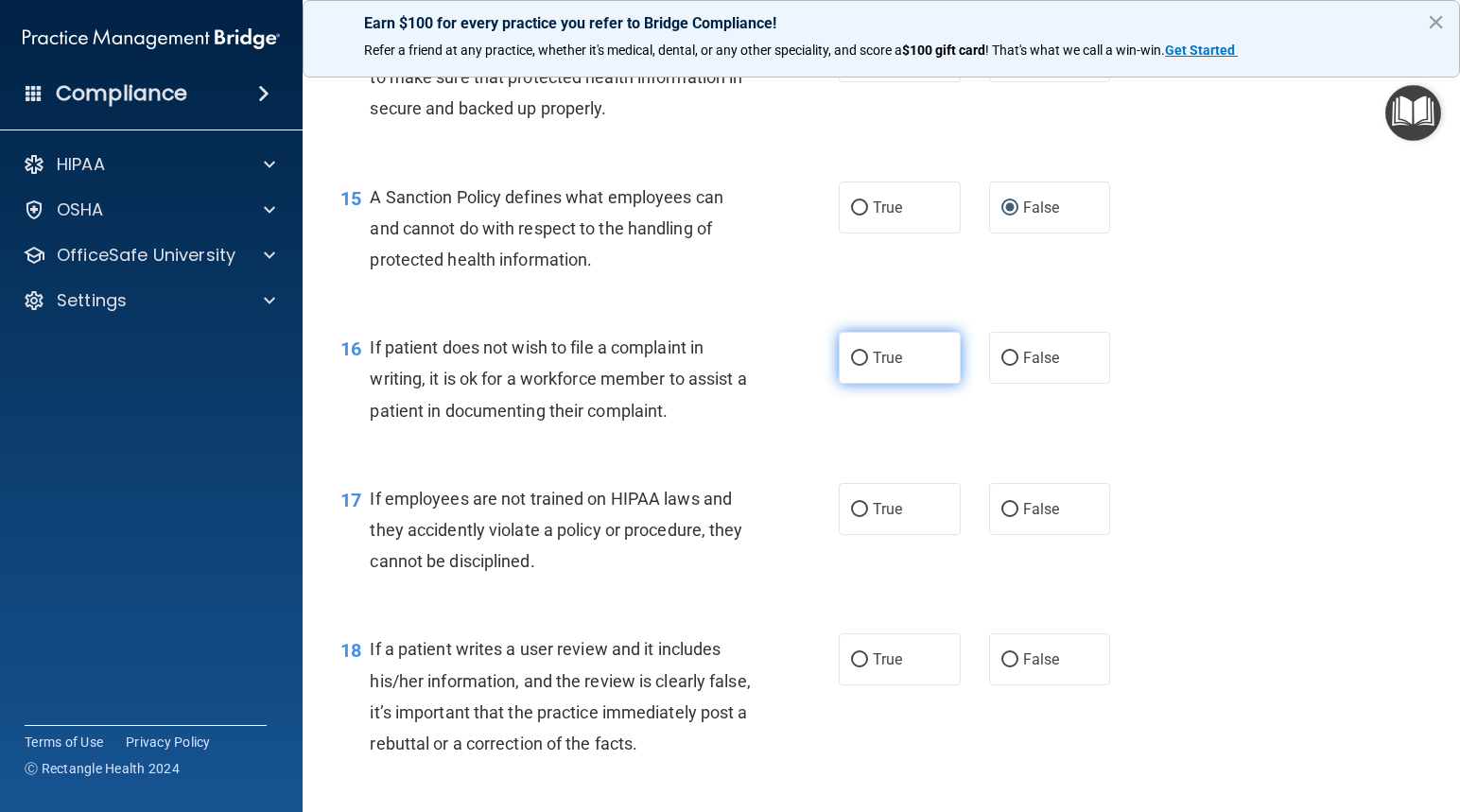
click at [855, 365] on input "True" at bounding box center [859, 359] width 17 height 14
radio input "true"
click at [854, 516] on input "True" at bounding box center [859, 510] width 17 height 14
radio input "true"
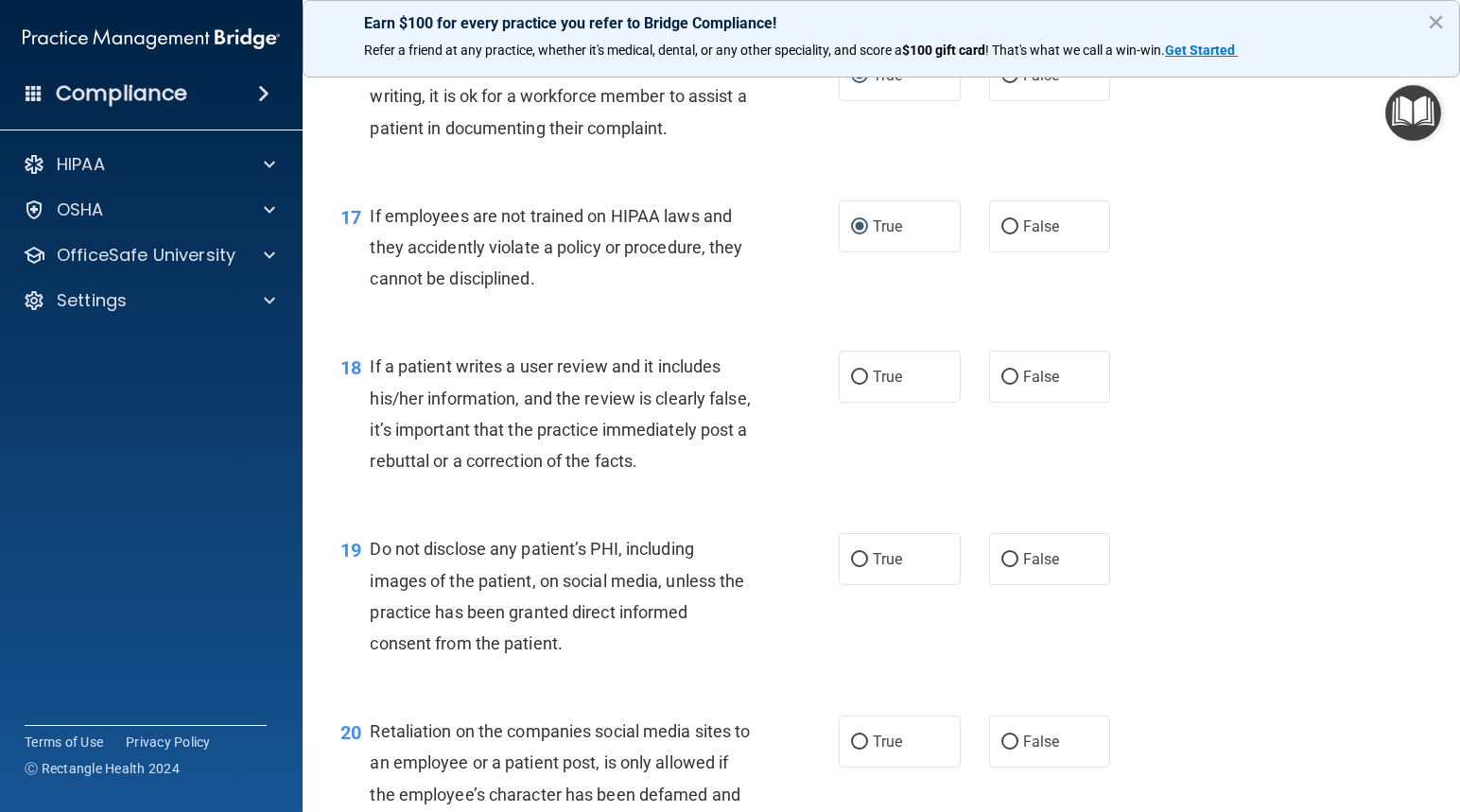
scroll to position [2930, 0]
click at [1001, 384] on input "False" at bounding box center [1009, 376] width 17 height 14
radio input "true"
click at [852, 566] on input "True" at bounding box center [859, 559] width 17 height 14
radio input "true"
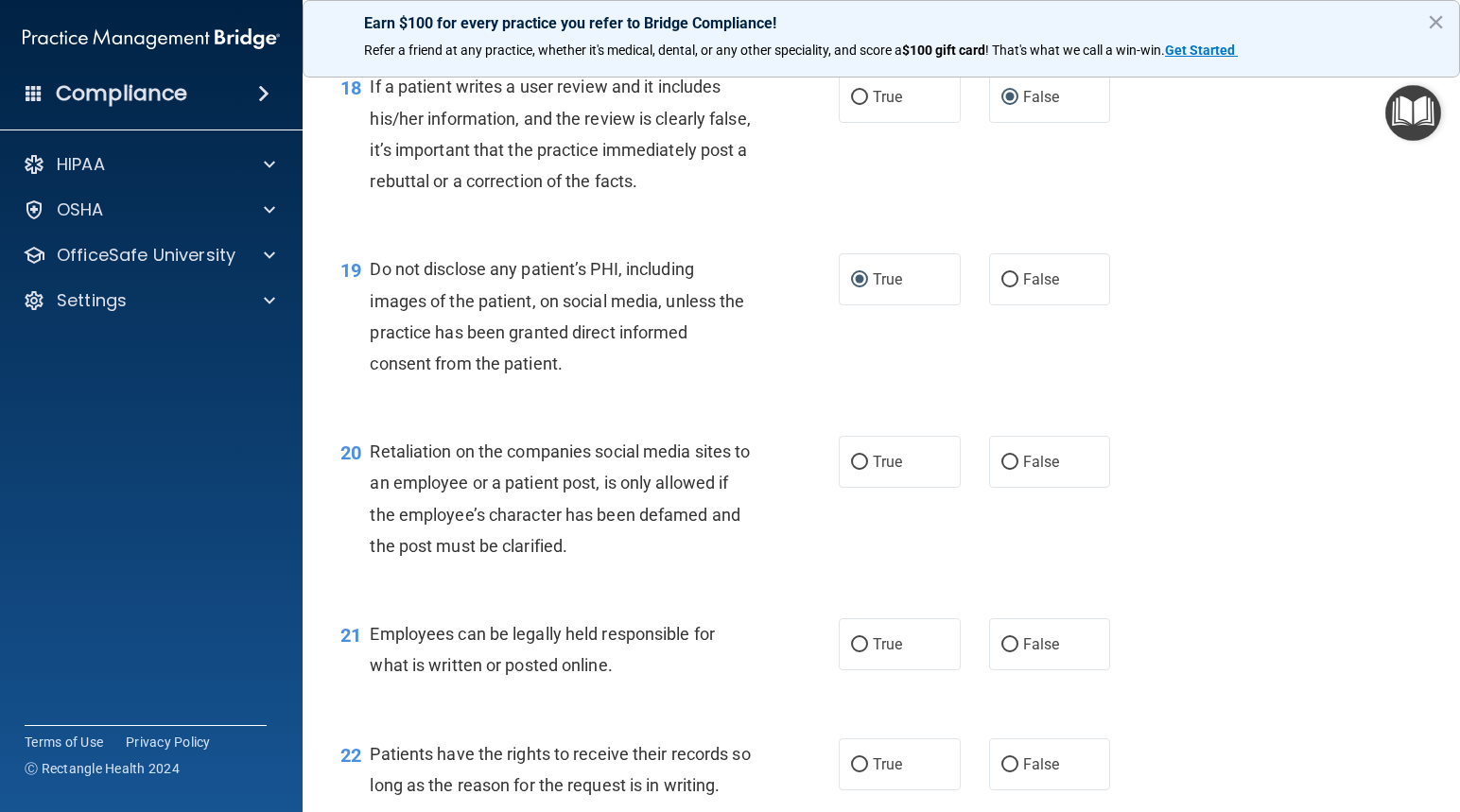
scroll to position [3214, 0]
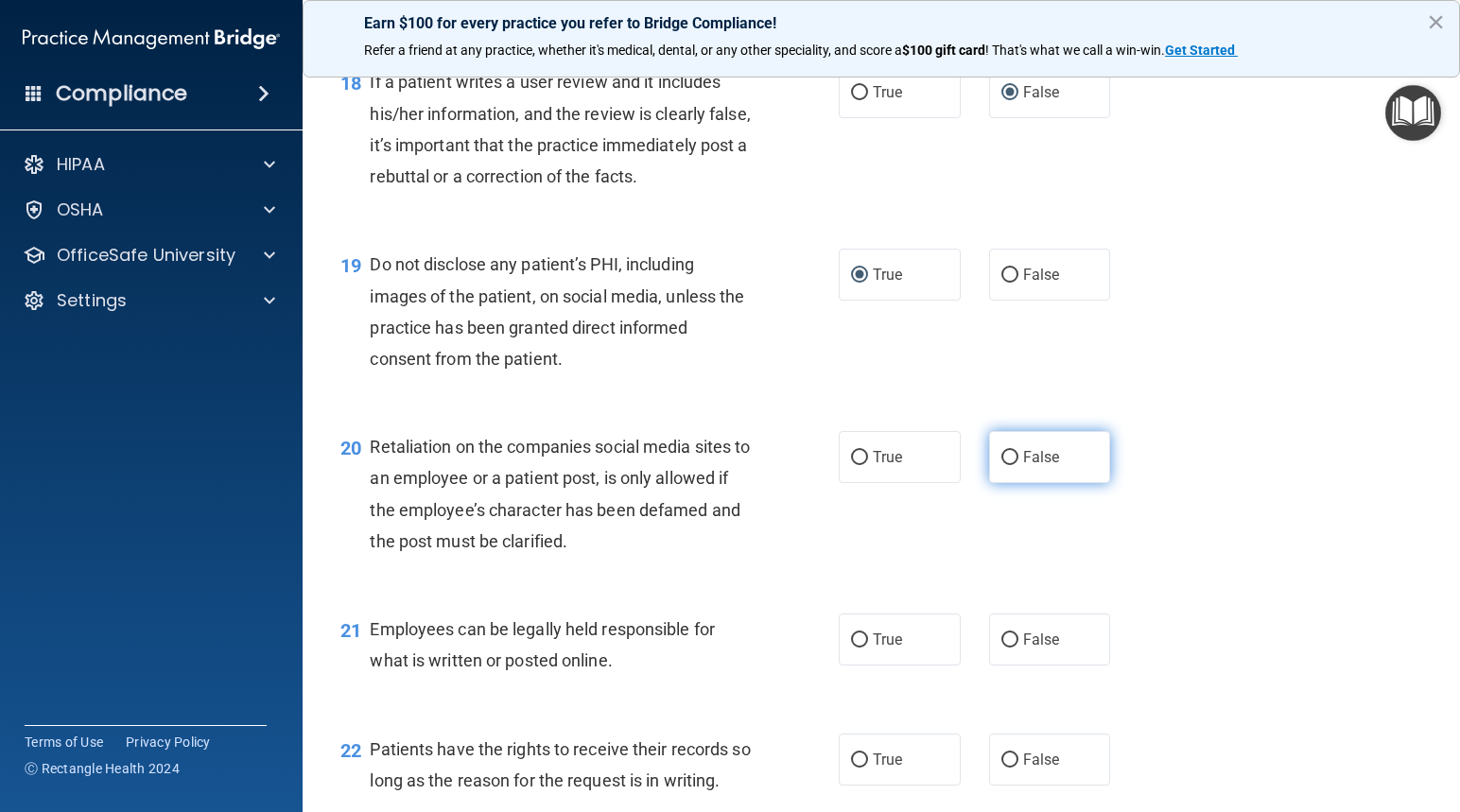
click at [1001, 465] on input "False" at bounding box center [1009, 457] width 17 height 14
radio input "true"
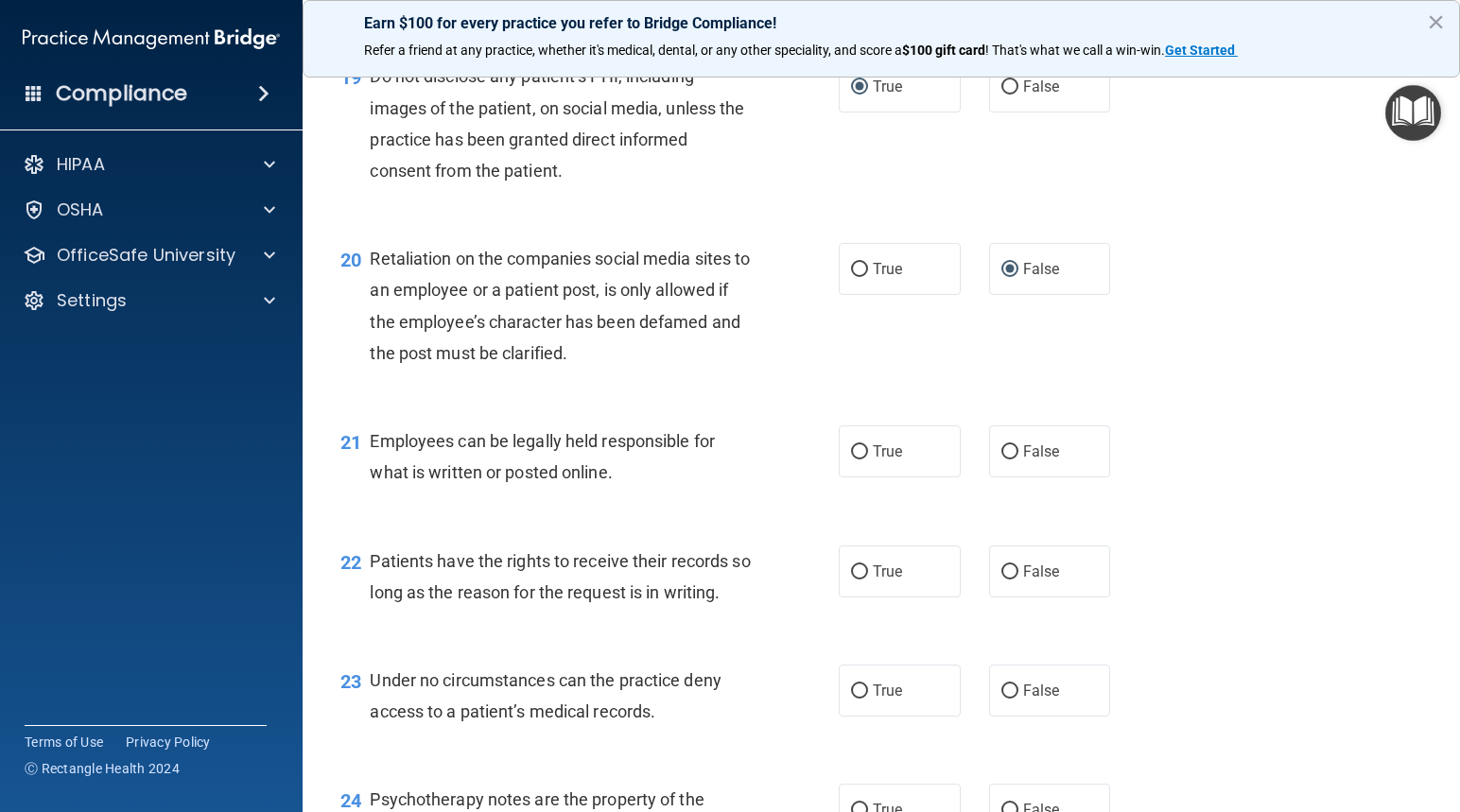
scroll to position [3402, 0]
click at [855, 458] on input "True" at bounding box center [859, 450] width 17 height 14
radio input "true"
click at [851, 579] on input "True" at bounding box center [859, 571] width 17 height 14
radio input "true"
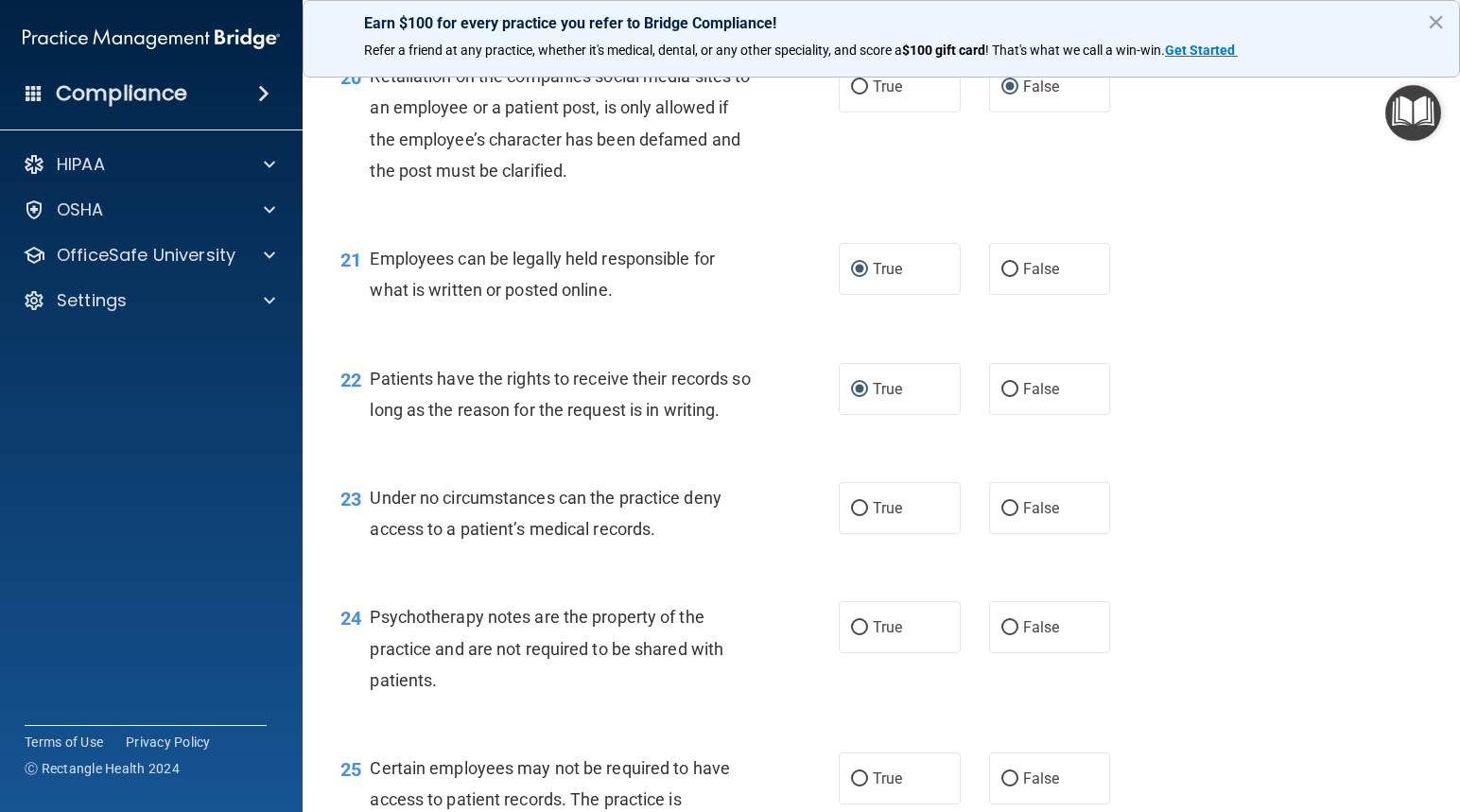
scroll to position [3591, 0]
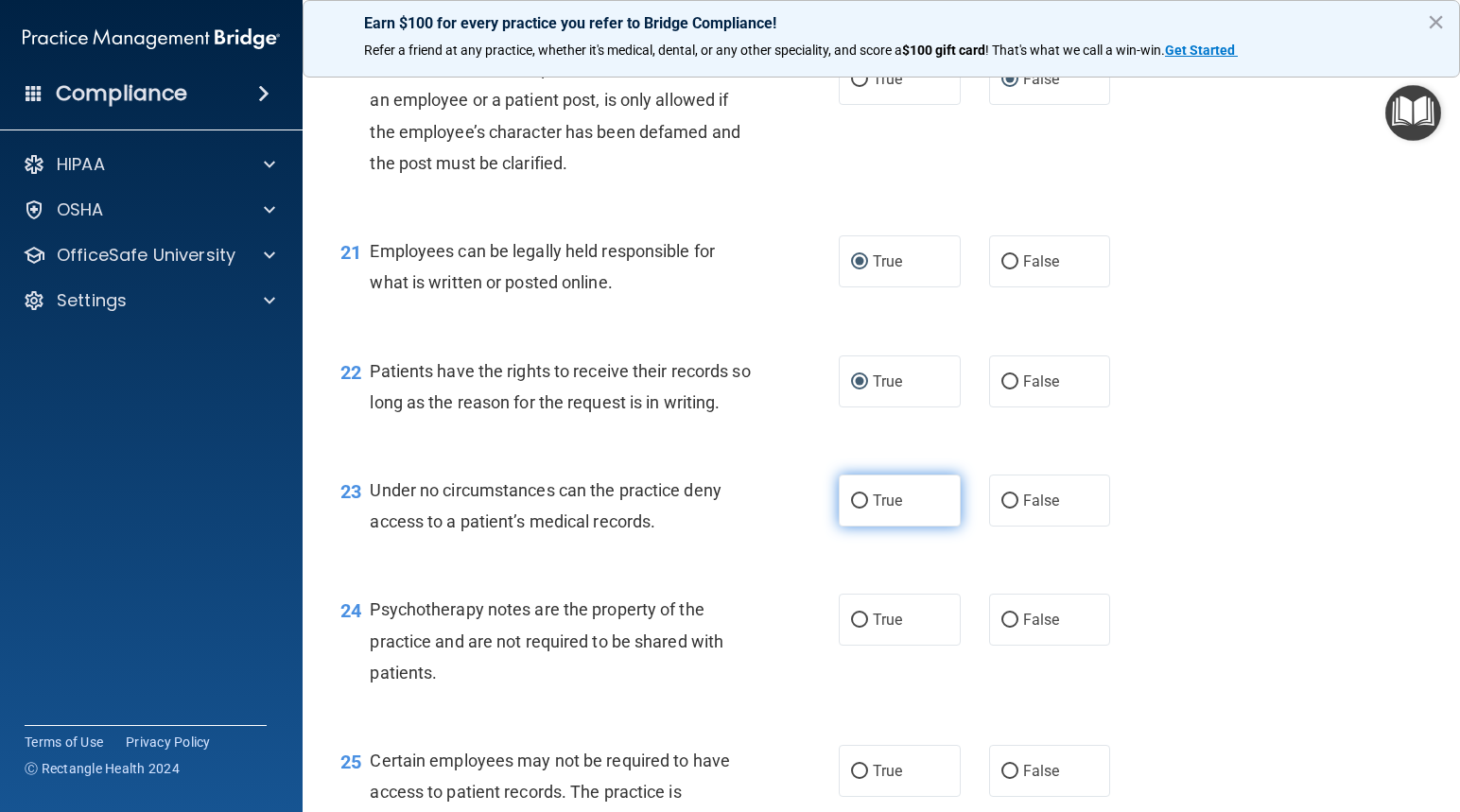
click at [851, 509] on input "True" at bounding box center [859, 501] width 17 height 14
radio input "true"
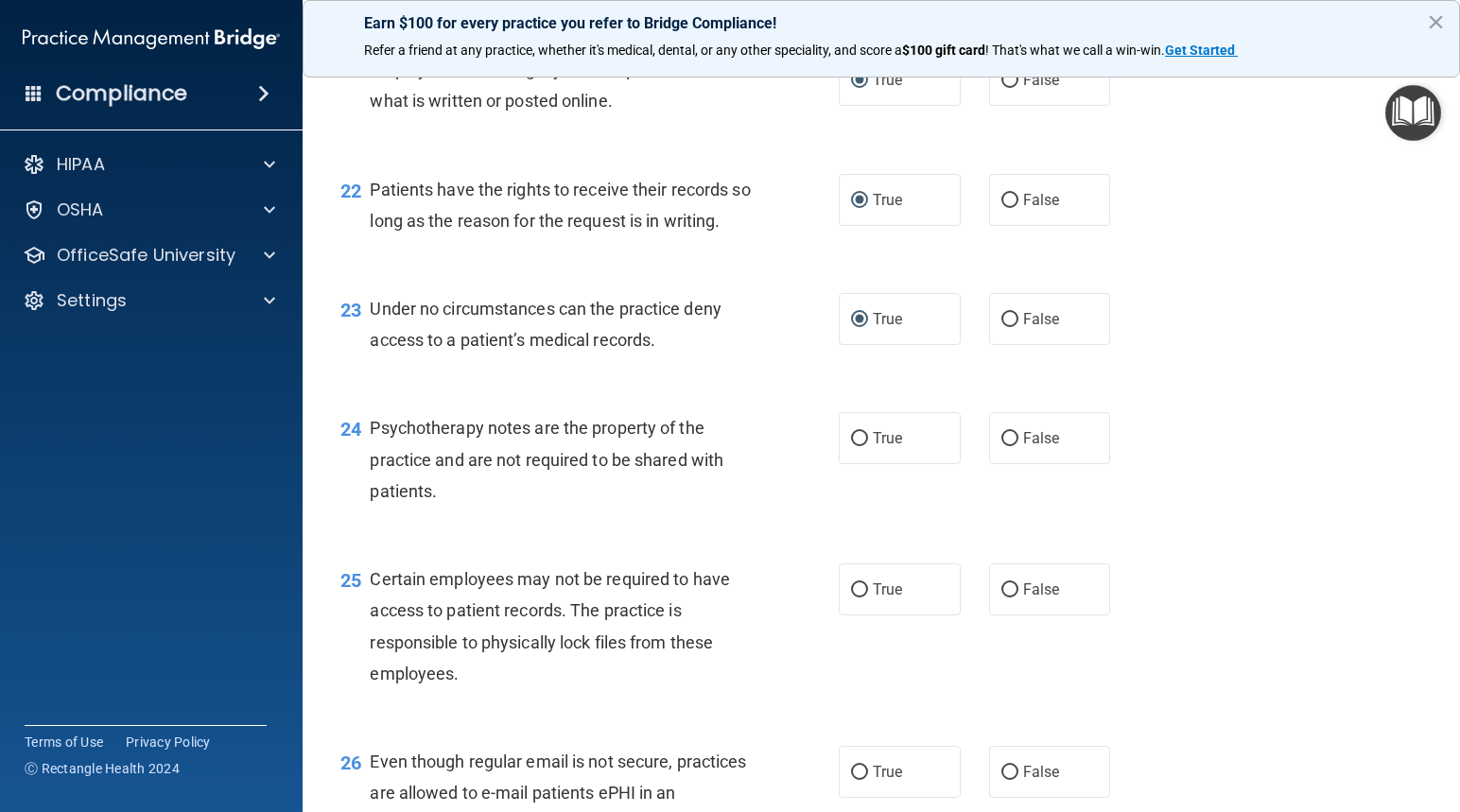
scroll to position [3780, 0]
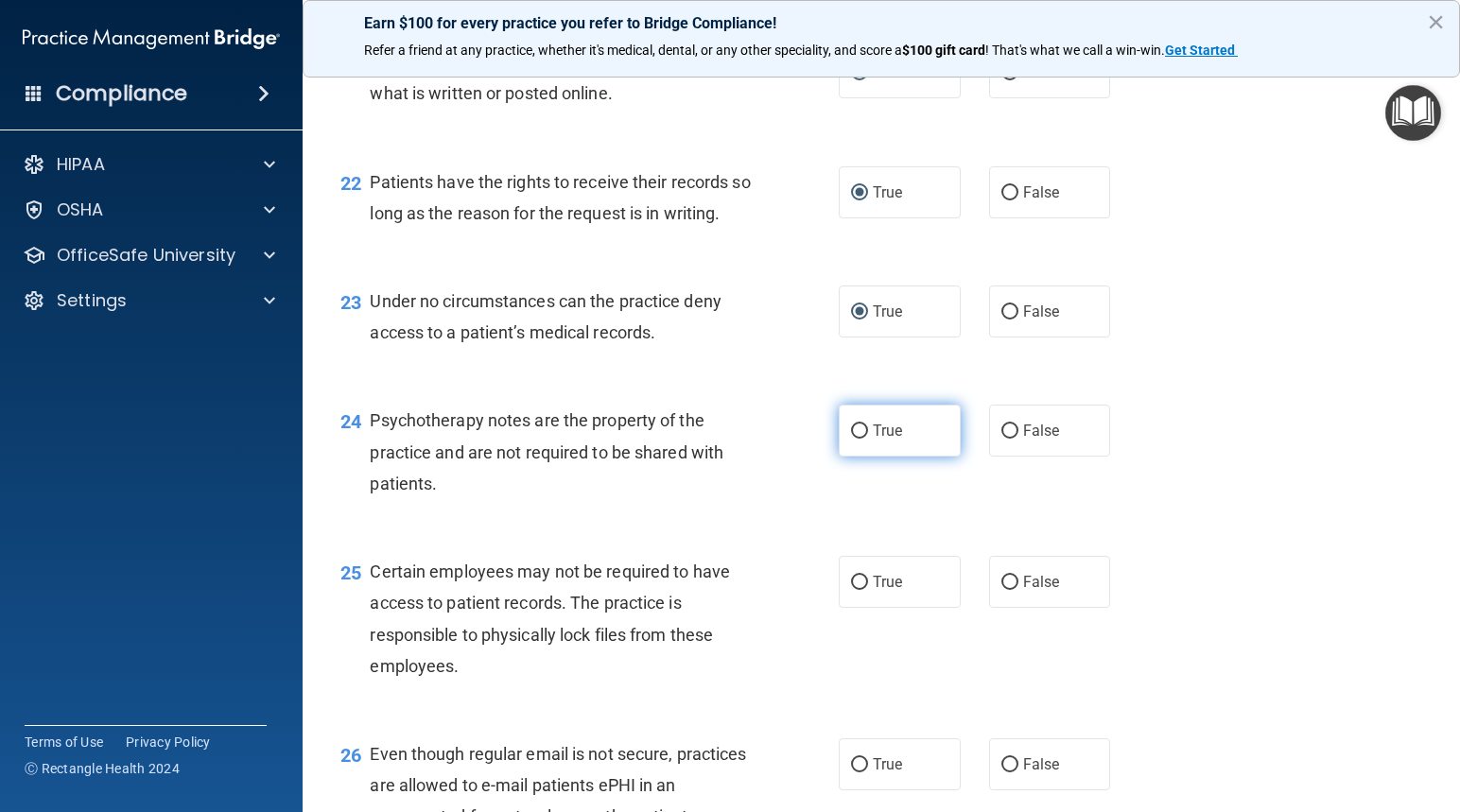
click at [851, 438] on input "True" at bounding box center [859, 431] width 17 height 14
radio input "true"
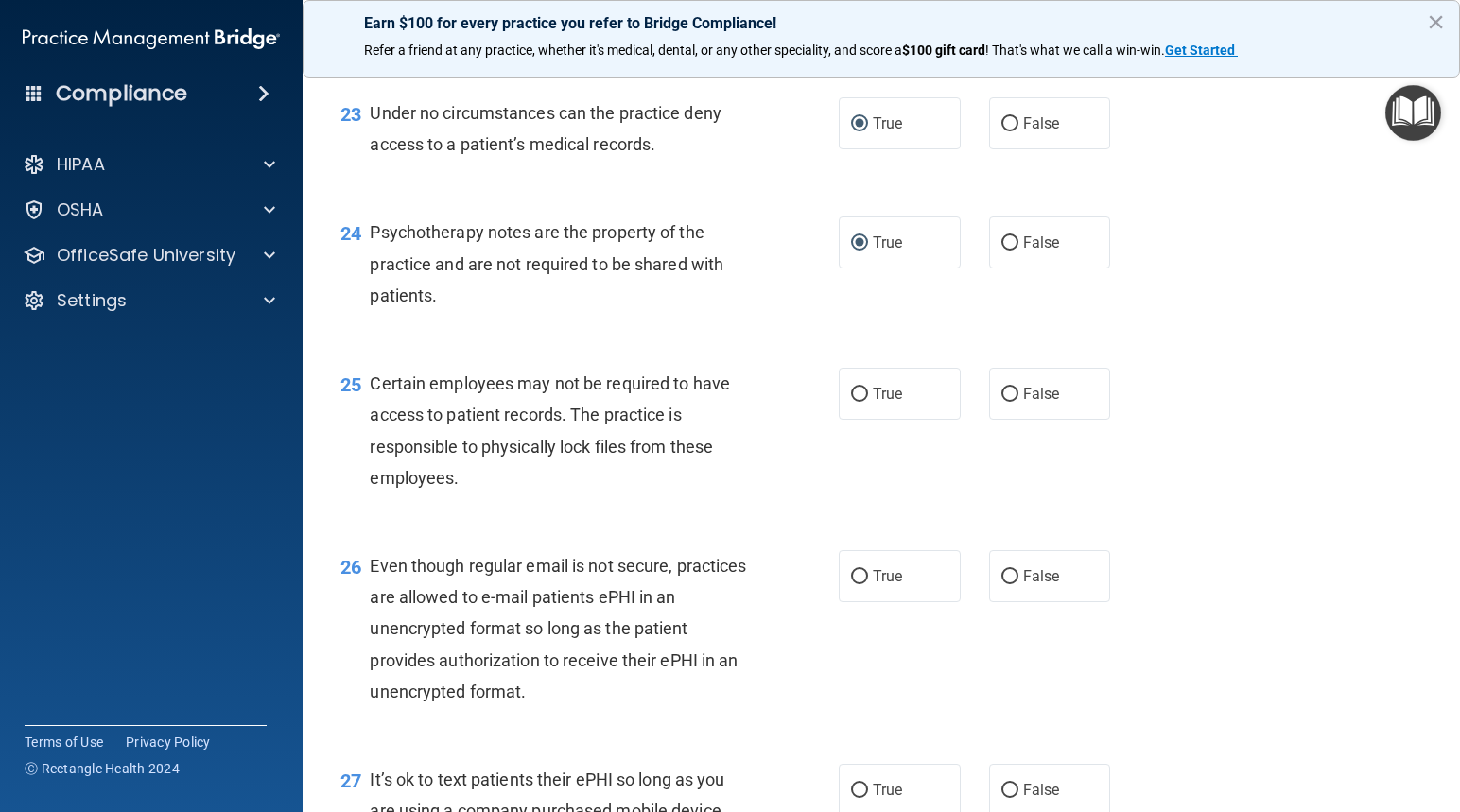
scroll to position [3969, 0]
click at [1001, 401] on input "False" at bounding box center [1009, 393] width 17 height 14
radio input "true"
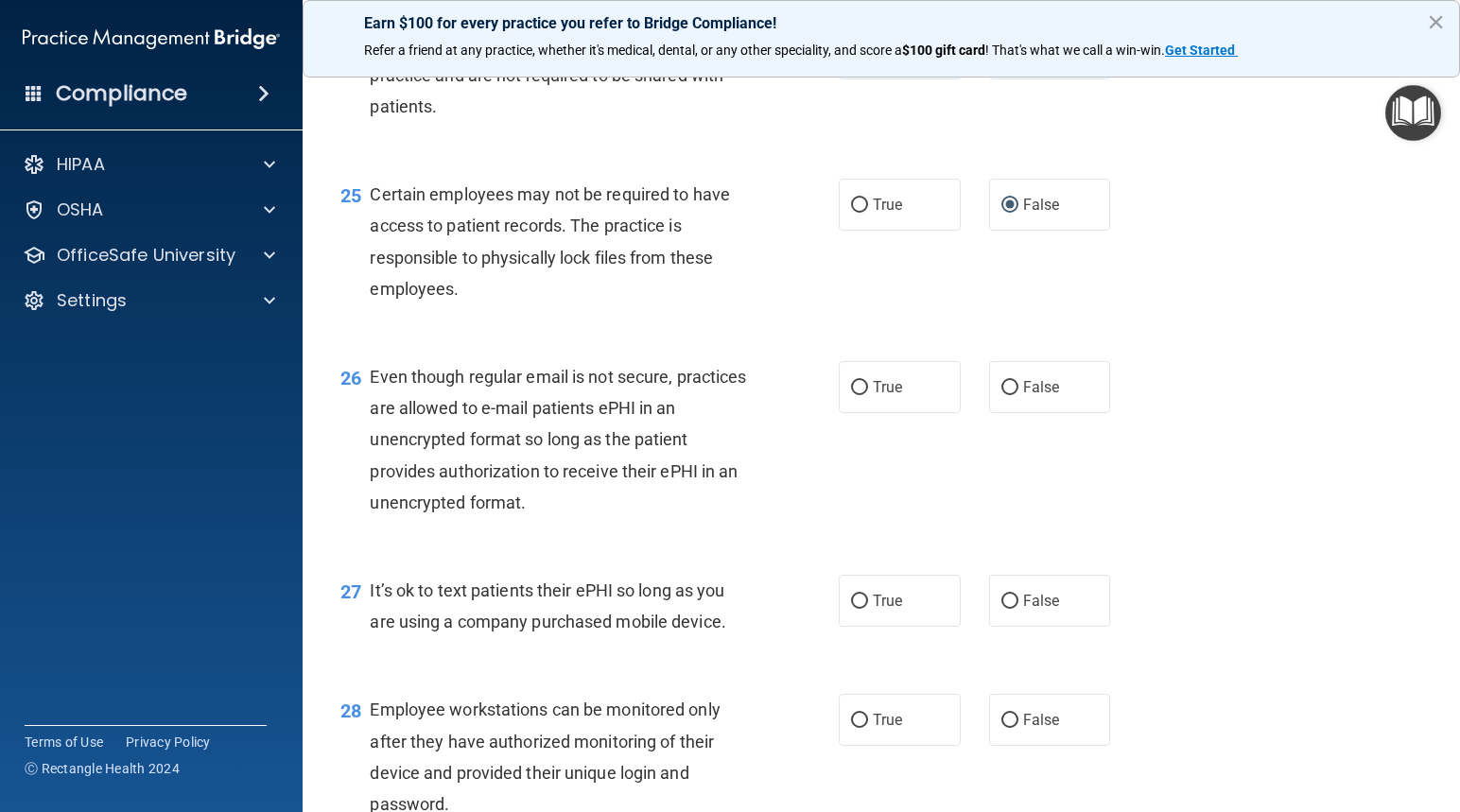
scroll to position [4159, 0]
click at [853, 394] on input "True" at bounding box center [859, 386] width 17 height 14
radio input "true"
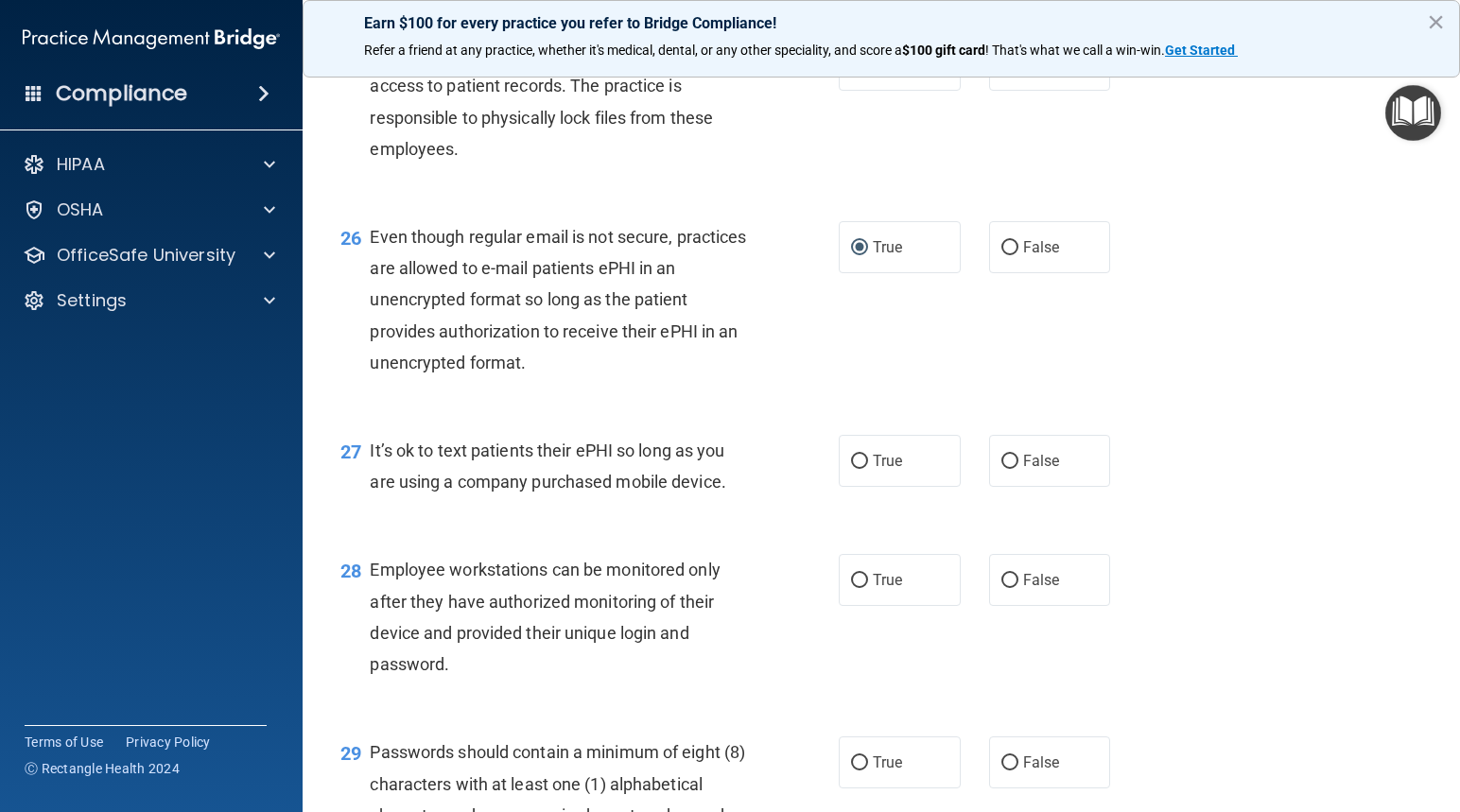
scroll to position [4347, 0]
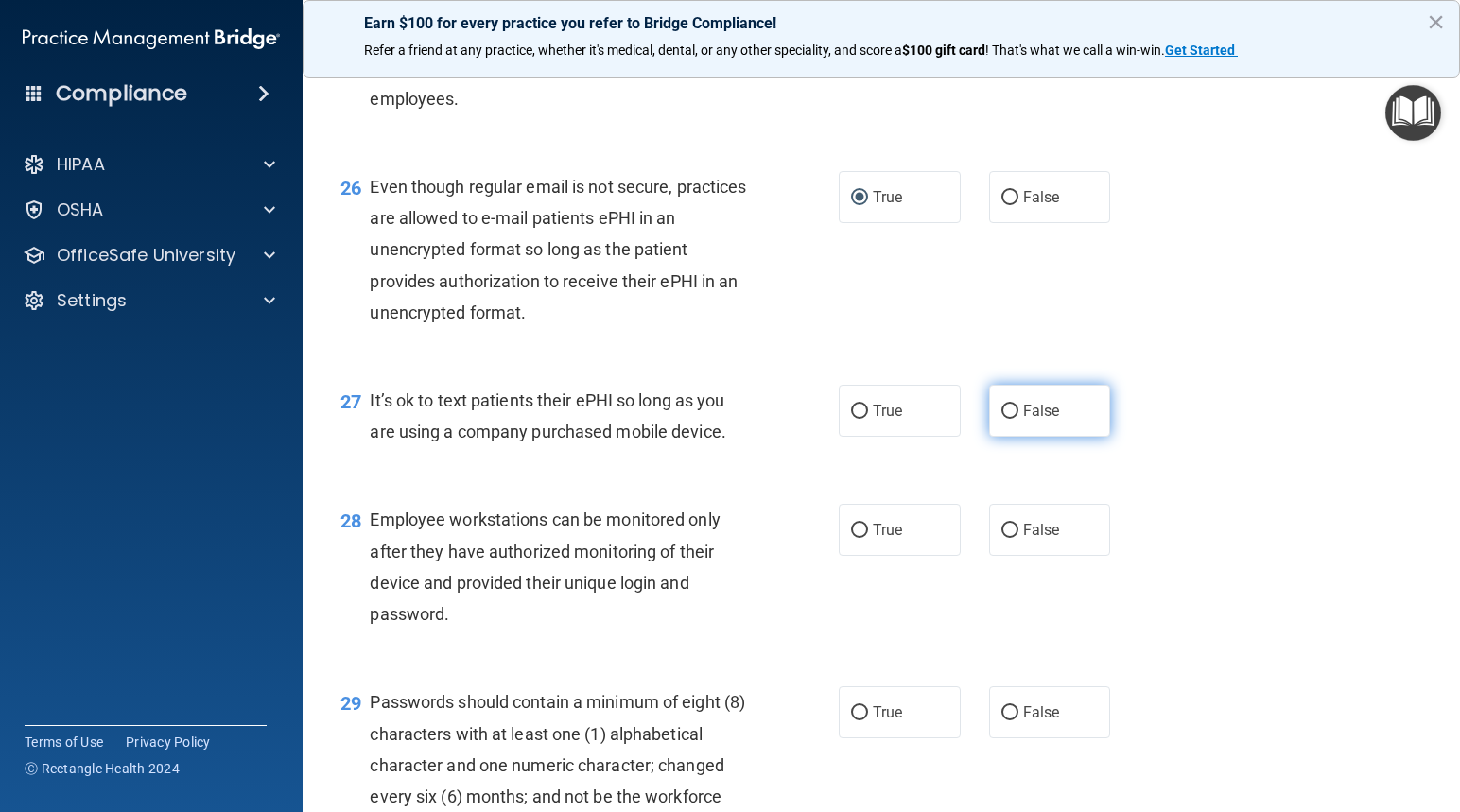
click at [1001, 419] on input "False" at bounding box center [1009, 411] width 17 height 14
radio input "true"
click at [1004, 538] on input "False" at bounding box center [1009, 530] width 17 height 14
radio input "true"
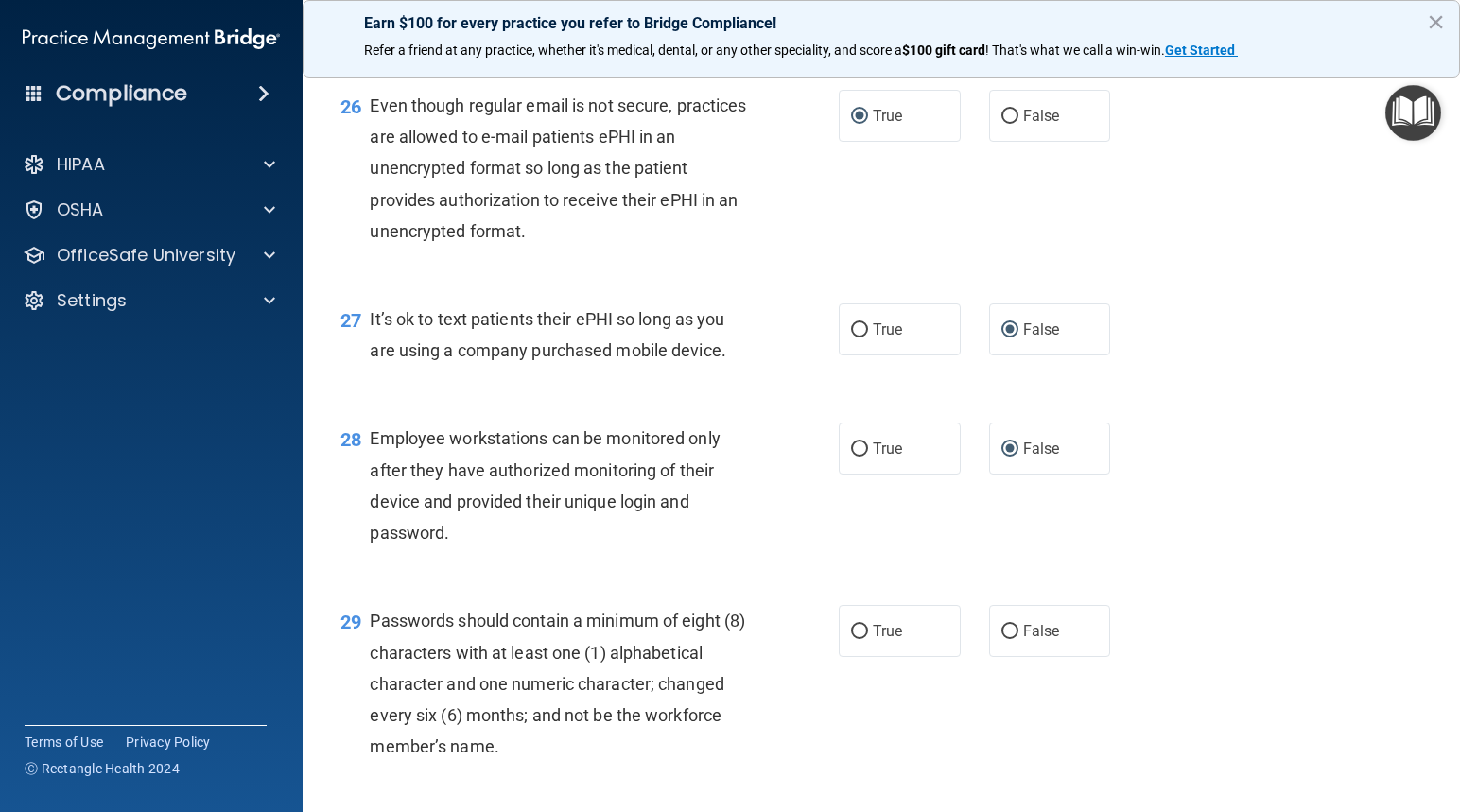
scroll to position [4536, 0]
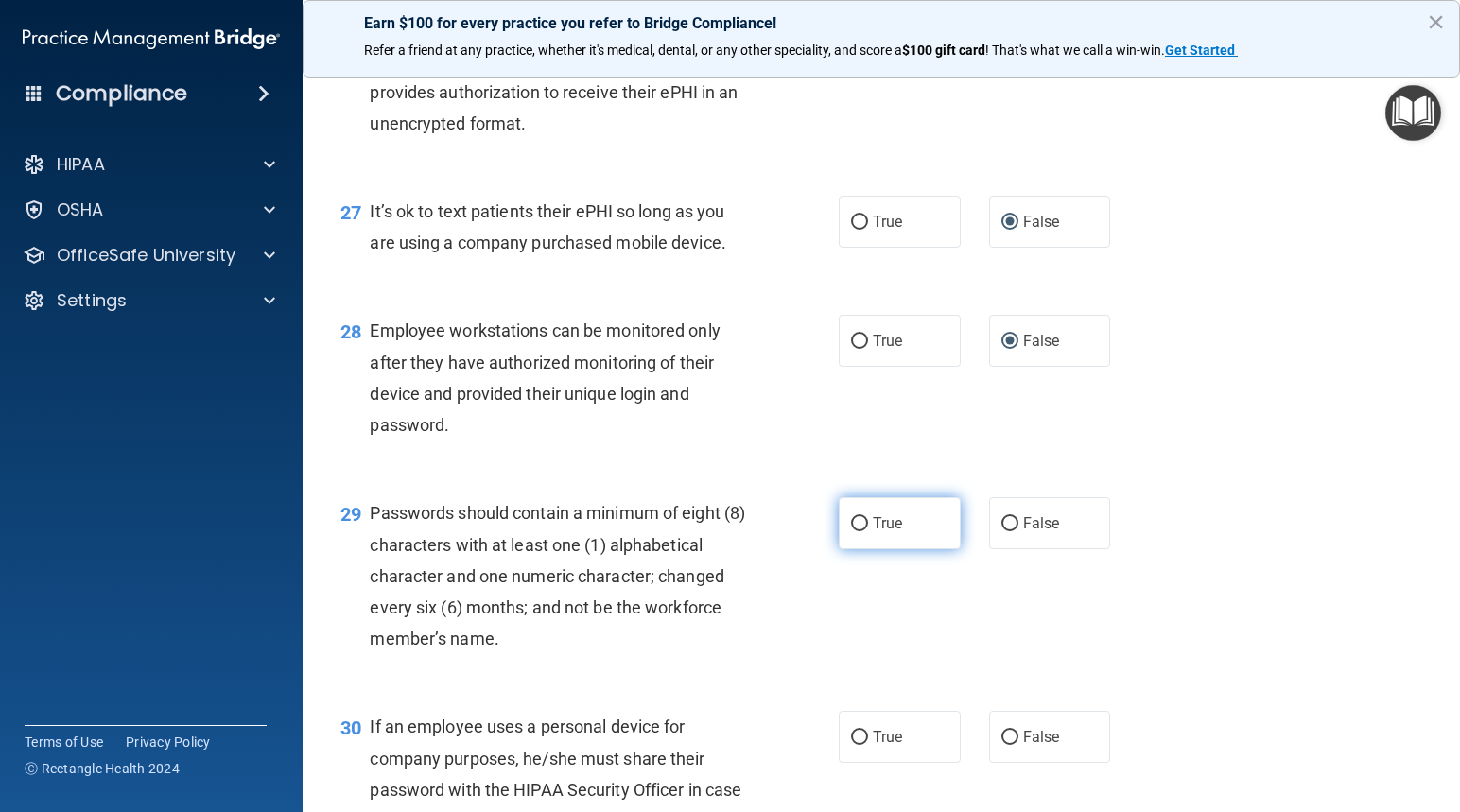
click at [857, 531] on input "True" at bounding box center [859, 523] width 17 height 14
radio input "true"
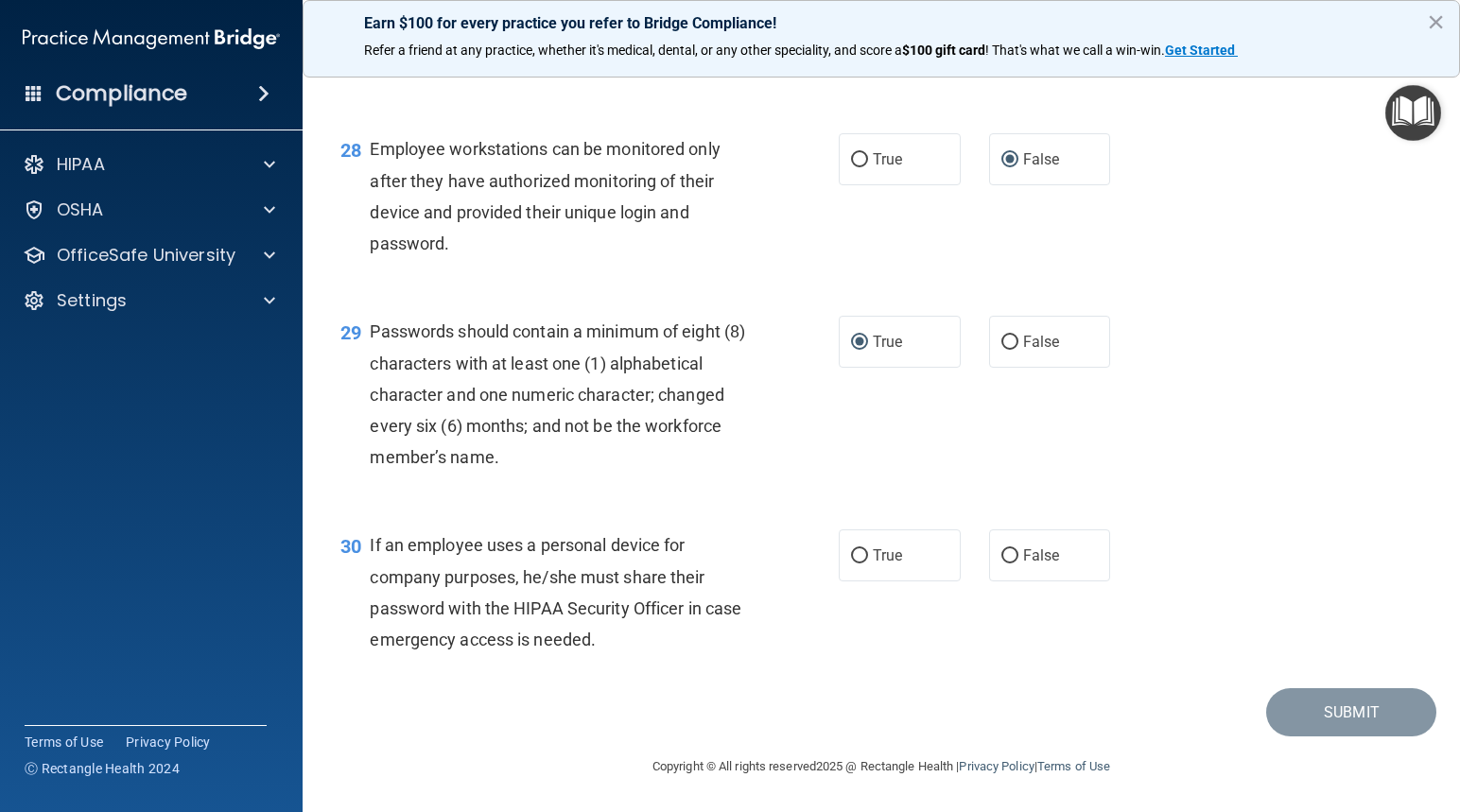
scroll to position [4780, 0]
click at [858, 559] on input "True" at bounding box center [859, 556] width 17 height 14
radio input "true"
click at [1335, 709] on button "Submit" at bounding box center [1351, 712] width 170 height 48
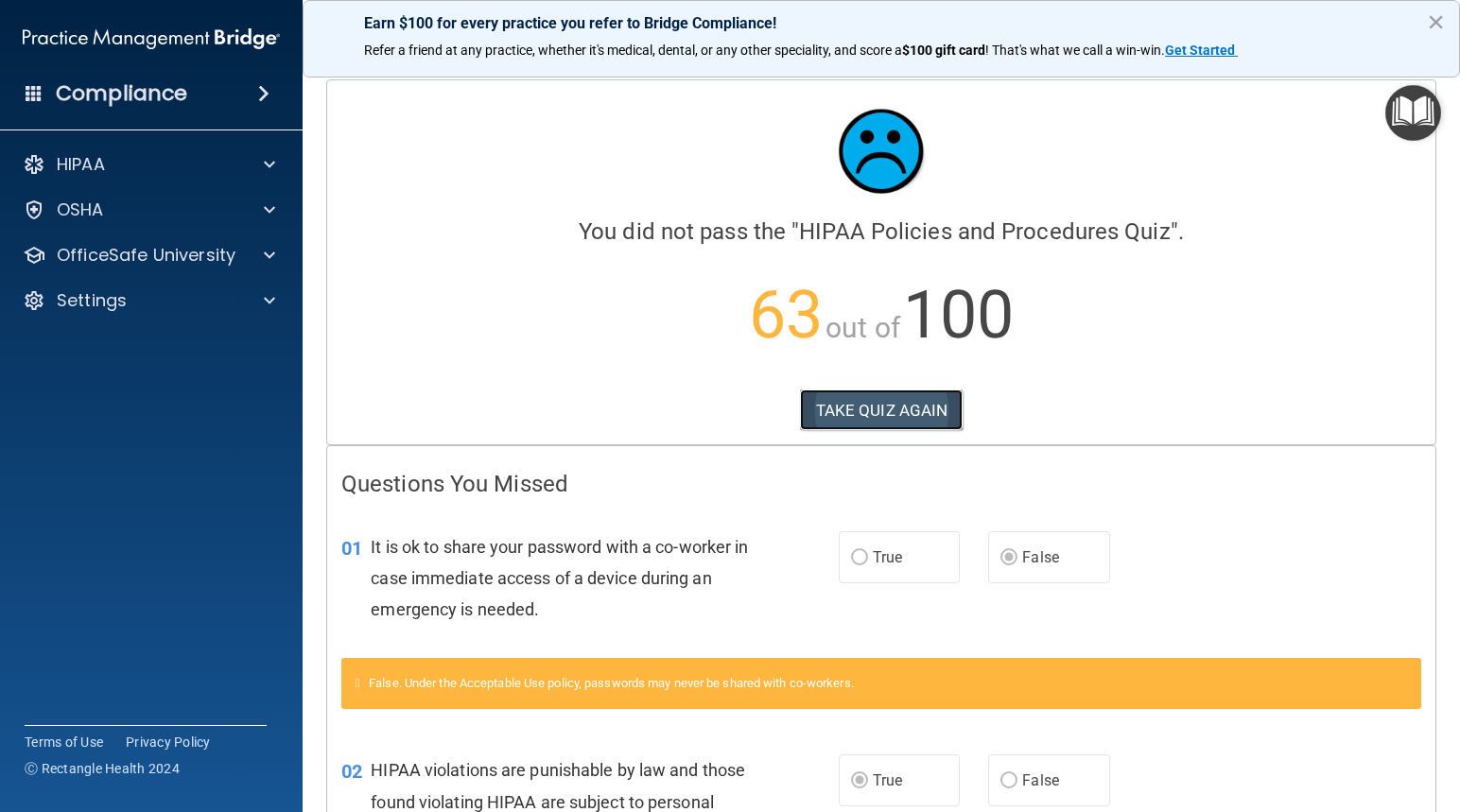
click at [867, 411] on button "TAKE QUIZ AGAIN" at bounding box center [881, 409] width 164 height 41
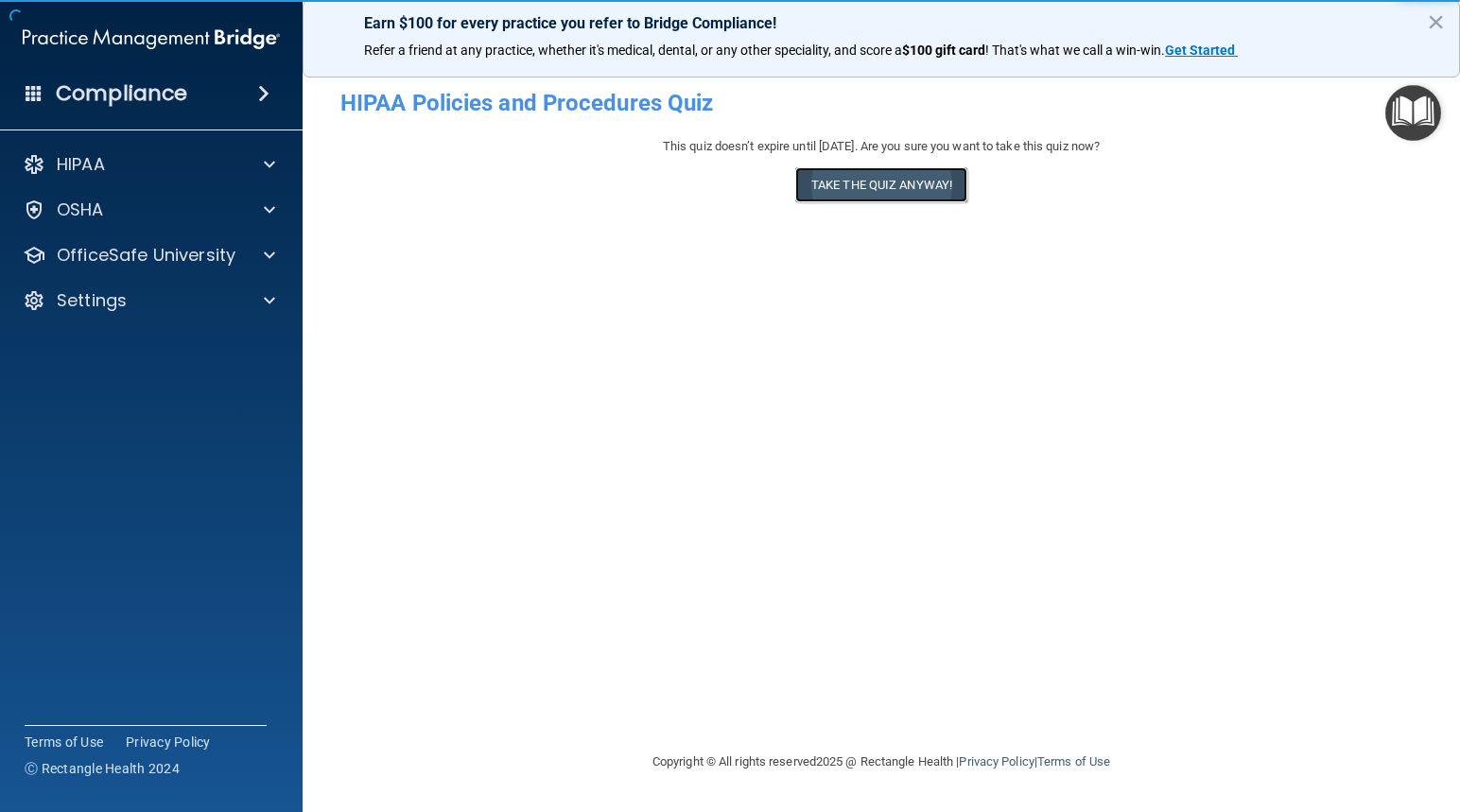
click at [898, 192] on button "Take the quiz anyway!" at bounding box center [881, 185] width 172 height 35
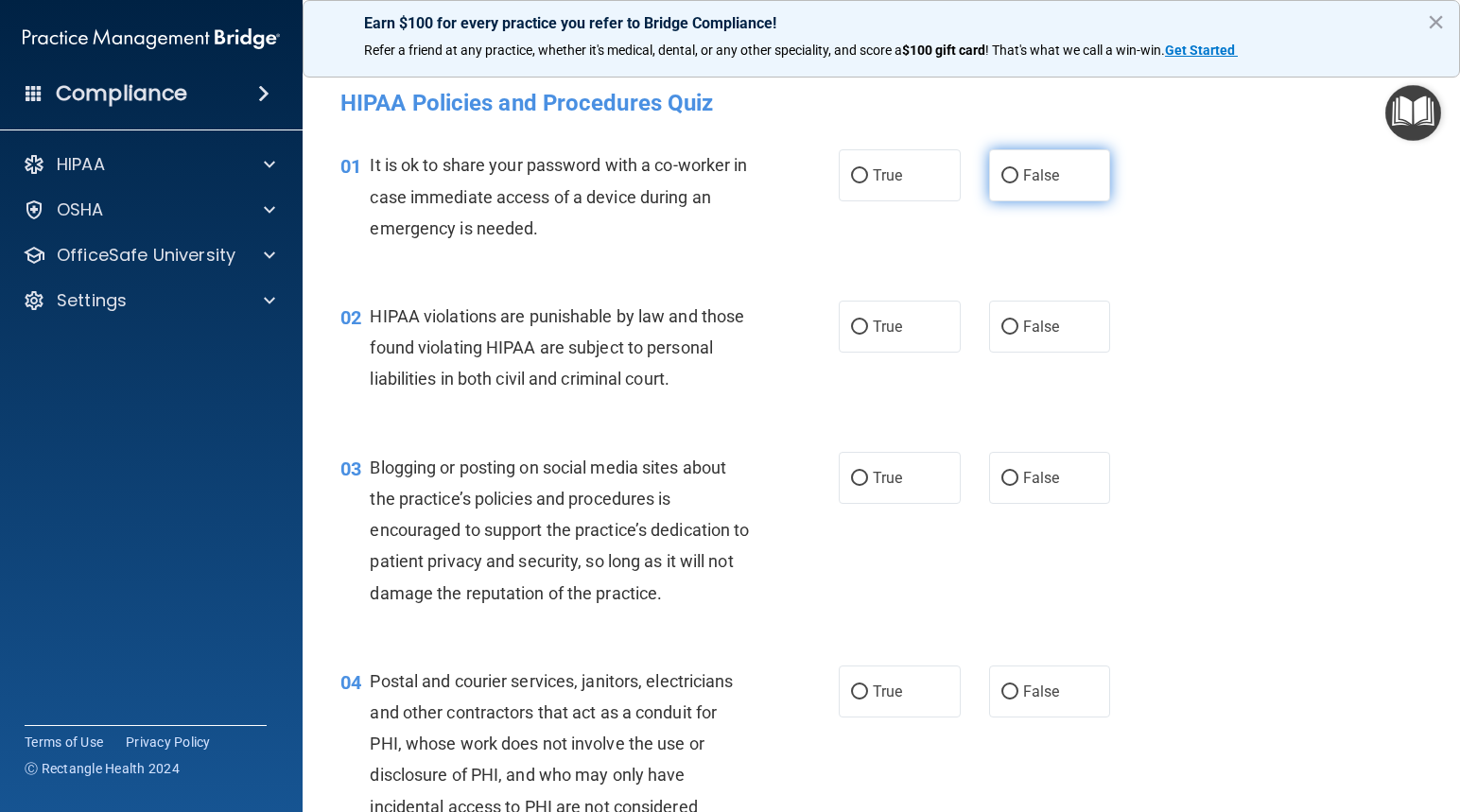
click at [1002, 173] on input "False" at bounding box center [1009, 176] width 17 height 14
radio input "true"
click at [851, 324] on input "True" at bounding box center [859, 327] width 17 height 14
radio input "true"
click at [1001, 486] on input "False" at bounding box center [1009, 478] width 17 height 14
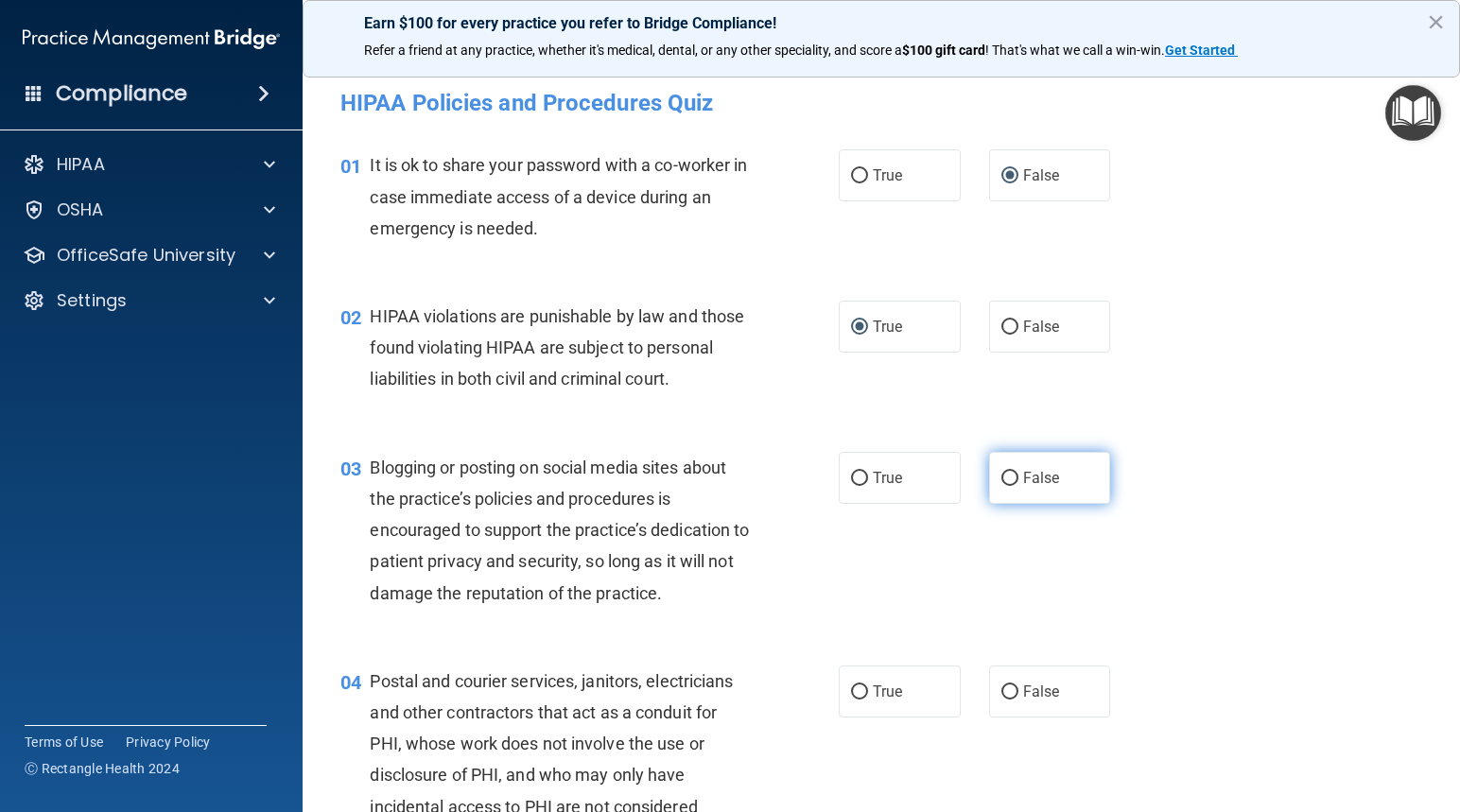
radio input "true"
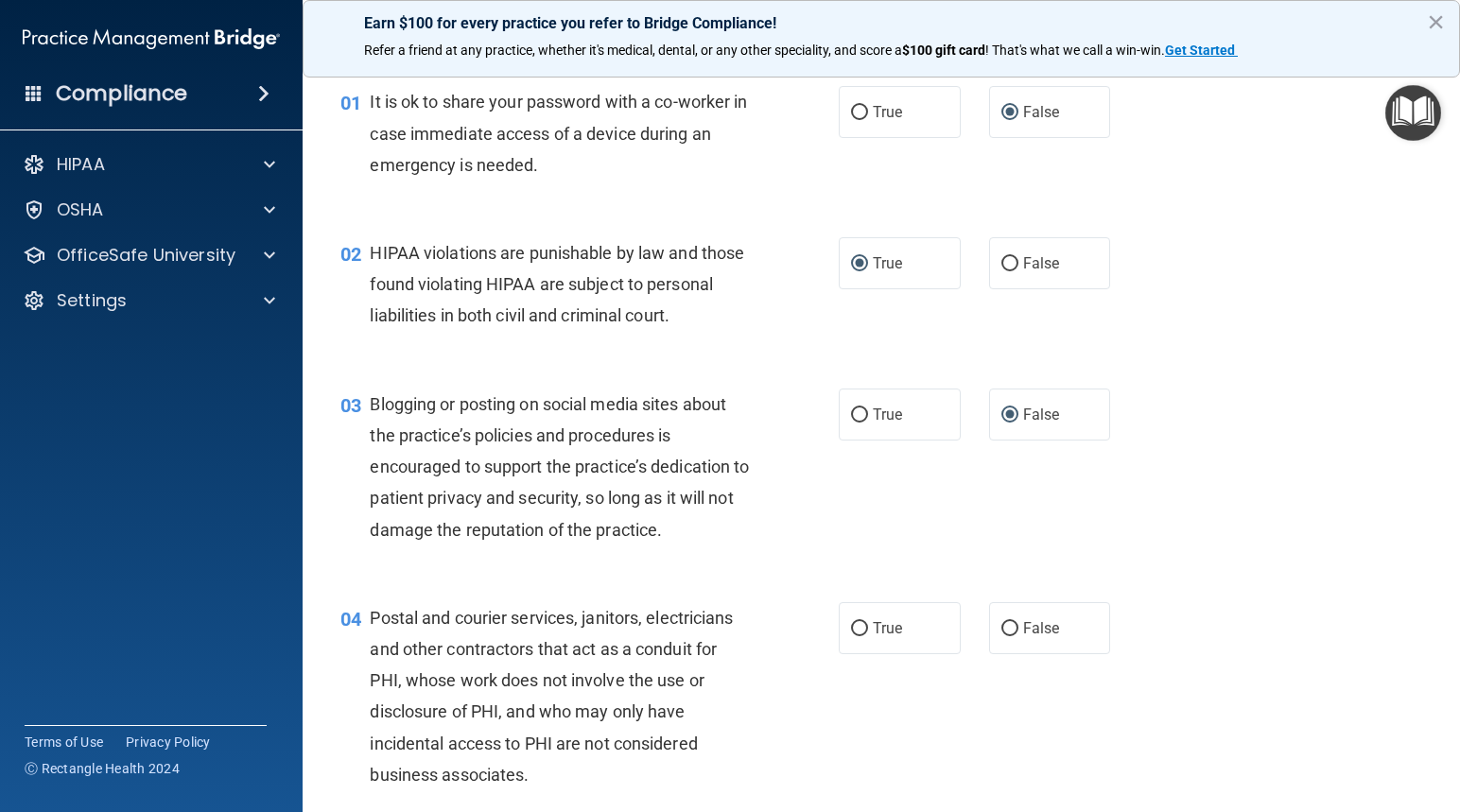
scroll to position [189, 0]
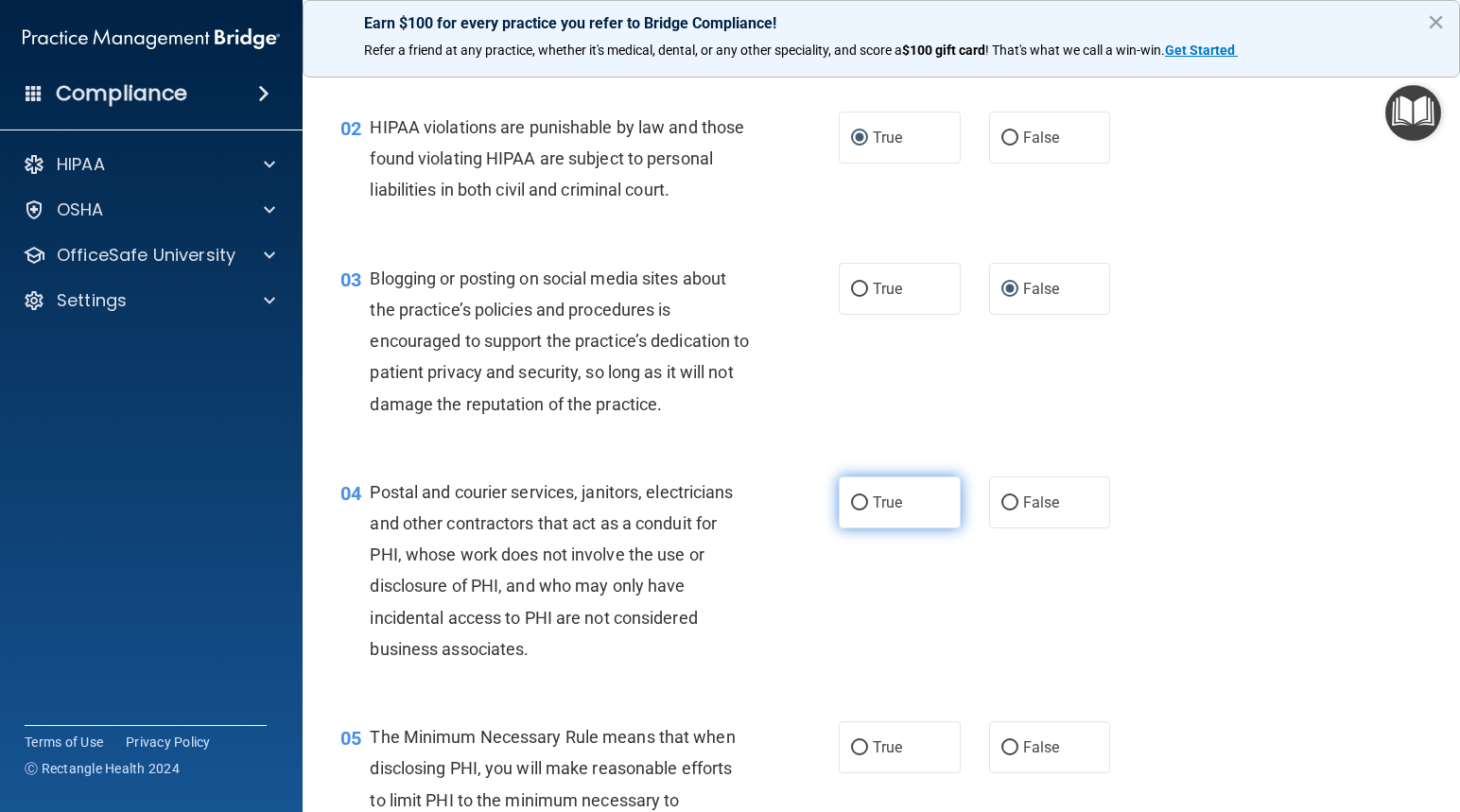
click at [852, 511] on input "True" at bounding box center [859, 503] width 17 height 14
radio input "true"
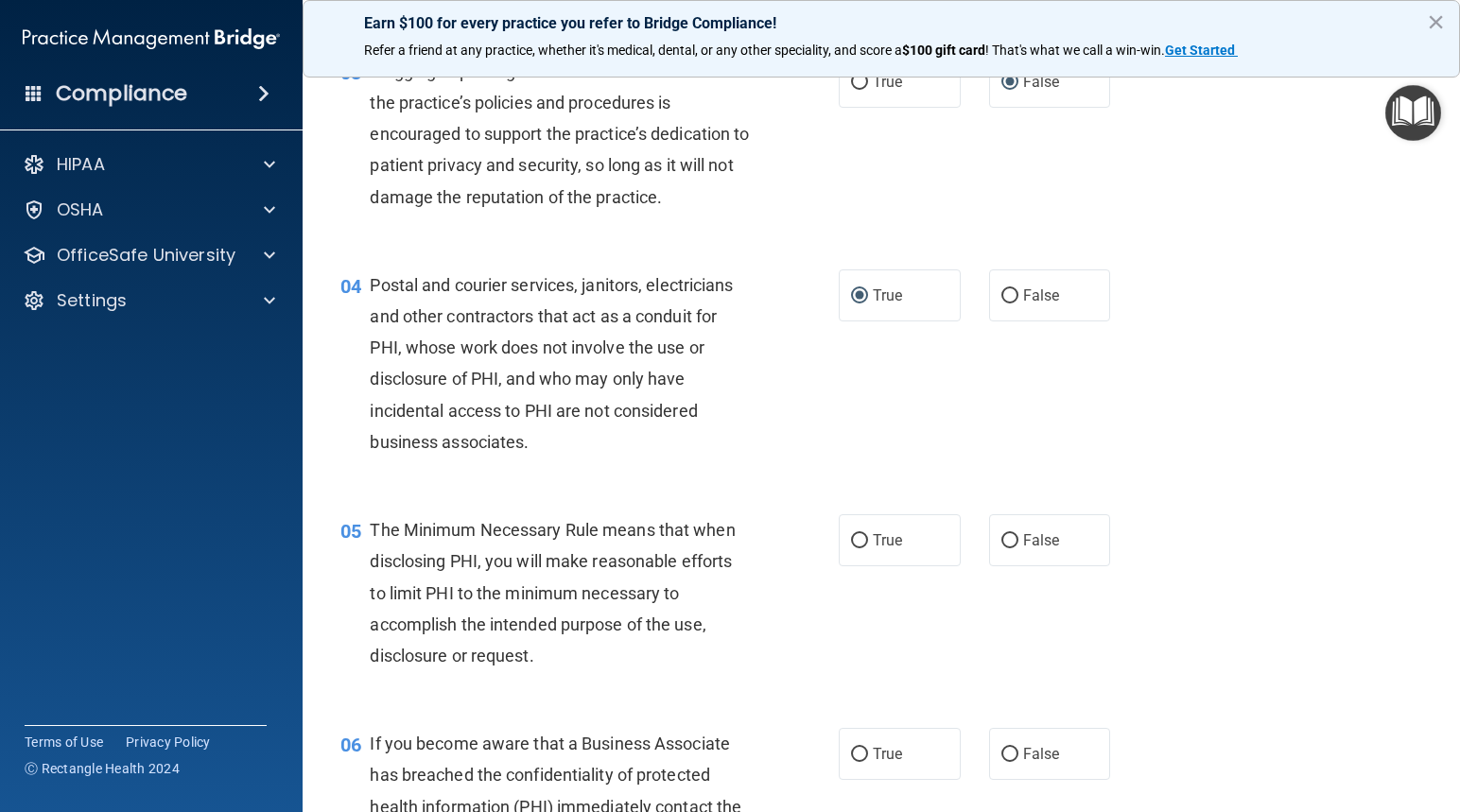
scroll to position [472, 0]
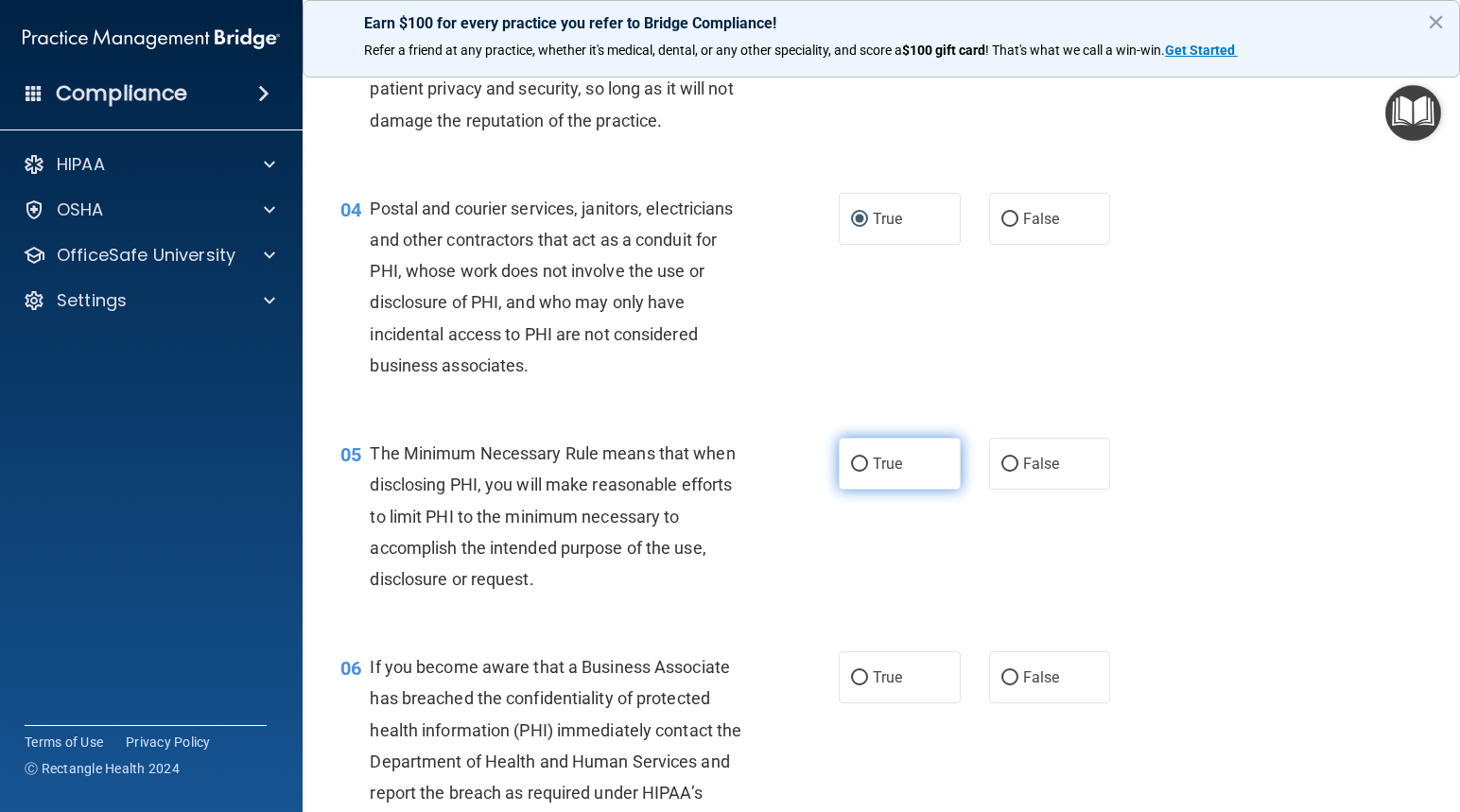
click at [854, 472] on input "True" at bounding box center [859, 464] width 17 height 14
radio input "true"
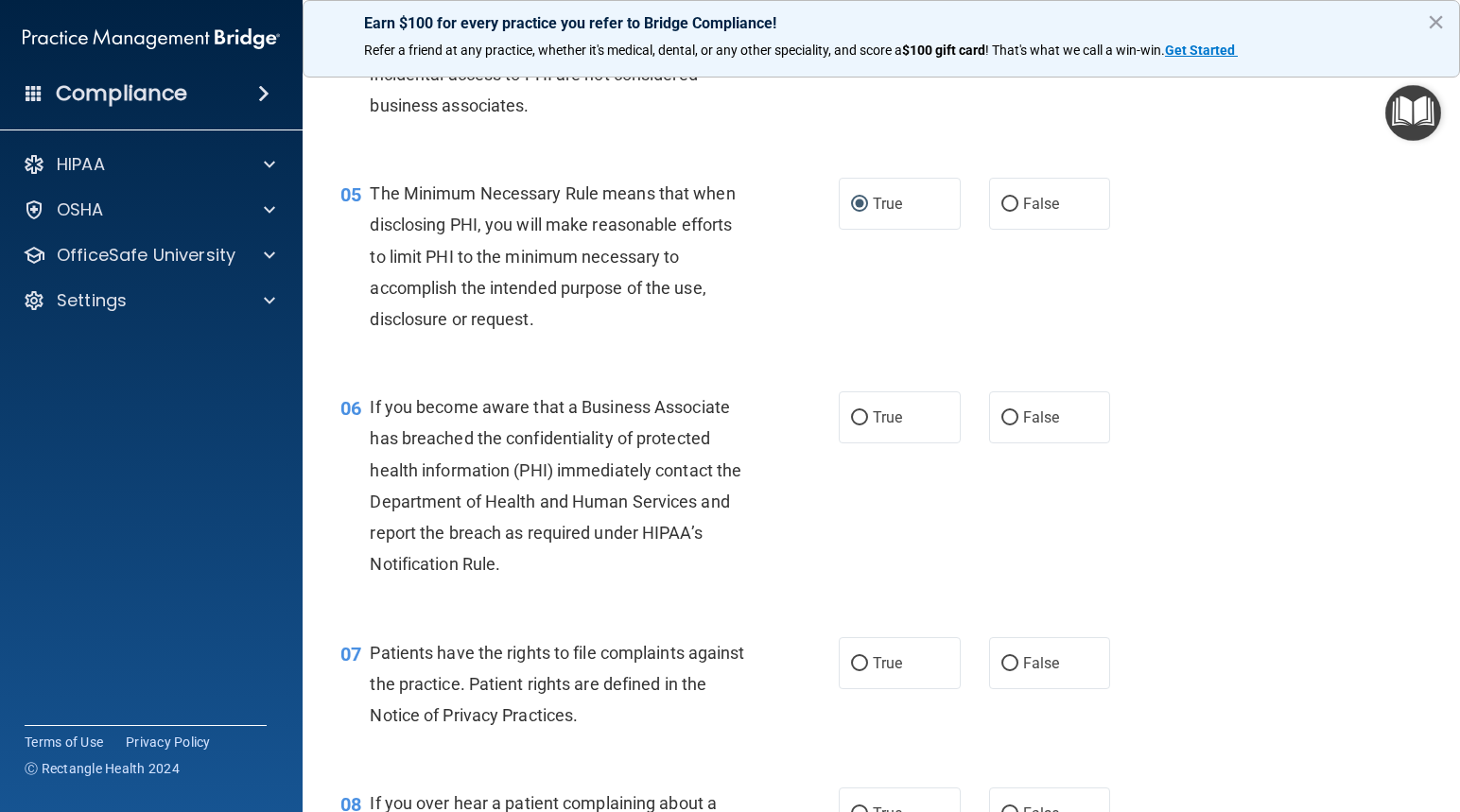
scroll to position [756, 0]
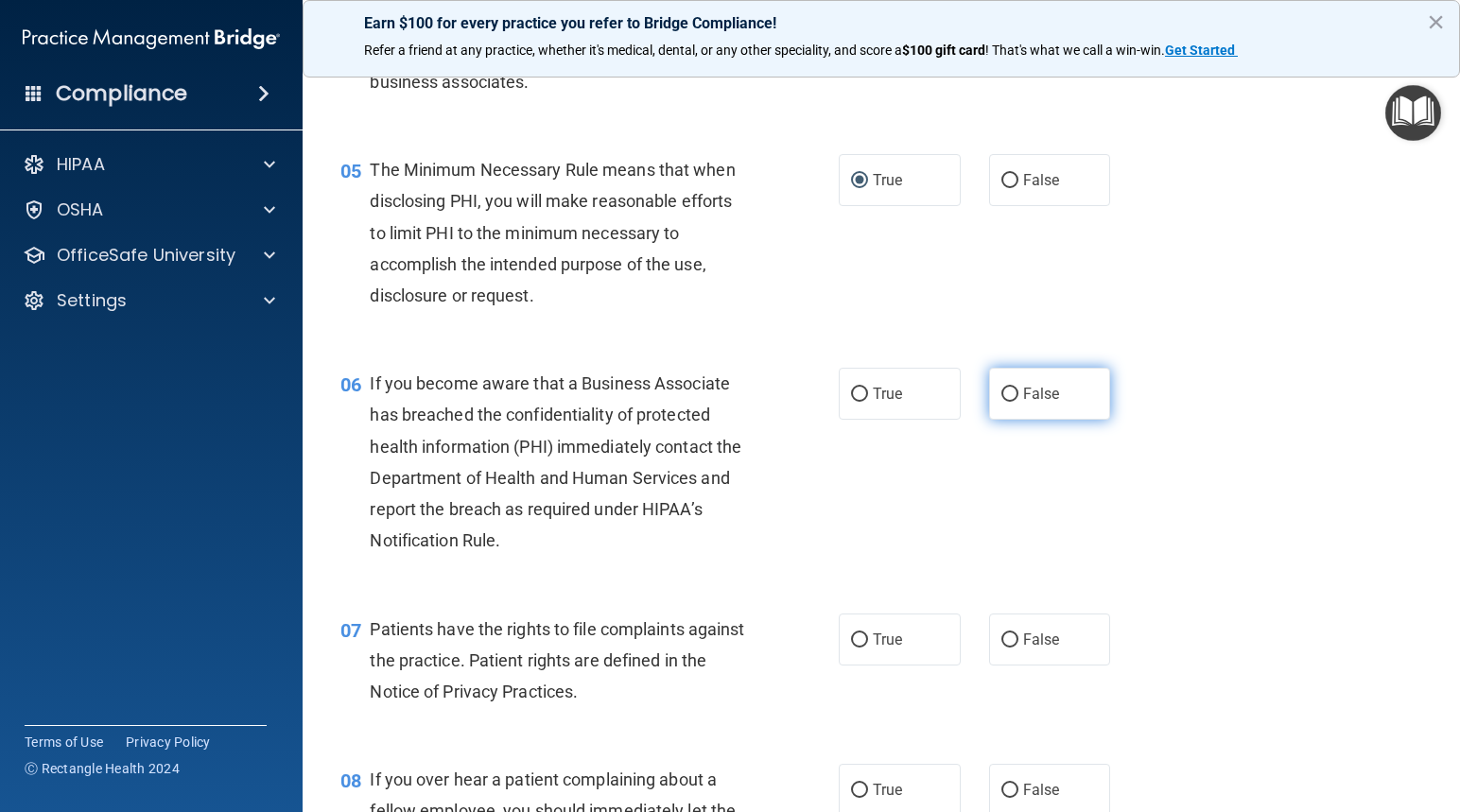
click at [1004, 402] on input "False" at bounding box center [1009, 394] width 17 height 14
radio input "true"
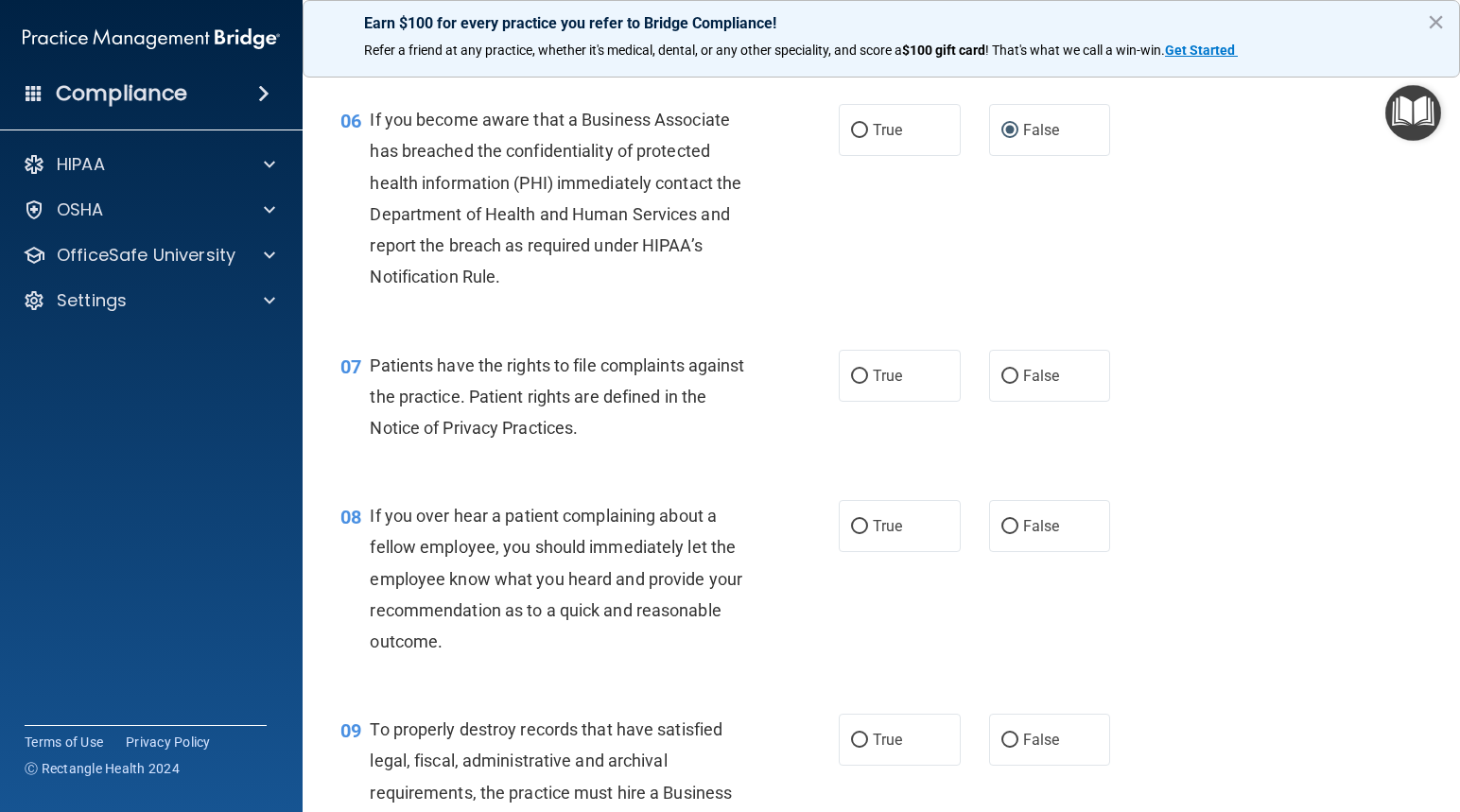
scroll to position [1040, 0]
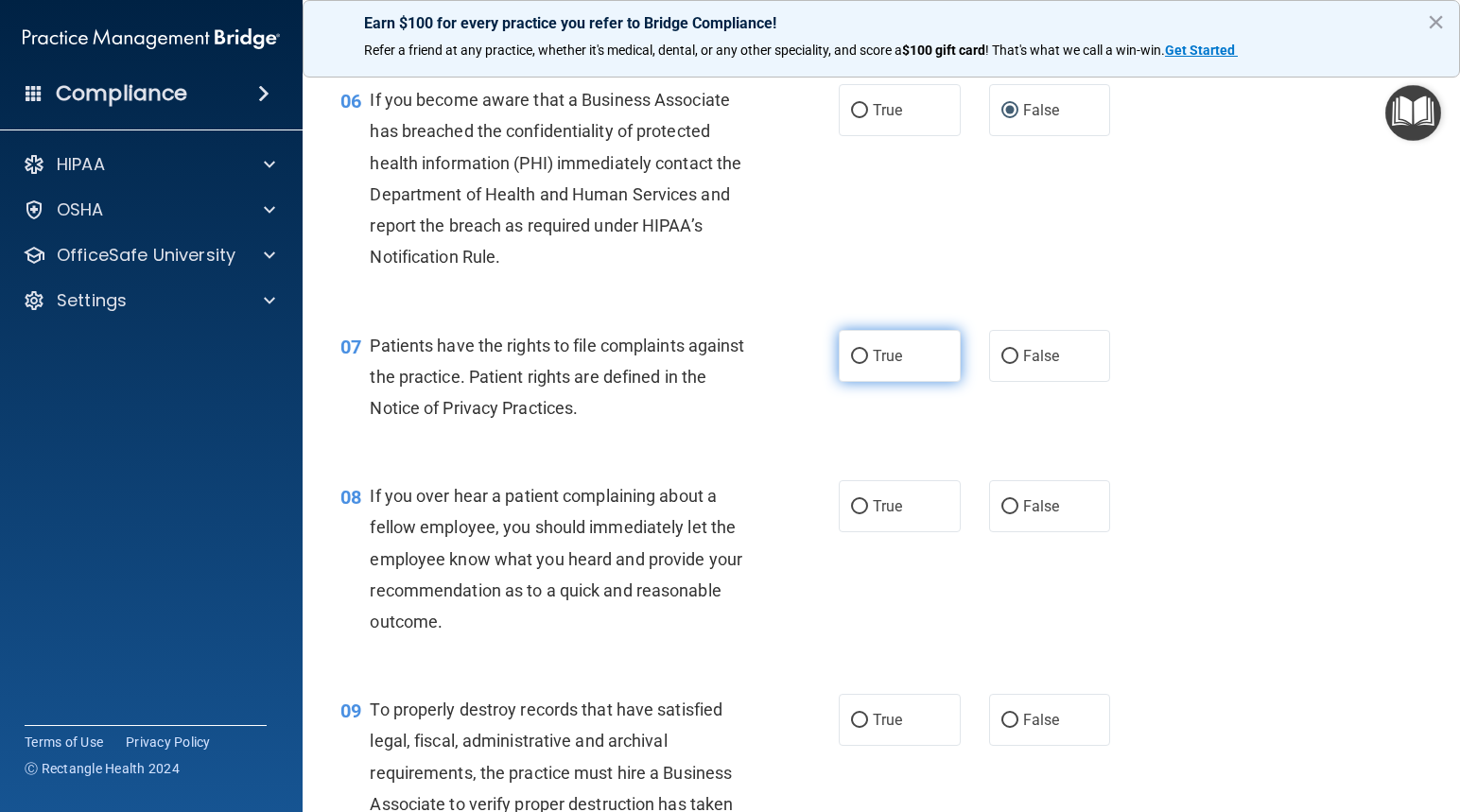
click at [851, 363] on input "True" at bounding box center [859, 357] width 17 height 14
radio input "true"
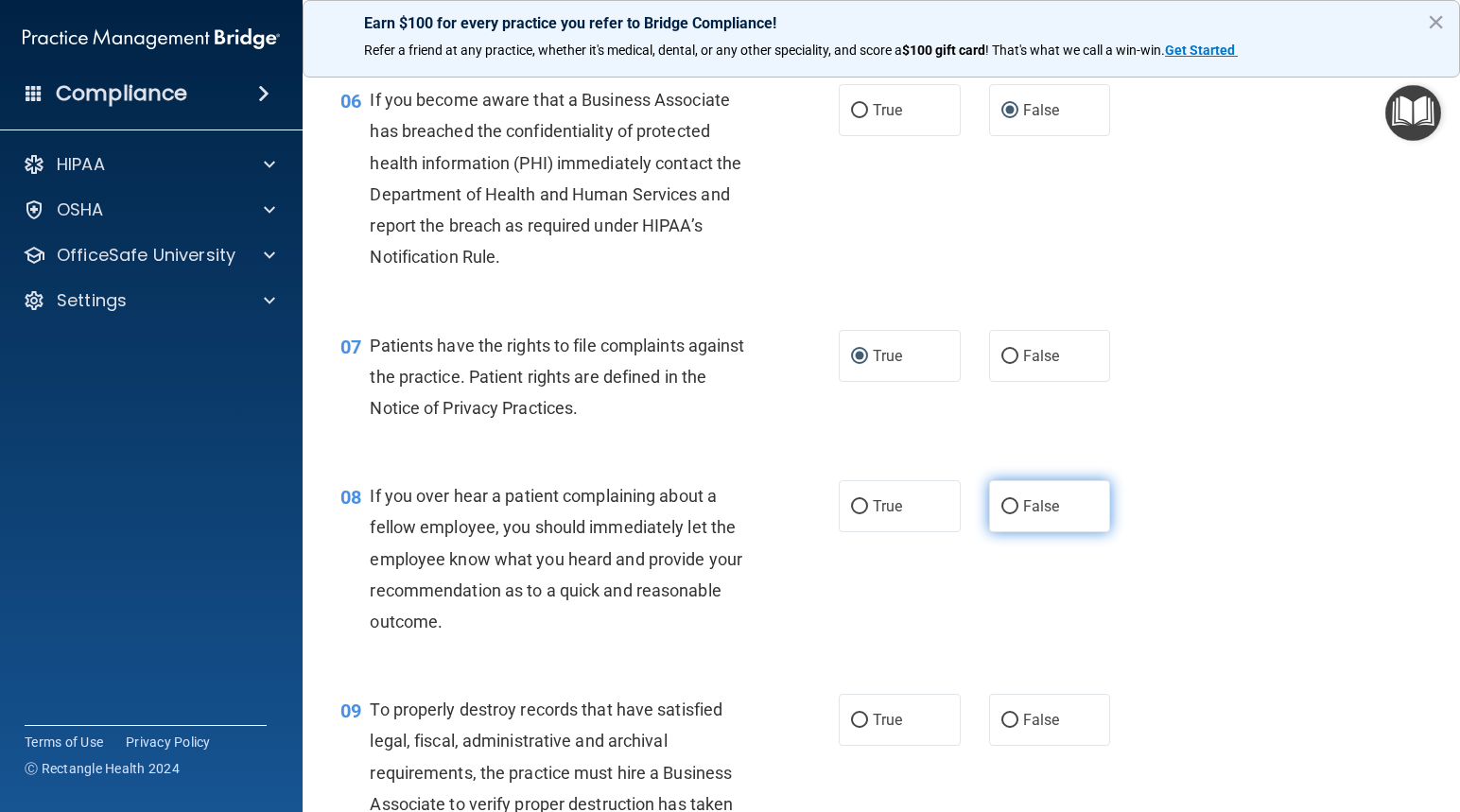
click at [1003, 515] on input "False" at bounding box center [1009, 507] width 17 height 14
radio input "true"
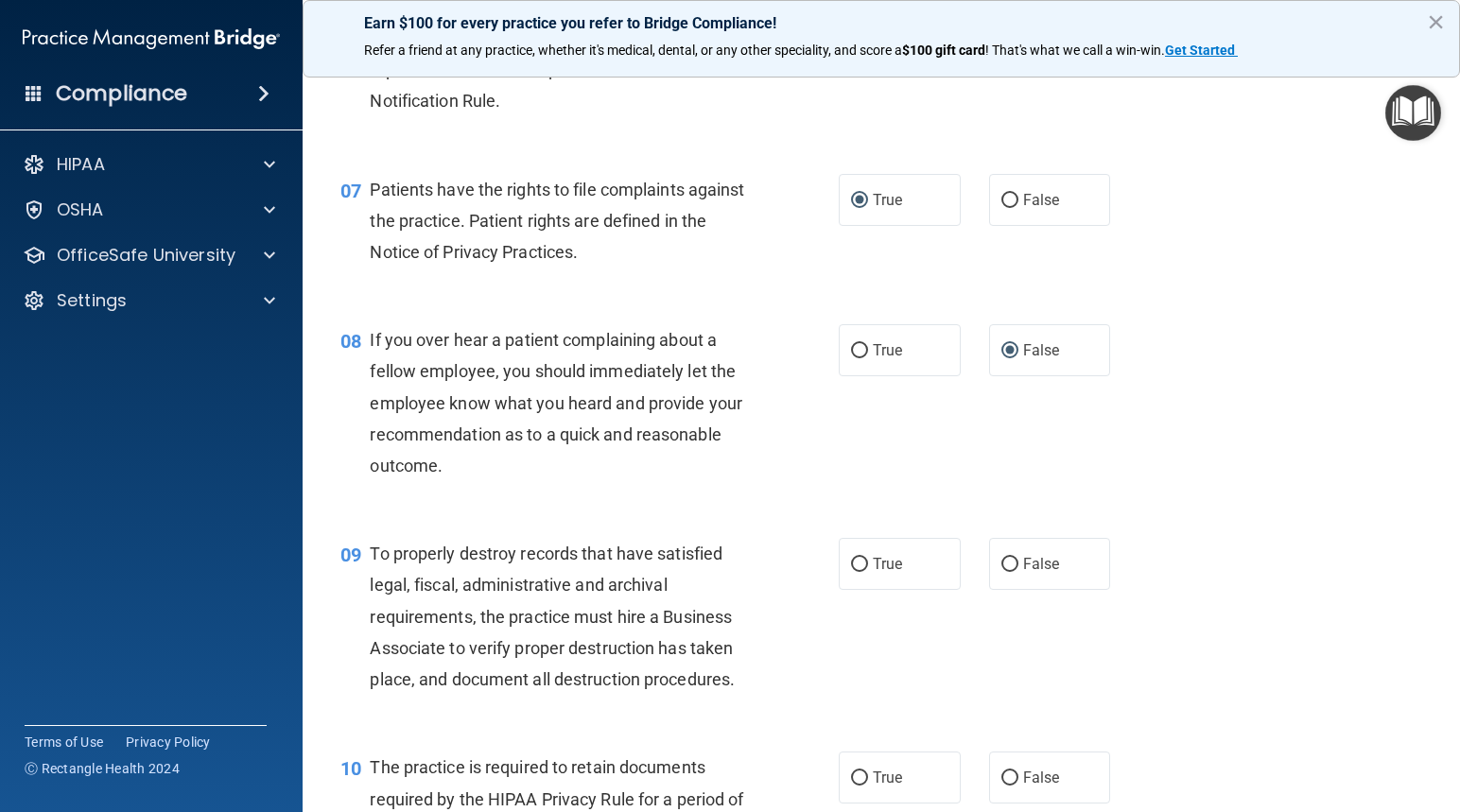
scroll to position [1229, 0]
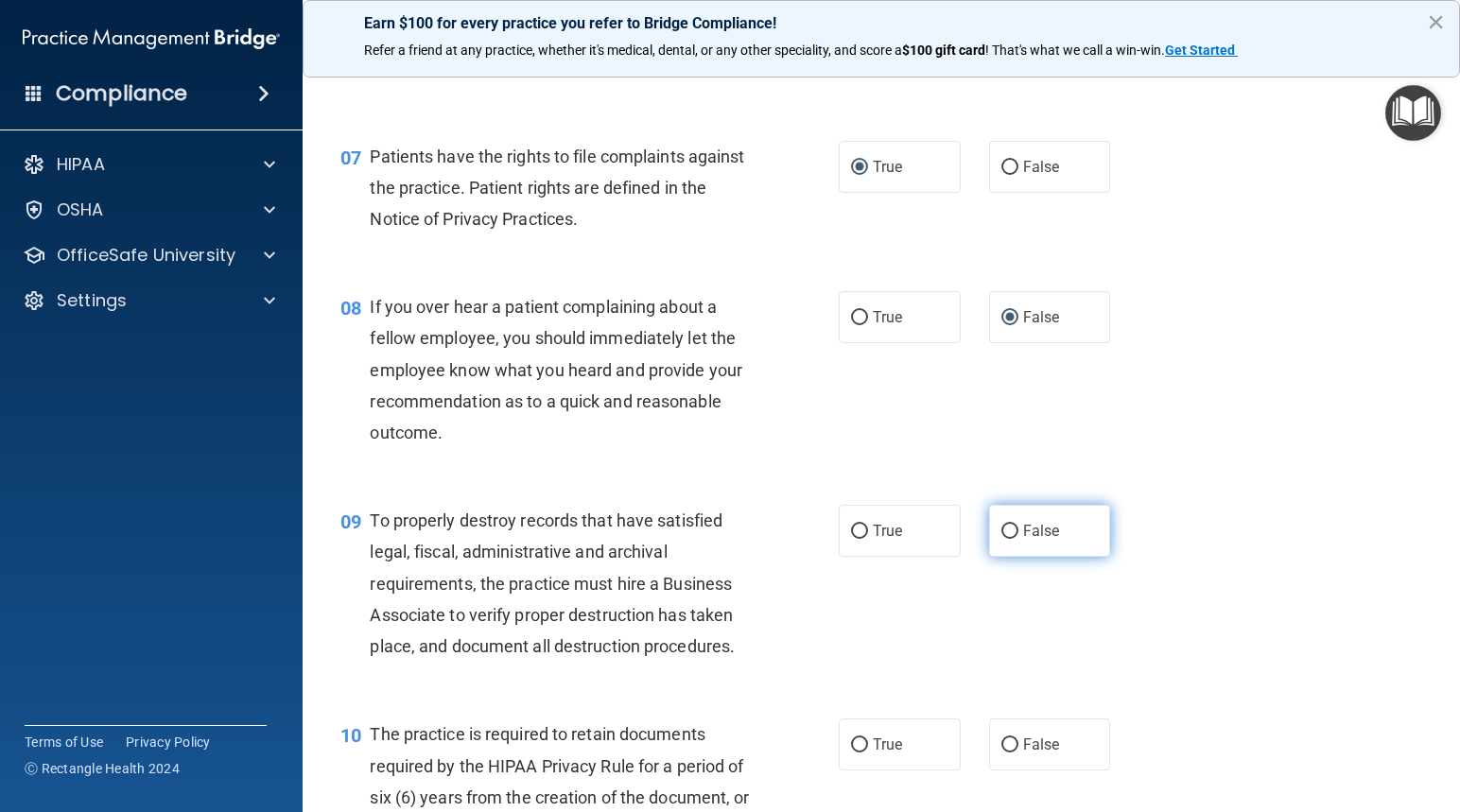
click at [1001, 538] on input "False" at bounding box center [1009, 531] width 17 height 14
radio input "true"
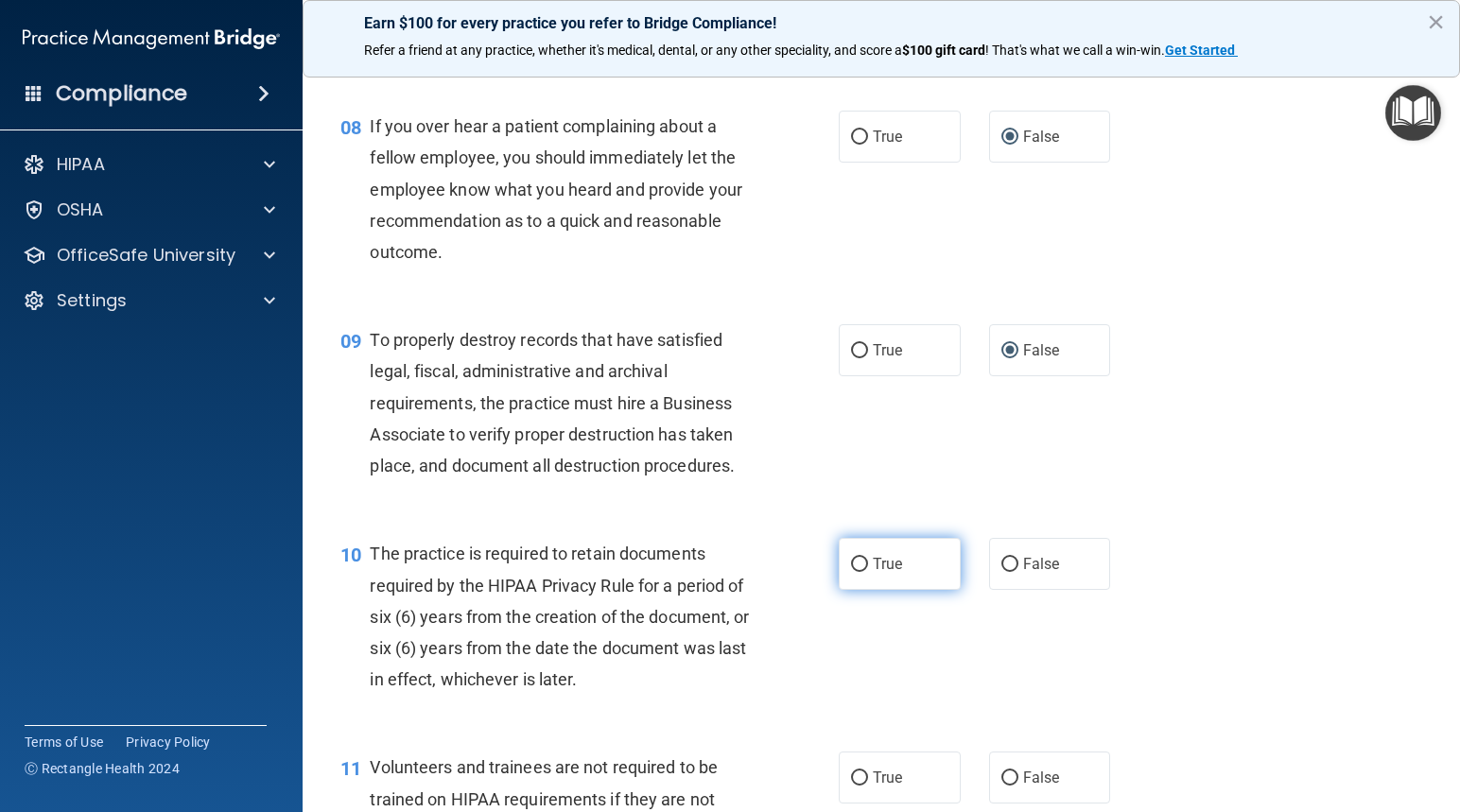
scroll to position [1417, 0]
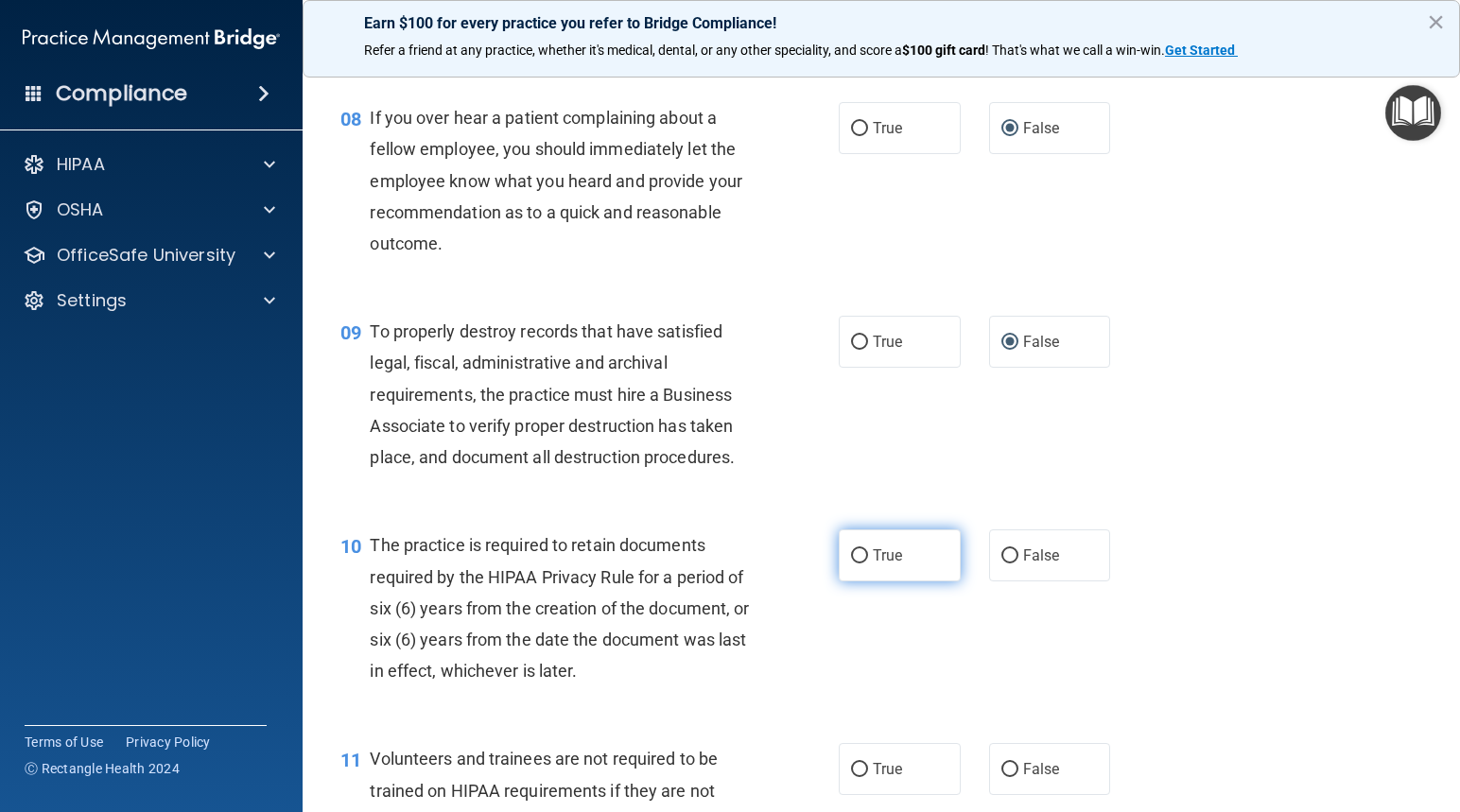
click at [856, 563] on input "True" at bounding box center [859, 556] width 17 height 14
radio input "true"
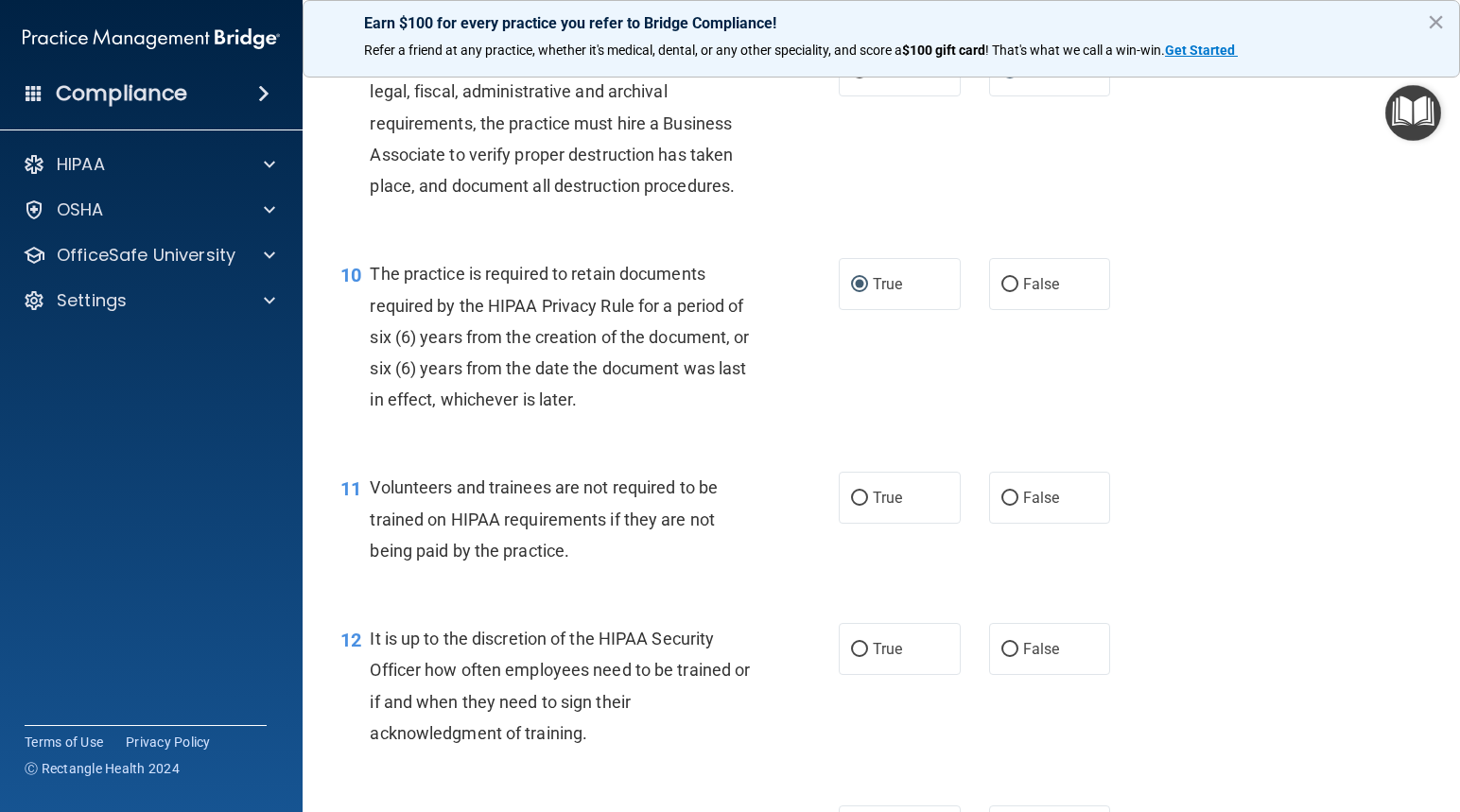
scroll to position [1795, 0]
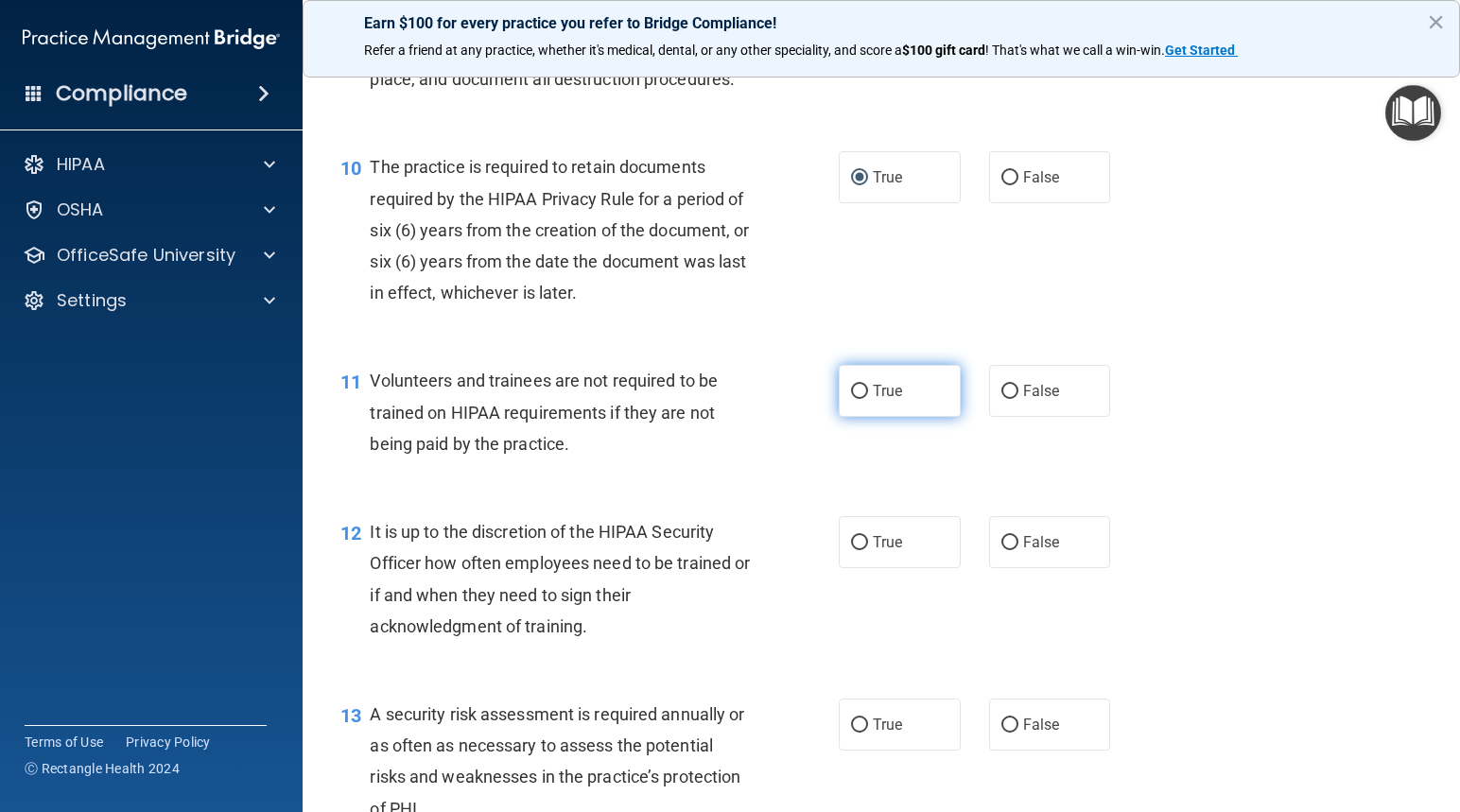
click at [855, 399] on input "True" at bounding box center [859, 391] width 17 height 14
radio input "true"
click at [851, 550] on input "True" at bounding box center [859, 542] width 17 height 14
radio input "true"
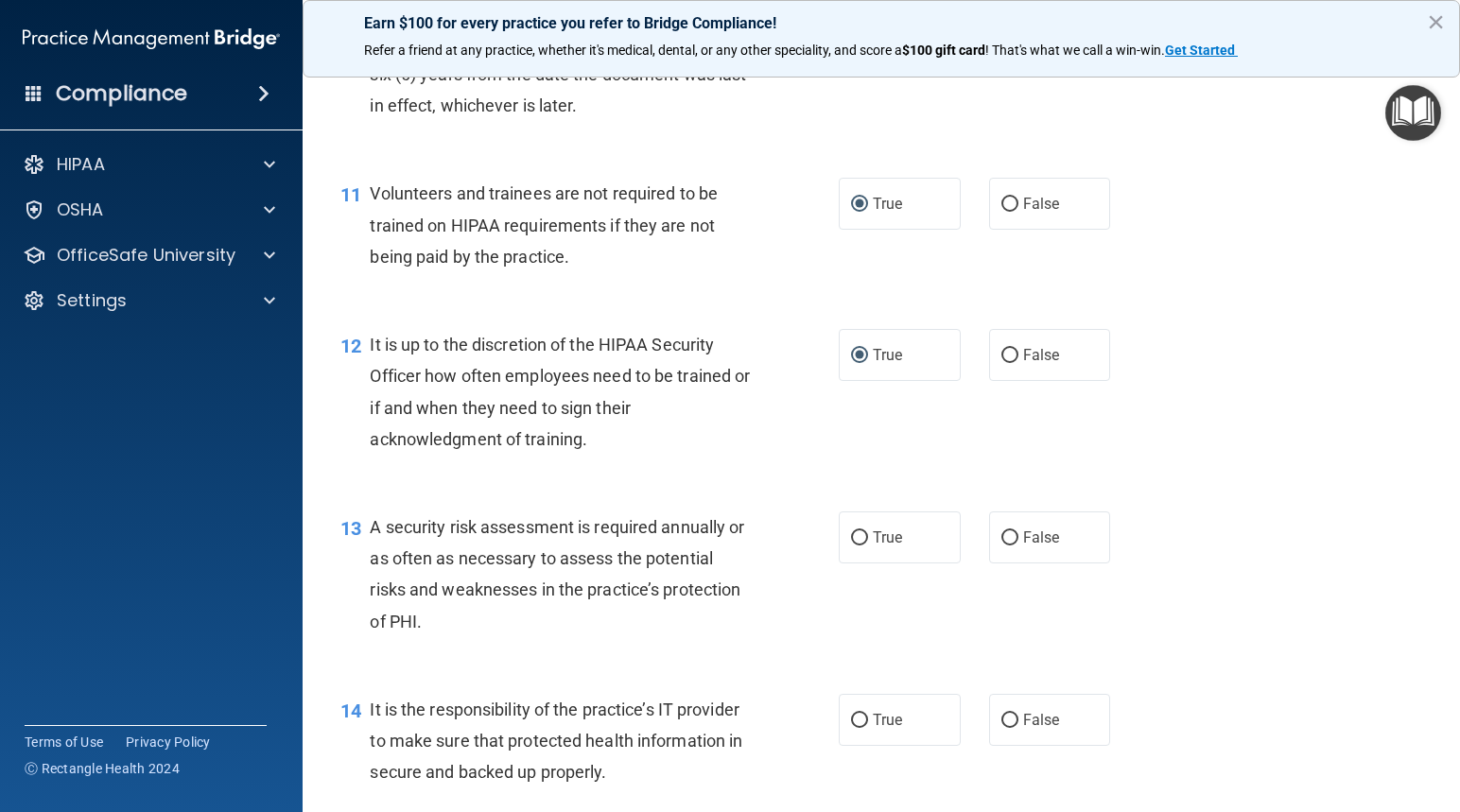
scroll to position [1985, 0]
click at [854, 543] on input "True" at bounding box center [859, 536] width 17 height 14
radio input "true"
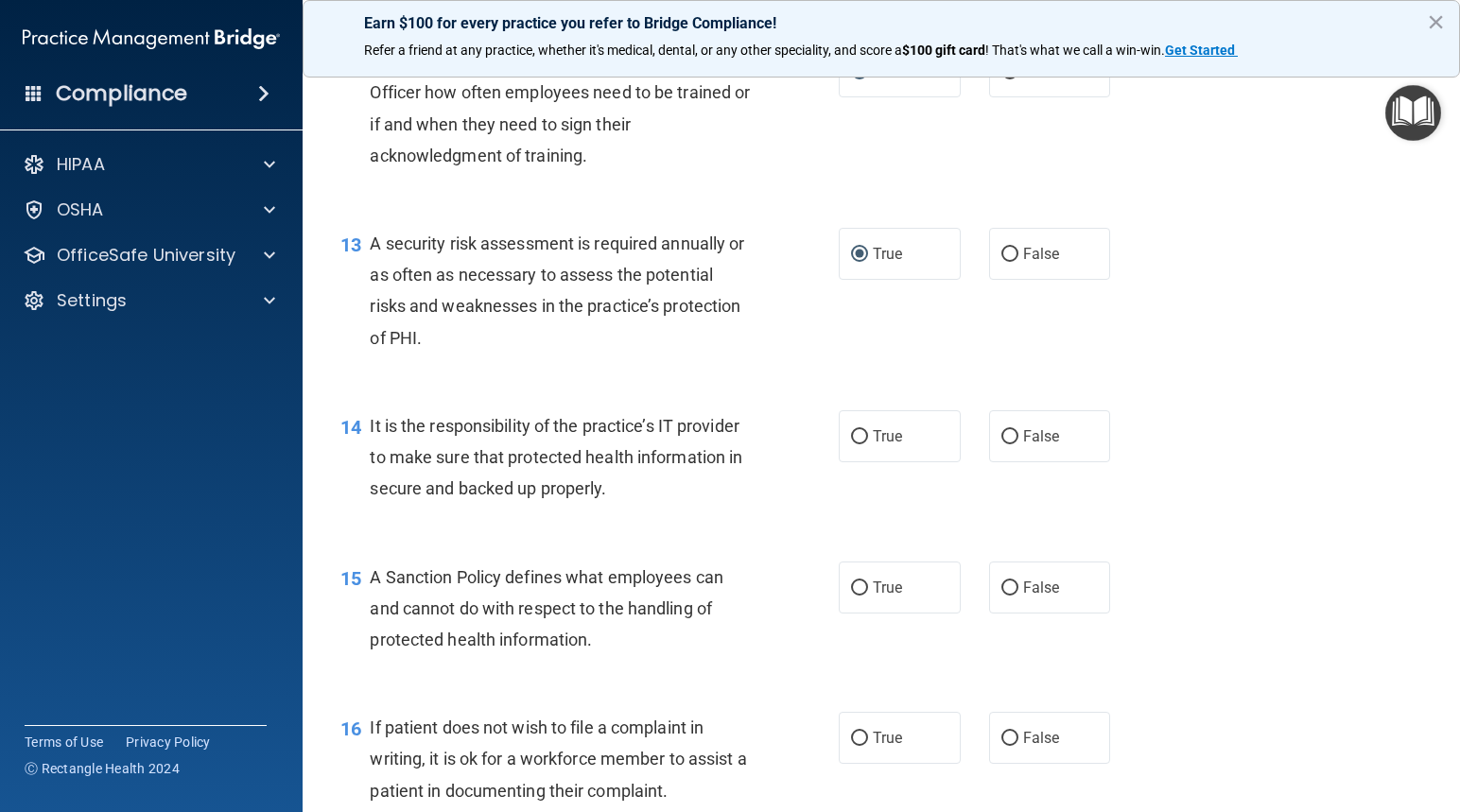
scroll to position [2268, 0]
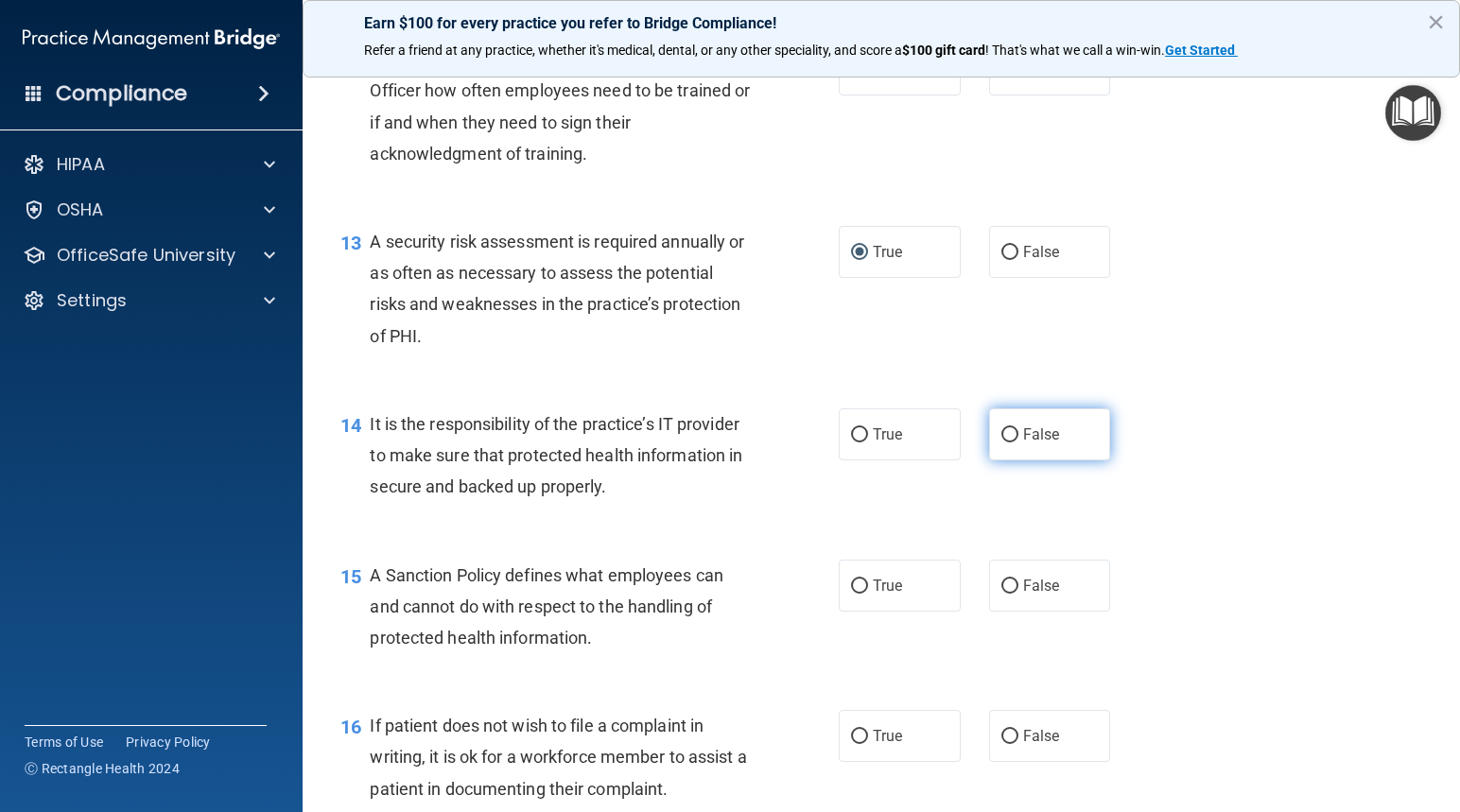
click at [1001, 442] on input "False" at bounding box center [1009, 435] width 17 height 14
radio input "true"
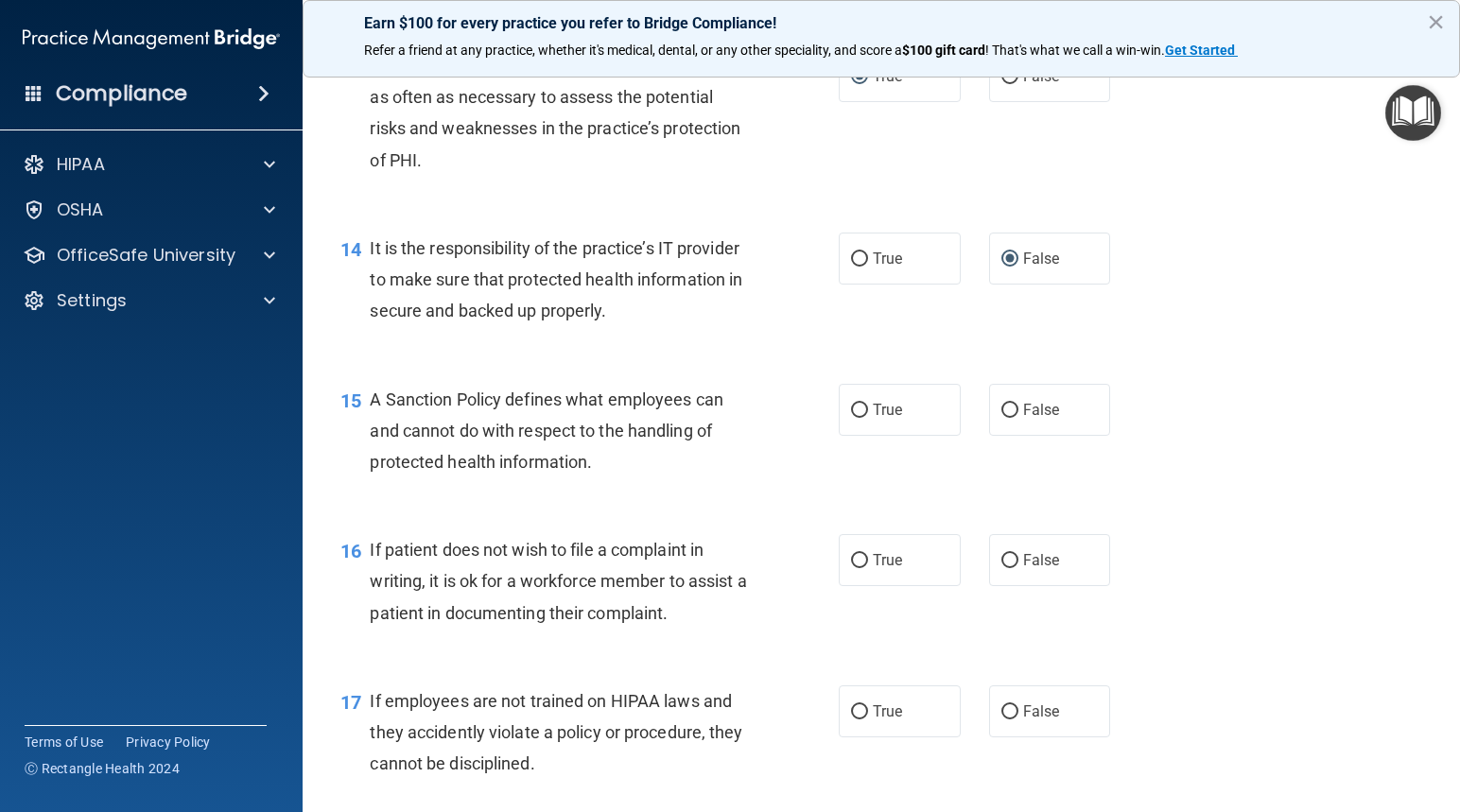
scroll to position [2457, 0]
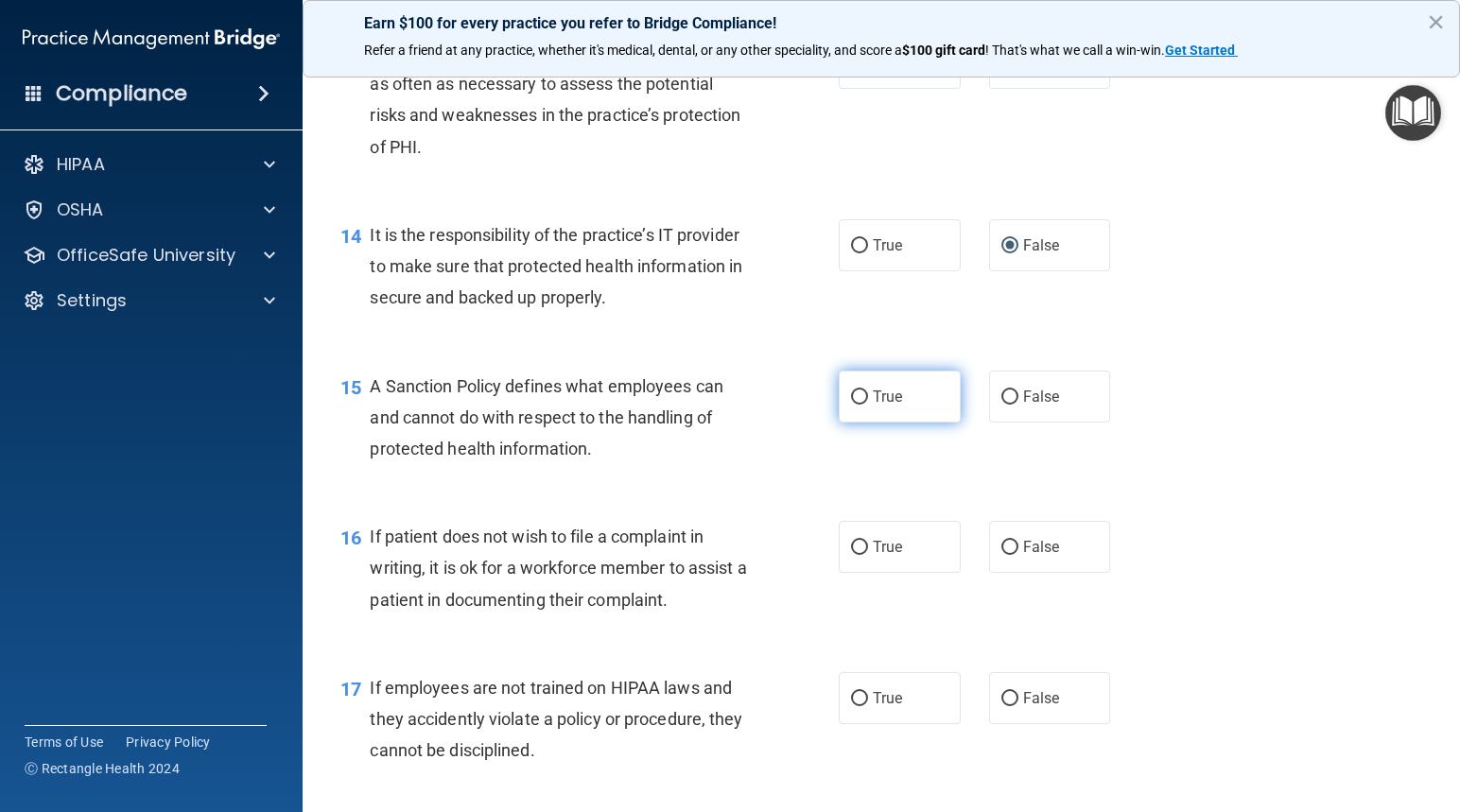
click at [851, 405] on input "True" at bounding box center [859, 397] width 17 height 14
radio input "true"
click at [852, 555] on input "True" at bounding box center [859, 547] width 17 height 14
radio input "true"
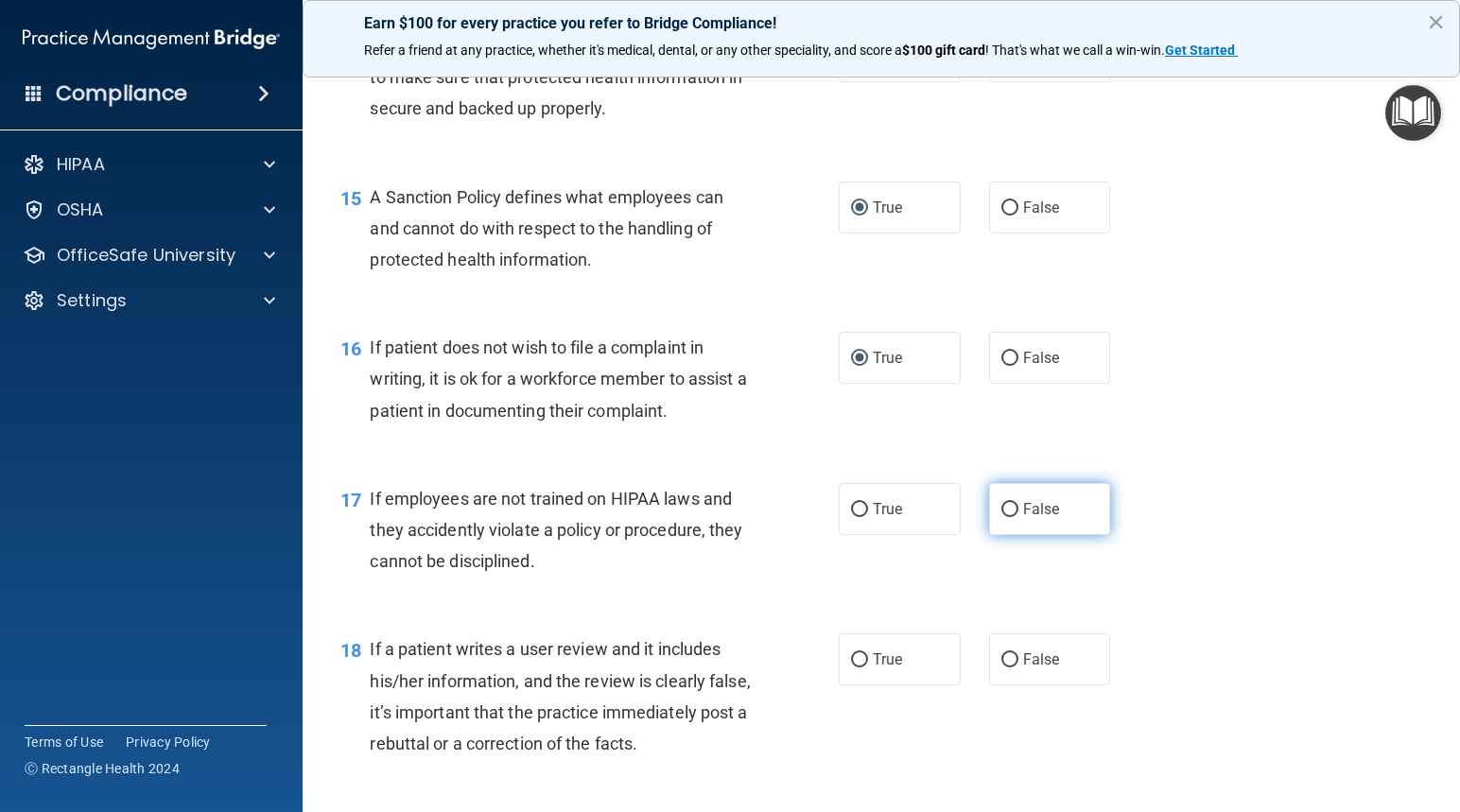
click at [1002, 516] on input "False" at bounding box center [1009, 510] width 17 height 14
radio input "true"
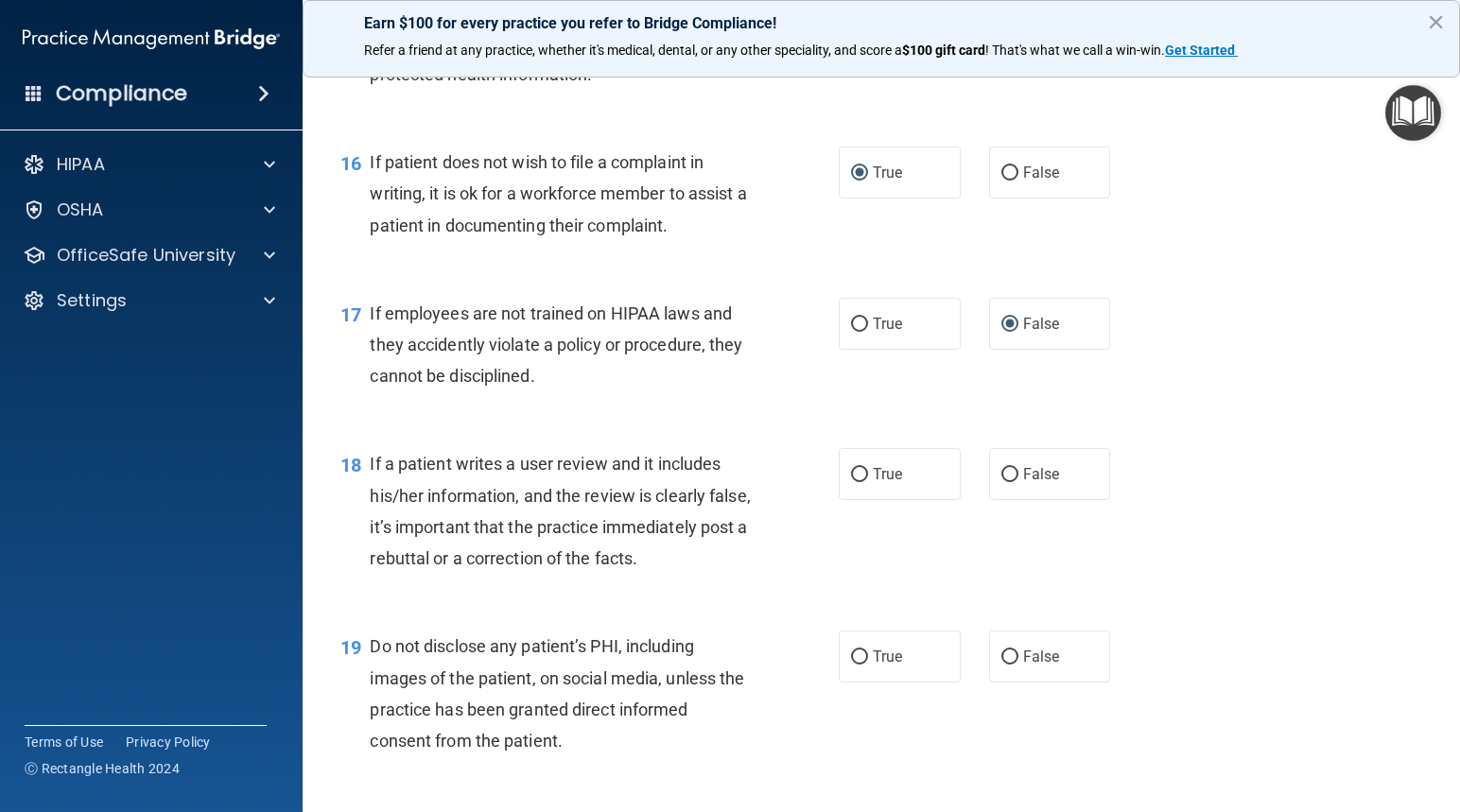
scroll to position [2835, 0]
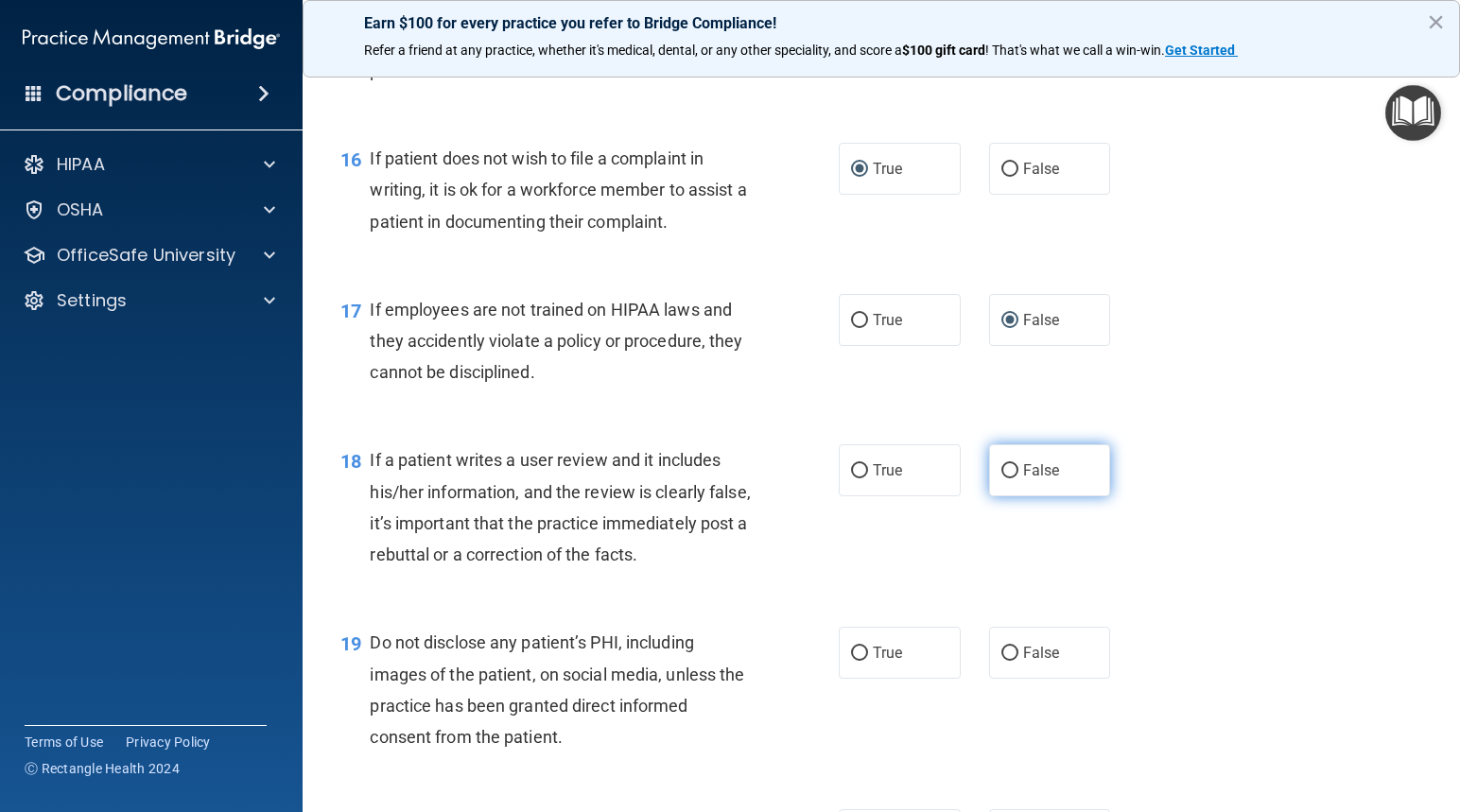
click at [1001, 478] on input "False" at bounding box center [1009, 471] width 17 height 14
radio input "true"
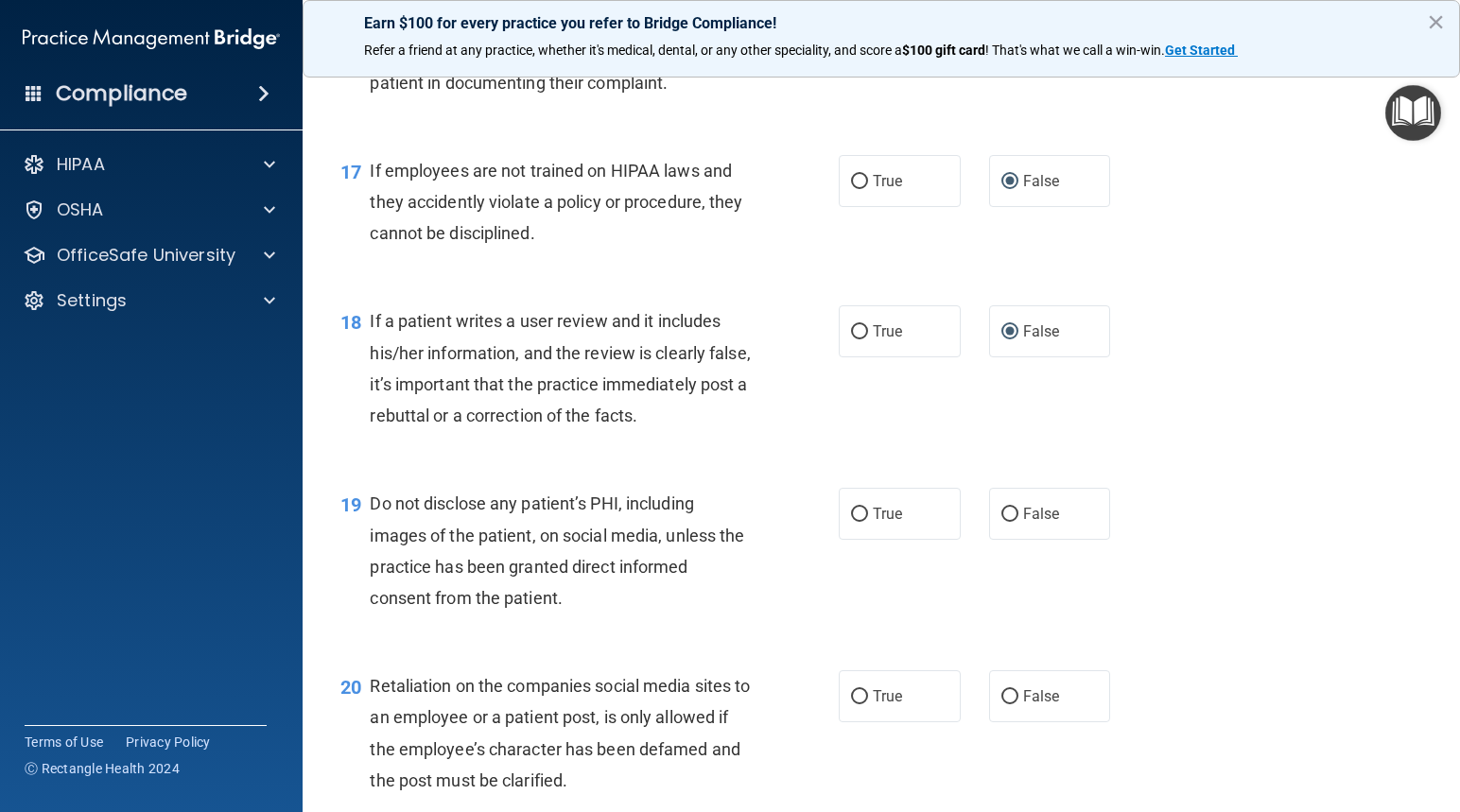
scroll to position [3024, 0]
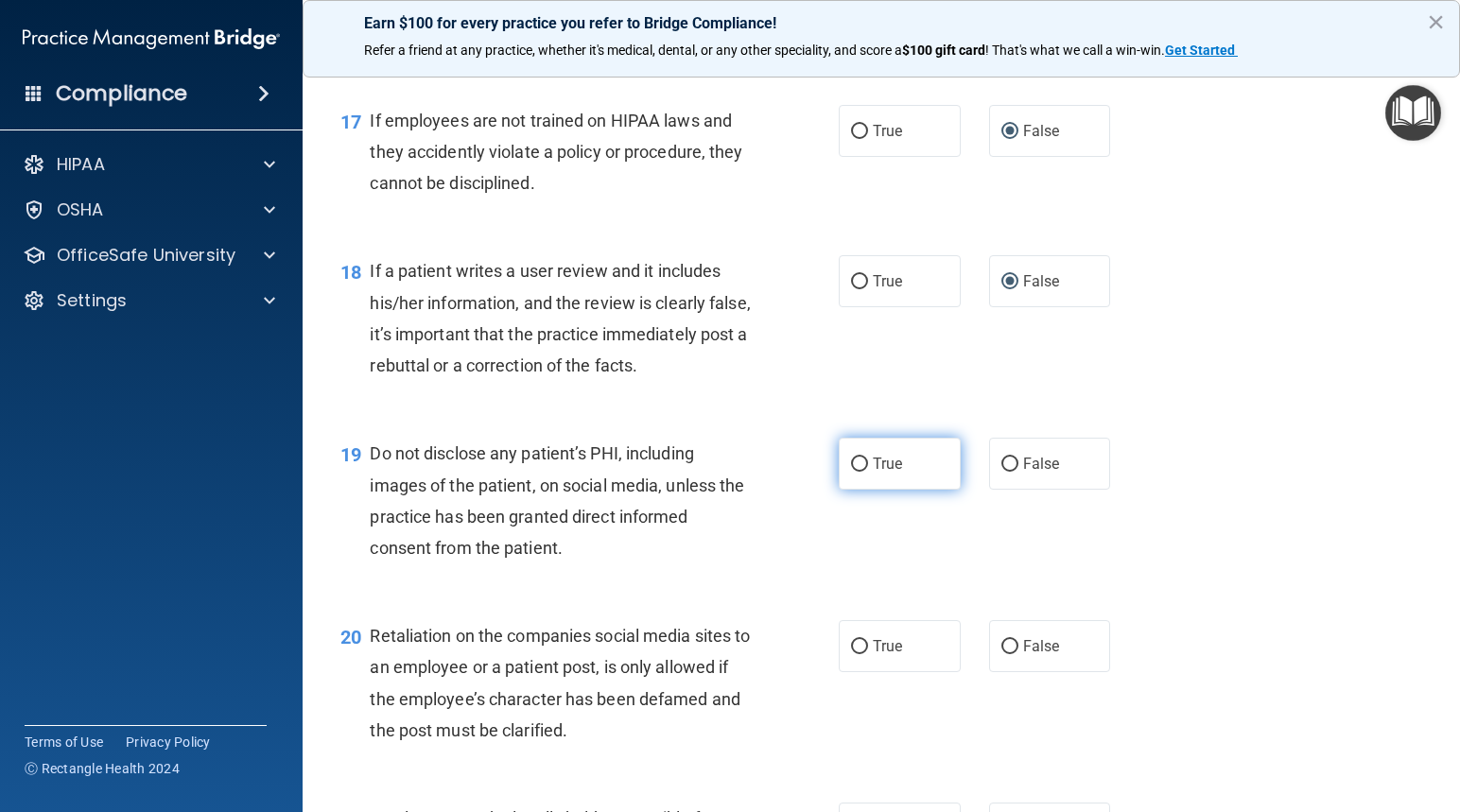
click at [852, 472] on input "True" at bounding box center [859, 464] width 17 height 14
radio input "true"
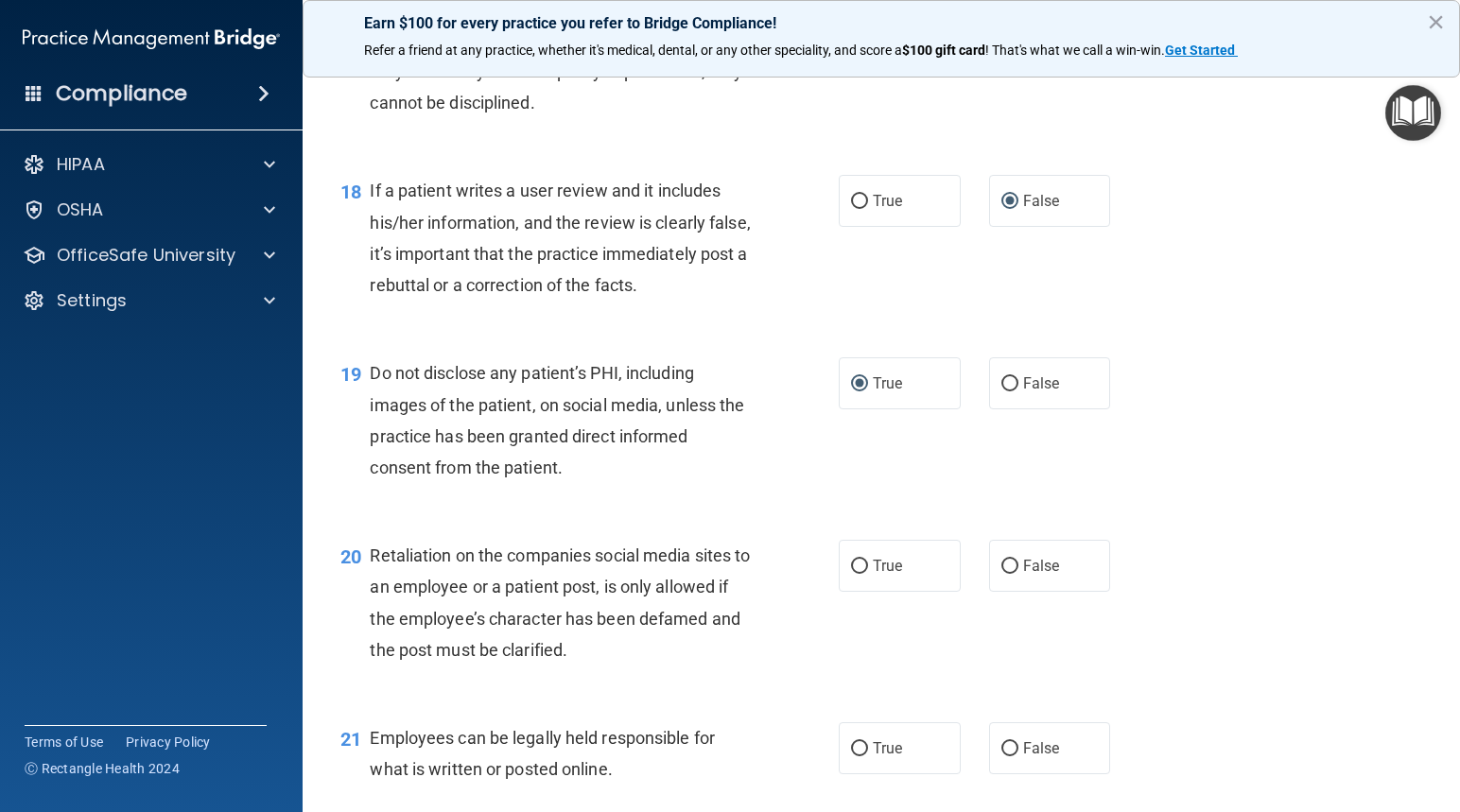
scroll to position [3214, 0]
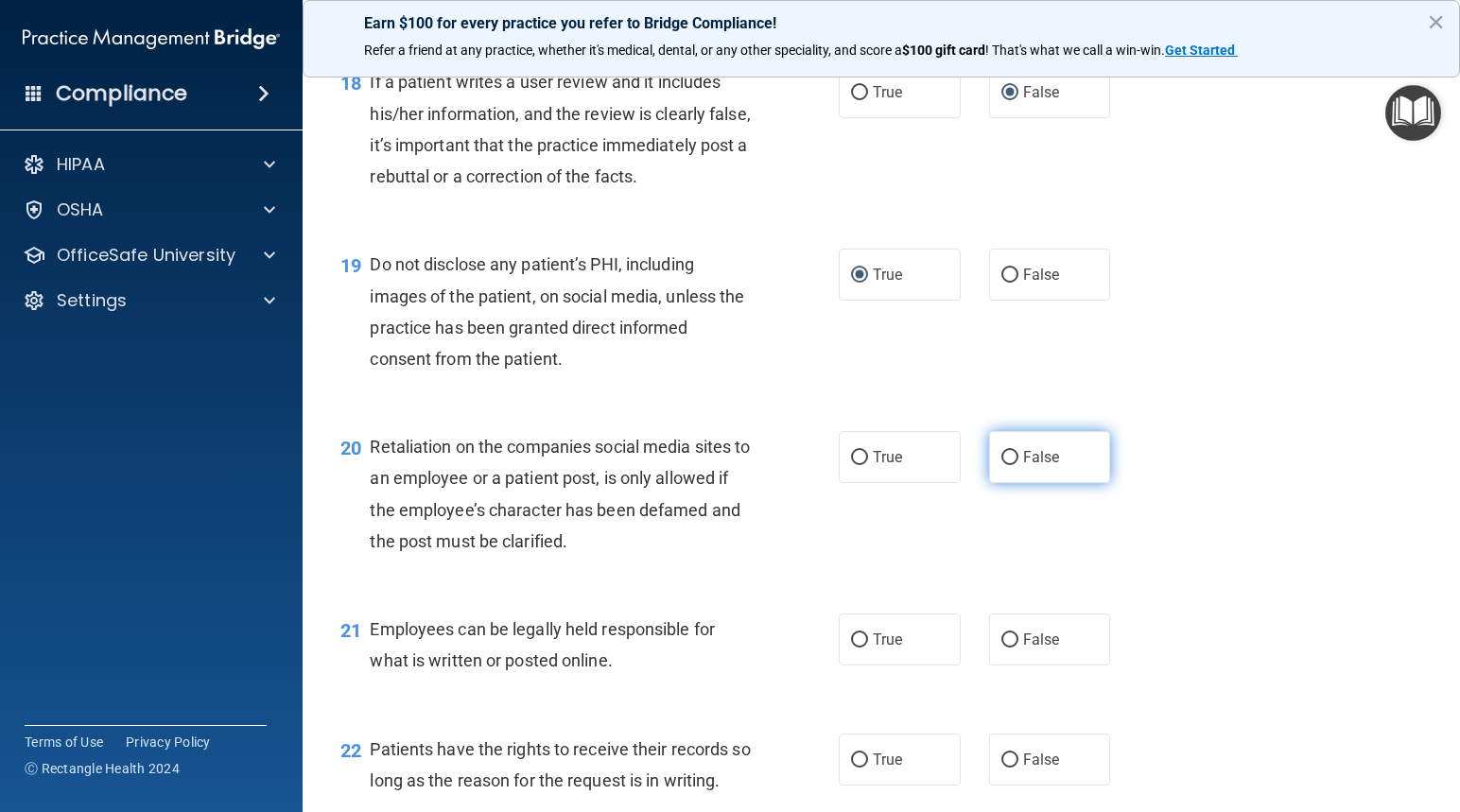
click at [1001, 465] on input "False" at bounding box center [1009, 457] width 17 height 14
radio input "true"
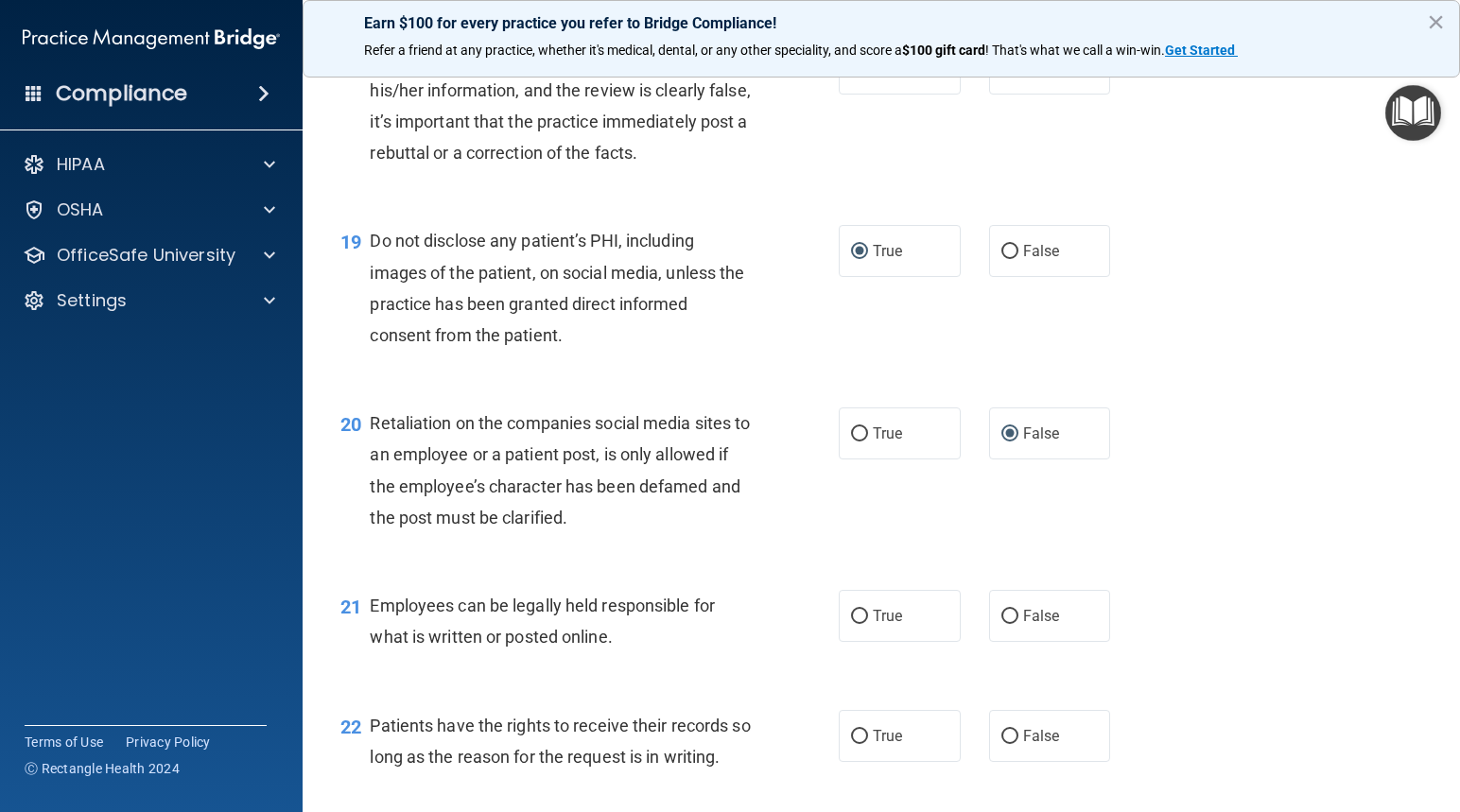
scroll to position [3307, 0]
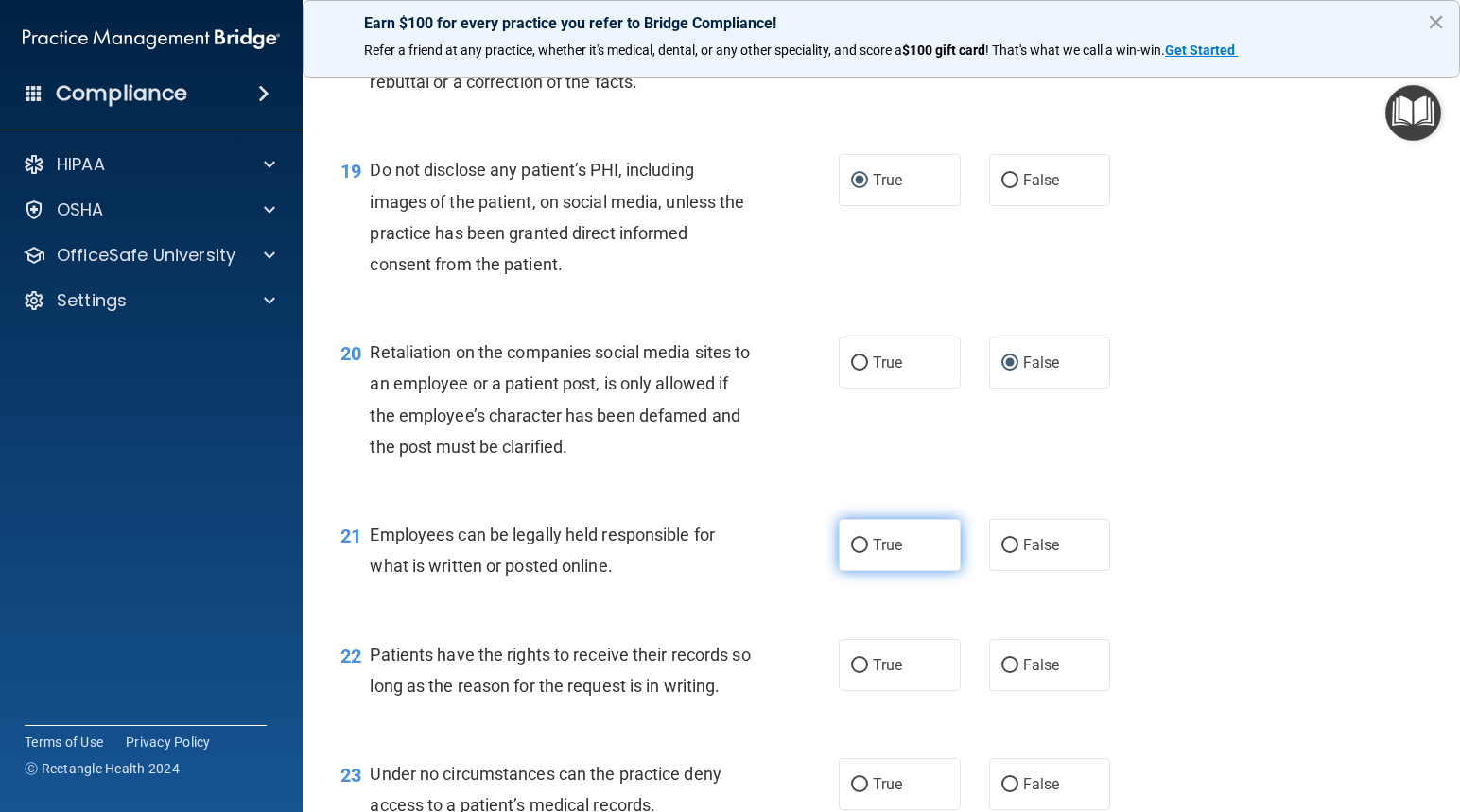
click at [852, 553] on input "True" at bounding box center [859, 545] width 17 height 14
radio input "true"
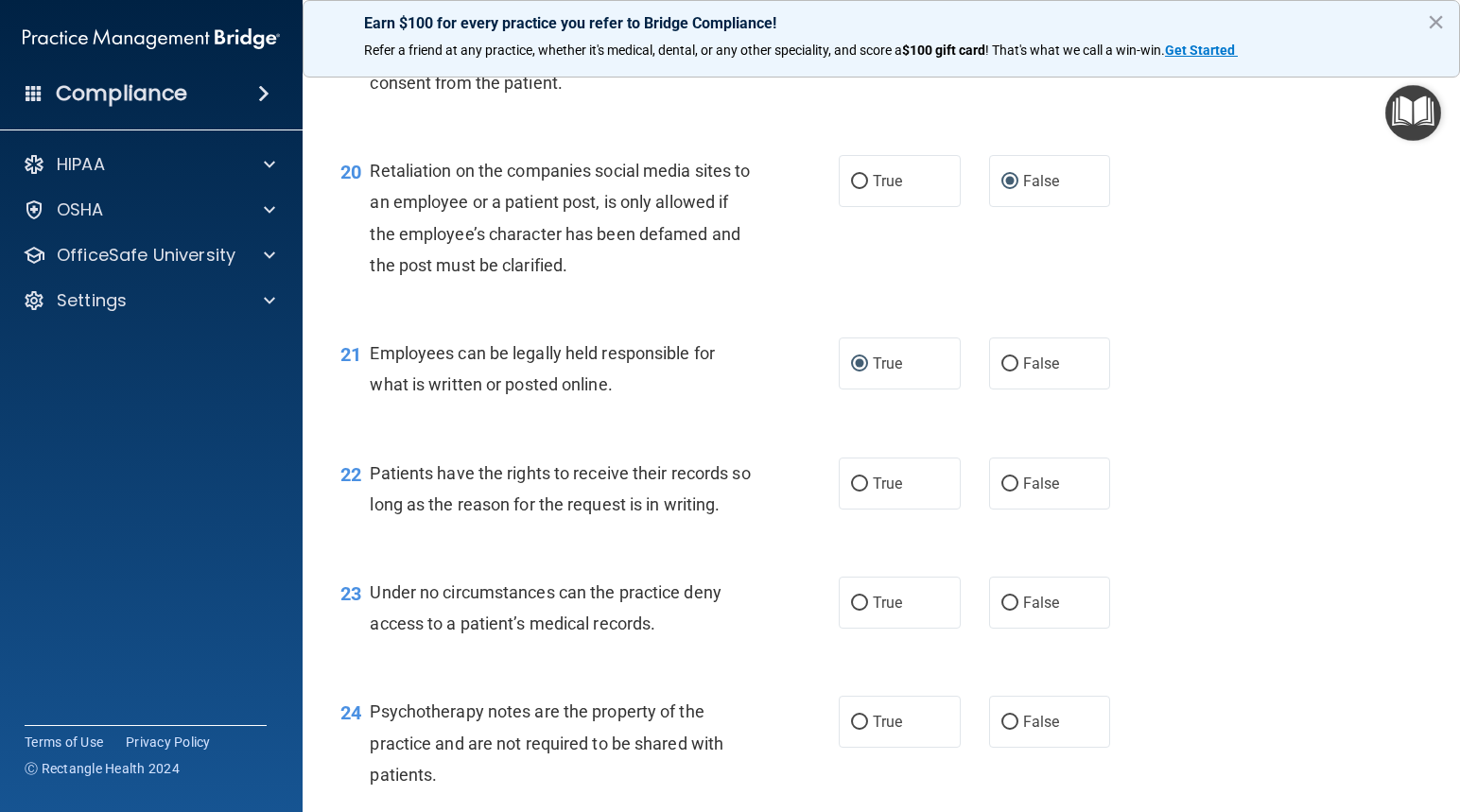
scroll to position [3497, 0]
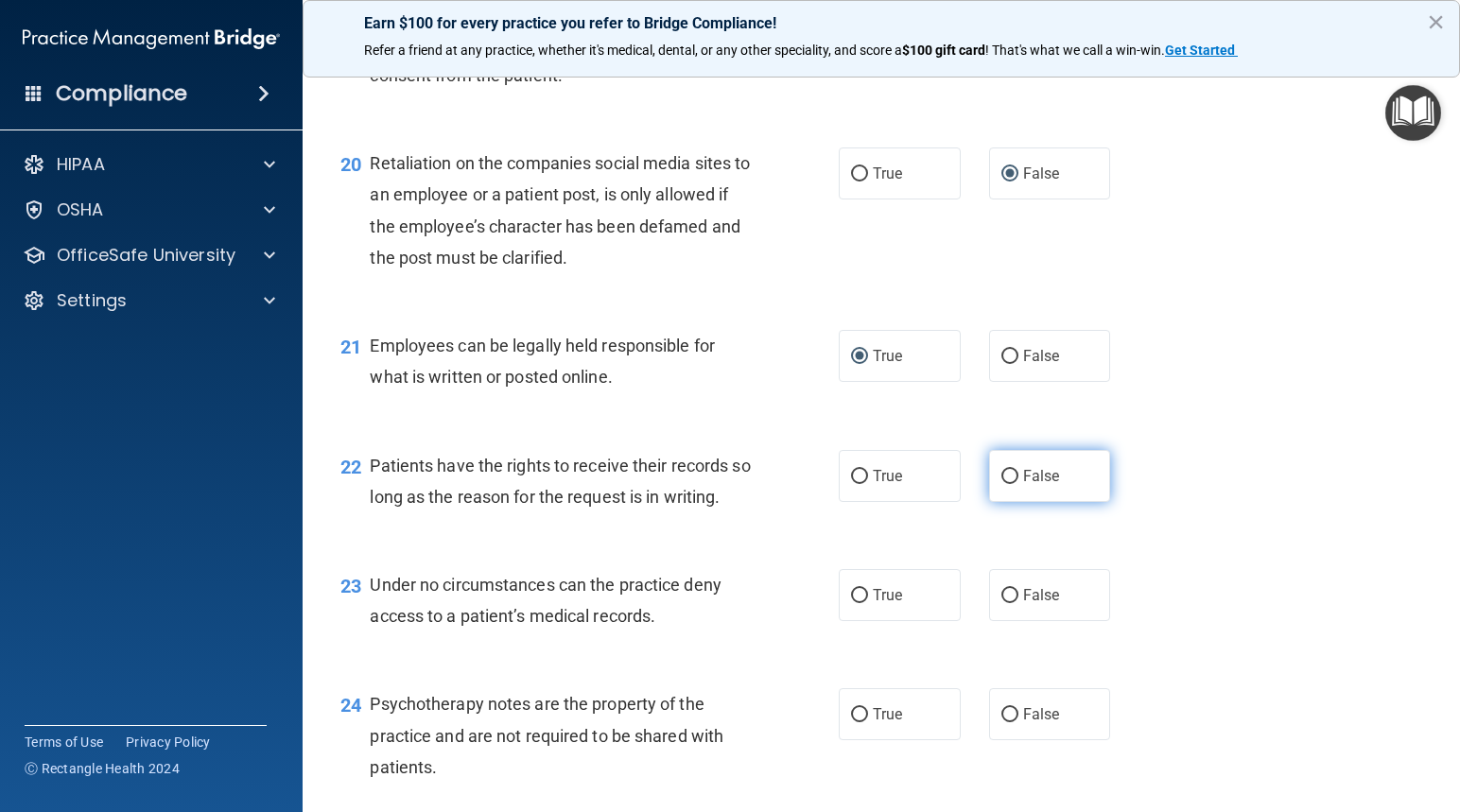
click at [1001, 484] on input "False" at bounding box center [1009, 476] width 17 height 14
radio input "true"
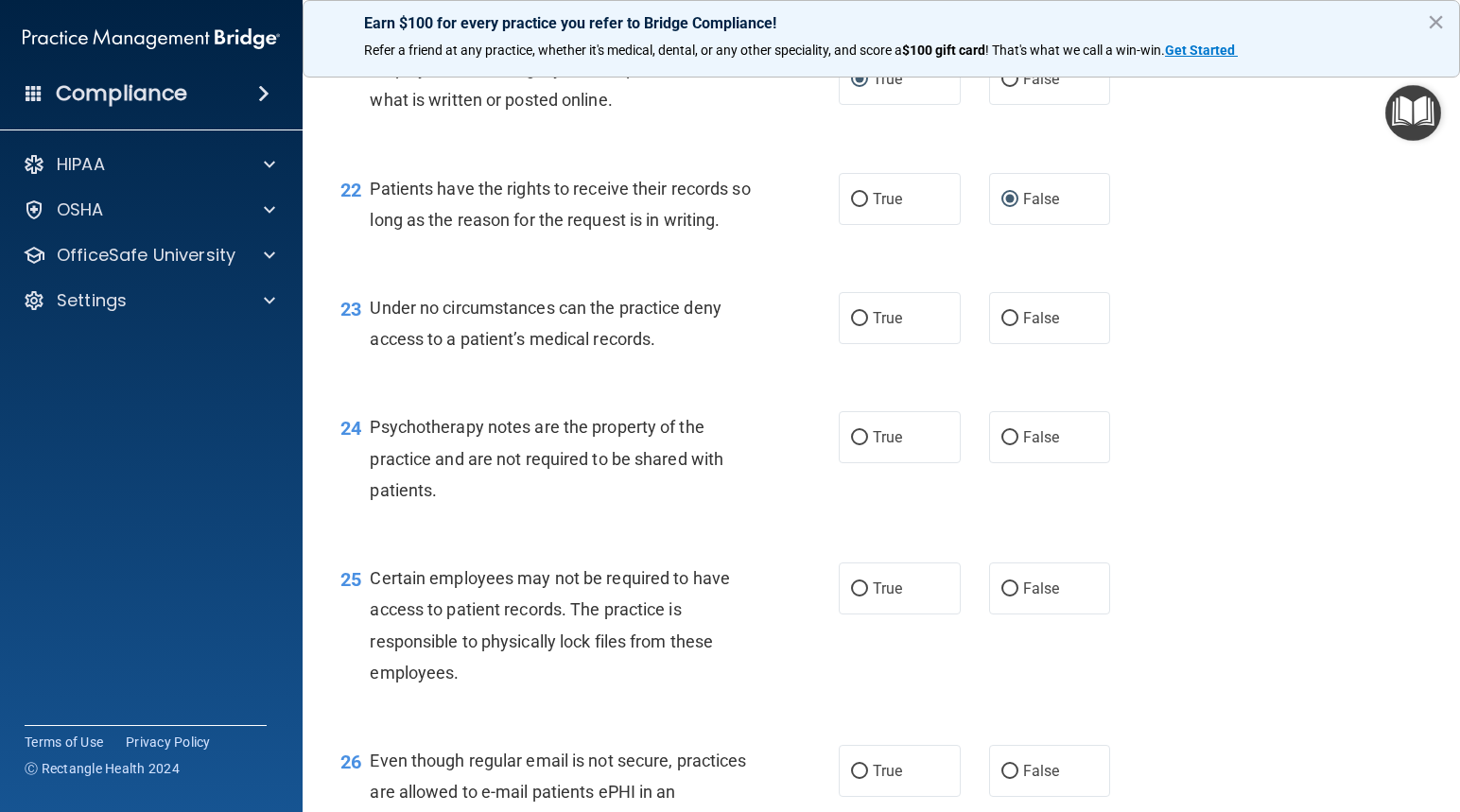
scroll to position [3780, 0]
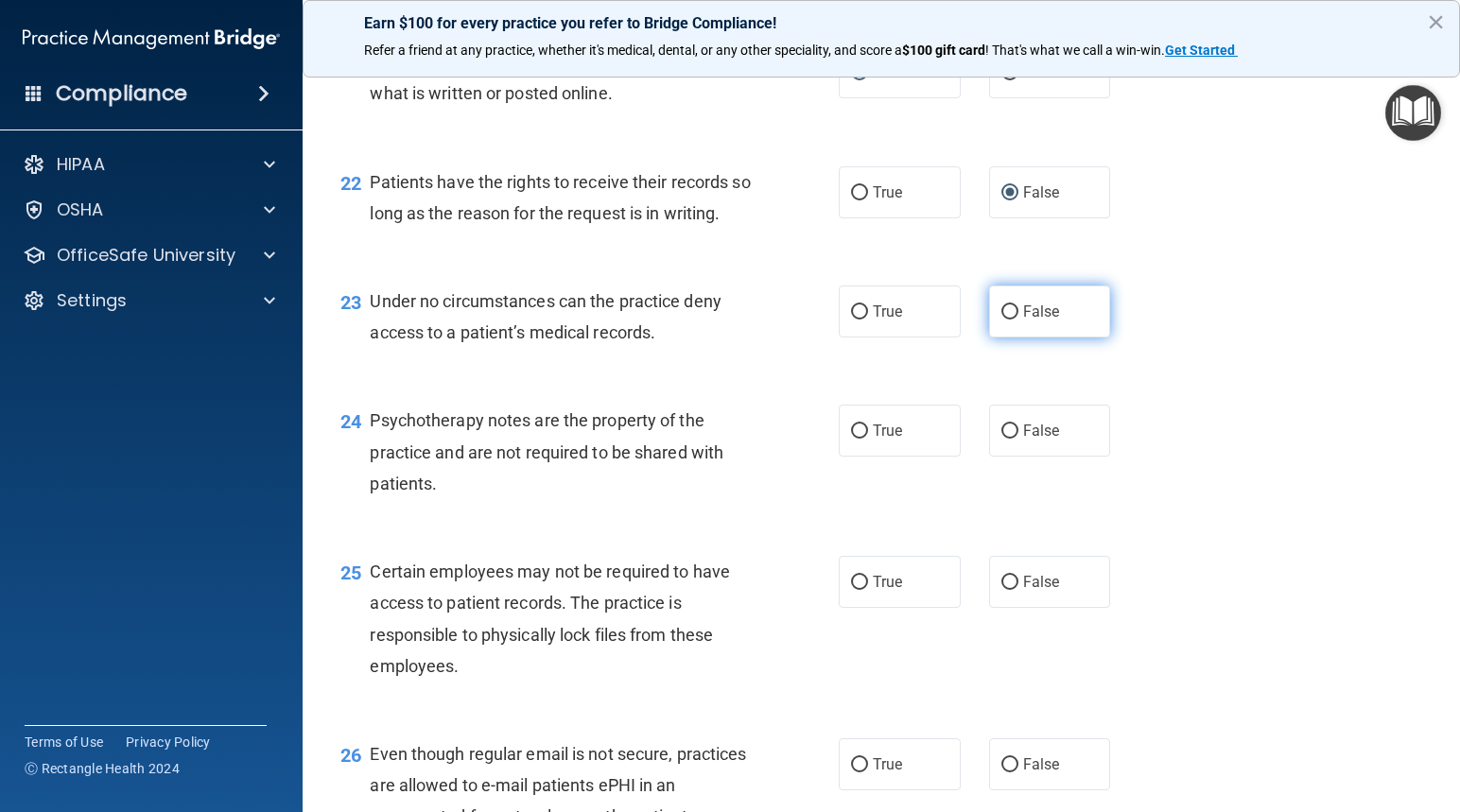
click at [1001, 319] on input "False" at bounding box center [1009, 312] width 17 height 14
radio input "true"
click at [1001, 438] on input "False" at bounding box center [1009, 431] width 17 height 14
radio input "true"
click at [851, 590] on input "True" at bounding box center [859, 582] width 17 height 14
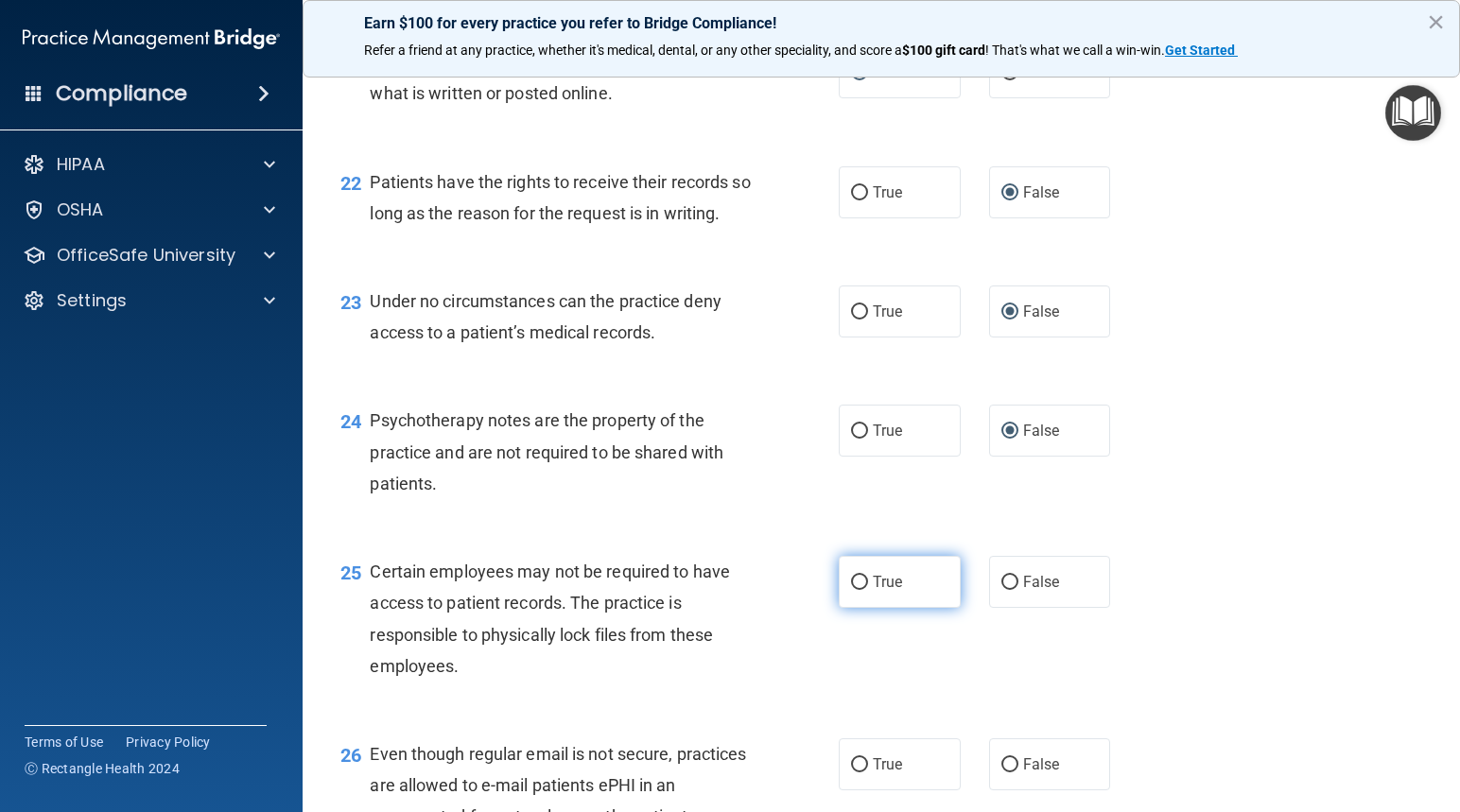
radio input "true"
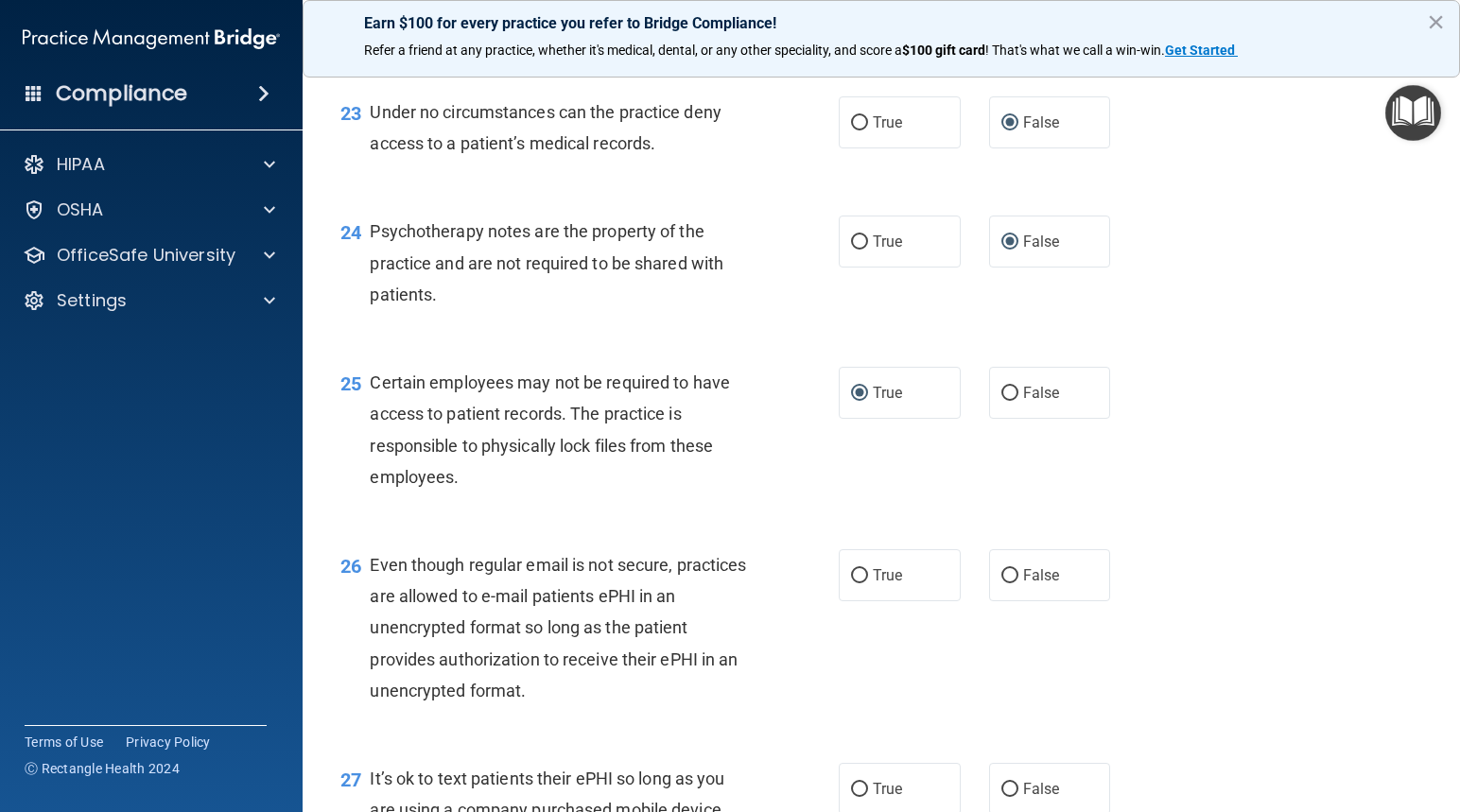
scroll to position [4064, 0]
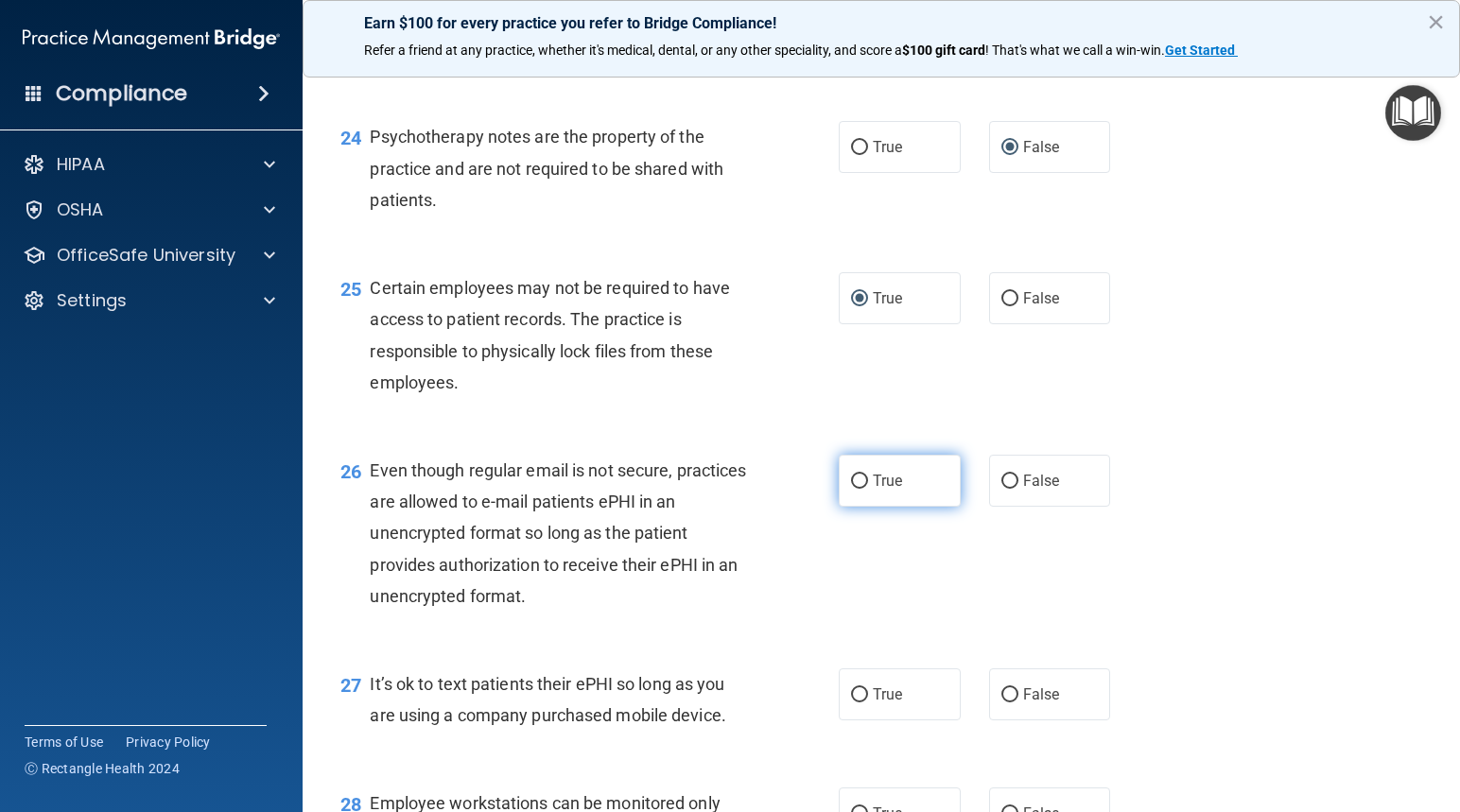
click at [852, 489] on input "True" at bounding box center [859, 481] width 17 height 14
radio input "true"
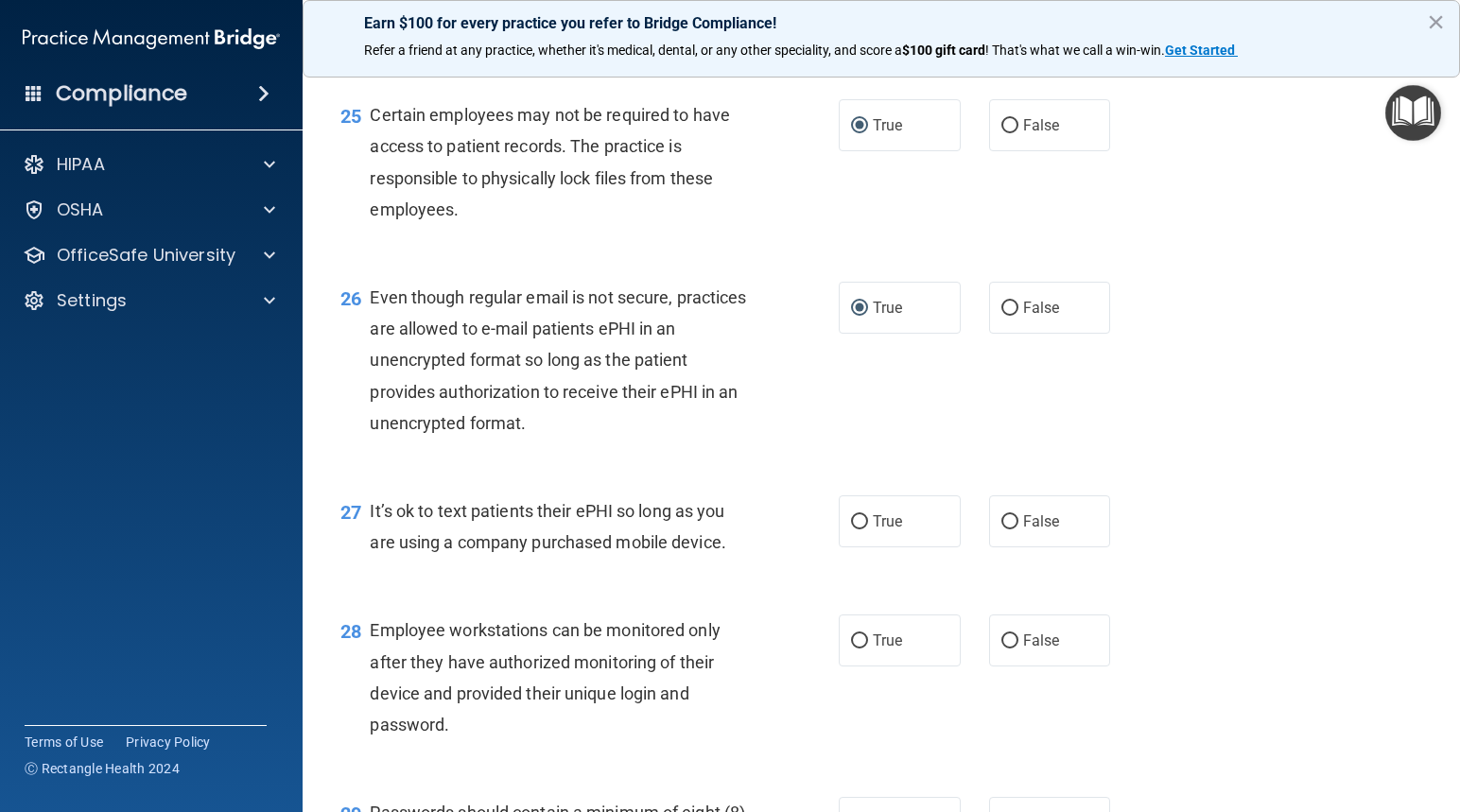
scroll to position [4252, 0]
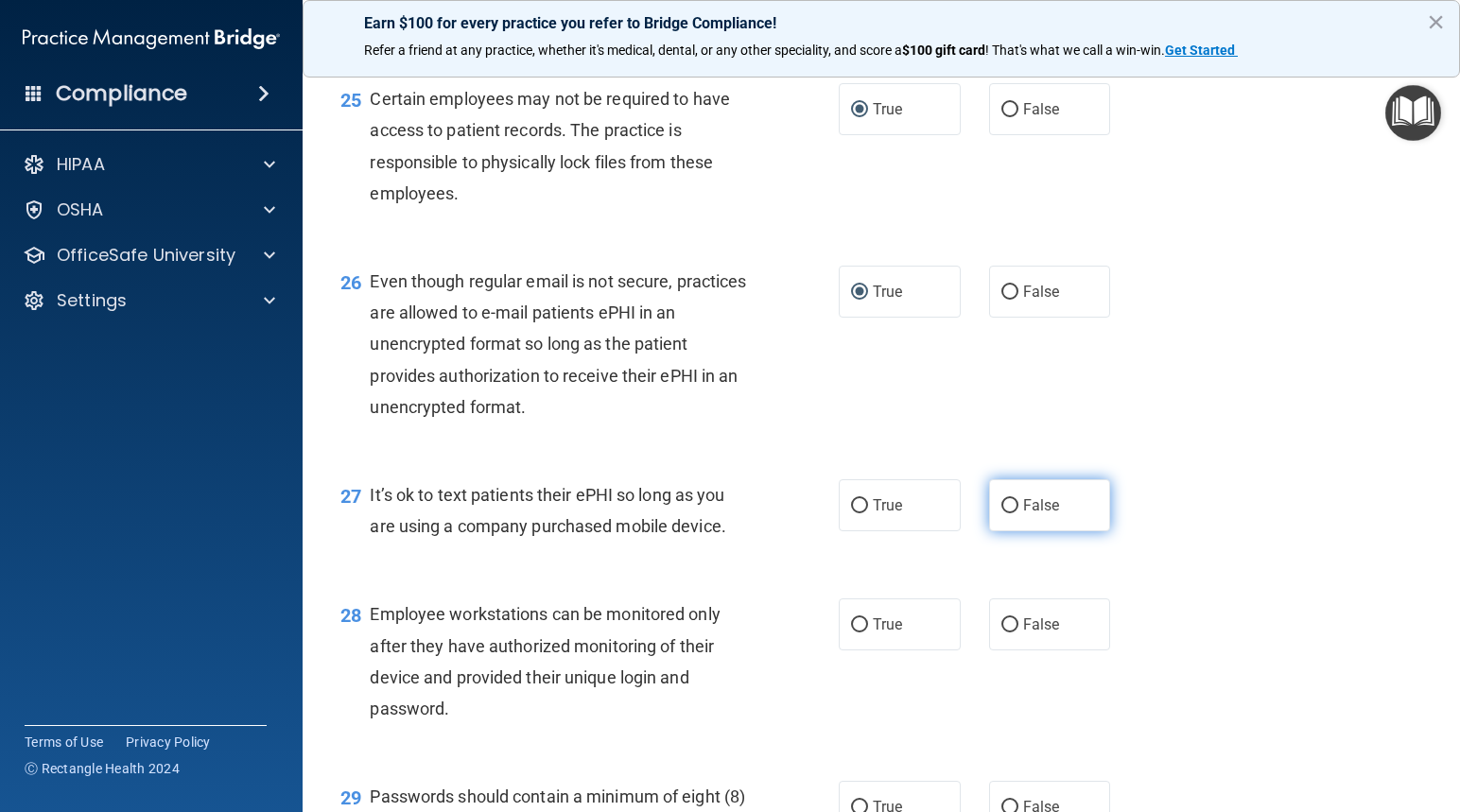
click at [1001, 514] on input "False" at bounding box center [1009, 506] width 17 height 14
radio input "true"
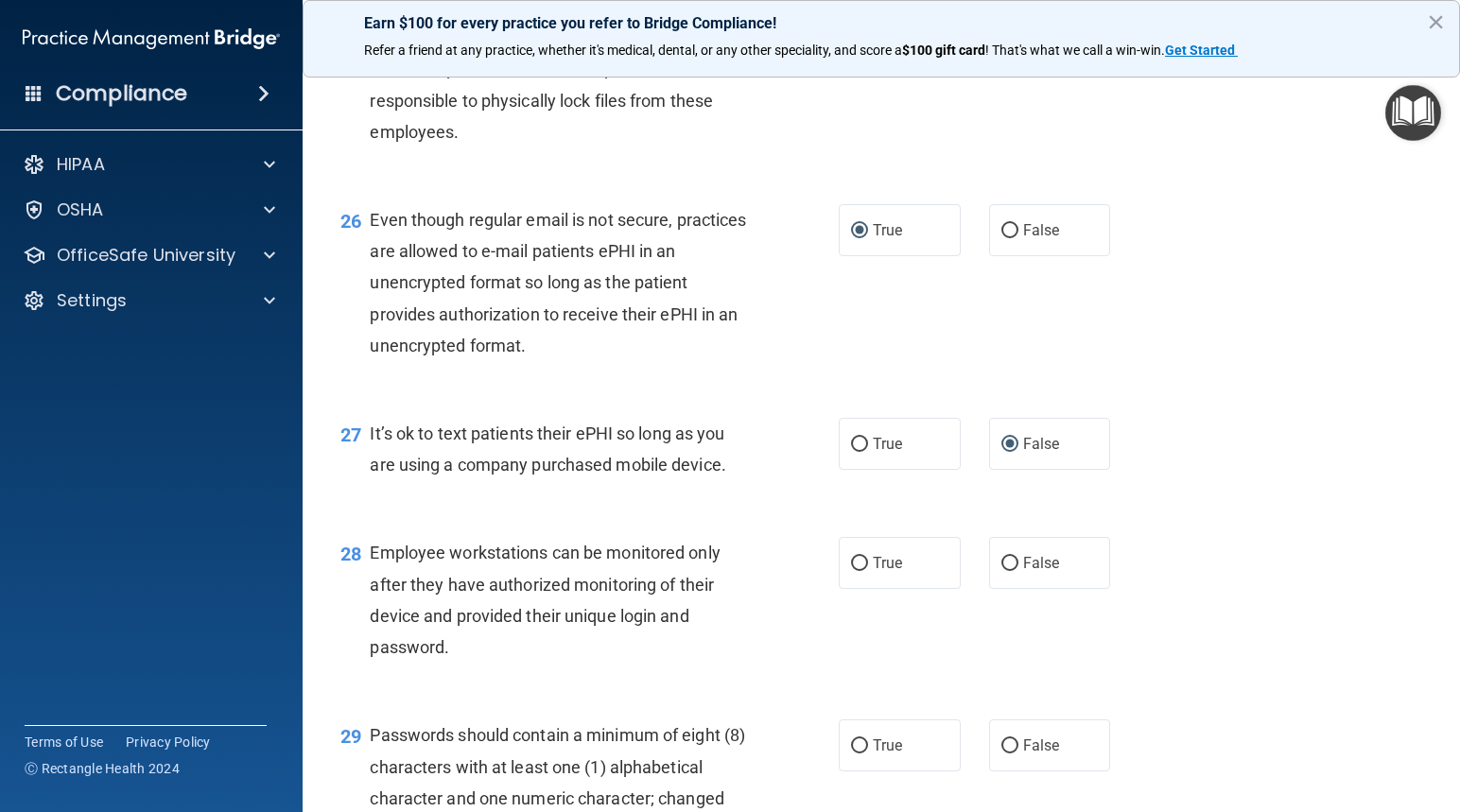
scroll to position [4347, 0]
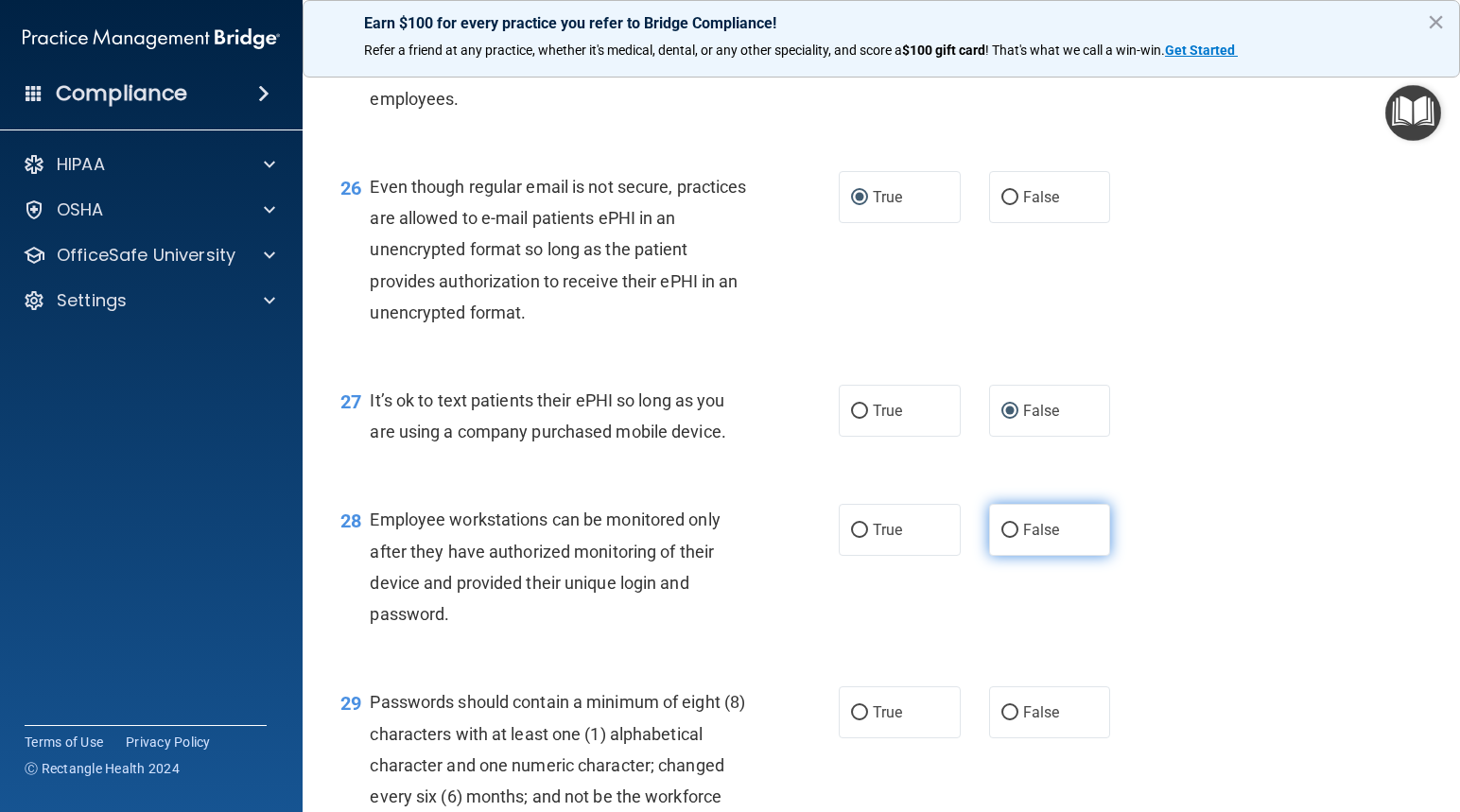
click at [1001, 538] on input "False" at bounding box center [1009, 530] width 17 height 14
radio input "true"
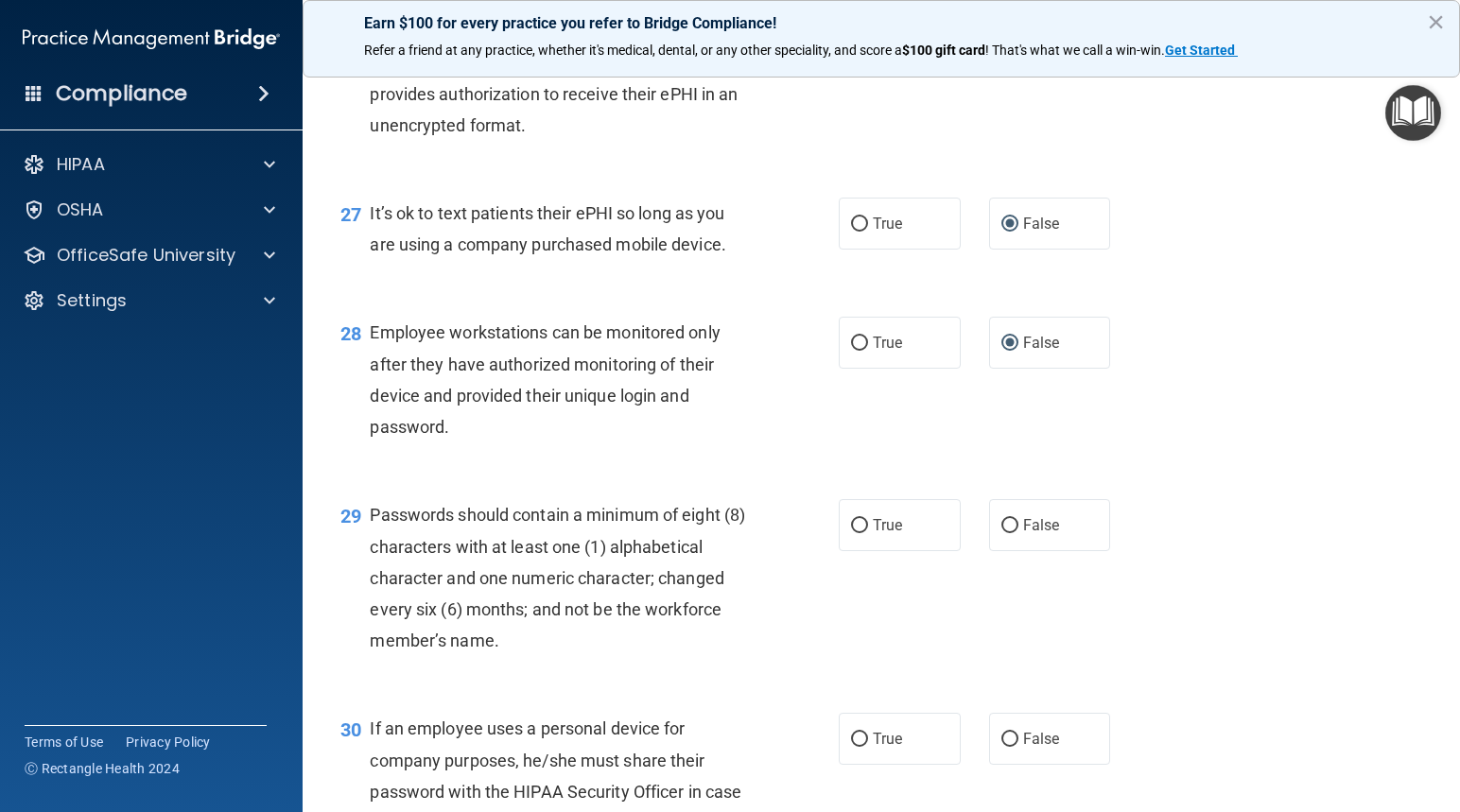
scroll to position [4536, 0]
click at [853, 531] on input "True" at bounding box center [859, 523] width 17 height 14
radio input "true"
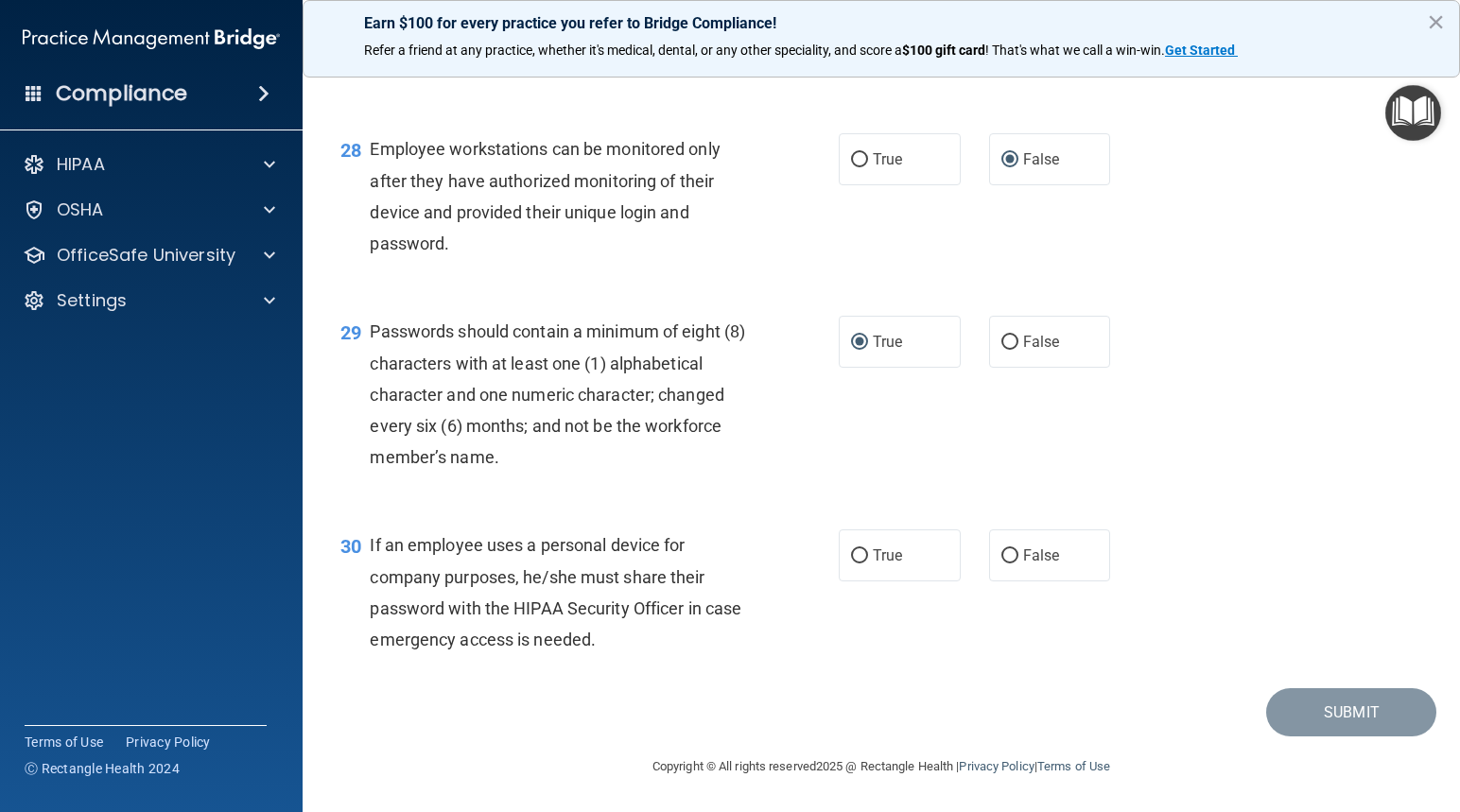
scroll to position [4780, 0]
click at [1002, 555] on input "False" at bounding box center [1009, 556] width 17 height 14
radio input "true"
click at [1338, 719] on button "Submit" at bounding box center [1351, 712] width 170 height 48
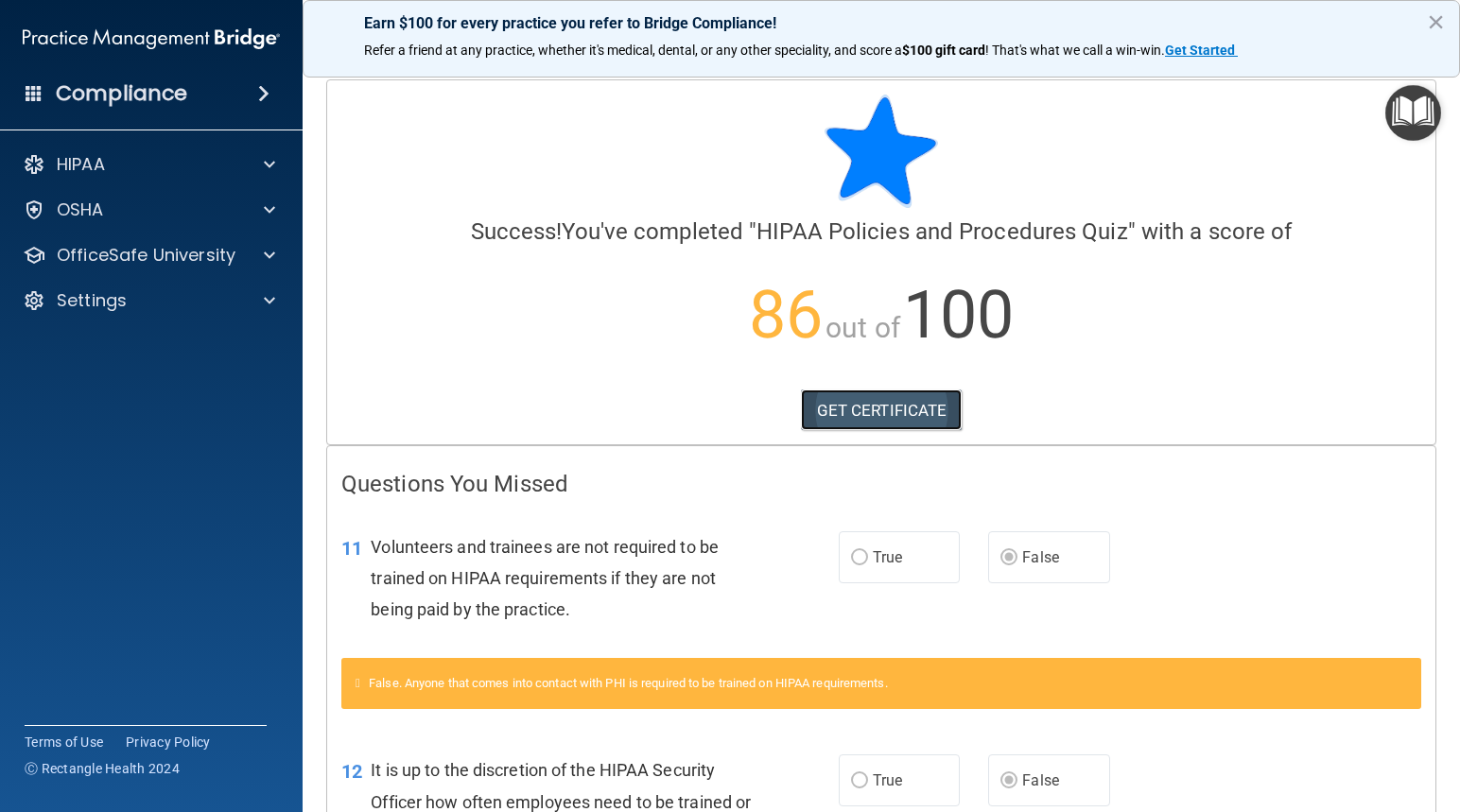
click at [877, 408] on link "GET CERTIFICATE" at bounding box center [881, 409] width 162 height 41
click at [120, 252] on p "OfficeSafe University" at bounding box center [145, 255] width 179 height 23
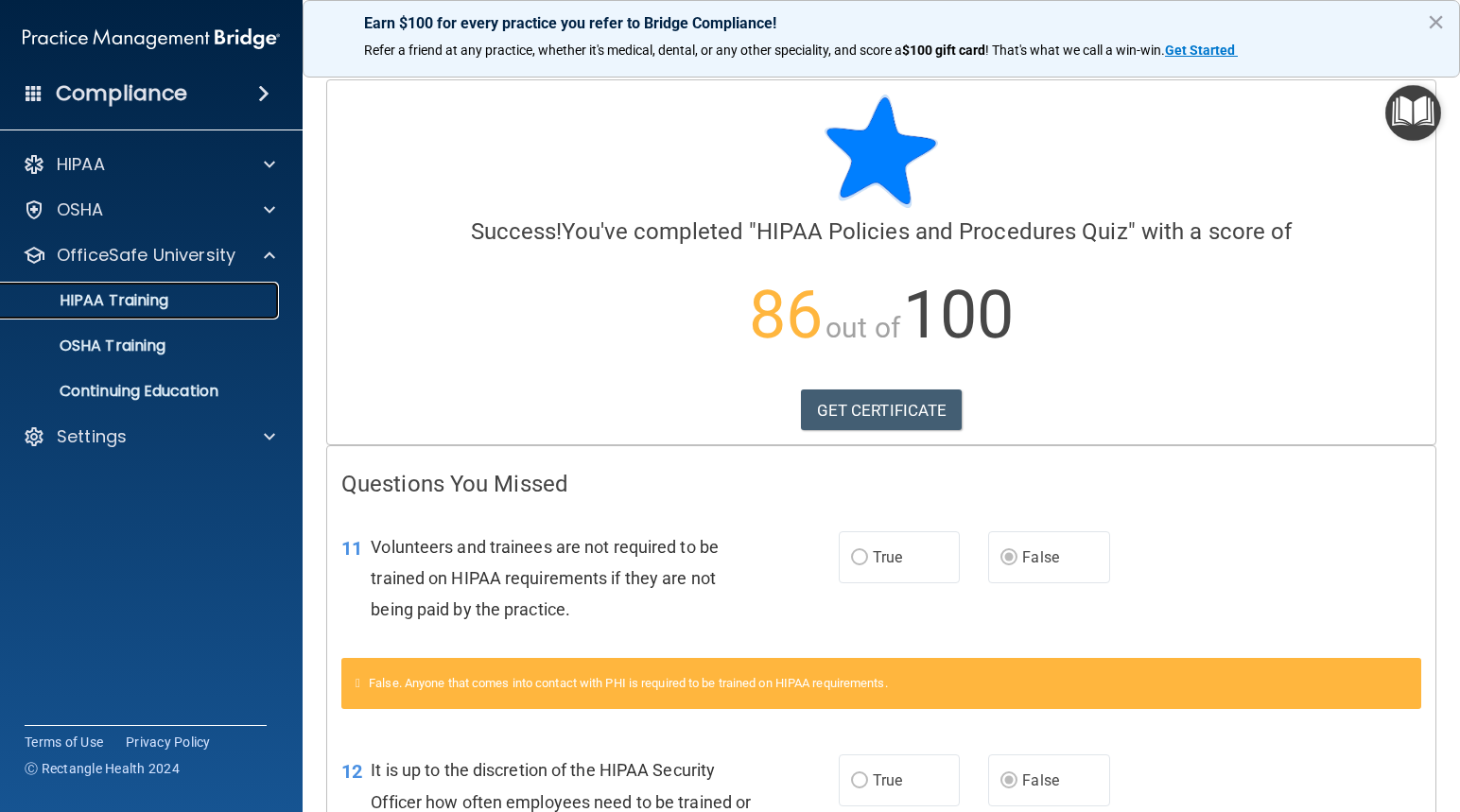
click at [124, 302] on p "HIPAA Training" at bounding box center [90, 300] width 156 height 19
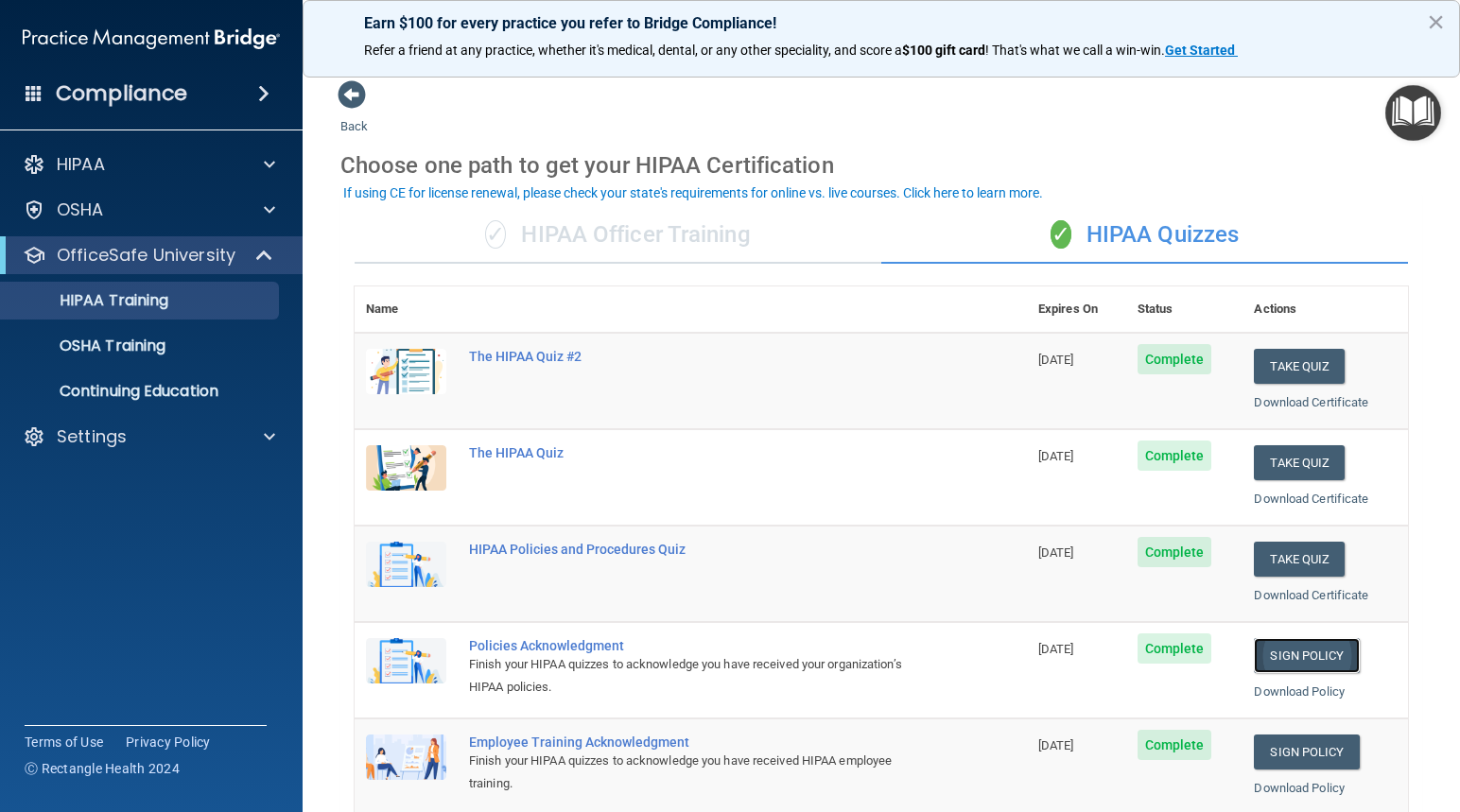
click at [1287, 651] on link "Sign Policy" at bounding box center [1306, 655] width 105 height 35
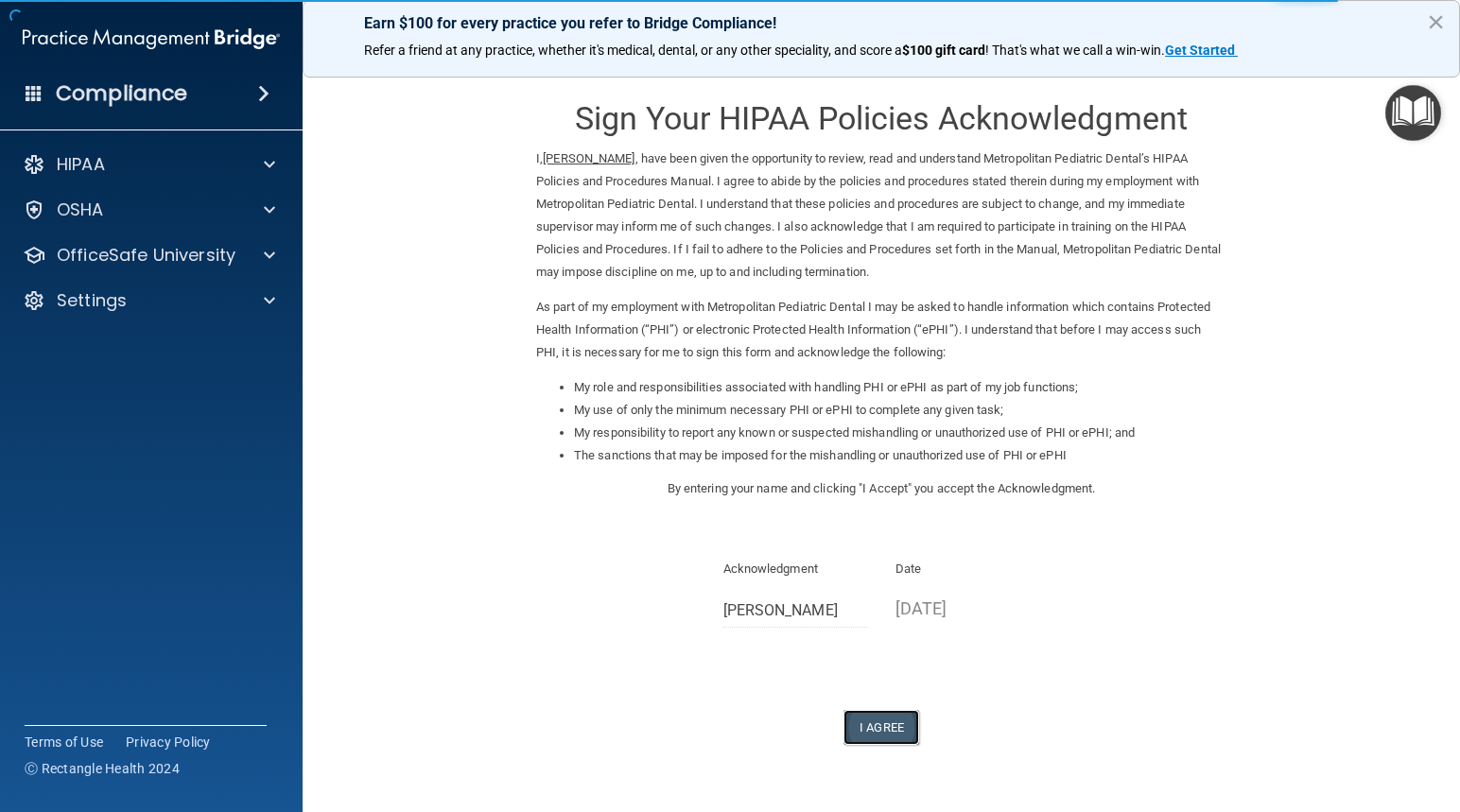
click at [883, 722] on button "I Agree" at bounding box center [880, 727] width 76 height 35
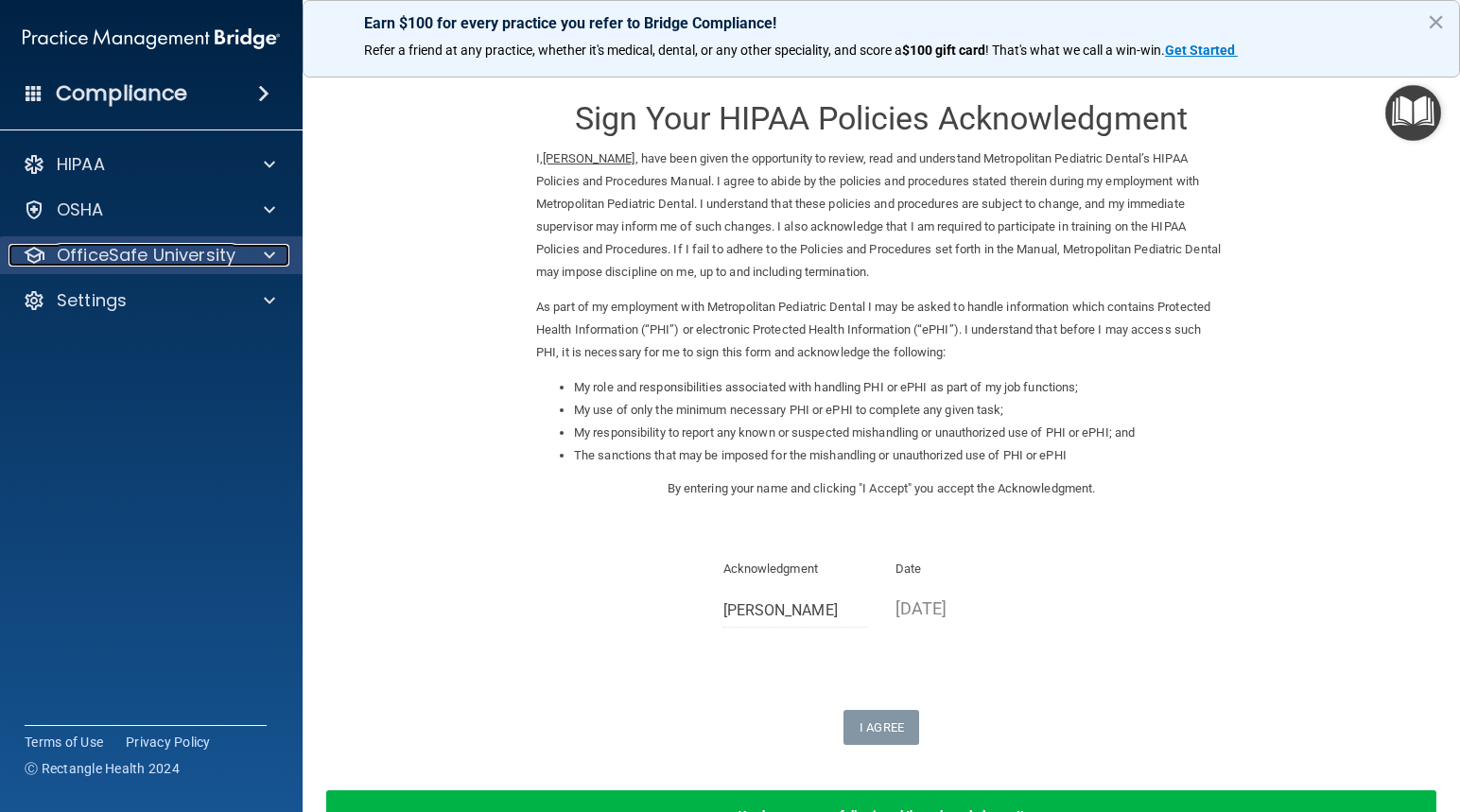
click at [114, 246] on p "OfficeSafe University" at bounding box center [145, 255] width 179 height 23
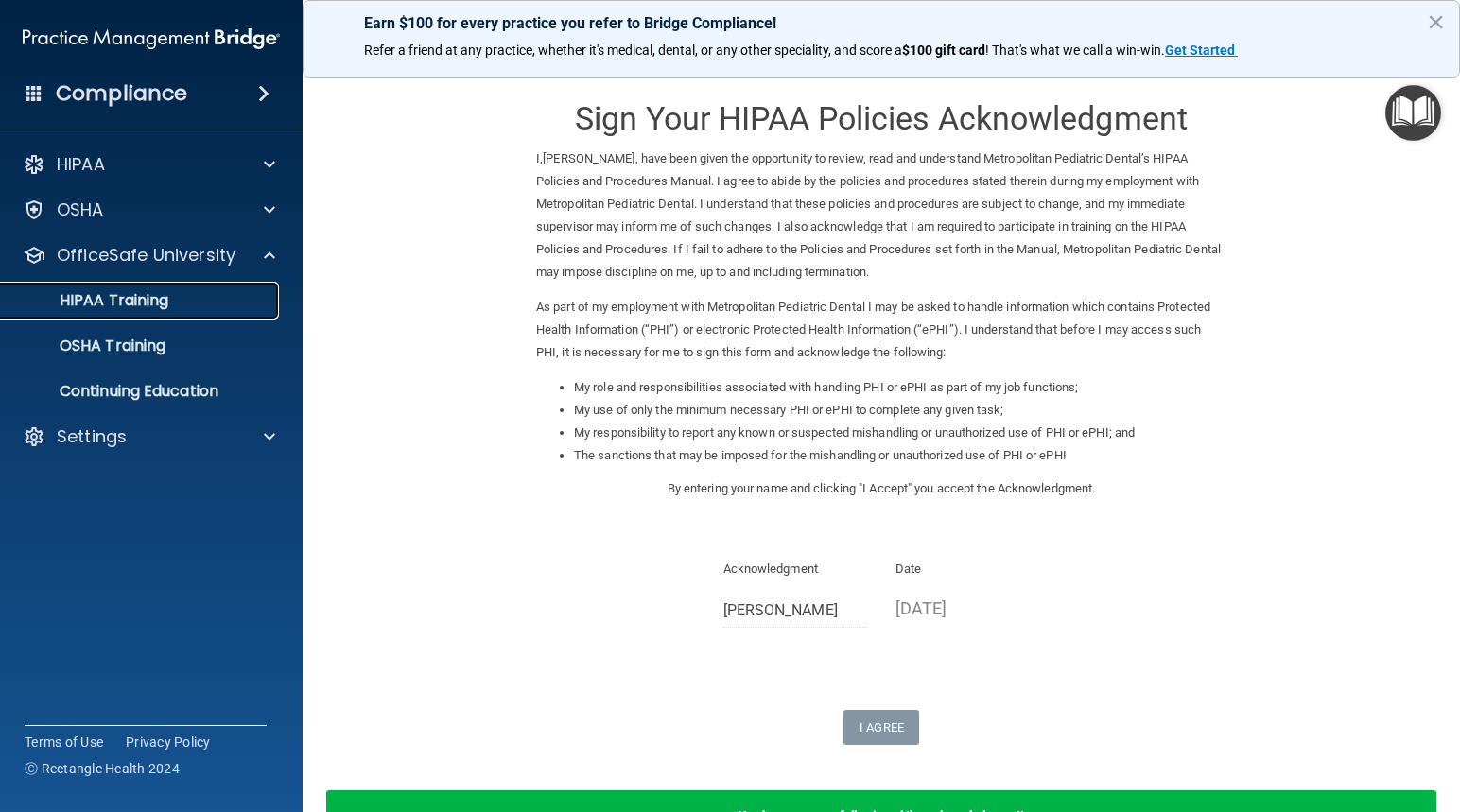
click at [138, 300] on p "HIPAA Training" at bounding box center [90, 300] width 156 height 19
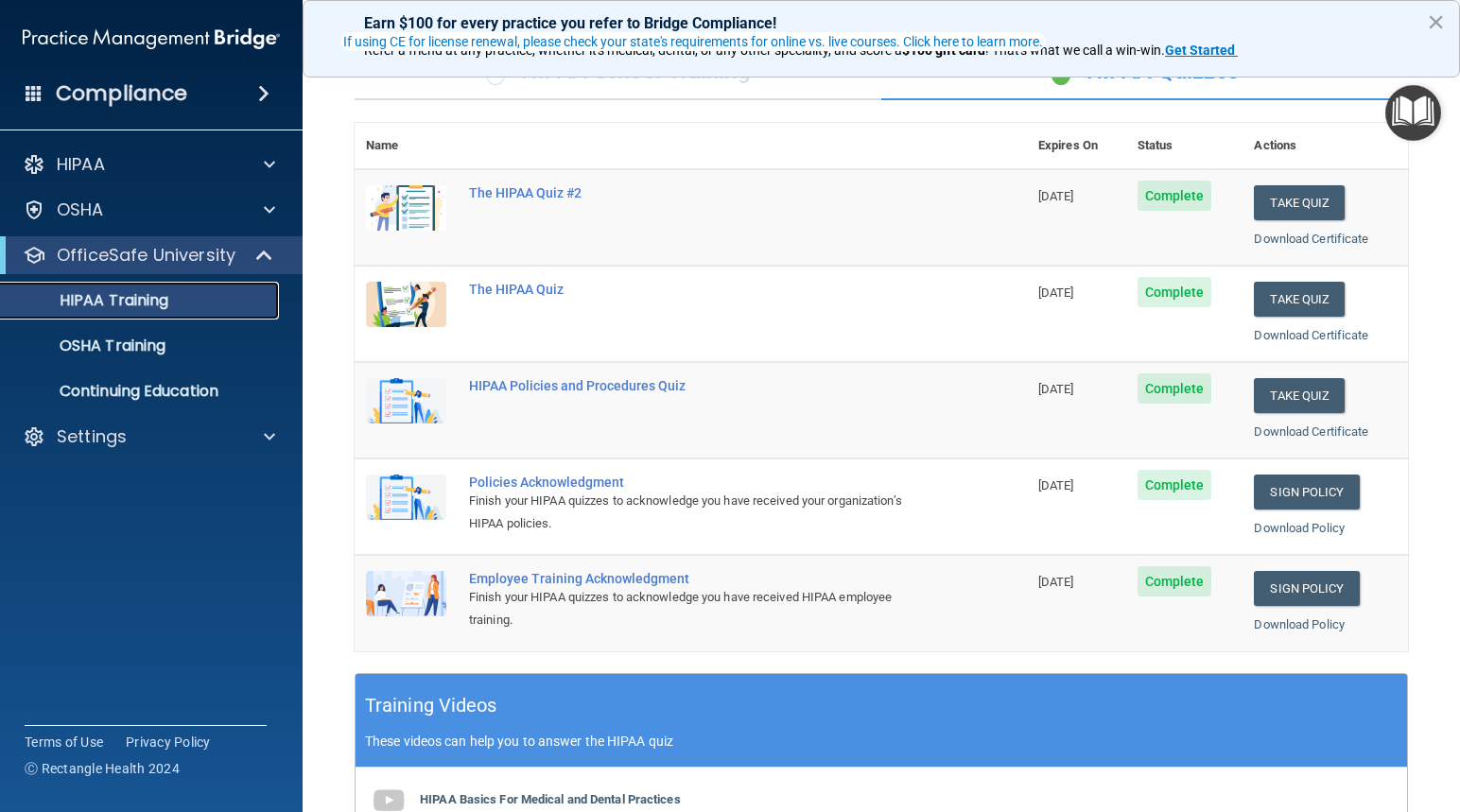
scroll to position [189, 0]
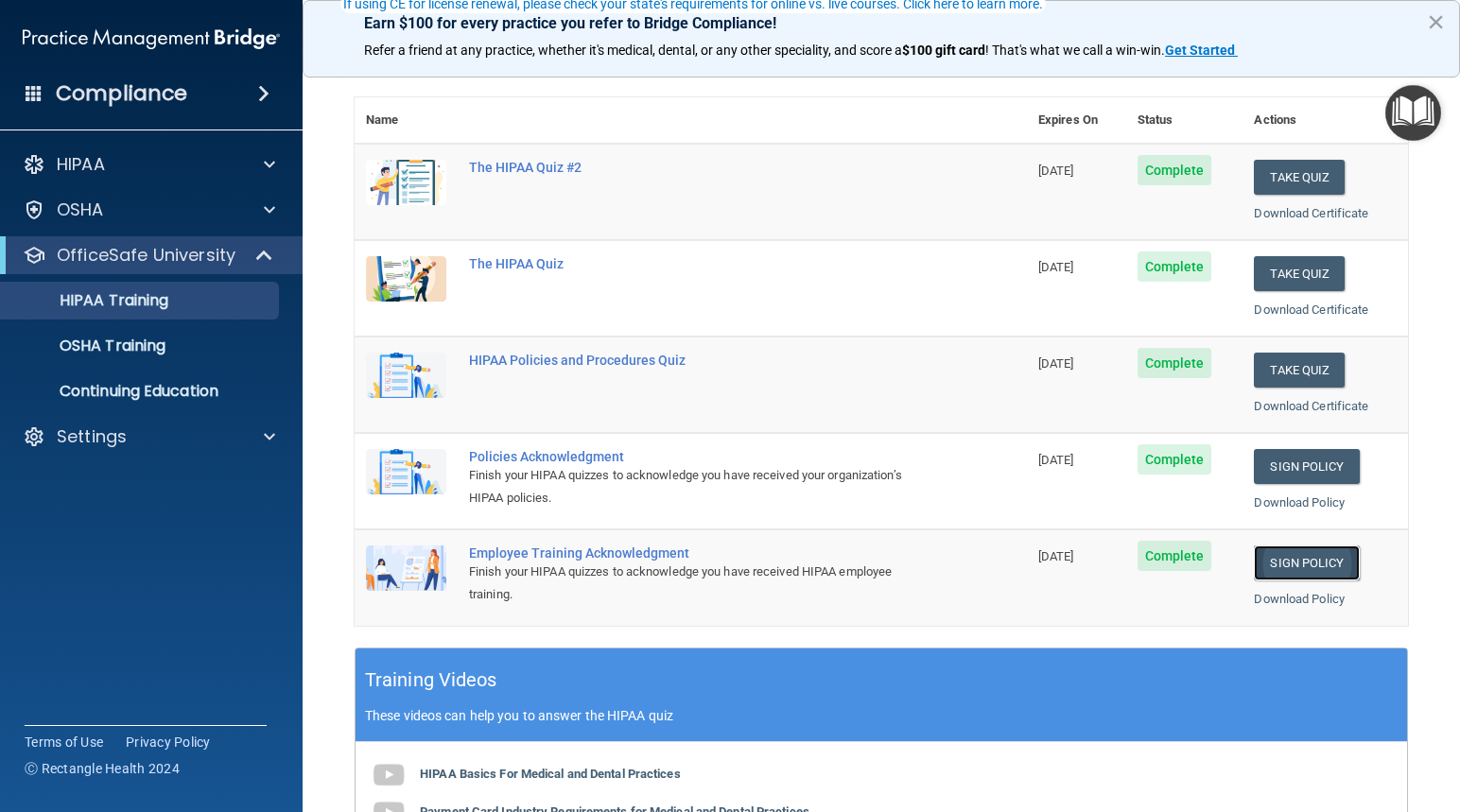
click at [1288, 560] on link "Sign Policy" at bounding box center [1306, 562] width 105 height 35
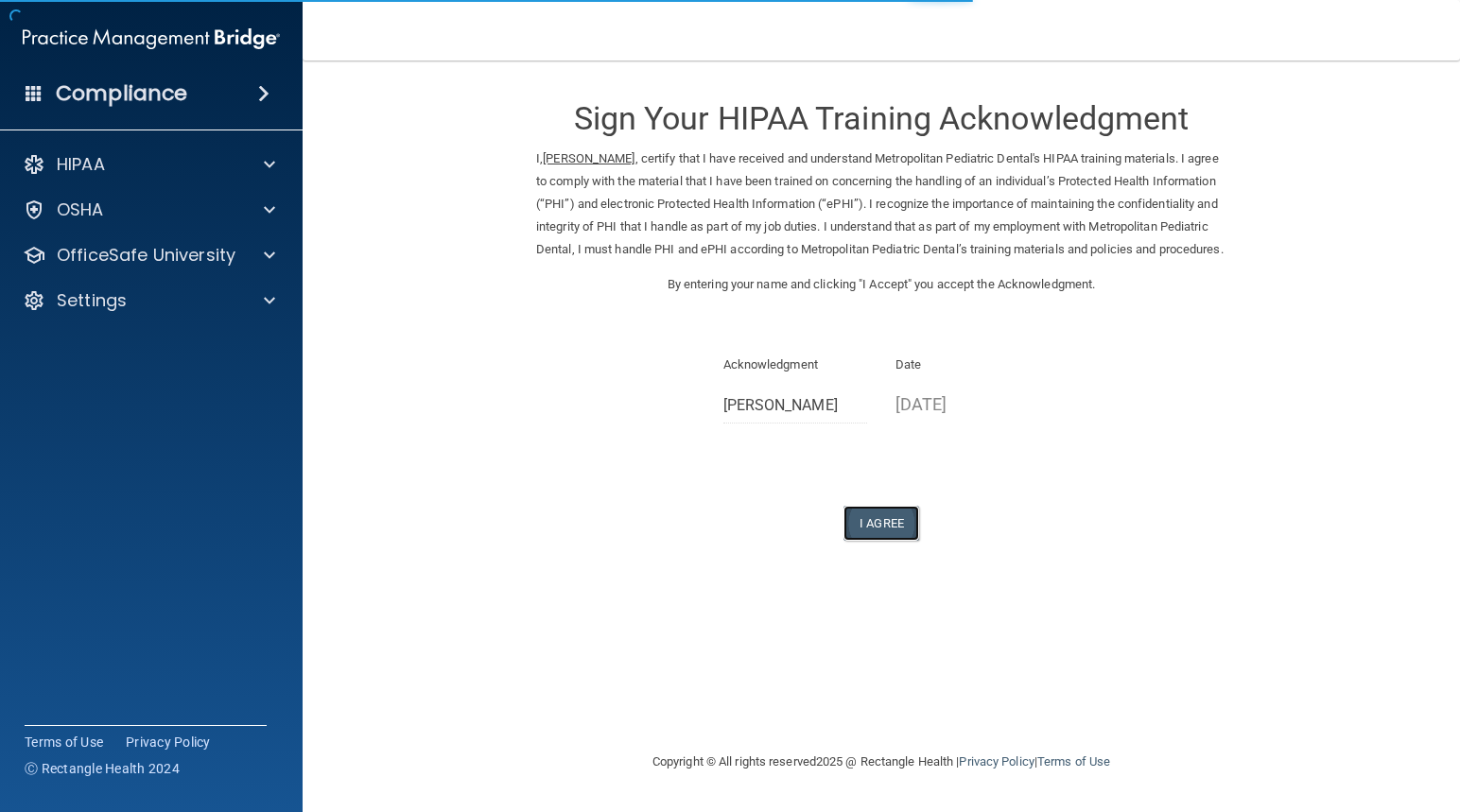
click at [890, 540] on button "I Agree" at bounding box center [880, 523] width 76 height 35
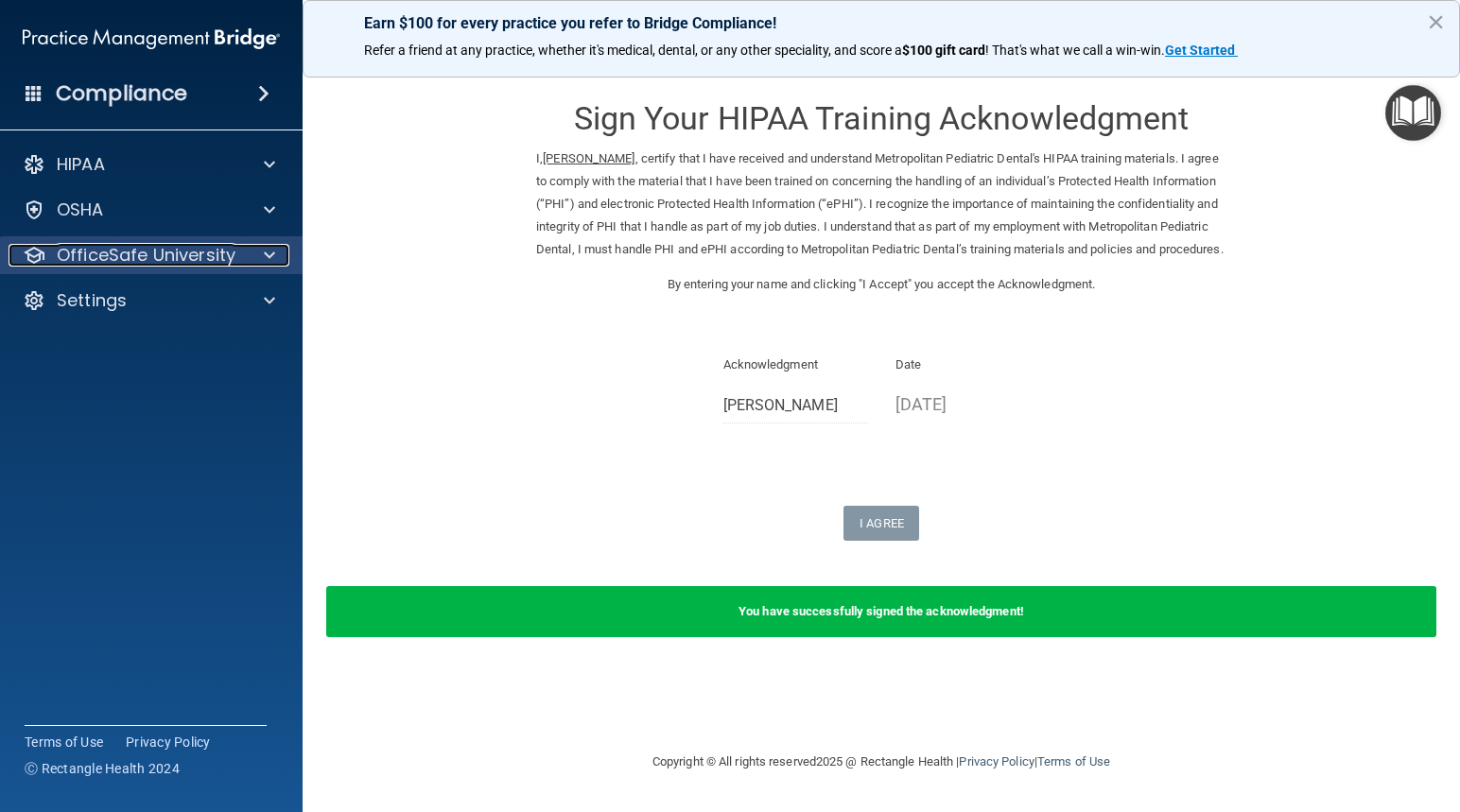
click at [170, 255] on p "OfficeSafe University" at bounding box center [145, 255] width 179 height 23
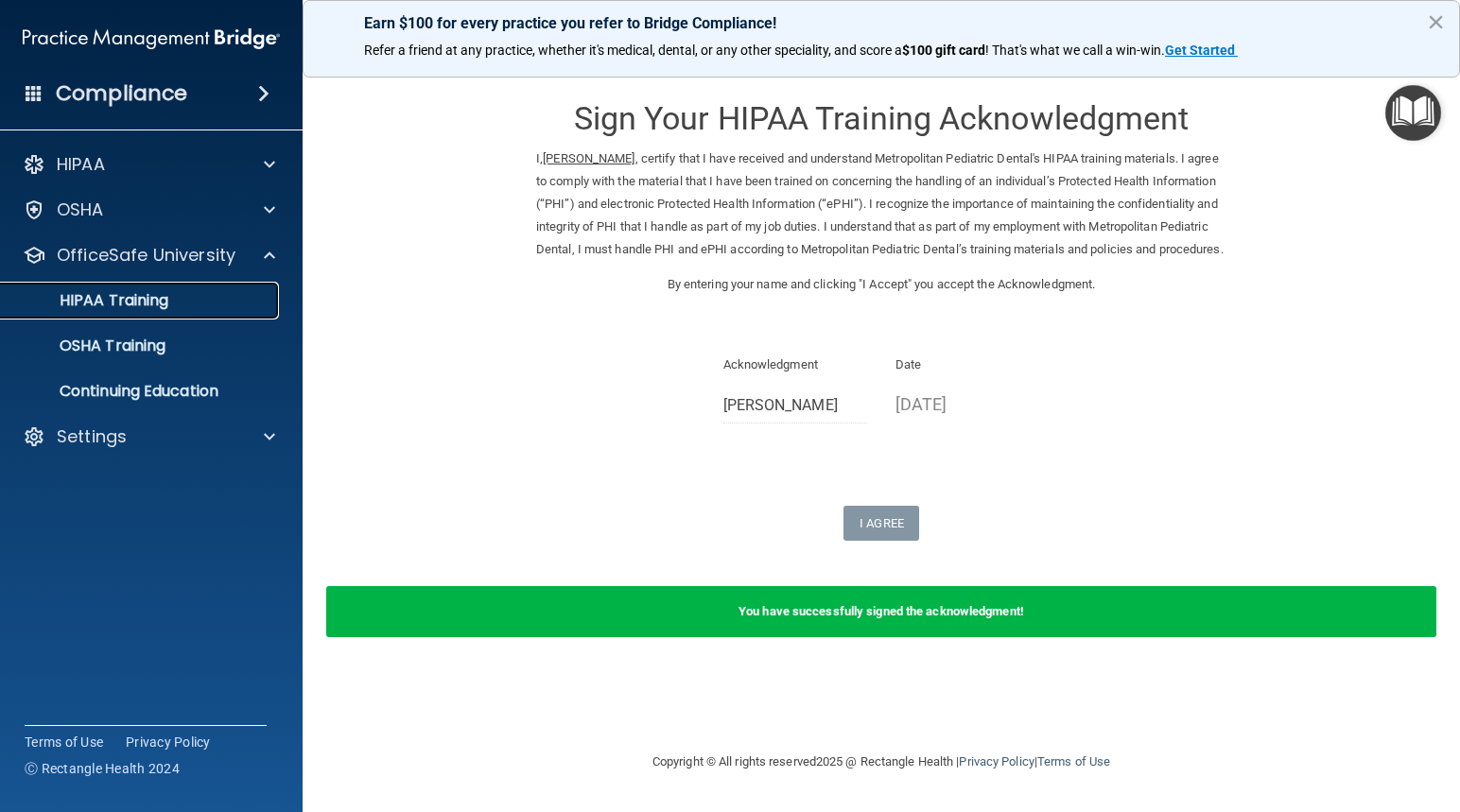
click at [164, 303] on p "HIPAA Training" at bounding box center [90, 300] width 156 height 19
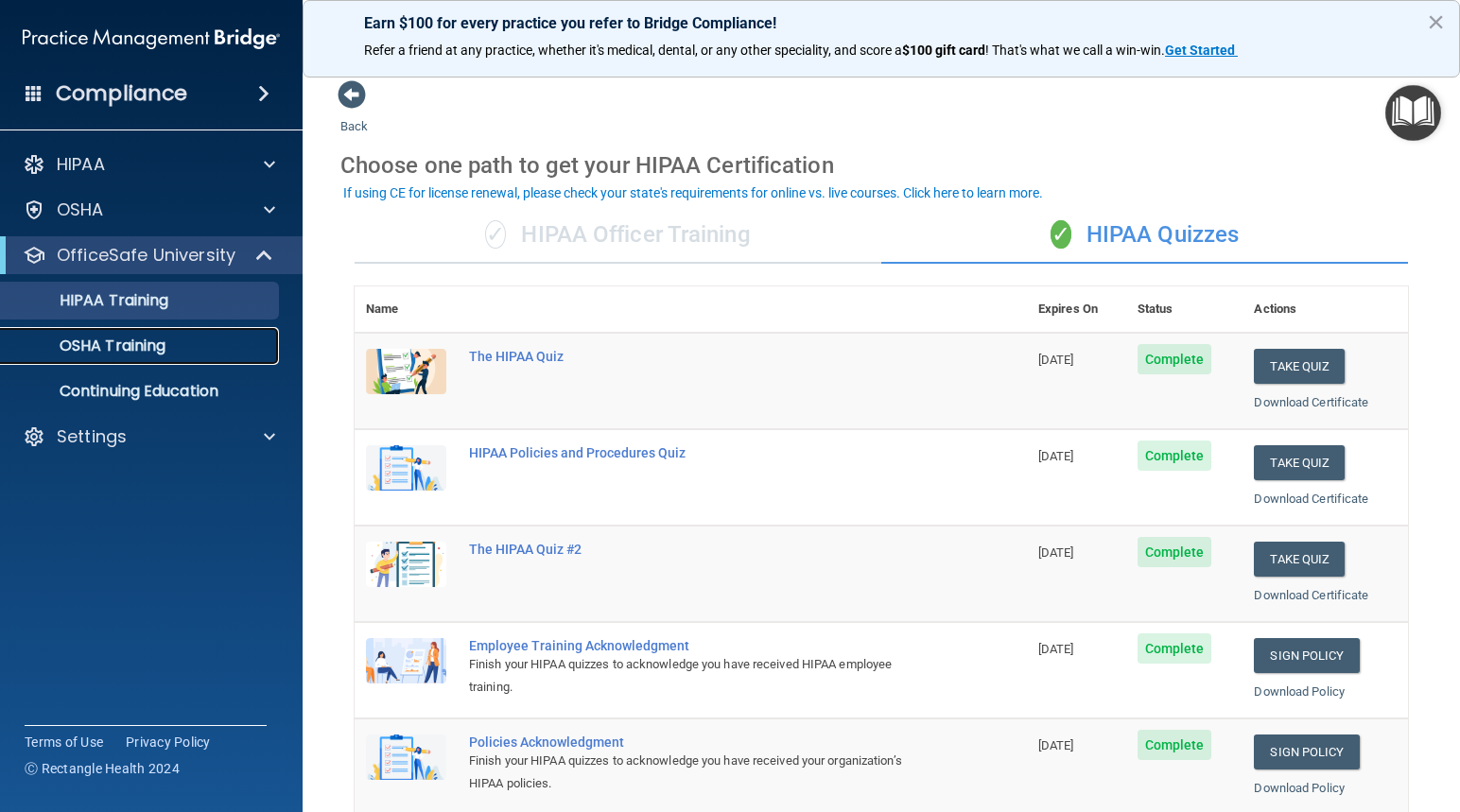
click at [131, 341] on p "OSHA Training" at bounding box center [89, 346] width 153 height 19
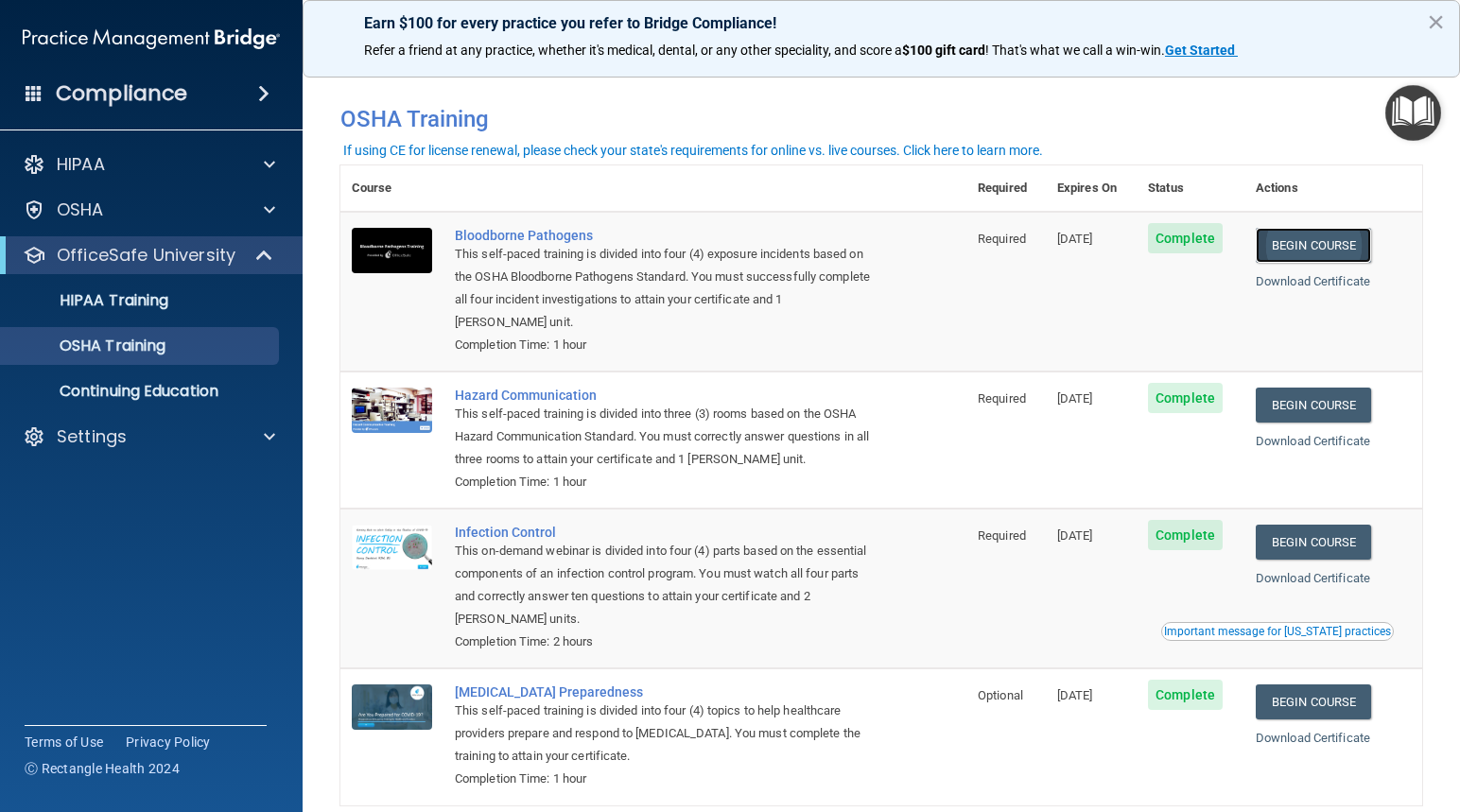
click at [1302, 238] on link "Begin Course" at bounding box center [1313, 245] width 116 height 35
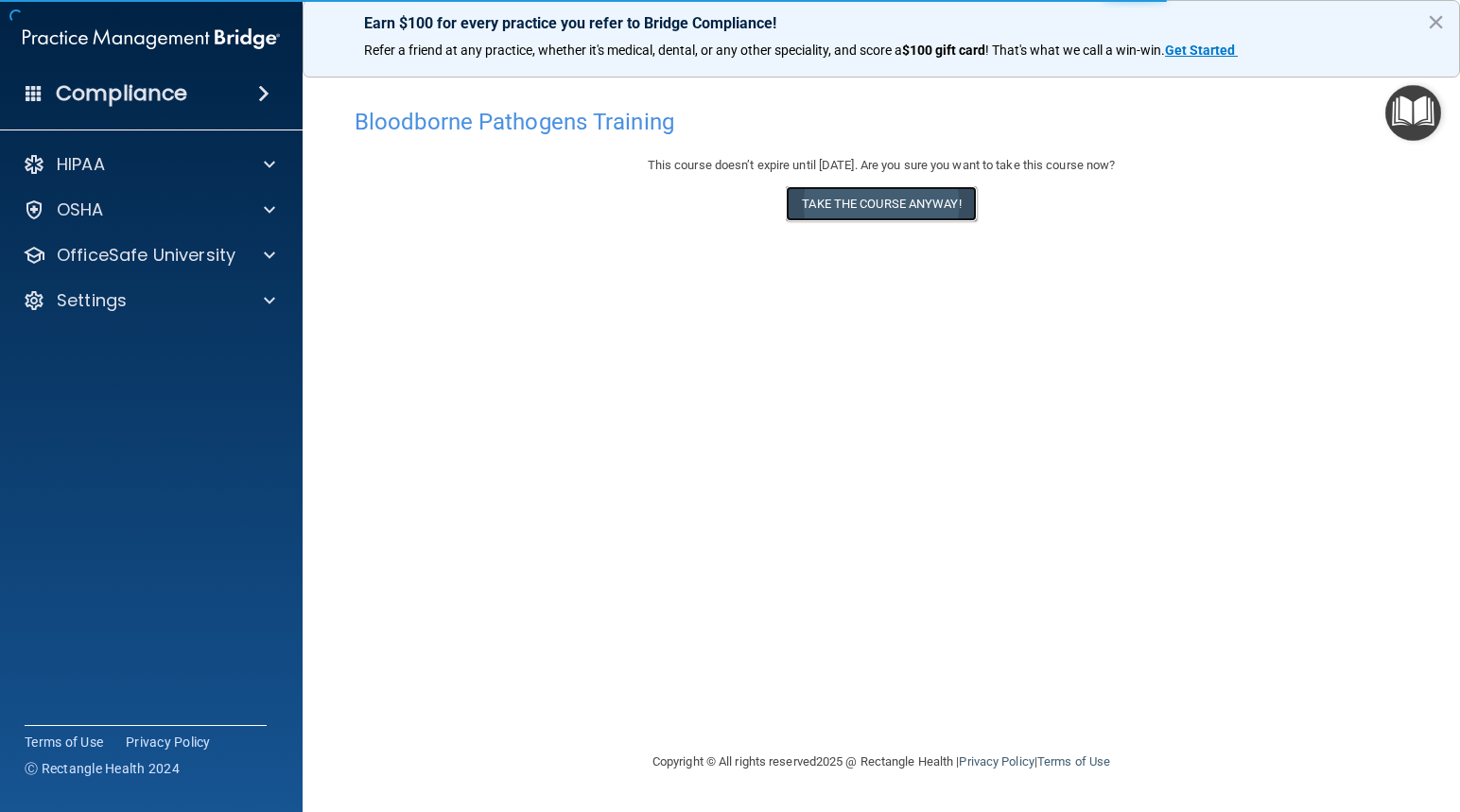
click at [870, 208] on button "Take the course anyway!" at bounding box center [880, 204] width 190 height 35
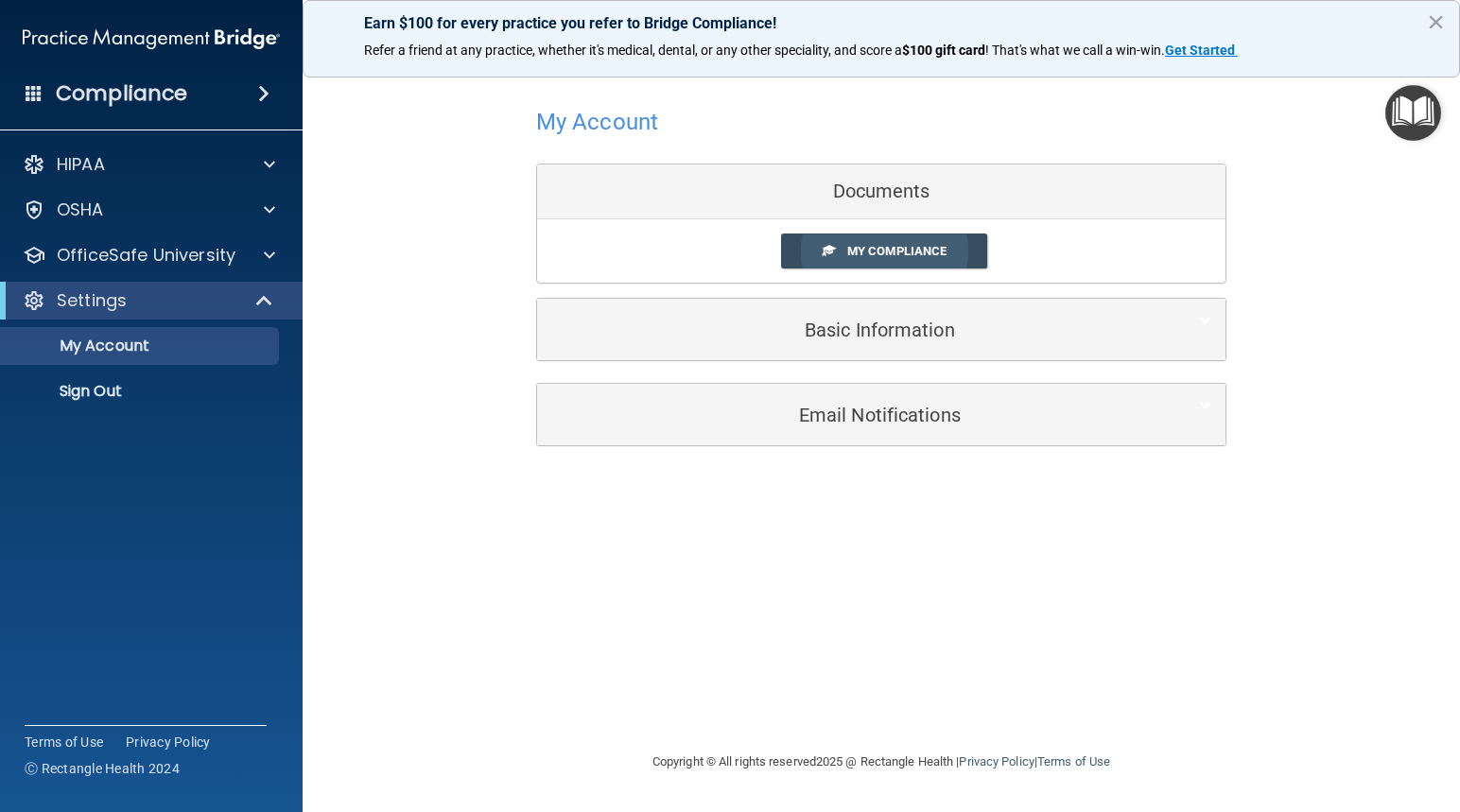
click at [906, 249] on span "My Compliance" at bounding box center [896, 251] width 100 height 14
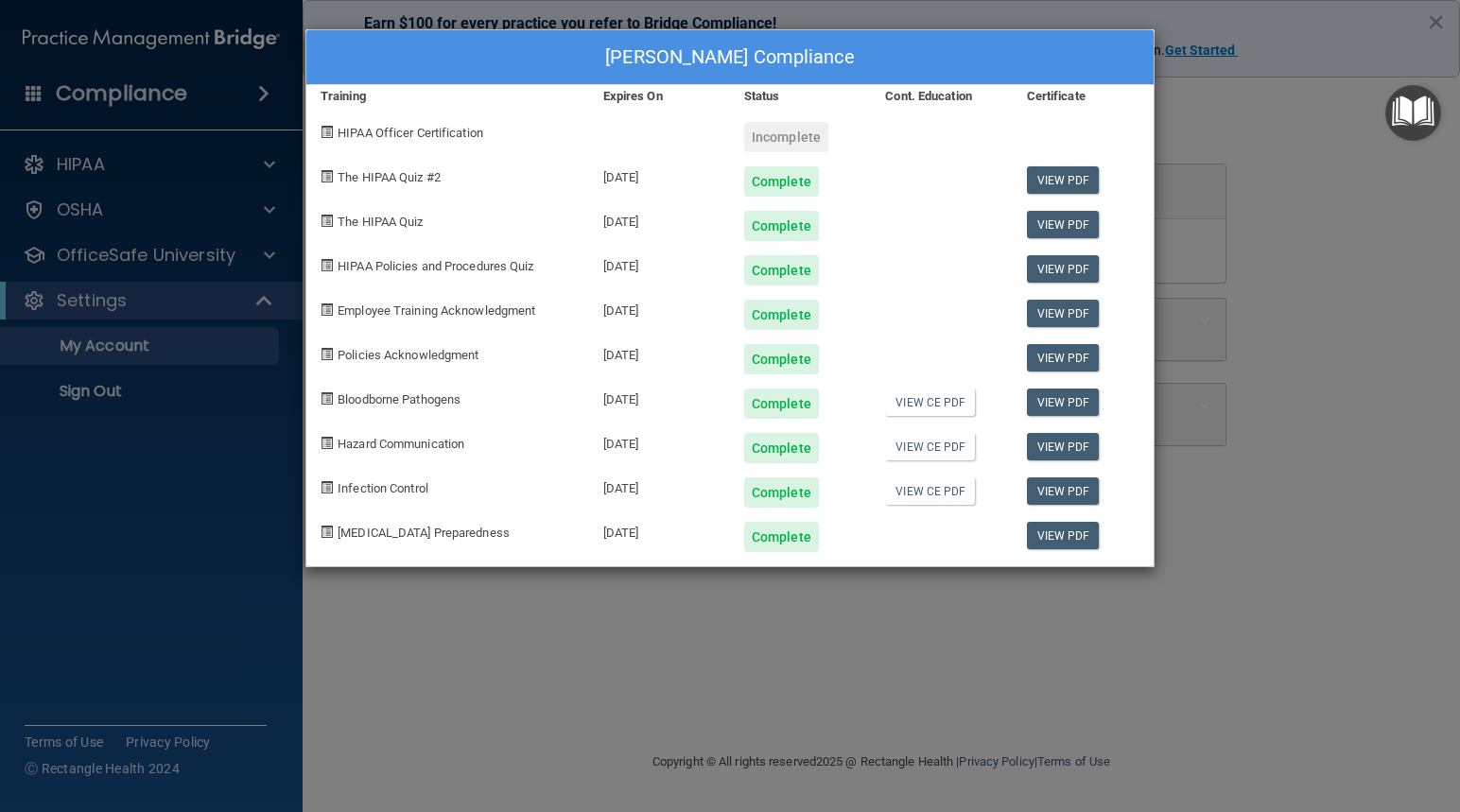
click at [770, 449] on div "Complete" at bounding box center [782, 449] width 75 height 31
click at [213, 516] on div "[PERSON_NAME] Compliance Training Expires On Status Cont. Education Certificate…" at bounding box center [730, 406] width 1460 height 812
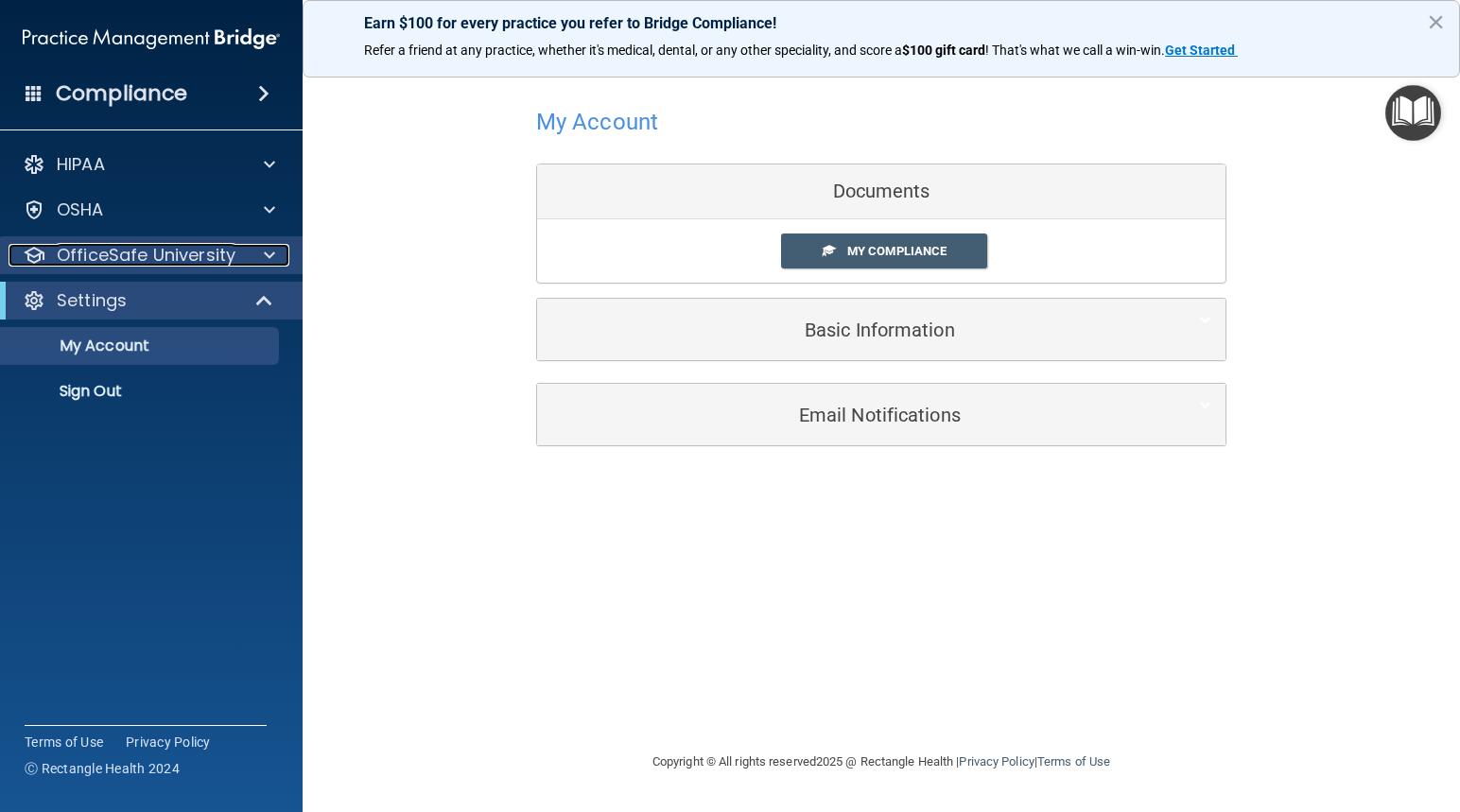
click at [139, 263] on p "OfficeSafe University" at bounding box center [145, 255] width 179 height 23
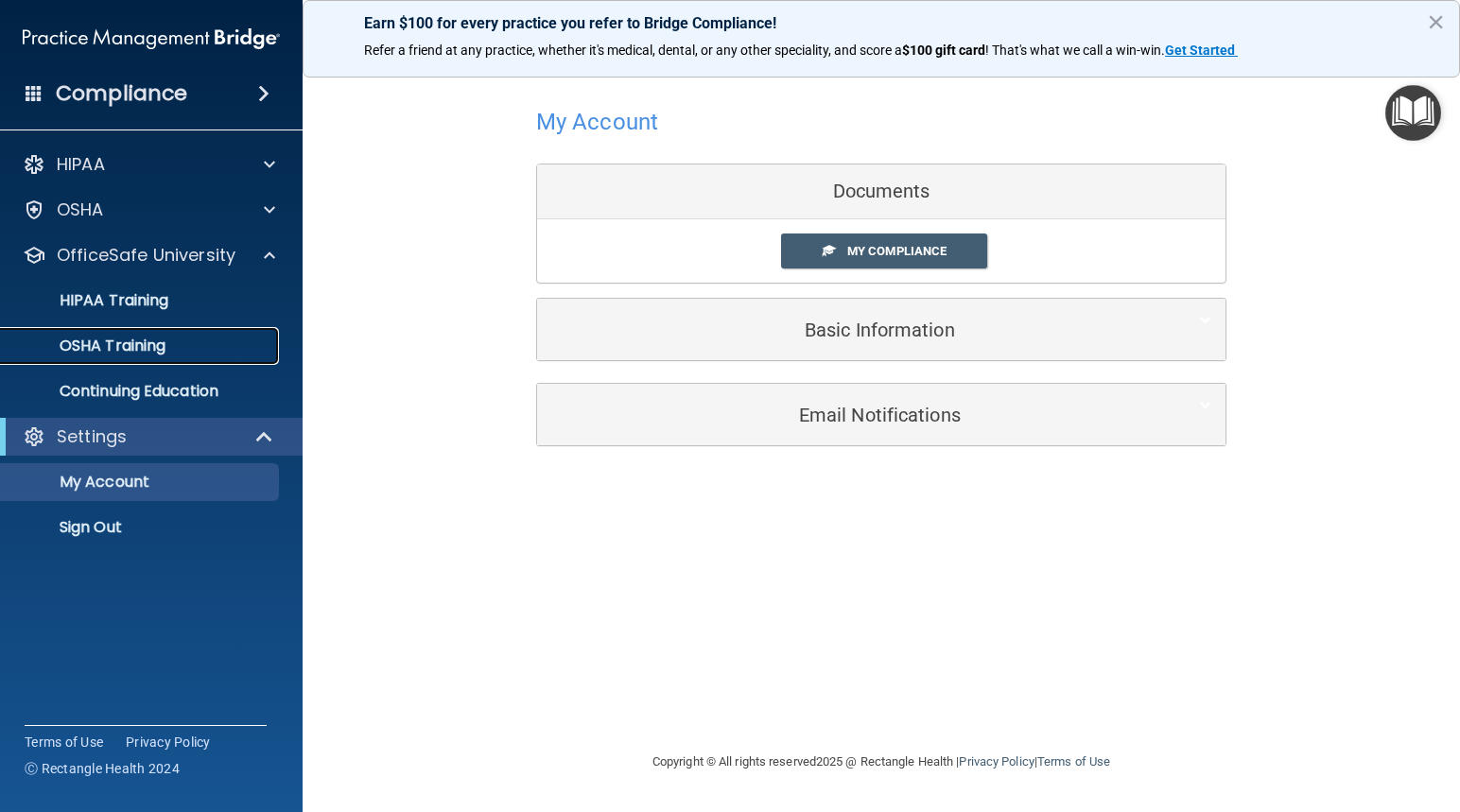
click at [154, 341] on p "OSHA Training" at bounding box center [89, 346] width 153 height 19
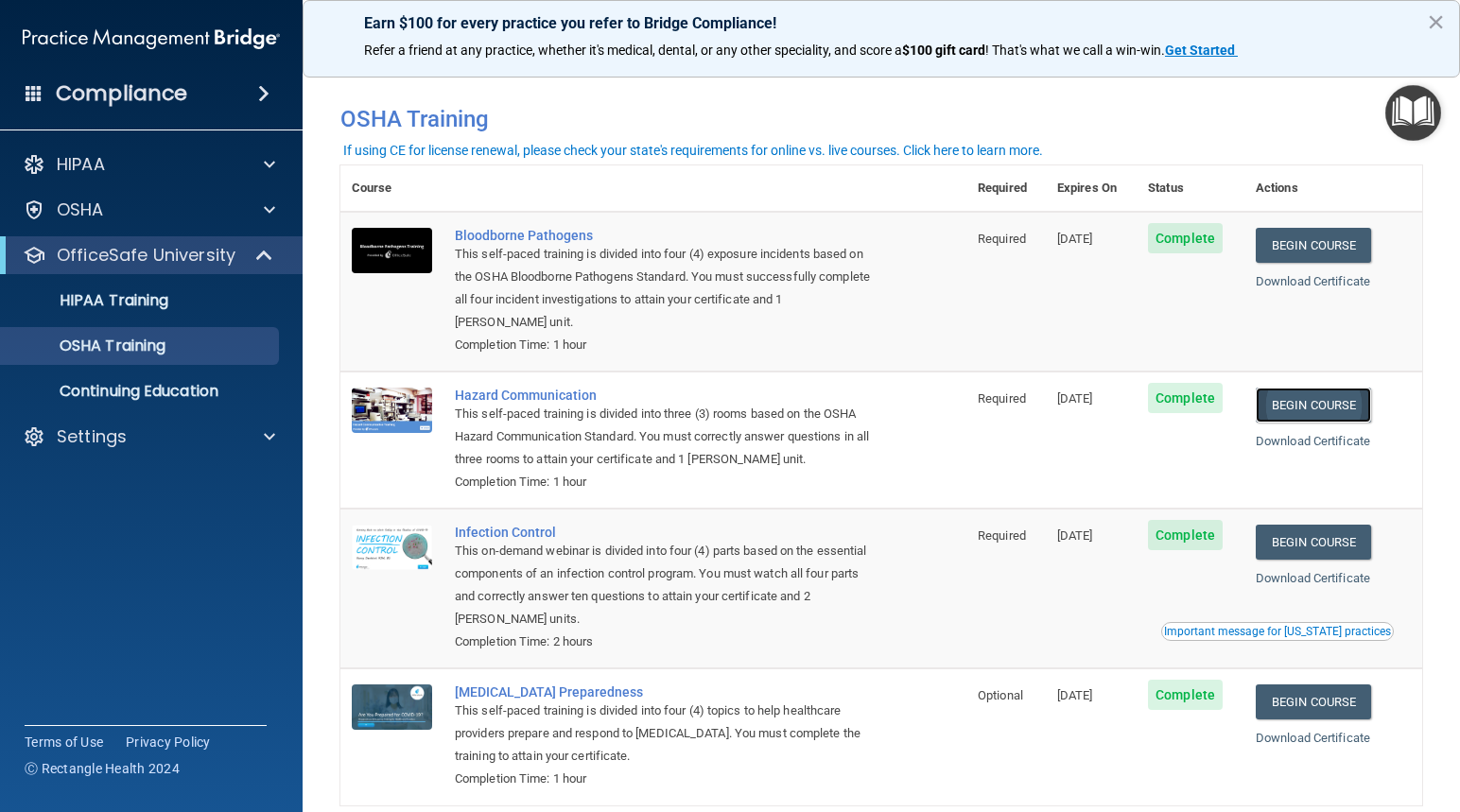
click at [1308, 408] on link "Begin Course" at bounding box center [1313, 405] width 116 height 35
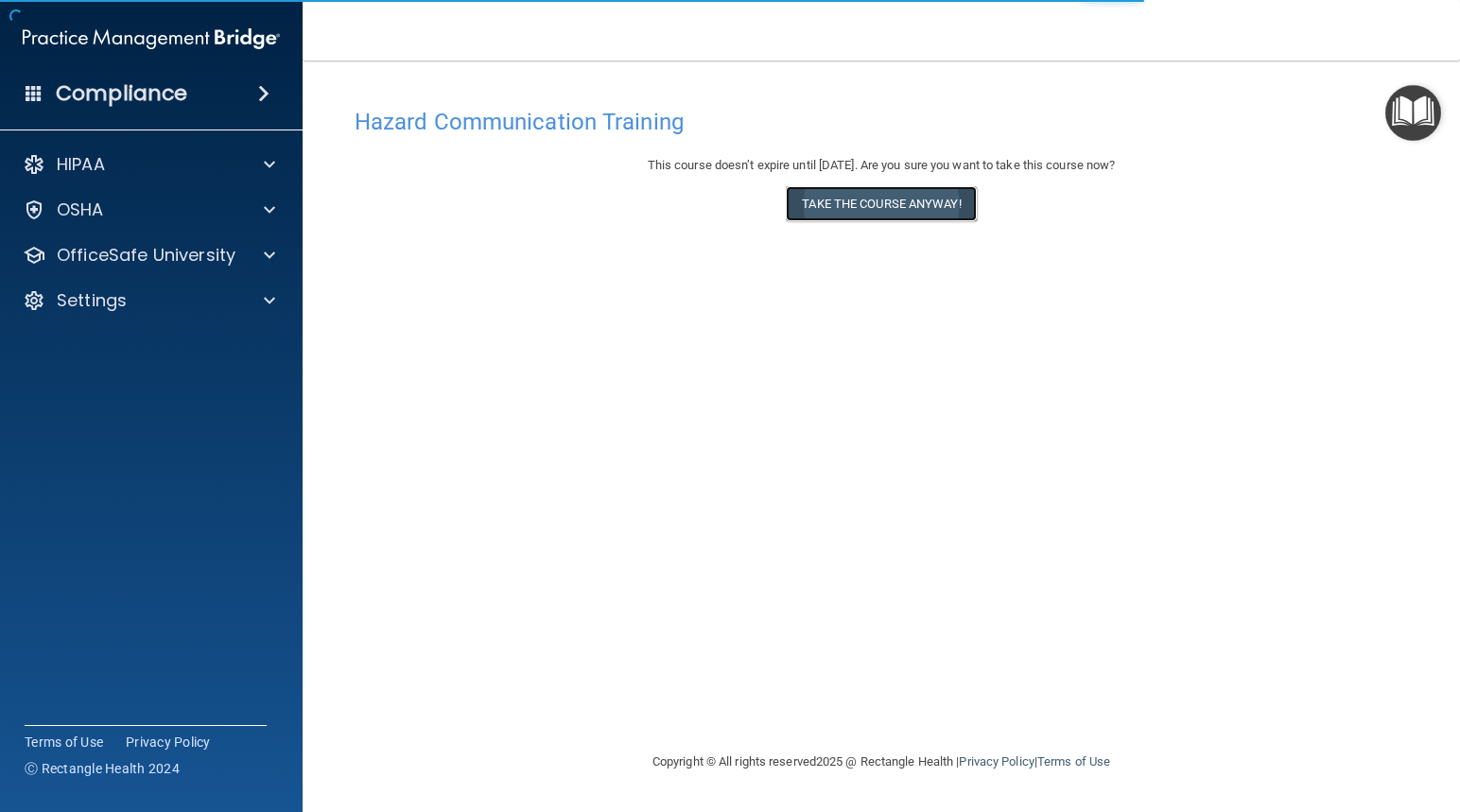
click at [890, 209] on button "Take the course anyway!" at bounding box center [880, 204] width 190 height 35
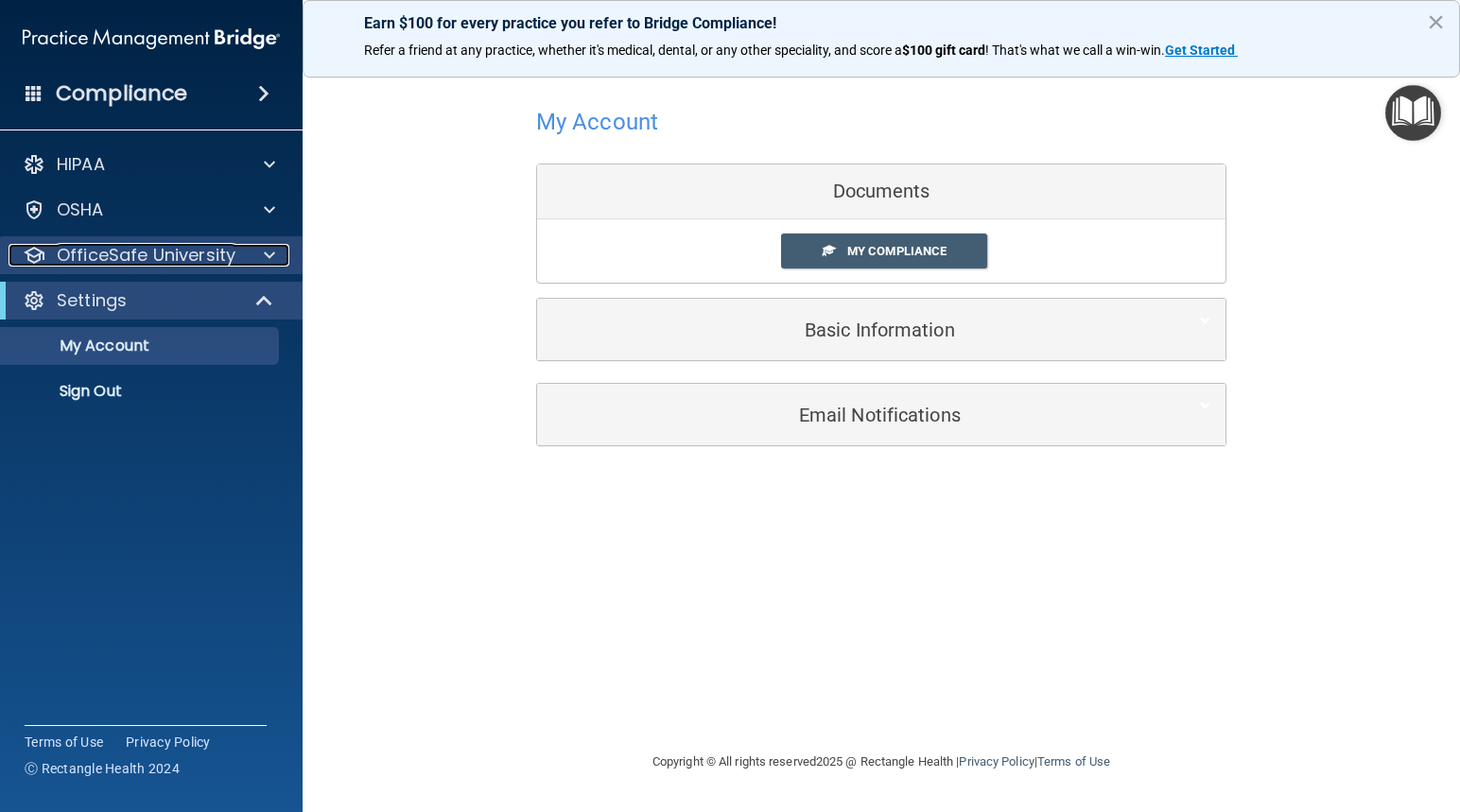
click at [139, 253] on p "OfficeSafe University" at bounding box center [145, 255] width 179 height 23
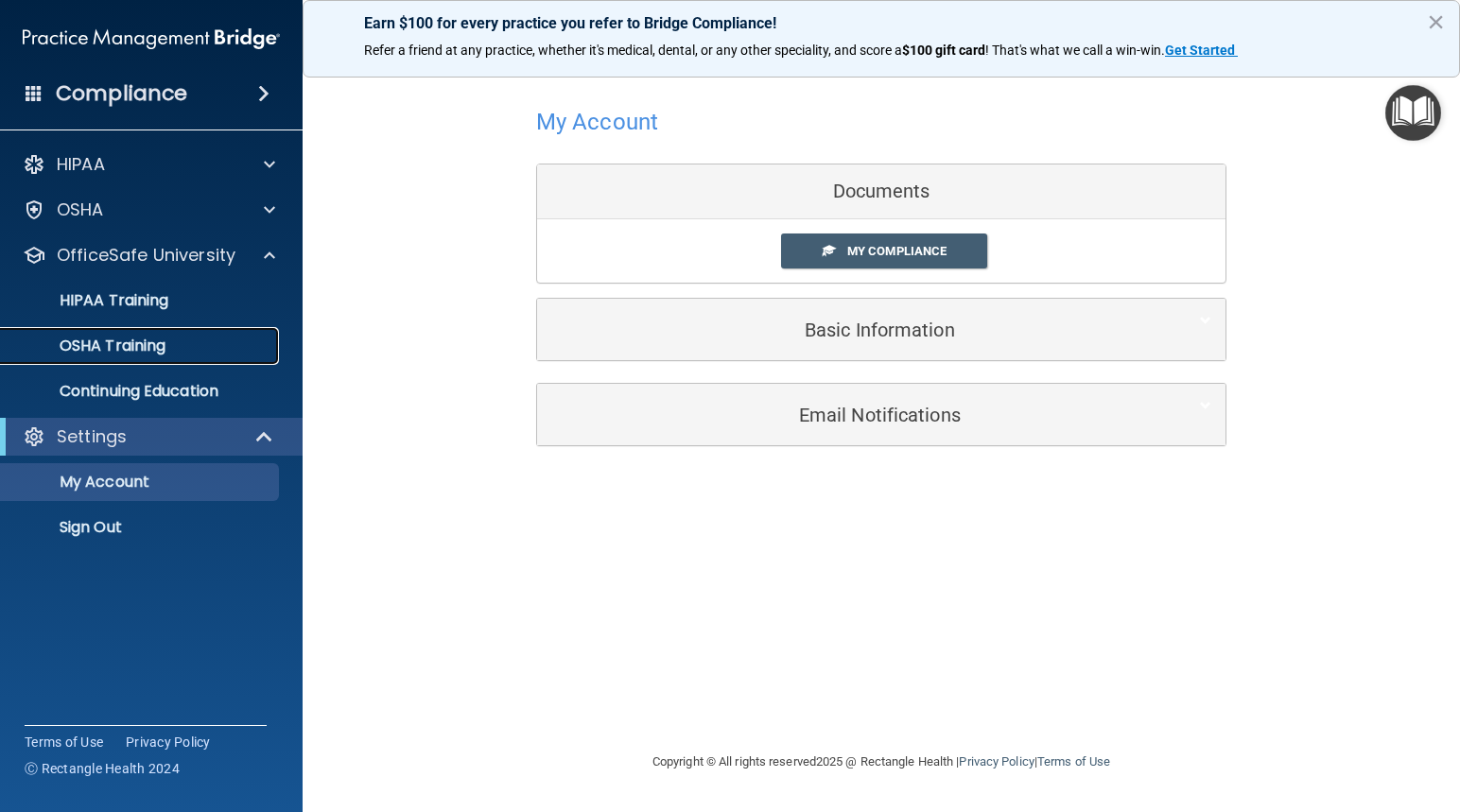
click at [165, 348] on p "OSHA Training" at bounding box center [89, 346] width 153 height 19
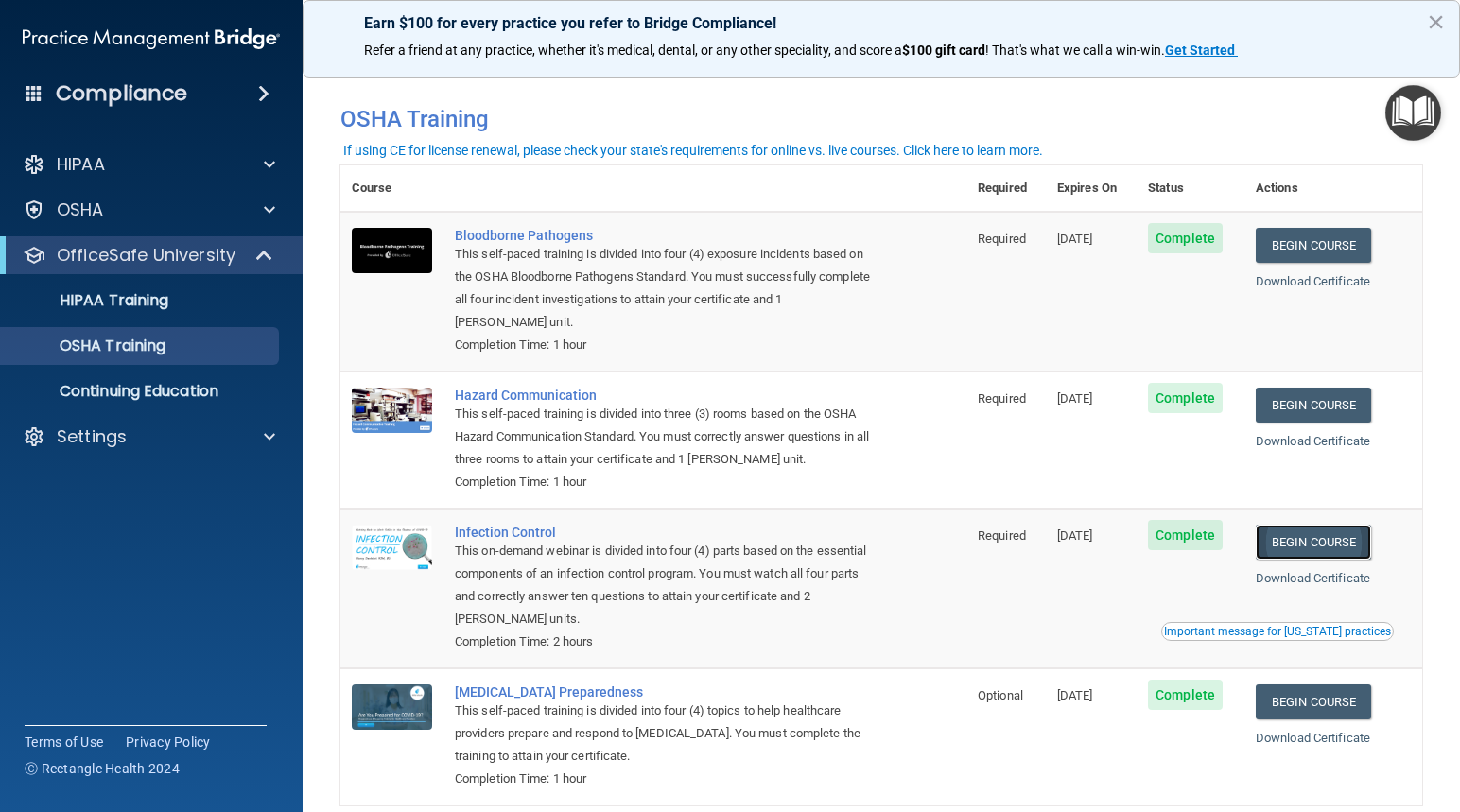
click at [1281, 544] on link "Begin Course" at bounding box center [1313, 541] width 116 height 35
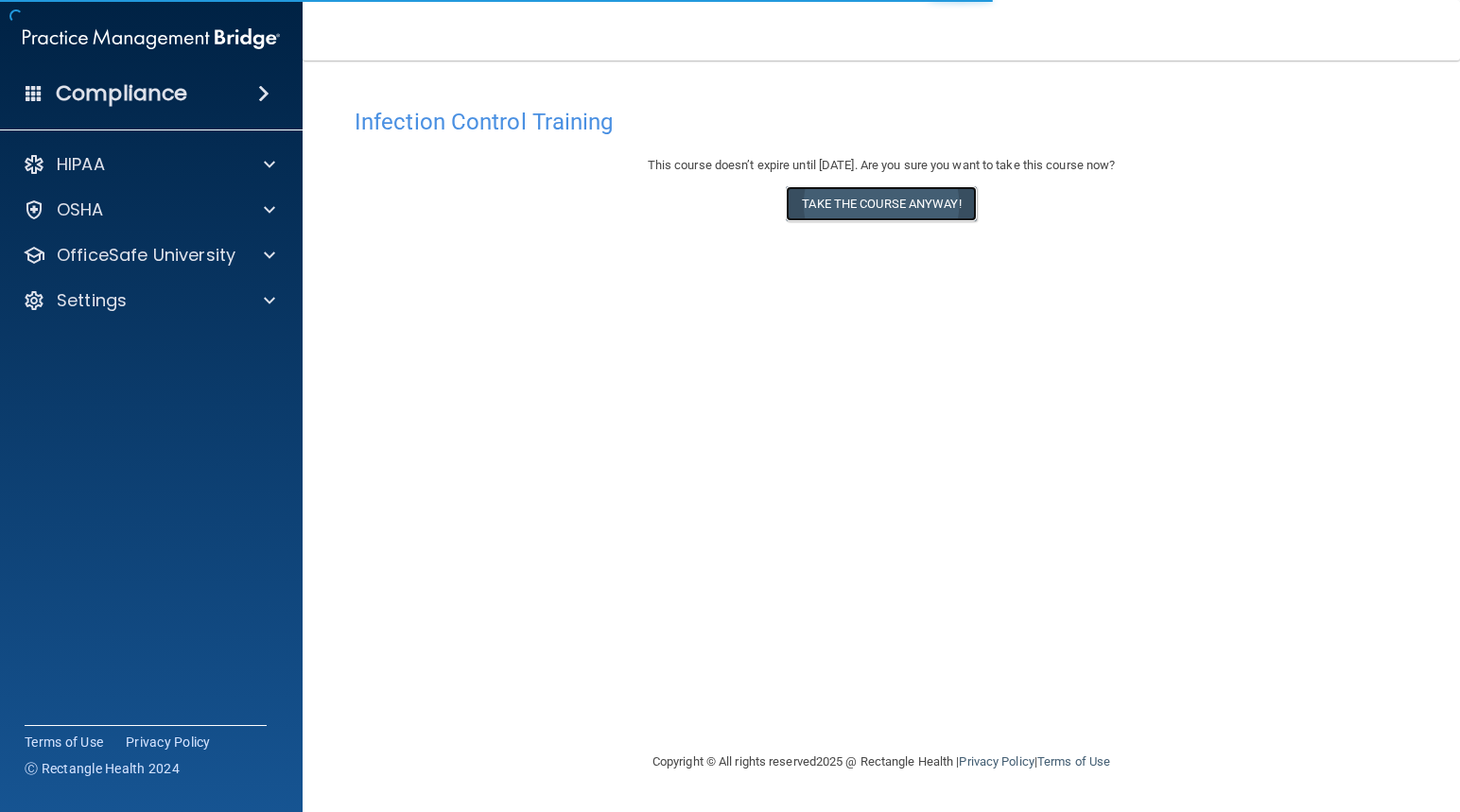
click at [873, 212] on button "Take the course anyway!" at bounding box center [880, 204] width 190 height 35
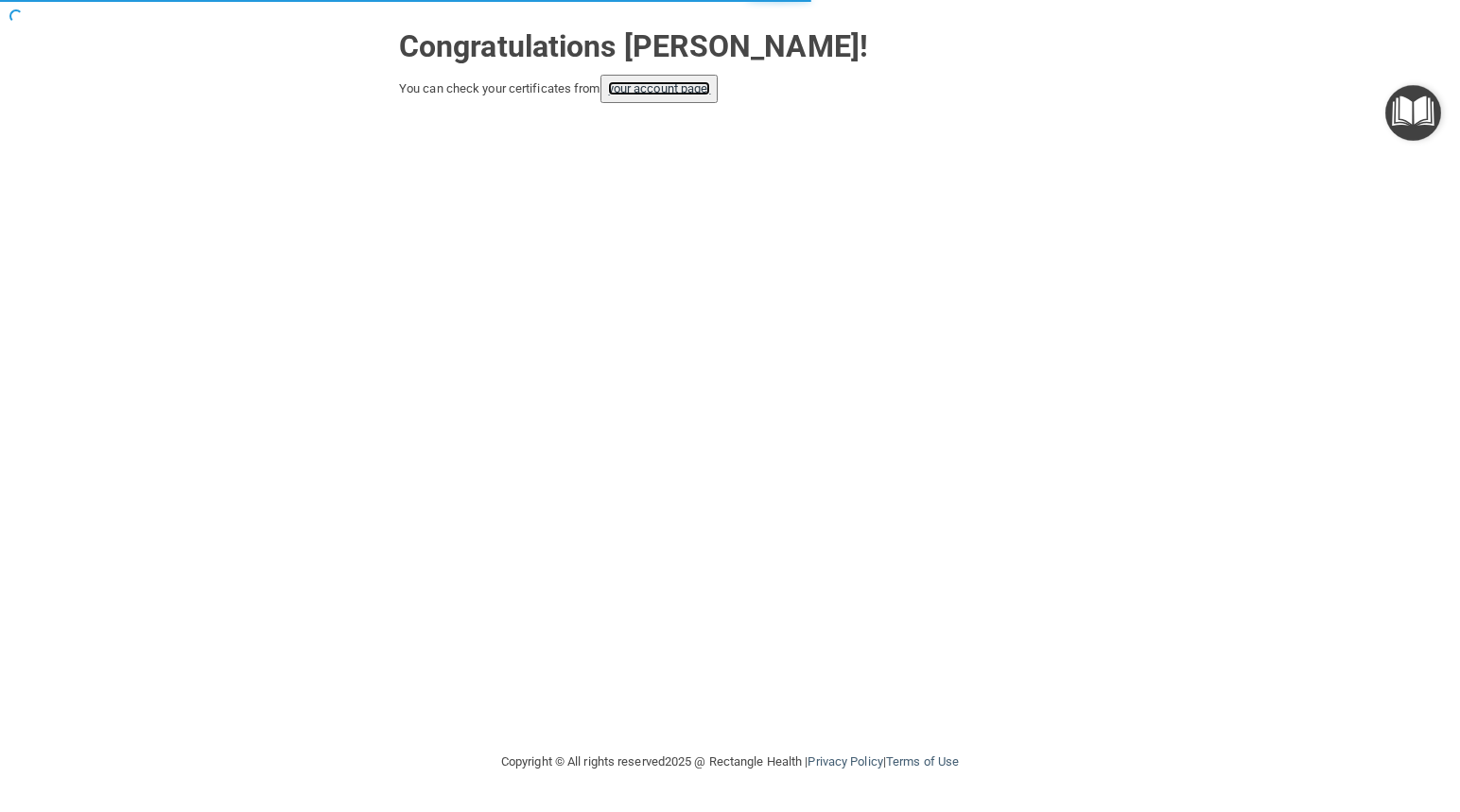
click at [653, 93] on link "your account page!" at bounding box center [659, 88] width 103 height 14
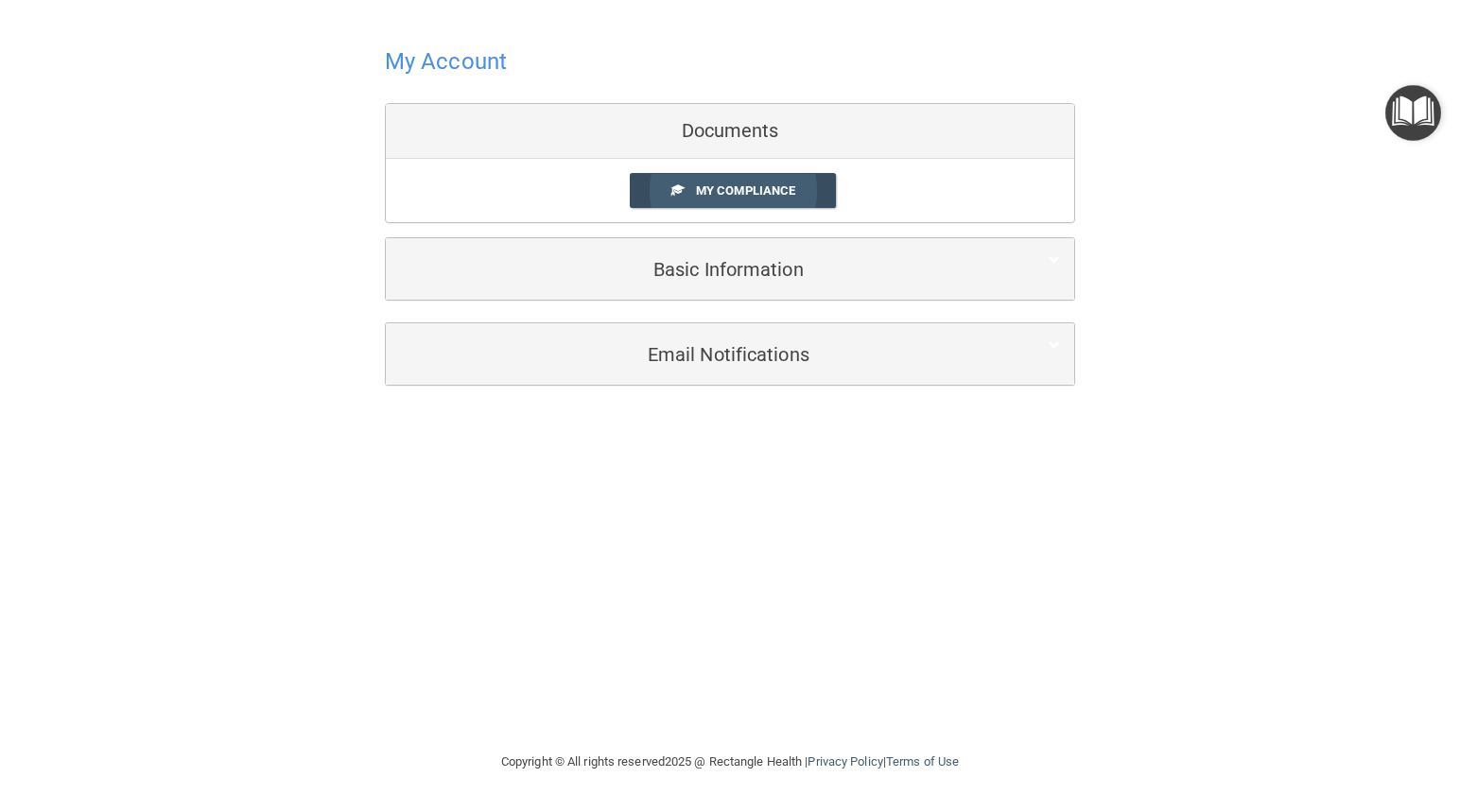
click at [760, 196] on span "My Compliance" at bounding box center [745, 190] width 100 height 14
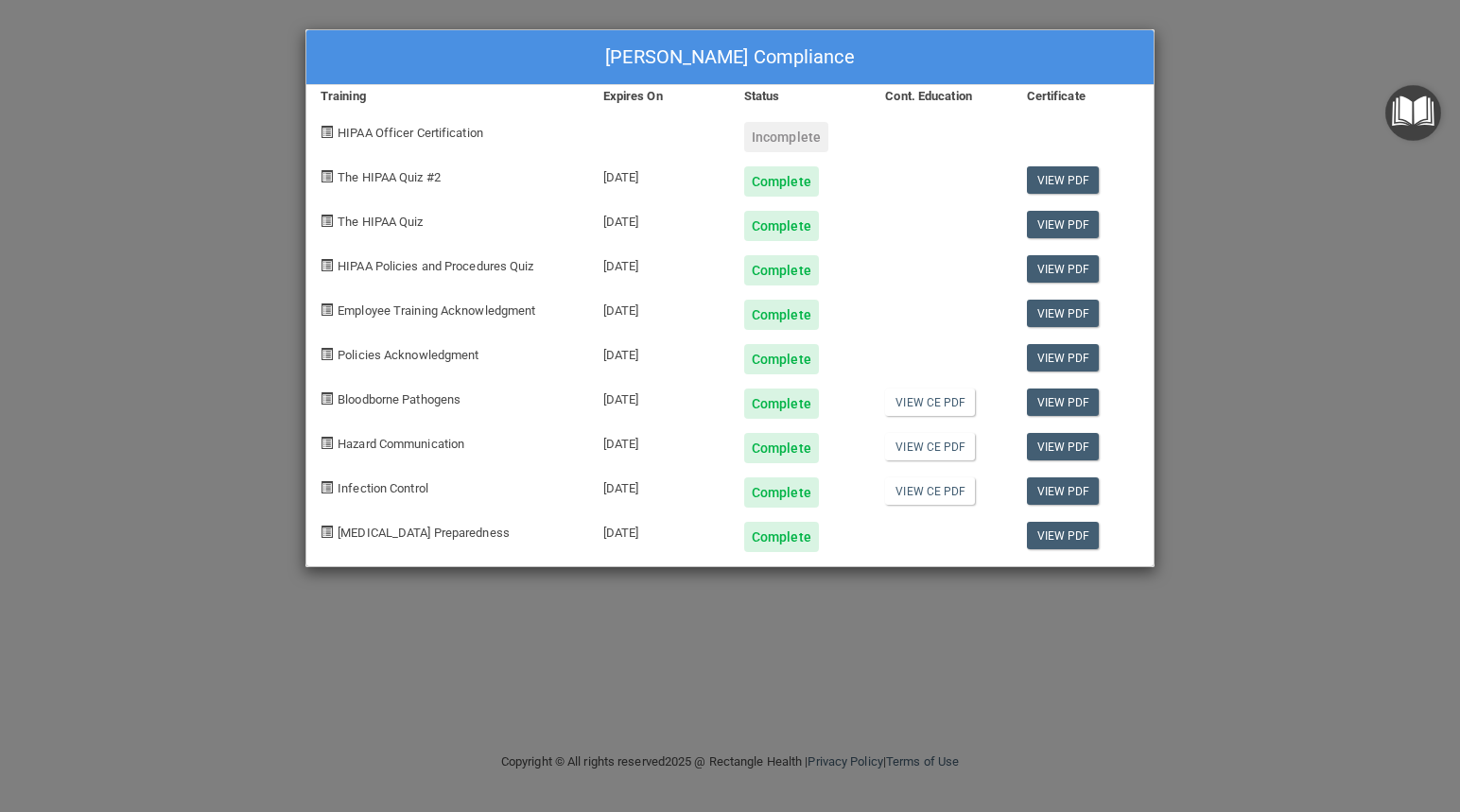
click at [792, 543] on div "Complete" at bounding box center [782, 537] width 75 height 31
click at [778, 537] on div "Complete" at bounding box center [782, 537] width 75 height 31
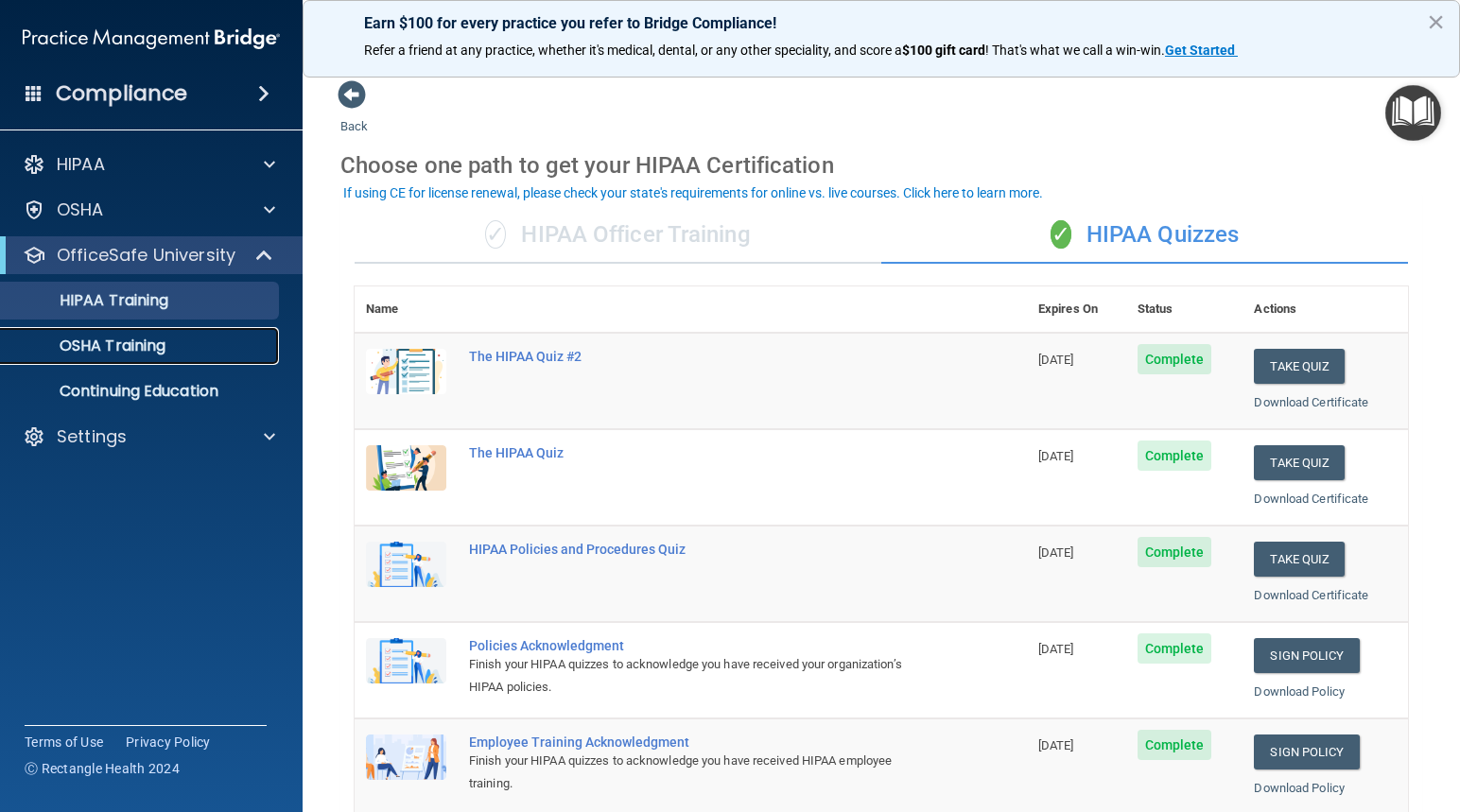
click at [124, 347] on p "OSHA Training" at bounding box center [89, 346] width 153 height 19
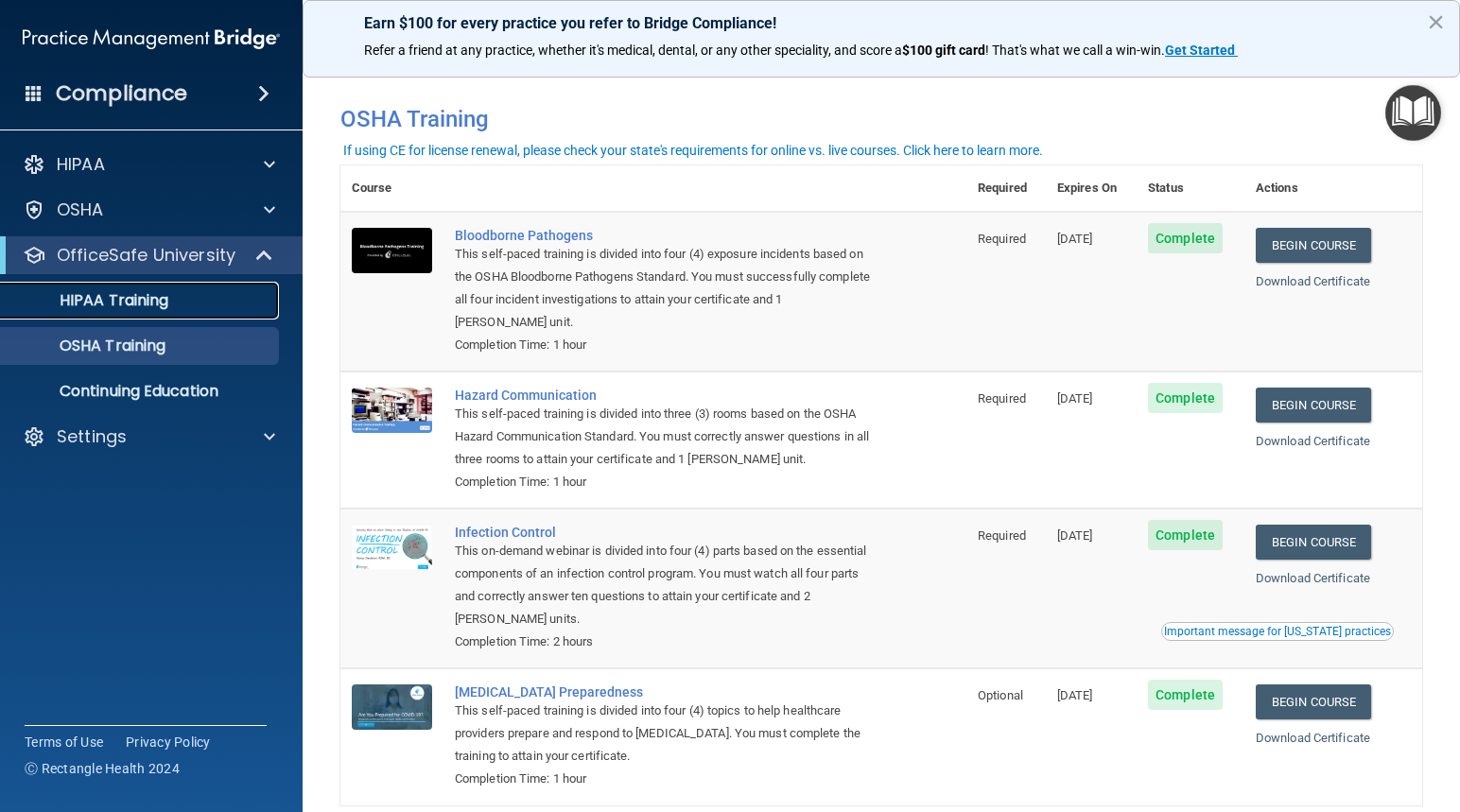
click at [143, 305] on p "HIPAA Training" at bounding box center [90, 300] width 156 height 19
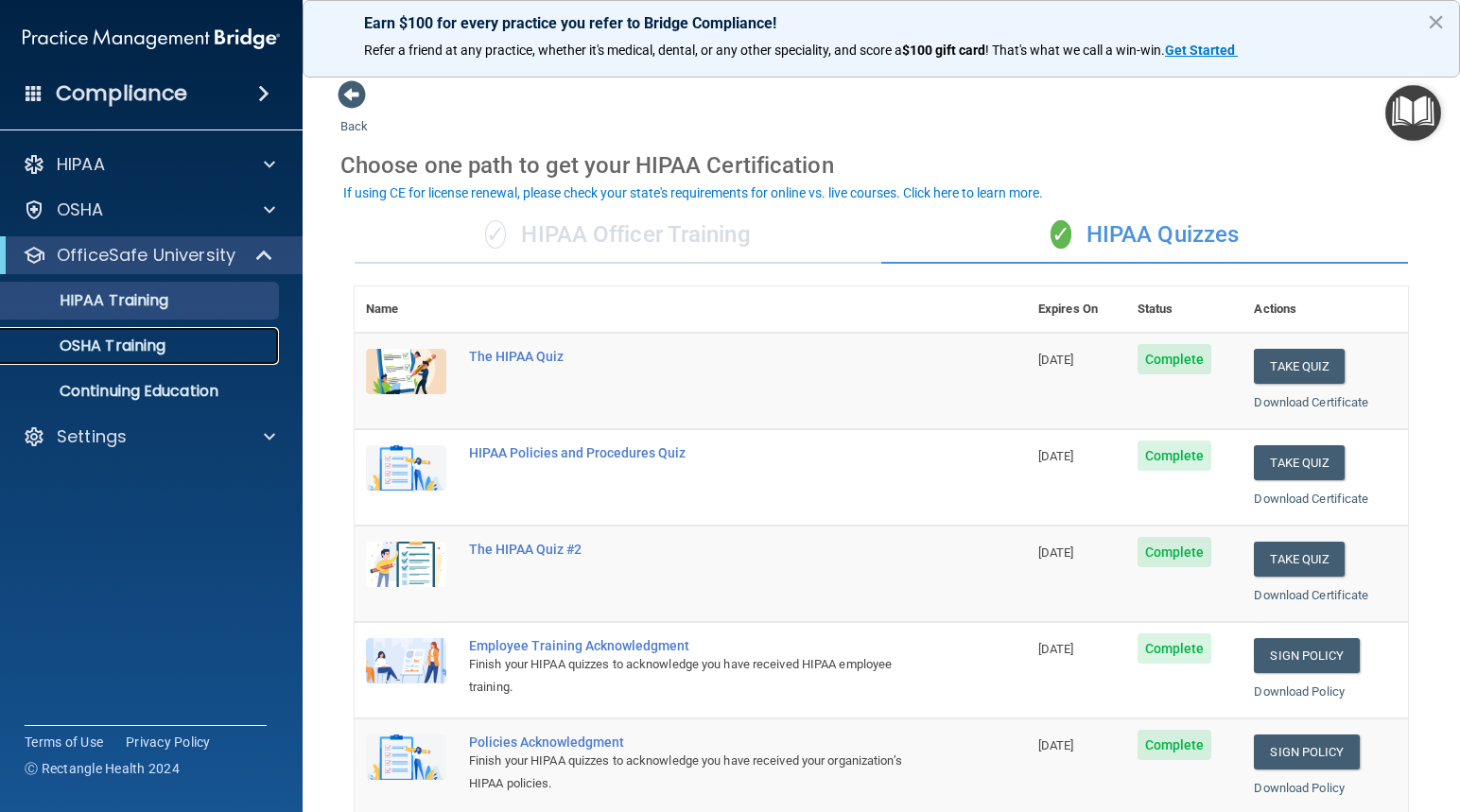
click at [166, 348] on p "OSHA Training" at bounding box center [89, 346] width 153 height 19
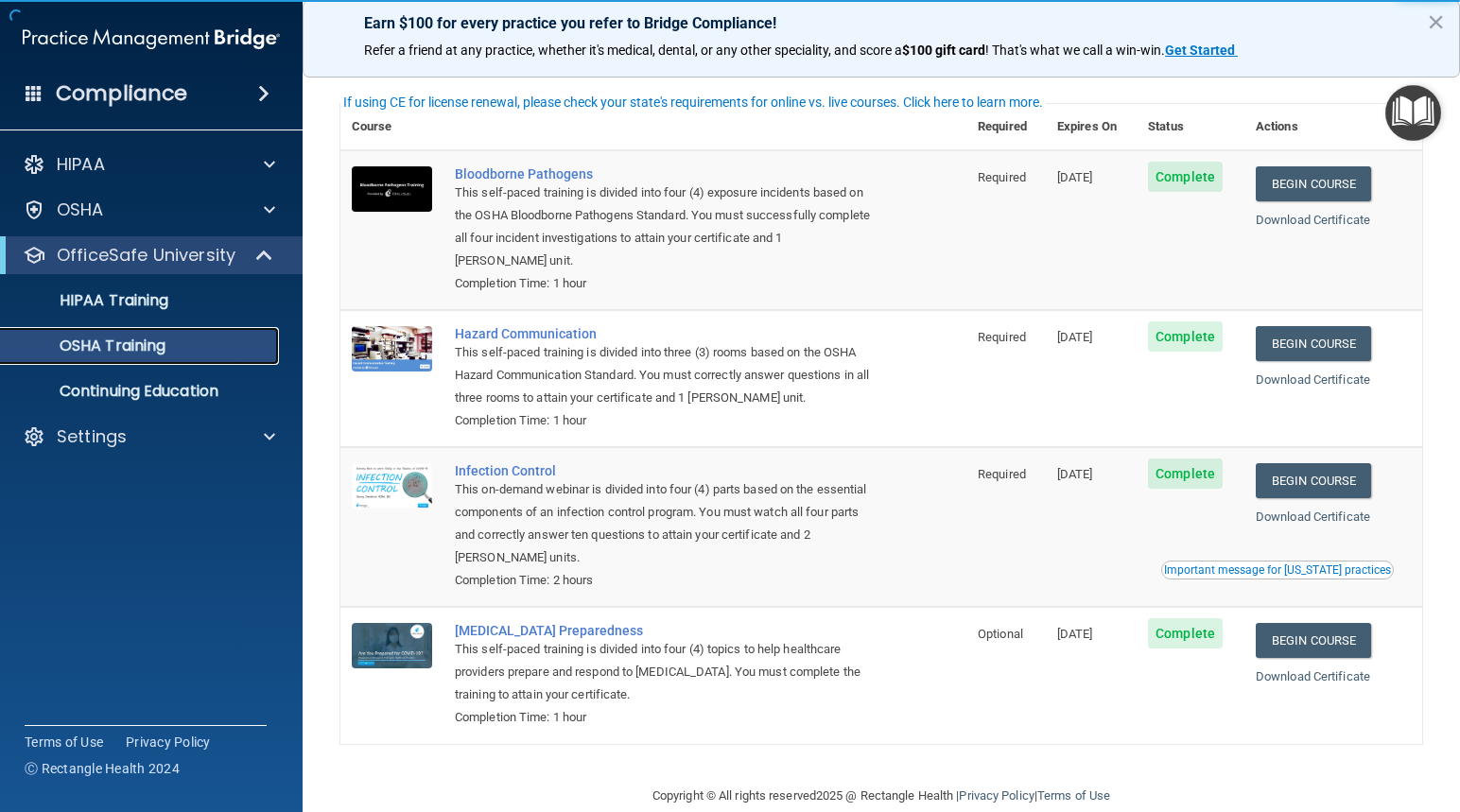
scroll to position [95, 0]
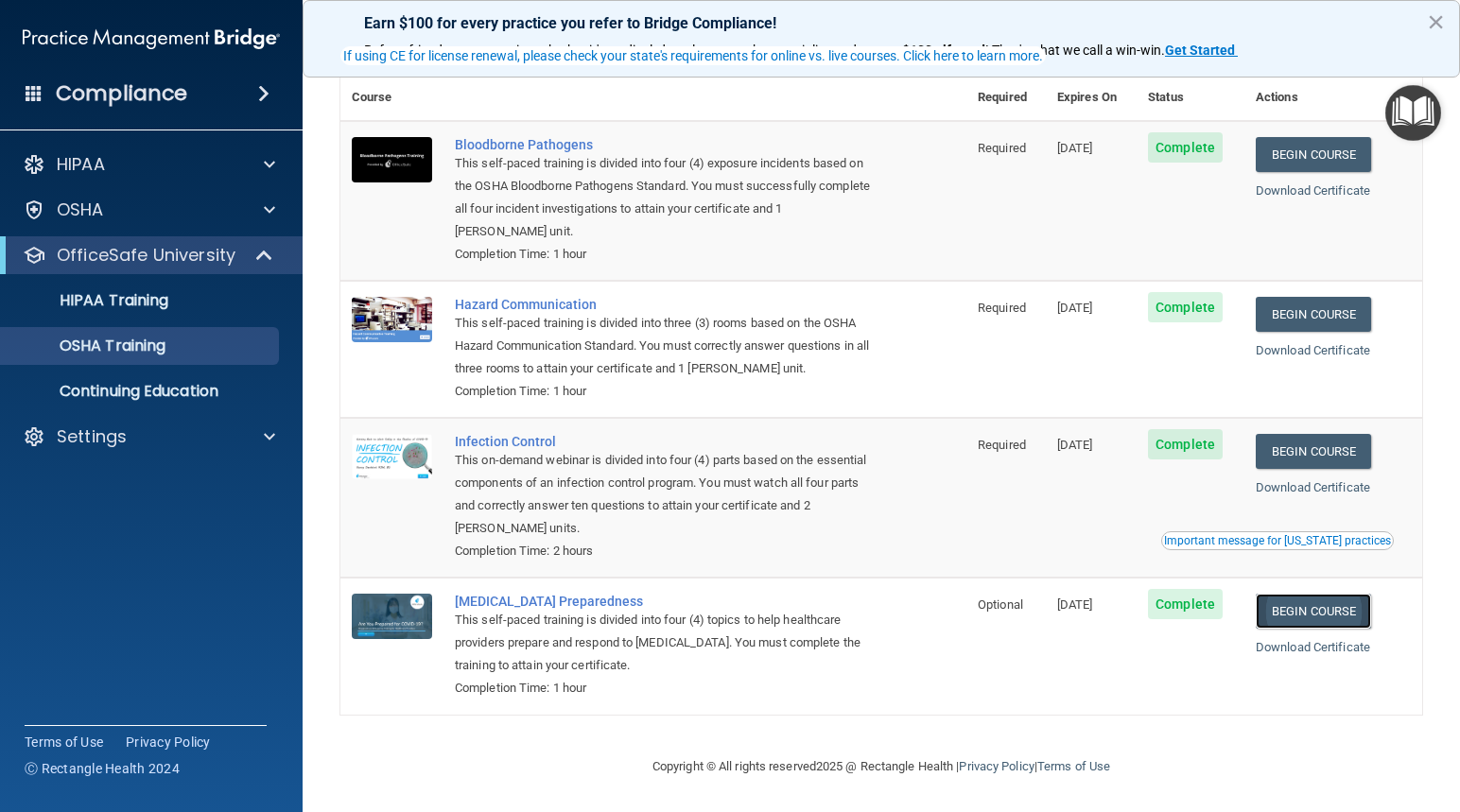
click at [1322, 617] on link "Begin Course" at bounding box center [1313, 611] width 116 height 35
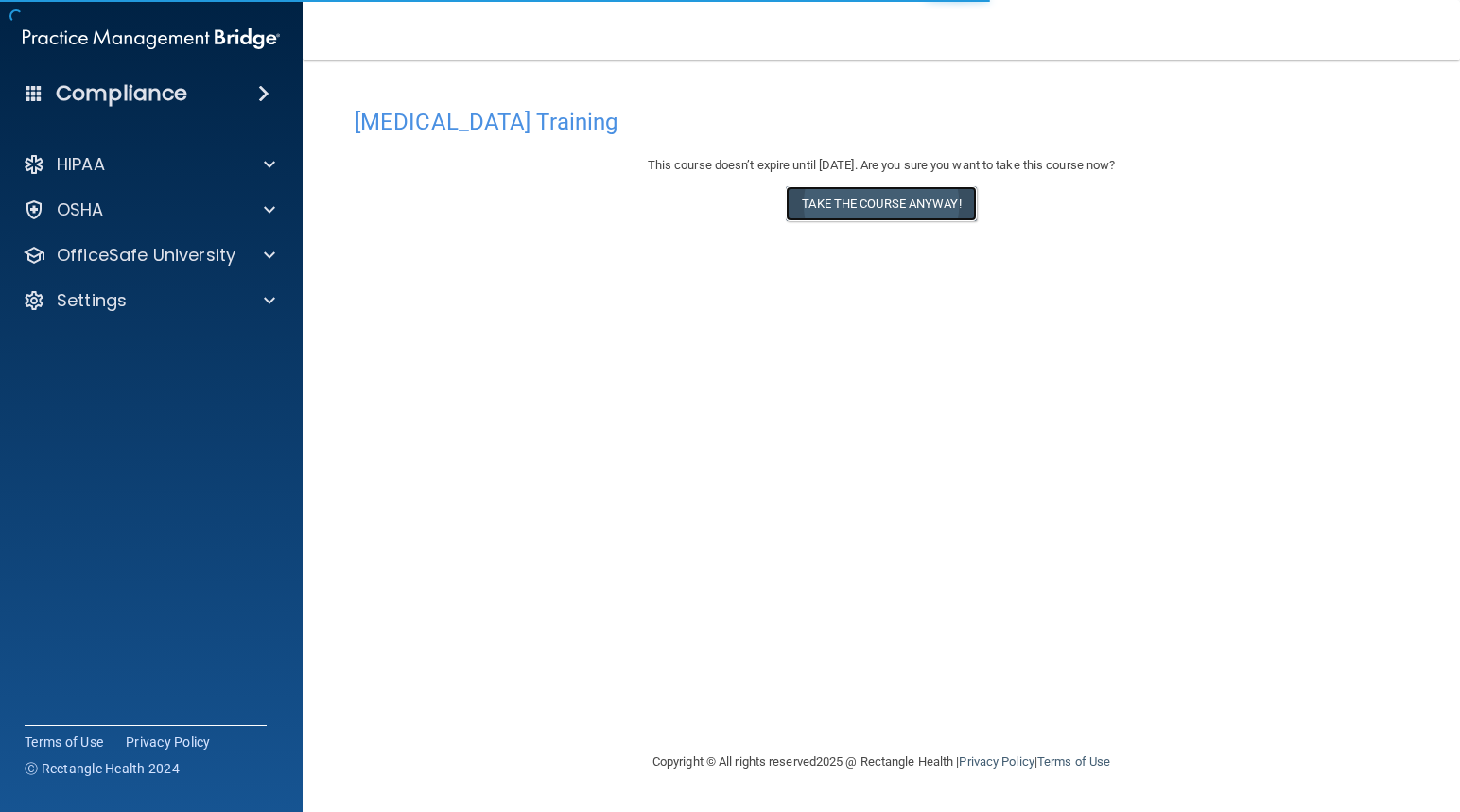
click at [862, 194] on button "Take the course anyway!" at bounding box center [880, 204] width 190 height 35
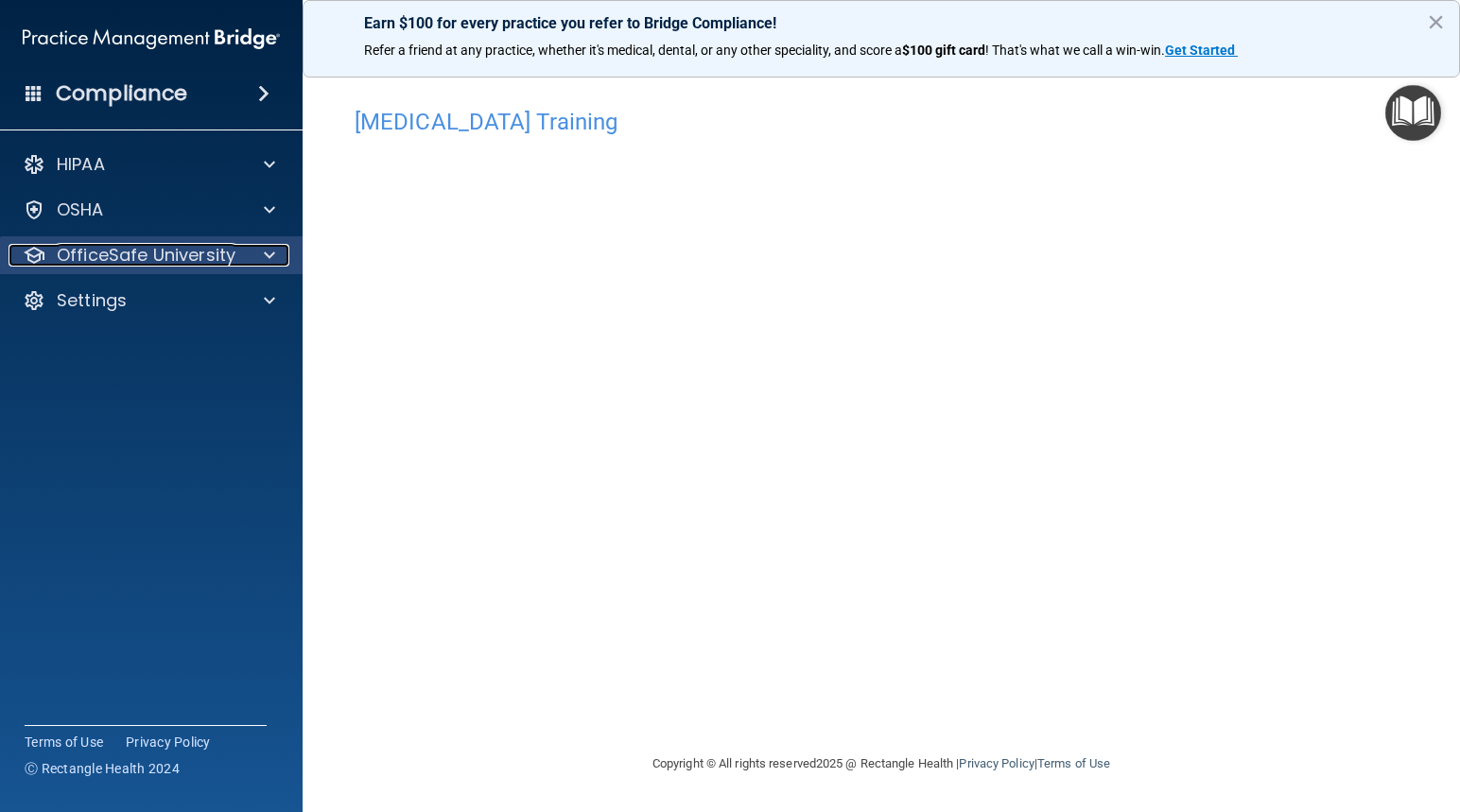
click at [188, 258] on p "OfficeSafe University" at bounding box center [145, 255] width 179 height 23
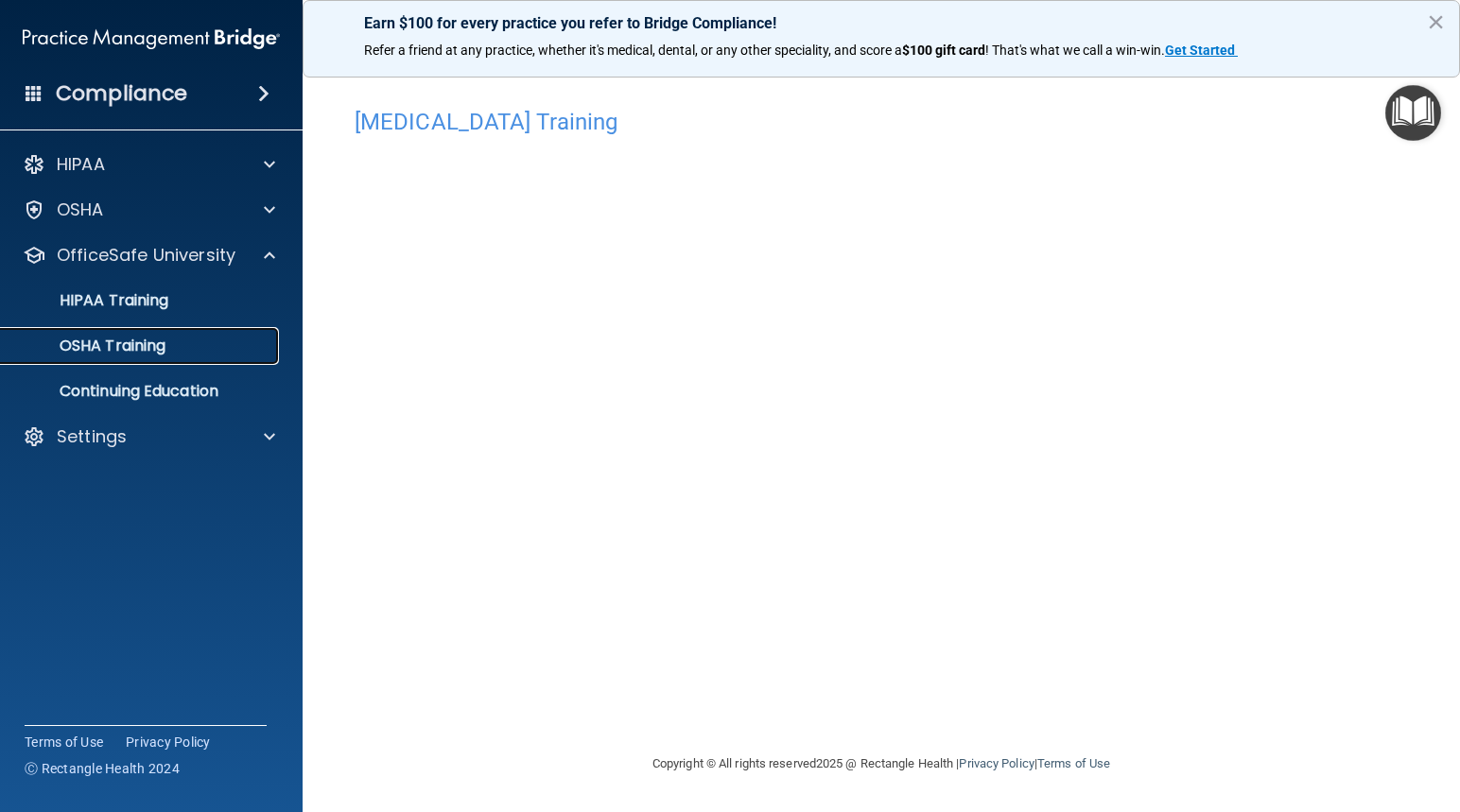
click at [145, 349] on p "OSHA Training" at bounding box center [89, 346] width 153 height 19
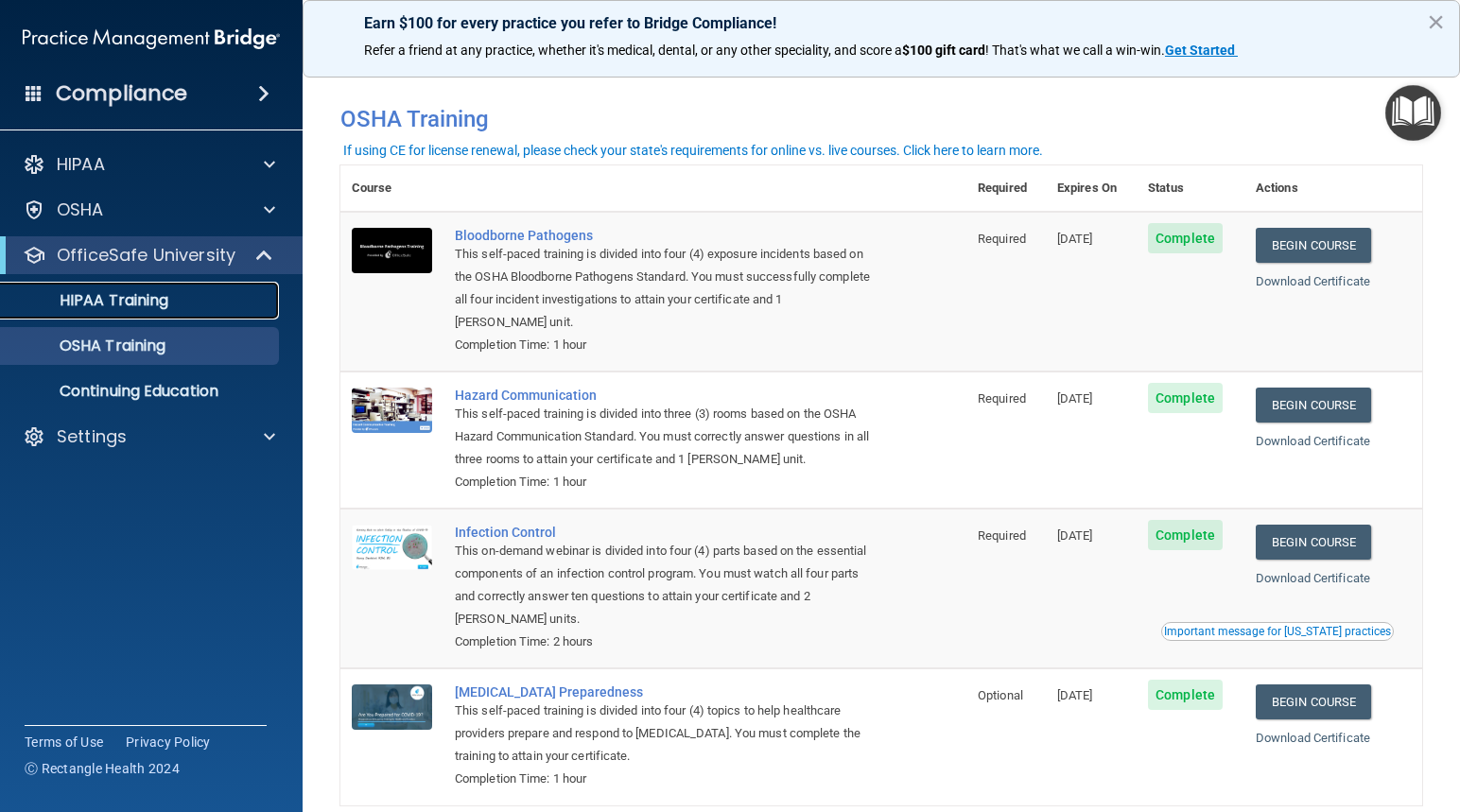
click at [153, 302] on p "HIPAA Training" at bounding box center [90, 300] width 156 height 19
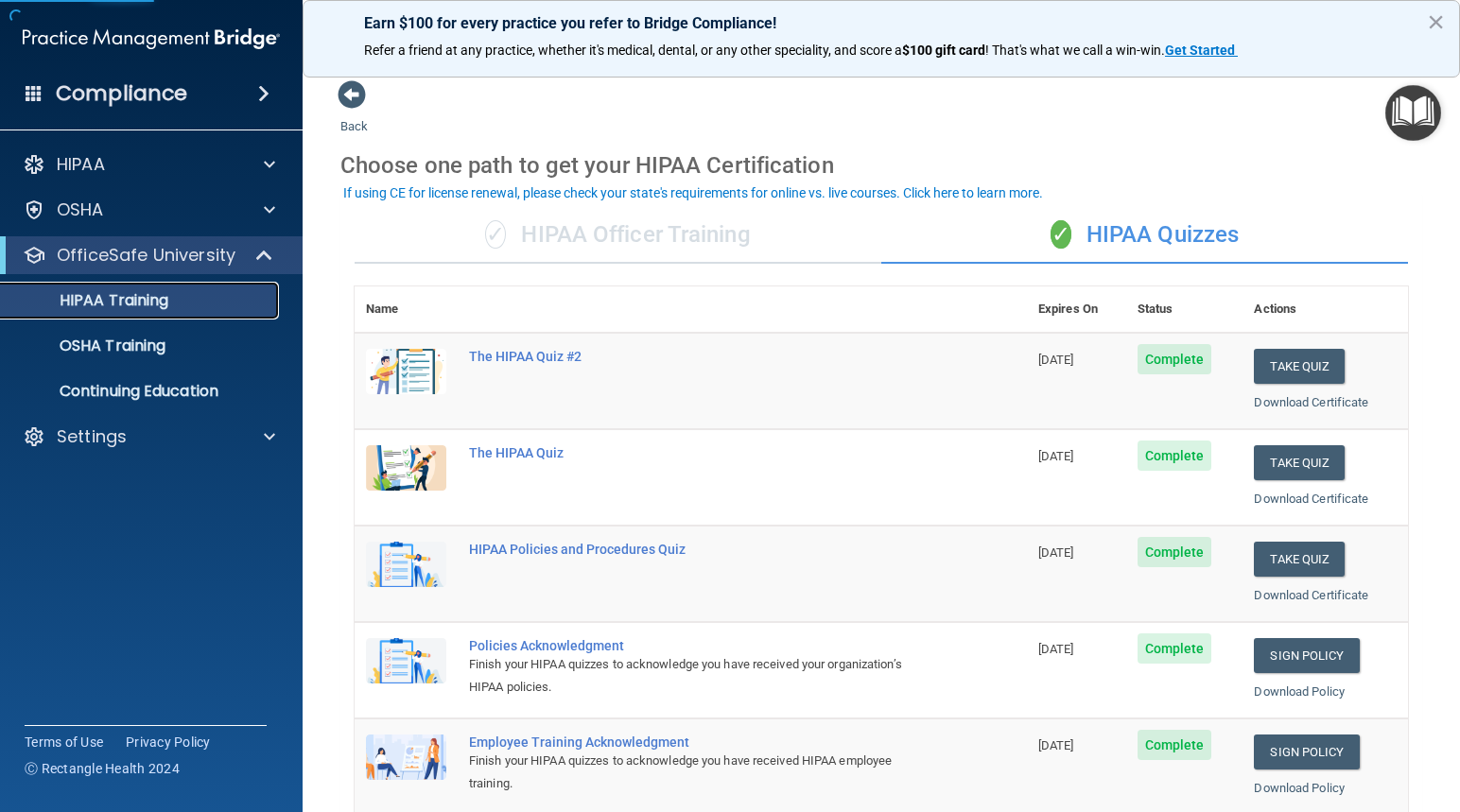
click at [153, 302] on p "HIPAA Training" at bounding box center [90, 300] width 156 height 19
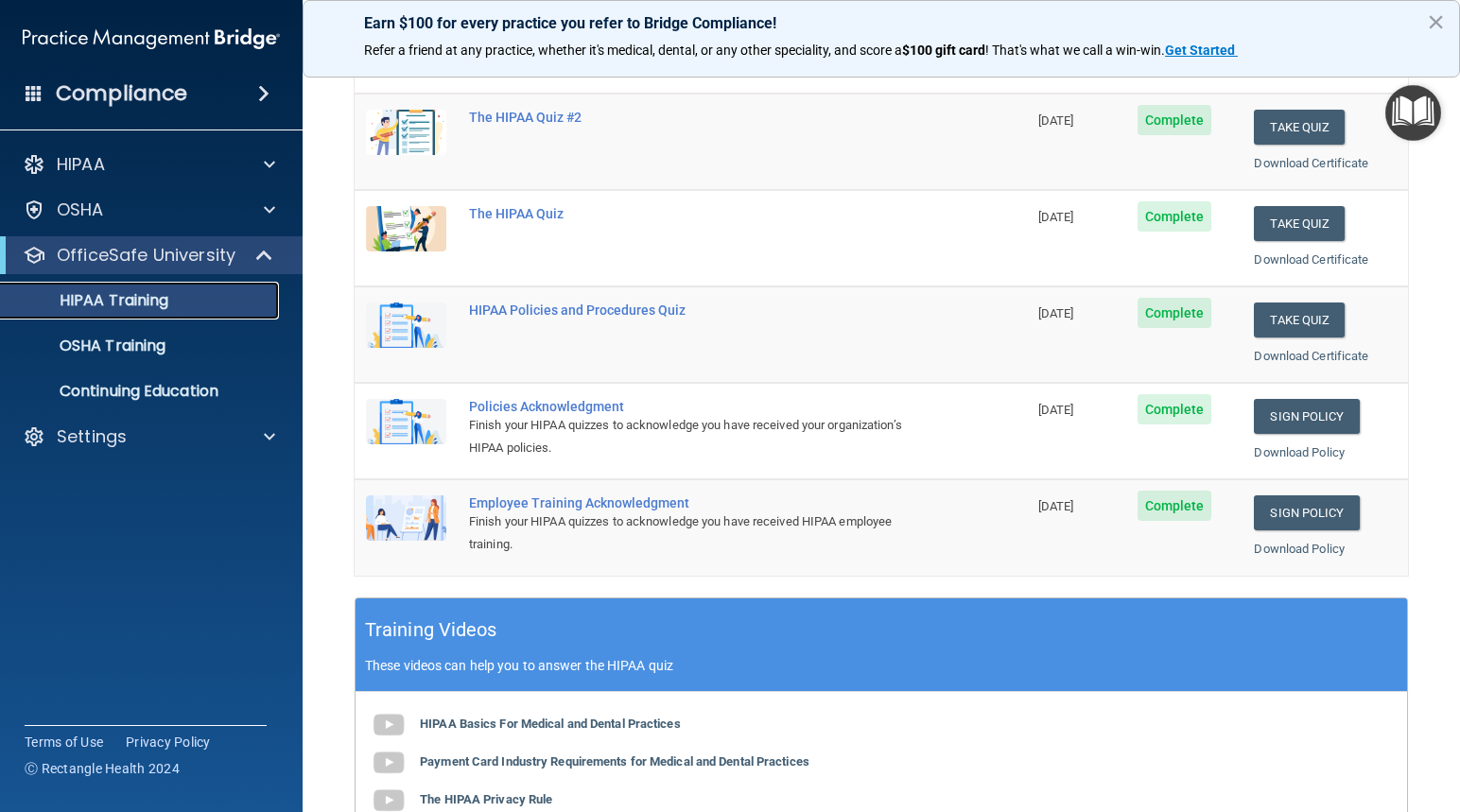
scroll to position [378, 0]
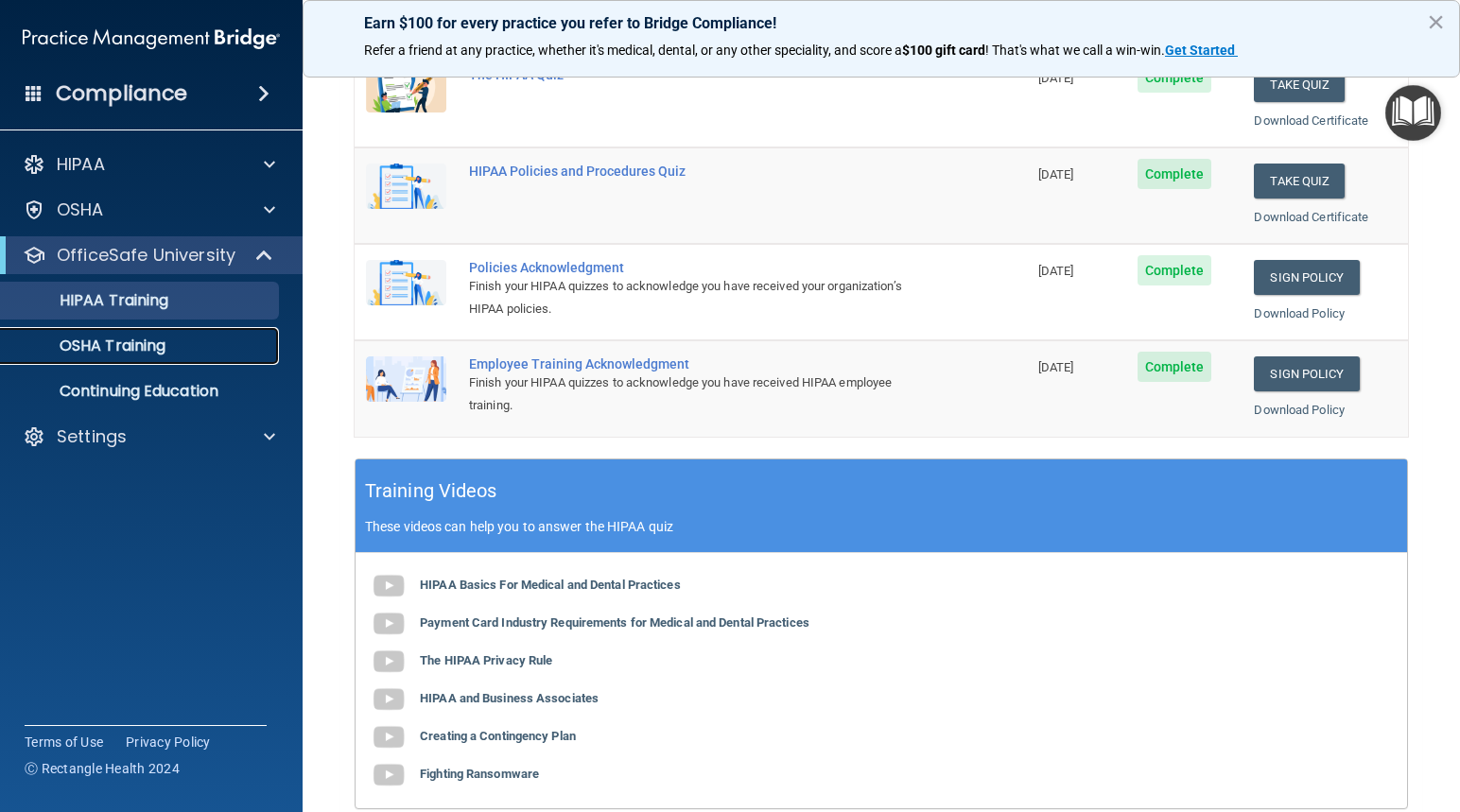
click at [120, 346] on p "OSHA Training" at bounding box center [89, 346] width 153 height 19
